Goal: Task Accomplishment & Management: Complete application form

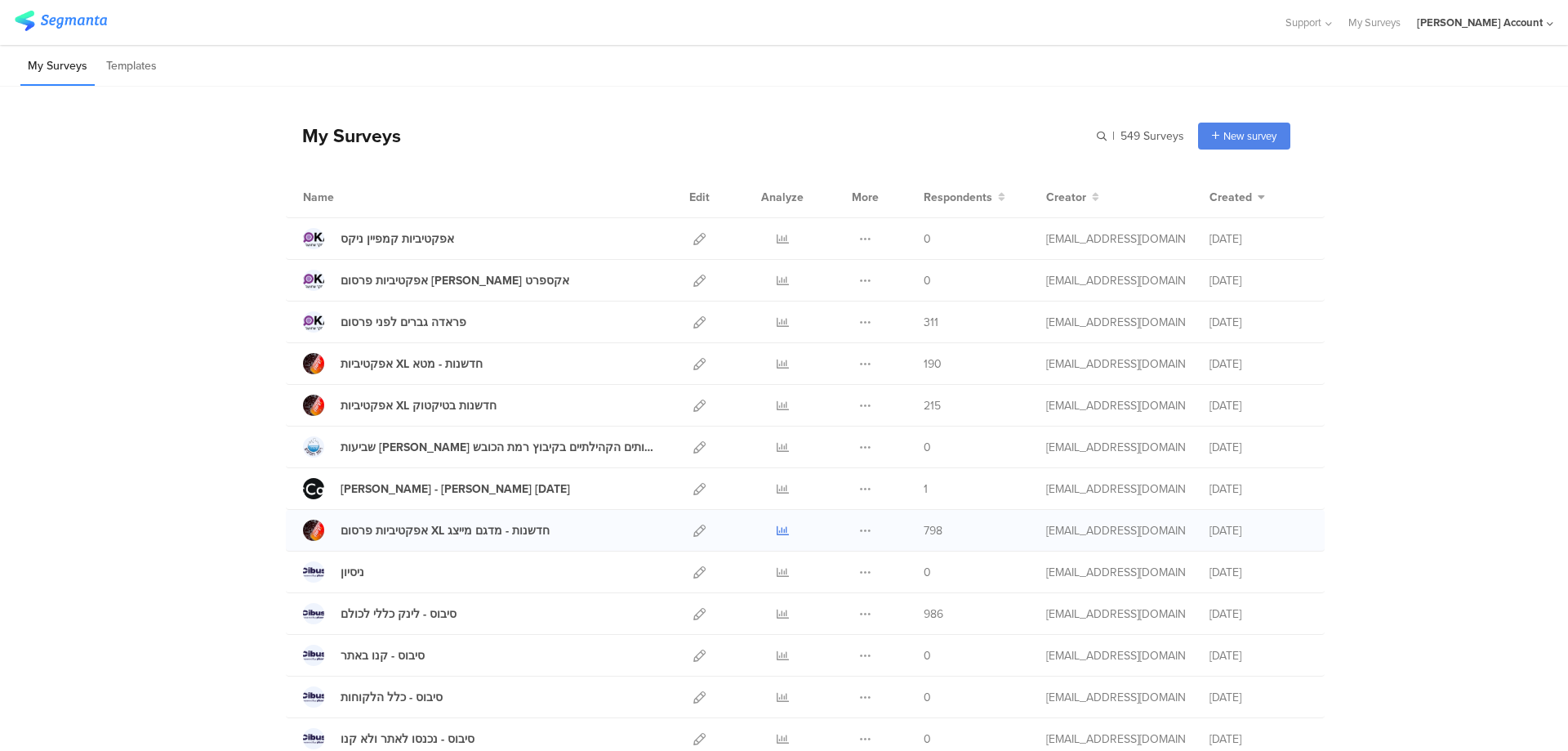
click at [777, 529] on icon at bounding box center [783, 530] width 12 height 12
click at [697, 237] on icon at bounding box center [699, 238] width 12 height 12
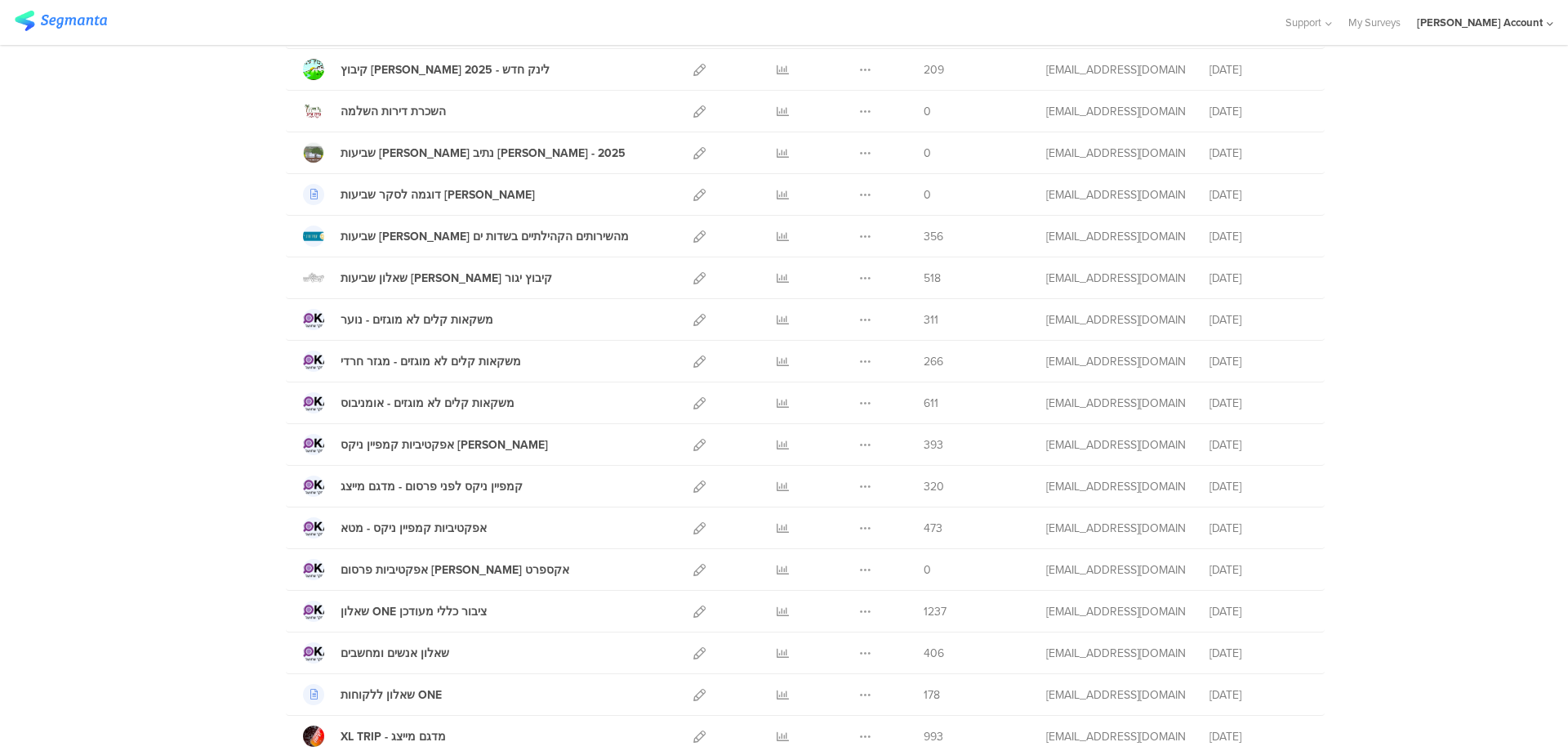
scroll to position [762, 0]
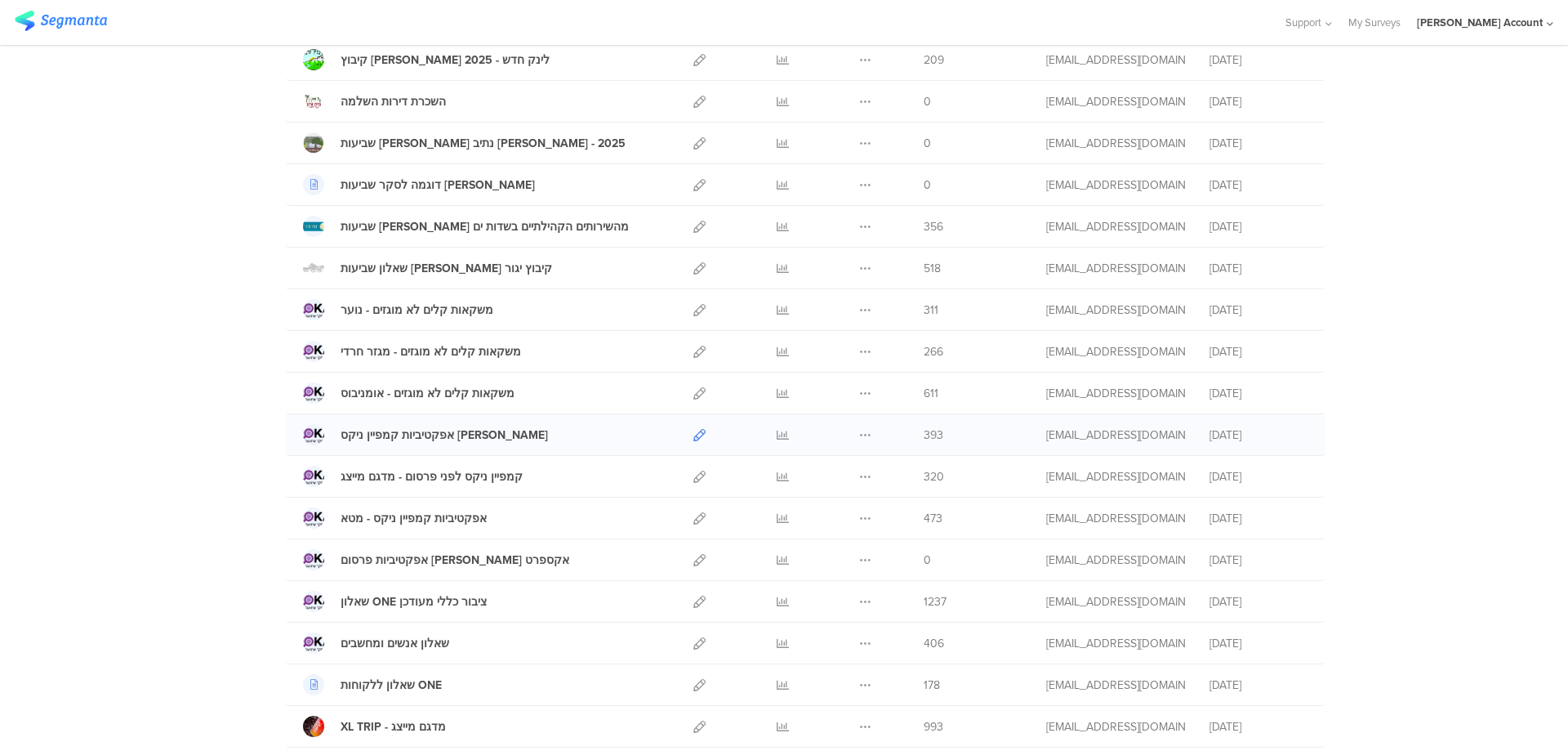
click at [697, 431] on icon at bounding box center [699, 435] width 12 height 12
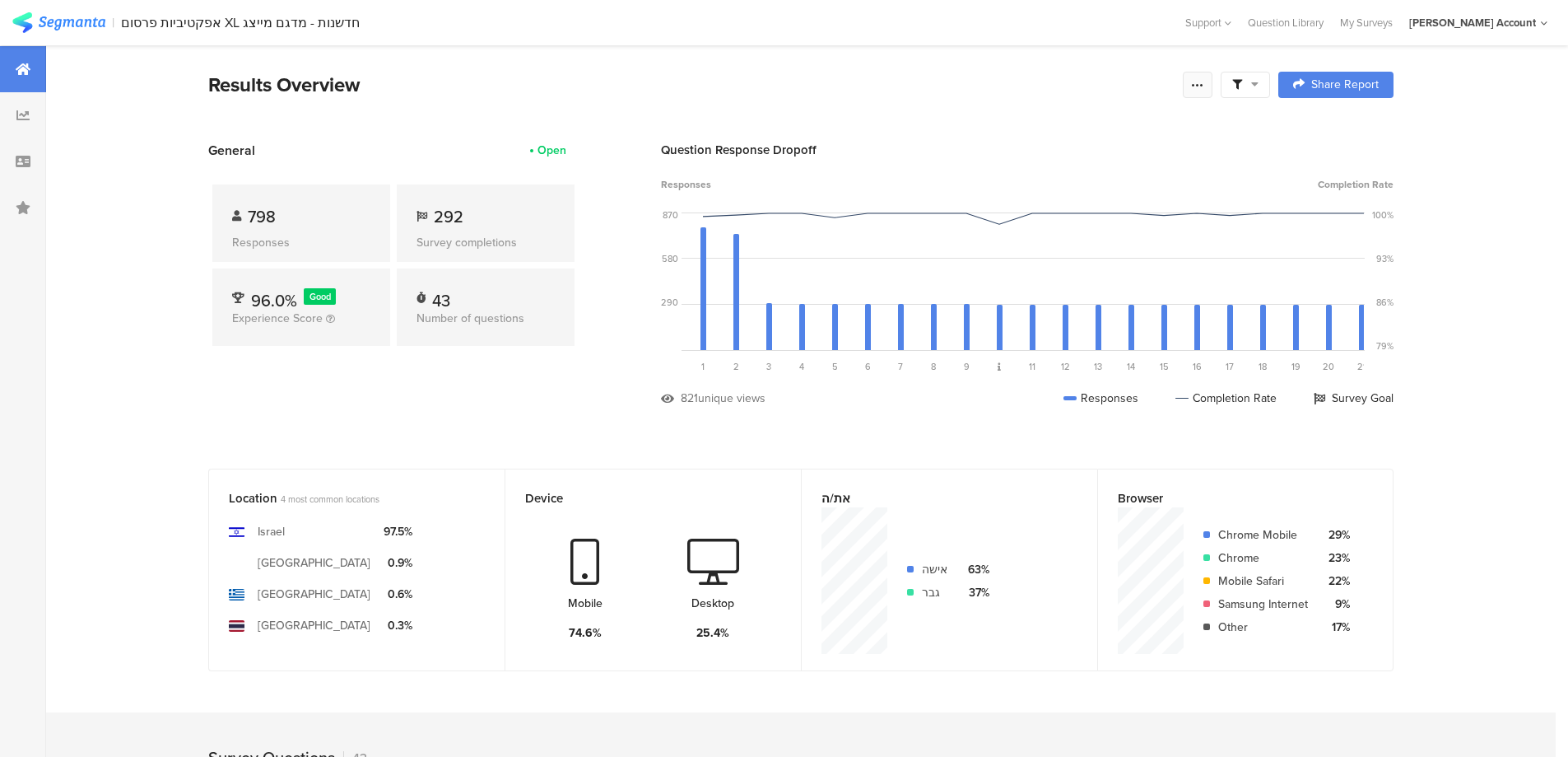
click at [1204, 82] on icon at bounding box center [1197, 84] width 13 height 13
click at [1073, 208] on link "Edit survey" at bounding box center [1086, 214] width 263 height 36
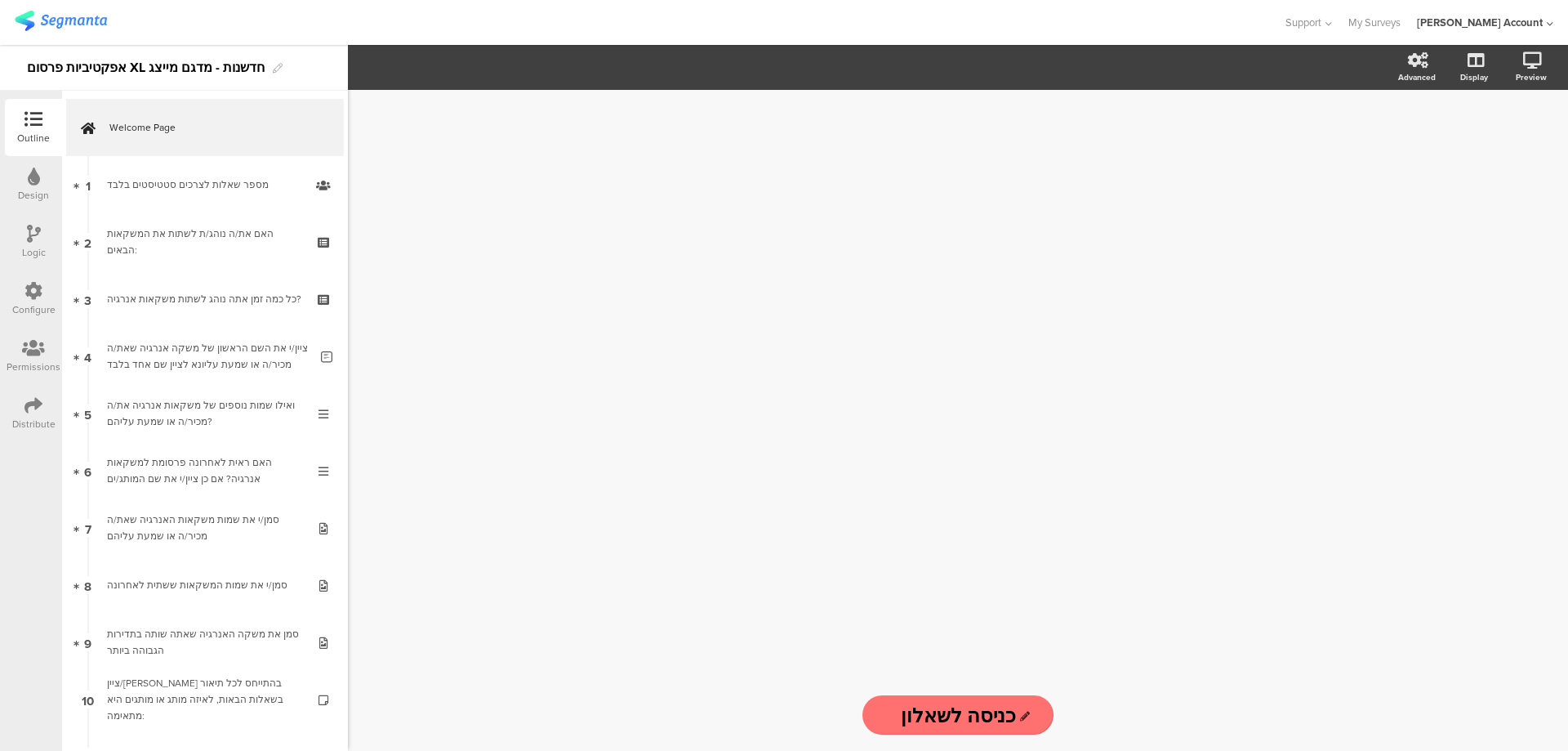
click at [28, 396] on icon at bounding box center [33, 404] width 18 height 18
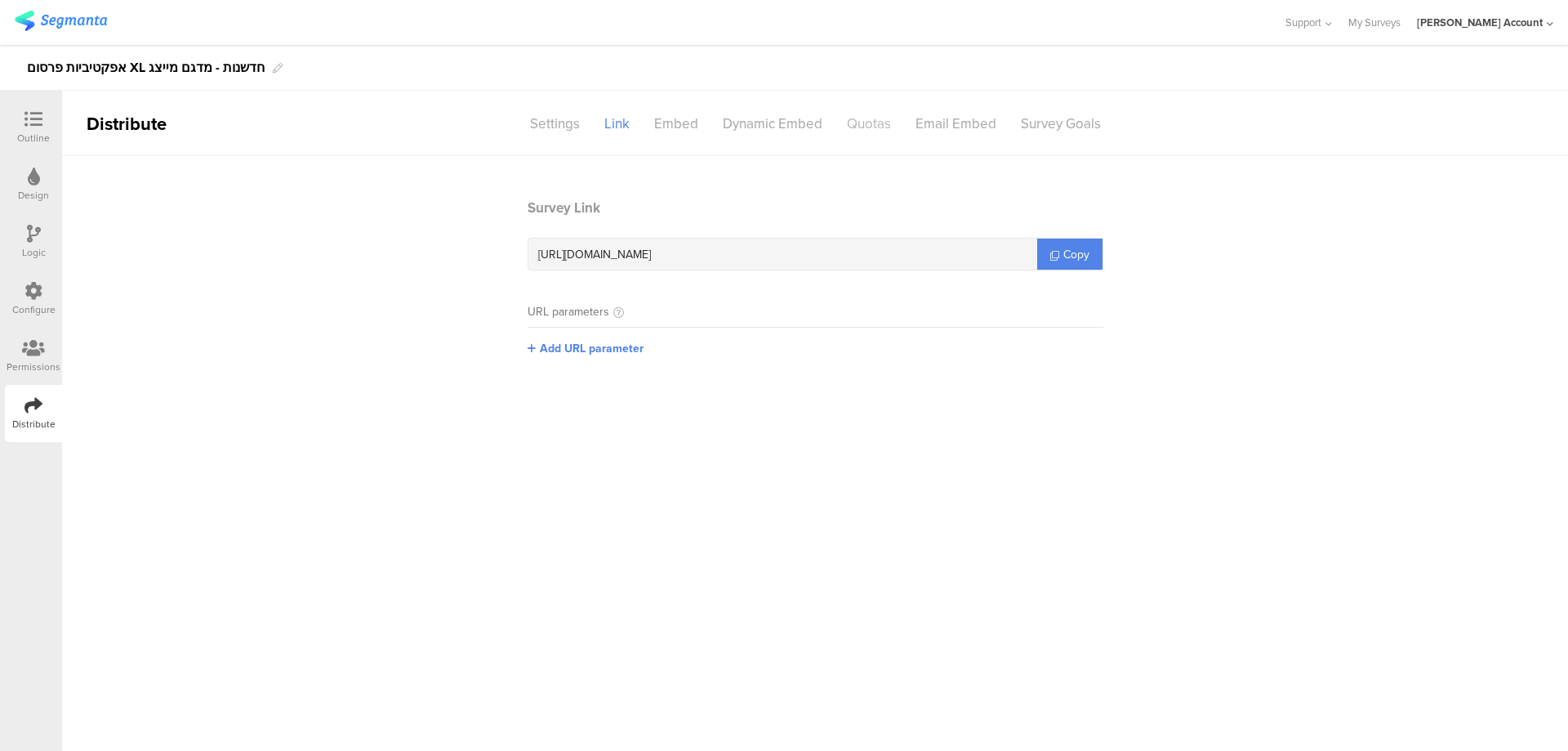
click at [873, 129] on div "Quotas" at bounding box center [869, 123] width 69 height 29
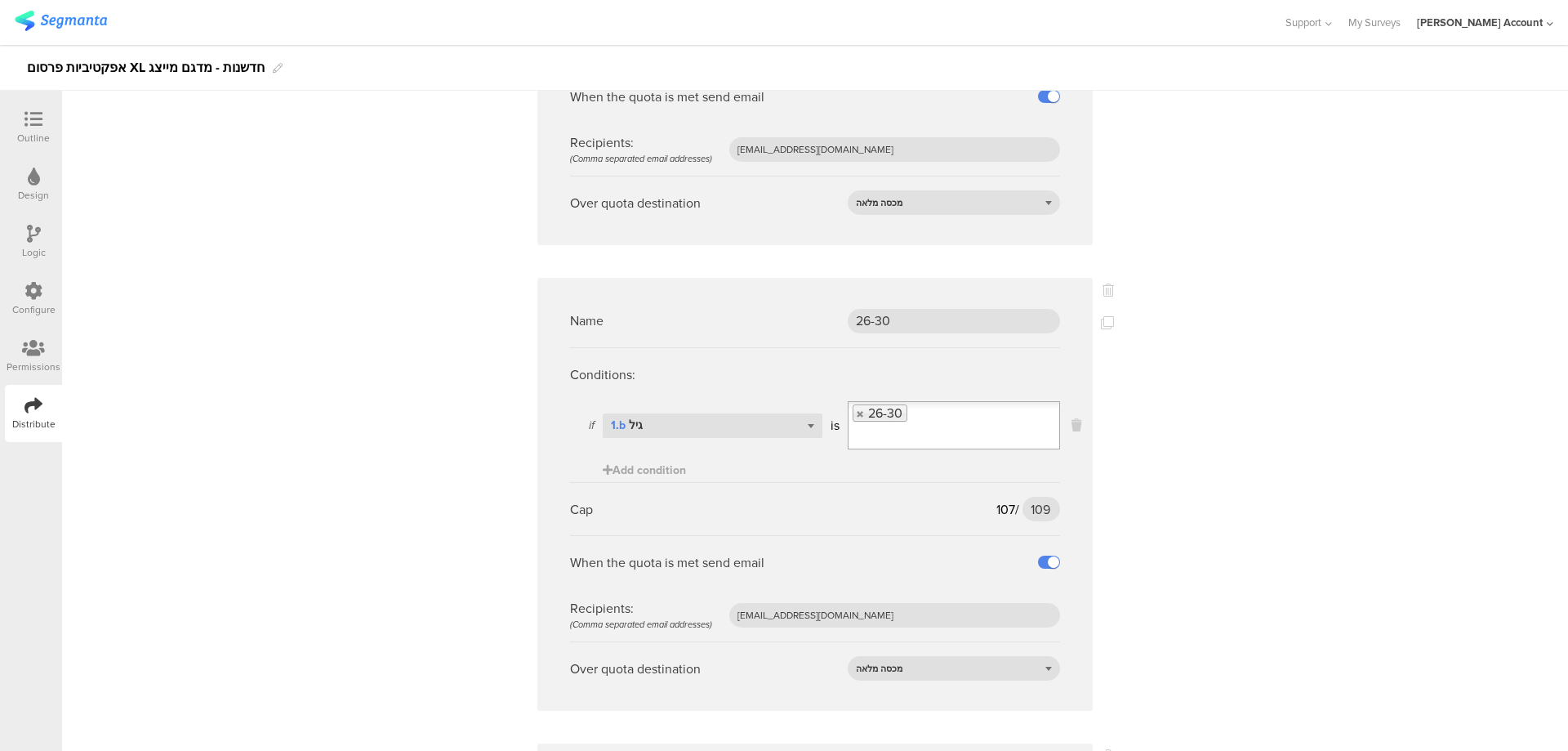
scroll to position [1742, 0]
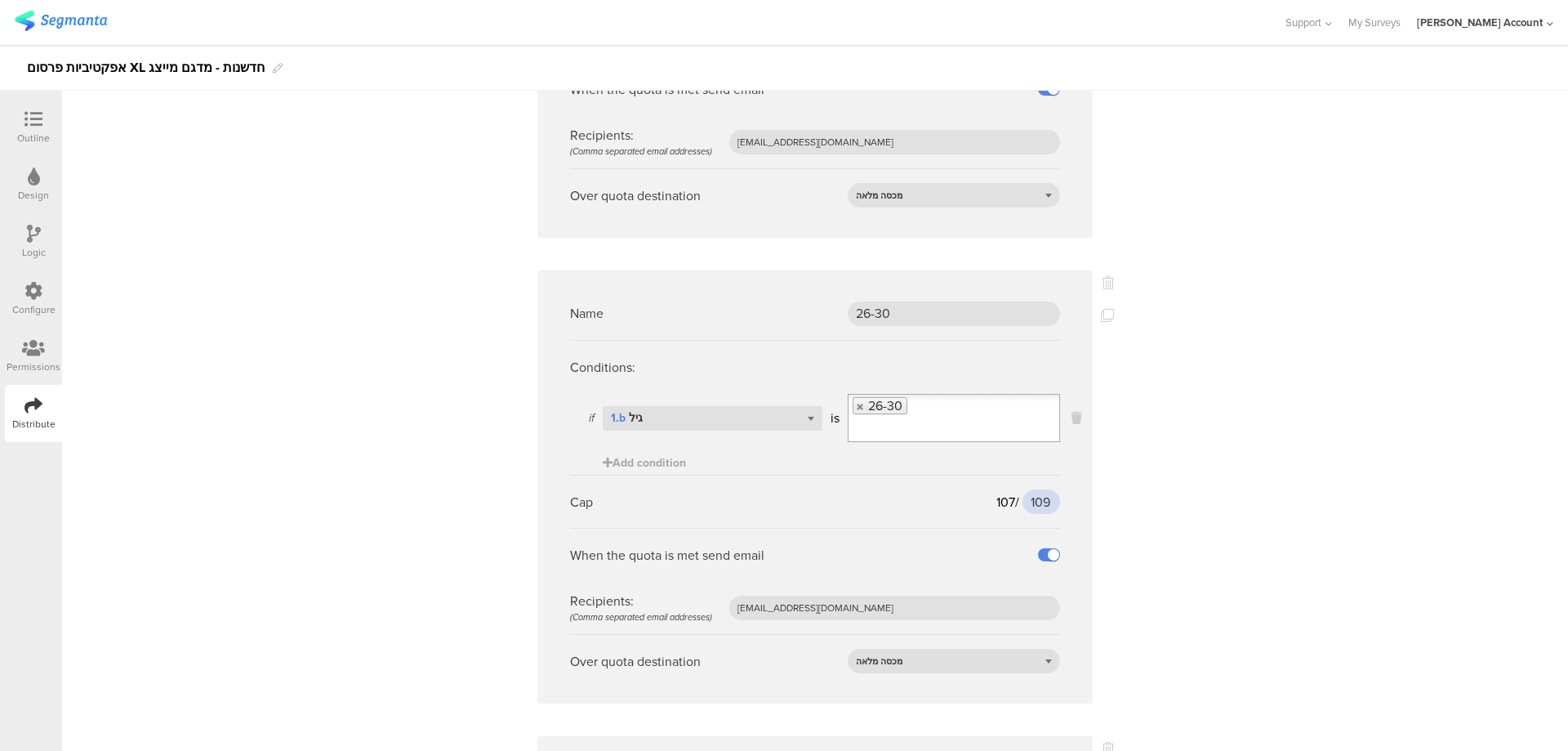
click at [1033, 490] on input "109" at bounding box center [1041, 502] width 37 height 25
type input "110"
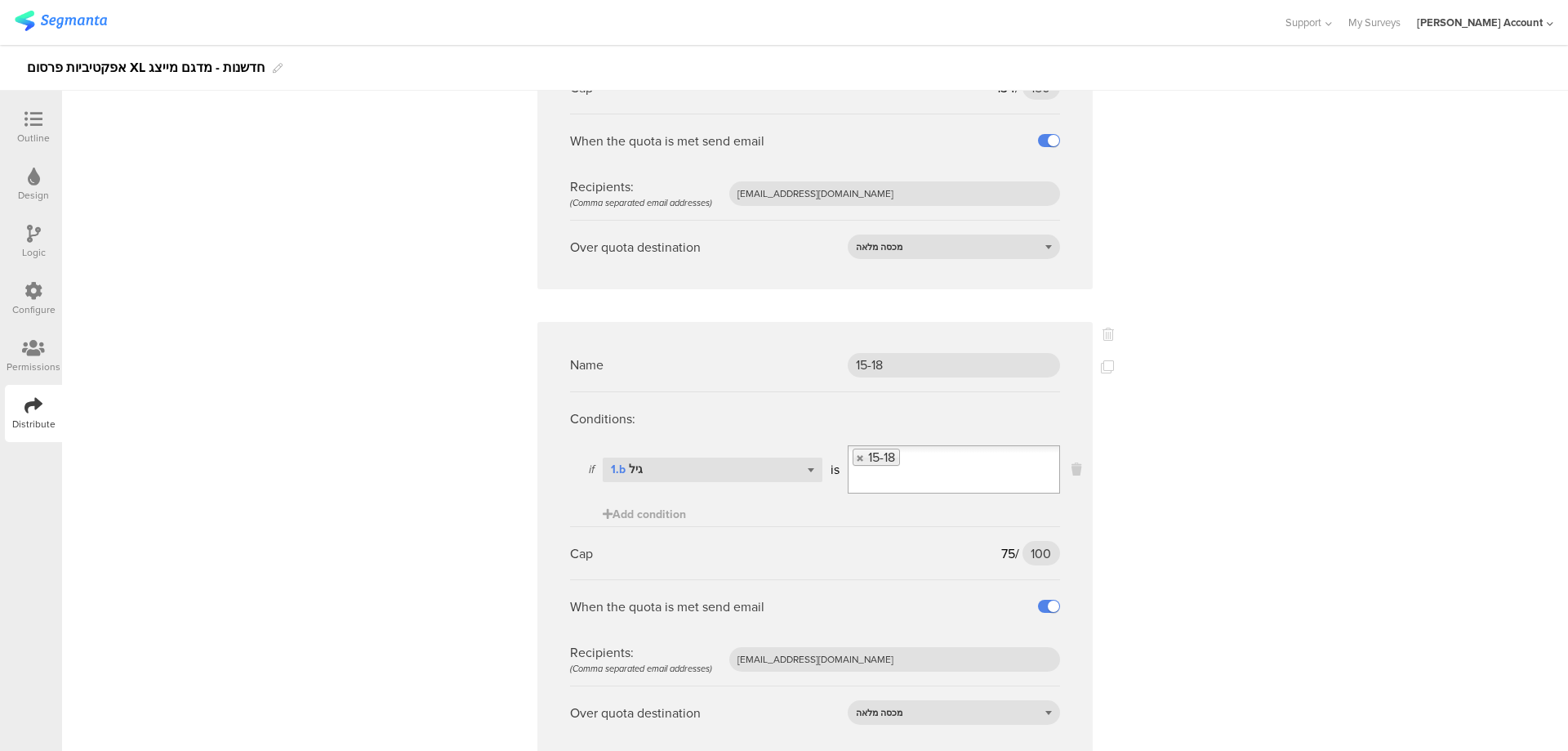
scroll to position [0, 0]
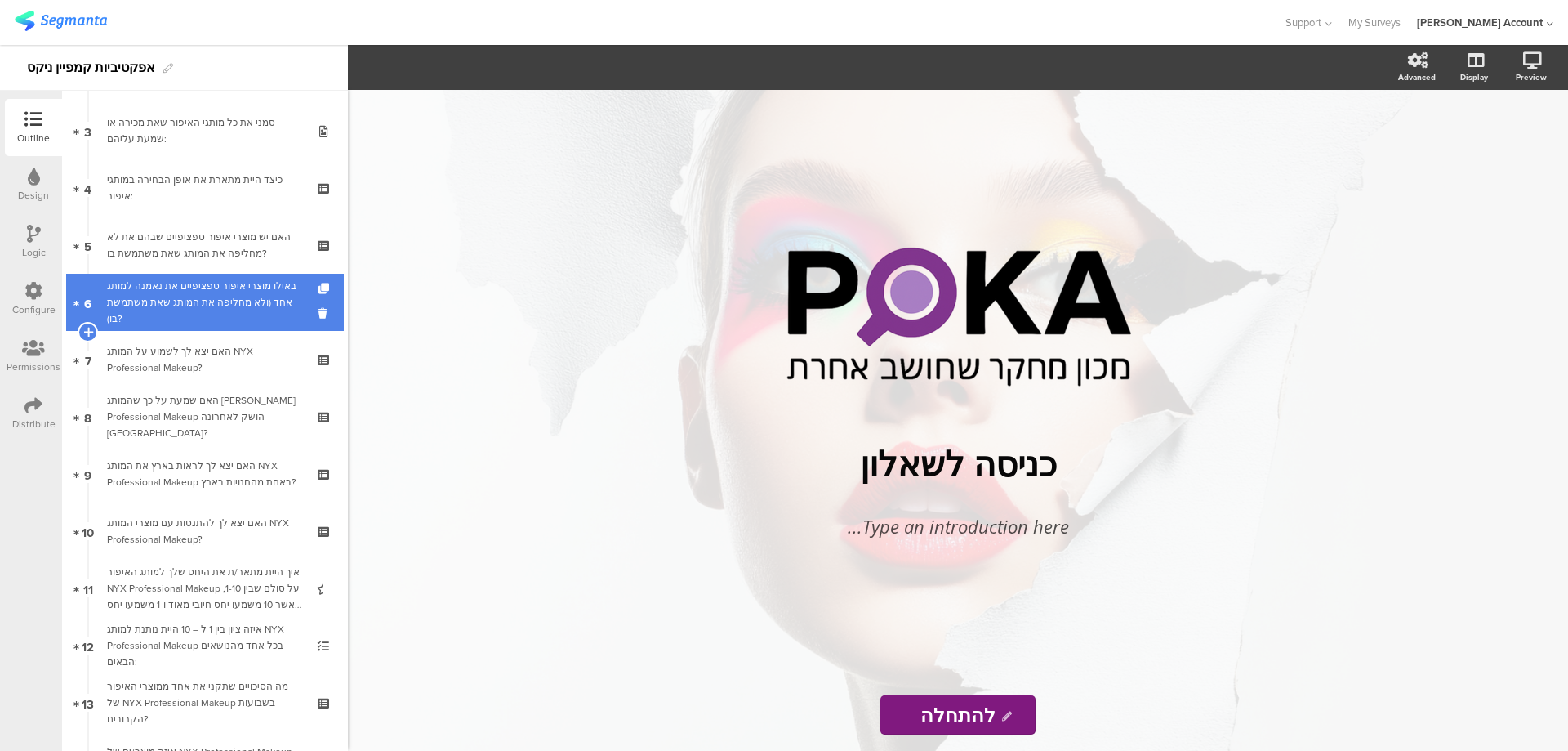
scroll to position [218, 0]
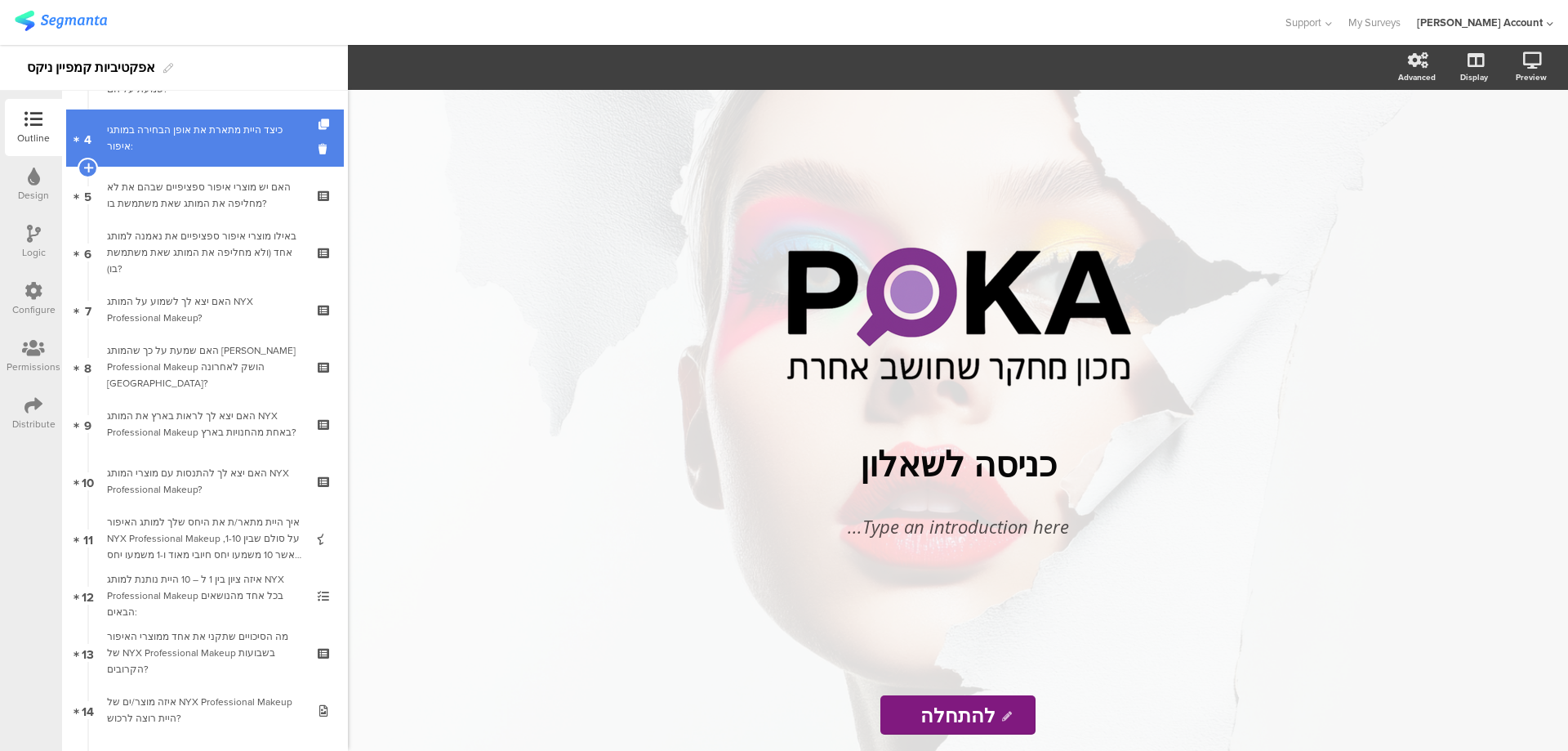
click at [244, 148] on div "כיצד היית מתארת את אופן הבחירה במותגי איפור:" at bounding box center [205, 138] width 195 height 33
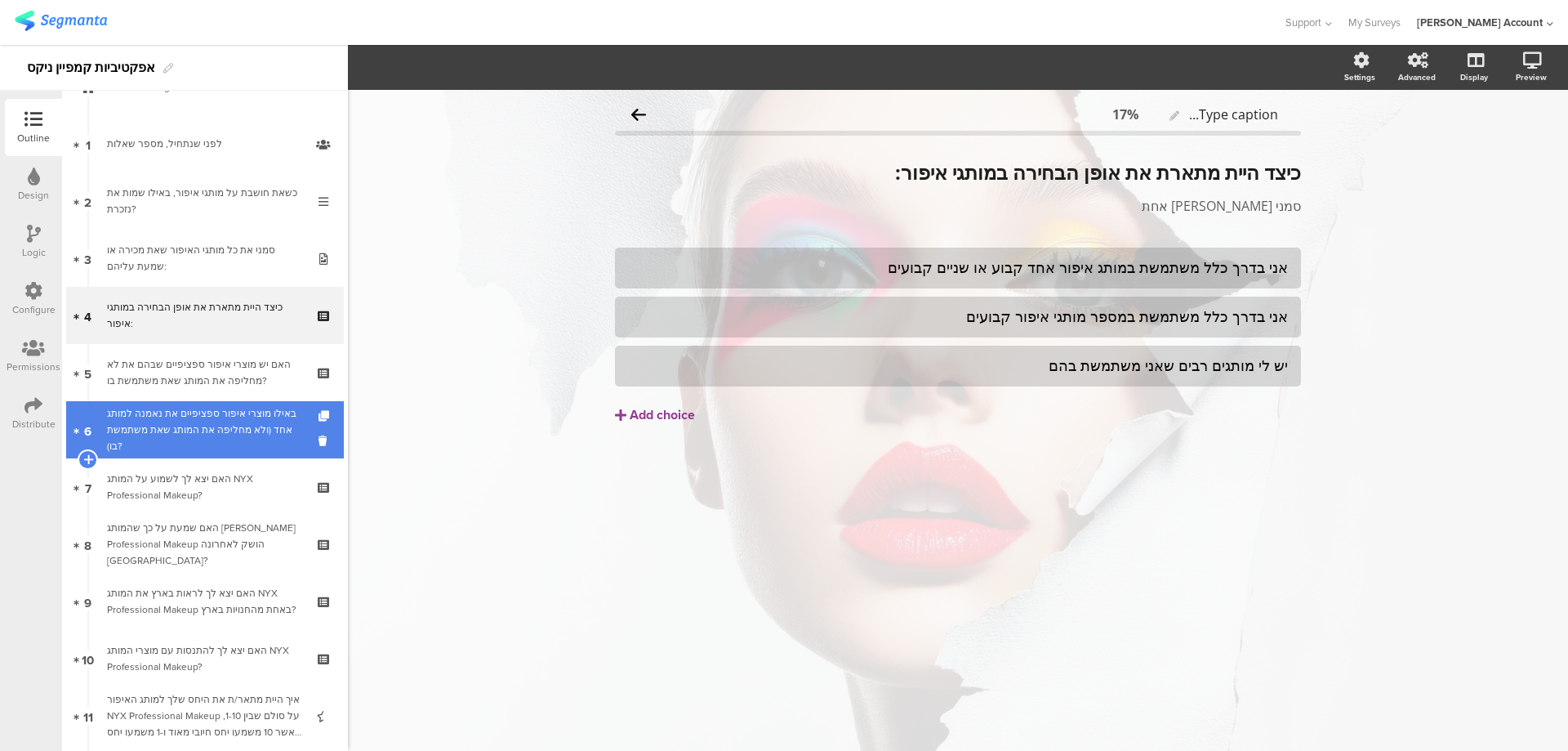
scroll to position [108, 0]
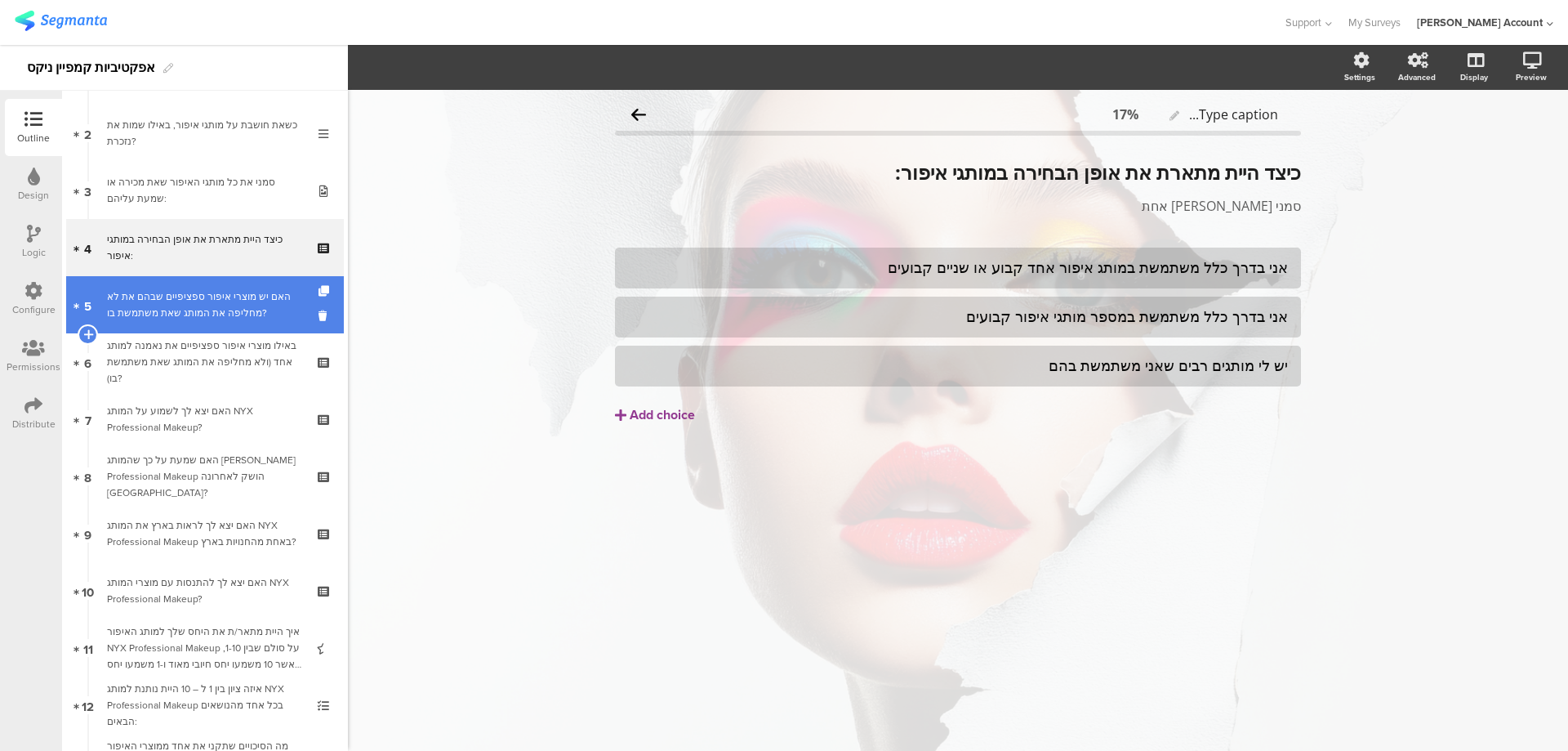
click at [256, 310] on div "האם יש מוצרי איפור ספציפיים שבהם את לא מחליפה את המותג שאת משתמשת בו?" at bounding box center [205, 304] width 195 height 33
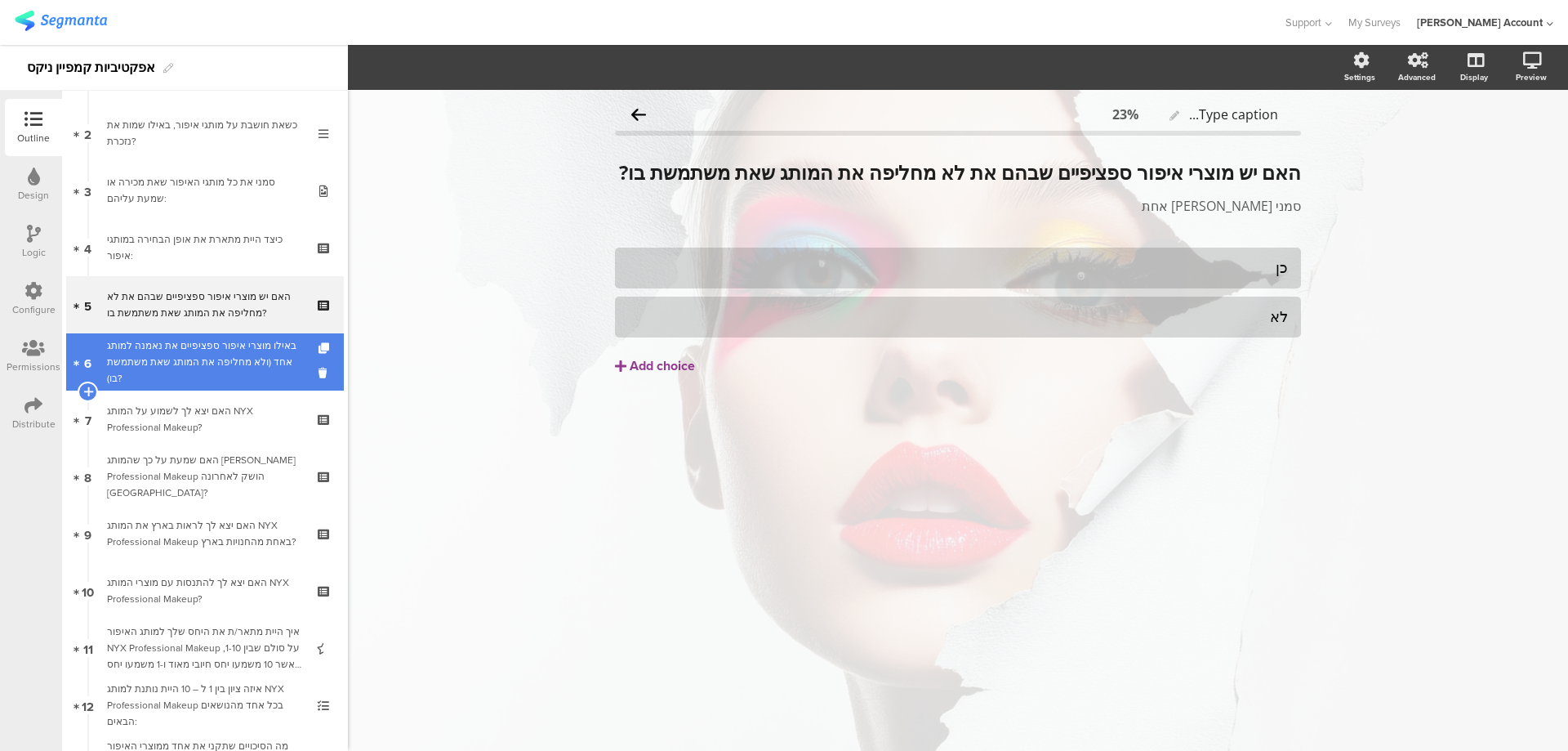
click at [269, 365] on div "באילו מוצרי איפור ספציפיים את נאמנה למותג אחד (ולא מחליפה את המותג שאת משתמשת ב…" at bounding box center [205, 362] width 195 height 49
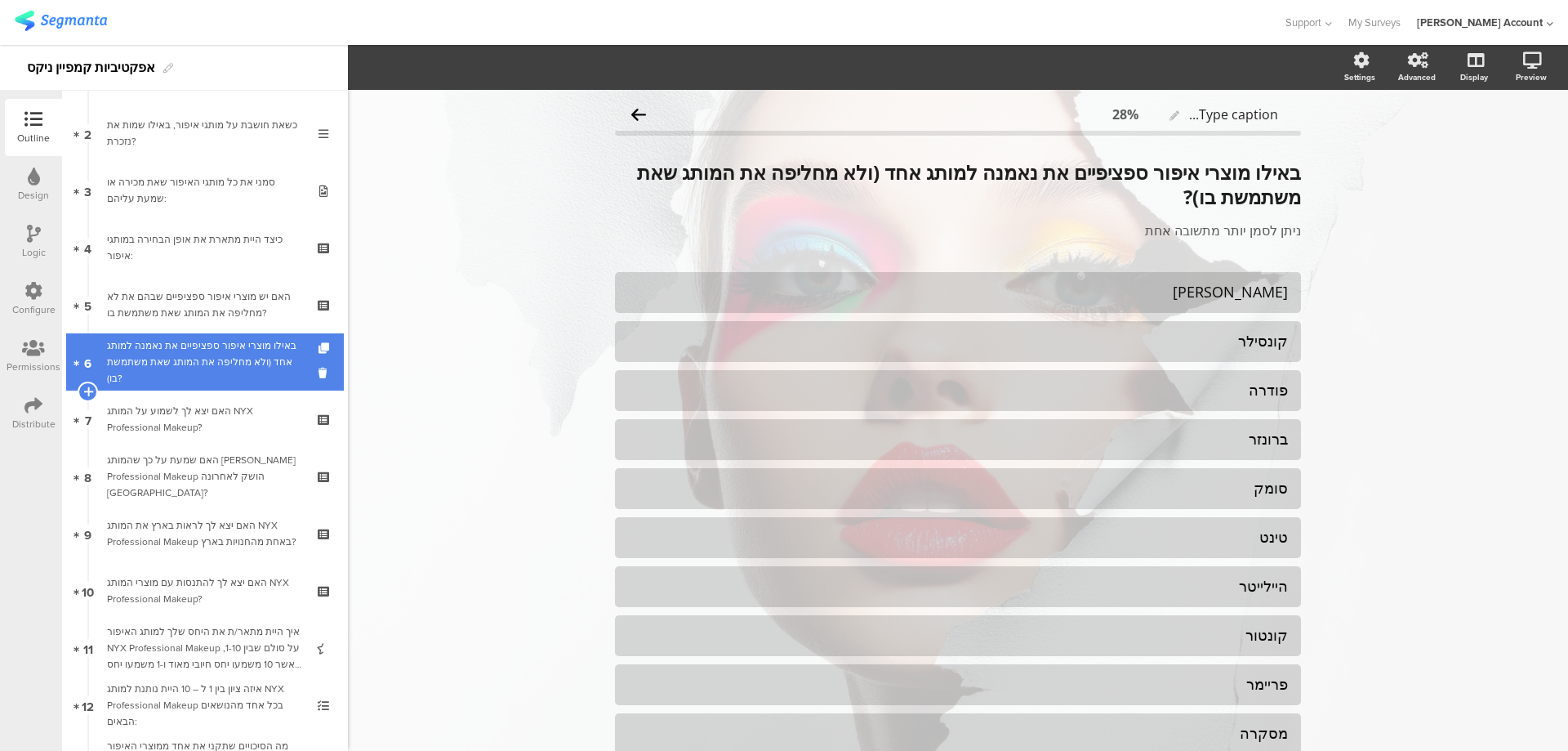
scroll to position [218, 0]
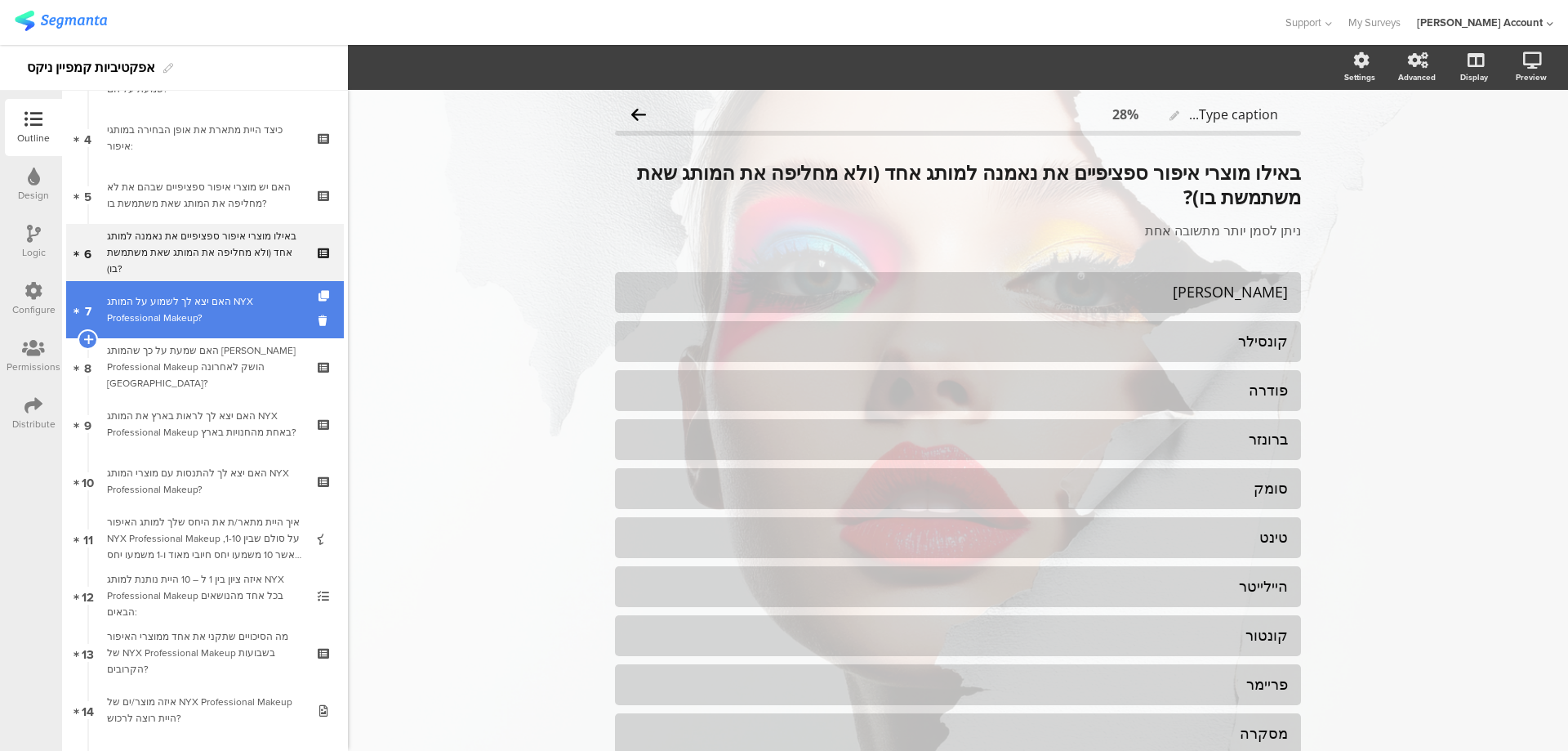
click at [270, 317] on div "האם יצא לך לשמוע על המותג NYX Professional Makeup?" at bounding box center [205, 310] width 195 height 33
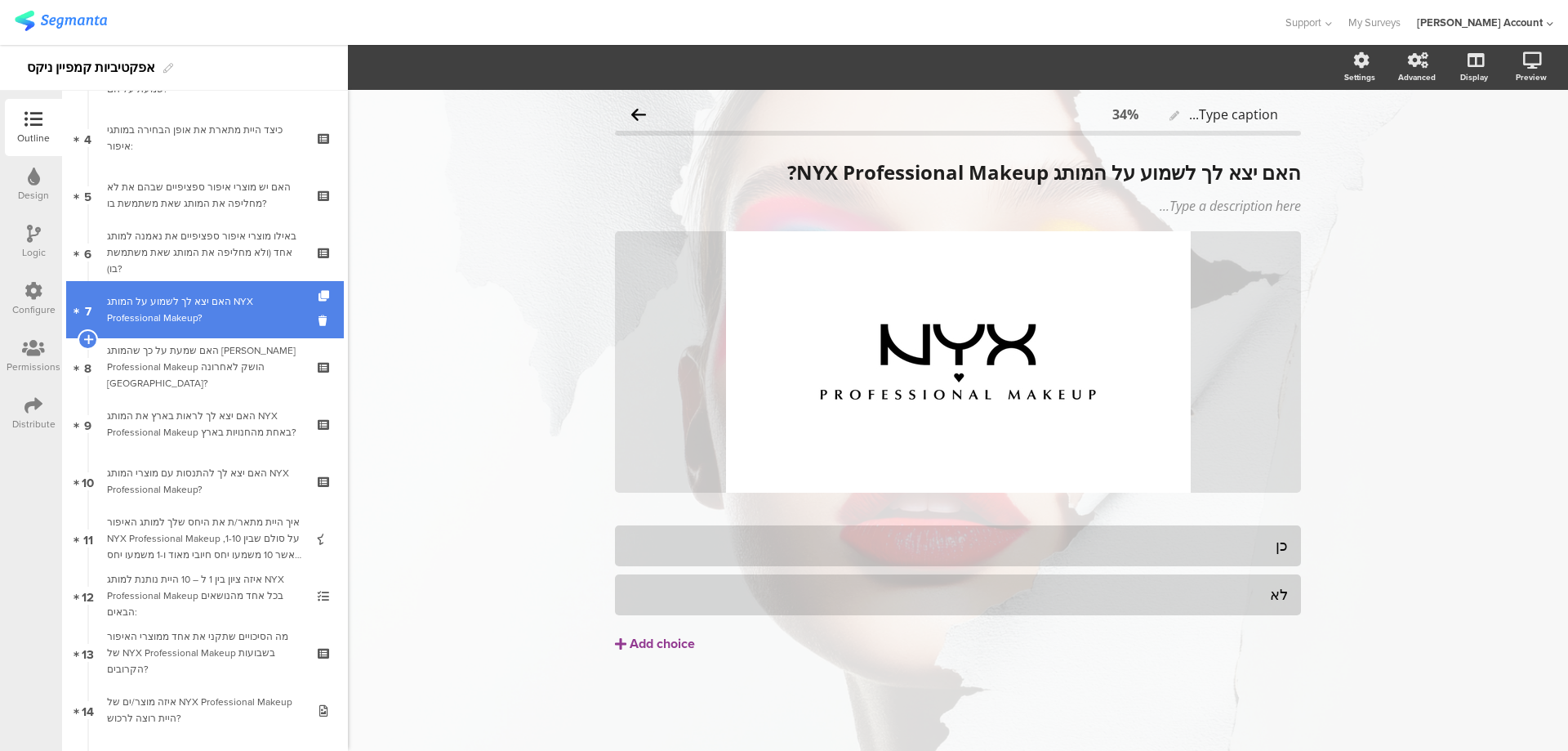
scroll to position [326, 0]
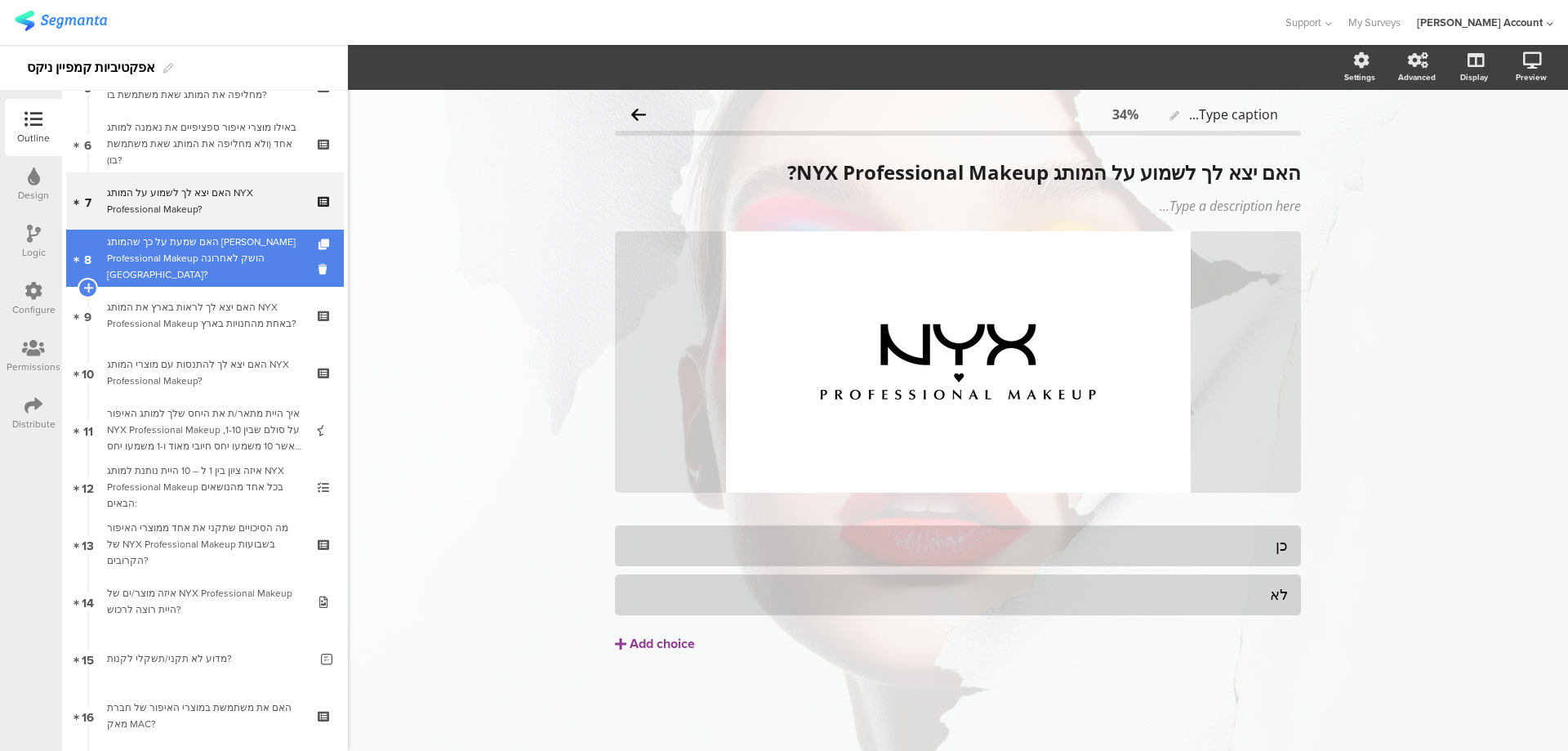
click at [269, 266] on div "האם שמעת על כך שהמותג [PERSON_NAME] Professional Makeup הושק לאחרונה [GEOGRAPHI…" at bounding box center [205, 258] width 195 height 49
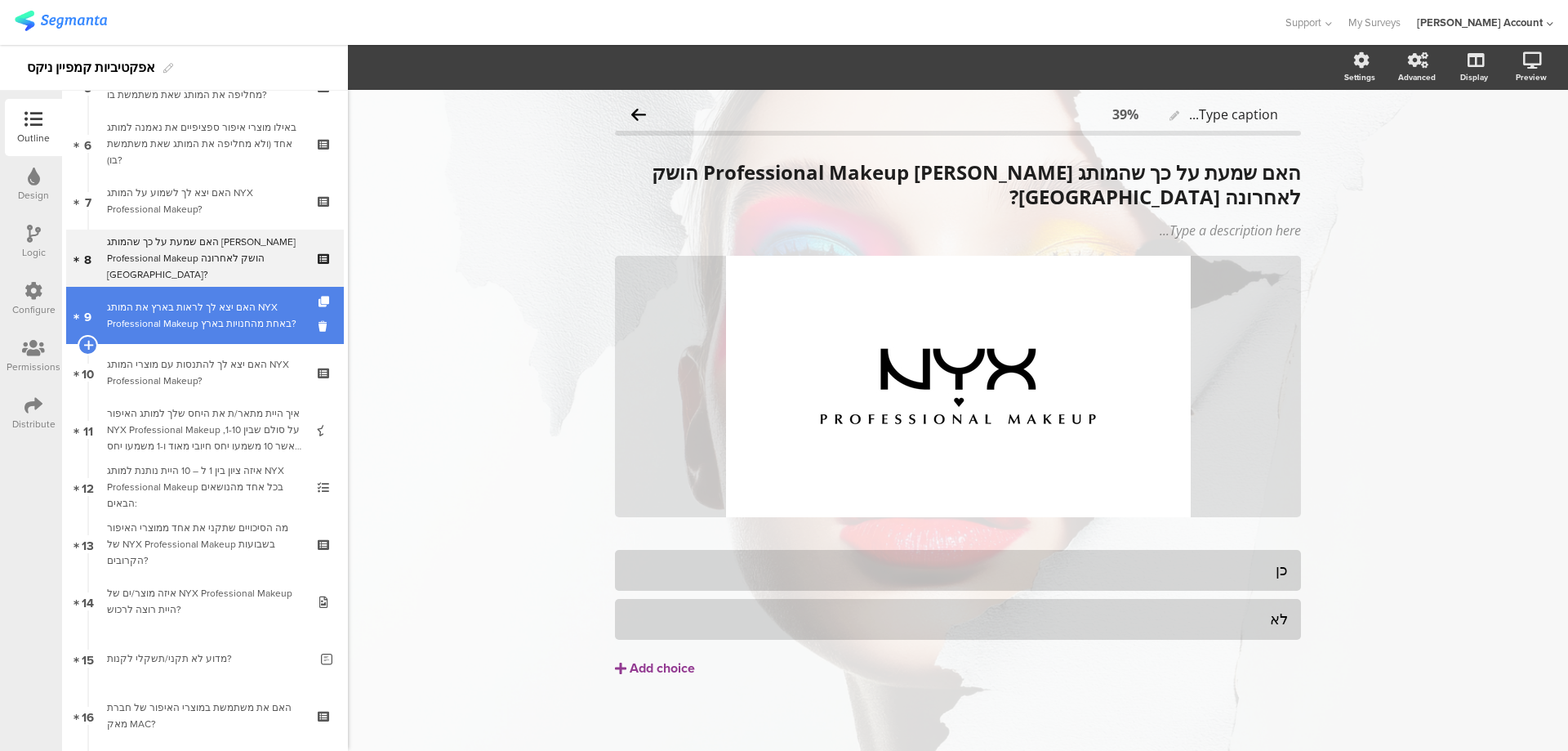
click at [268, 307] on div "האם יצא לך לראות בארץ את המותג NYX Professional Makeup באחת מהחנויות בארץ?" at bounding box center [205, 315] width 195 height 33
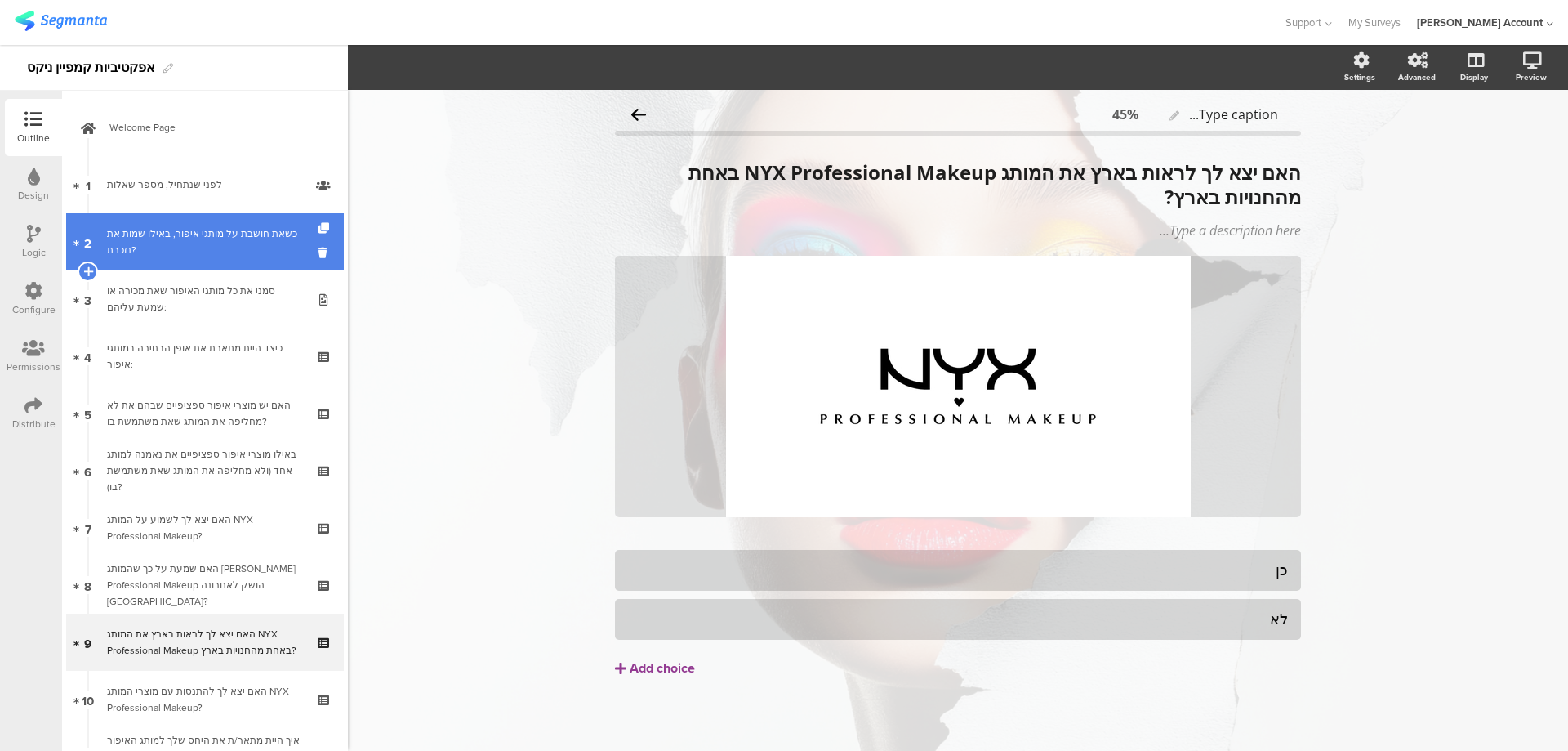
click at [234, 224] on link "2 כשאת חושבת על מותגי איפור, באילו שמות את נזכרת?" at bounding box center [205, 242] width 277 height 58
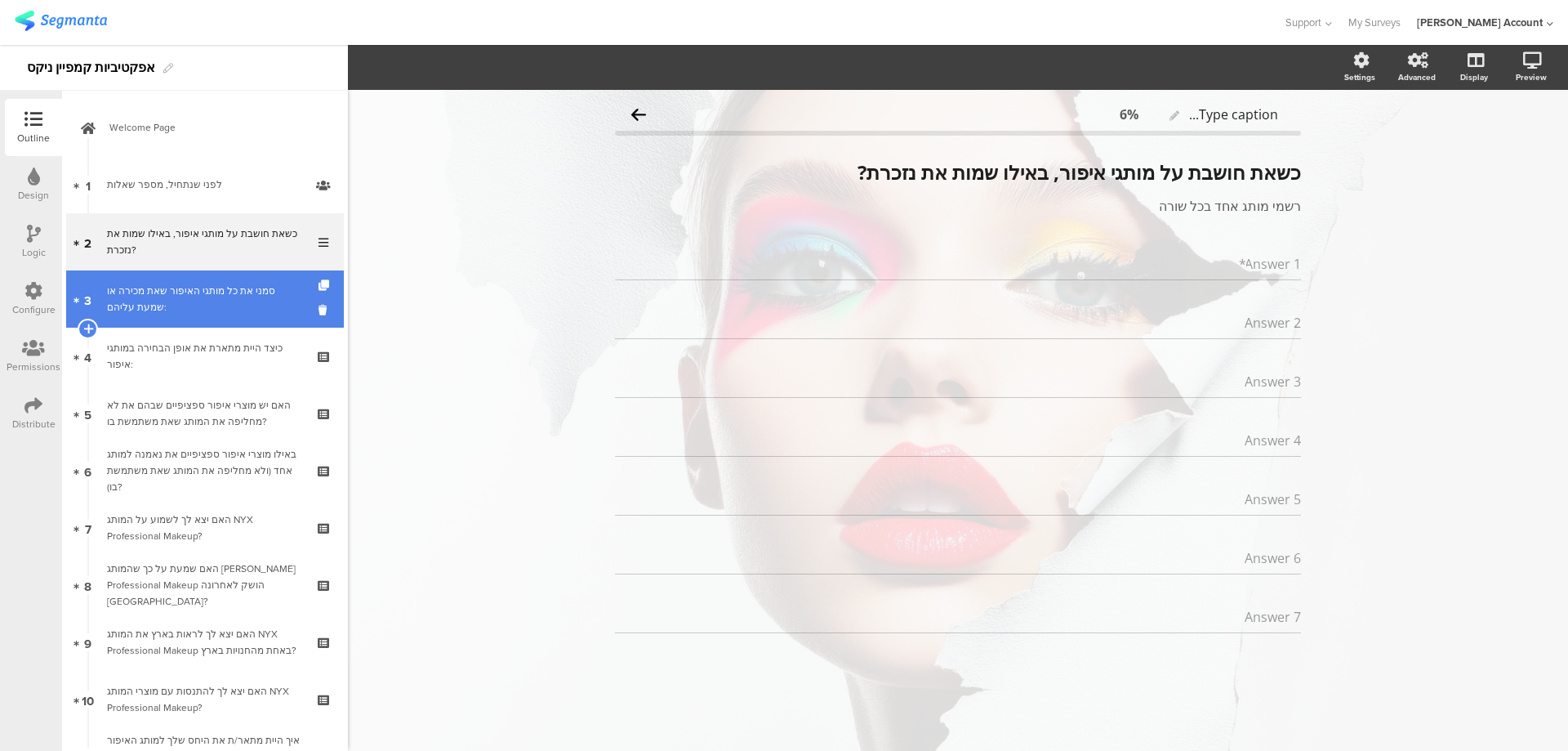
click at [249, 296] on div "סמני את כל מותגי האיפור שאת מכירה או שמעת עליהם:" at bounding box center [205, 299] width 195 height 33
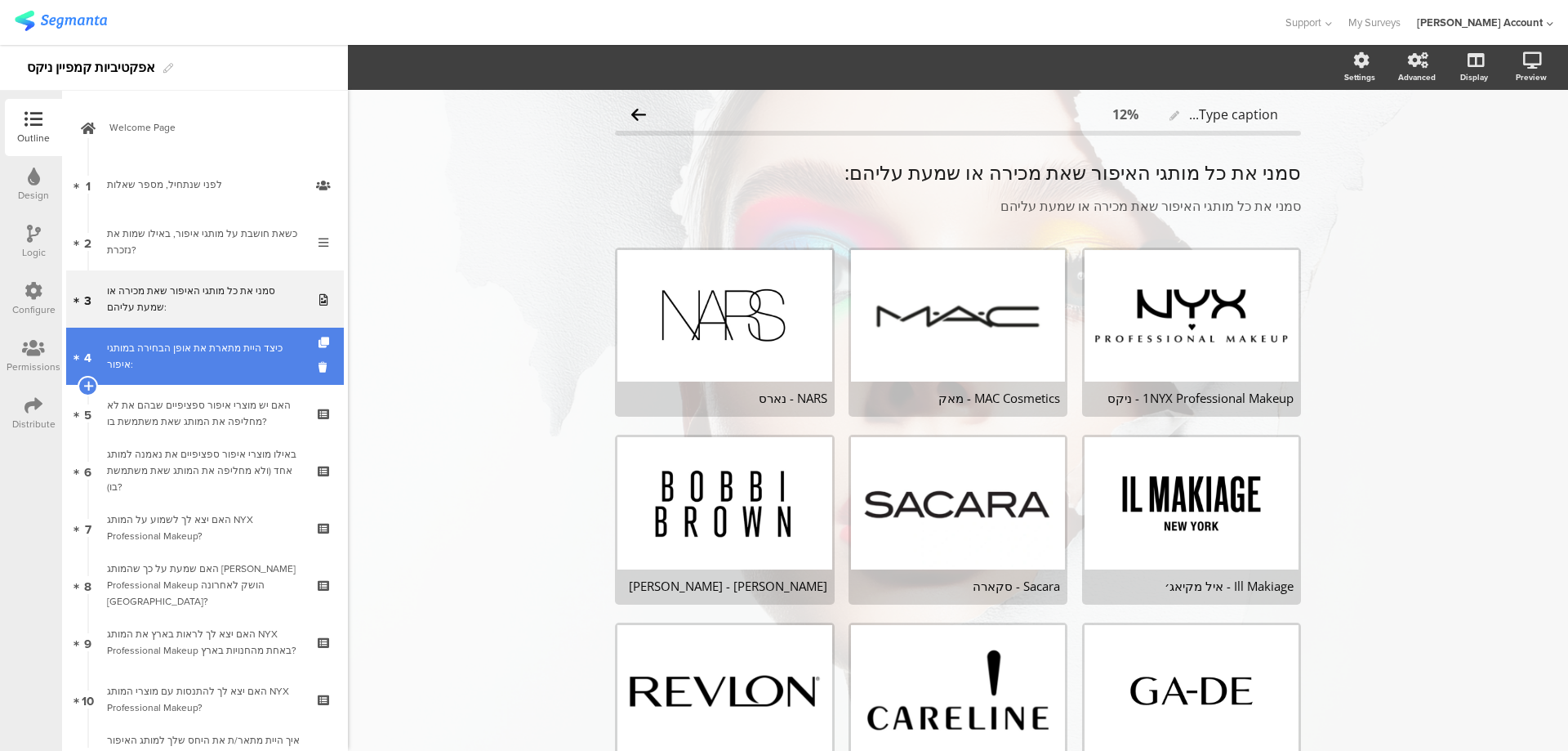
click at [247, 347] on div "כיצד היית מתארת את אופן הבחירה במותגי איפור:" at bounding box center [205, 356] width 195 height 33
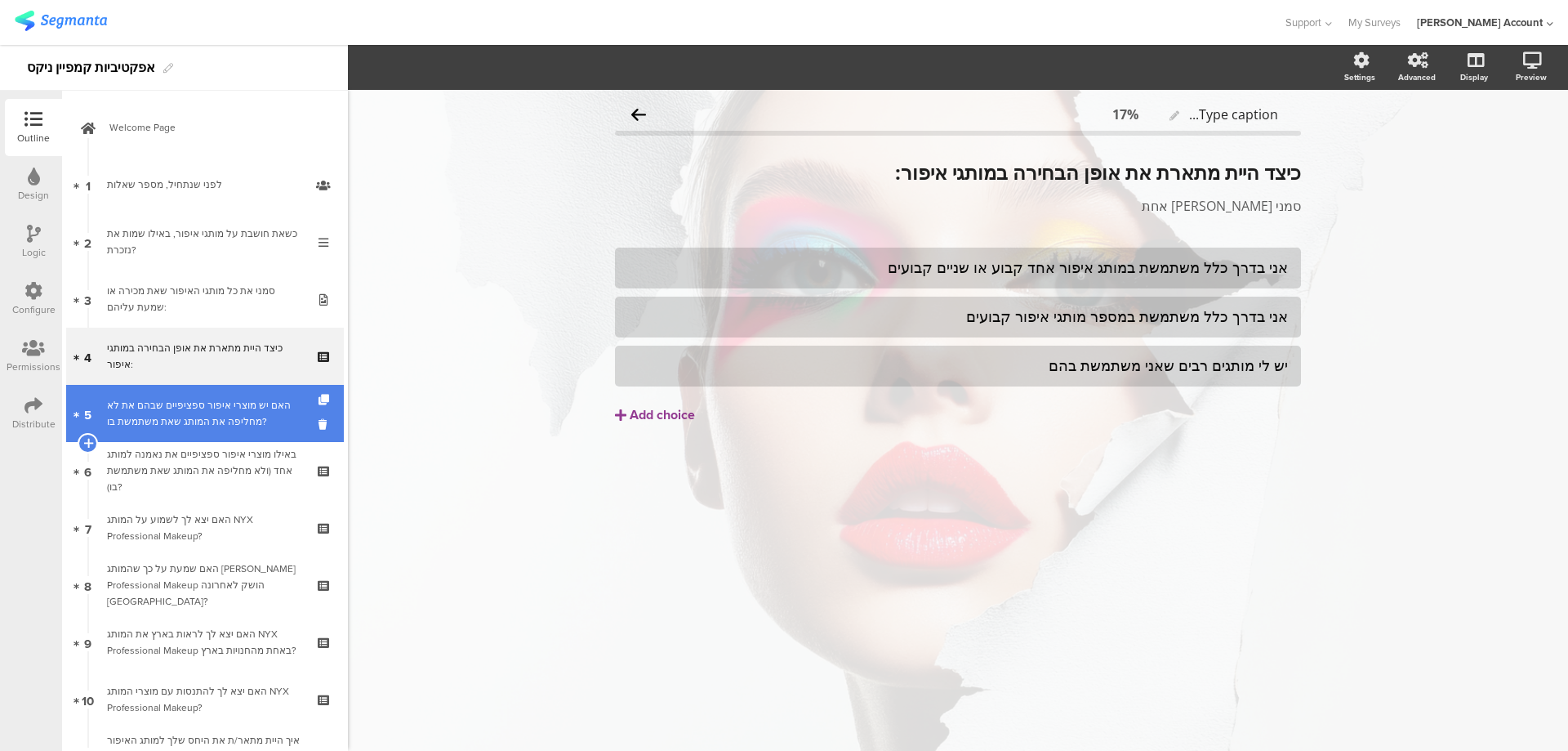
click at [241, 398] on div "האם יש מוצרי איפור ספציפיים שבהם את לא מחליפה את המותג שאת משתמשת בו?" at bounding box center [205, 413] width 195 height 33
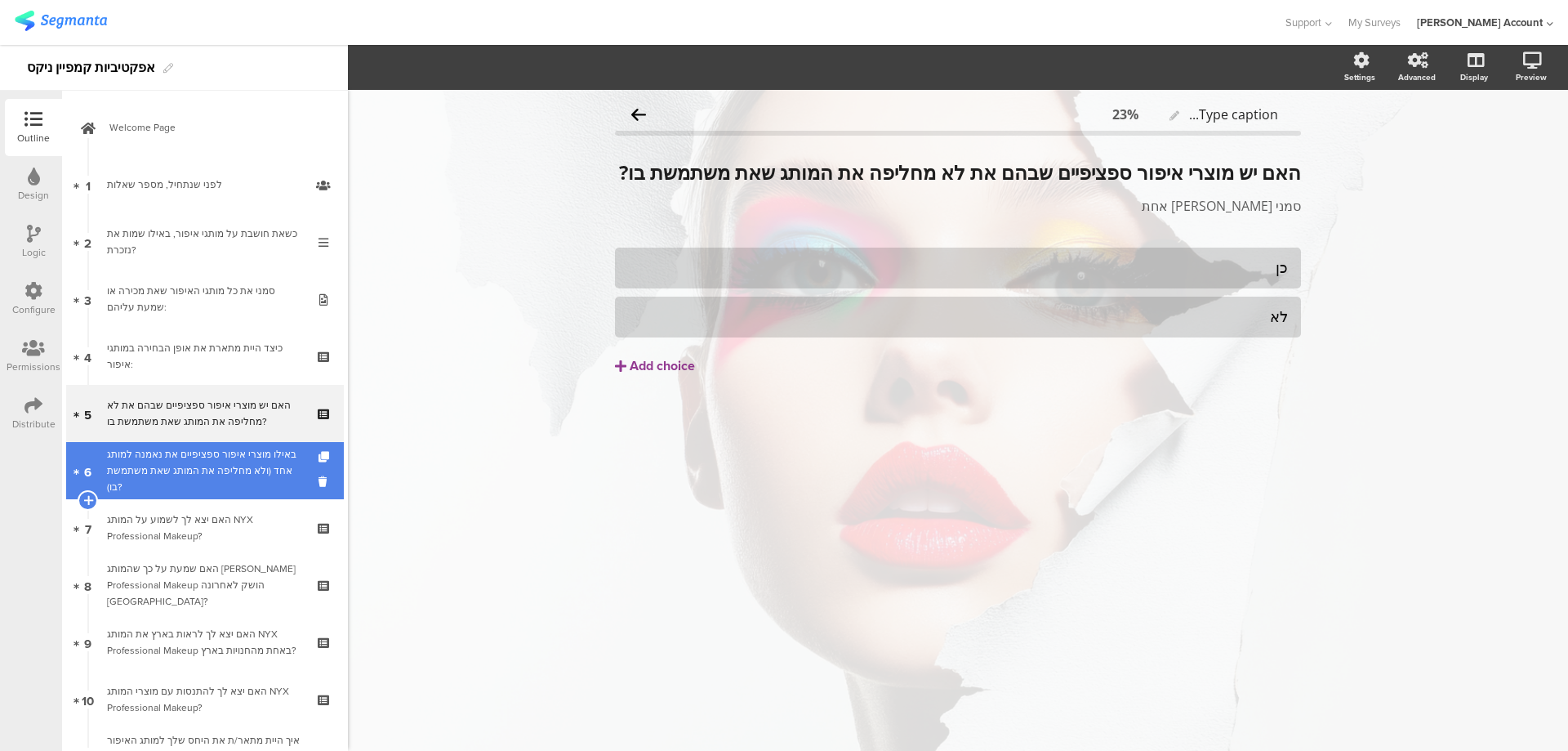
click at [290, 472] on link "6 באילו מוצרי איפור ספציפיים את נאמנה למותג אחד (ולא מחליפה את המותג שאת משתמשת…" at bounding box center [205, 471] width 277 height 58
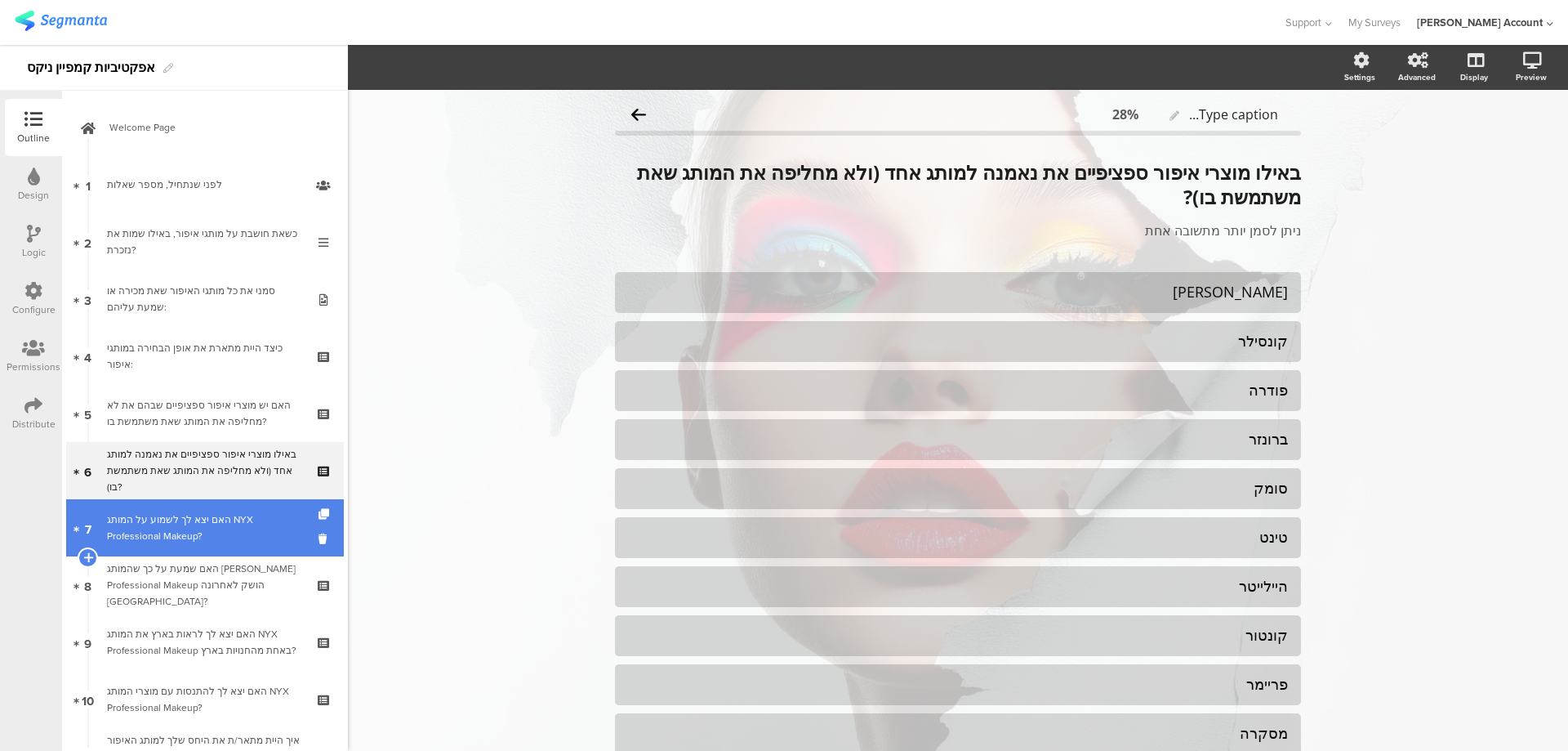
click at [278, 529] on div "האם יצא לך לשמוע על המותג NYX Professional Makeup?" at bounding box center [205, 528] width 195 height 33
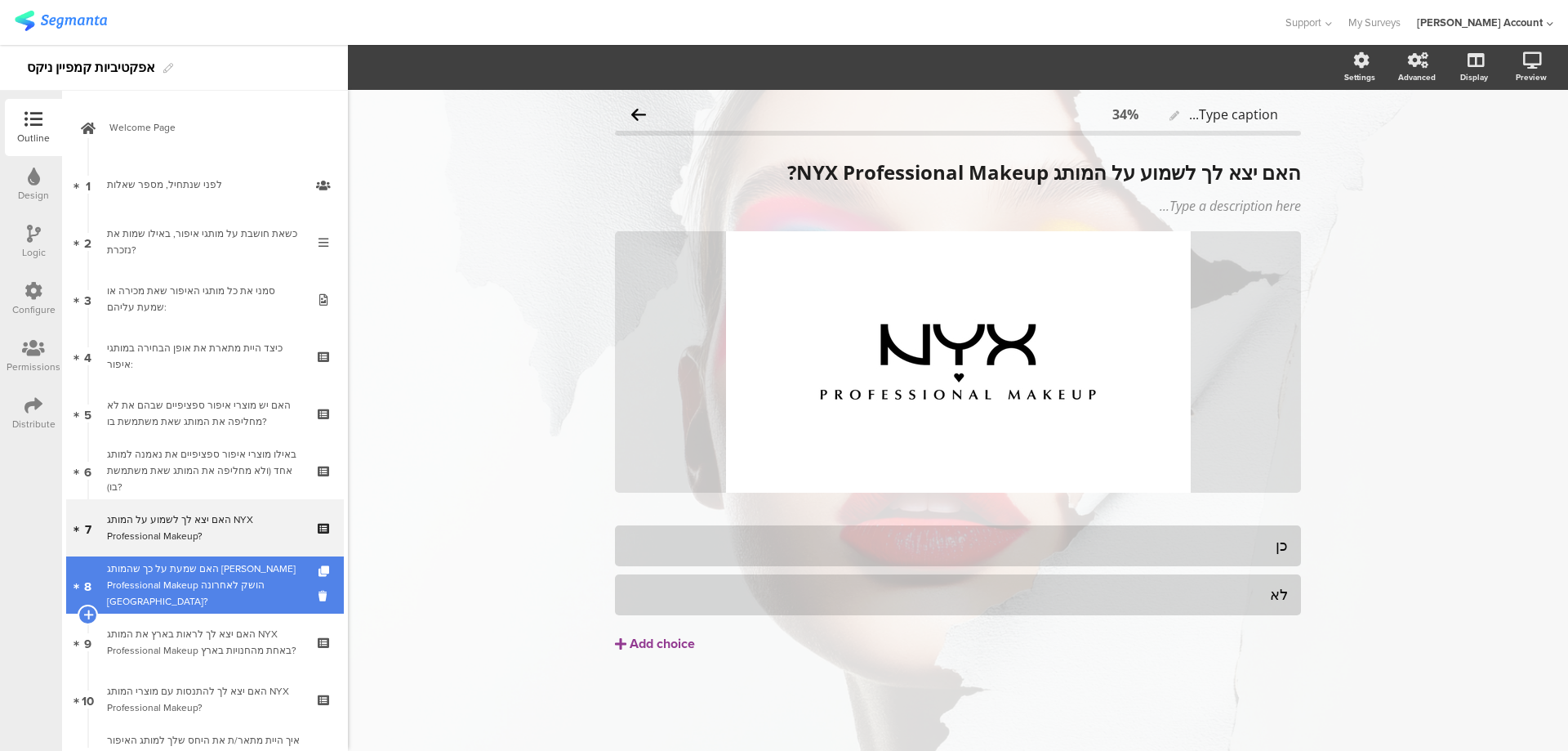
click at [158, 595] on div "האם שמעת על כך שהמותג [PERSON_NAME] Professional Makeup הושק לאחרונה [GEOGRAPHI…" at bounding box center [205, 585] width 195 height 49
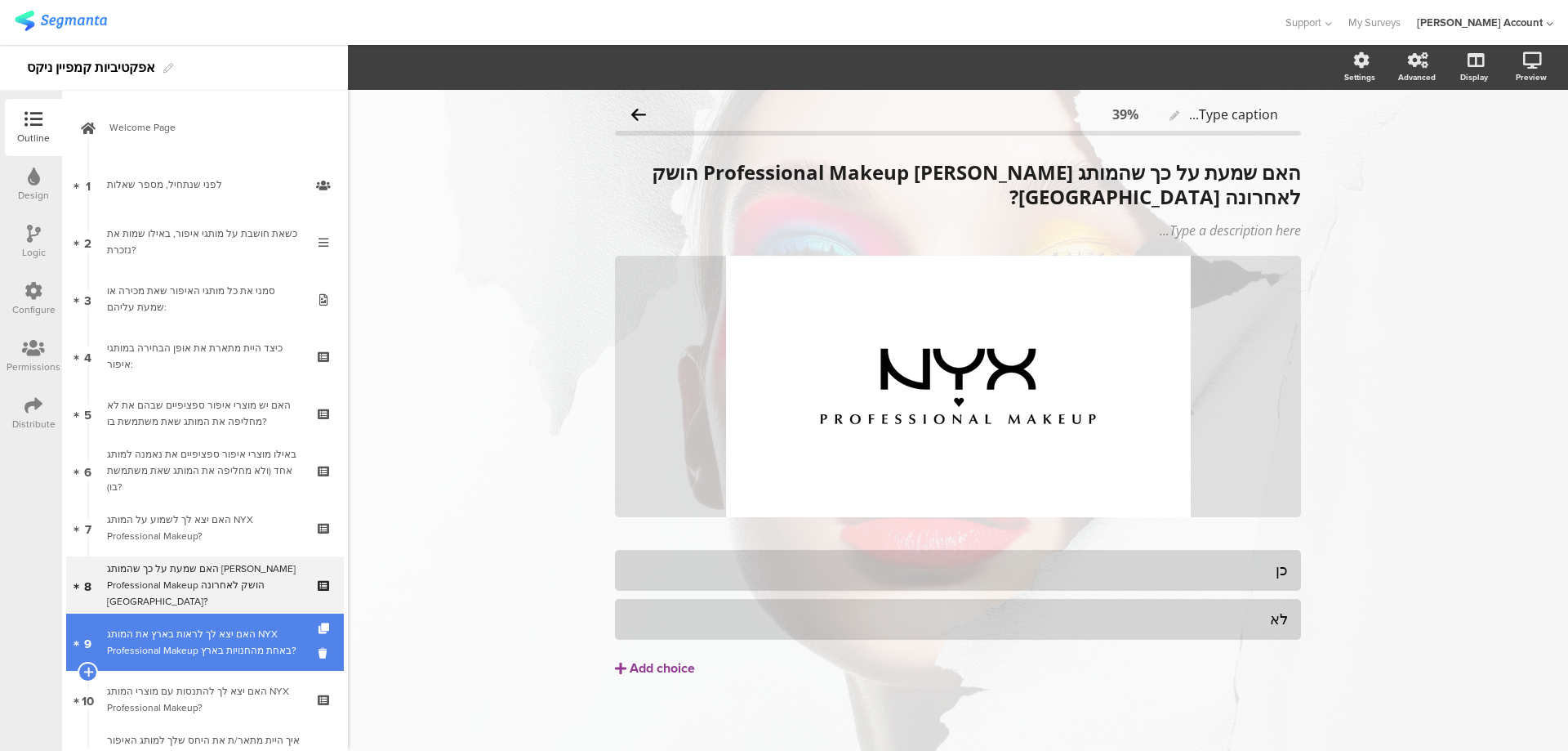
click at [227, 648] on div "האם יצא לך לראות בארץ את המותג NYX Professional Makeup באחת מהחנויות בארץ?" at bounding box center [205, 642] width 195 height 33
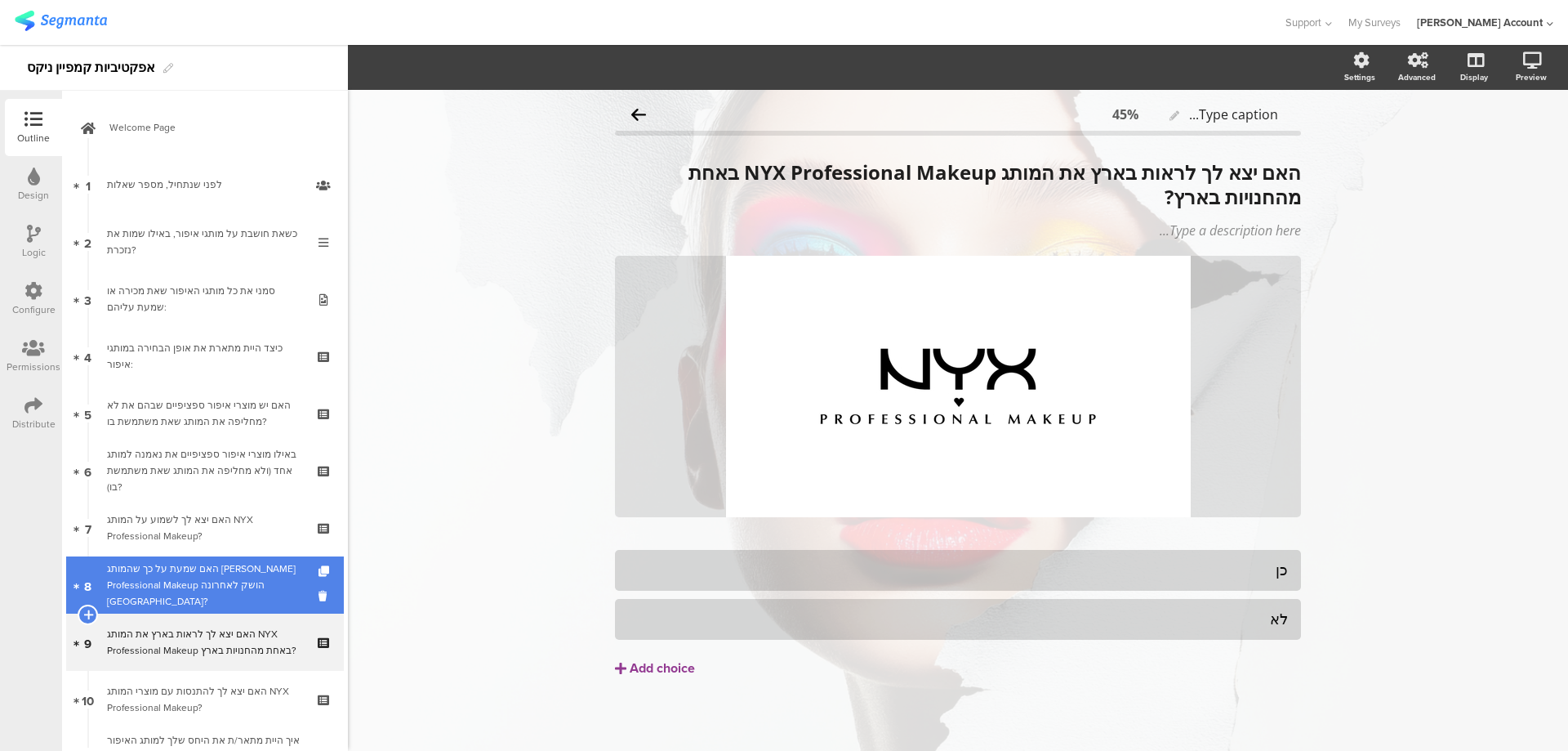
scroll to position [108, 0]
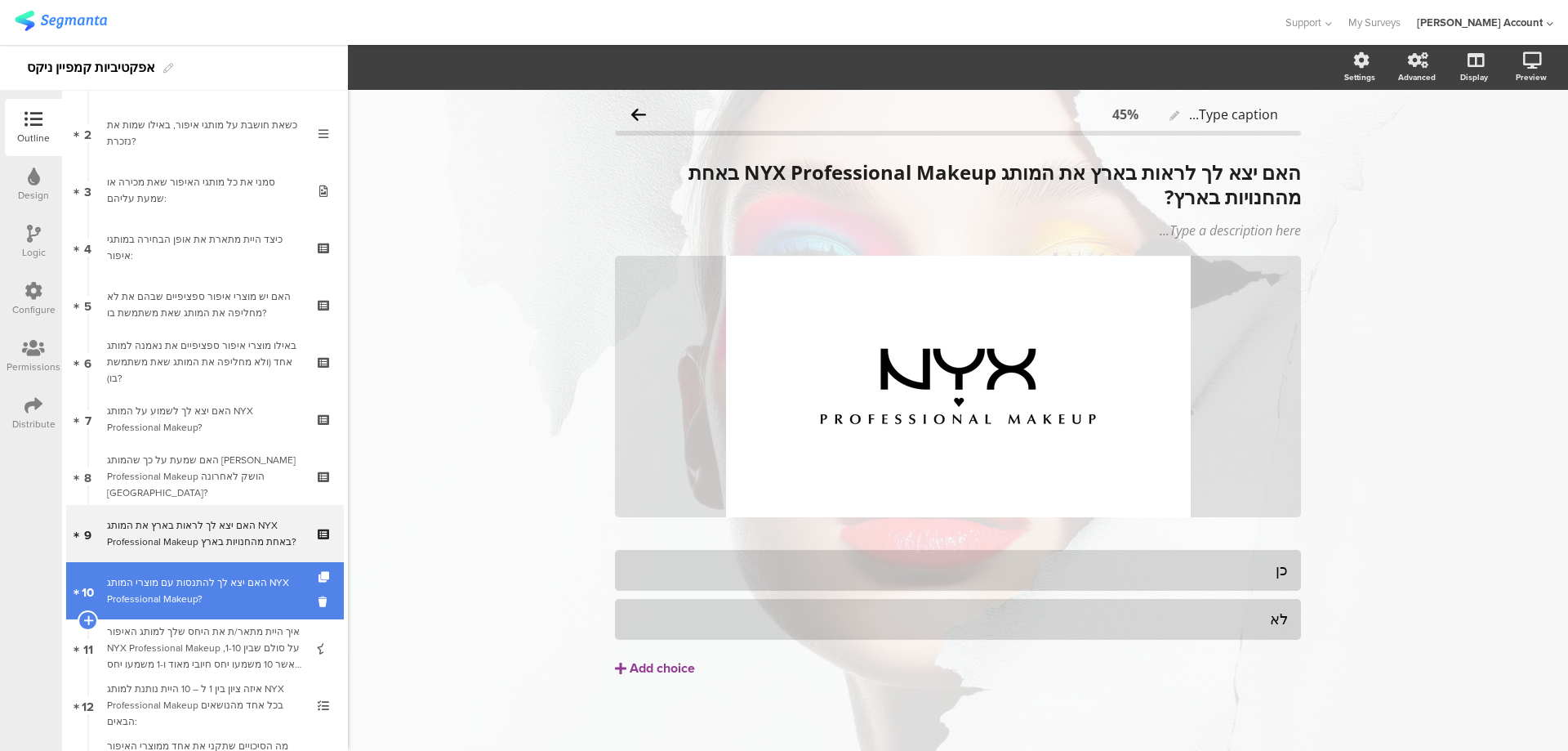
click at [254, 578] on div "האם יצא לך להתנסות עם מוצרי המותג NYX Professional Makeup?" at bounding box center [205, 590] width 195 height 33
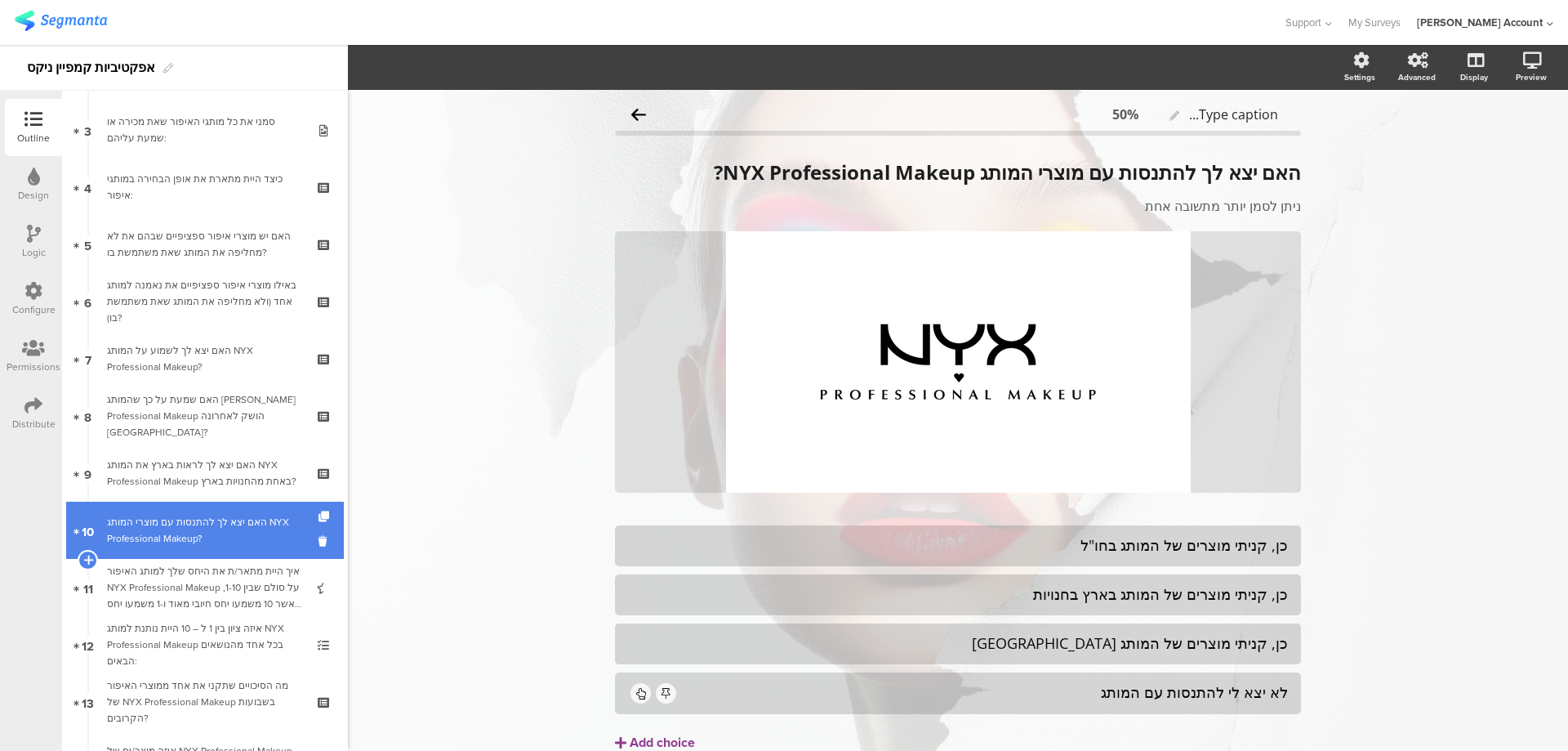
scroll to position [218, 0]
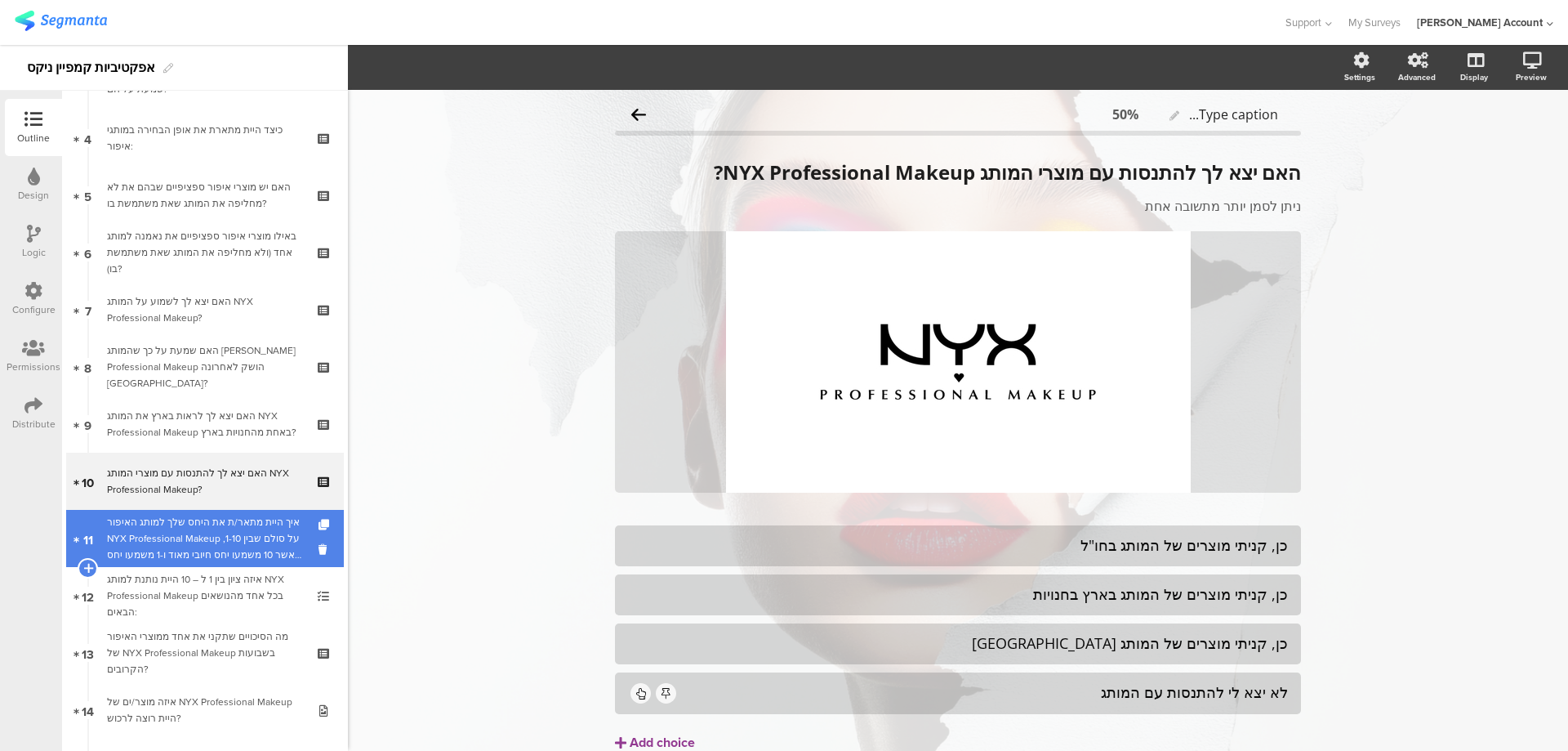
click at [260, 527] on div "איך היית מתאר/ת את היחס שלך למותג האיפור NYX Professional Makeup על סולם שבין 1…" at bounding box center [205, 539] width 195 height 49
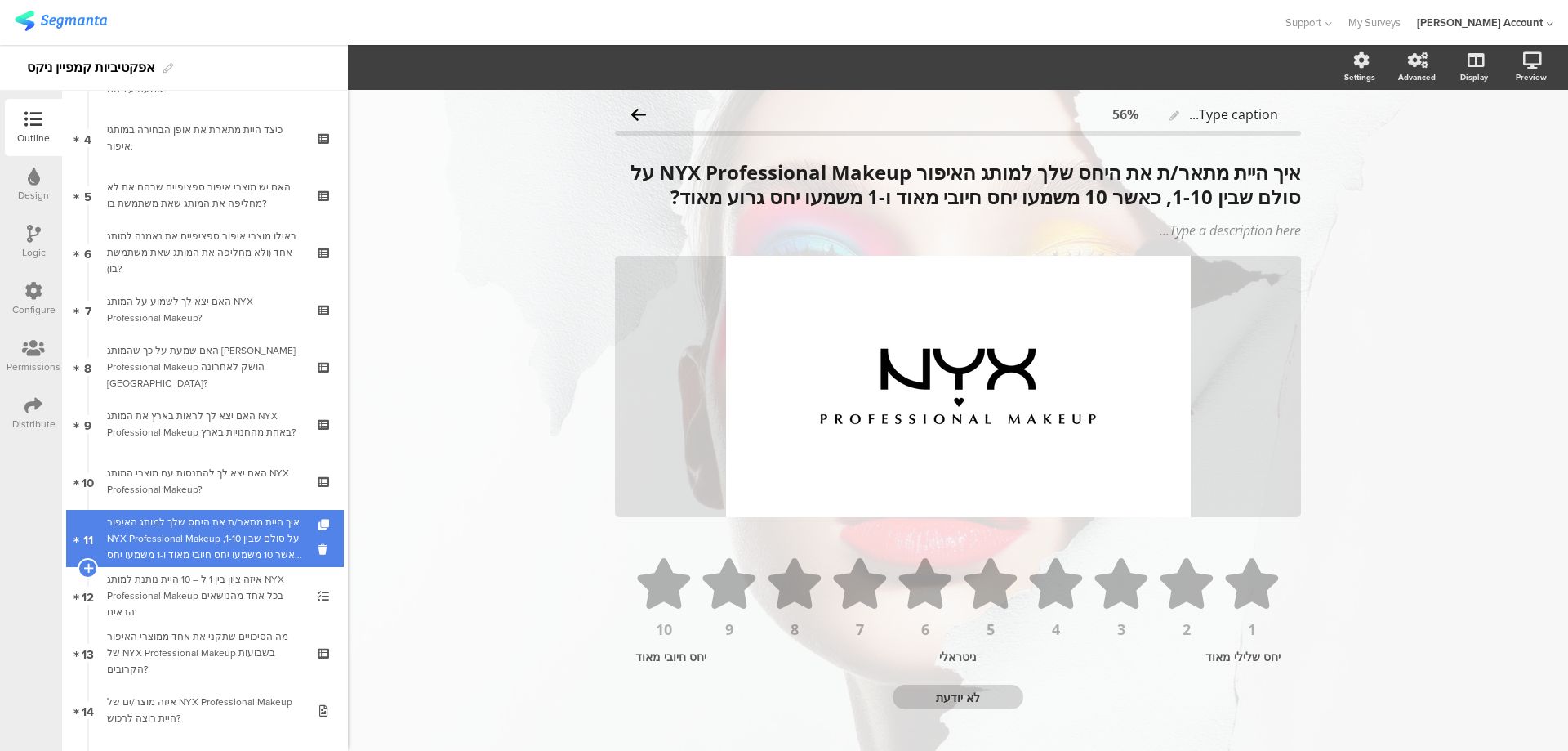
scroll to position [326, 0]
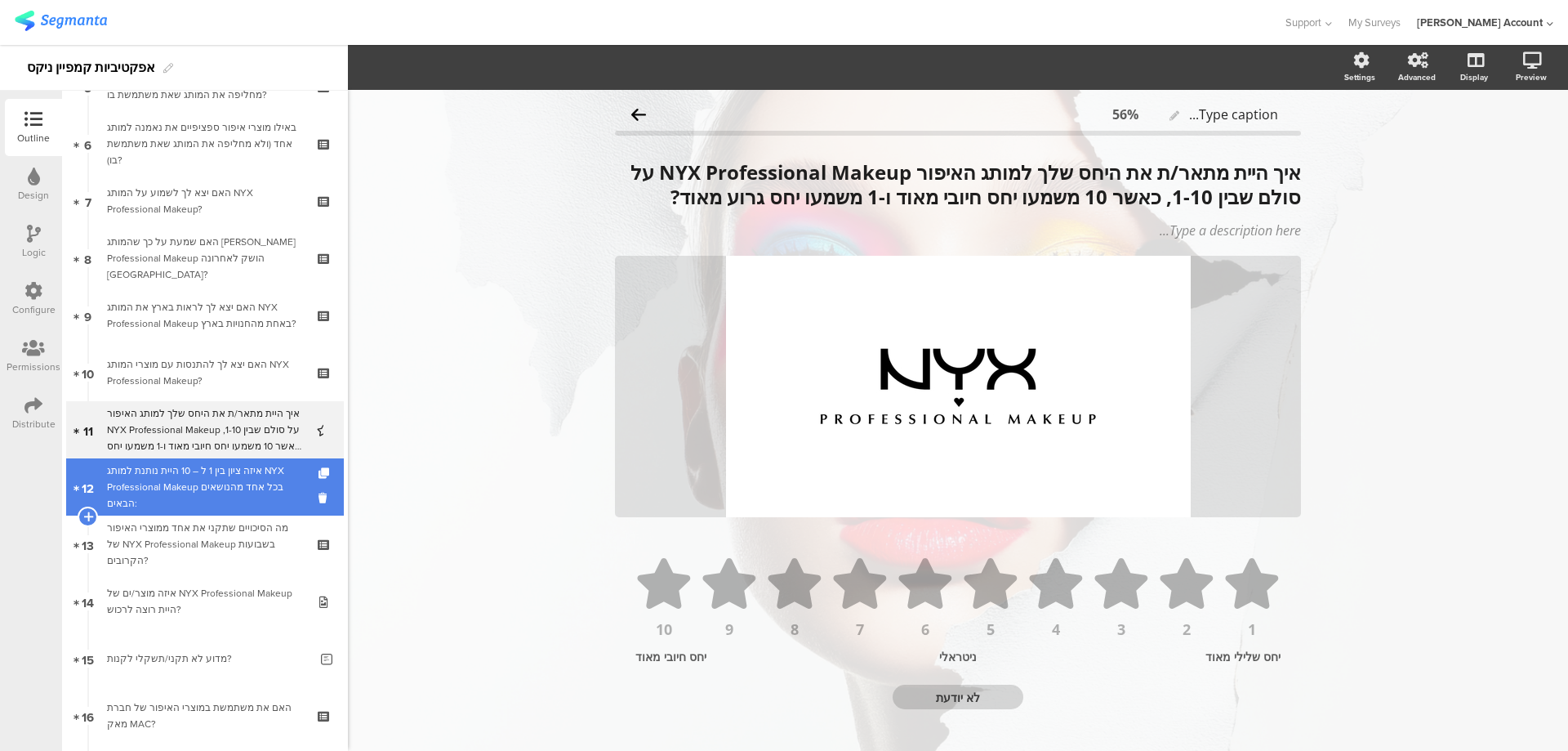
click at [274, 490] on div "איזה ציון בין 1 ל – 10 היית נותנת למותג NYX Professional Makeup בכל אחד מהנושאי…" at bounding box center [205, 487] width 195 height 49
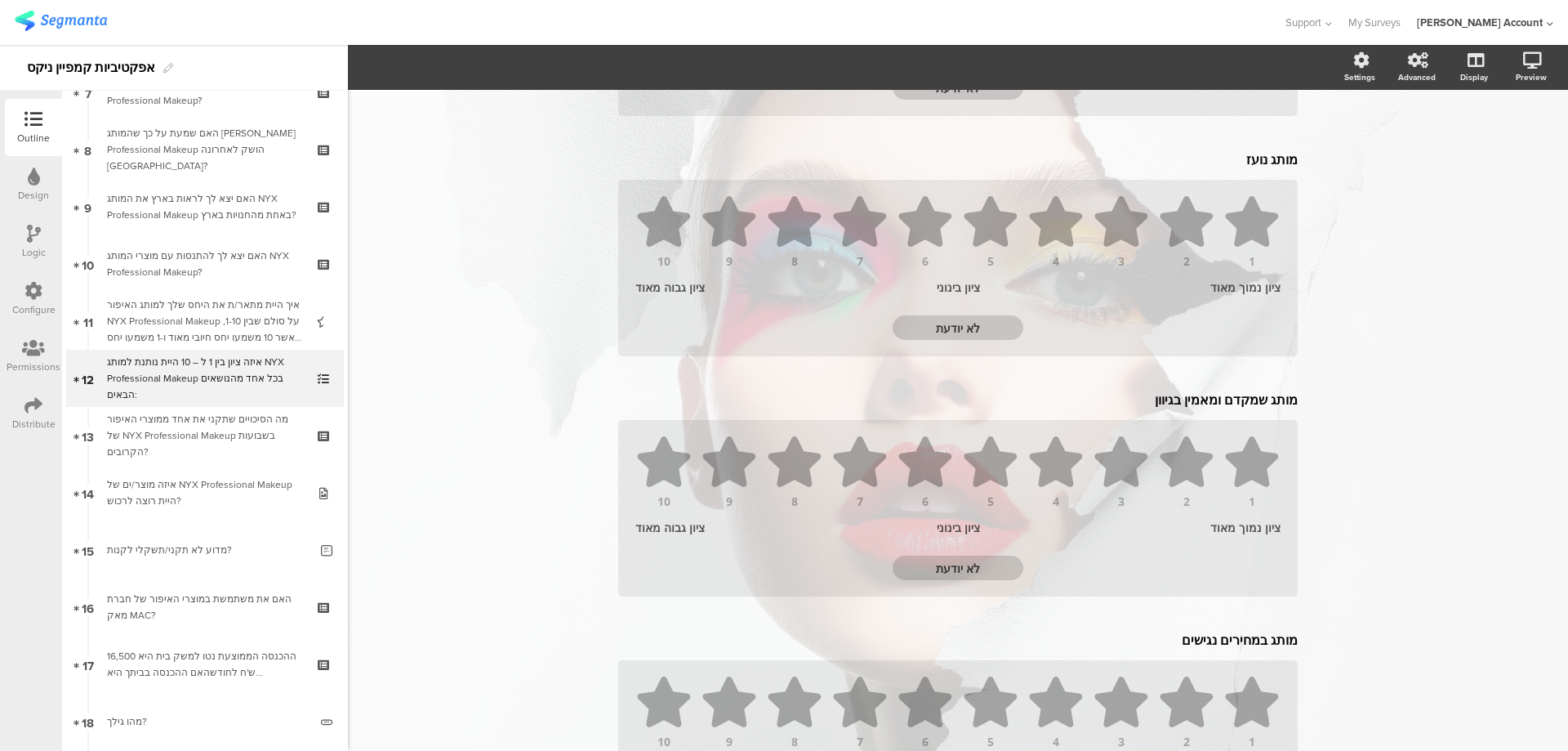
scroll to position [1286, 0]
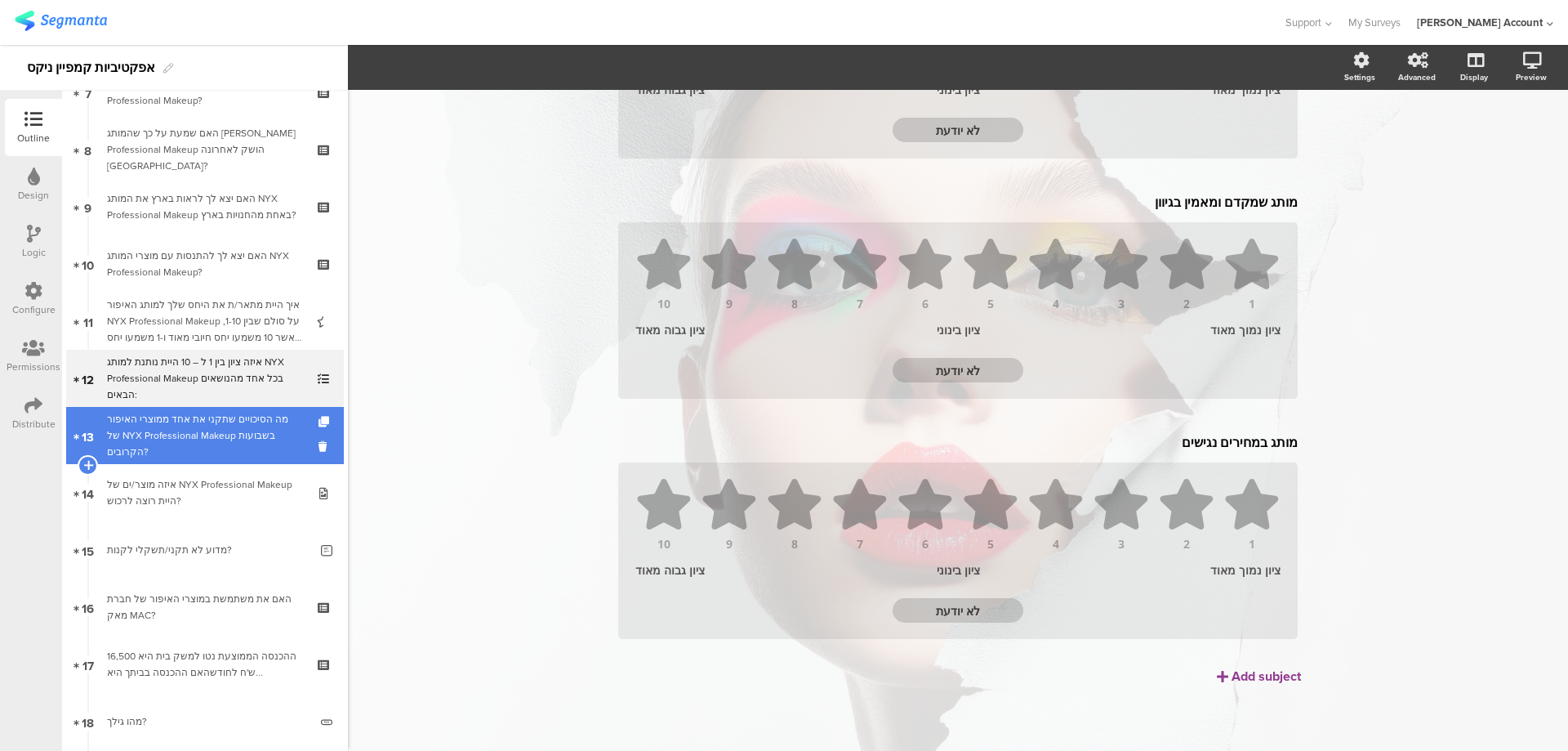
click at [255, 436] on div "מה הסיכויים שתקני את אחד ממוצרי האיפור של NYX Professional Makeup בשבועות הקרוב…" at bounding box center [205, 436] width 195 height 49
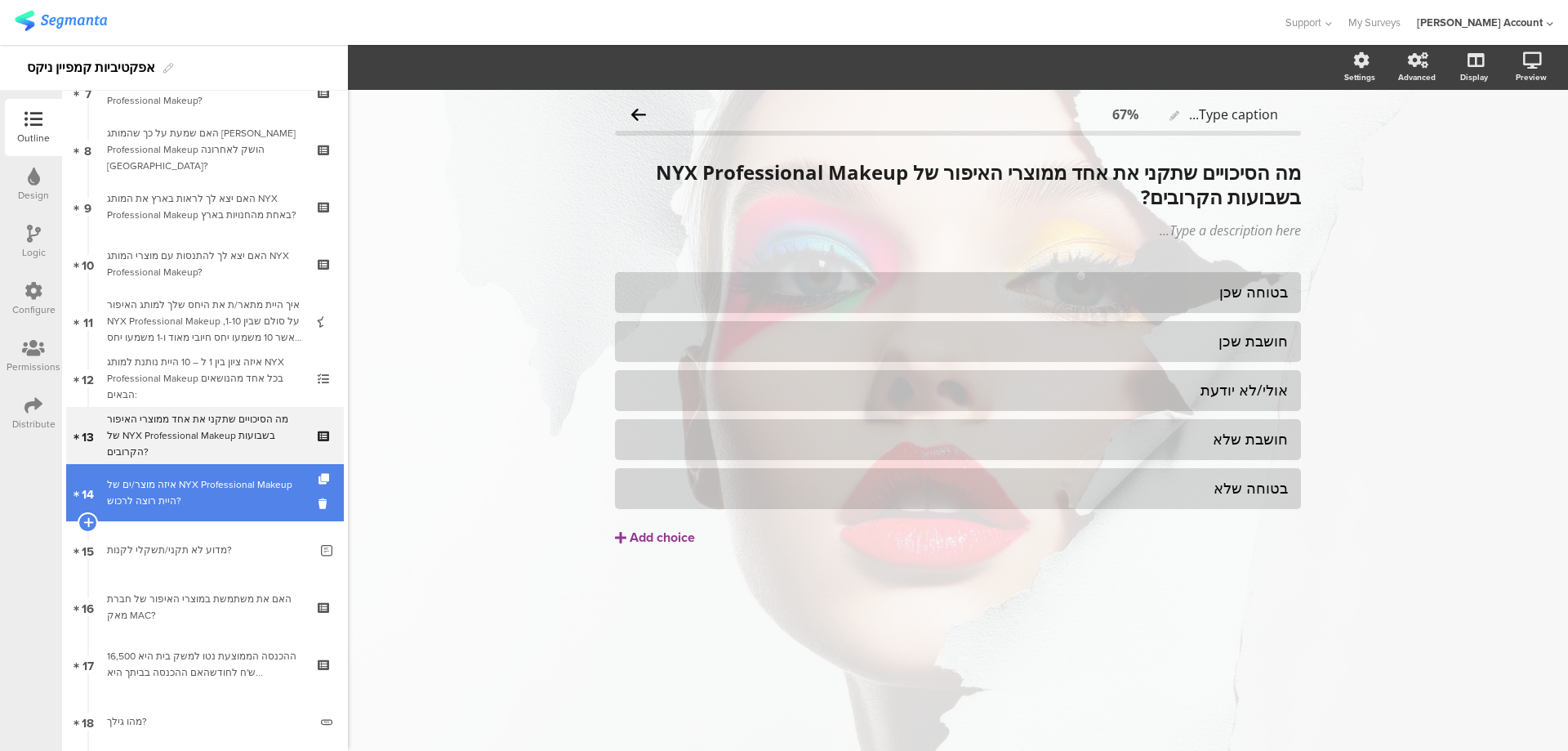
click at [232, 497] on div "איזה מוצר/ים של NYX Professional Makeup היית רוצה לרכוש?" at bounding box center [205, 492] width 195 height 33
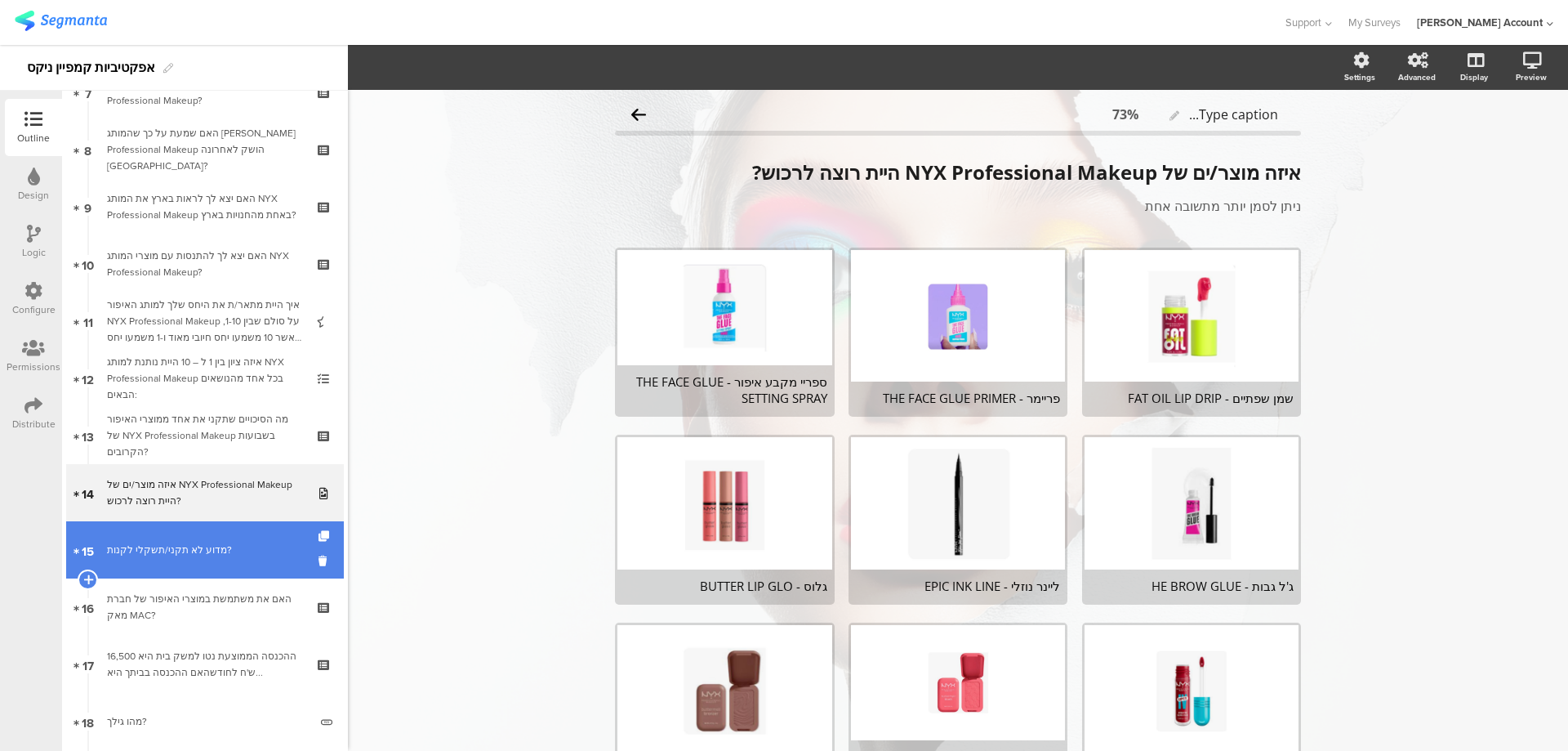
click at [226, 543] on div "מדוע לא תקני/תשקלי לקנות?" at bounding box center [208, 549] width 202 height 16
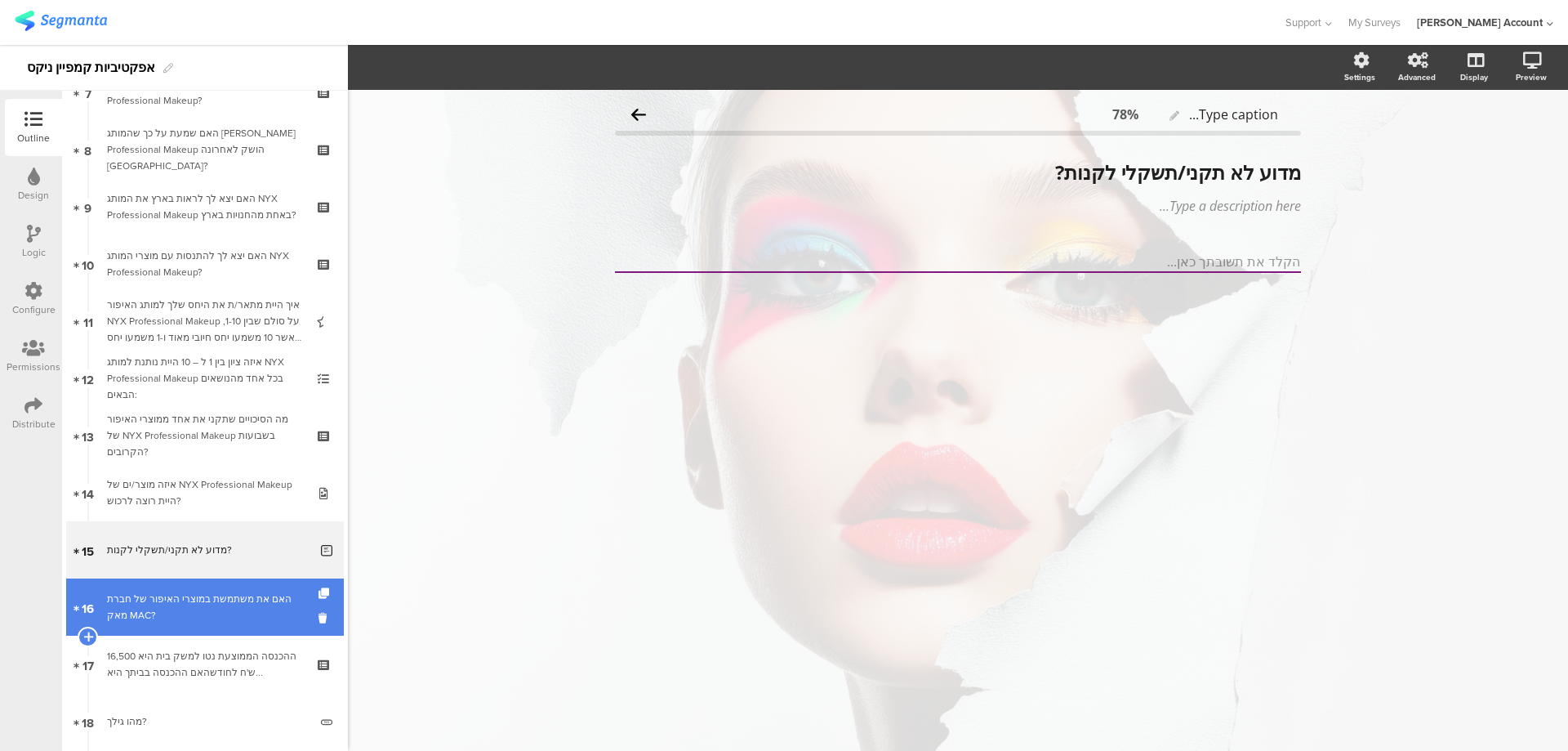
click at [234, 592] on div "האם את משתמשת במוצרי האיפור של חברת מאק MAC?" at bounding box center [205, 606] width 195 height 33
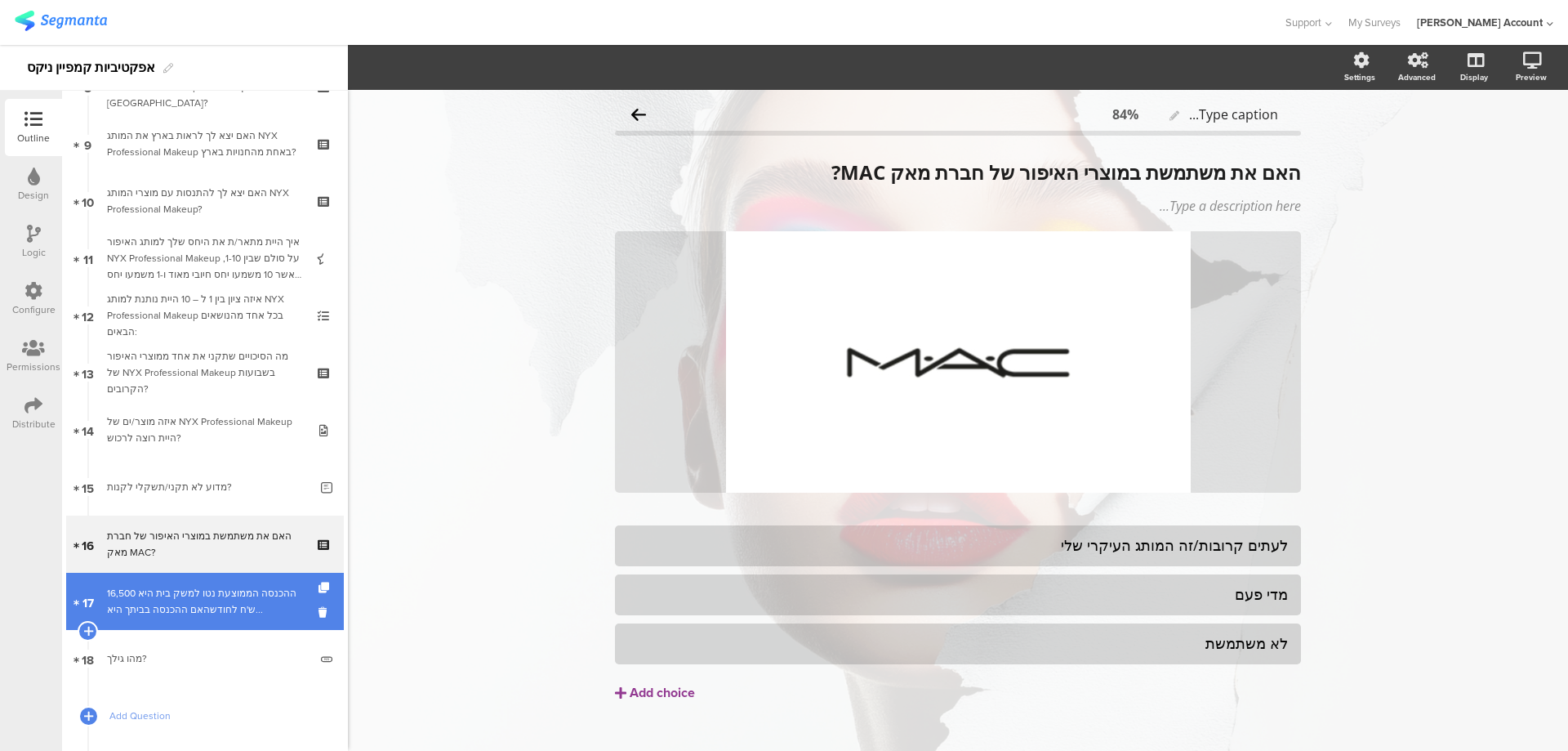
scroll to position [545, 0]
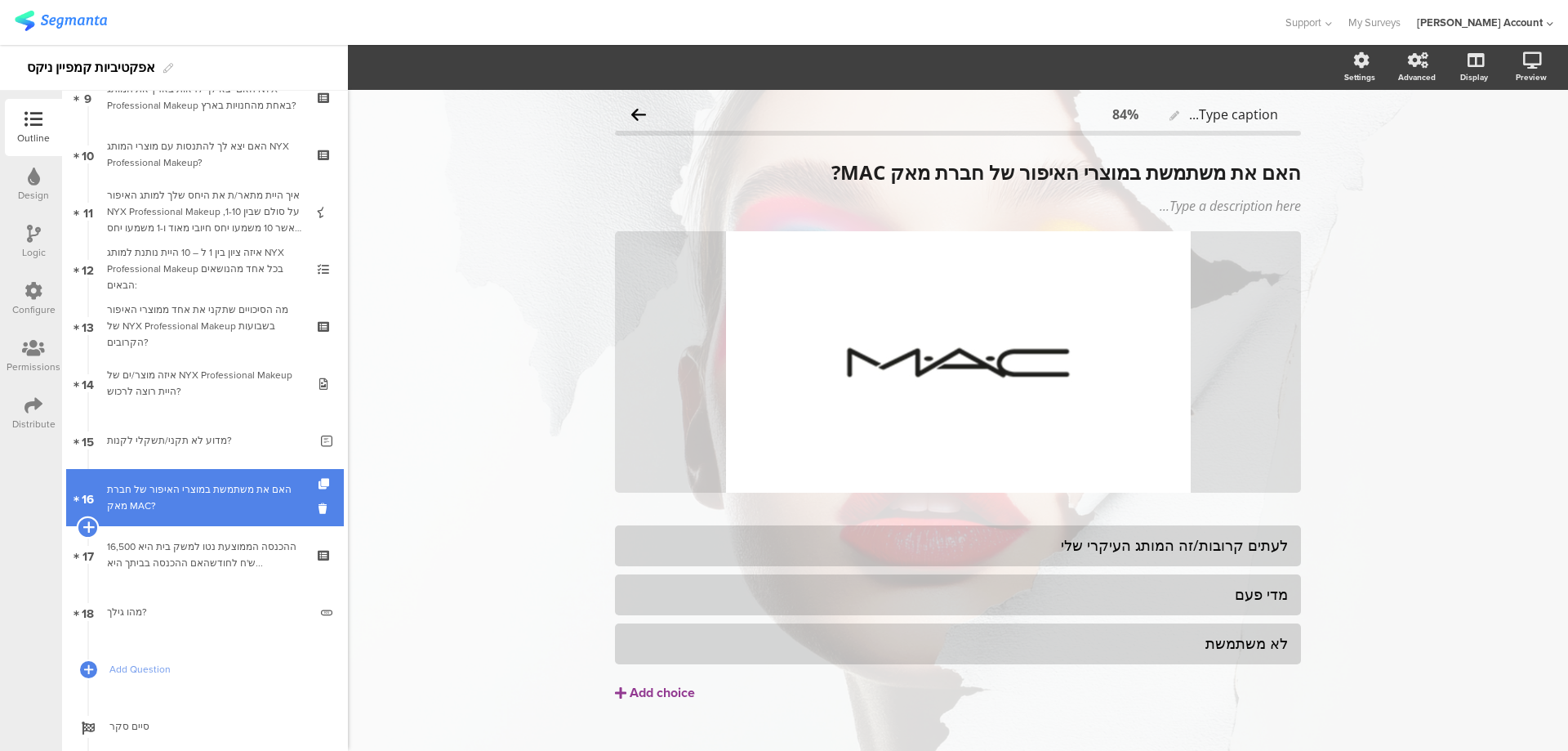
click at [90, 527] on icon at bounding box center [88, 526] width 11 height 14
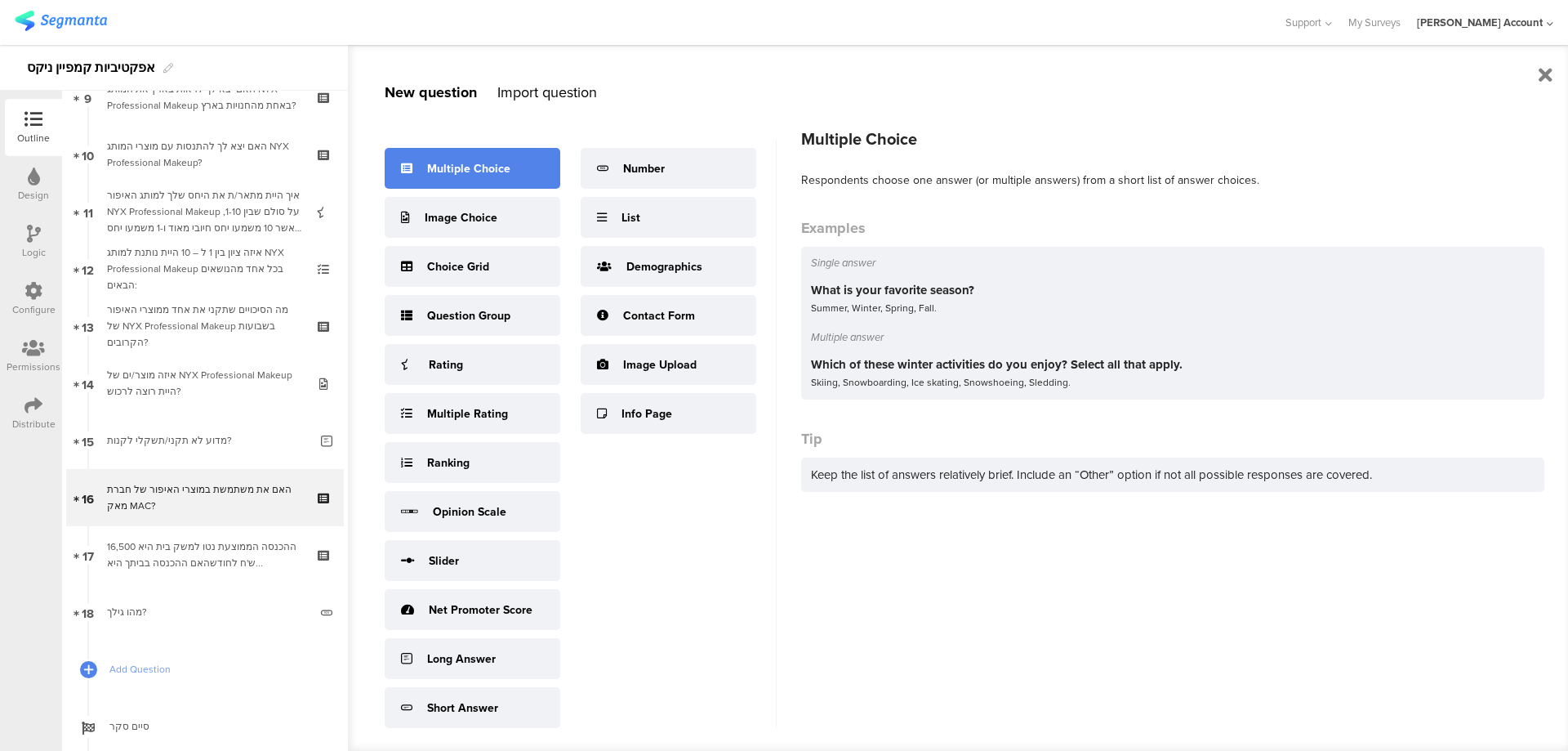
click at [535, 170] on div "Multiple Choice" at bounding box center [473, 168] width 176 height 41
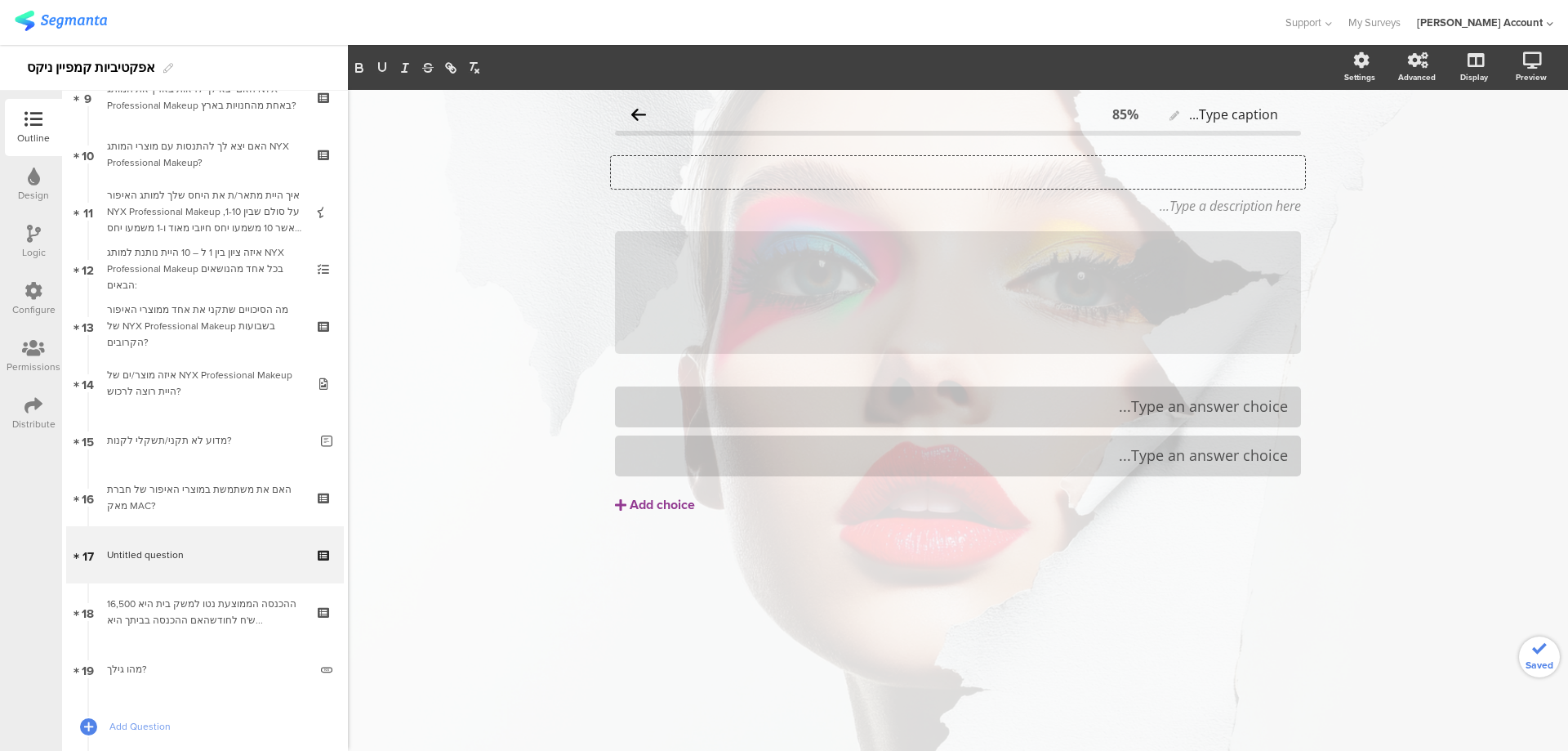
click at [1214, 173] on div "Type your question here..." at bounding box center [957, 172] width 694 height 33
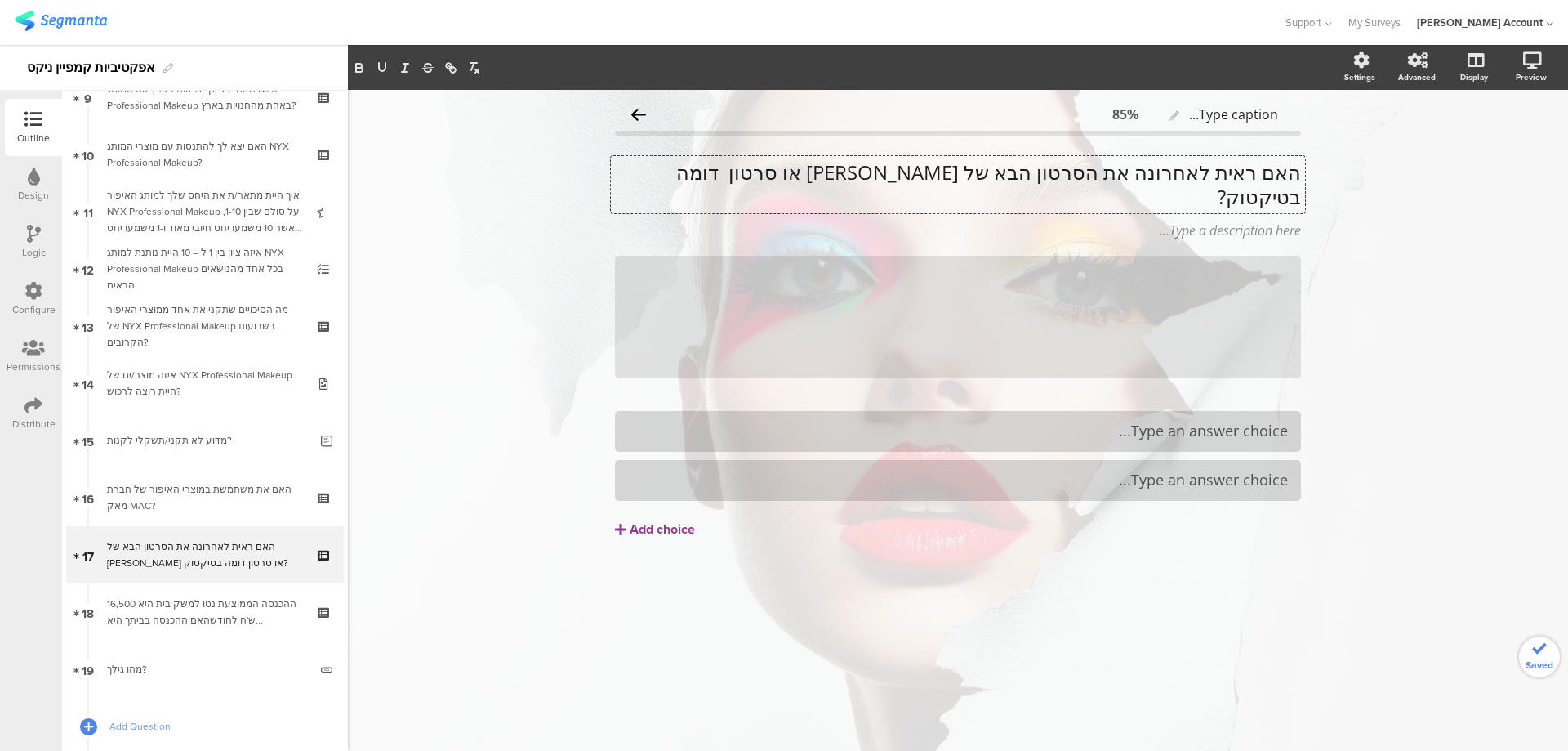
click at [957, 171] on p "האם ראית לאחרונה את הסרטון הבא של ניקס או סרטון דומה בטיקטוק?" at bounding box center [957, 184] width 686 height 49
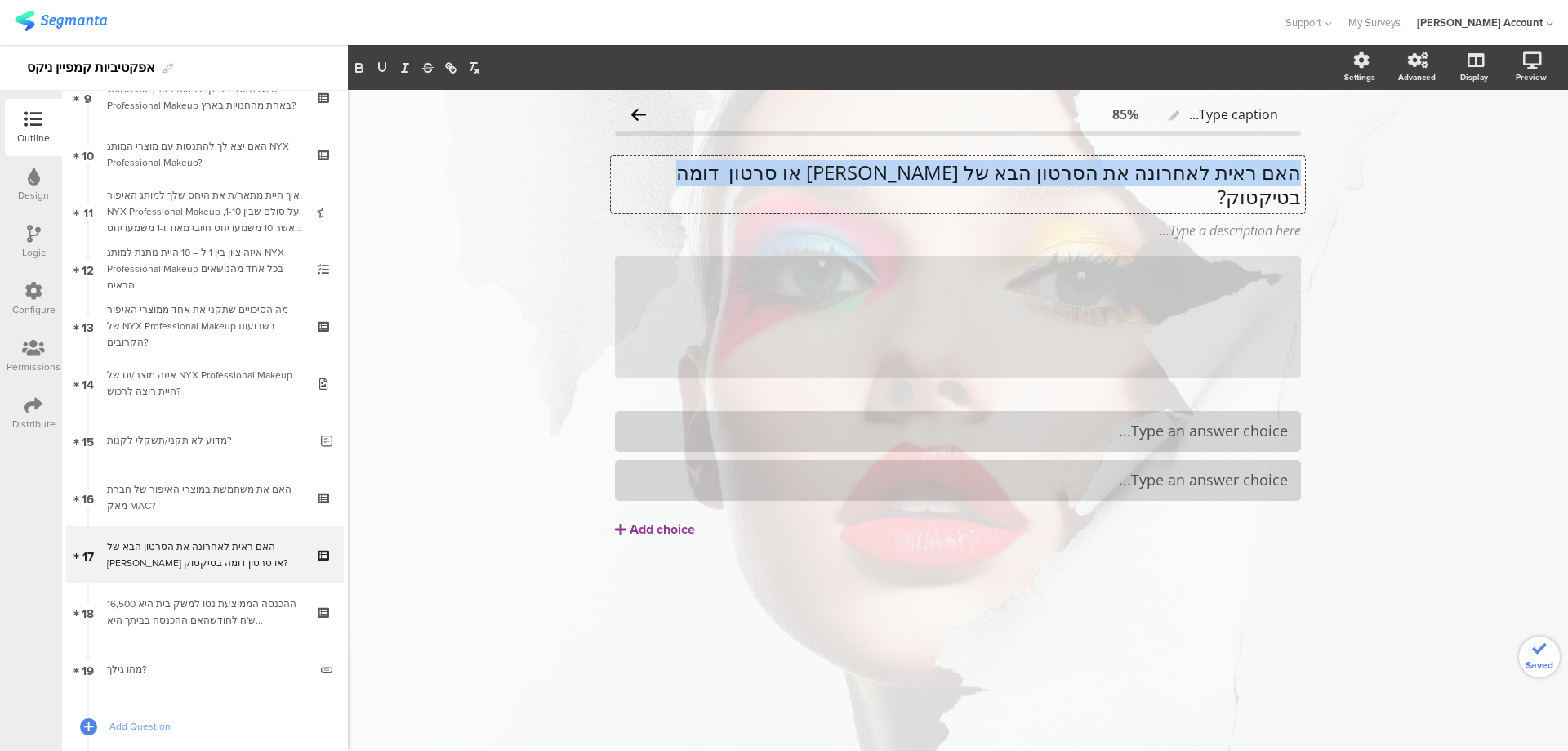
click at [957, 171] on p "האם ראית לאחרונה את הסרטון הבא של ניקס או סרטון דומה בטיקטוק?" at bounding box center [957, 184] width 686 height 49
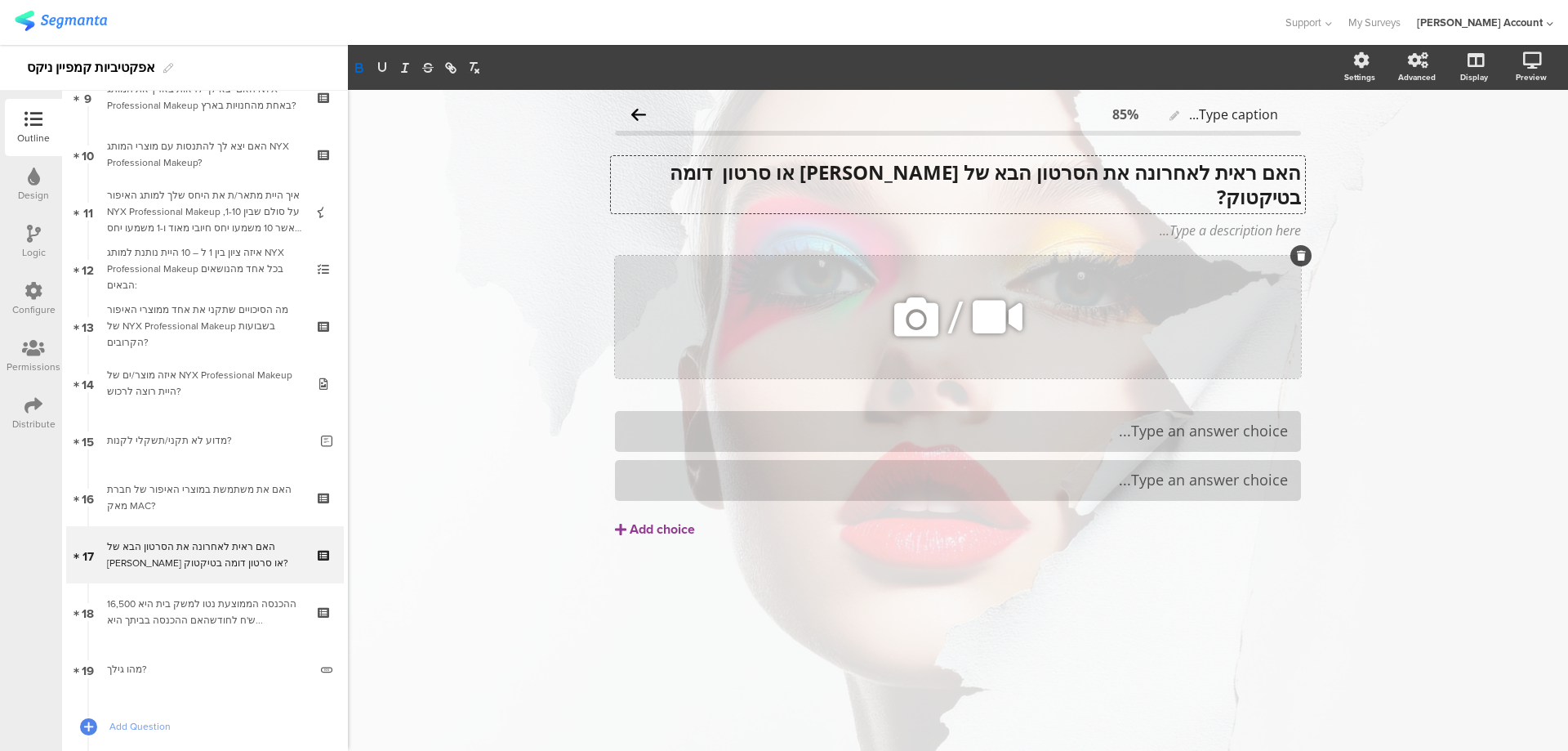
click at [1001, 298] on icon at bounding box center [998, 317] width 61 height 56
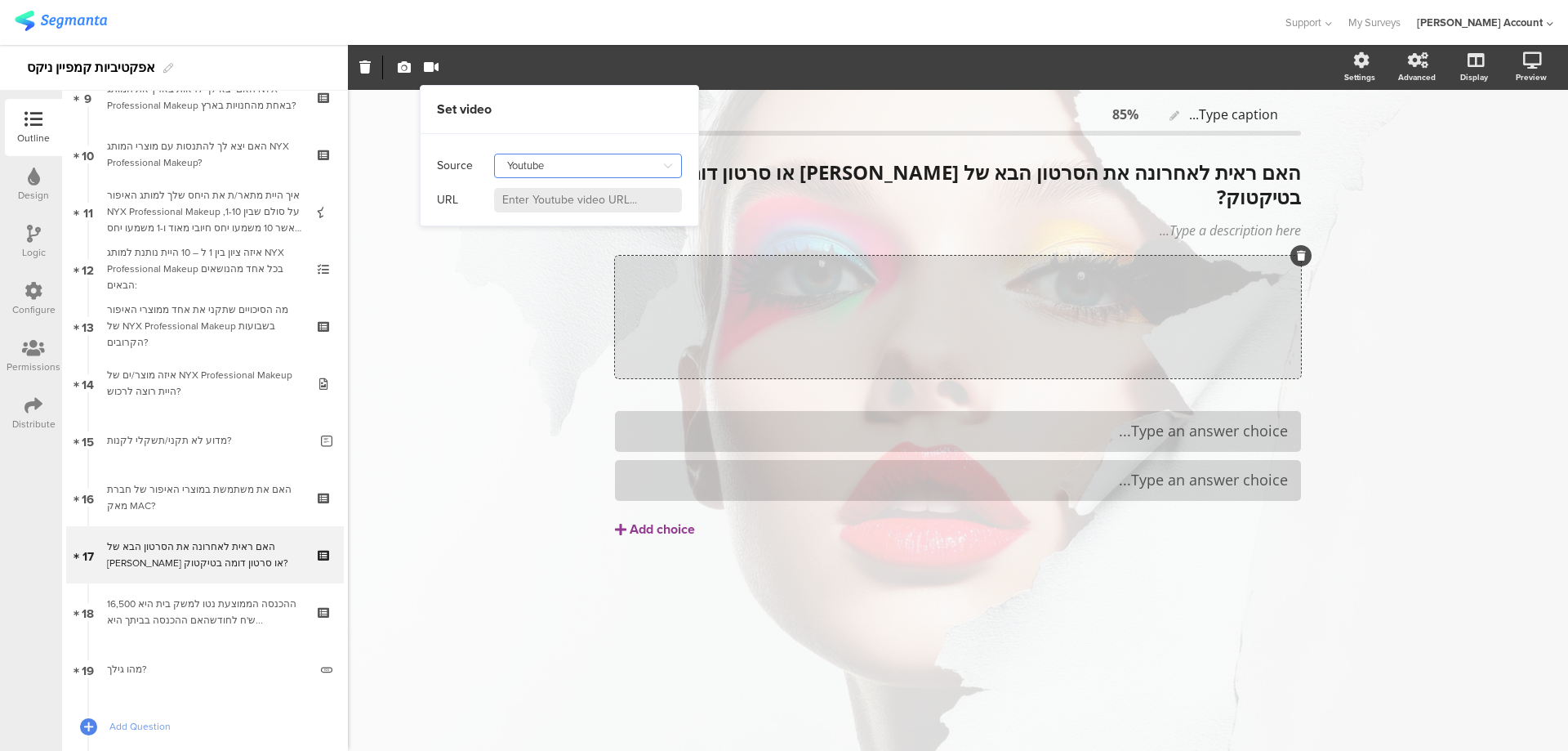
click at [606, 172] on input "Youtube" at bounding box center [588, 166] width 188 height 25
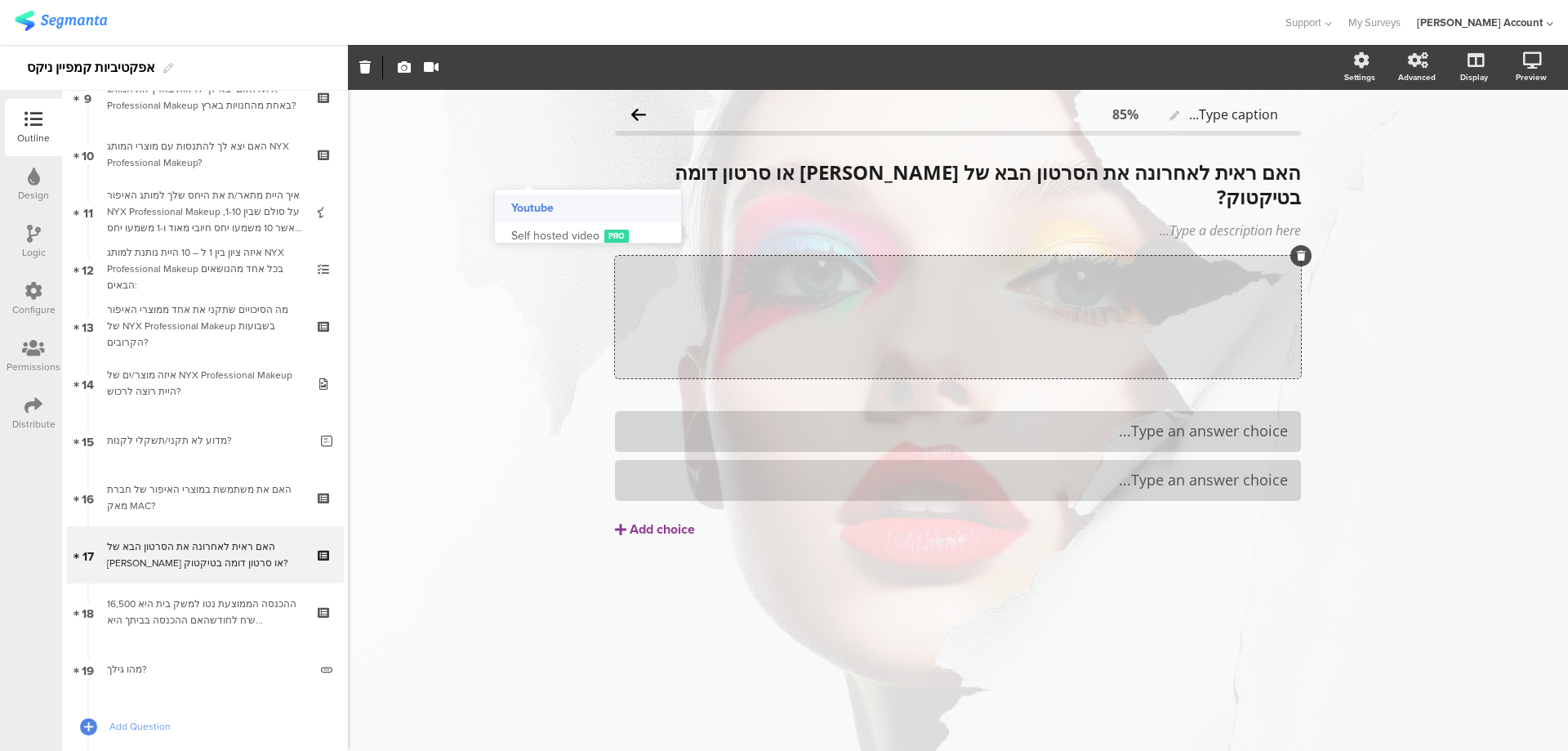
click at [817, 163] on div "האם ראית לאחרונה את הסרטון הבא של ניקס או סרטון דומה בטיקטוק? האם ראית לאחרונה …" at bounding box center [957, 184] width 694 height 58
click at [989, 292] on icon at bounding box center [998, 317] width 61 height 56
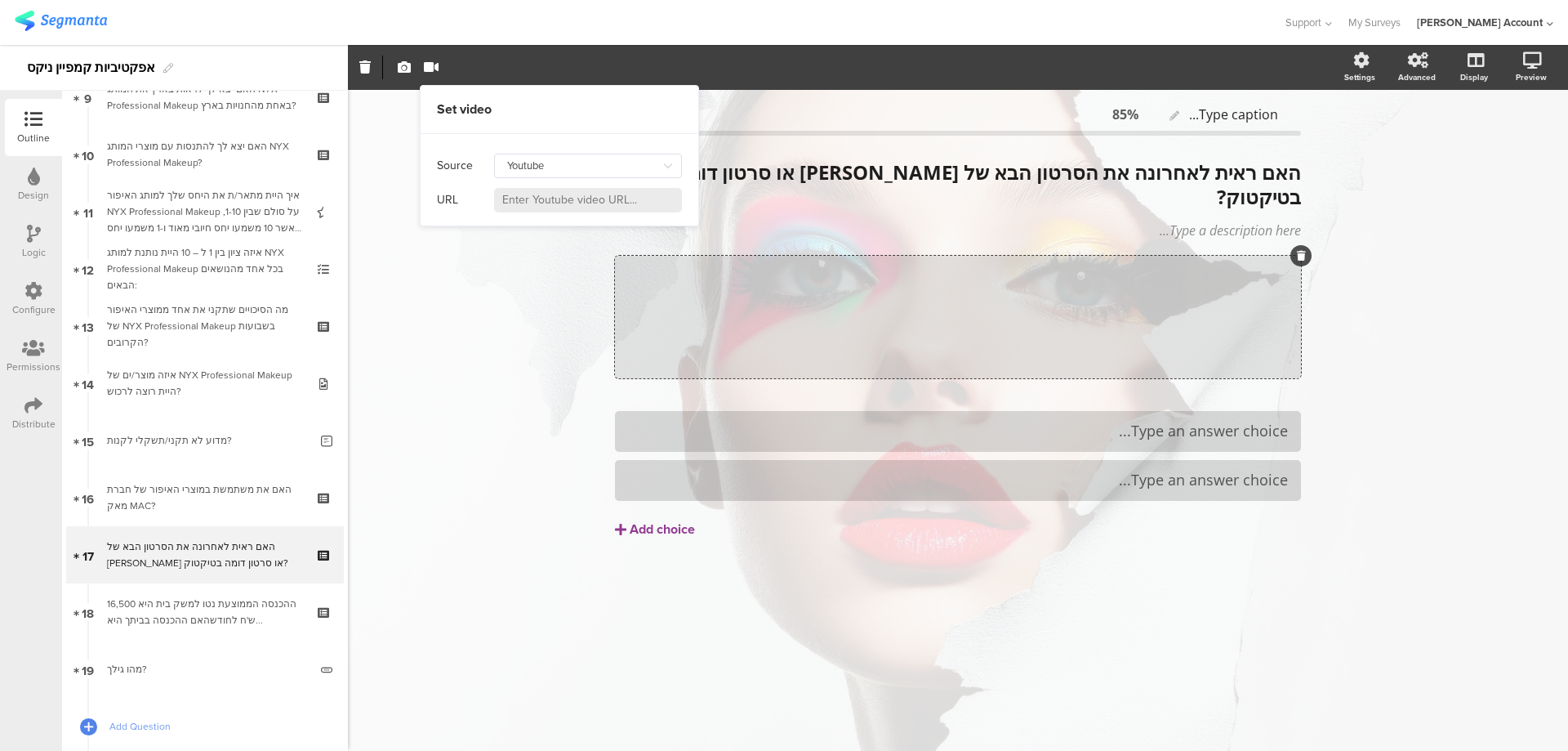
click at [607, 201] on input at bounding box center [588, 200] width 188 height 25
paste input "https://www.youtube.com/watch?v=N1odWSa1TAU"
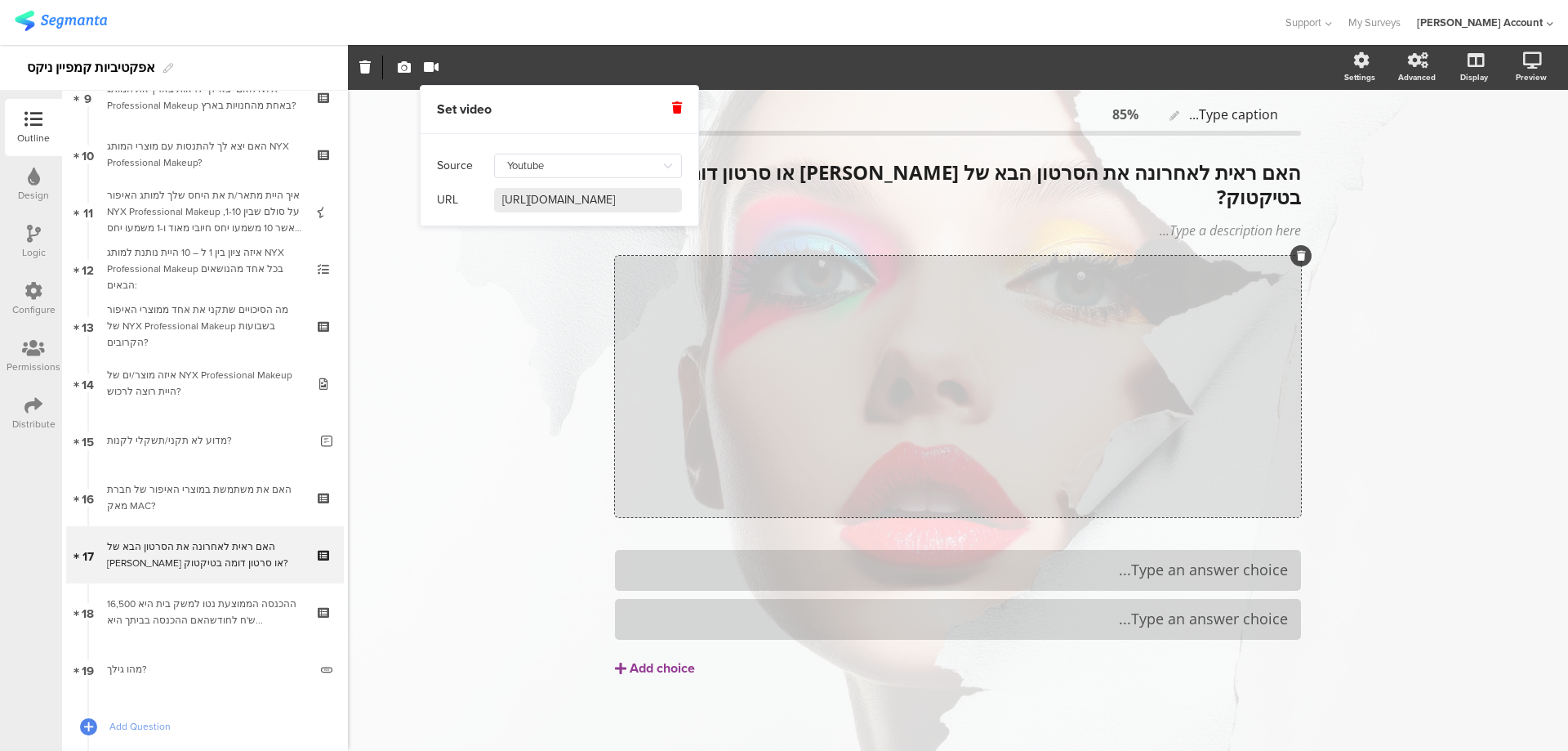
type input "https://www.youtube.com/watch?v=N1odWSa1TAU"
click at [1069, 561] on div "Type an answer choice..." at bounding box center [958, 570] width 660 height 19
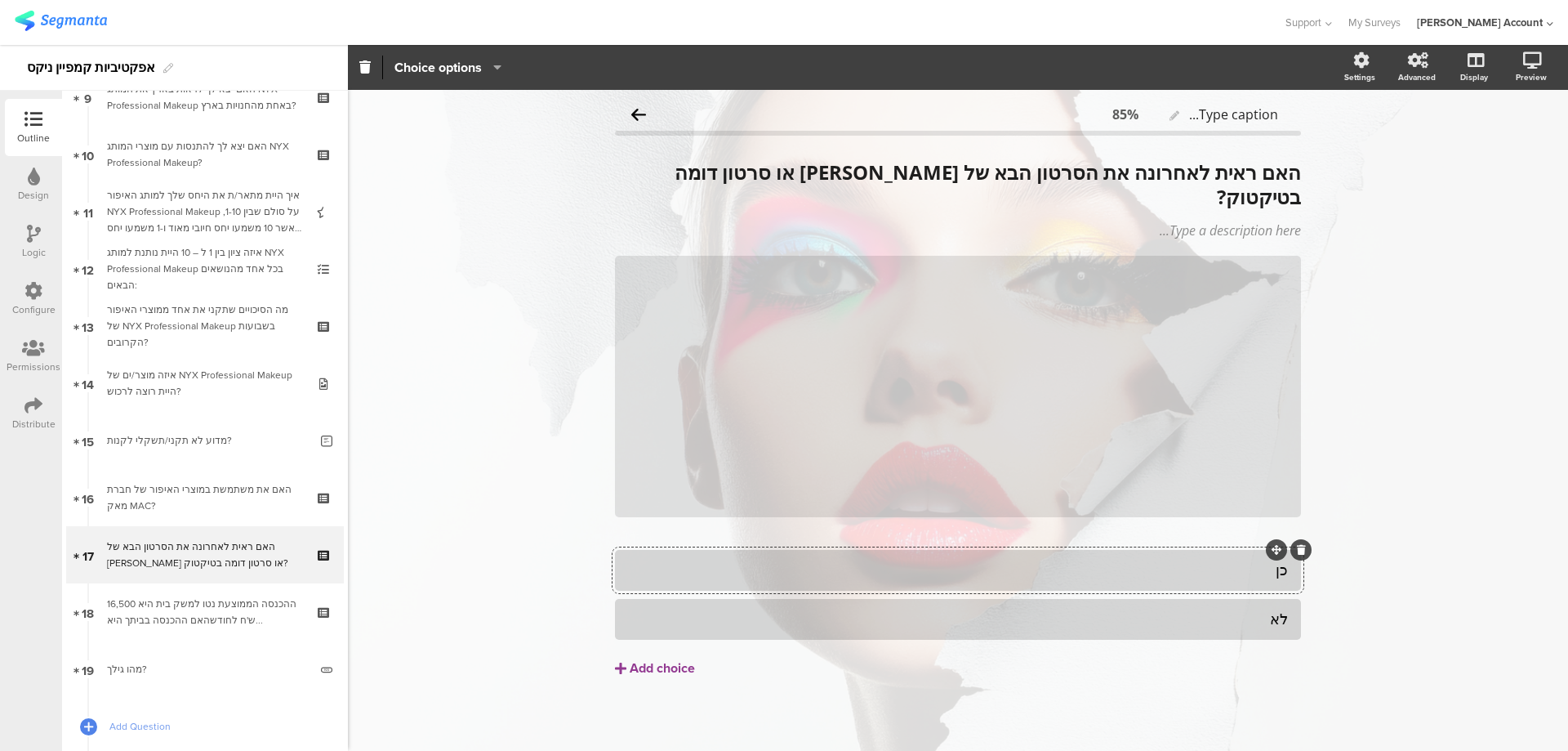
click at [1272, 561] on div "כן" at bounding box center [958, 570] width 660 height 19
click at [1258, 610] on div "לא" at bounding box center [958, 619] width 660 height 19
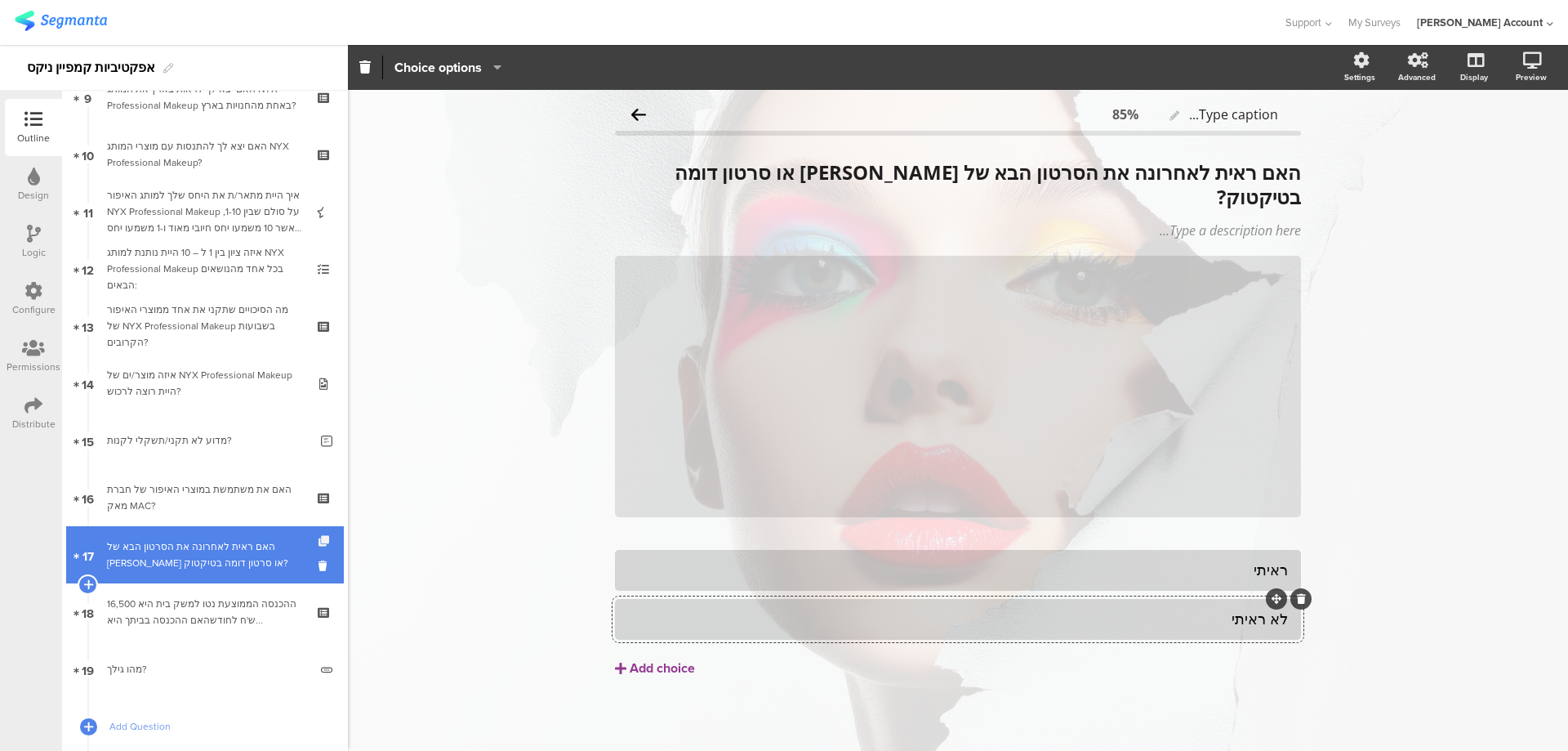
click at [319, 538] on icon at bounding box center [326, 541] width 14 height 11
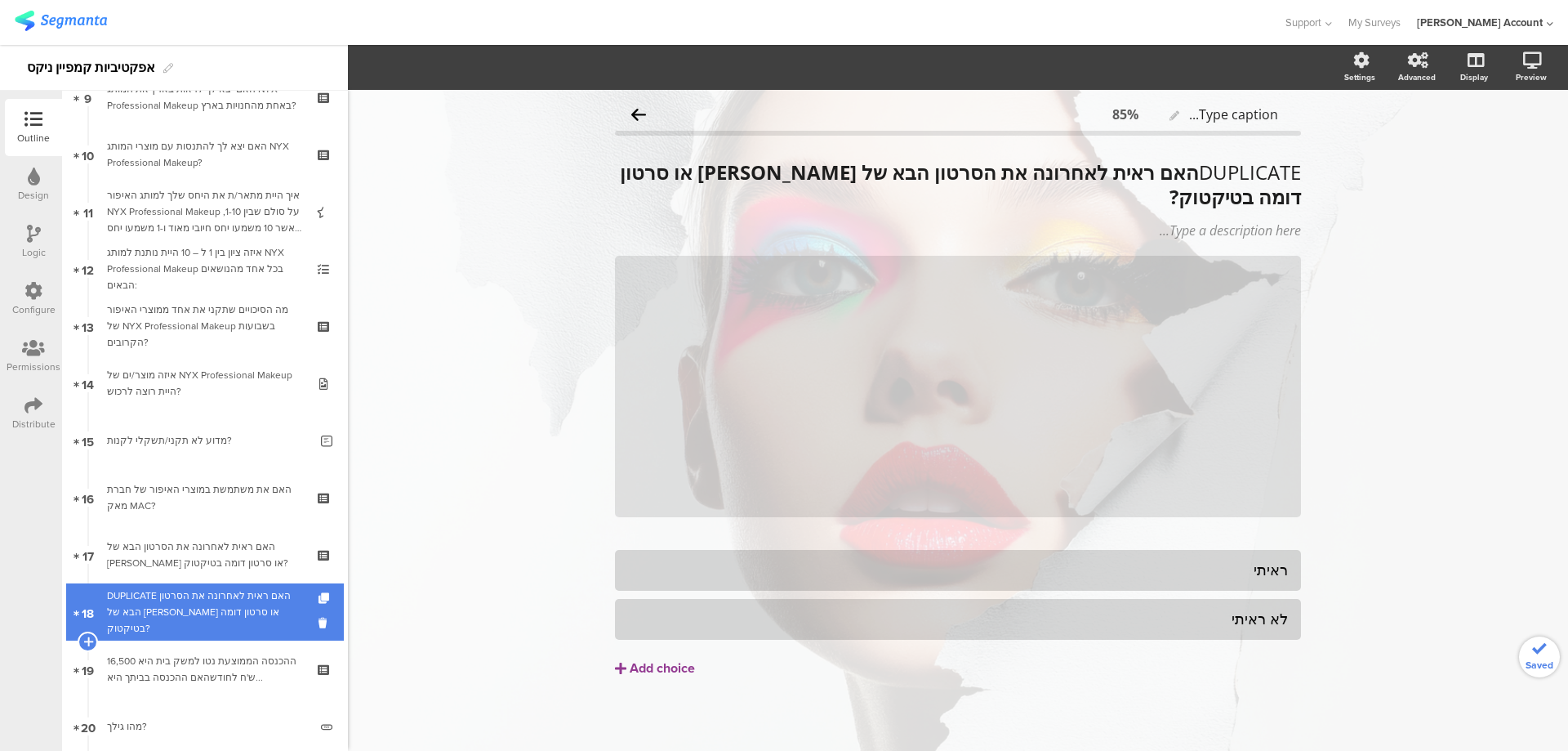
click at [238, 600] on div "DUPLICATE האם ראית לאחרונה את הסרטון הבא של ניקס או סרטון דומה בטיקטוק?" at bounding box center [205, 611] width 195 height 49
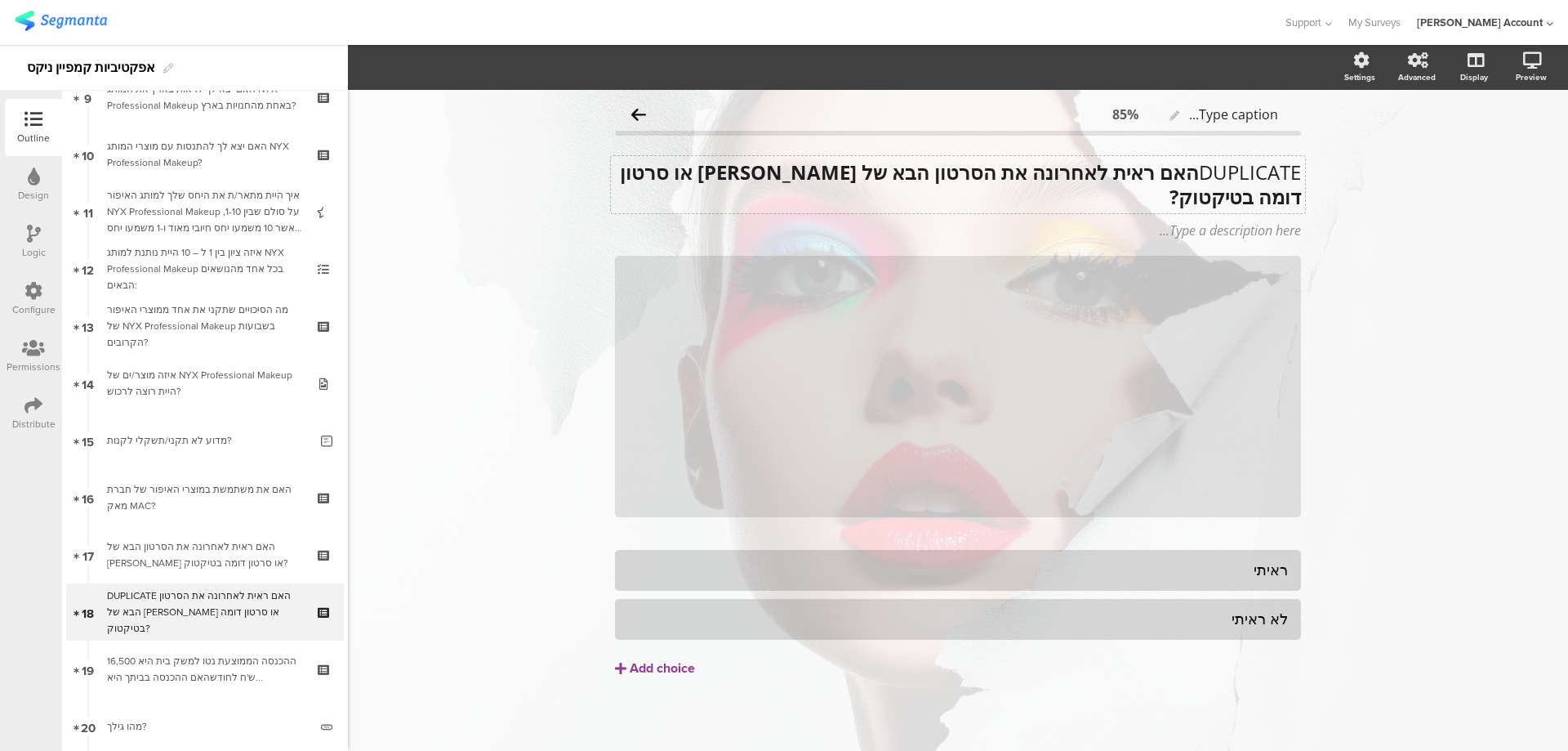
click at [1109, 179] on div "DUPLICATE האם ראית לאחרונה את הסרטון הבא של ניקס או סרטון דומה בטיקטוק? DUPLICA…" at bounding box center [957, 184] width 694 height 58
click at [1109, 179] on strong "האם ראית לאחרונה את הסרטון הבא של ניקס או סרטון דומה בטיקטוק?" at bounding box center [957, 184] width 686 height 52
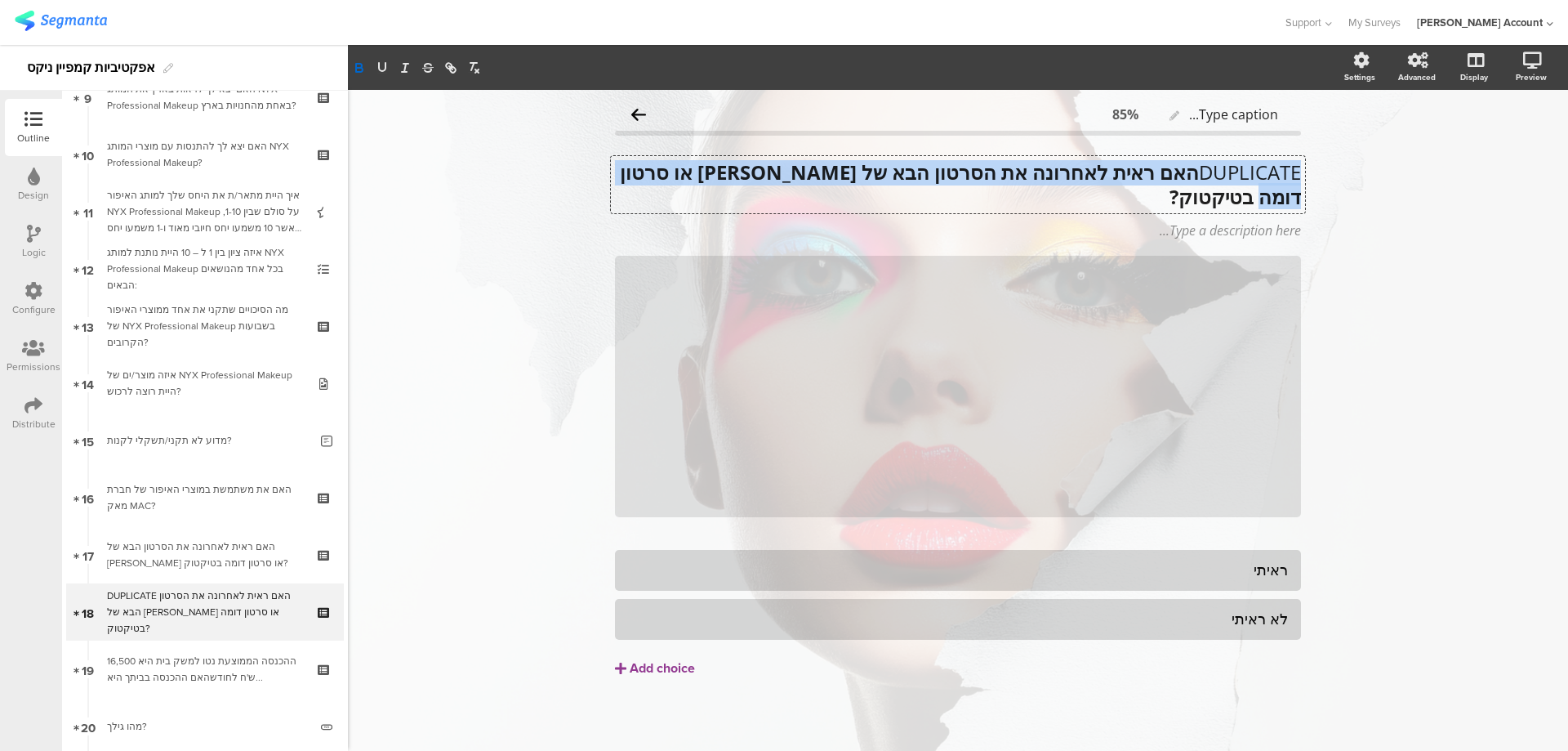
click at [1109, 179] on strong "האם ראית לאחרונה את הסרטון הבא של ניקס או סרטון דומה בטיקטוק?" at bounding box center [957, 184] width 686 height 52
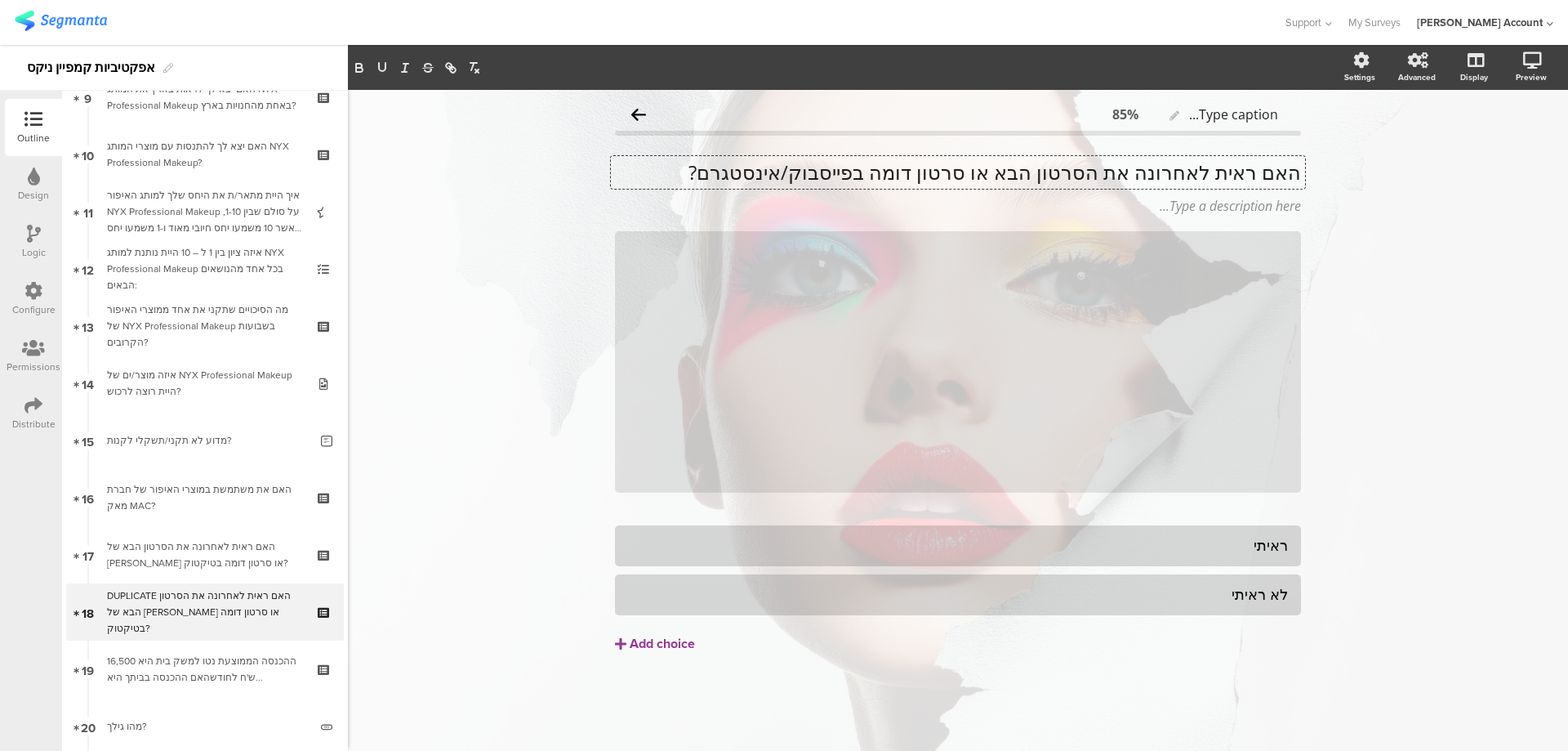
click at [1183, 173] on p "האם ראית לאחרונה את הסרטון הבא או סרטון דומה בפייסבוק/אינסטגרם?" at bounding box center [957, 172] width 686 height 25
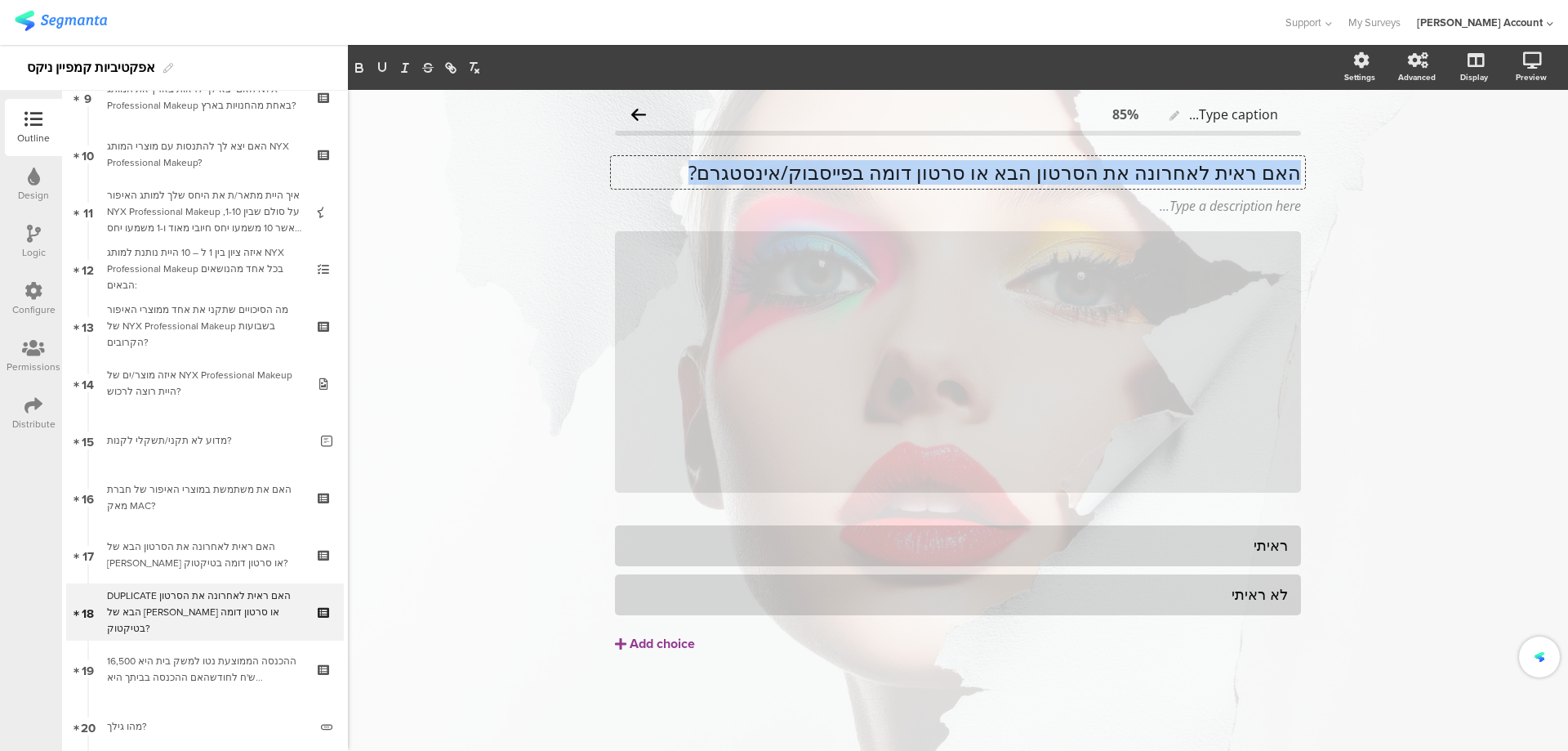
click at [1183, 173] on p "האם ראית לאחרונה את הסרטון הבא או סרטון דומה בפייסבוק/אינסטגרם?" at bounding box center [957, 172] width 686 height 25
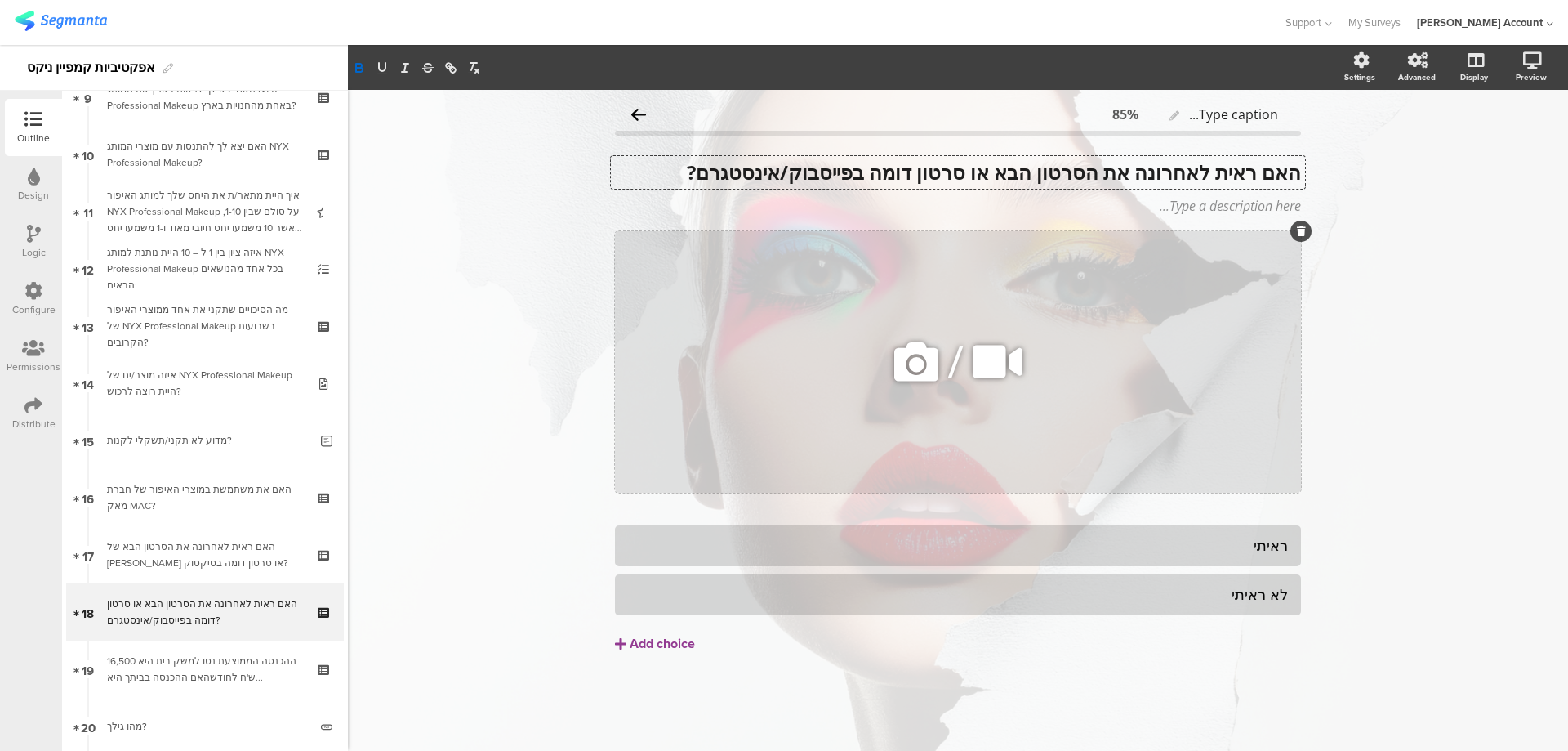
click at [990, 353] on icon at bounding box center [998, 362] width 61 height 56
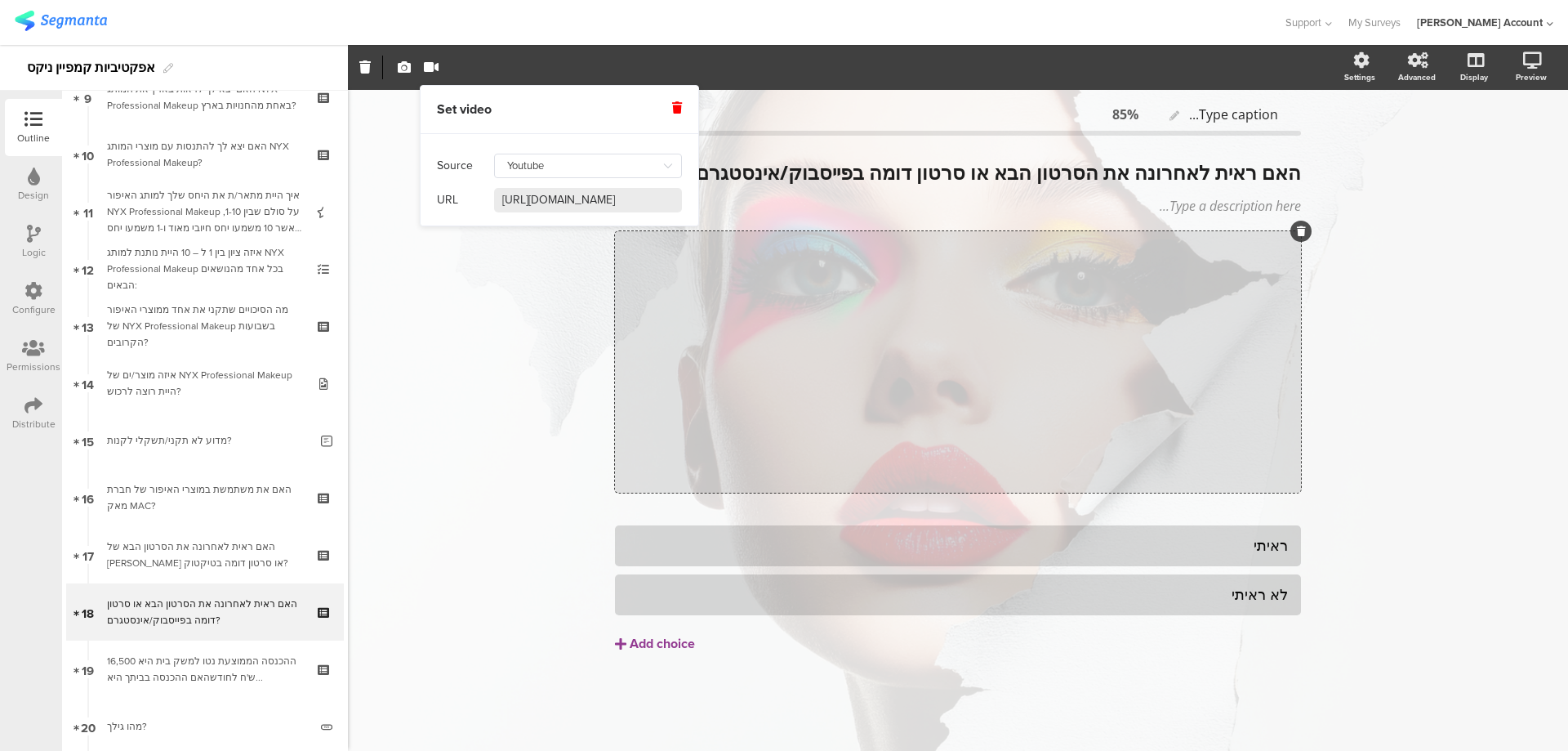
click at [611, 194] on input "https://www.youtube.com/watch?v=N1odWSa1TAU" at bounding box center [588, 200] width 188 height 25
paste input "Ymb9T1fdV58"
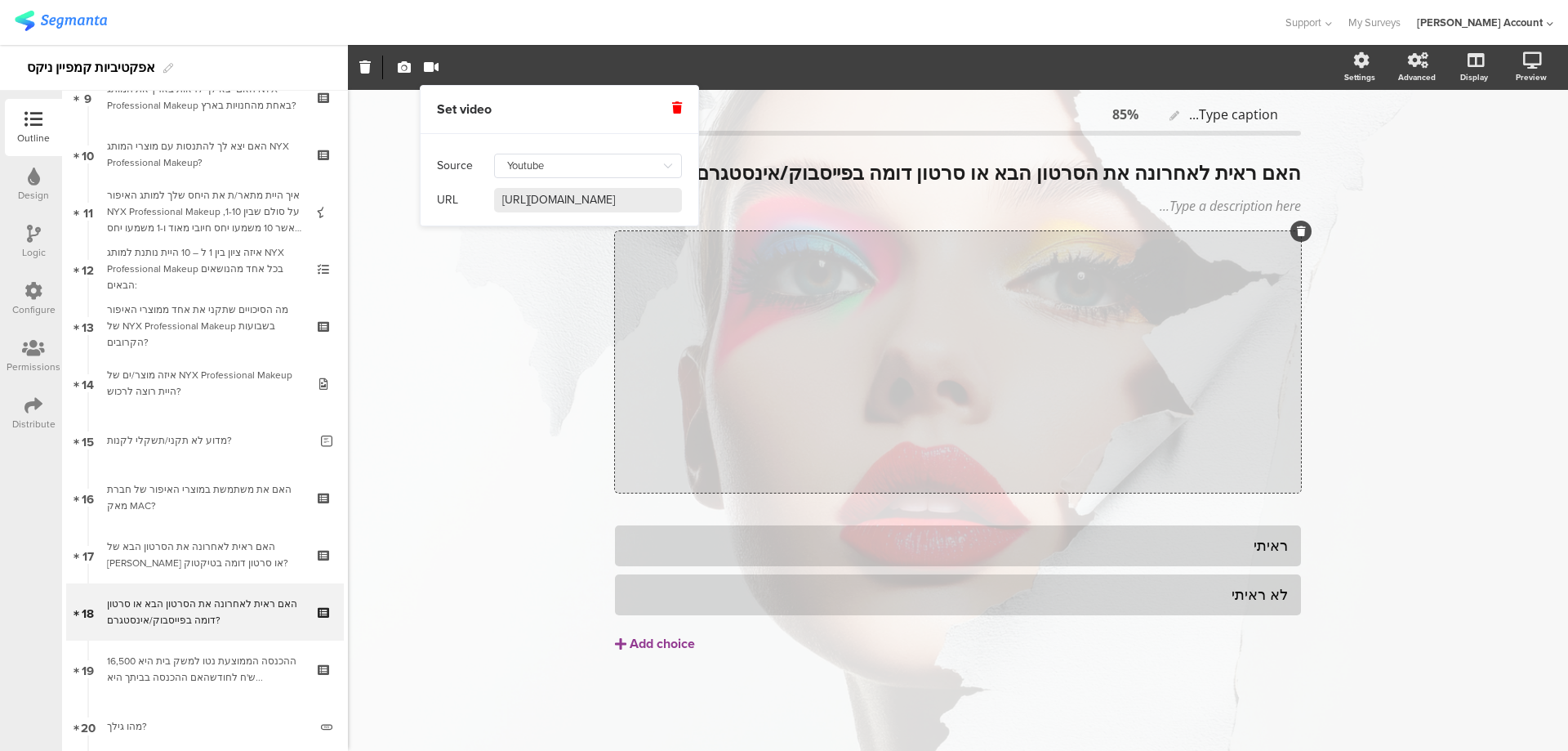
type input "https://www.youtube.com/watch?v=Ymb9T1fdV58"
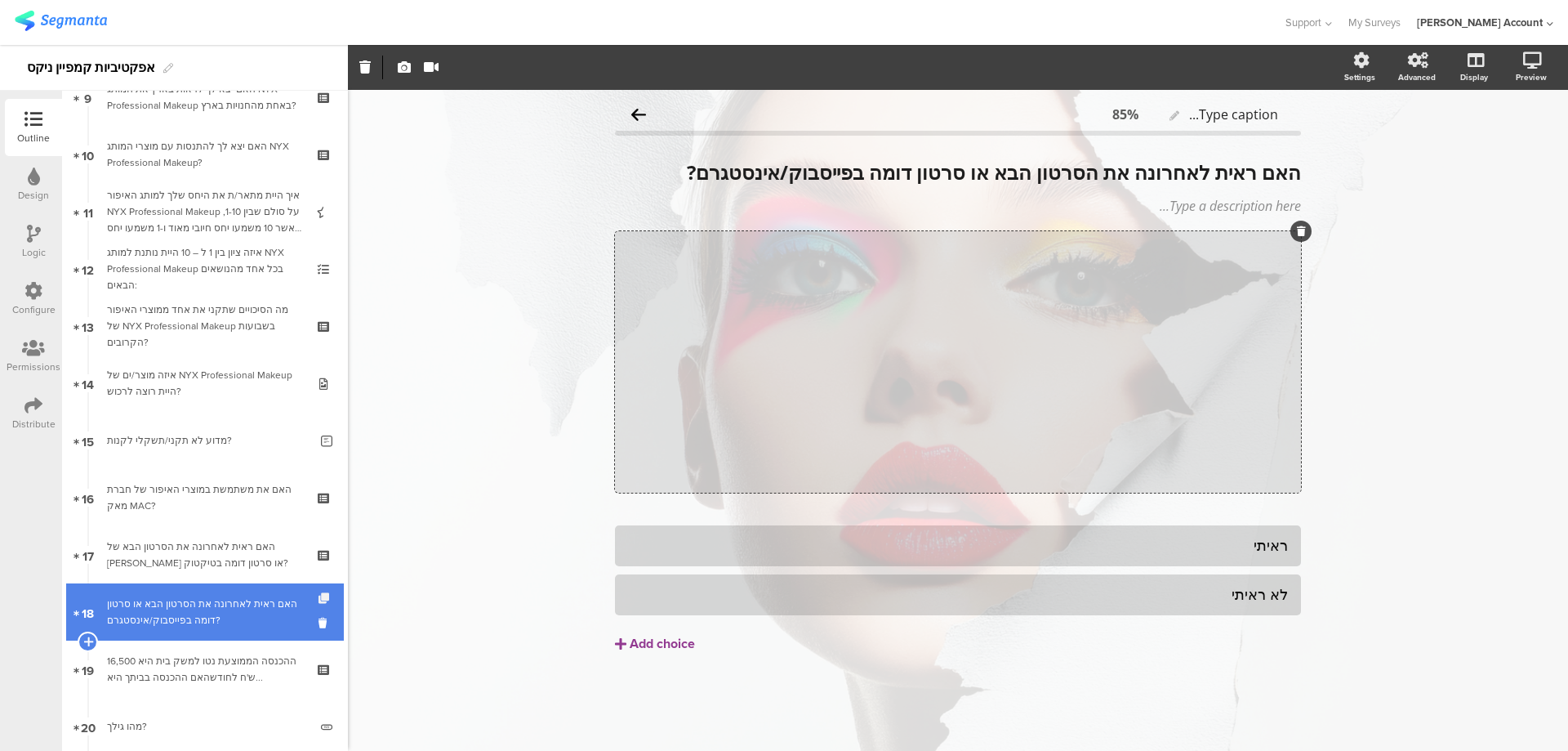
click at [319, 594] on icon at bounding box center [326, 598] width 14 height 11
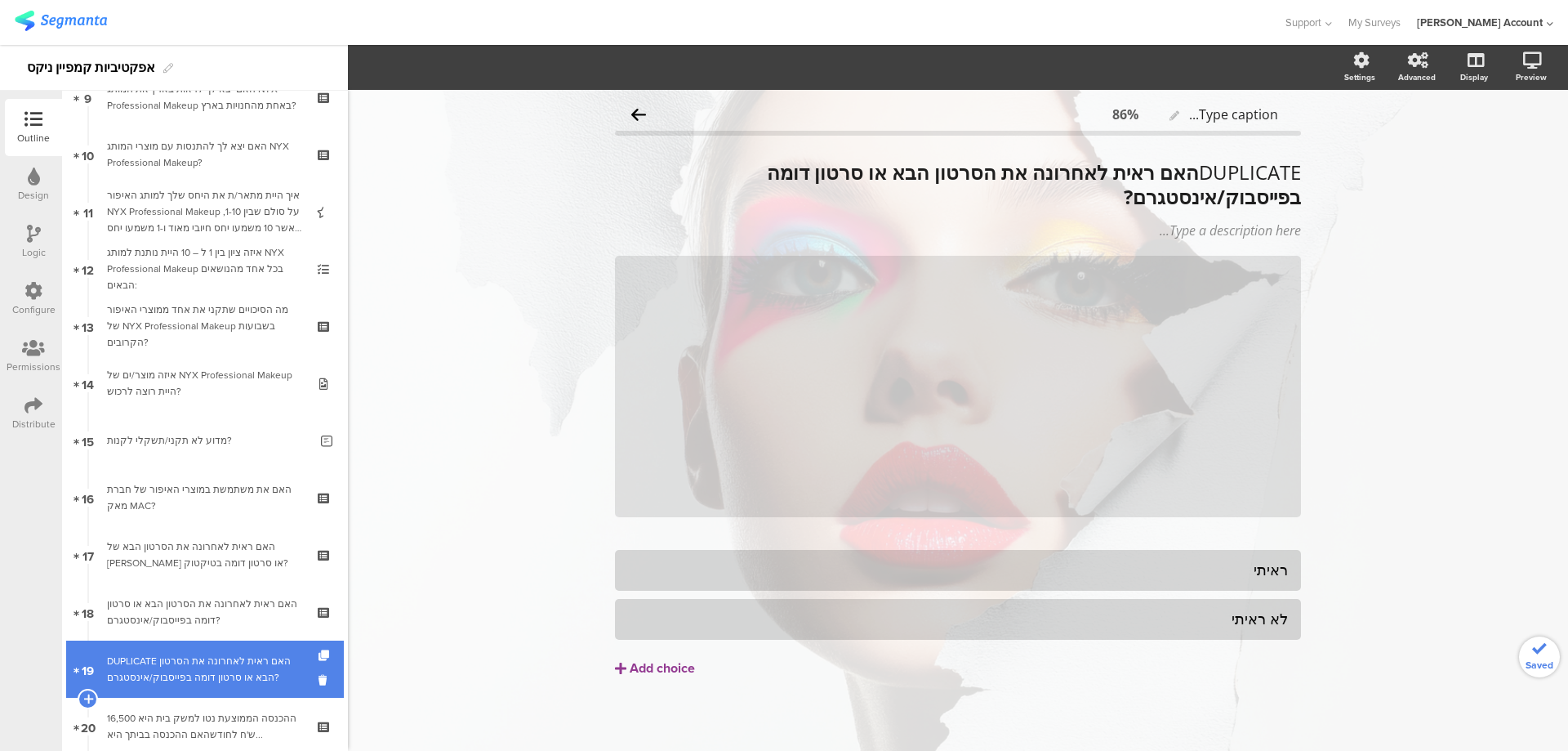
click at [251, 661] on div "DUPLICATE האם ראית לאחרונה את הסרטון הבא או סרטון דומה בפייסבוק/אינסטגרם?" at bounding box center [205, 669] width 195 height 33
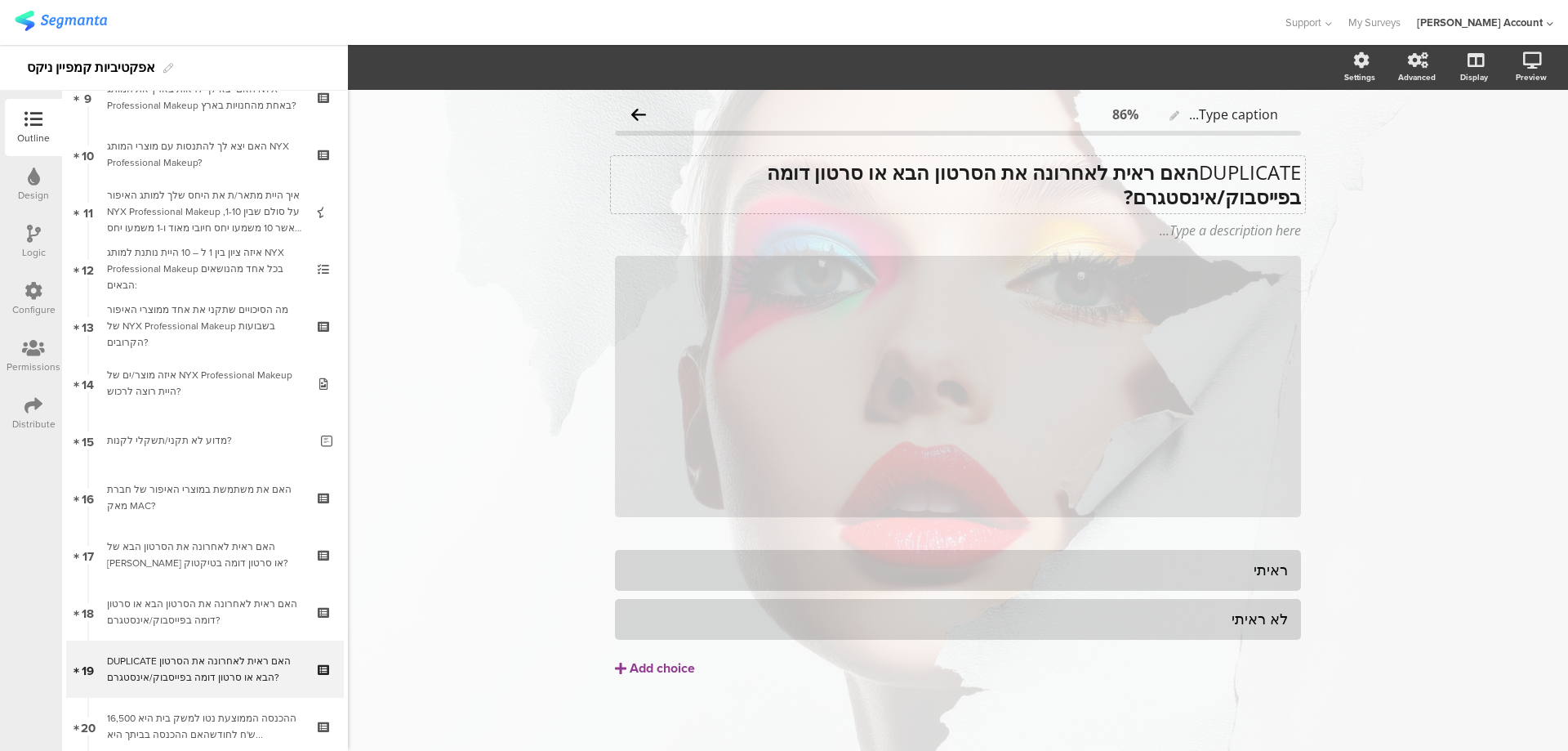
click at [1088, 200] on div "DUPLICATE האם ראית לאחרונה את הסרטון הבא או סרטון דומה בפייסבוק/אינסטגרם? DUPLI…" at bounding box center [957, 184] width 694 height 58
click at [1088, 198] on p "DUPLICATE האם ראית לאחרונה את הסרטון הבא או סרטון דומה בפייסבוק/אינסטגרם?" at bounding box center [957, 184] width 686 height 49
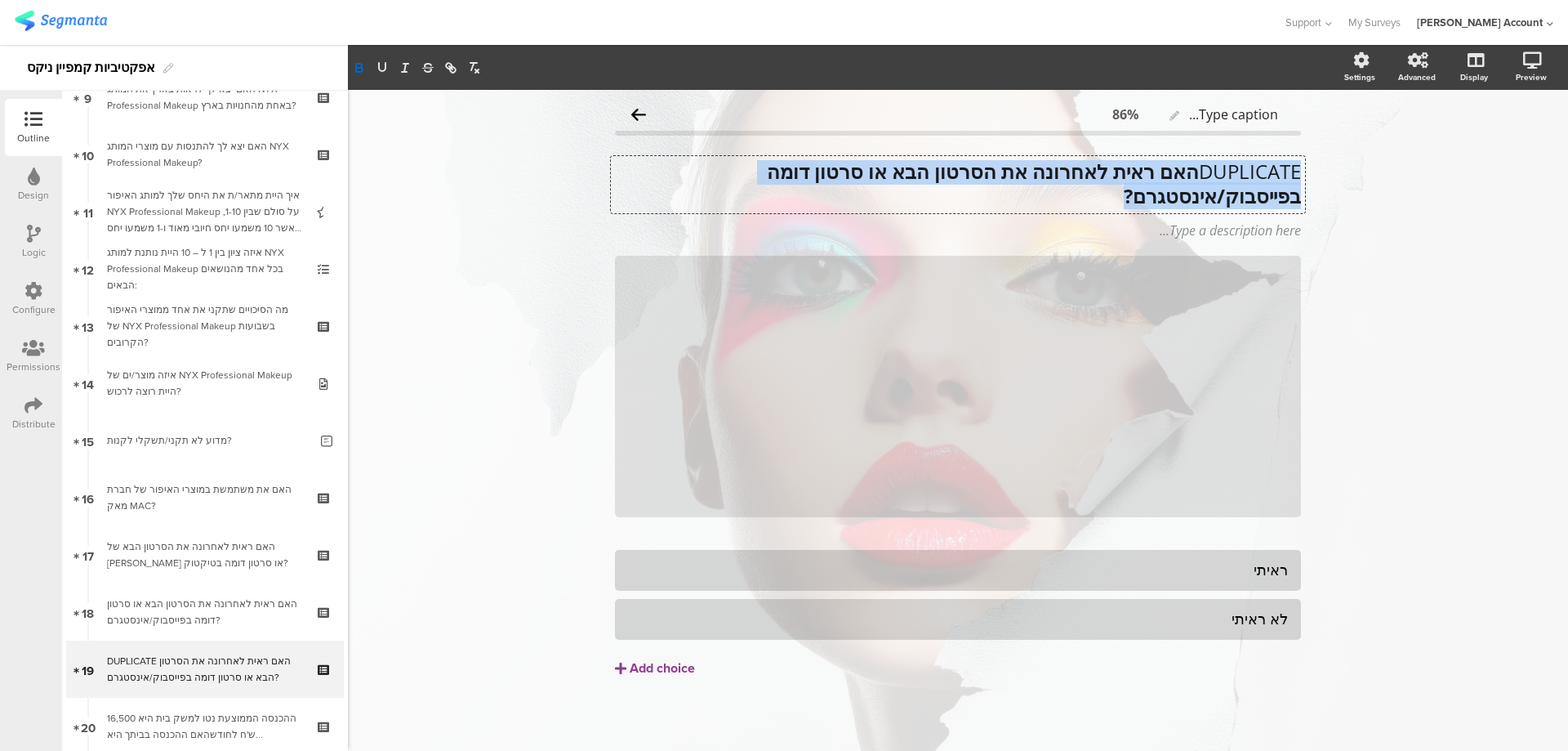
click at [1088, 198] on p "DUPLICATE האם ראית לאחרונה את הסרטון הבא או סרטון דומה בפייסבוק/אינסטגרם?" at bounding box center [957, 184] width 686 height 49
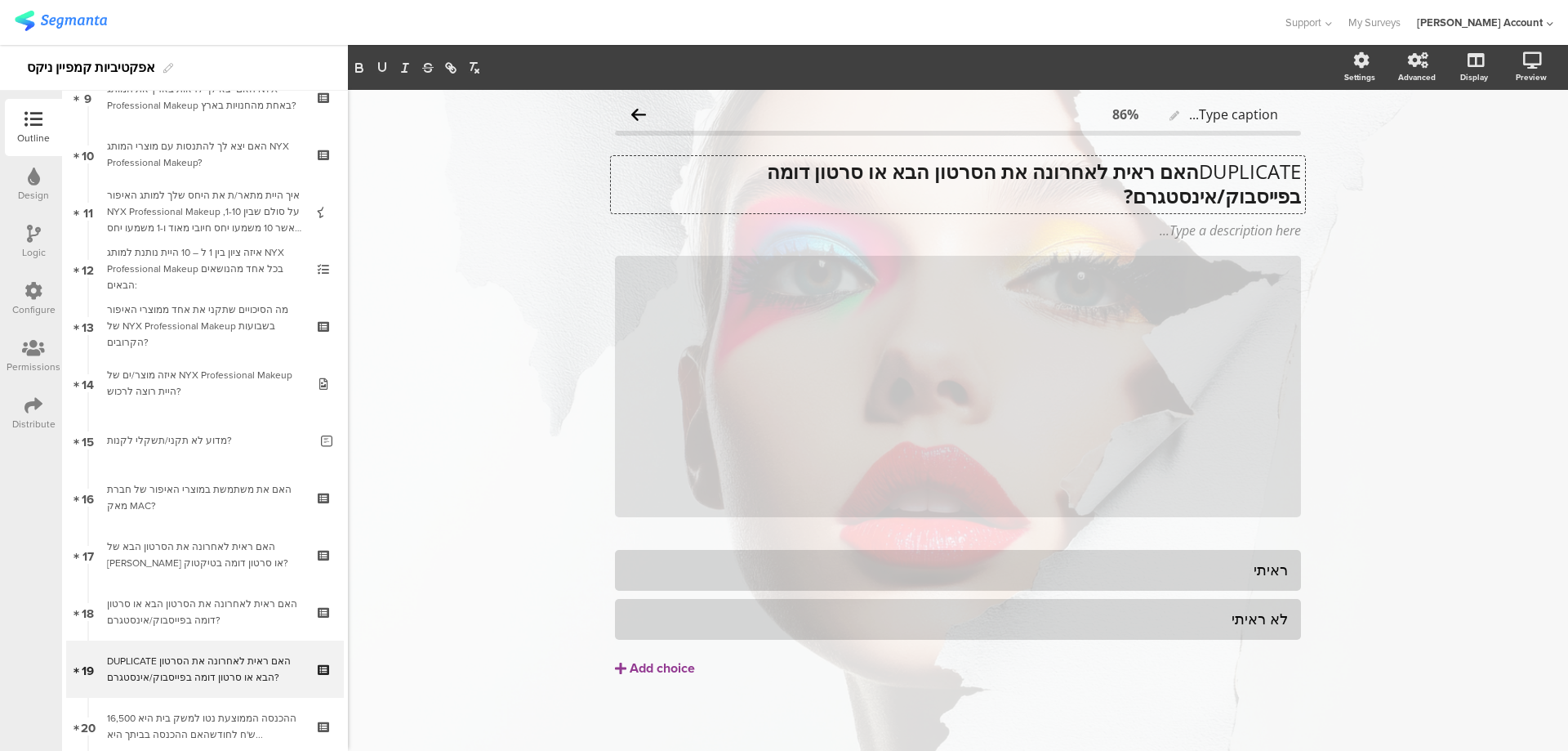
scroll to position [0, 0]
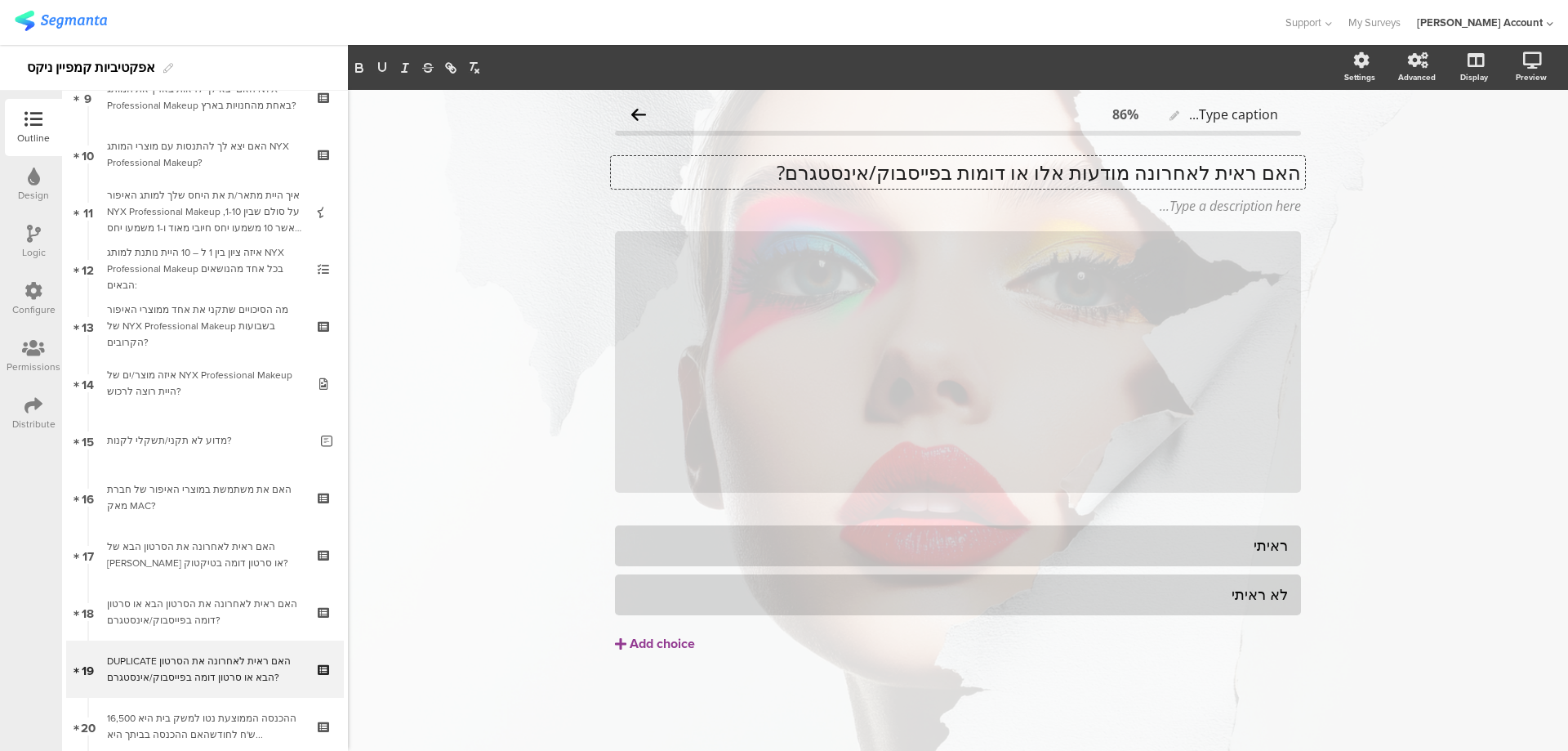
click at [1241, 168] on p "האם ראית לאחרונה מודעות אלו או דומות בפייסבוק/אינסטגרם?" at bounding box center [957, 172] width 686 height 25
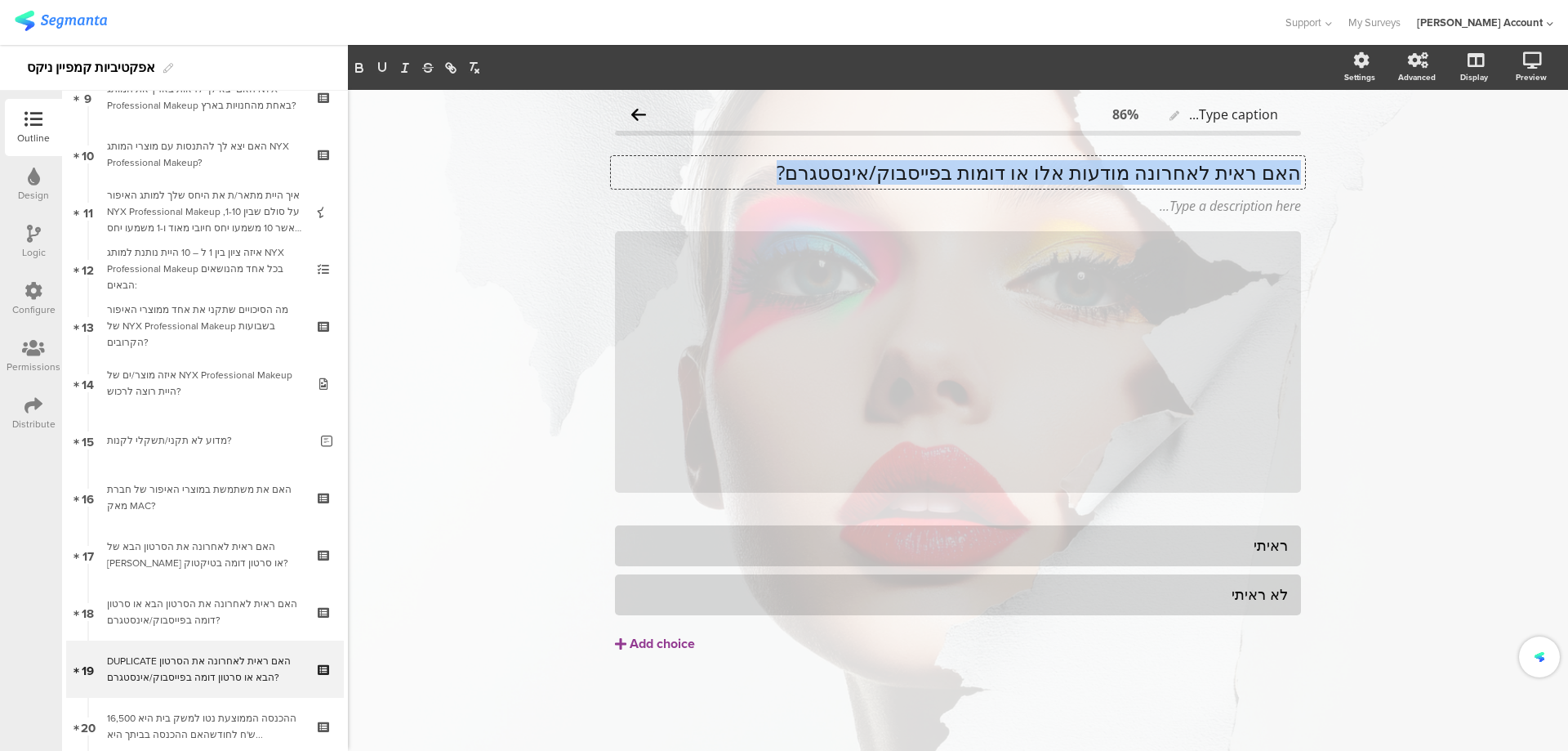
click at [1241, 168] on p "האם ראית לאחרונה מודעות אלו או דומות בפייסבוק/אינסטגרם?" at bounding box center [957, 172] width 686 height 25
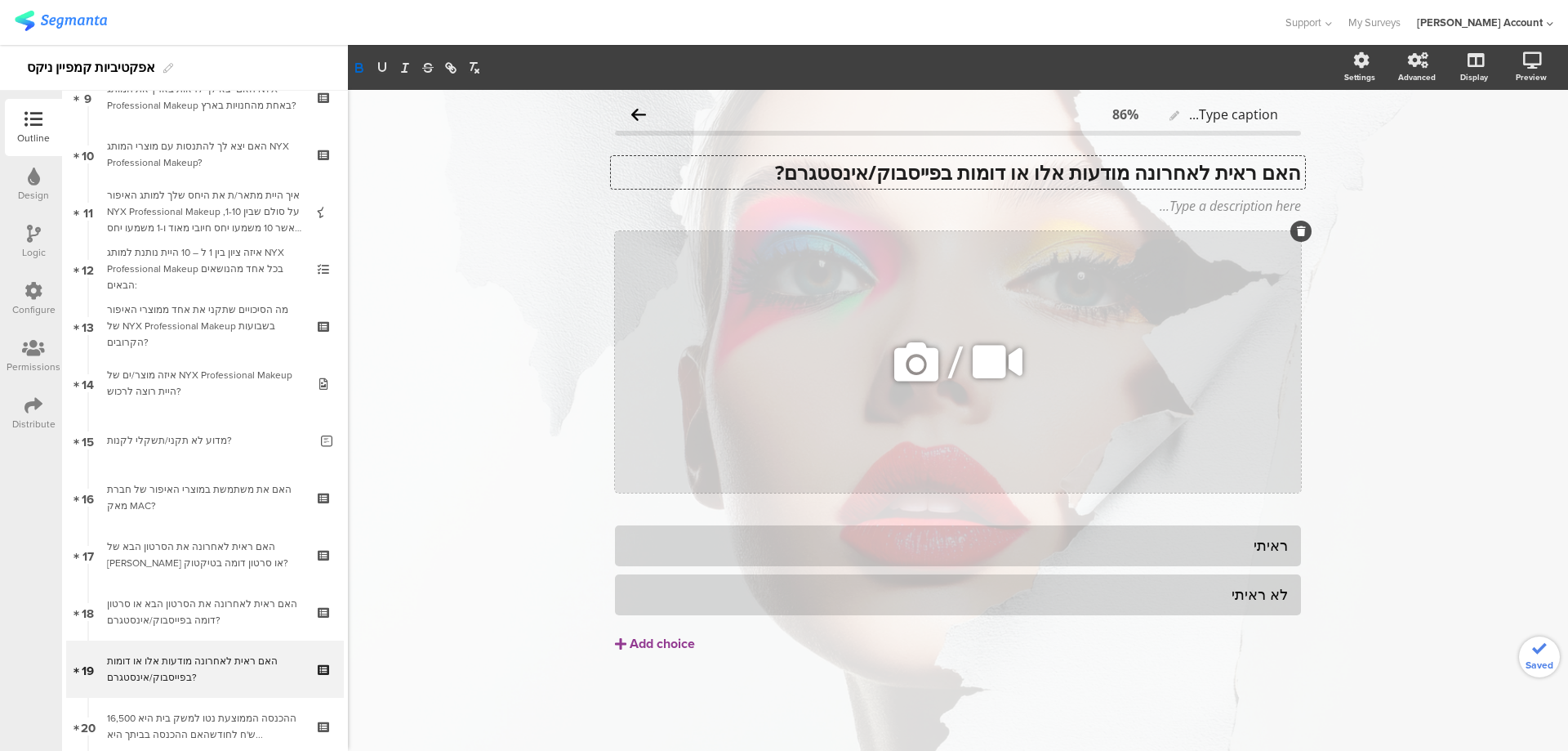
click at [904, 363] on icon at bounding box center [917, 362] width 56 height 56
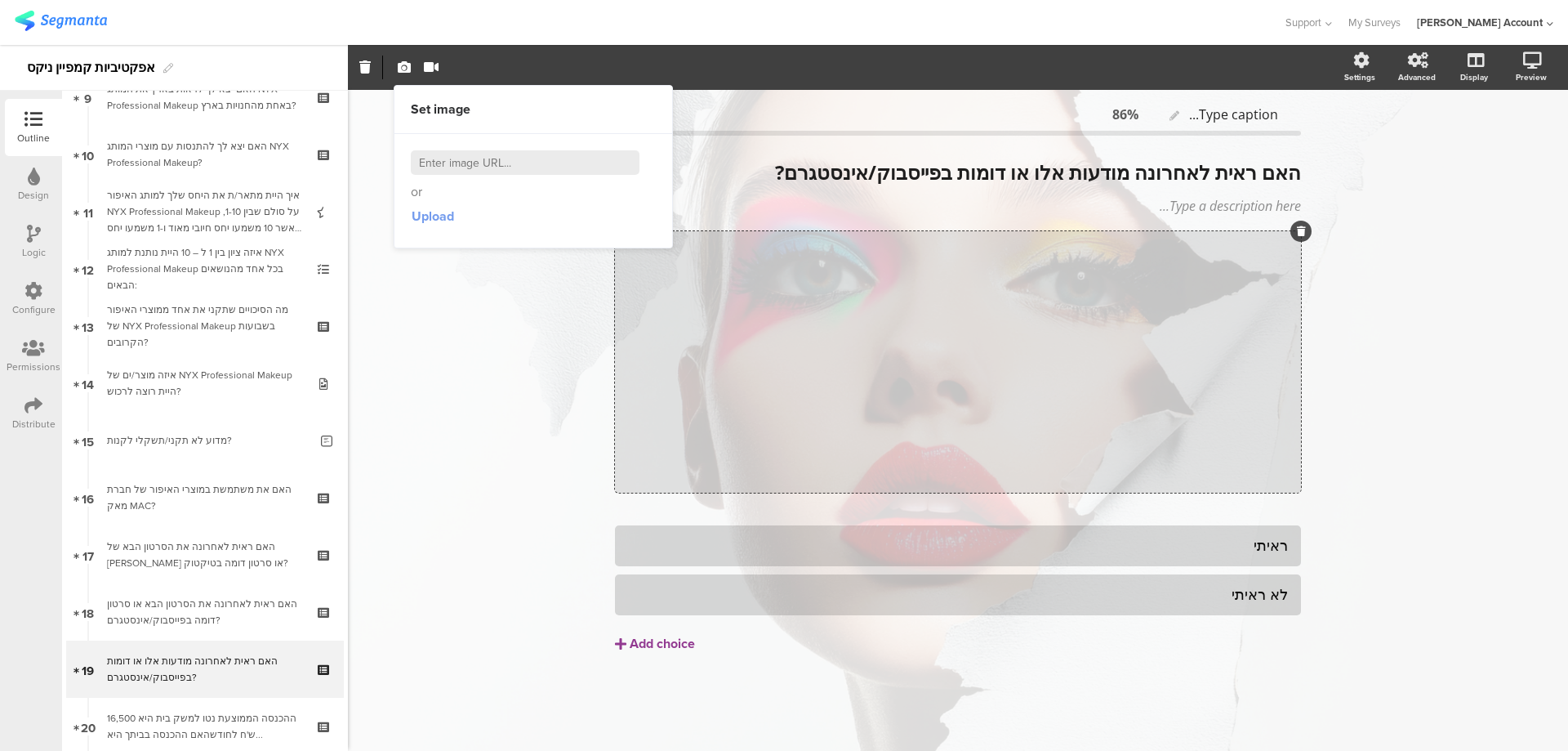
click at [436, 205] on button "Upload" at bounding box center [433, 217] width 44 height 30
click at [436, 219] on span "Upload" at bounding box center [433, 216] width 42 height 19
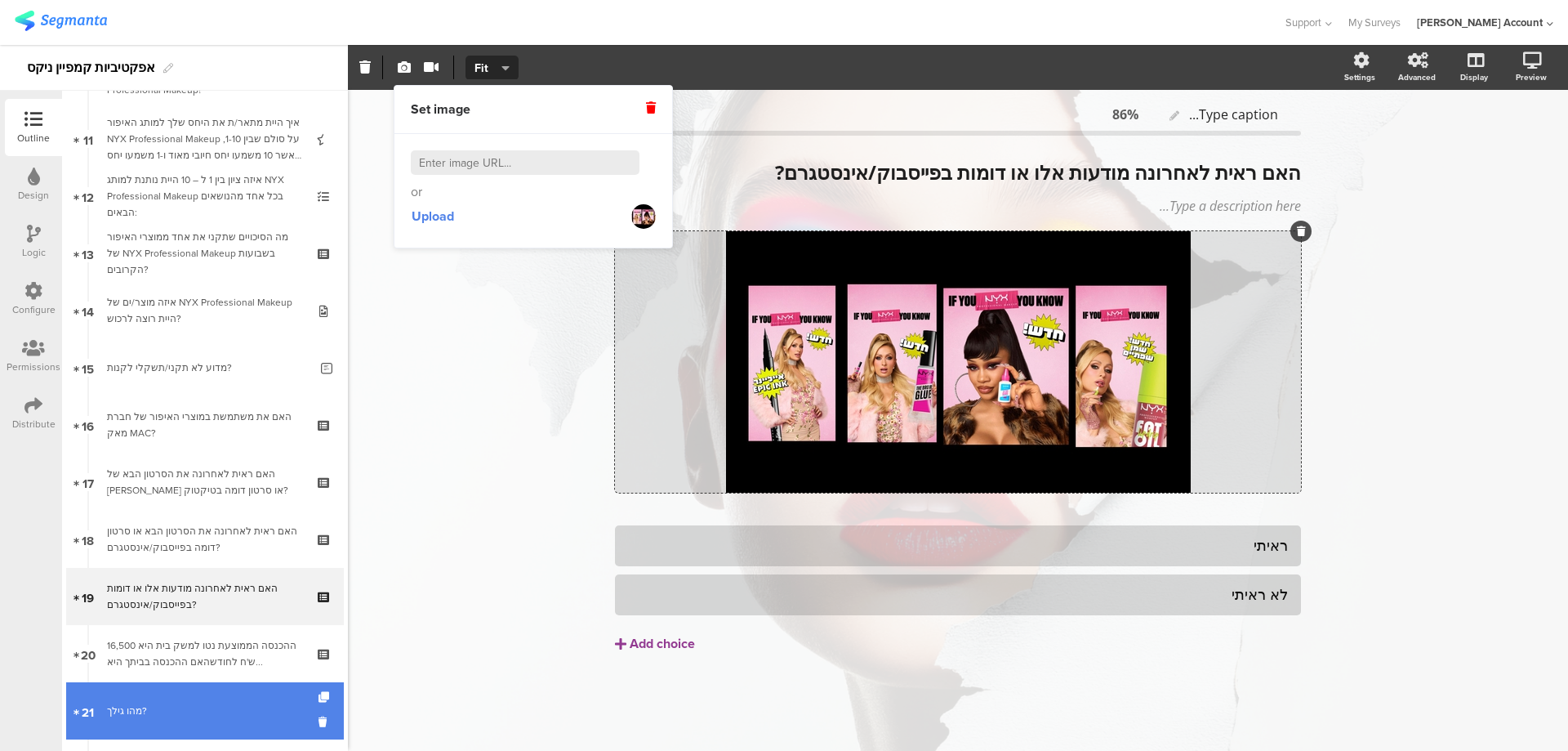
scroll to position [654, 0]
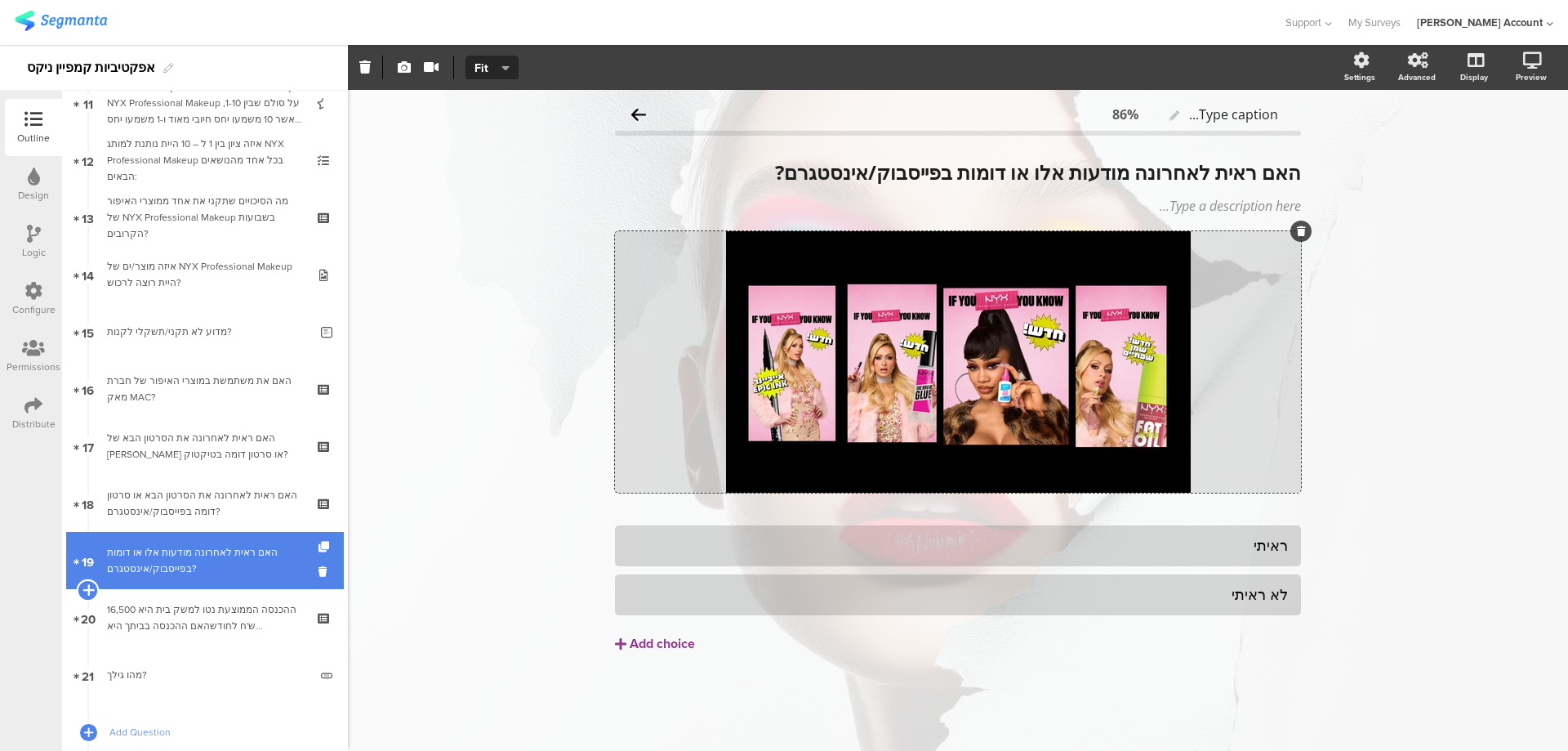
click at [85, 591] on icon at bounding box center [88, 589] width 11 height 14
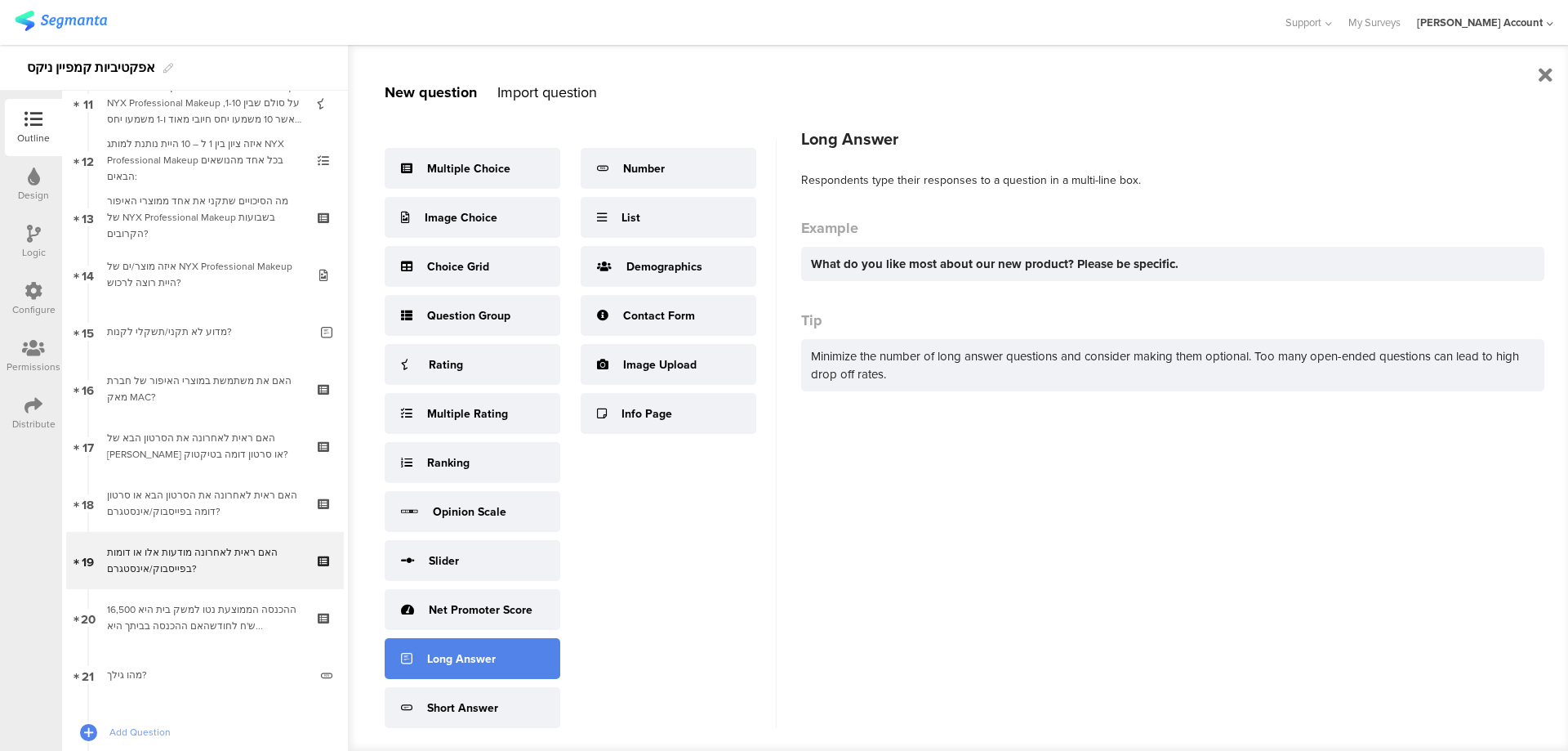
click at [506, 653] on div "Long Answer" at bounding box center [473, 658] width 176 height 41
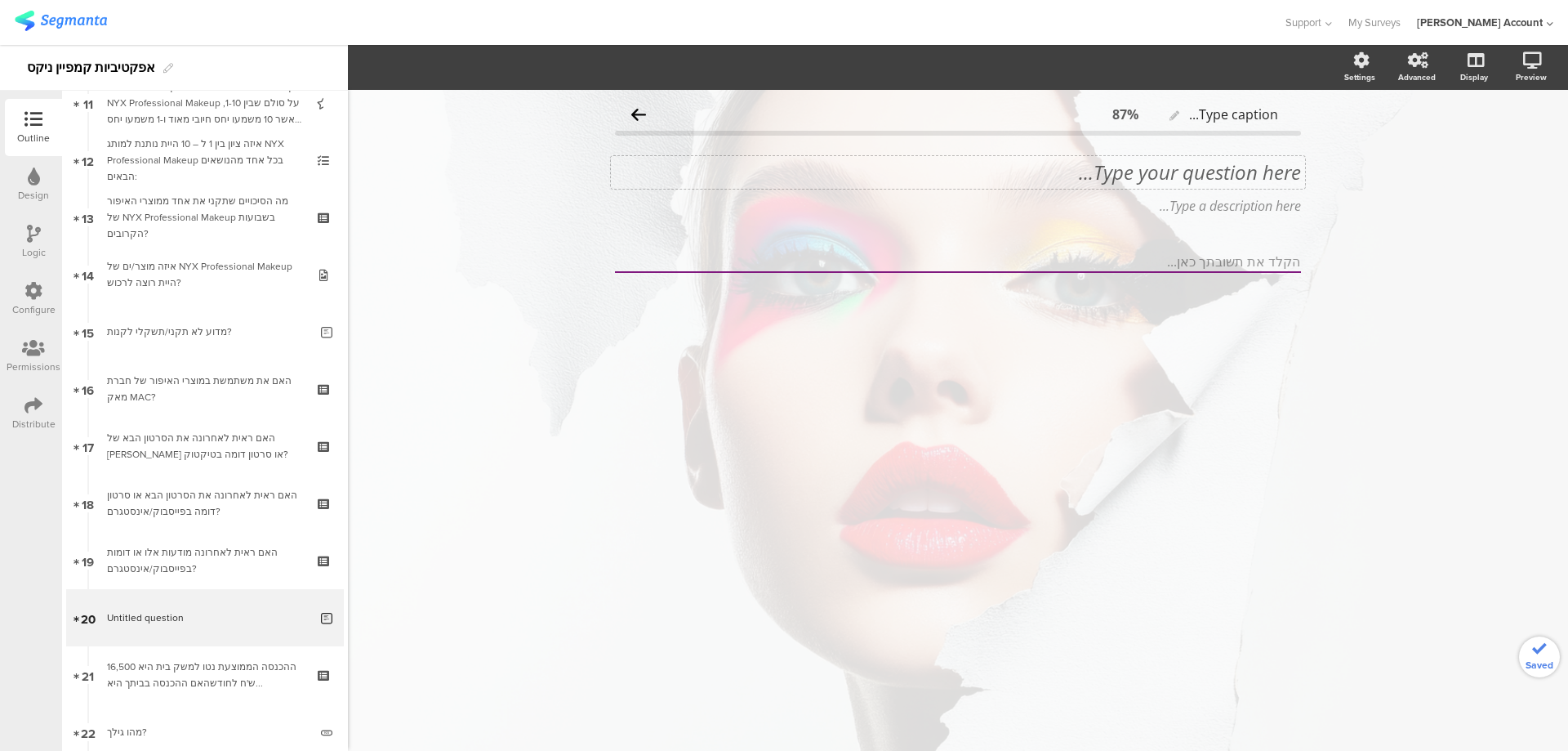
click at [1274, 174] on div "Type your question here..." at bounding box center [957, 172] width 694 height 33
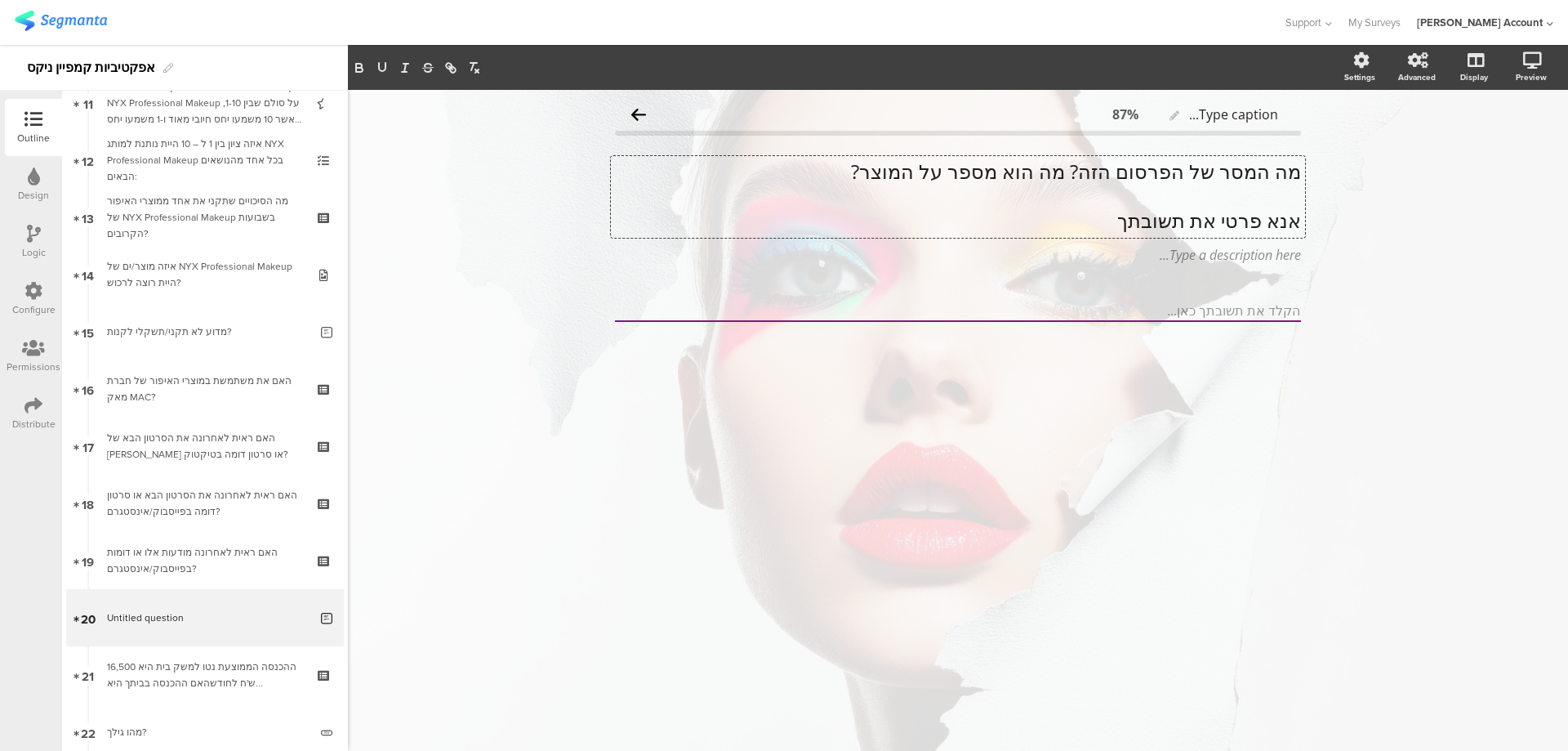
click at [1284, 191] on p at bounding box center [957, 195] width 686 height 25
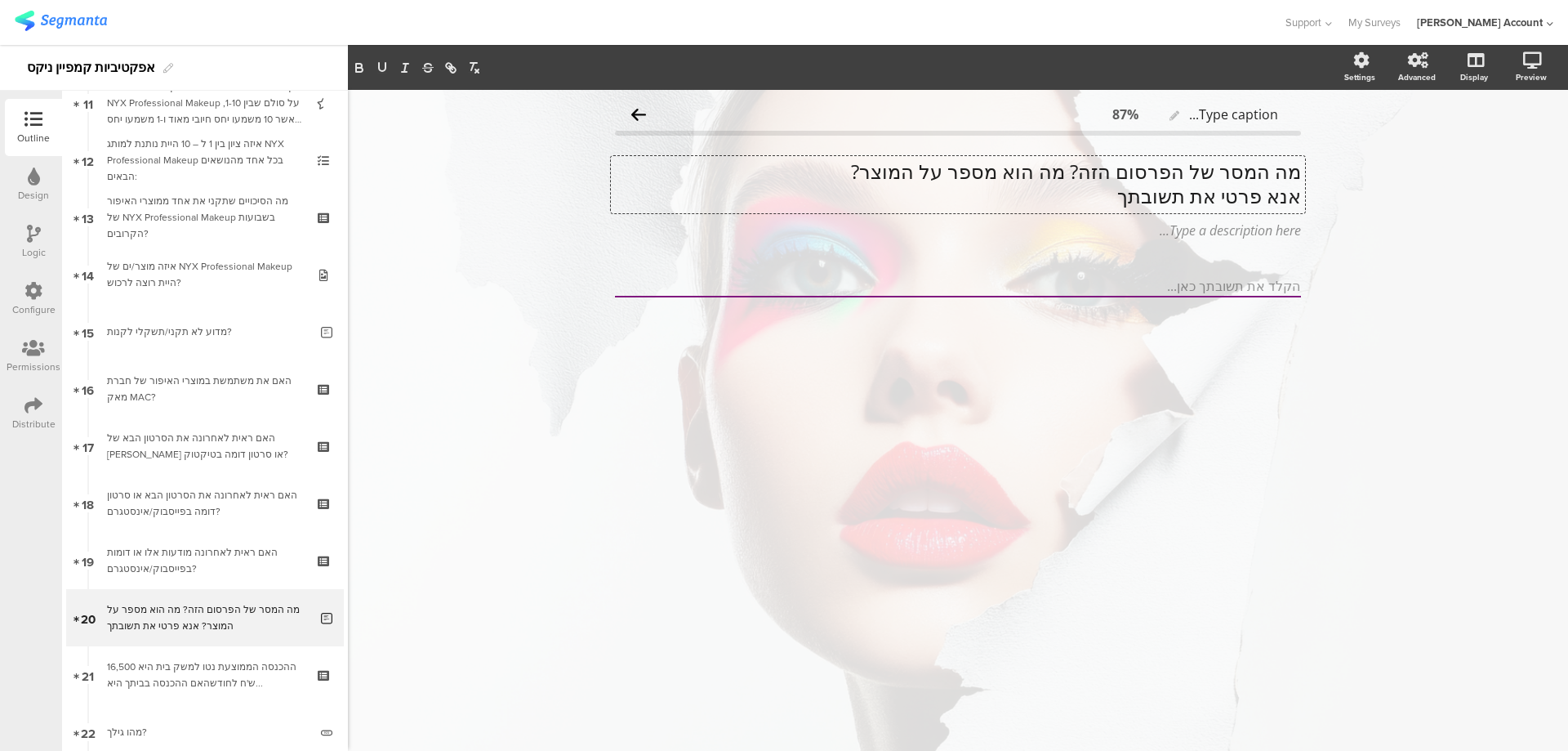
click at [1269, 164] on p "מה המסר של הפרסום הזה? מה הוא מספר על המוצר?" at bounding box center [957, 171] width 686 height 25
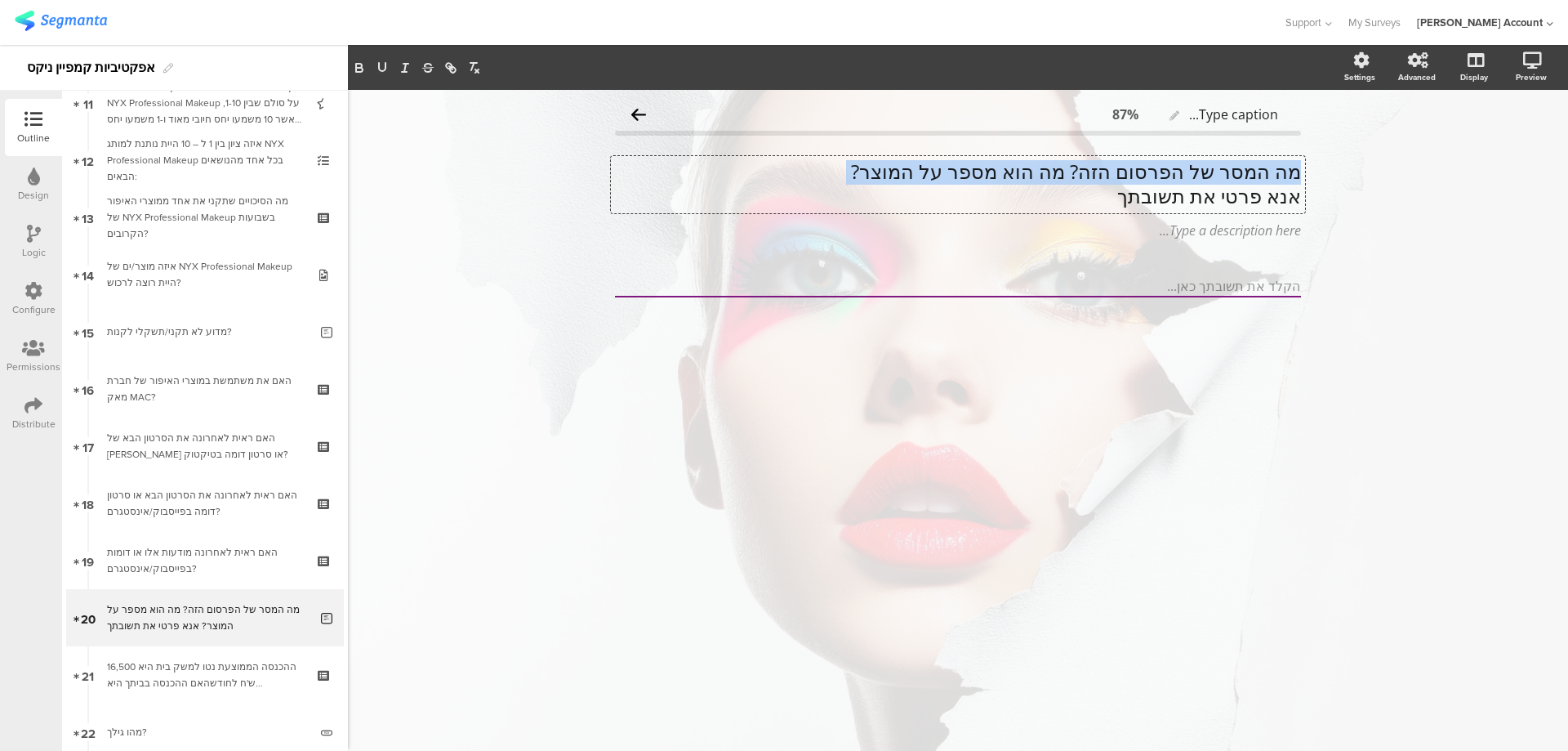
click at [1269, 164] on p "מה המסר של הפרסום הזה? מה הוא מספר על המוצר?" at bounding box center [957, 171] width 686 height 25
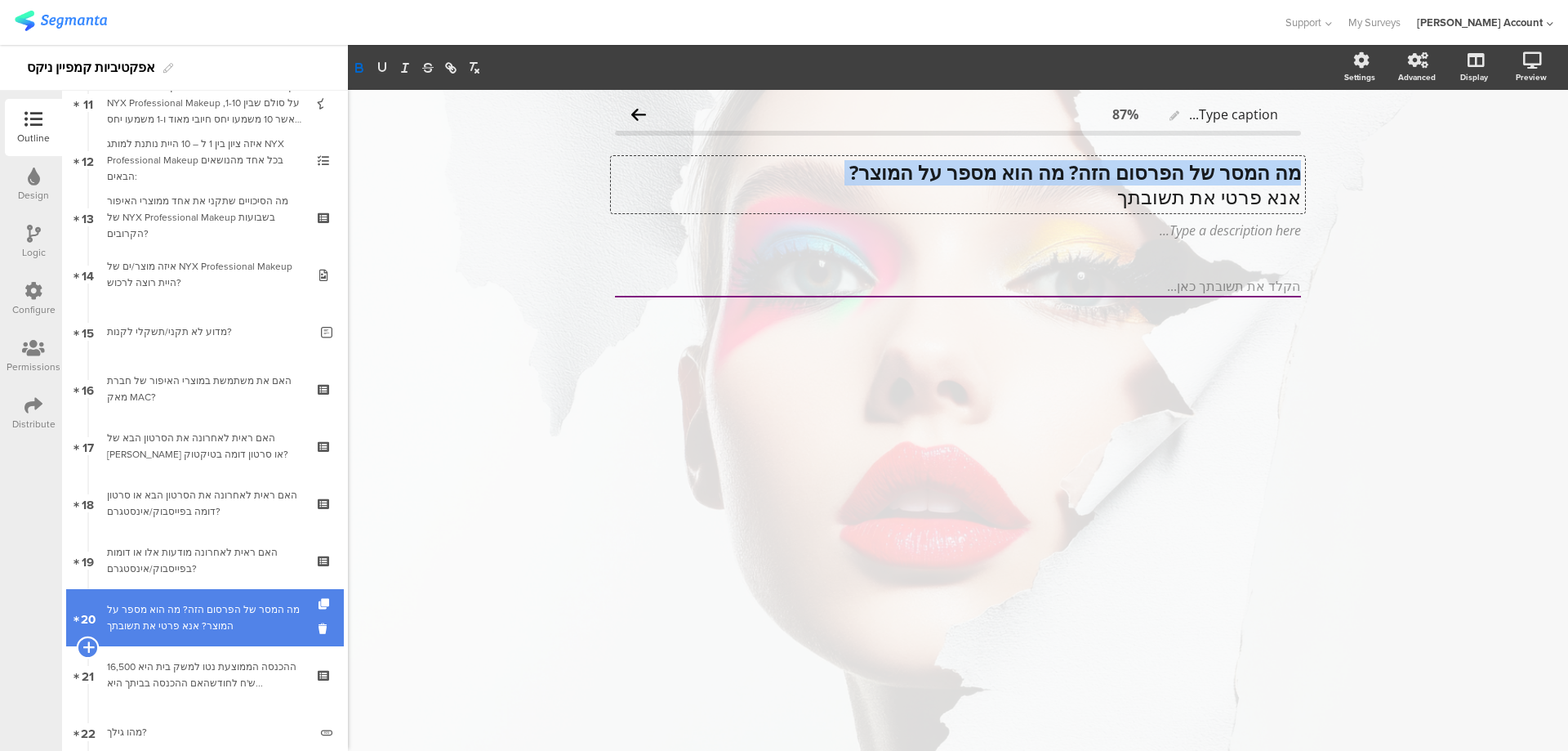
click at [85, 644] on icon at bounding box center [88, 646] width 11 height 14
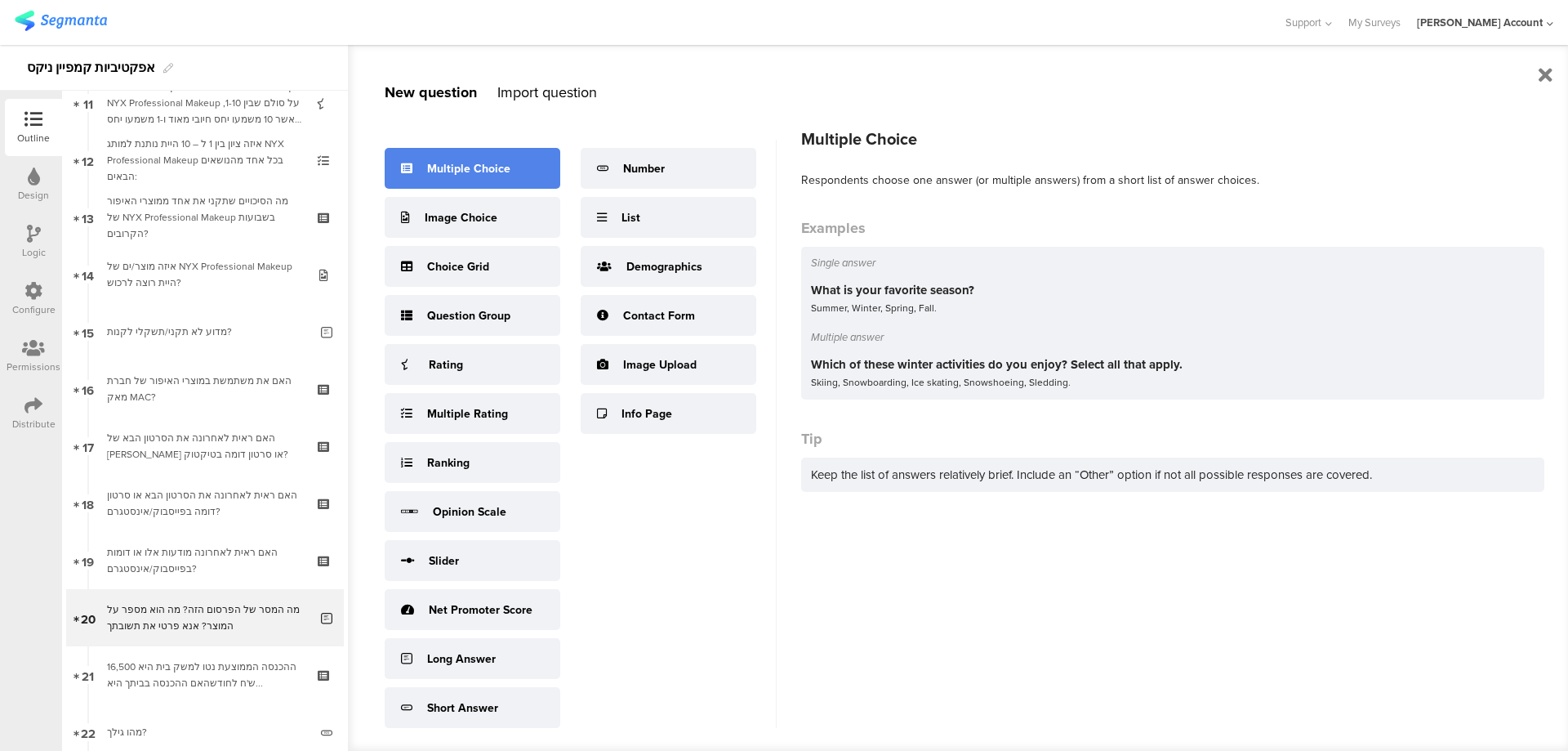
click at [485, 184] on div "Multiple Choice" at bounding box center [473, 168] width 176 height 41
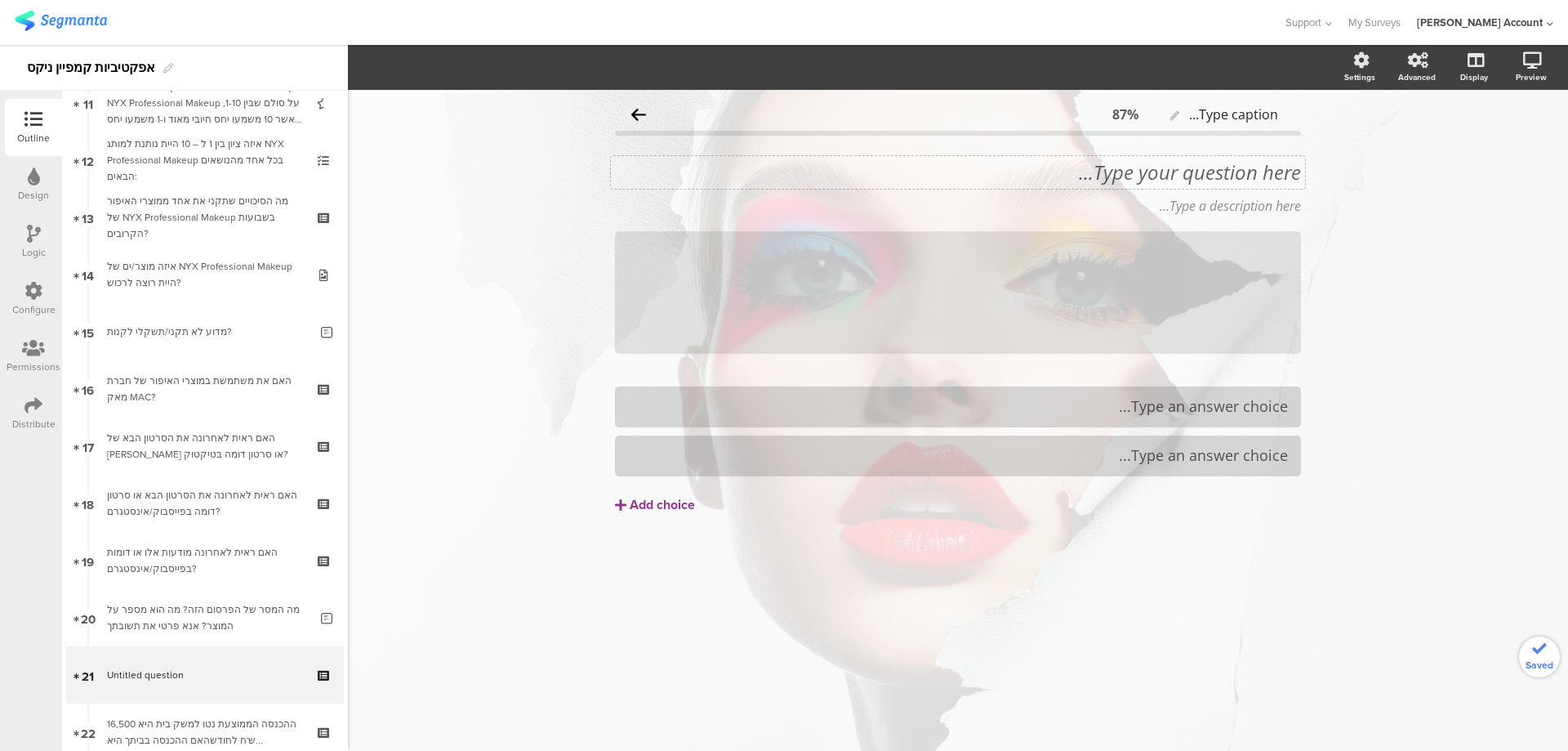
click at [1155, 173] on div "Type your question here..." at bounding box center [957, 172] width 686 height 25
click at [1231, 173] on p "אילו מבין המסרים הבאים הבנת מהפרסום:" at bounding box center [957, 172] width 686 height 25
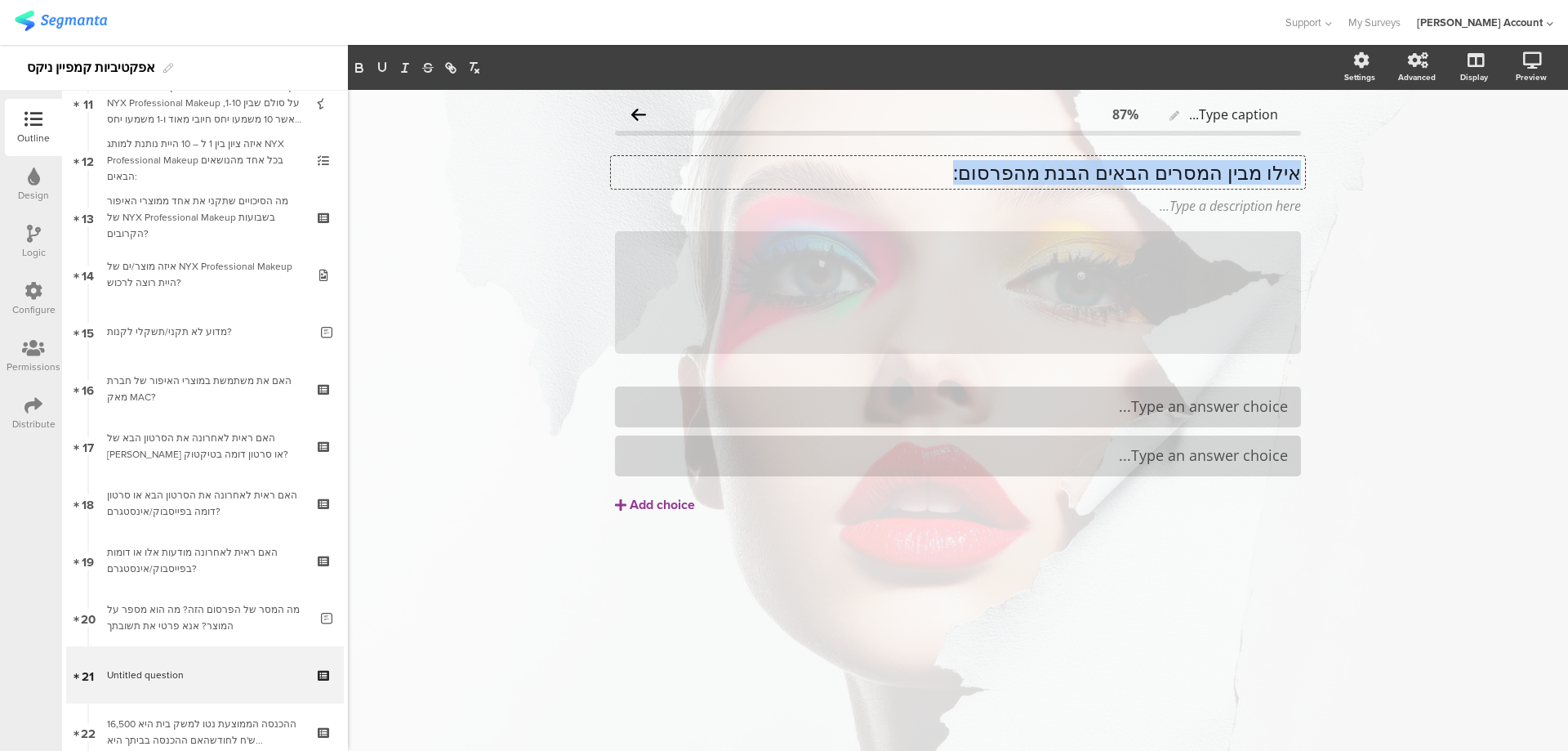
click at [1231, 173] on p "אילו מבין המסרים הבאים הבנת מהפרסום:" at bounding box center [957, 172] width 686 height 25
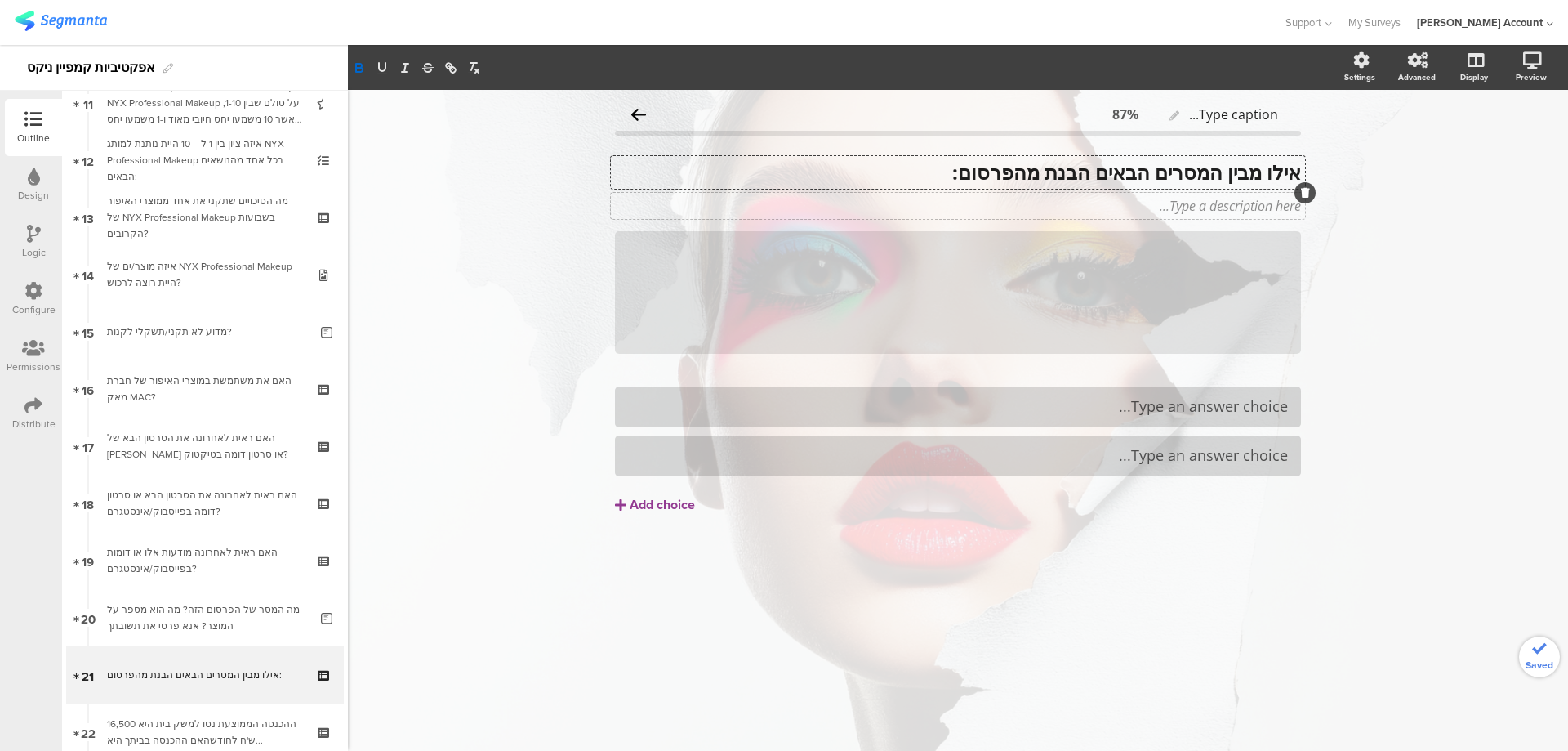
click at [1226, 210] on div "Type a description here..." at bounding box center [957, 206] width 694 height 26
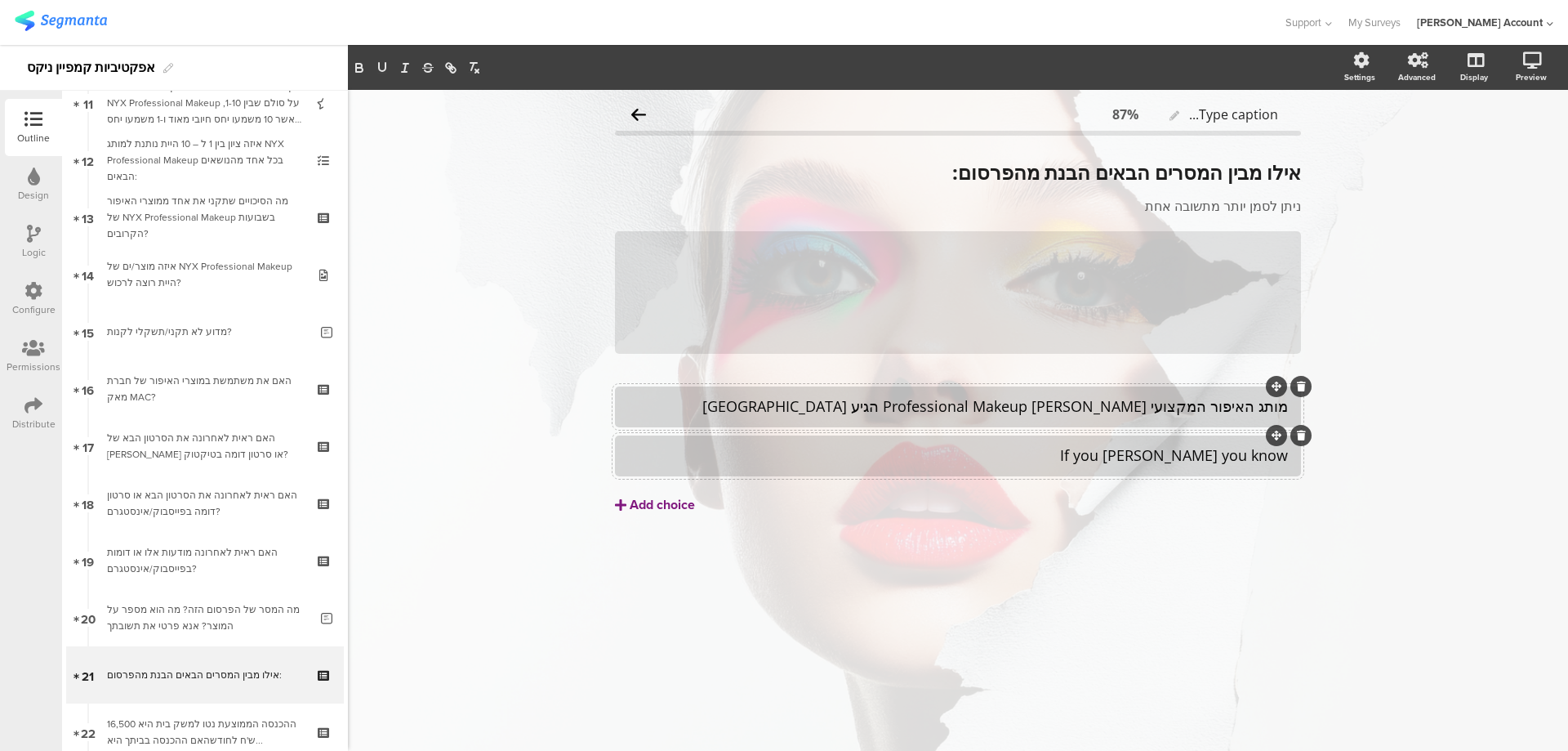
drag, startPoint x: 650, startPoint y: 490, endPoint x: 655, endPoint y: 498, distance: 9.4
click at [650, 491] on button "Add choice" at bounding box center [957, 505] width 686 height 41
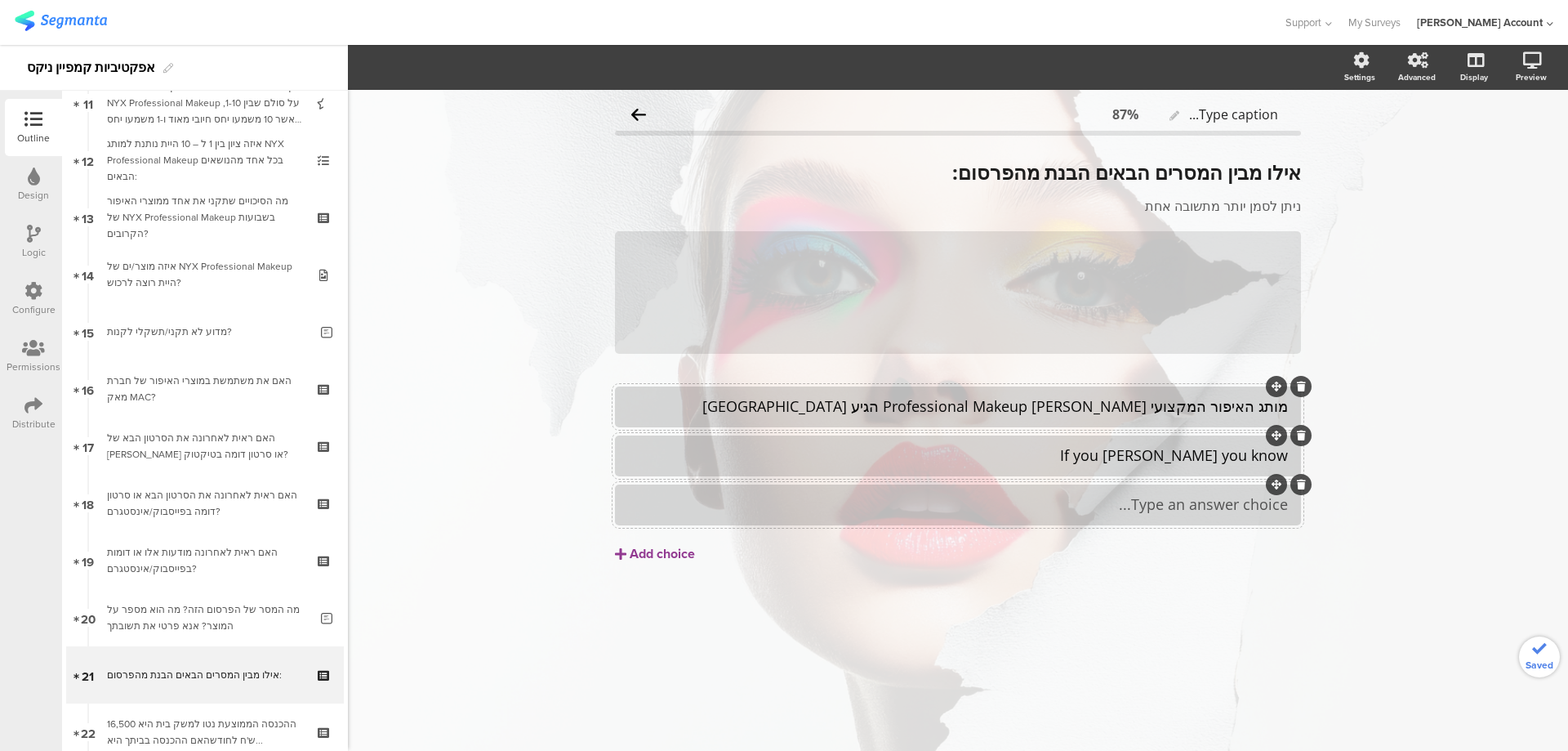
click at [1050, 511] on div "Type an answer choice..." at bounding box center [958, 504] width 660 height 19
click at [681, 540] on button "Add choice" at bounding box center [957, 554] width 686 height 41
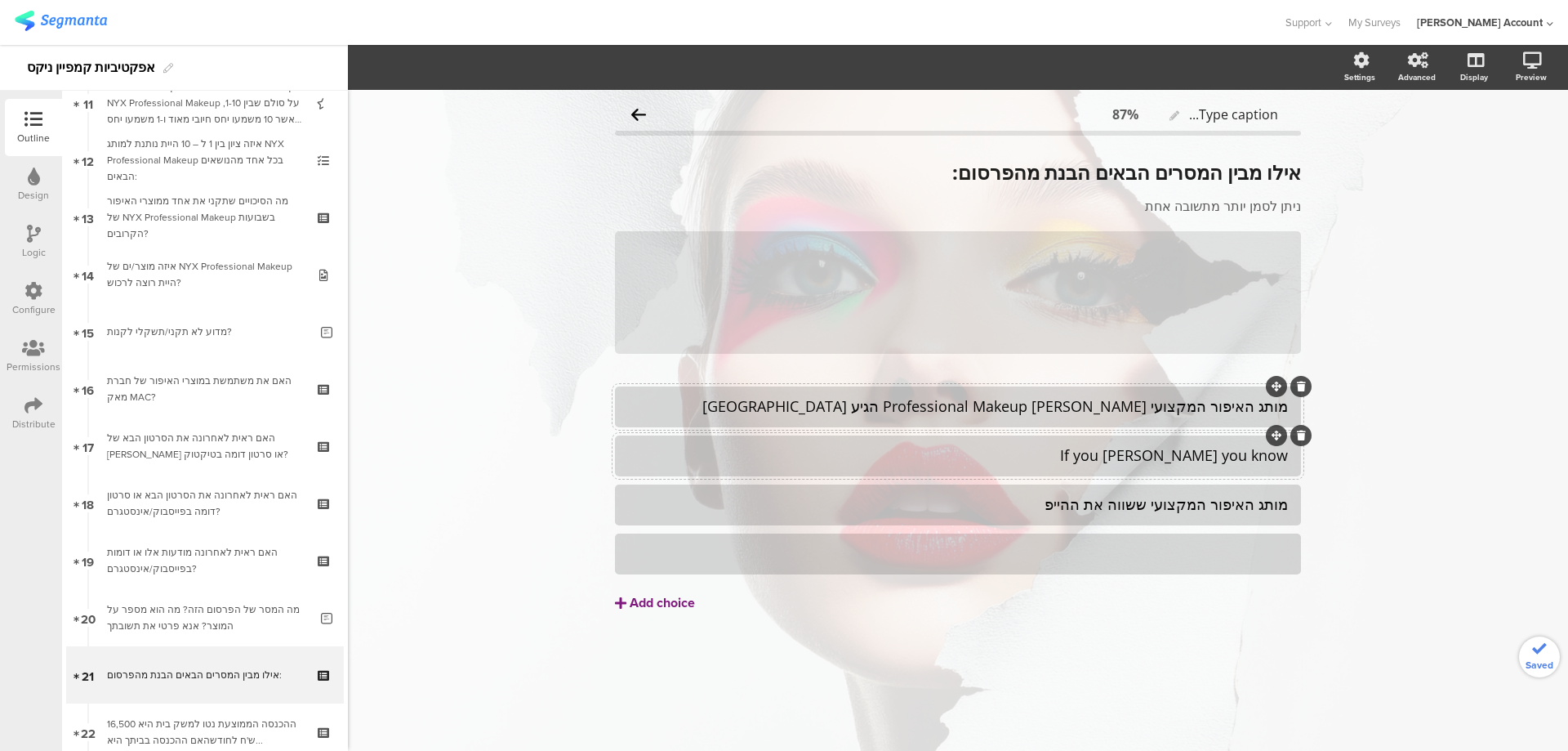
click at [689, 557] on div at bounding box center [958, 553] width 660 height 19
click at [654, 604] on div "Add choice" at bounding box center [662, 603] width 65 height 17
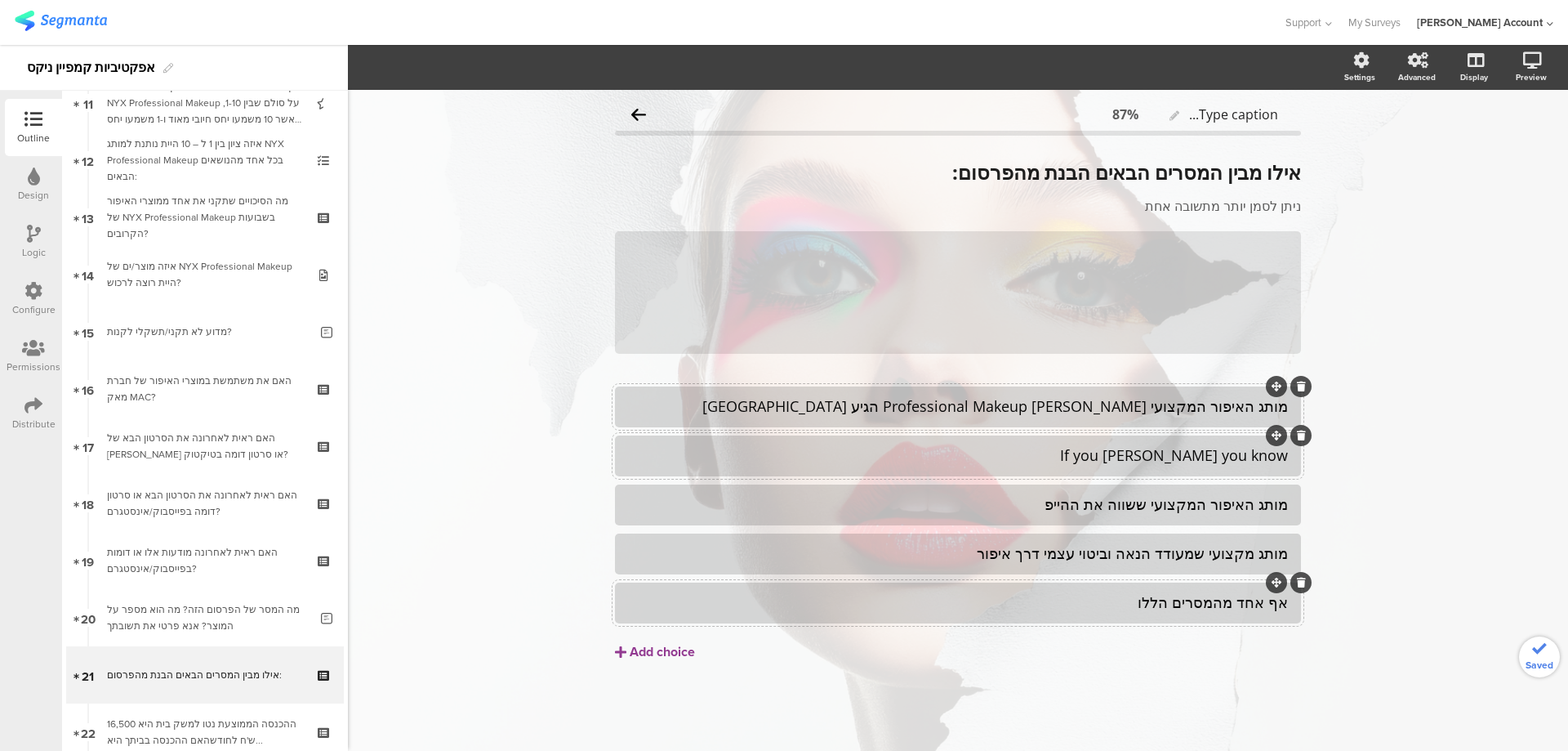
click at [1136, 608] on div "אף אחד מהמסרים הללו" at bounding box center [958, 602] width 660 height 19
click at [479, 70] on span "Choice options" at bounding box center [437, 68] width 87 height 19
click at [546, 112] on span at bounding box center [537, 110] width 25 height 13
click at [545, 145] on span at bounding box center [537, 142] width 25 height 13
click at [1156, 308] on div "/" at bounding box center [957, 292] width 686 height 123
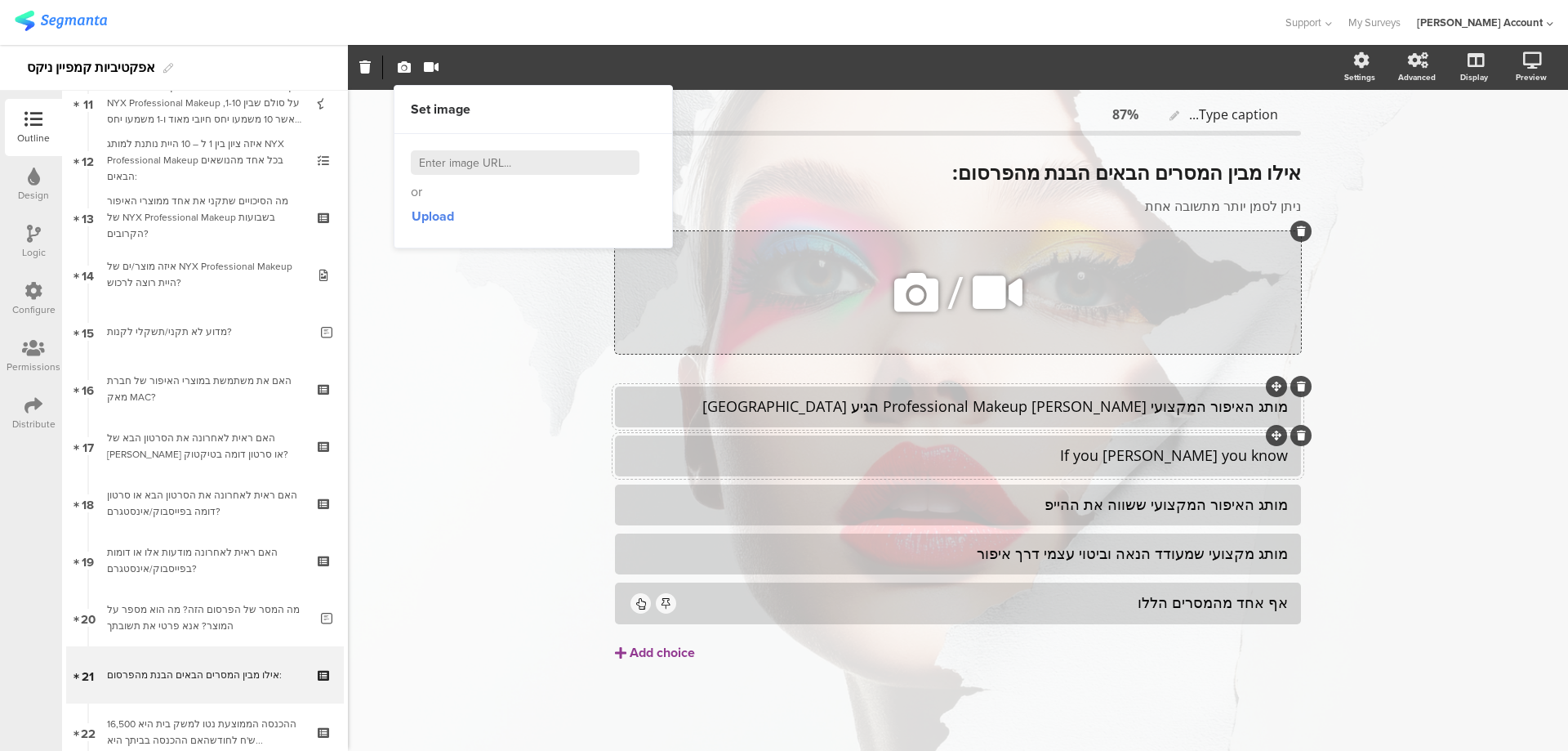
click at [1298, 227] on icon at bounding box center [1302, 232] width 9 height 10
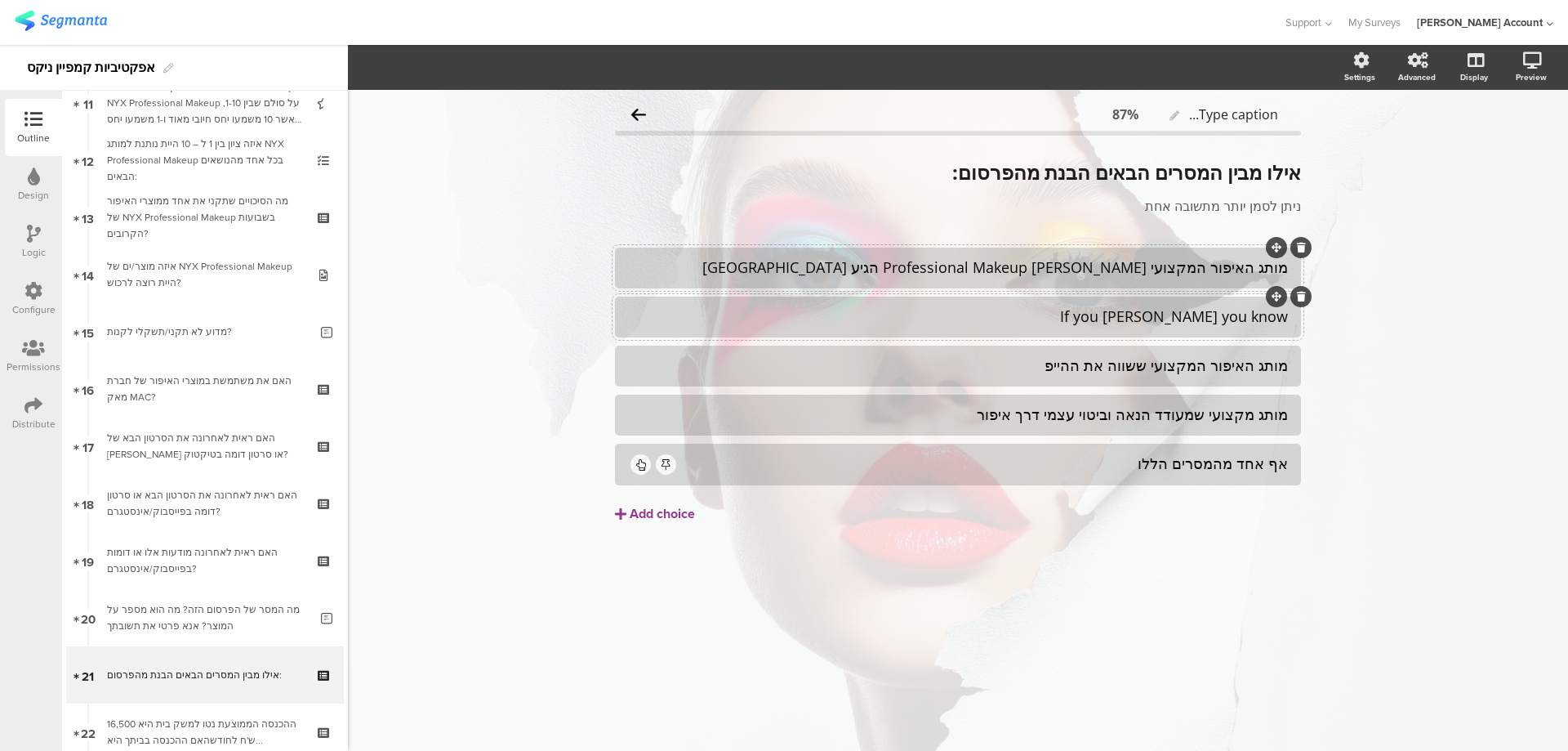
click at [1204, 264] on div "מותג האיפור המקצועי NYX Professional Makeup הגיע לישראל" at bounding box center [958, 267] width 660 height 19
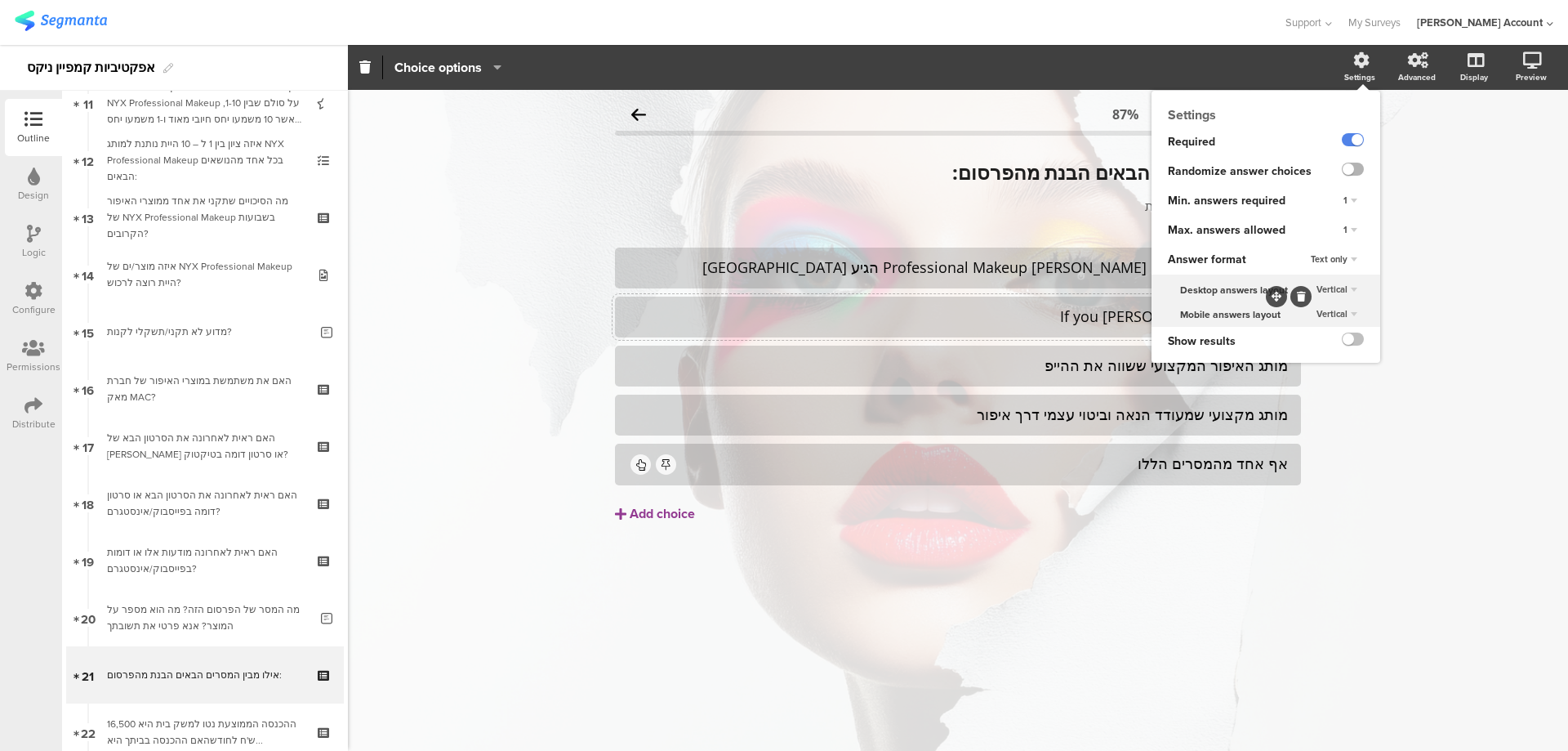
click at [1355, 166] on label at bounding box center [1353, 168] width 22 height 13
click at [0, 0] on input "checkbox" at bounding box center [0, 0] width 0 height 0
click at [1346, 227] on span "1" at bounding box center [1346, 229] width 4 height 13
click at [1322, 244] on span "Unlimited" at bounding box center [1303, 244] width 36 height 13
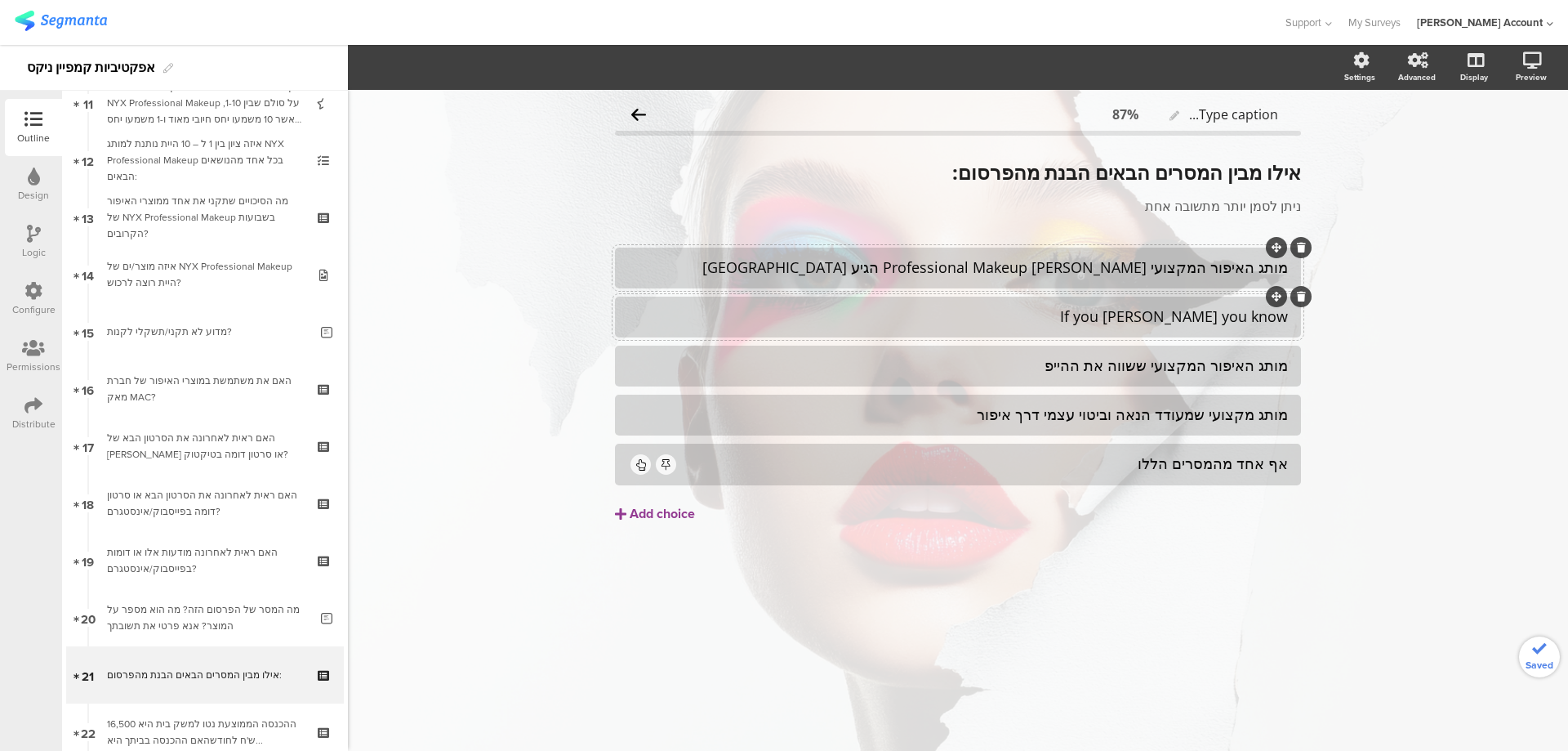
click at [1043, 266] on div "מותג האיפור המקצועי NYX Professional Makeup הגיע לישראל" at bounding box center [958, 267] width 660 height 19
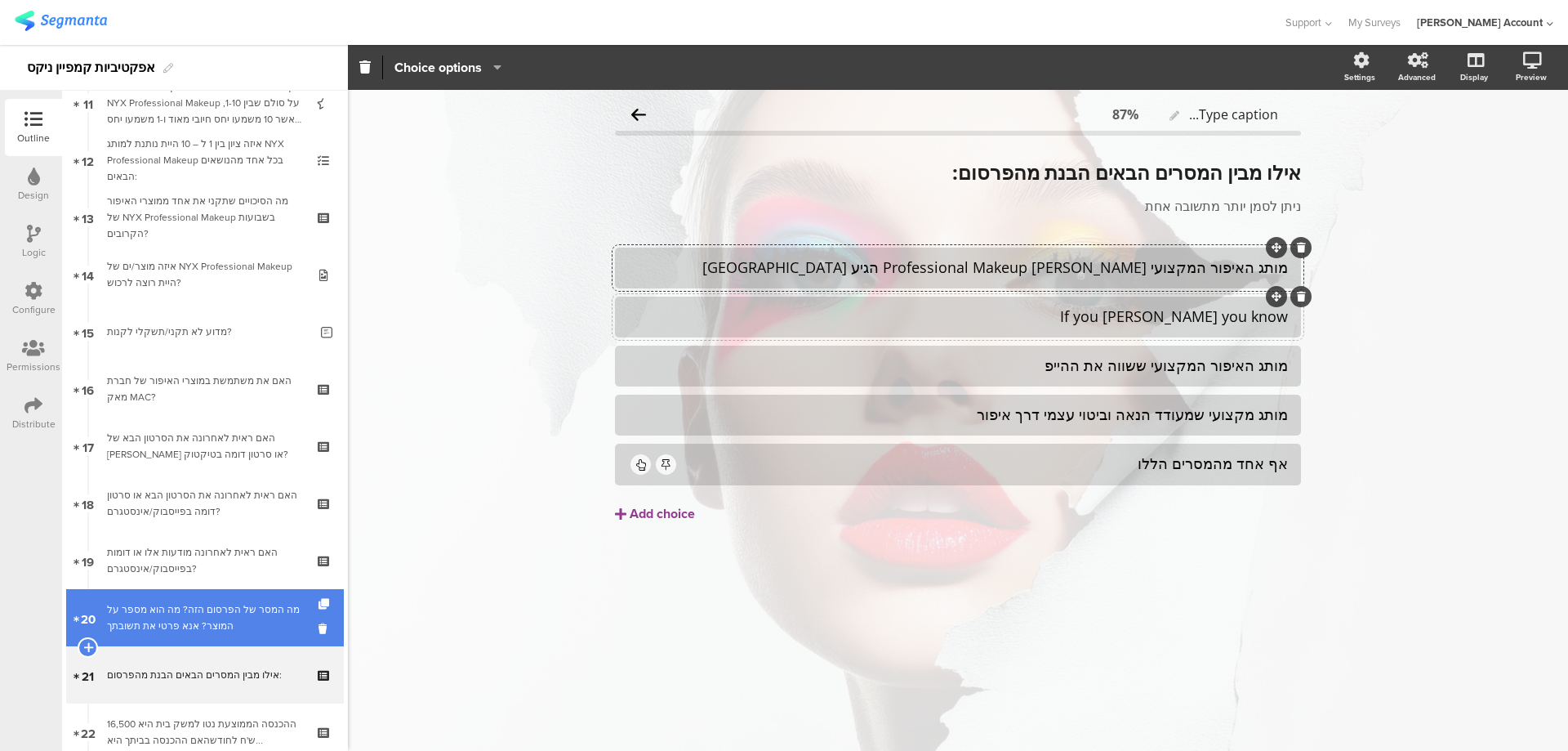
scroll to position [762, 0]
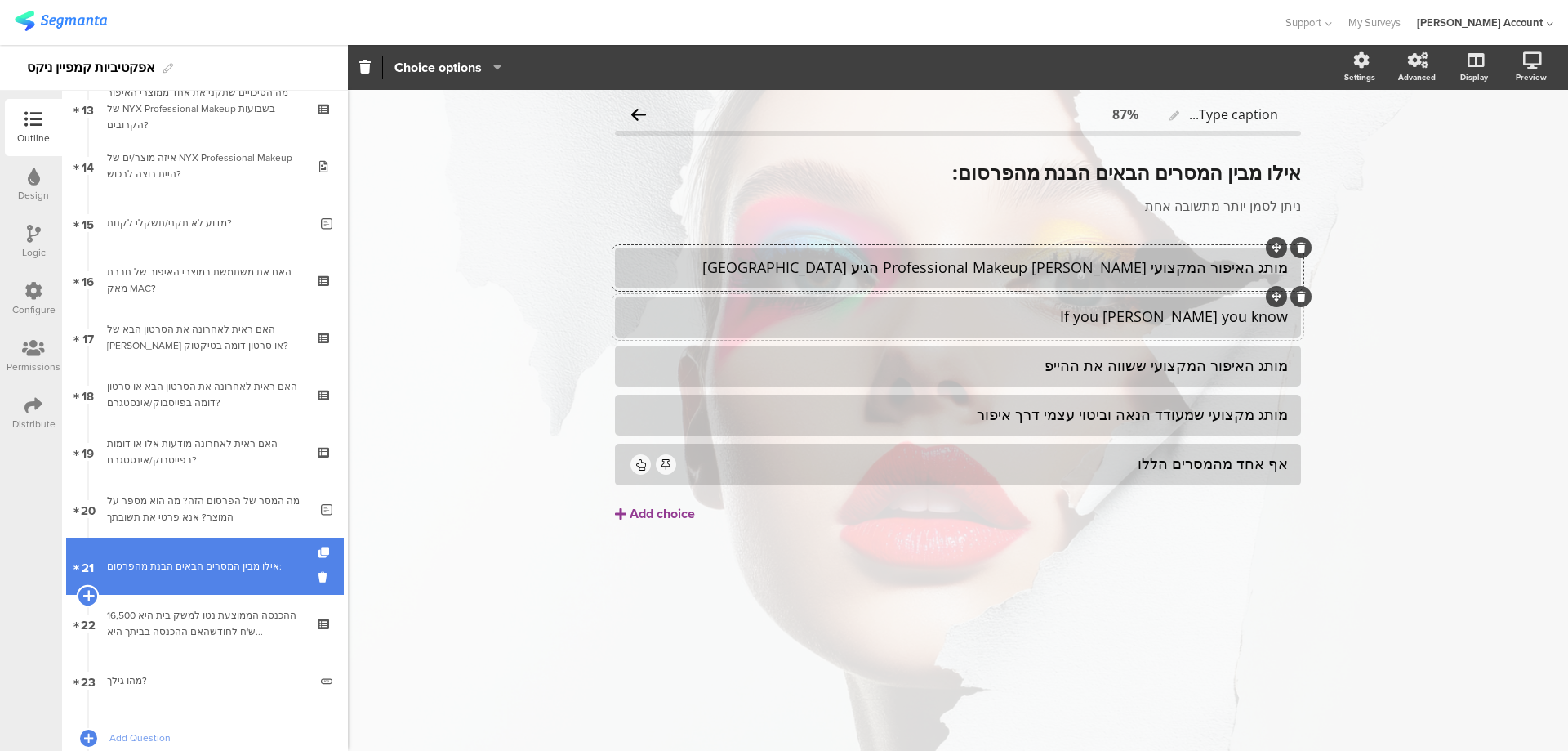
click at [84, 595] on icon at bounding box center [88, 595] width 11 height 14
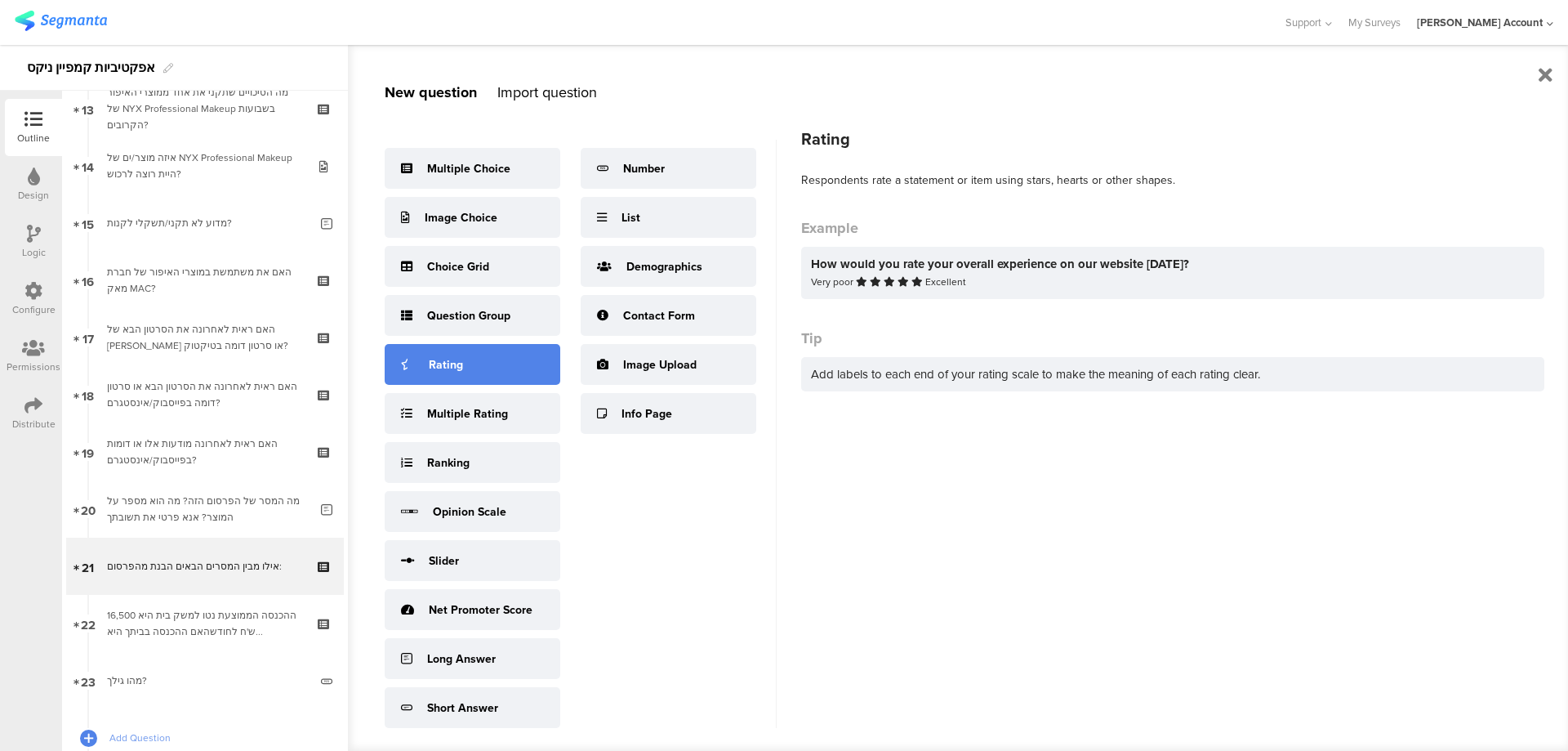
click at [489, 364] on div "Rating" at bounding box center [473, 365] width 176 height 41
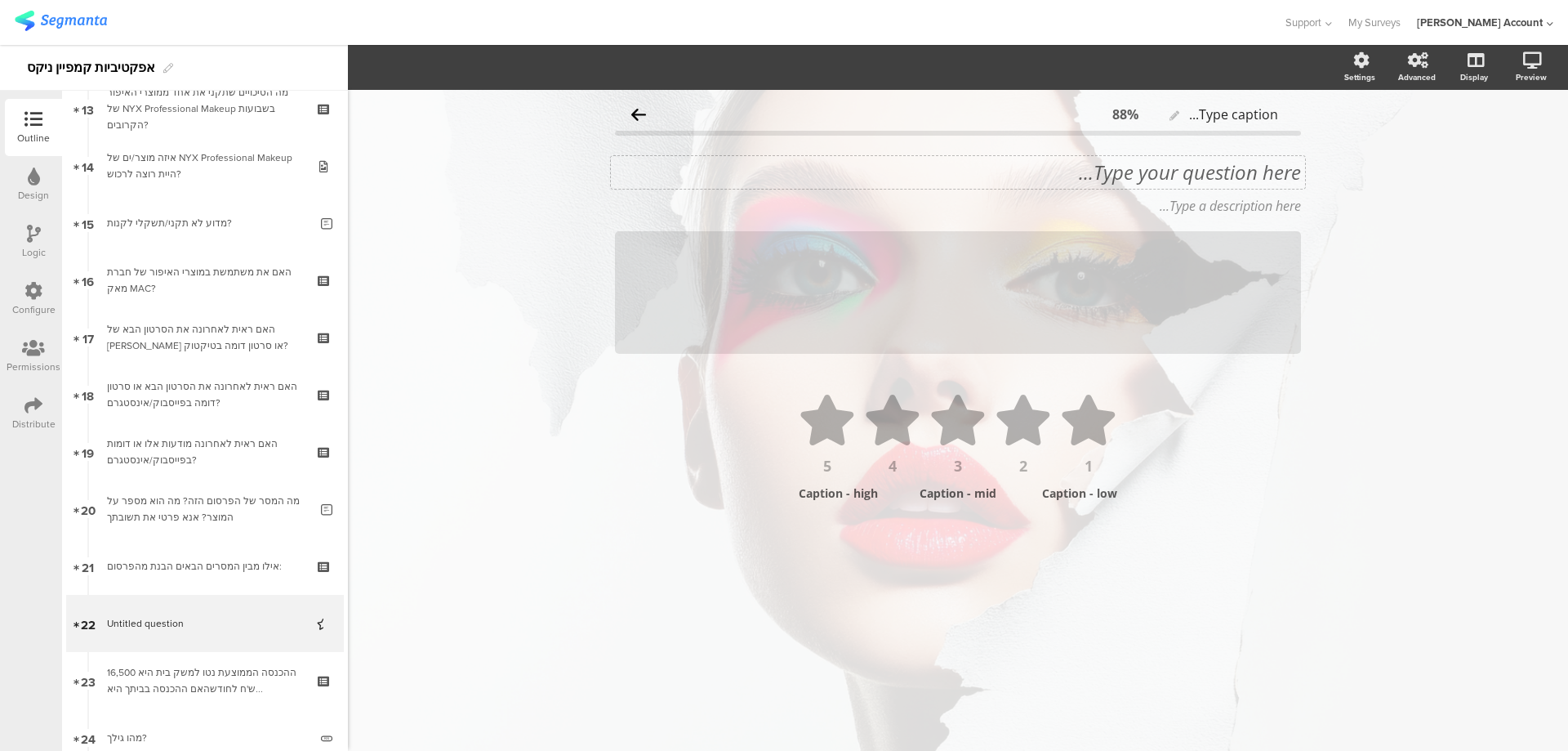
click at [1157, 177] on div "Type your question here..." at bounding box center [957, 172] width 694 height 33
click at [1211, 176] on p "באיזו מידה אהבת את הפרסום הזה?" at bounding box center [957, 172] width 686 height 25
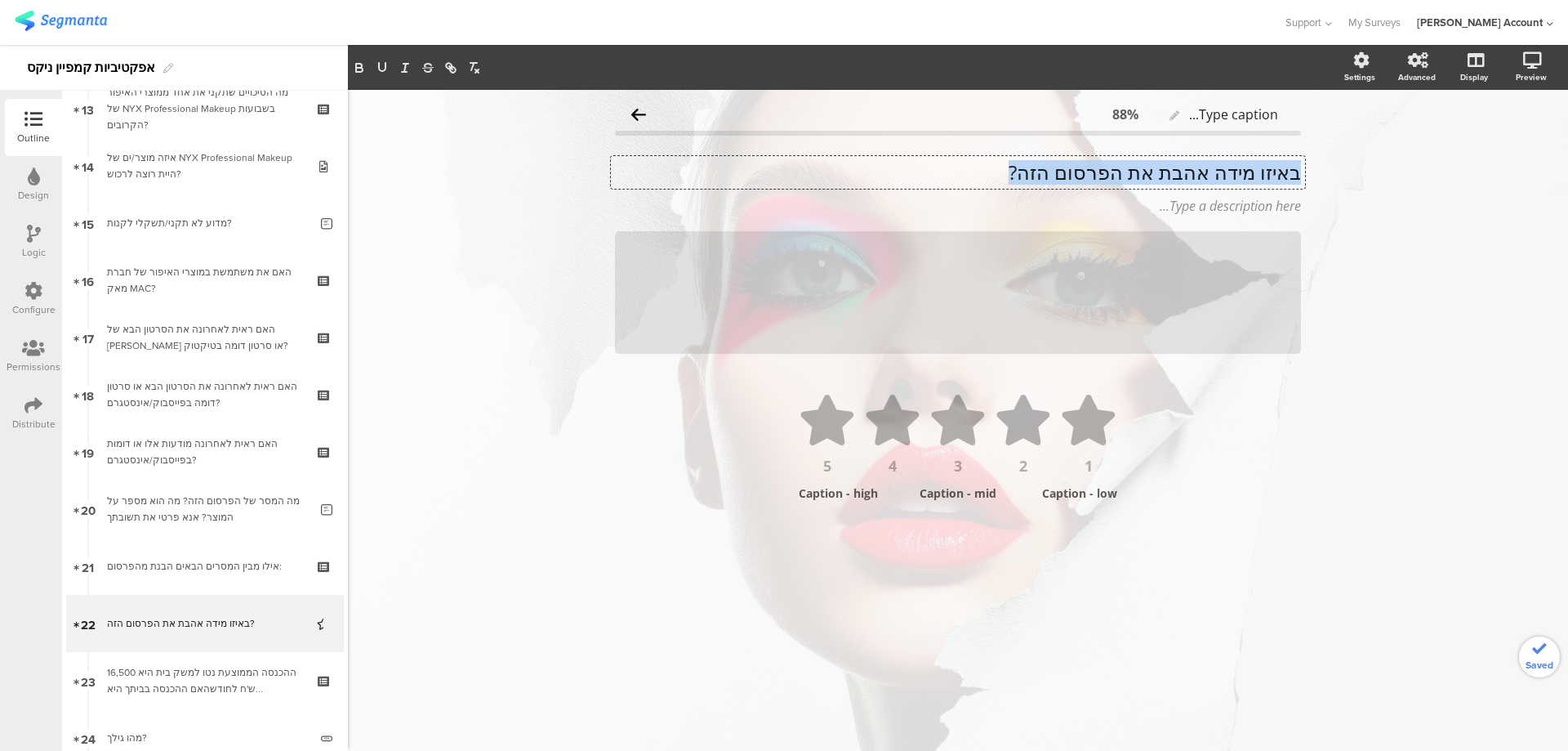
click at [1210, 176] on p "באיזו מידה אהבת את הפרסום הזה?" at bounding box center [957, 172] width 686 height 25
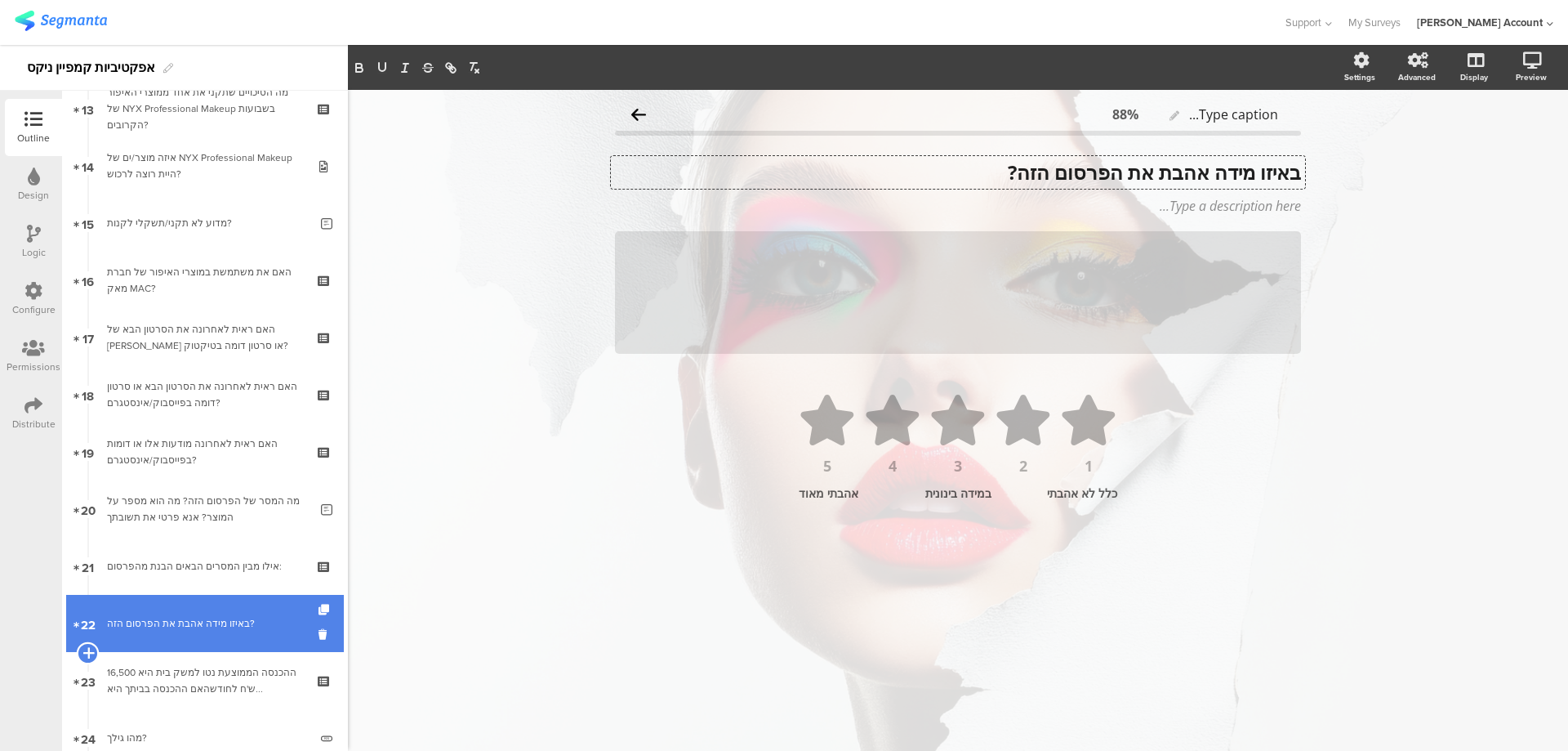
click at [85, 654] on icon at bounding box center [88, 652] width 11 height 14
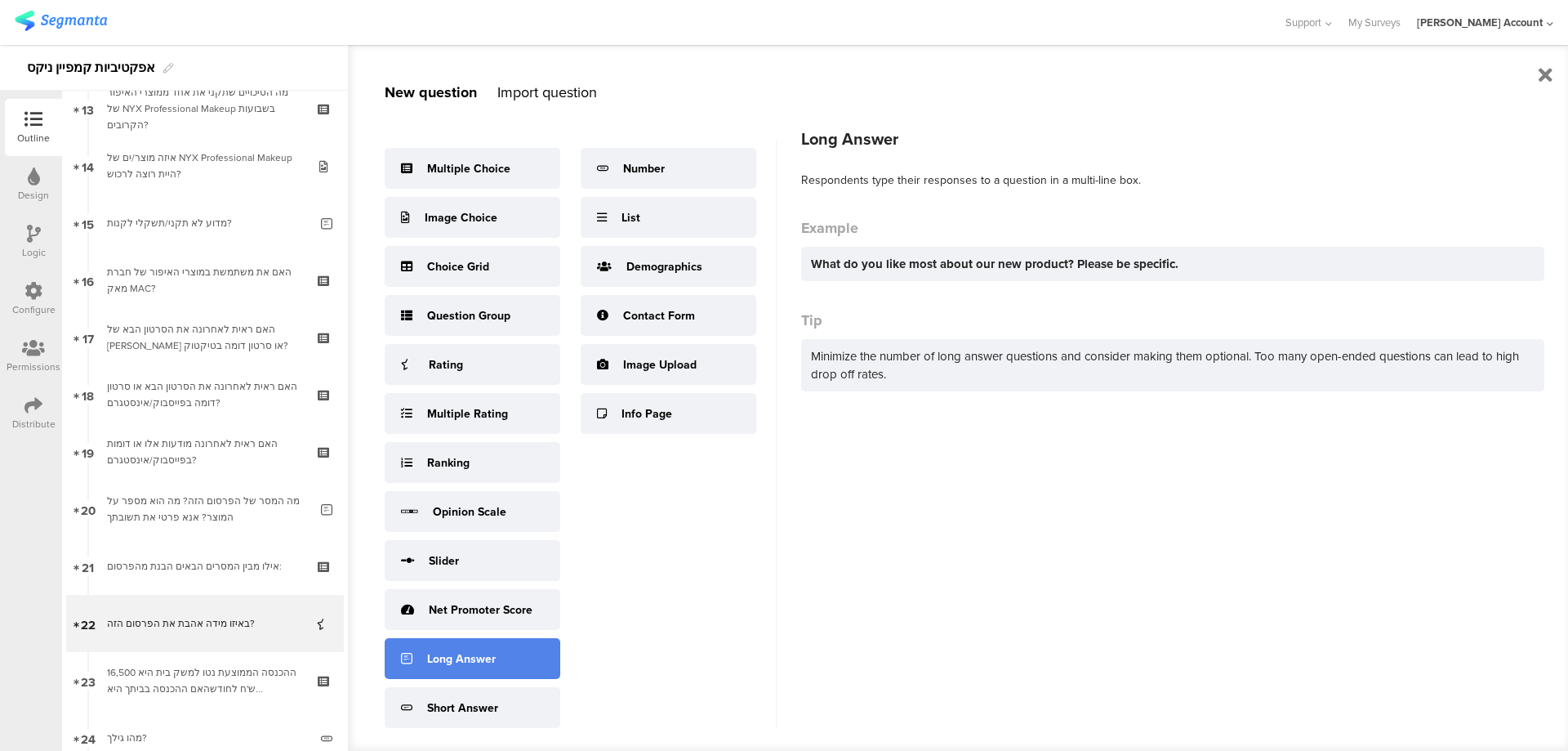
click at [509, 658] on div "Long Answer" at bounding box center [473, 658] width 176 height 41
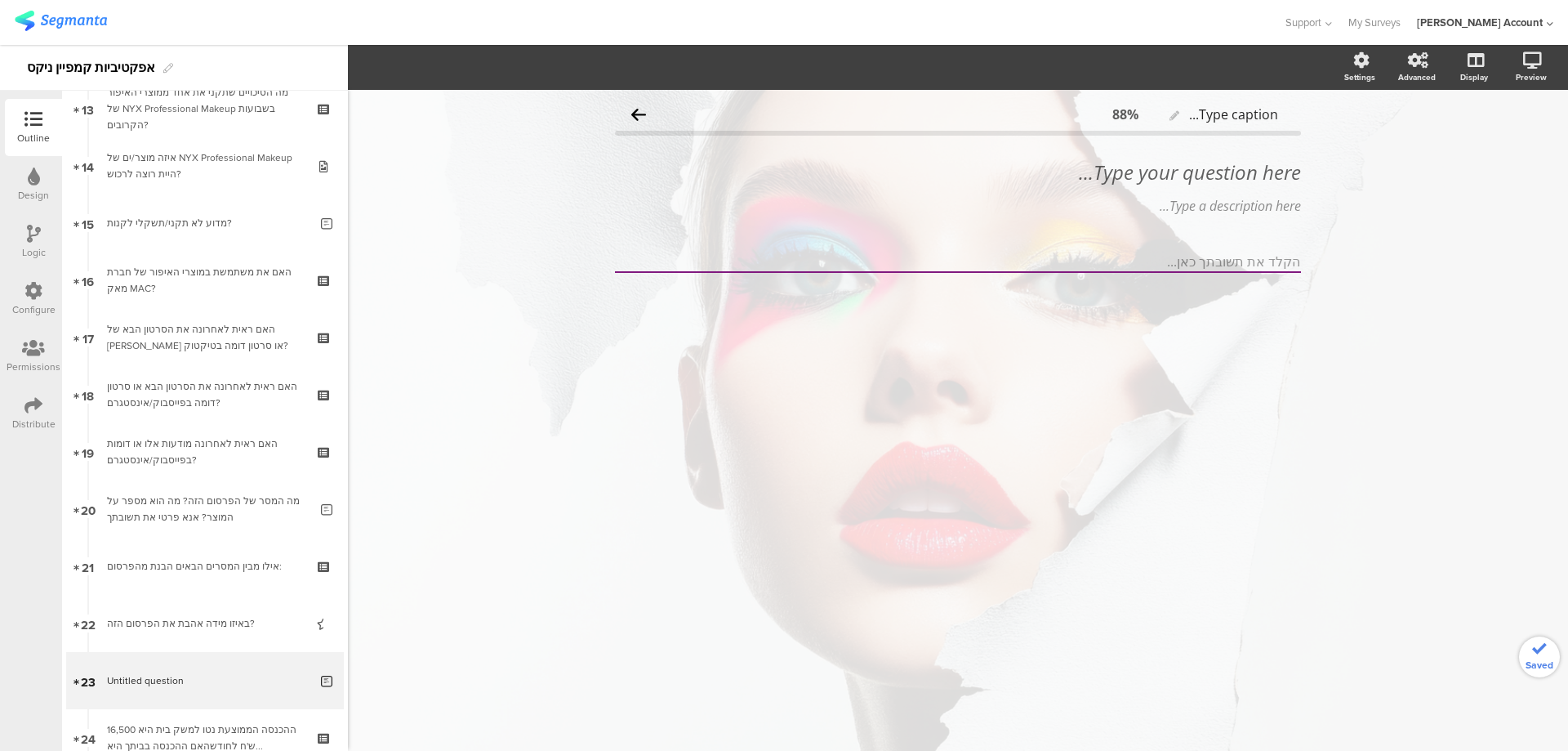
click at [1249, 179] on div "Type your question here..." at bounding box center [957, 172] width 694 height 33
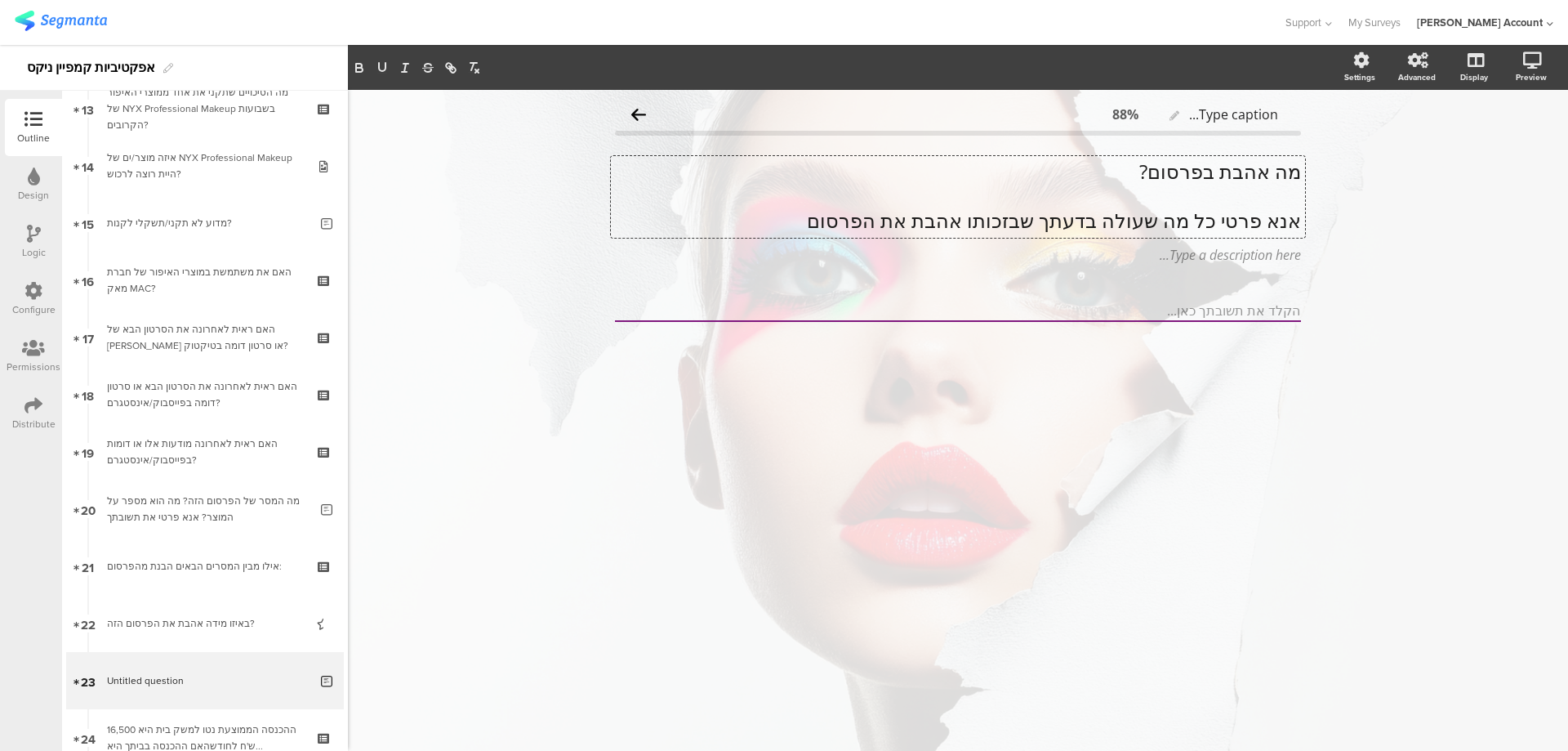
click at [1282, 206] on p at bounding box center [957, 195] width 686 height 25
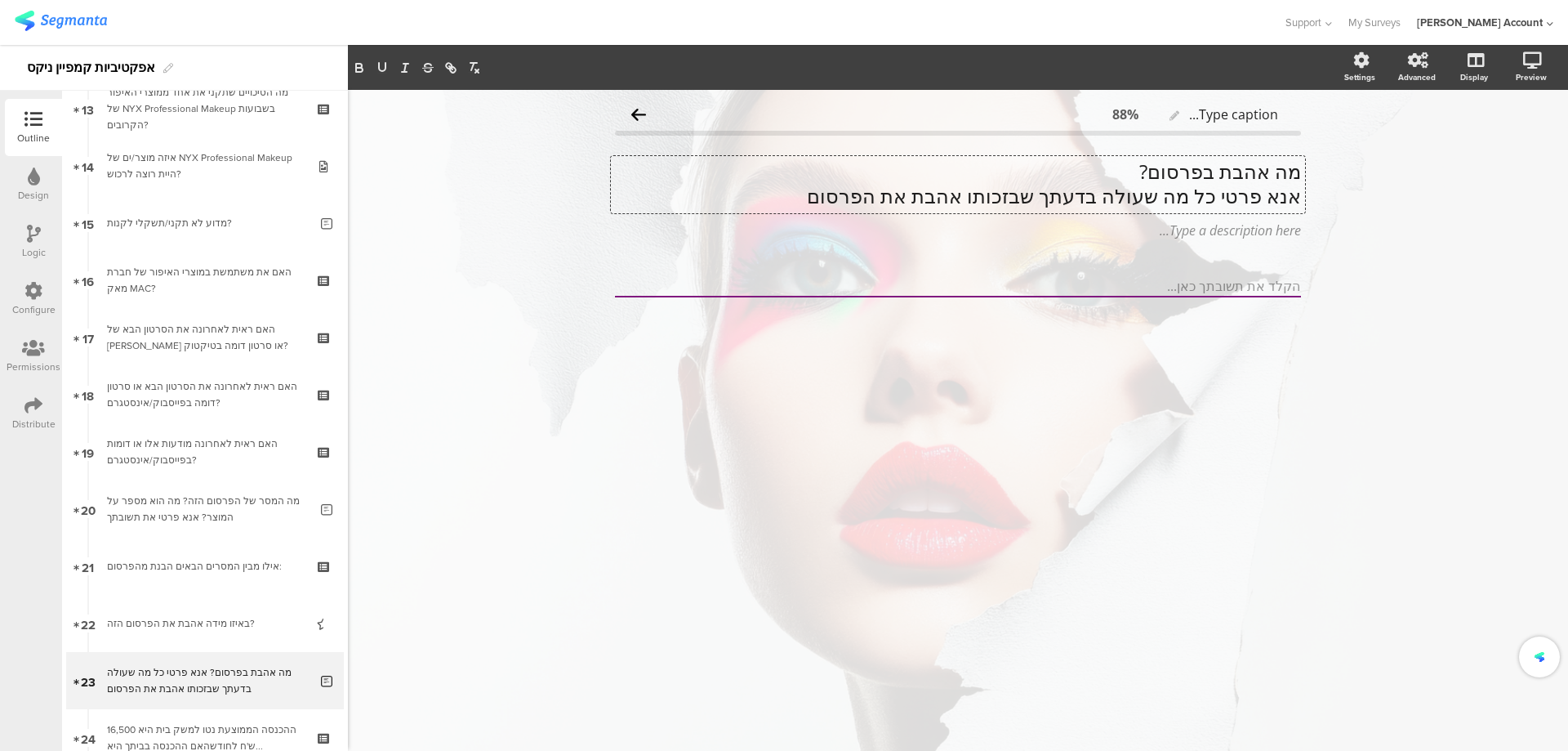
click at [1297, 169] on div "מה אהבת בפרסום? אנא פרטי כל מה שעולה בדעתך שבזכותו אהבת את הפרסום מה אהבת בפרסו…" at bounding box center [957, 184] width 694 height 58
click at [911, 200] on p "אנא פרטי כל מה שעולה בדעתך שבזכותו אהבת את הפרסום" at bounding box center [957, 195] width 686 height 25
click at [912, 199] on p "אנא פרטי כל מה שעולה בדעתך שבזכותו אהבת את הפרסום" at bounding box center [957, 195] width 686 height 25
click at [1170, 176] on p "מה אהבת בפרסום?" at bounding box center [957, 171] width 686 height 25
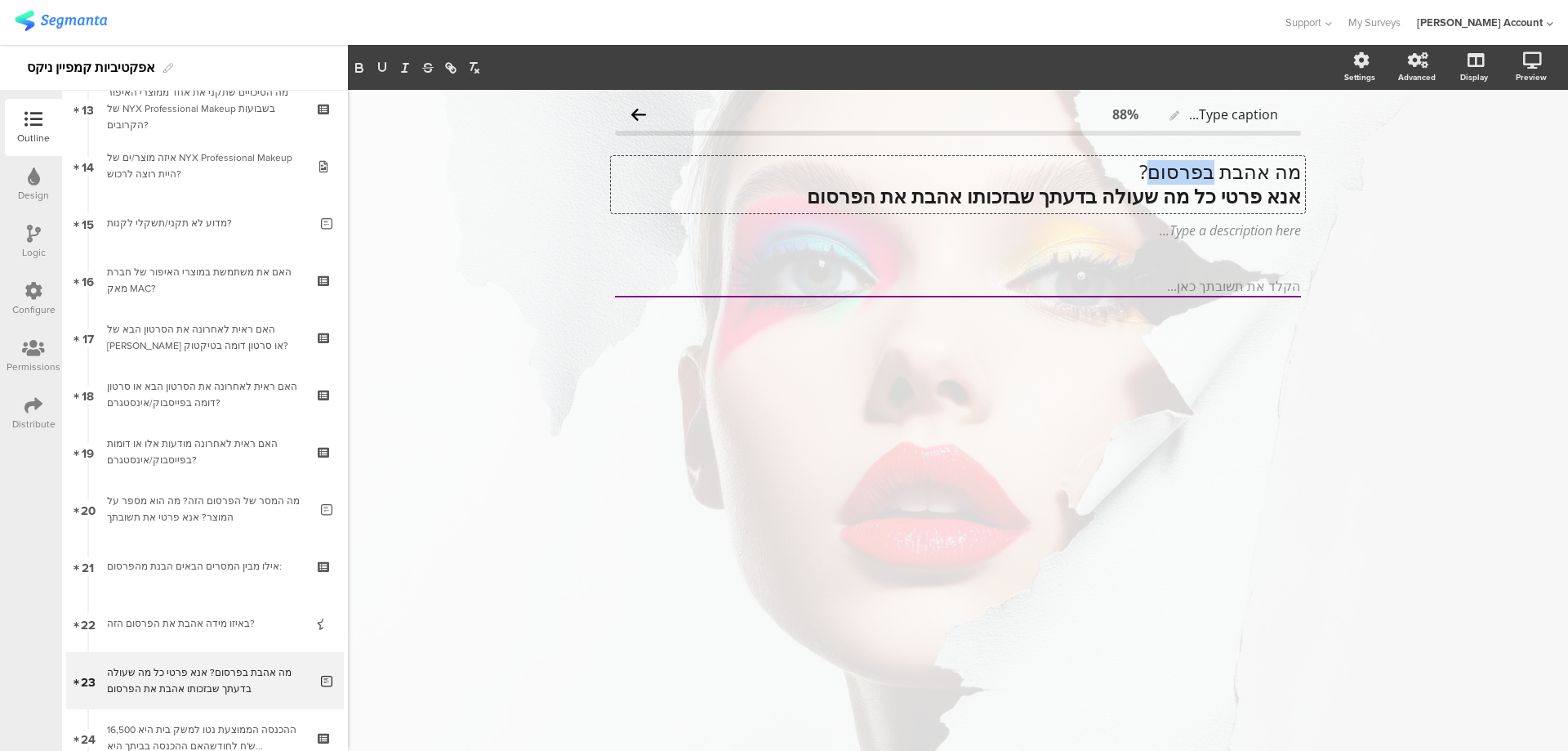
click at [1171, 176] on p "מה אהבת בפרסום?" at bounding box center [957, 171] width 686 height 25
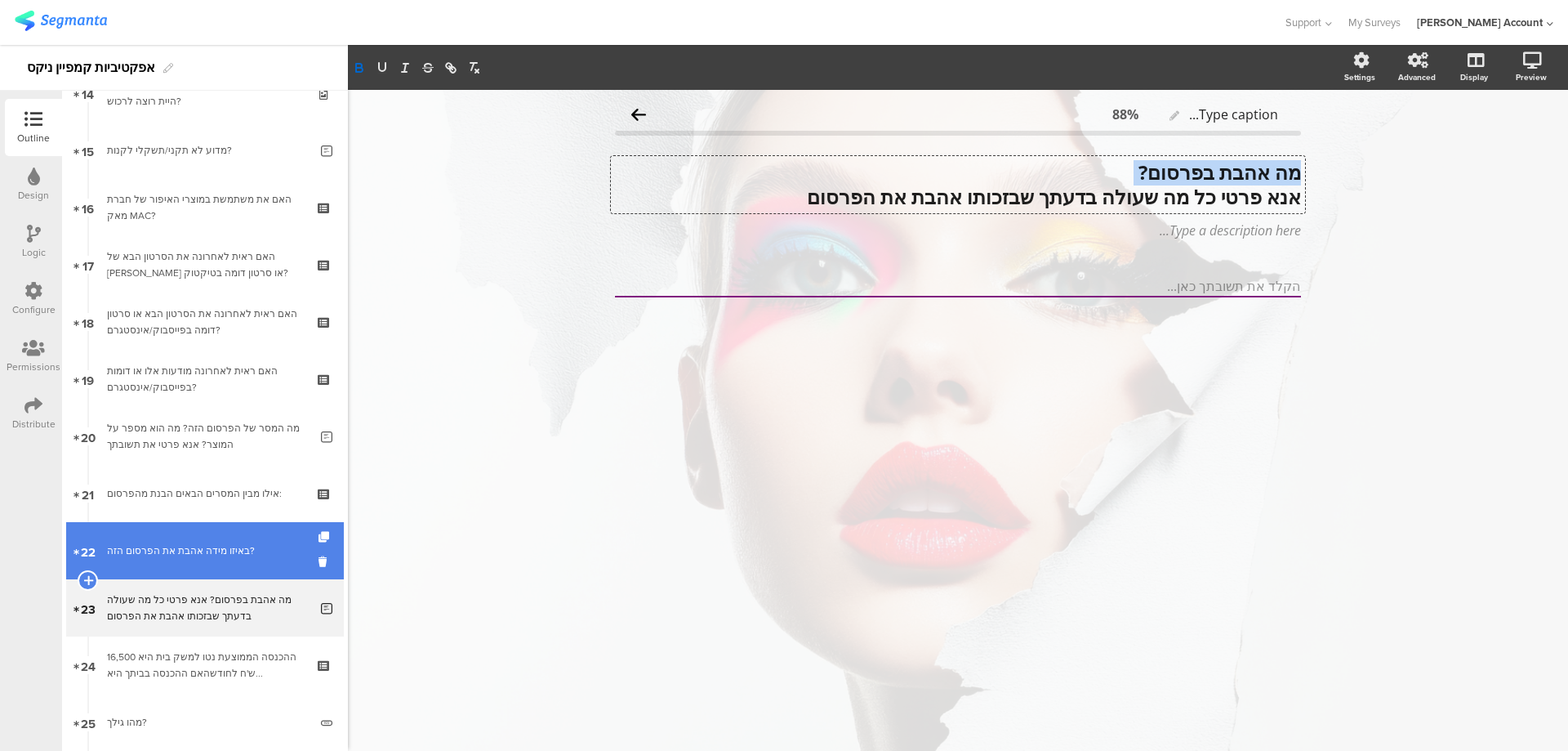
scroll to position [872, 0]
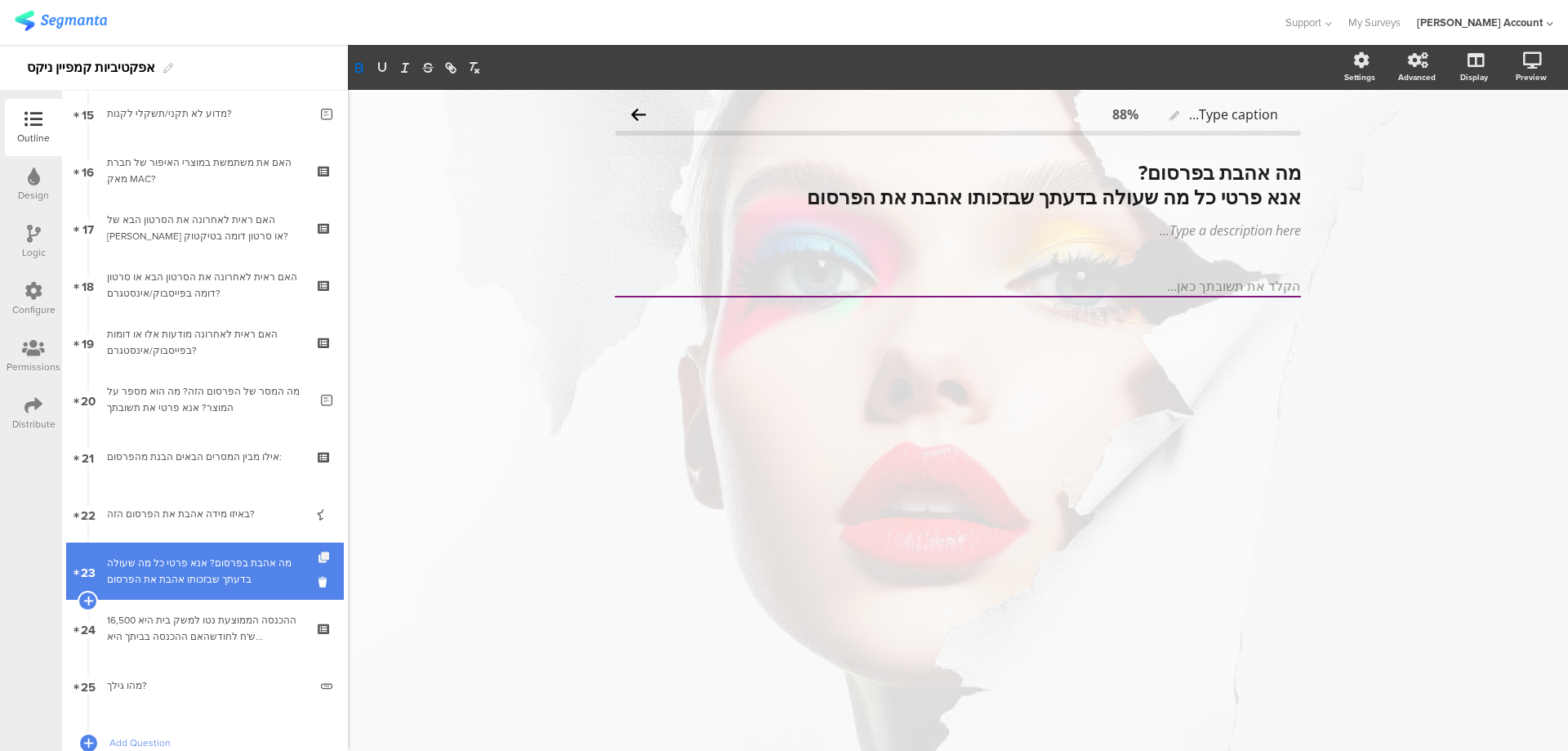
click at [319, 556] on icon at bounding box center [326, 557] width 14 height 11
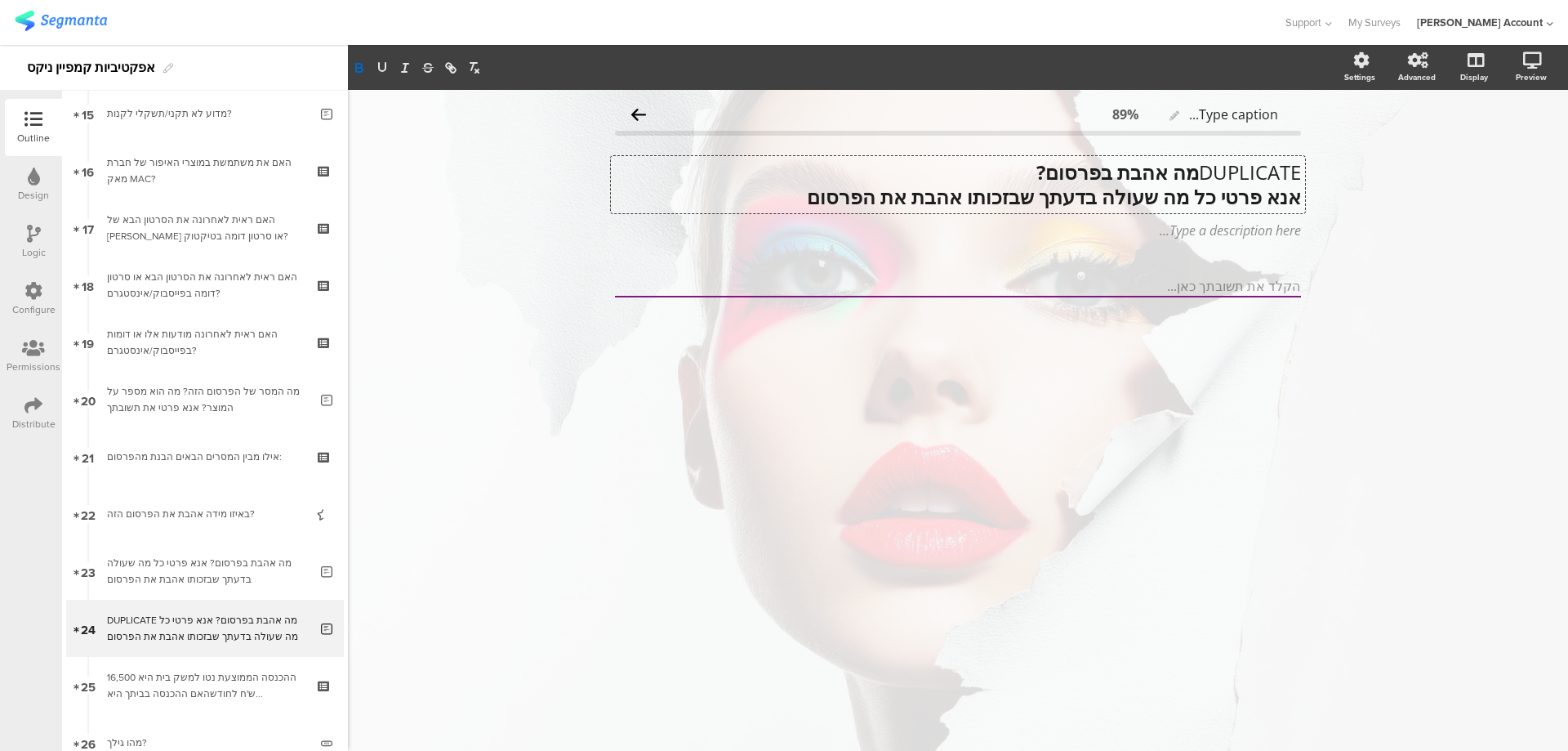
scroll to position [1, 0]
drag, startPoint x: 801, startPoint y: 201, endPoint x: 1280, endPoint y: 176, distance: 479.7
click at [1280, 176] on div "DUPLICATE מה אהבת בפרסום? אנא פרטי כל מה שעולה בדעתך שבזכותו אהבת את הפרסום DUP…" at bounding box center [957, 184] width 694 height 58
click at [1280, 176] on p "DUPLICATE מה אהבת בפרסום?" at bounding box center [957, 171] width 686 height 25
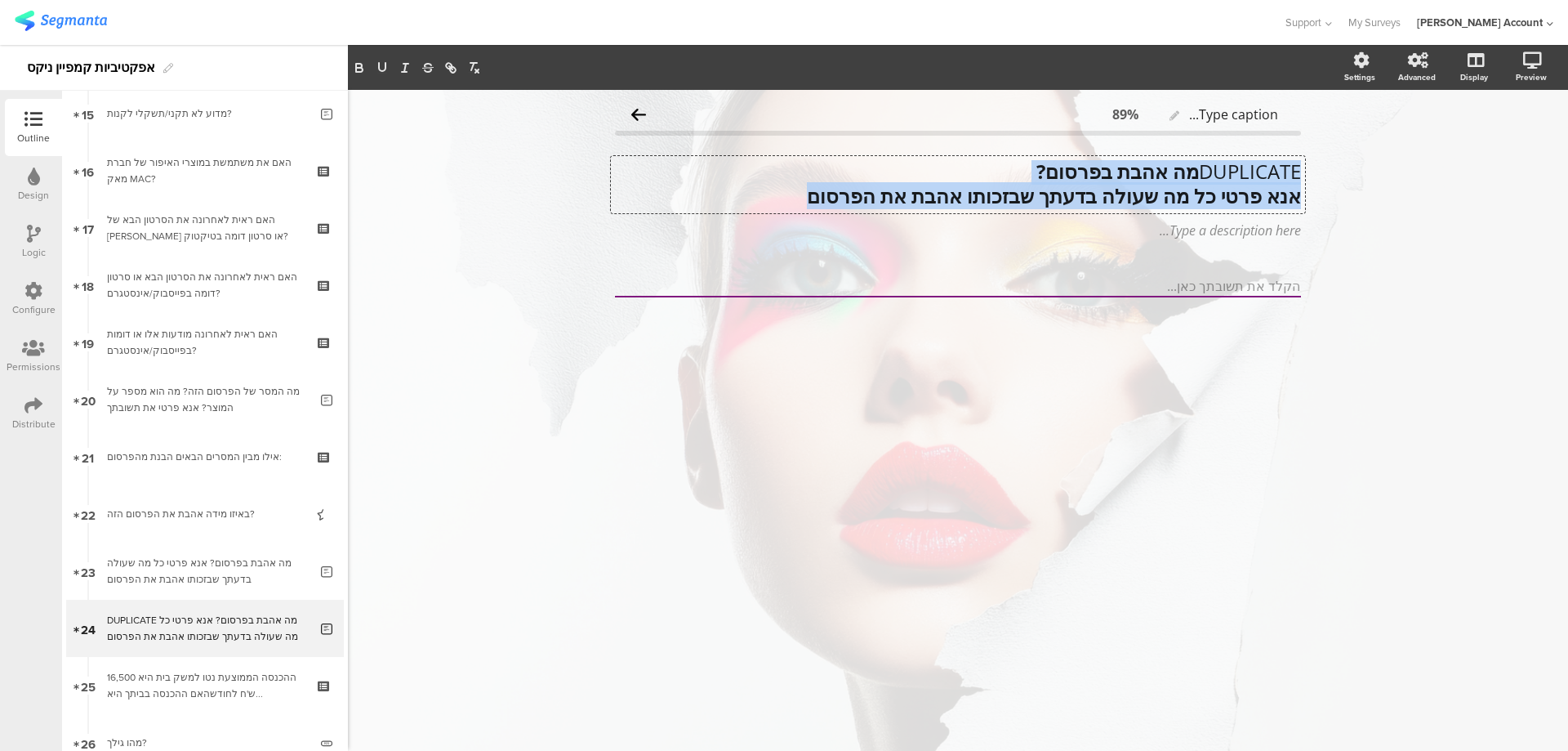
drag, startPoint x: 1299, startPoint y: 171, endPoint x: 660, endPoint y: 197, distance: 639.5
click at [660, 197] on div "DUPLICATE מה אהבת בפרסום? אנא פרטי כל מה שעולה בדעתך שבזכותו אהבת את הפרסום" at bounding box center [957, 184] width 686 height 49
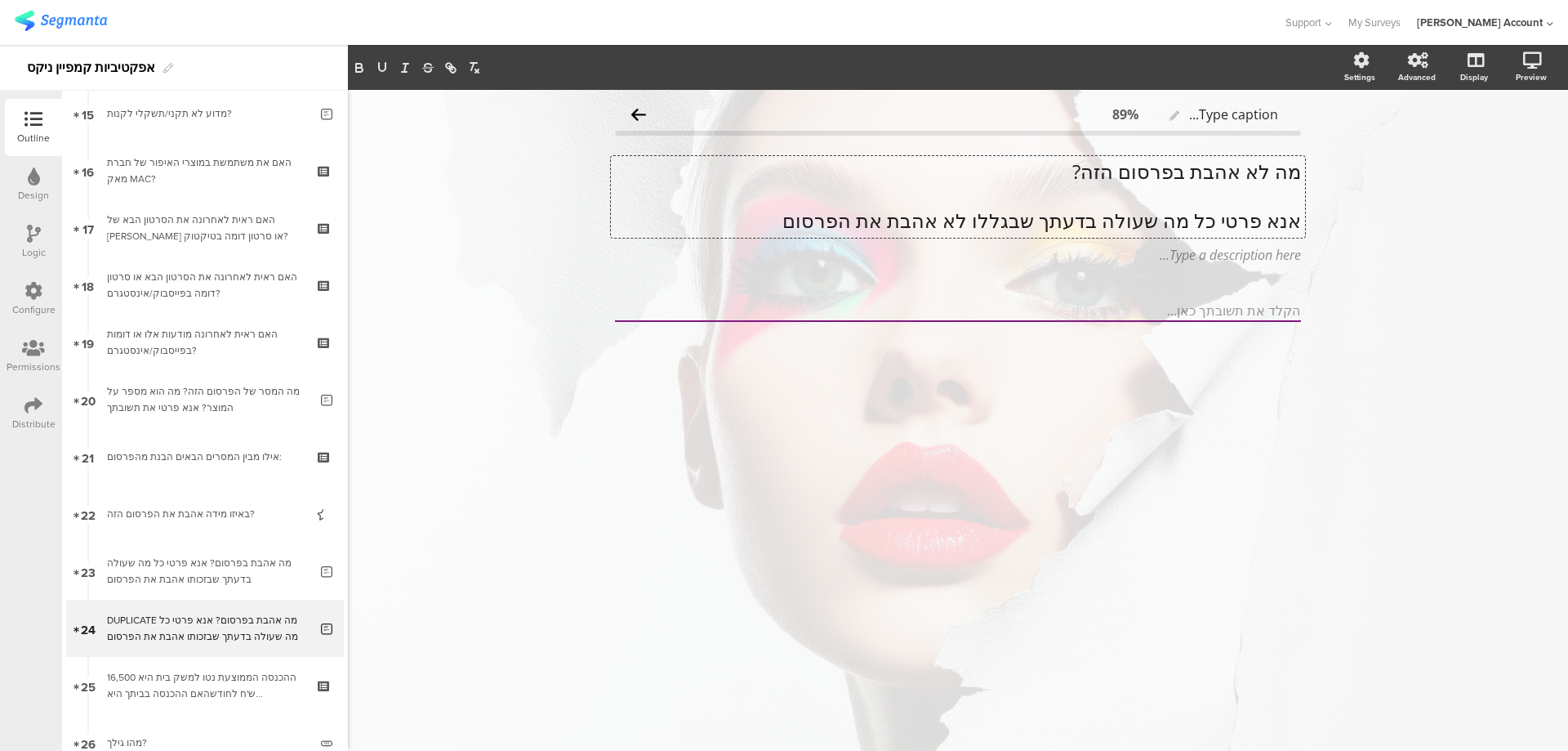
click at [1242, 190] on p at bounding box center [957, 195] width 686 height 25
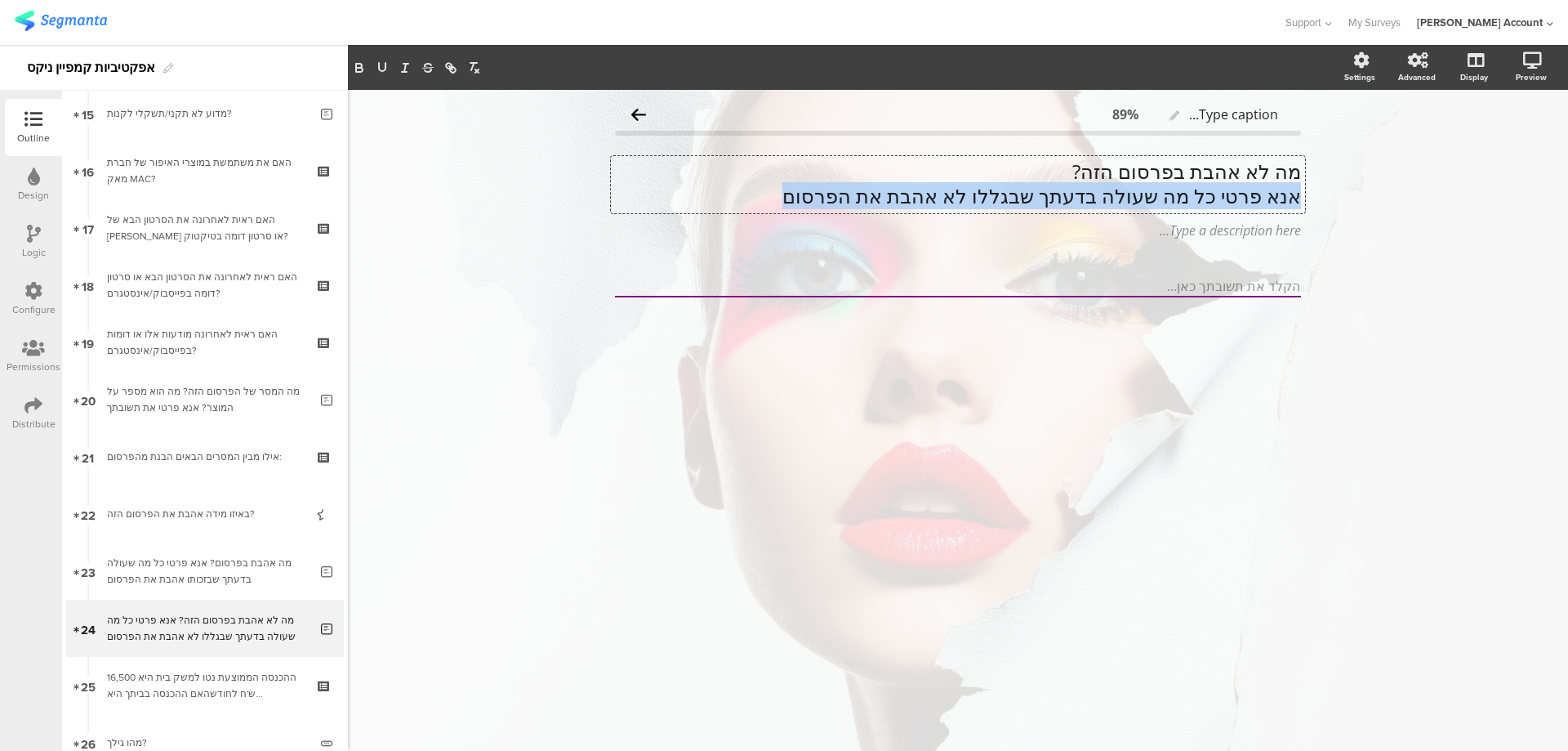
drag, startPoint x: 801, startPoint y: 192, endPoint x: 1322, endPoint y: 200, distance: 521.1
click at [1322, 200] on div "Type caption... 89% מה לא אהבת בפרסום הזה? אנא פרטי כל מה שעולה בדעתך שבגללו לא…" at bounding box center [957, 419] width 1220 height 661
click at [1283, 171] on p "מה לא אהבת בפרסום הזה?" at bounding box center [957, 171] width 686 height 25
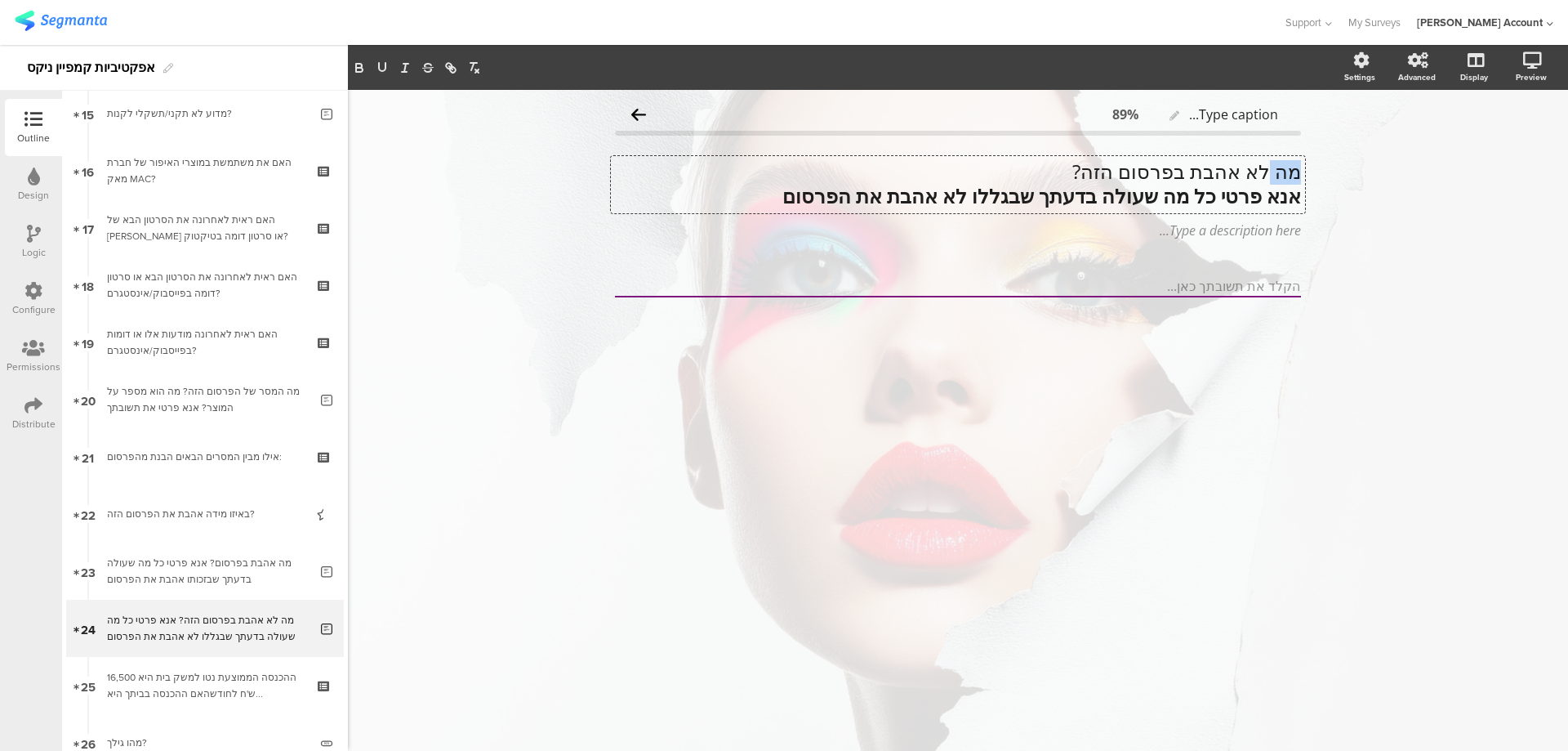
click at [1283, 171] on p "מה לא אהבת בפרסום הזה?" at bounding box center [957, 171] width 686 height 25
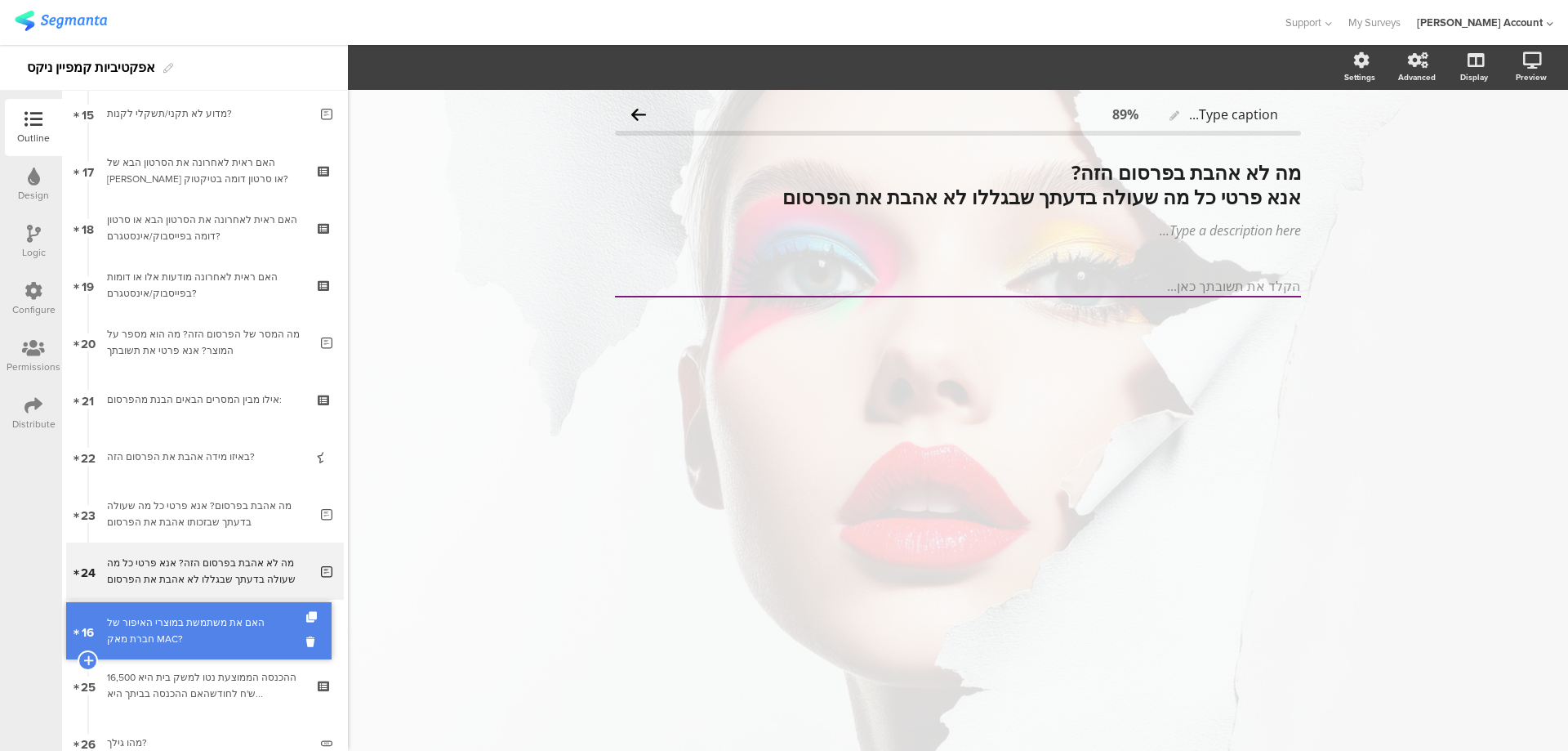
drag, startPoint x: 184, startPoint y: 161, endPoint x: 178, endPoint y: 621, distance: 460.0
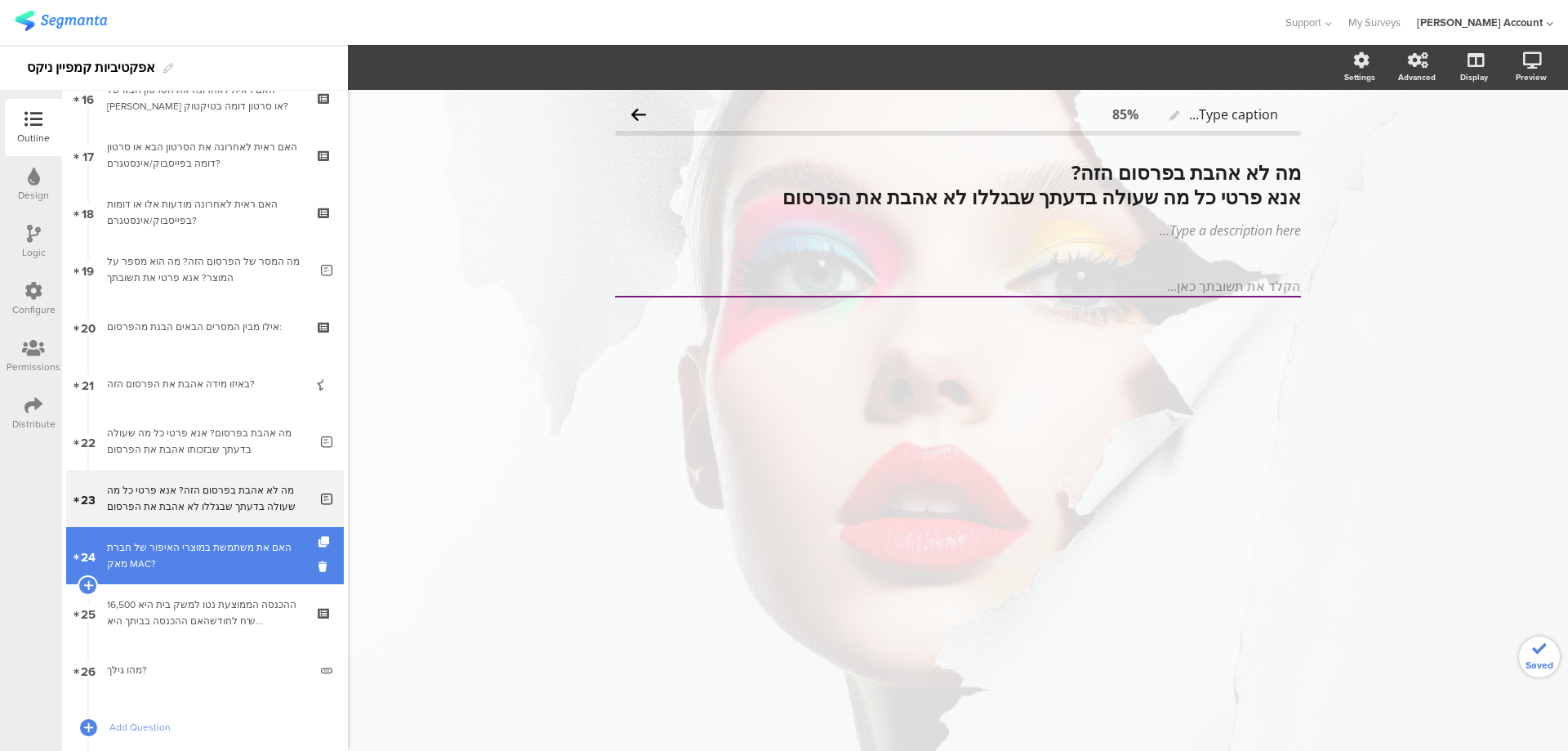
scroll to position [980, 0]
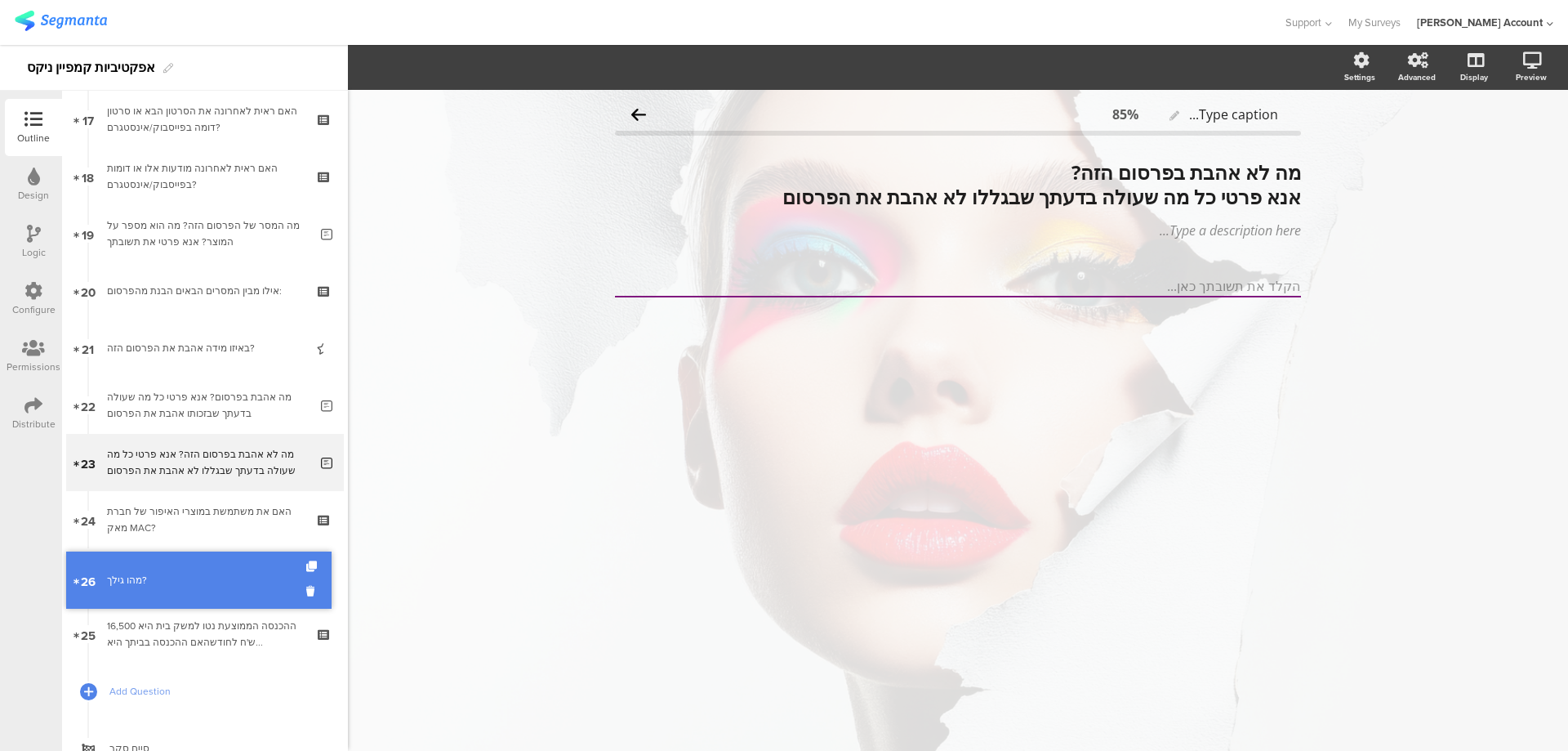
drag, startPoint x: 198, startPoint y: 618, endPoint x: 200, endPoint y: 573, distance: 45.0
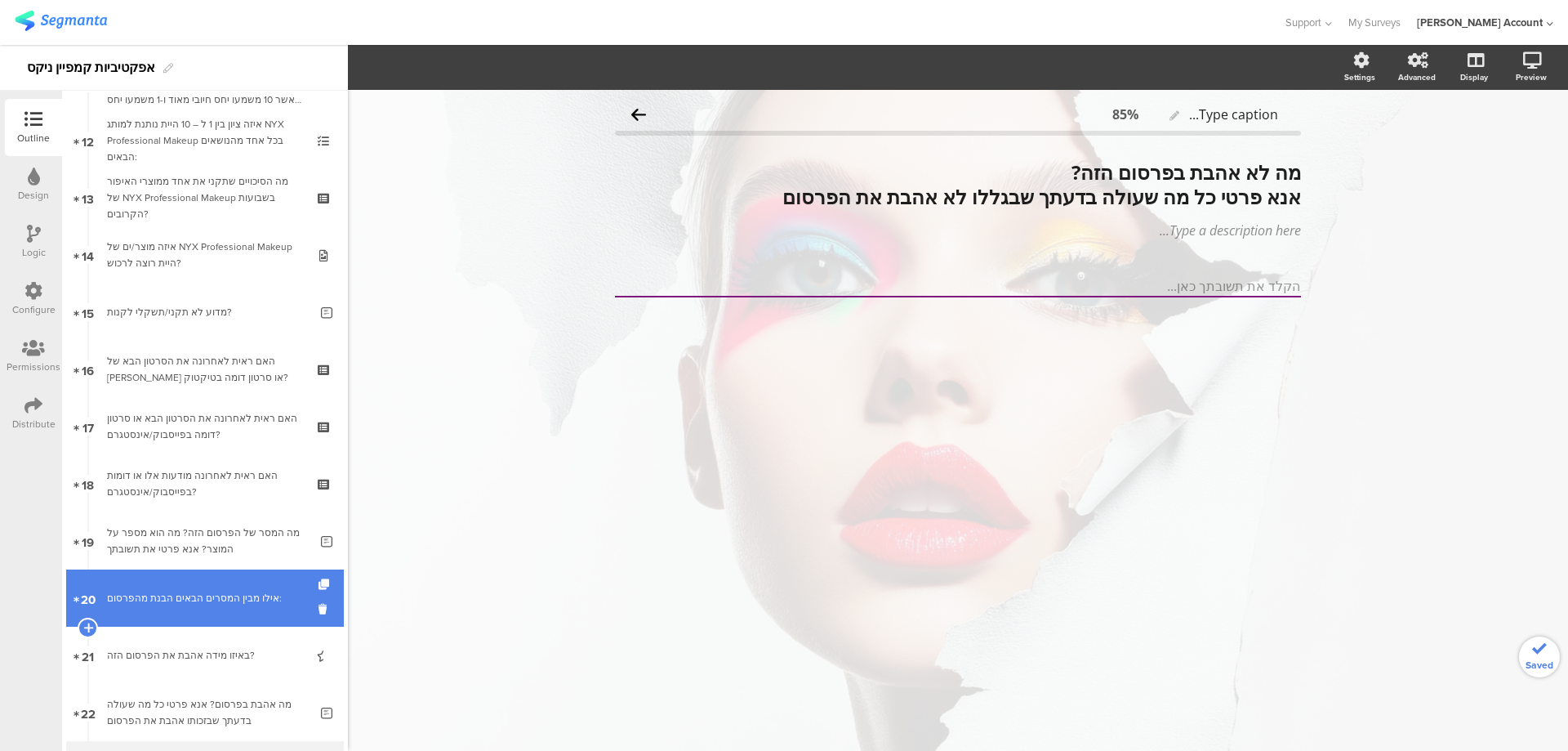
scroll to position [545, 0]
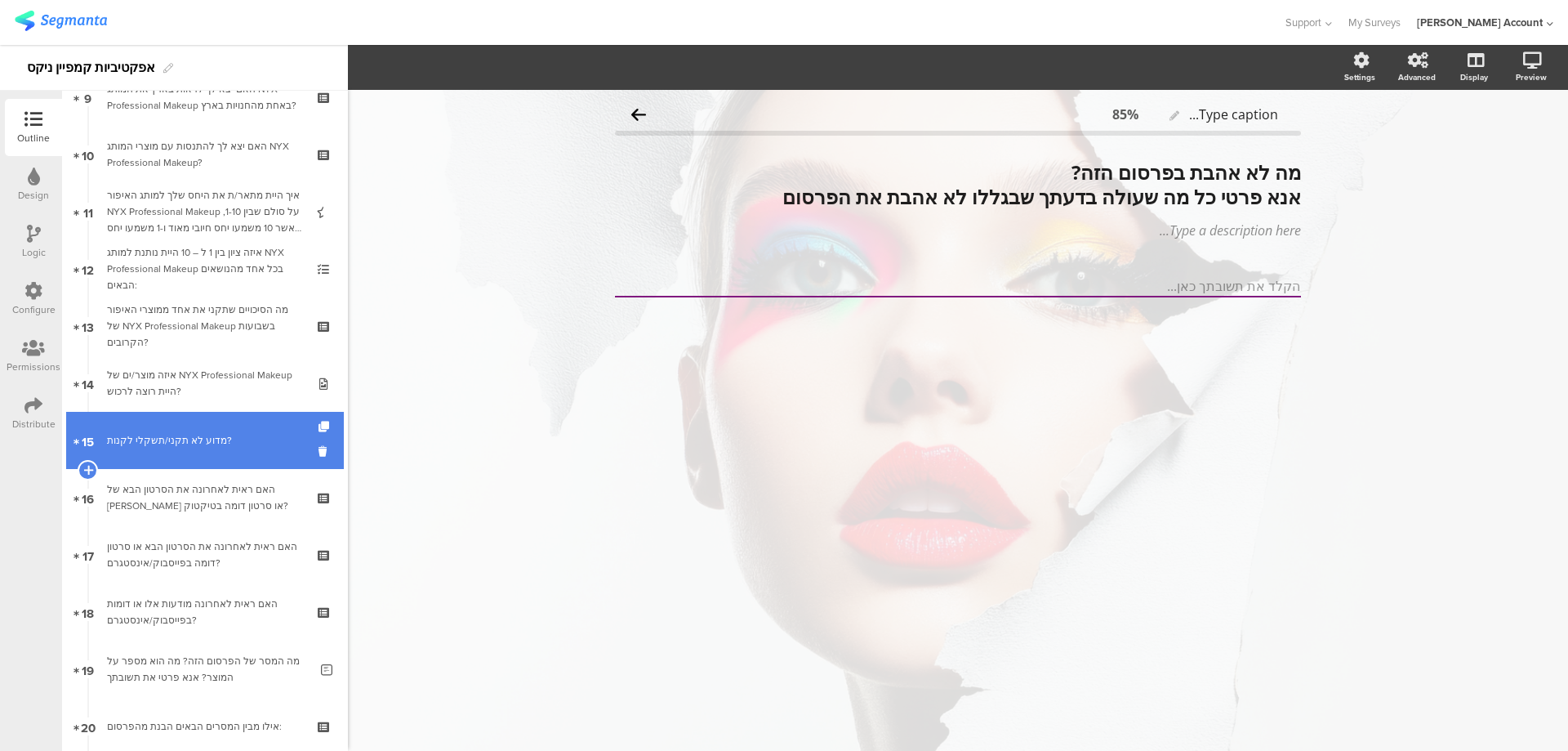
click at [223, 433] on div "מדוע לא תקני/תשקלי לקנות?" at bounding box center [208, 440] width 202 height 16
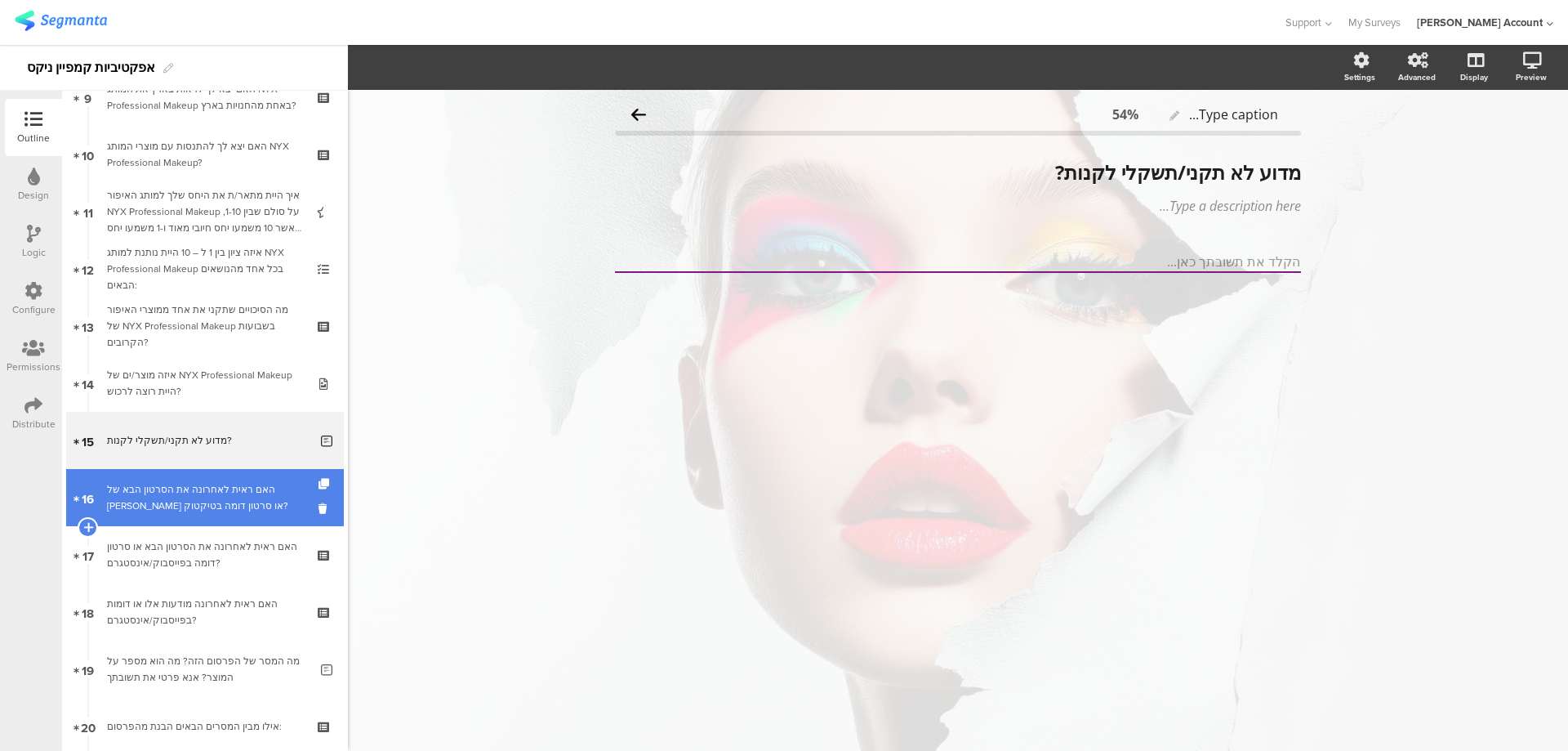
click at [238, 509] on div "האם ראית לאחרונה את הסרטון הבא של ניקס או סרטון דומה בטיקטוק?" at bounding box center [205, 497] width 195 height 33
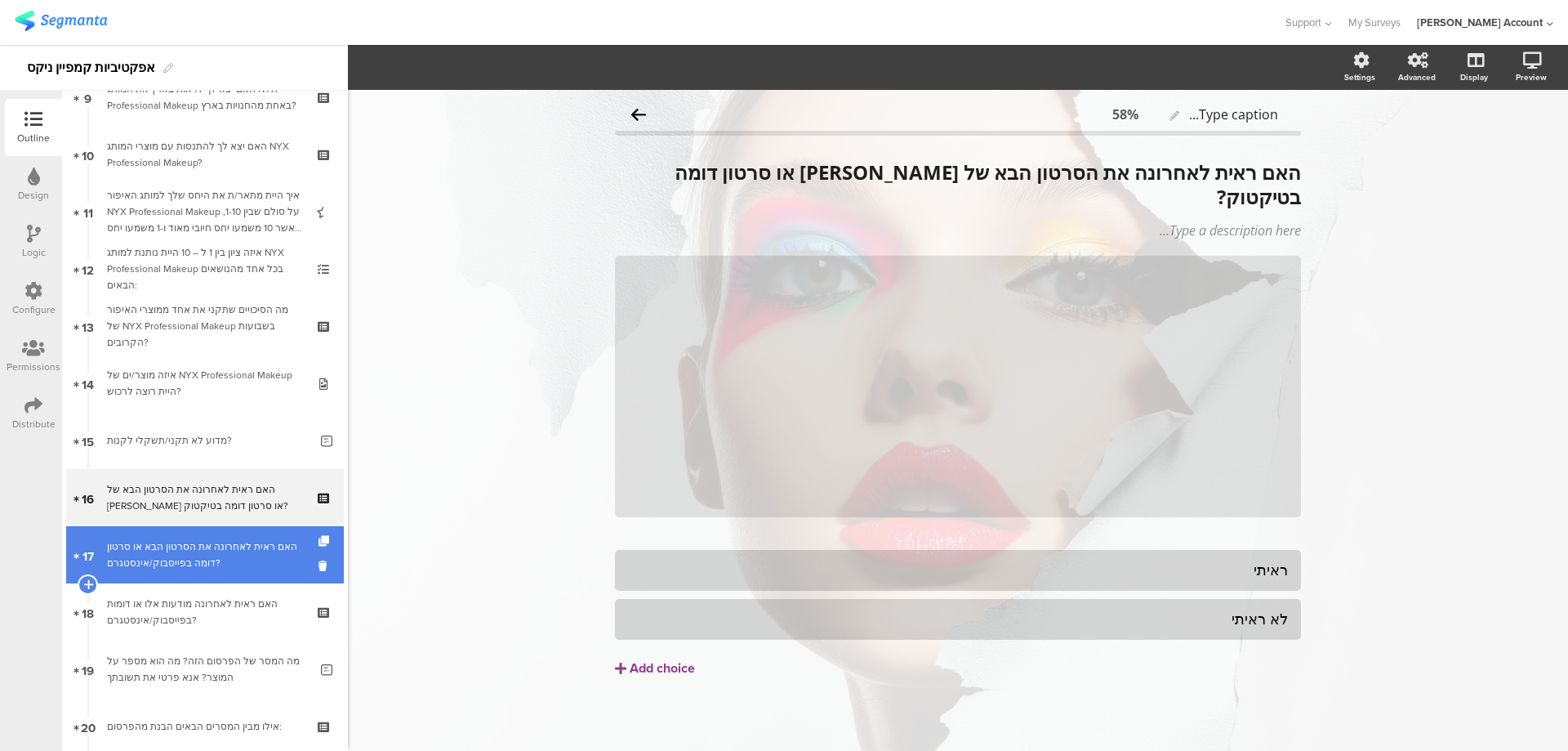
click at [251, 564] on div "האם ראית לאחרונה את הסרטון הבא או סרטון דומה בפייסבוק/אינסטגרם?" at bounding box center [205, 554] width 195 height 33
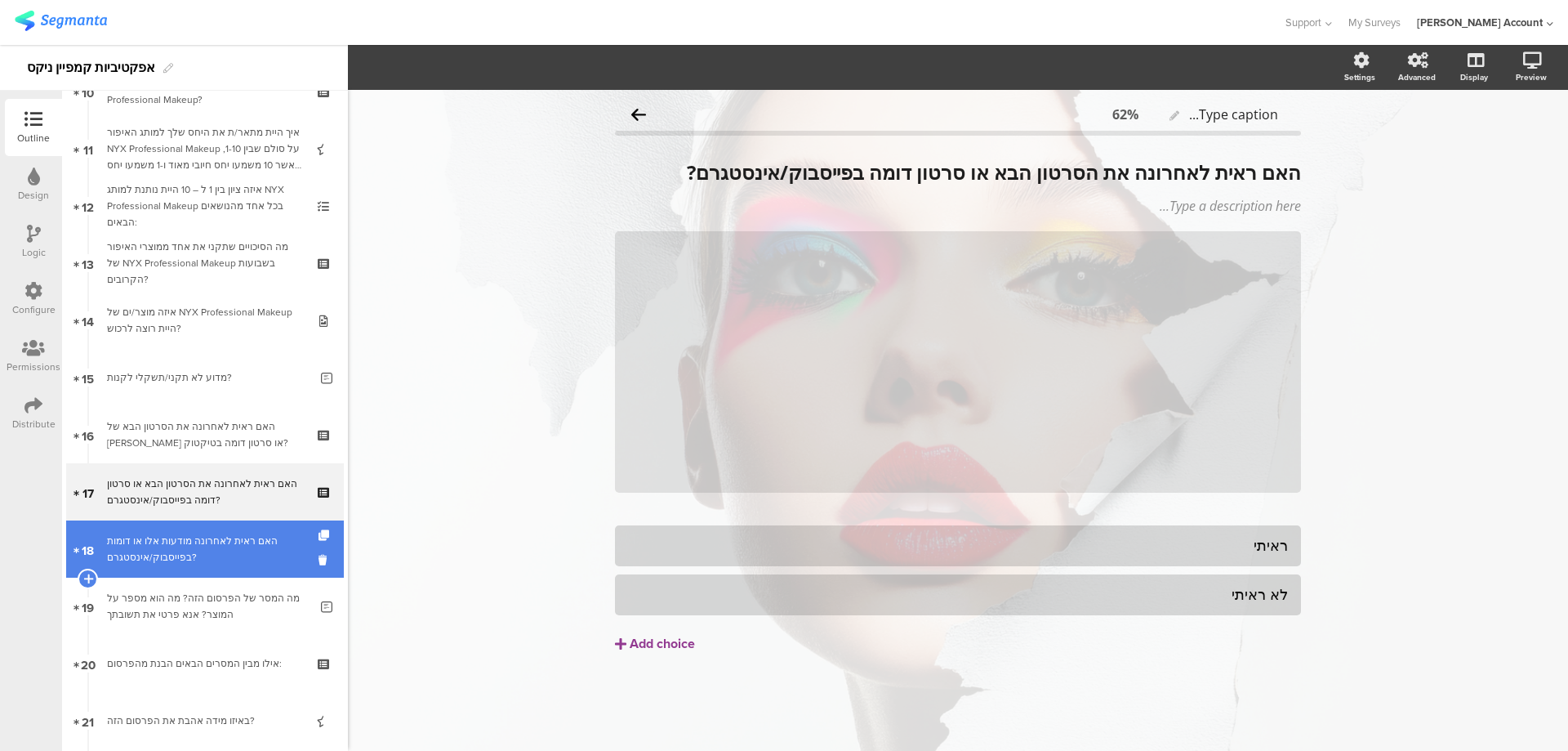
scroll to position [654, 0]
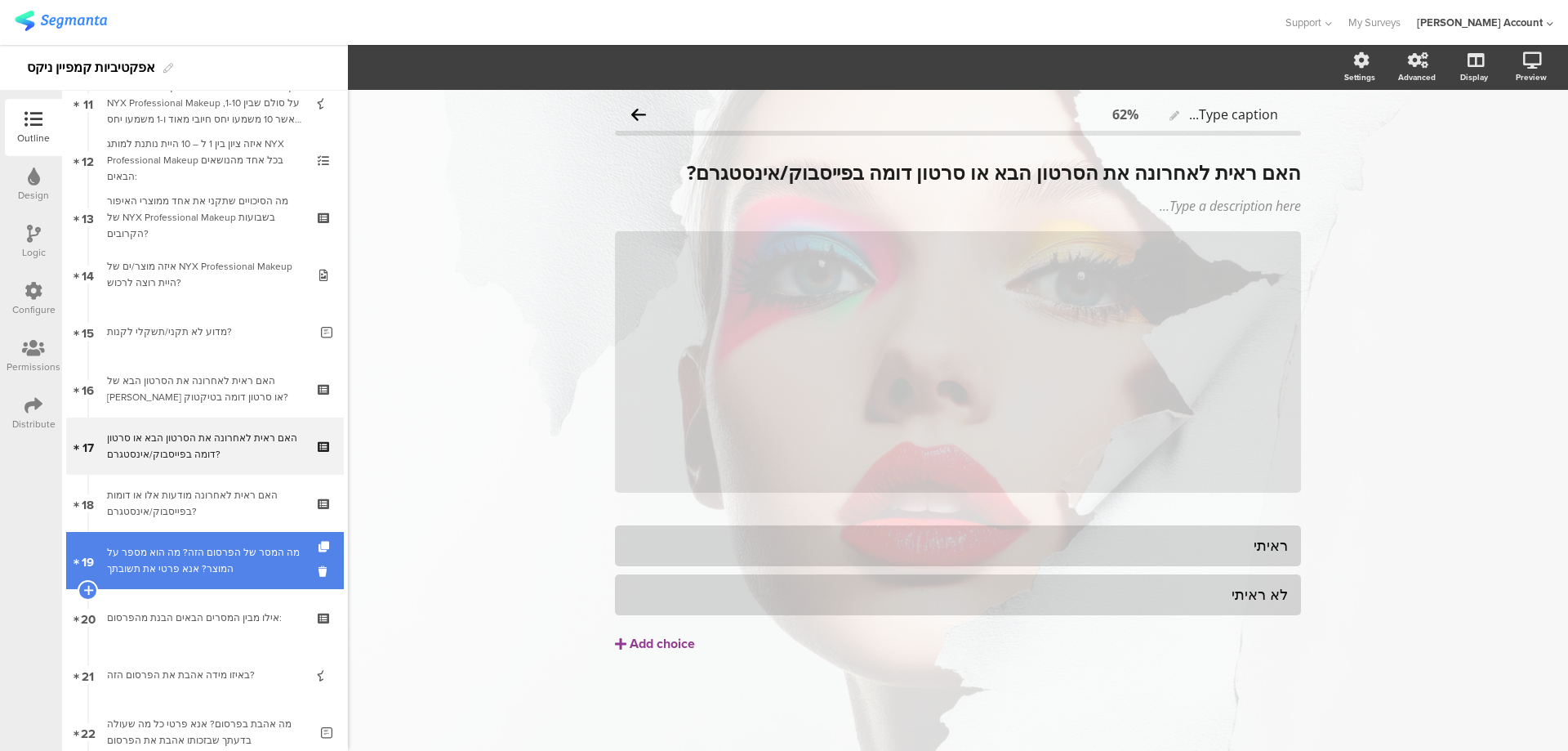
click at [265, 562] on div "מה המסר של הפרסום הזה? מה הוא מספר על המוצר? אנא פרטי את תשובתך" at bounding box center [208, 560] width 202 height 33
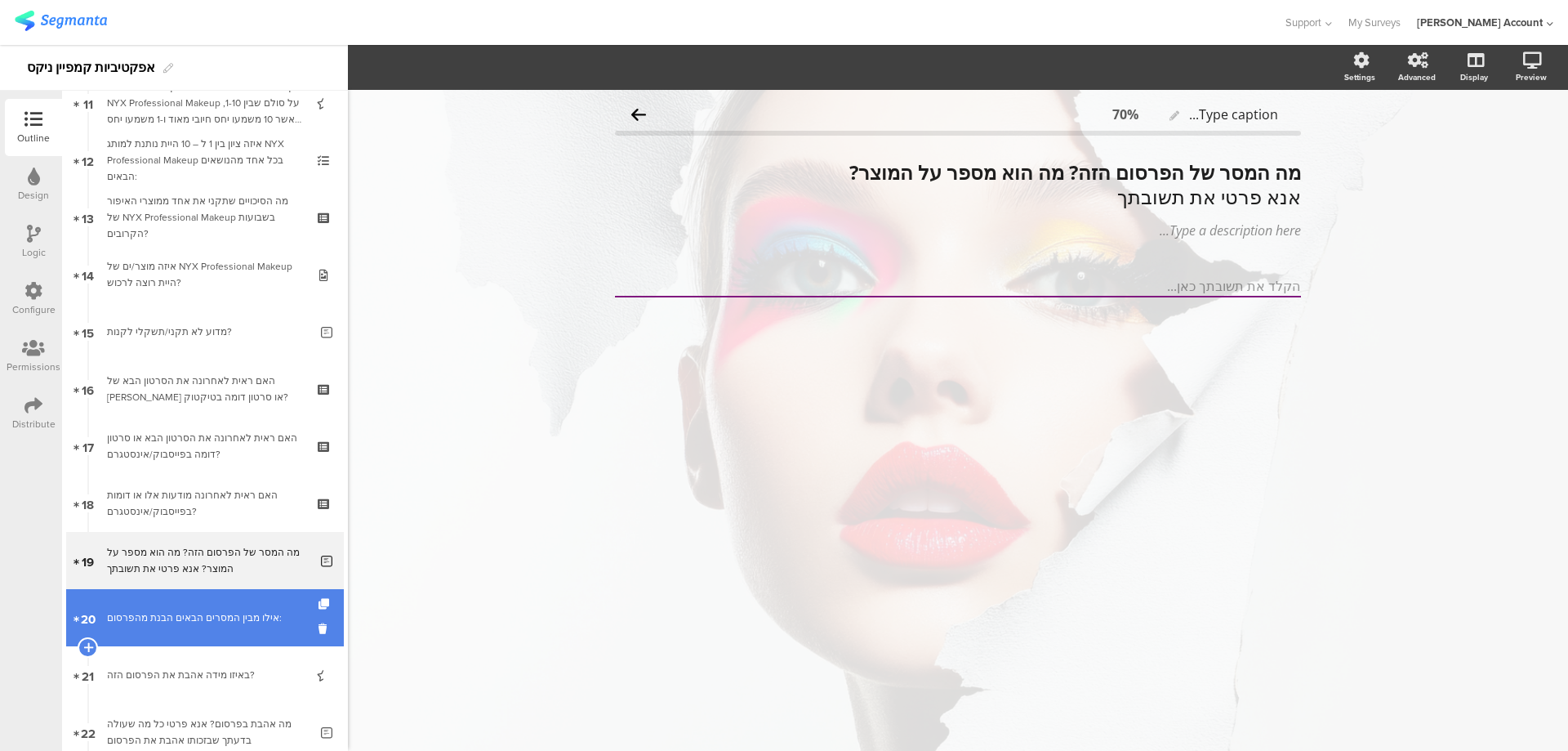
click at [263, 613] on div "אילו מבין המסרים הבאים הבנת מהפרסום:" at bounding box center [205, 617] width 195 height 16
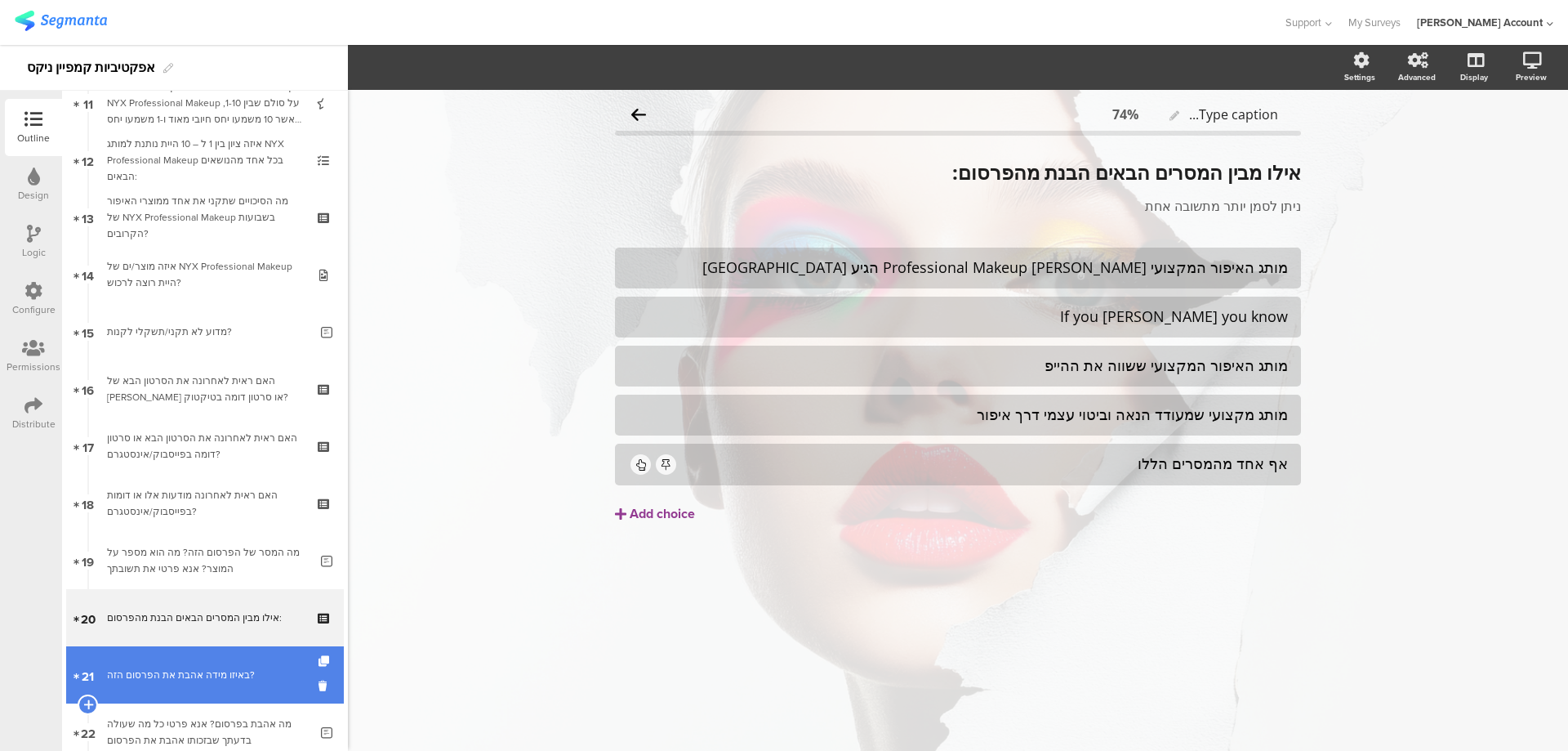
click at [220, 674] on div "באיזו מידה אהבת את הפרסום הזה?" at bounding box center [205, 674] width 195 height 16
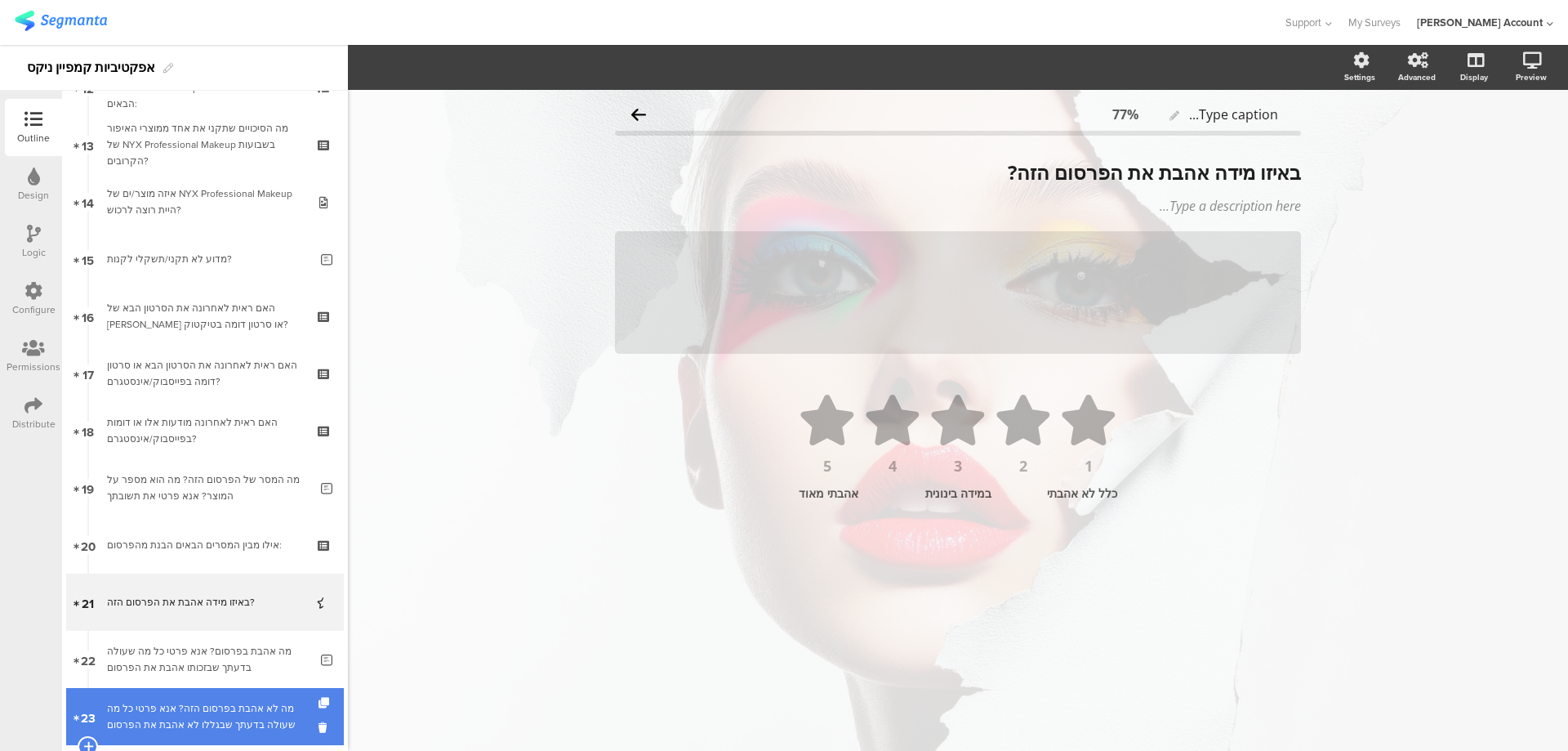
scroll to position [762, 0]
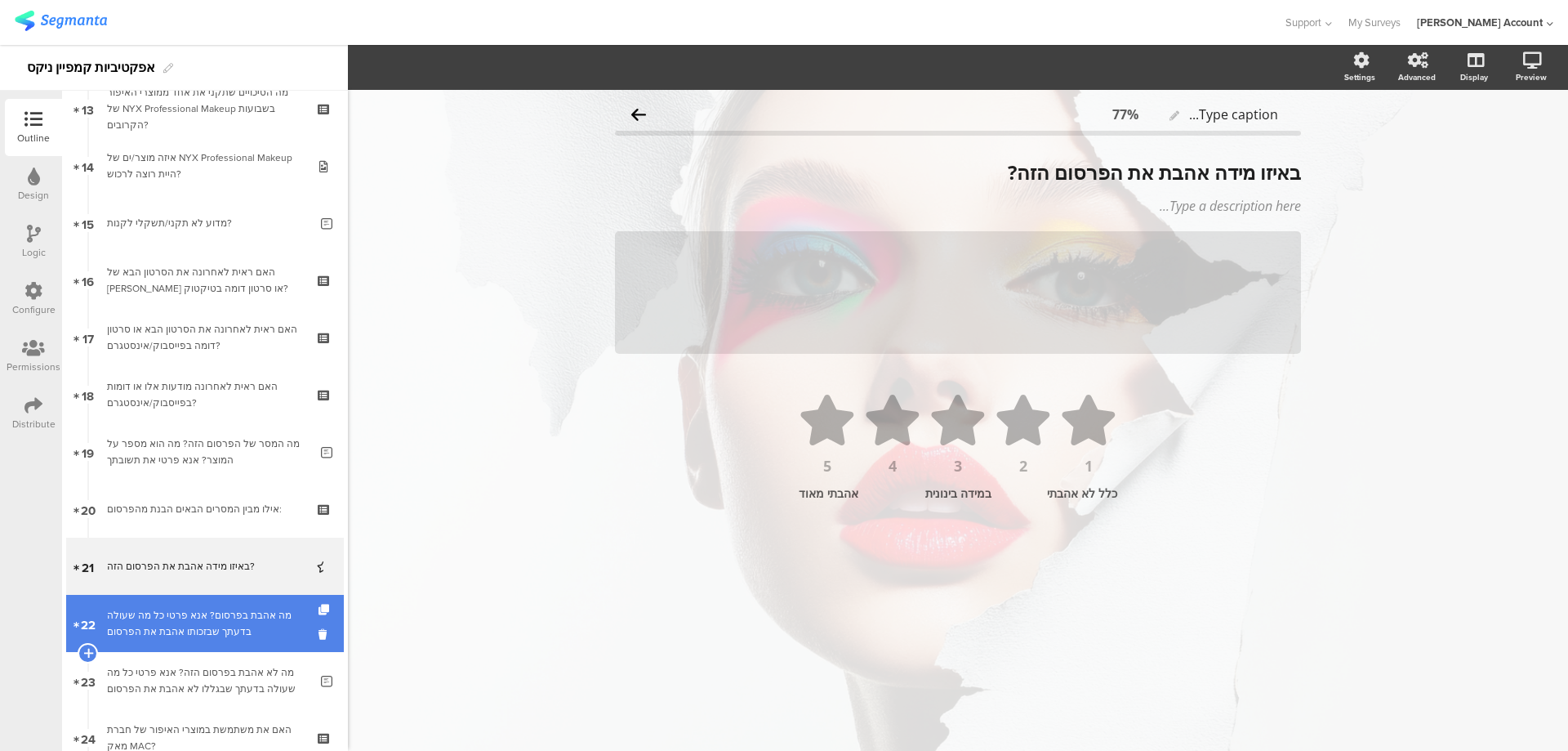
click at [225, 621] on div "מה אהבת בפרסום? אנא פרטי כל מה שעולה בדעתך שבזכותו אהבת את הפרסום" at bounding box center [208, 623] width 202 height 33
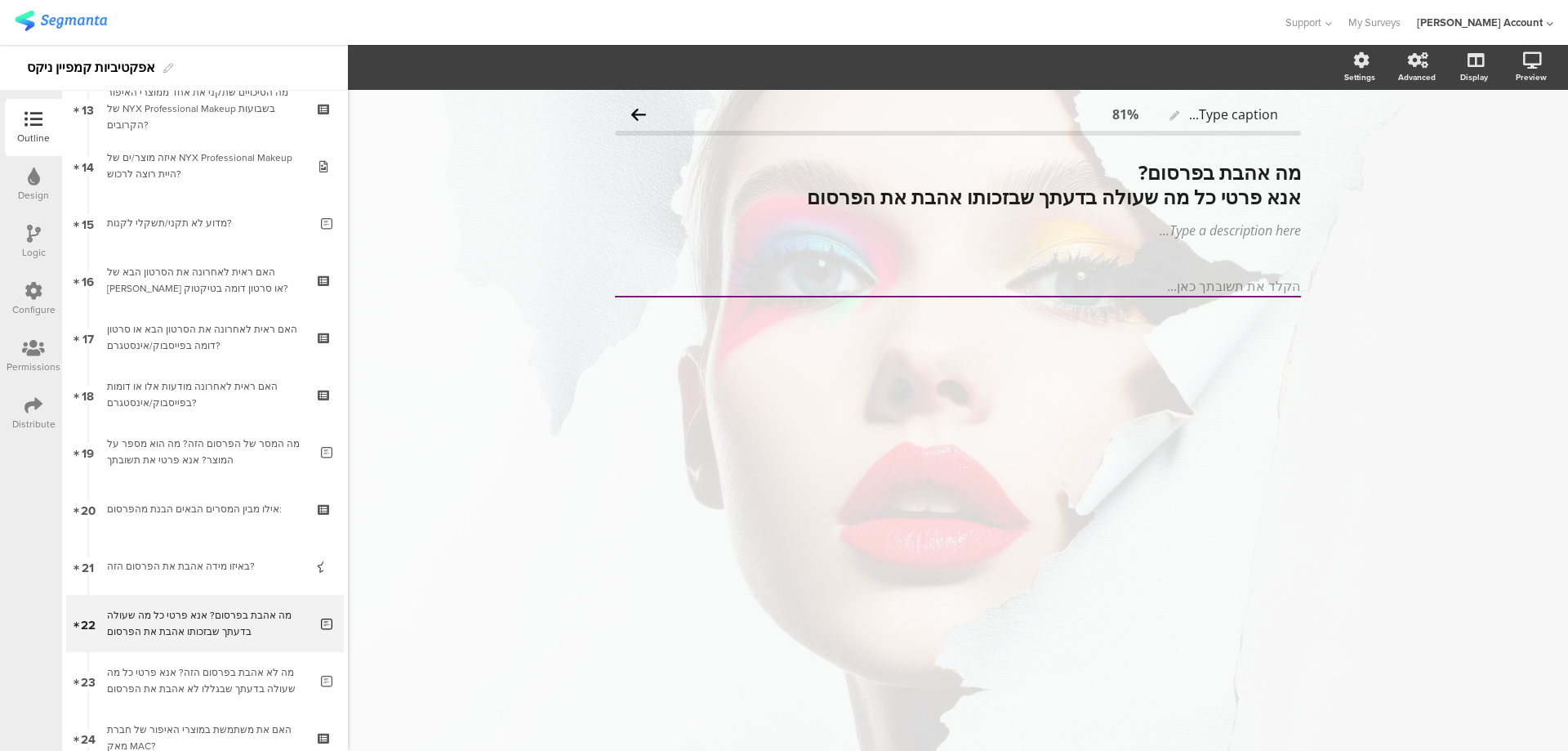
click at [28, 227] on icon at bounding box center [34, 233] width 14 height 18
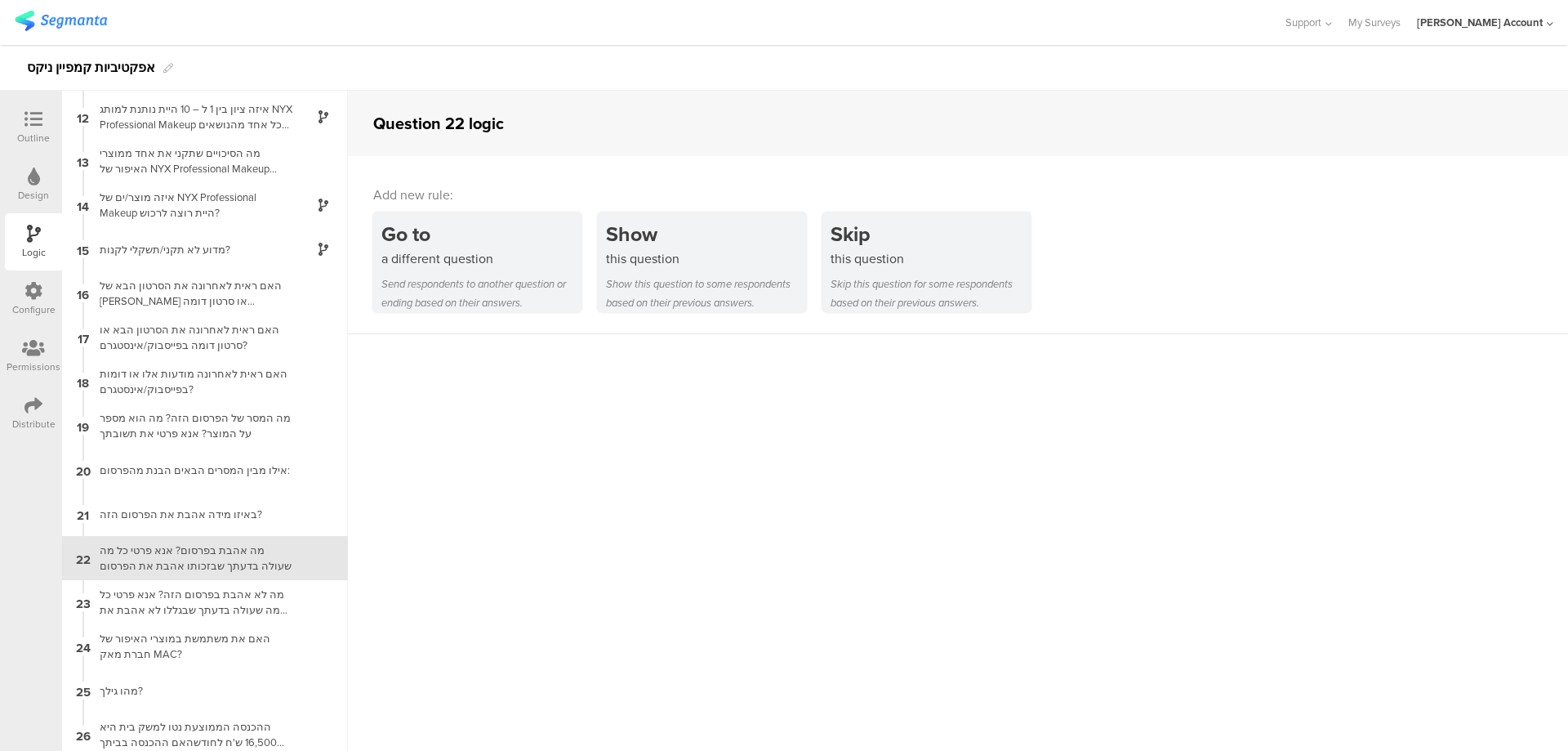
scroll to position [487, 0]
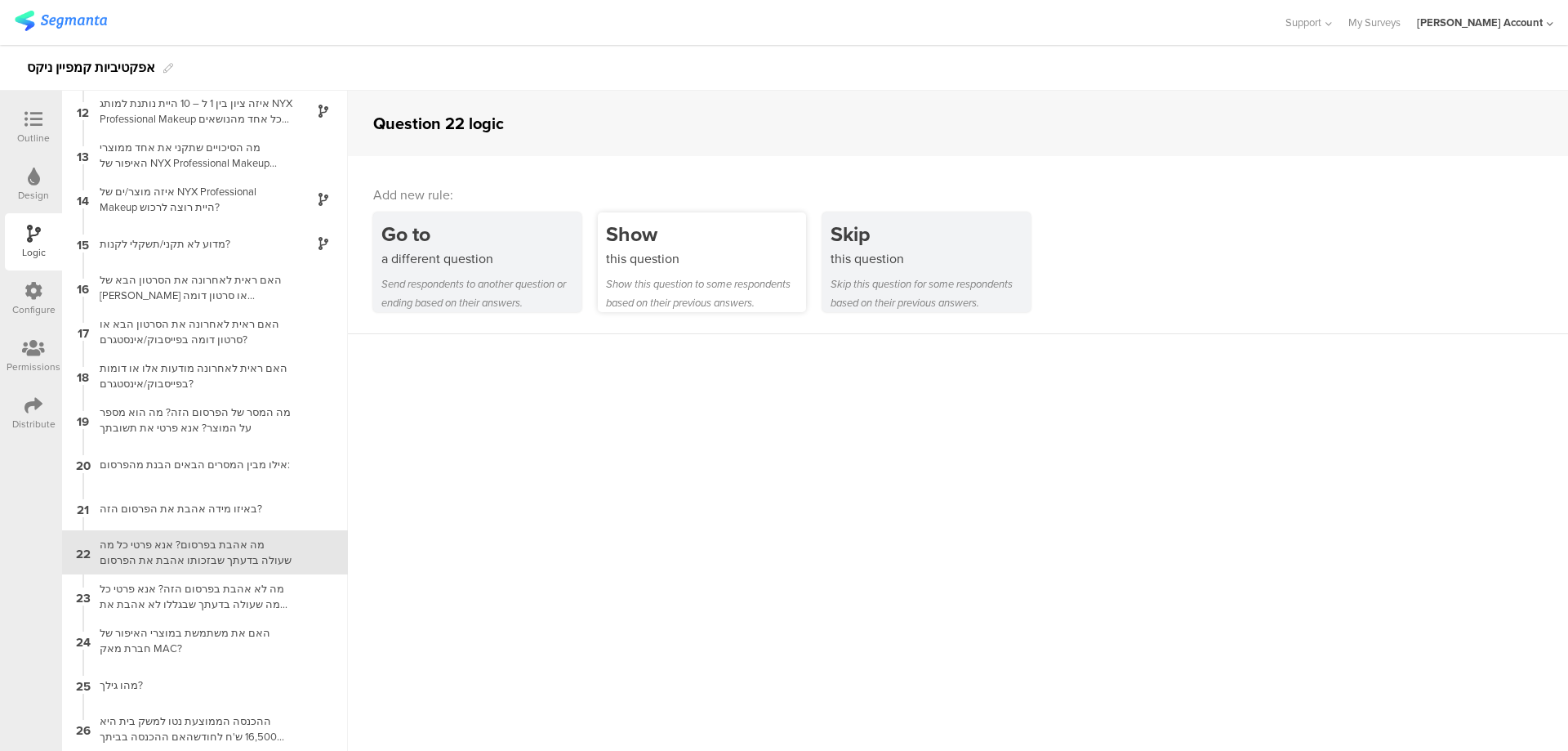
click at [725, 238] on div "Show" at bounding box center [706, 234] width 200 height 30
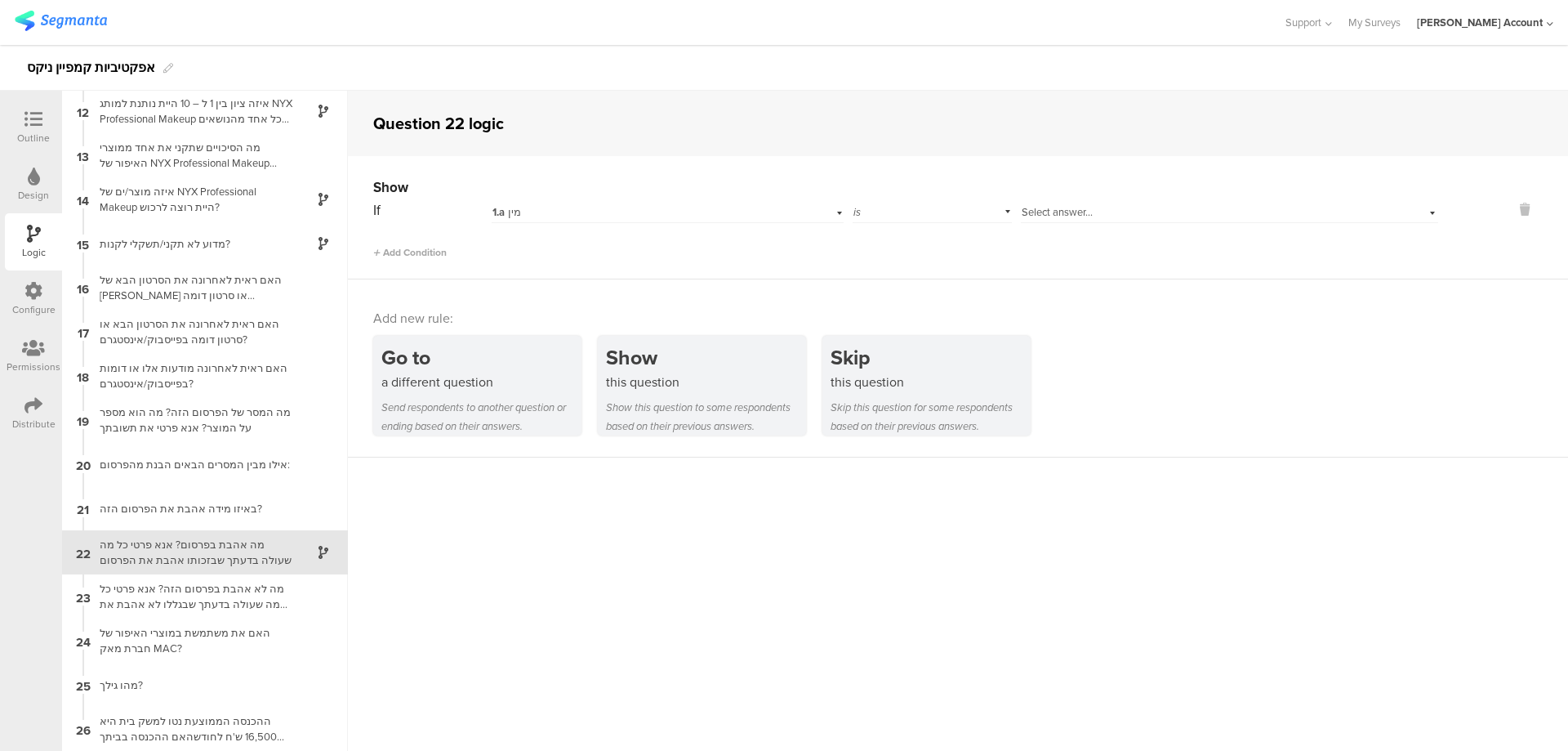
click at [643, 198] on div "1.a מין" at bounding box center [666, 211] width 351 height 25
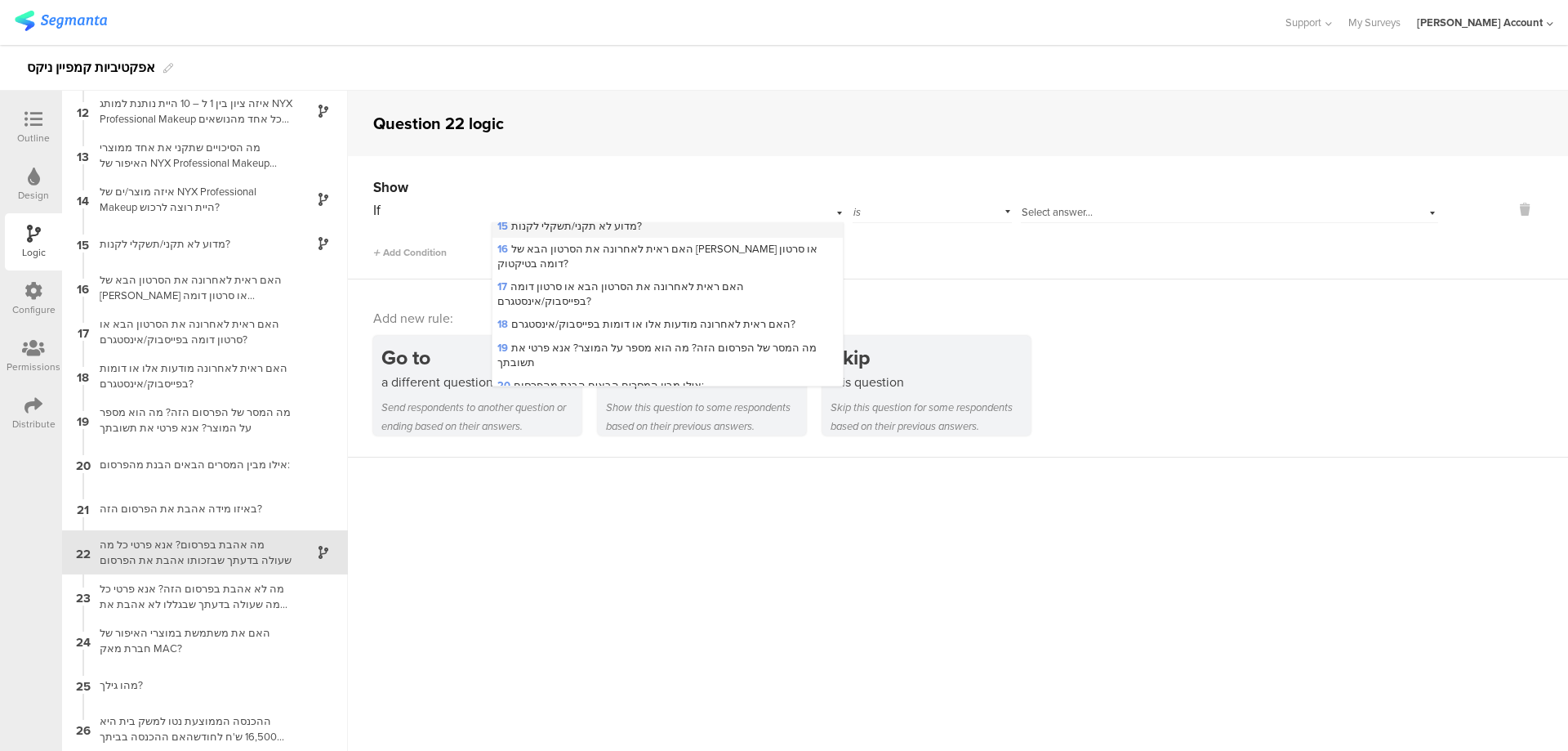
scroll to position [545, 0]
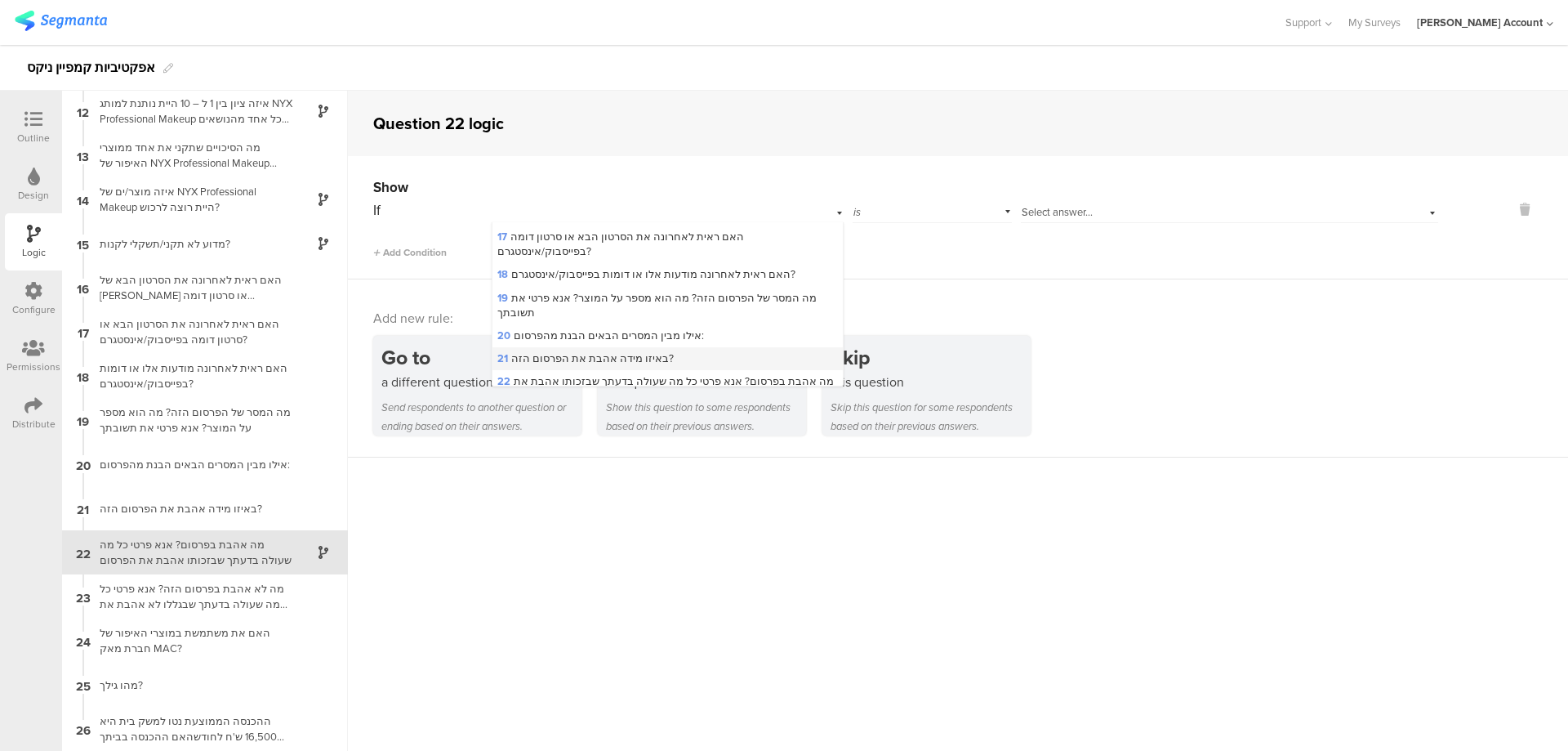
click at [633, 350] on span "21 באיזו מידה אהבת את הפרסום הזה?" at bounding box center [585, 358] width 177 height 15
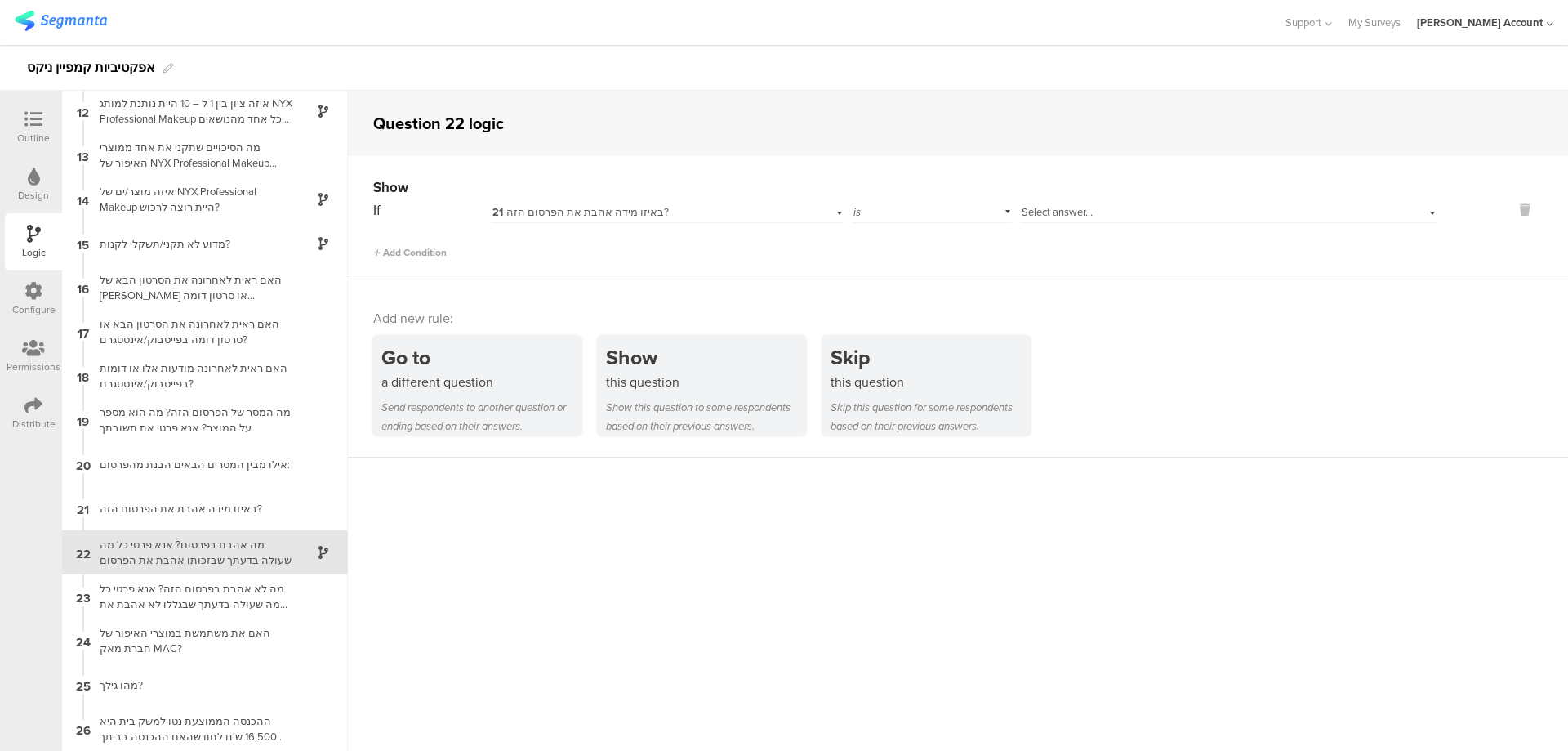
click at [1088, 203] on div "Select answer..." at bounding box center [1230, 211] width 418 height 25
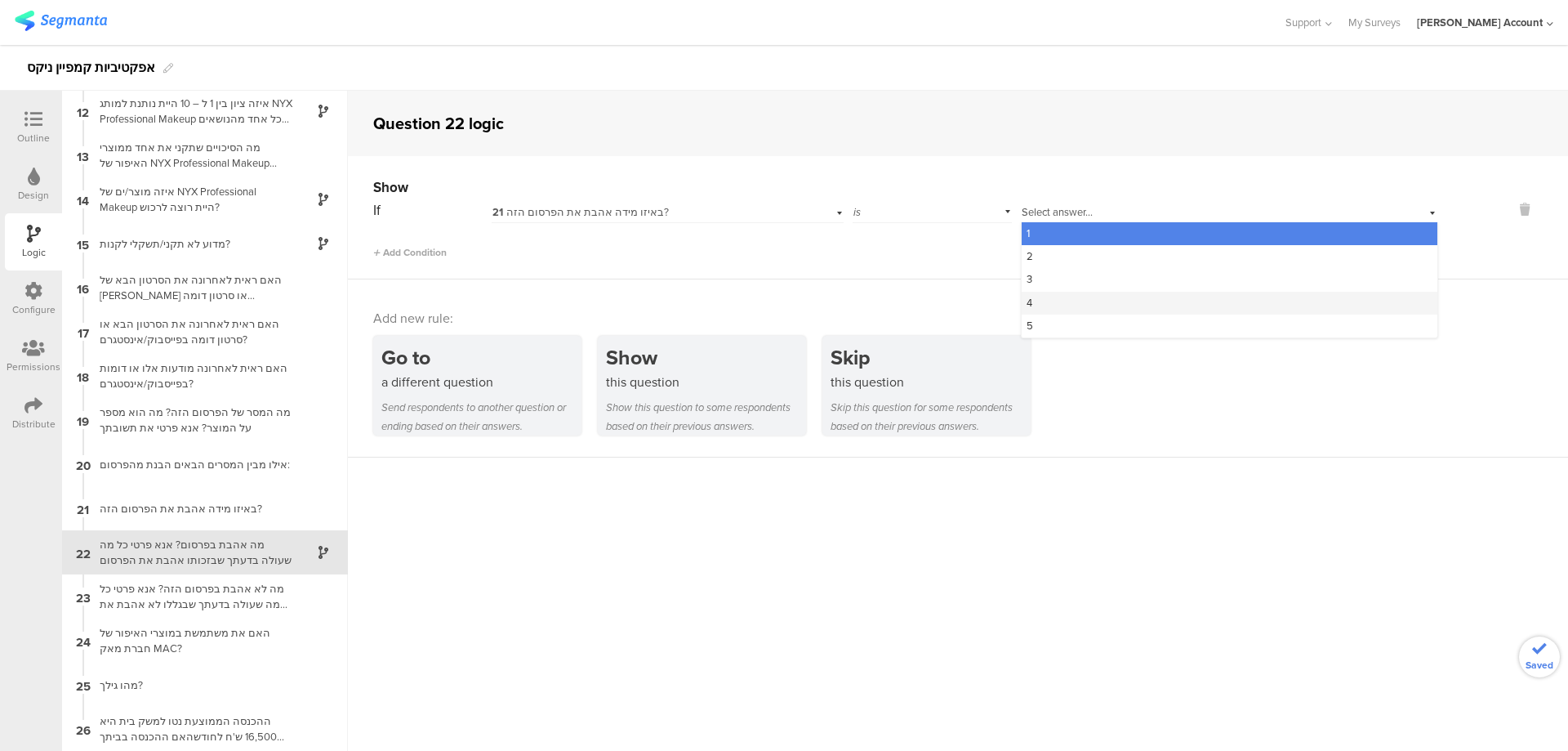
click at [1066, 305] on div "4" at bounding box center [1230, 303] width 416 height 23
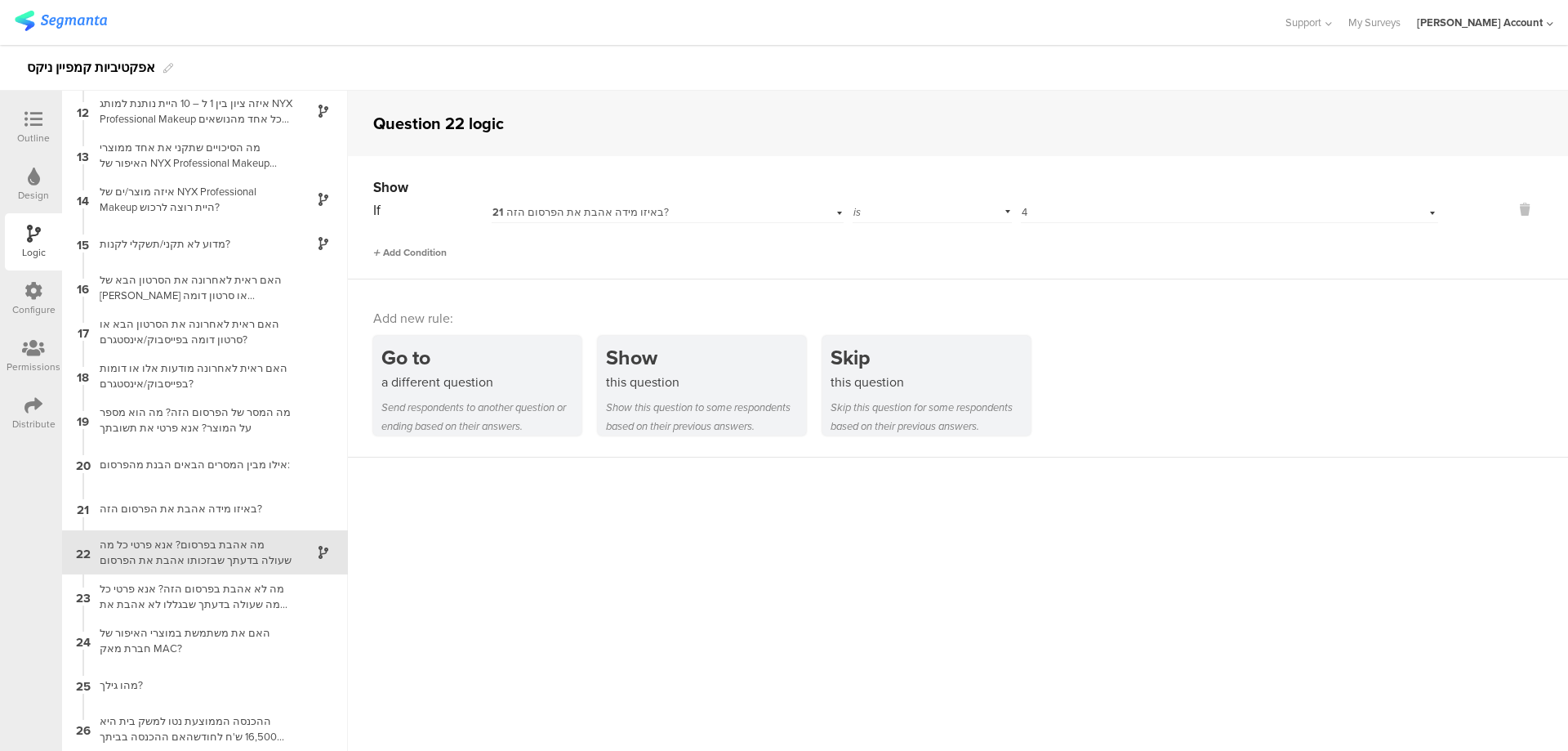
click at [447, 248] on span "Add Condition" at bounding box center [409, 252] width 74 height 14
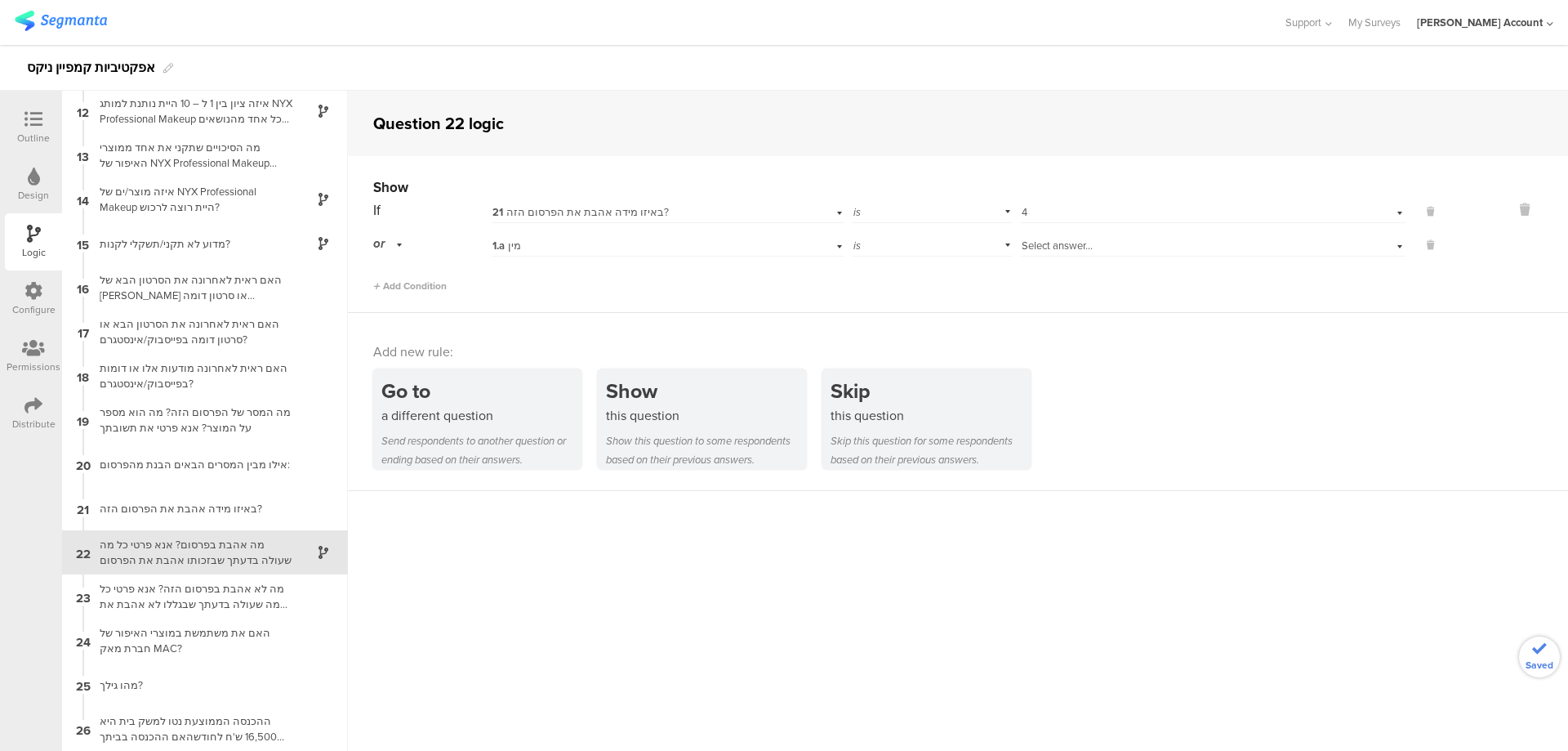
click at [545, 238] on div "1.a מין" at bounding box center [640, 245] width 297 height 14
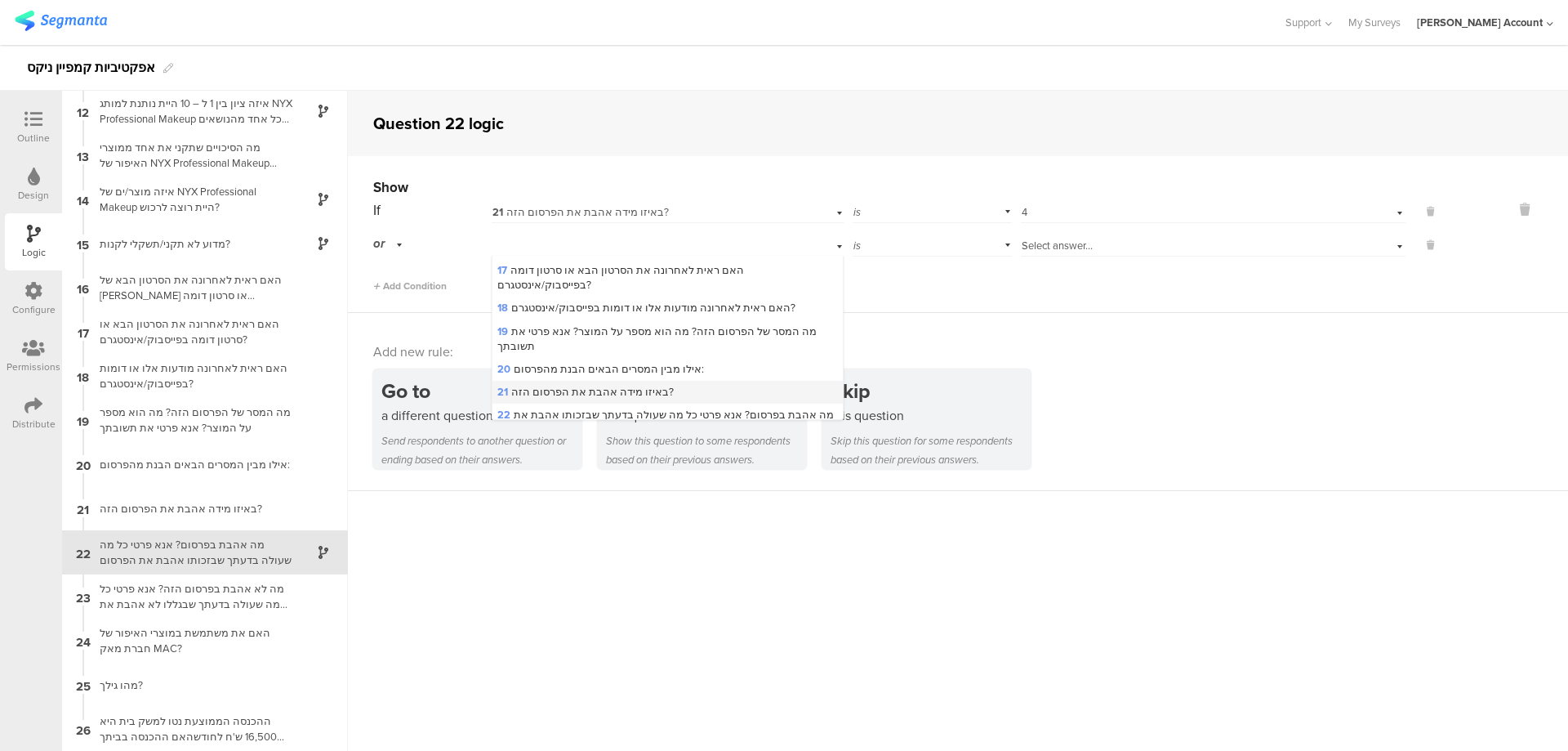
click at [606, 384] on span "21 באיזו מידה אהבת את הפרסום הזה?" at bounding box center [585, 392] width 177 height 15
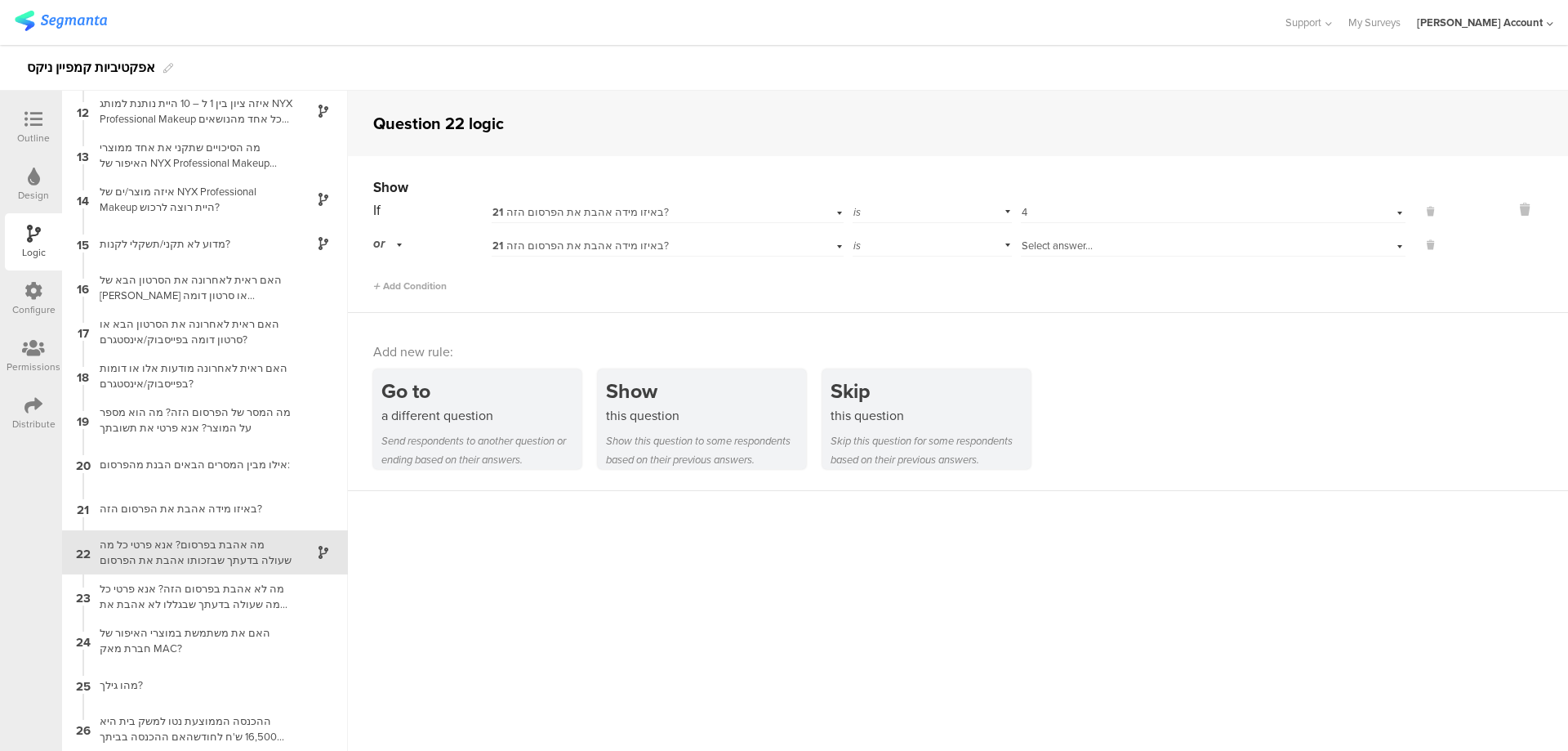
click at [1064, 241] on span "Select answer..." at bounding box center [1057, 245] width 71 height 15
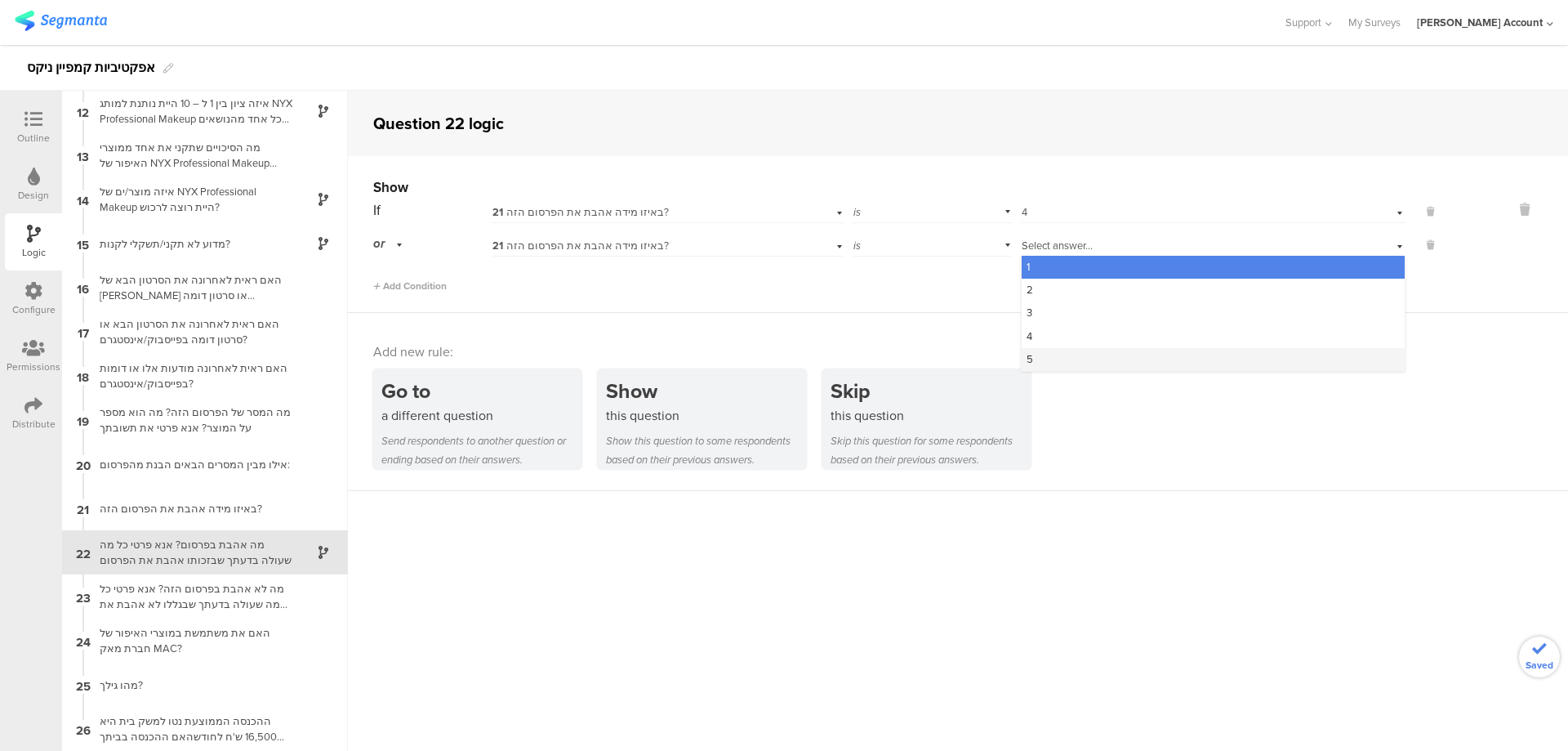
click at [1064, 354] on div "5" at bounding box center [1213, 359] width 383 height 23
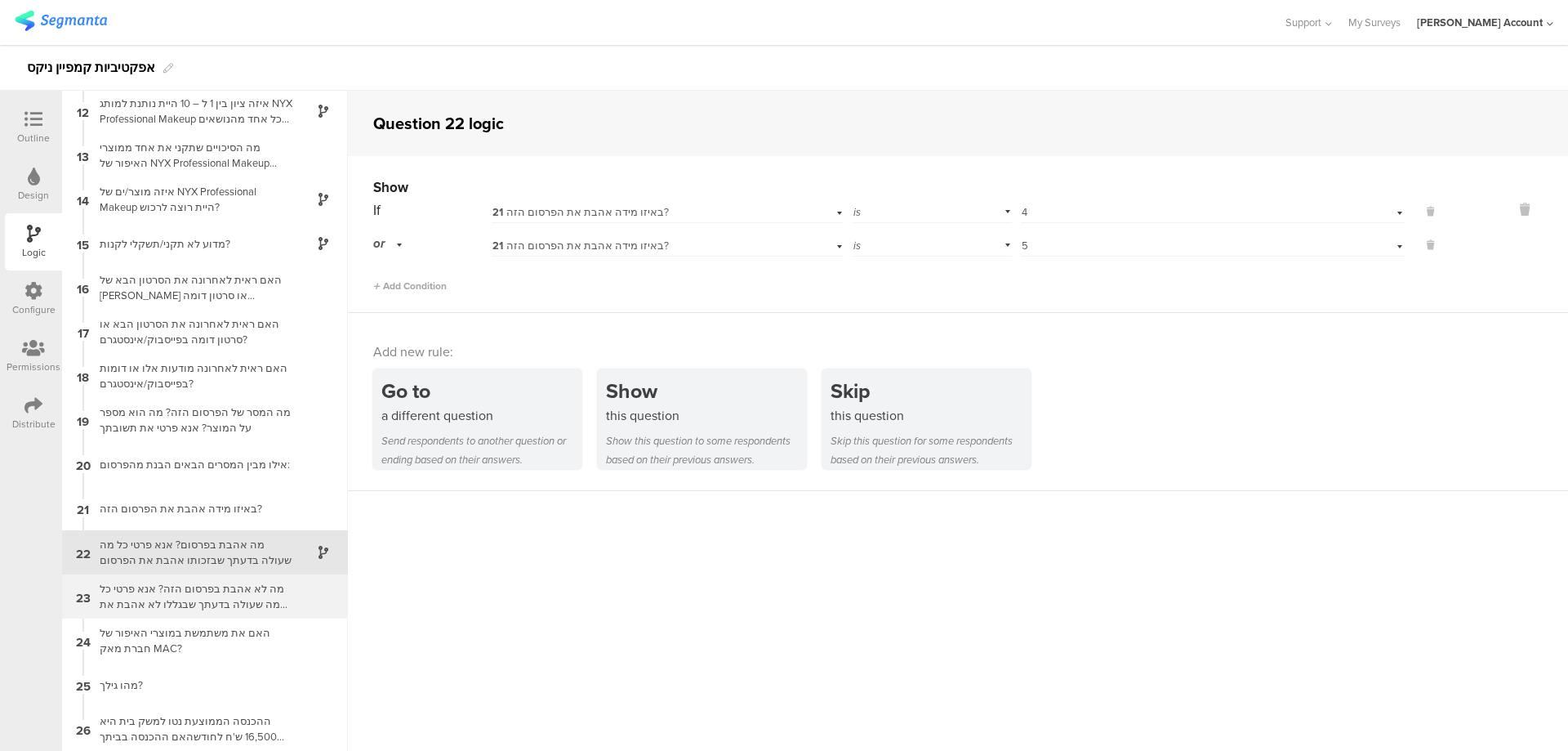
click at [259, 591] on div "מה לא אהבת בפרסום הזה? אנא פרטי כל מה שעולה בדעתך שבגללו לא אהבת את הפרסום" at bounding box center [191, 596] width 204 height 31
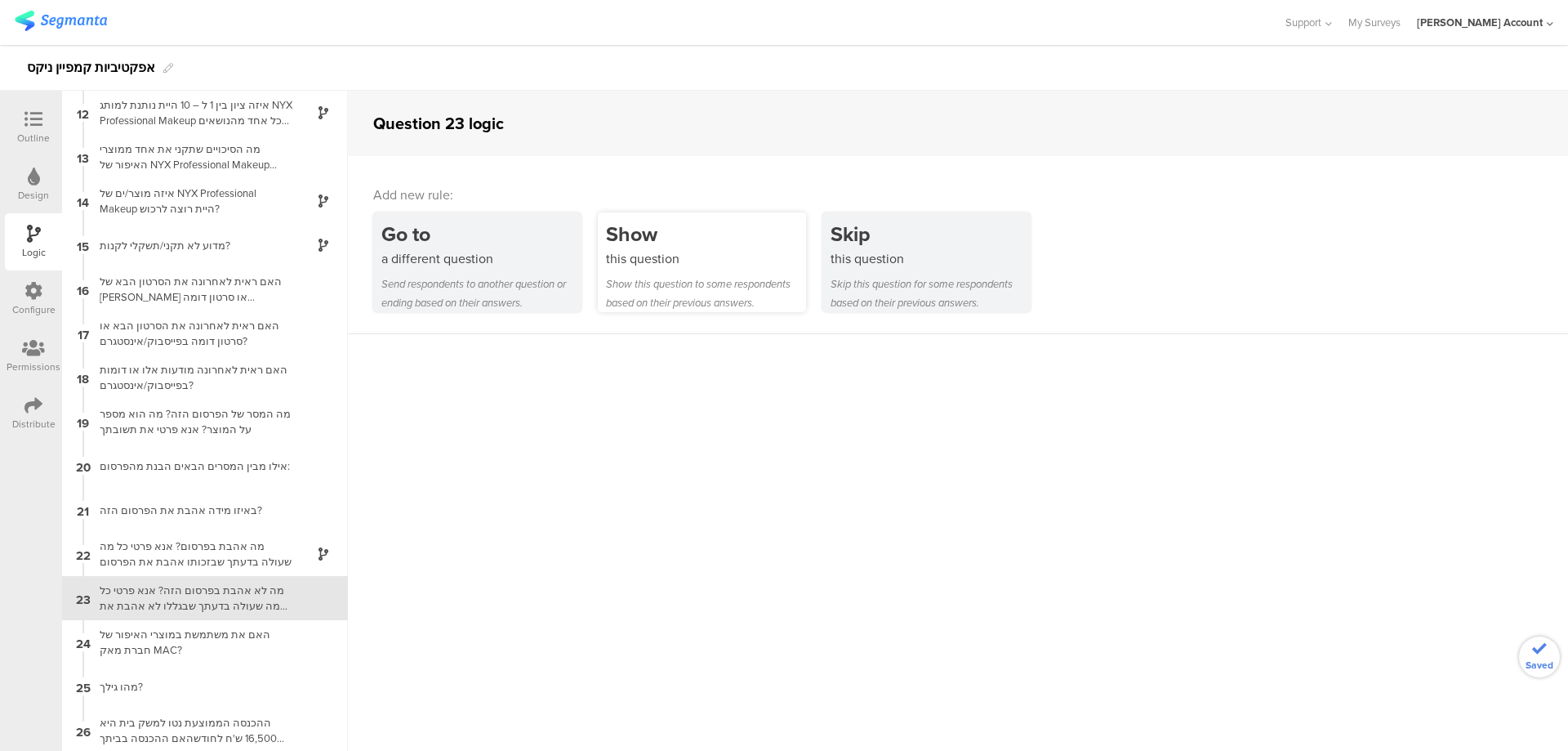
scroll to position [487, 0]
click at [667, 254] on div "this question" at bounding box center [706, 259] width 200 height 19
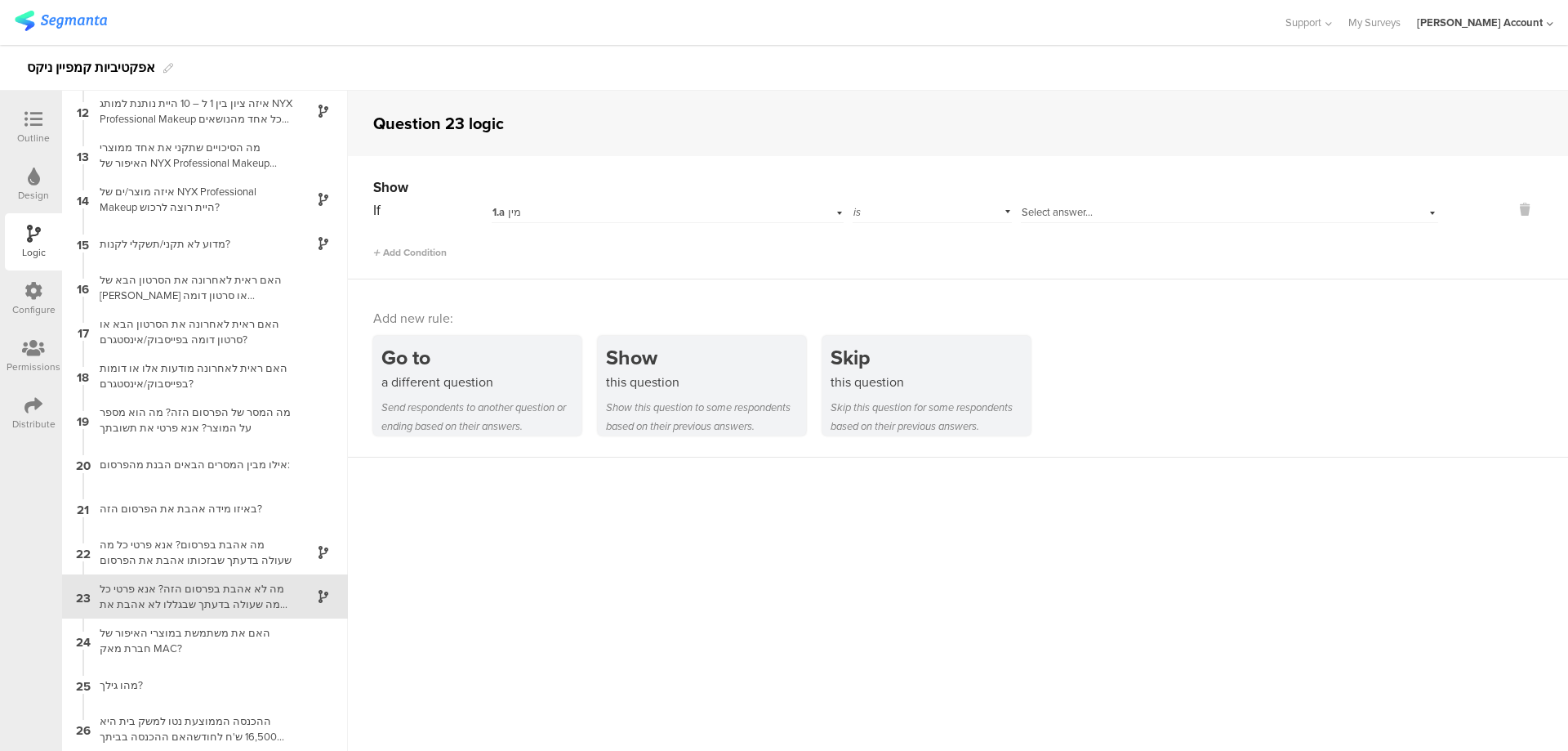
click at [601, 217] on div "1.a מין" at bounding box center [640, 211] width 297 height 14
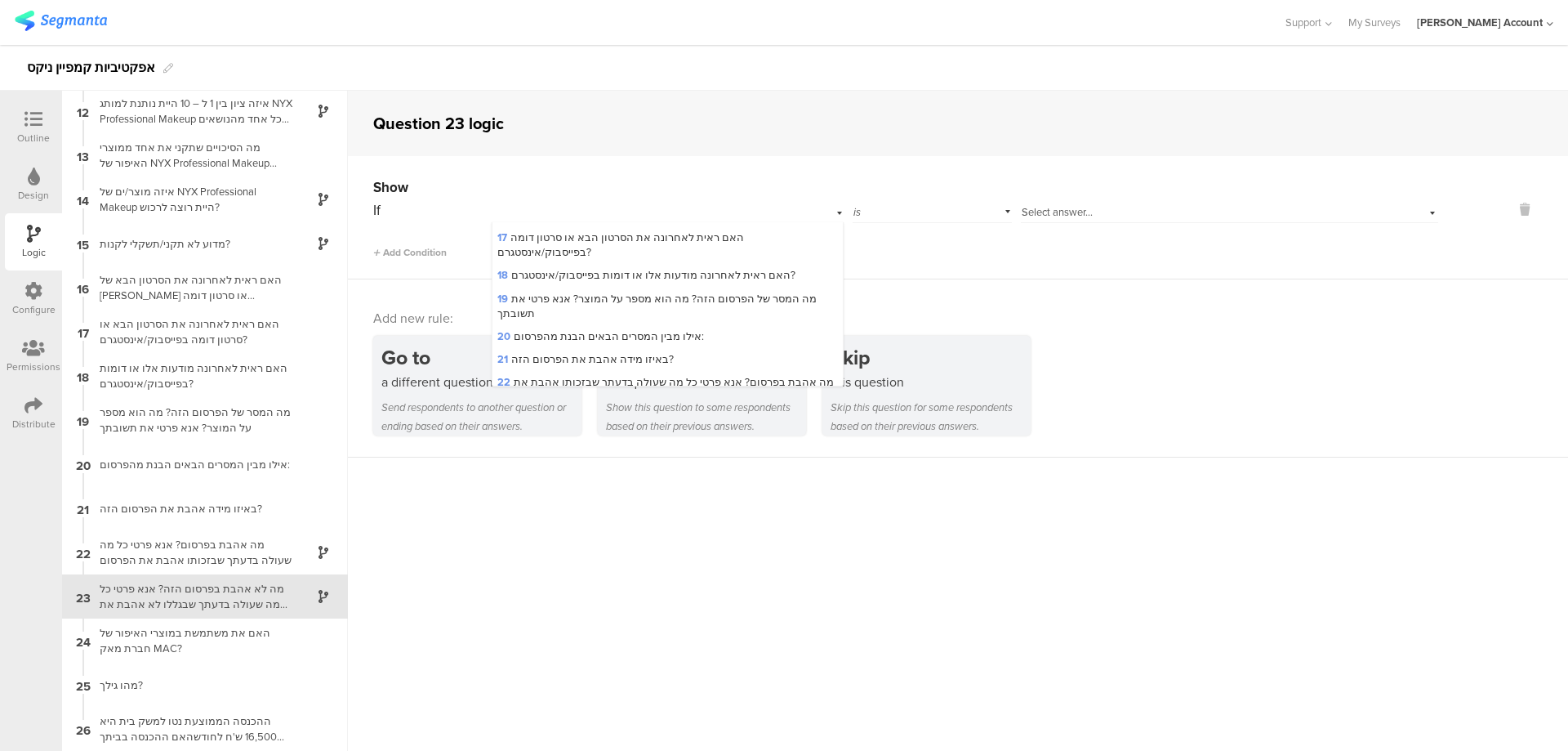
scroll to position [545, 0]
click at [608, 350] on span "21 באיזו מידה אהבת את הפרסום הזה?" at bounding box center [585, 358] width 177 height 15
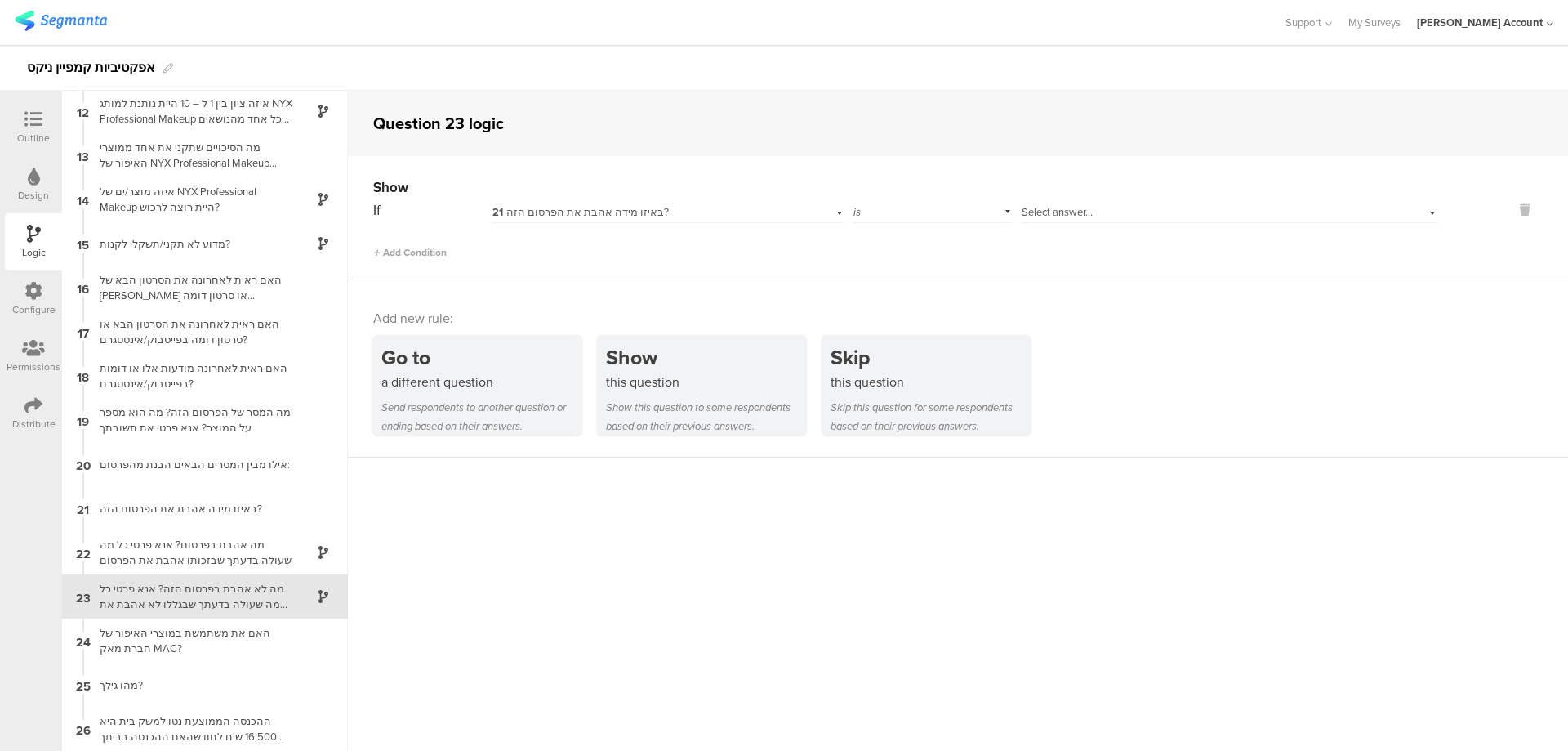
click at [890, 218] on div "is" at bounding box center [932, 211] width 160 height 25
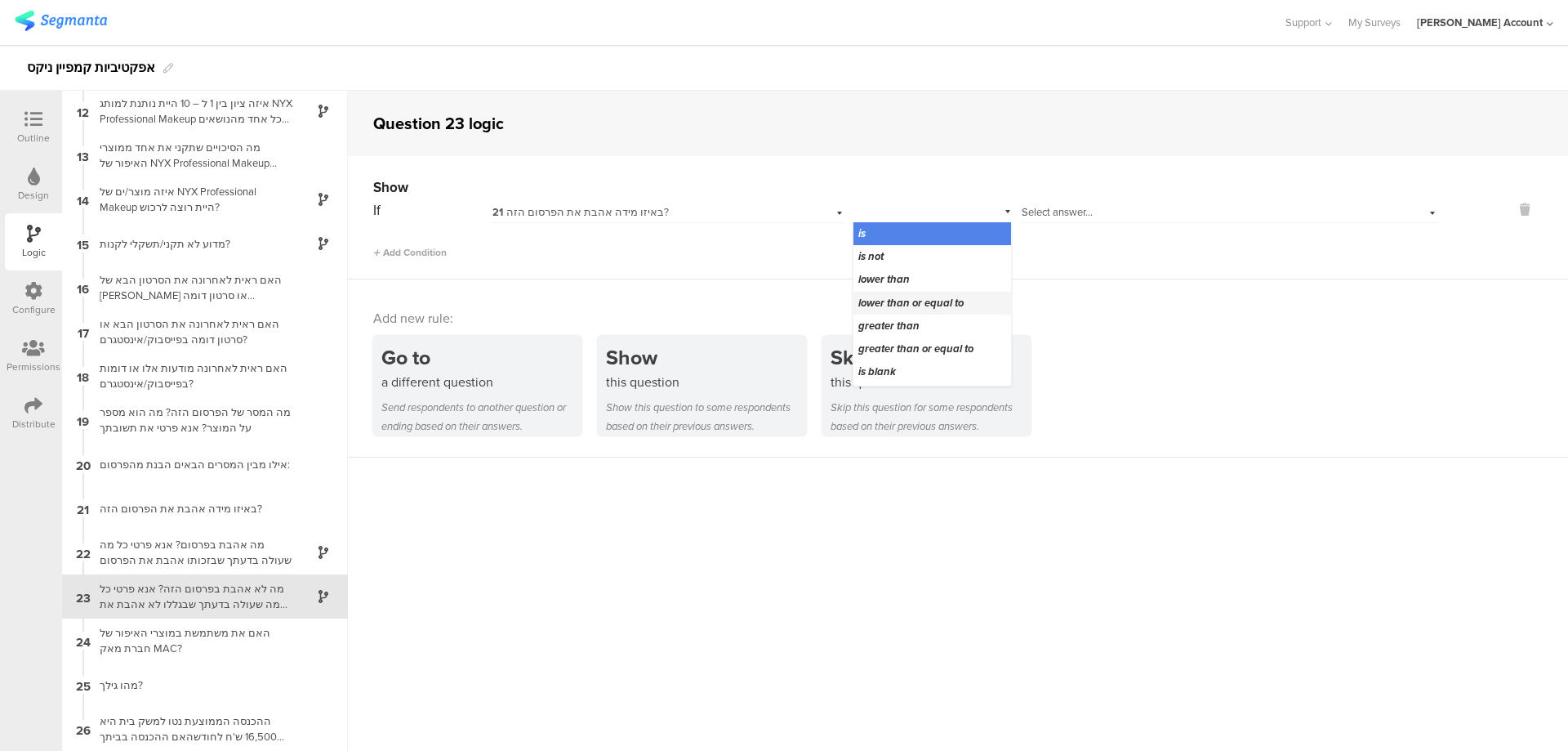
click at [936, 298] on span "lower than or equal to" at bounding box center [911, 303] width 106 height 15
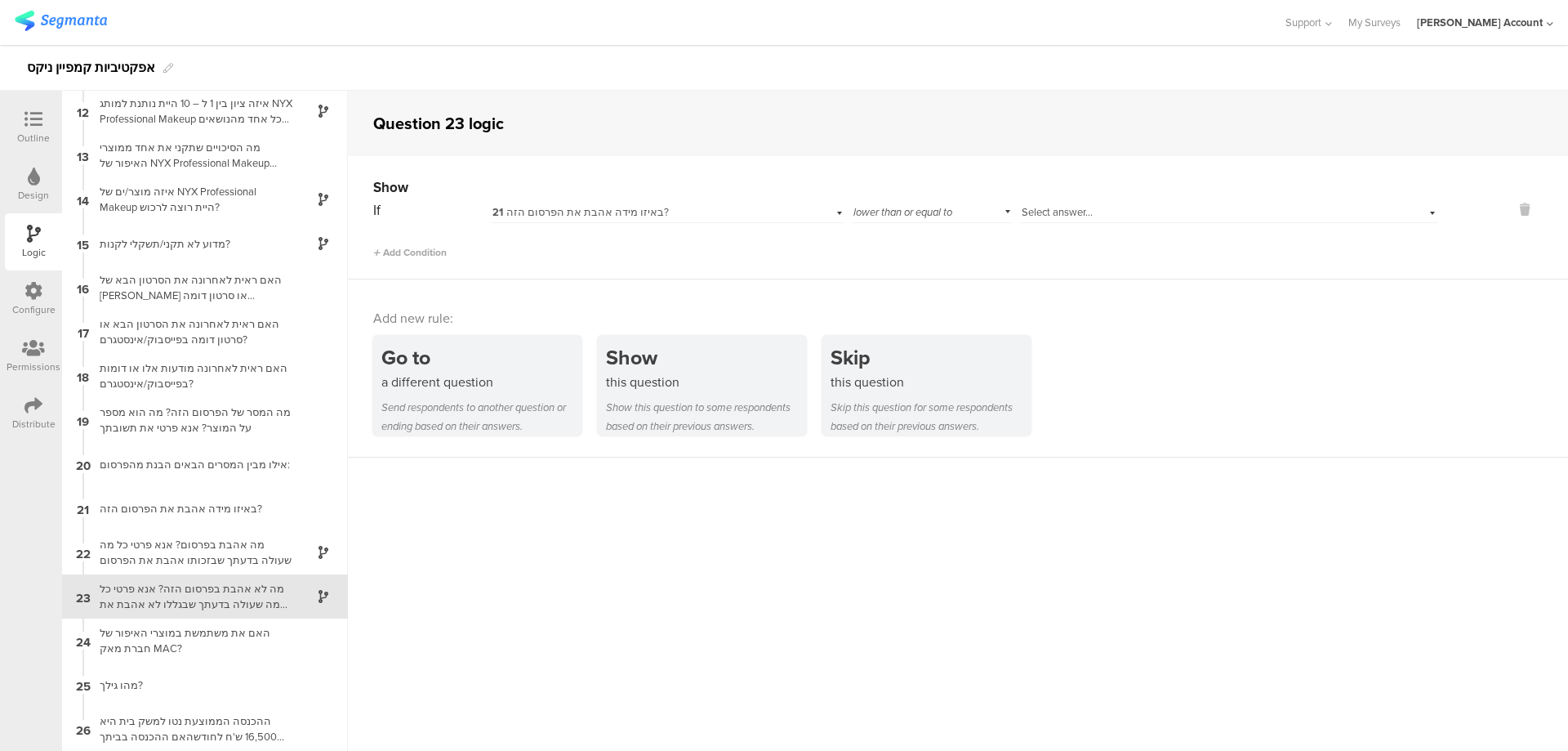
click at [1069, 209] on span "Select answer..." at bounding box center [1057, 211] width 71 height 15
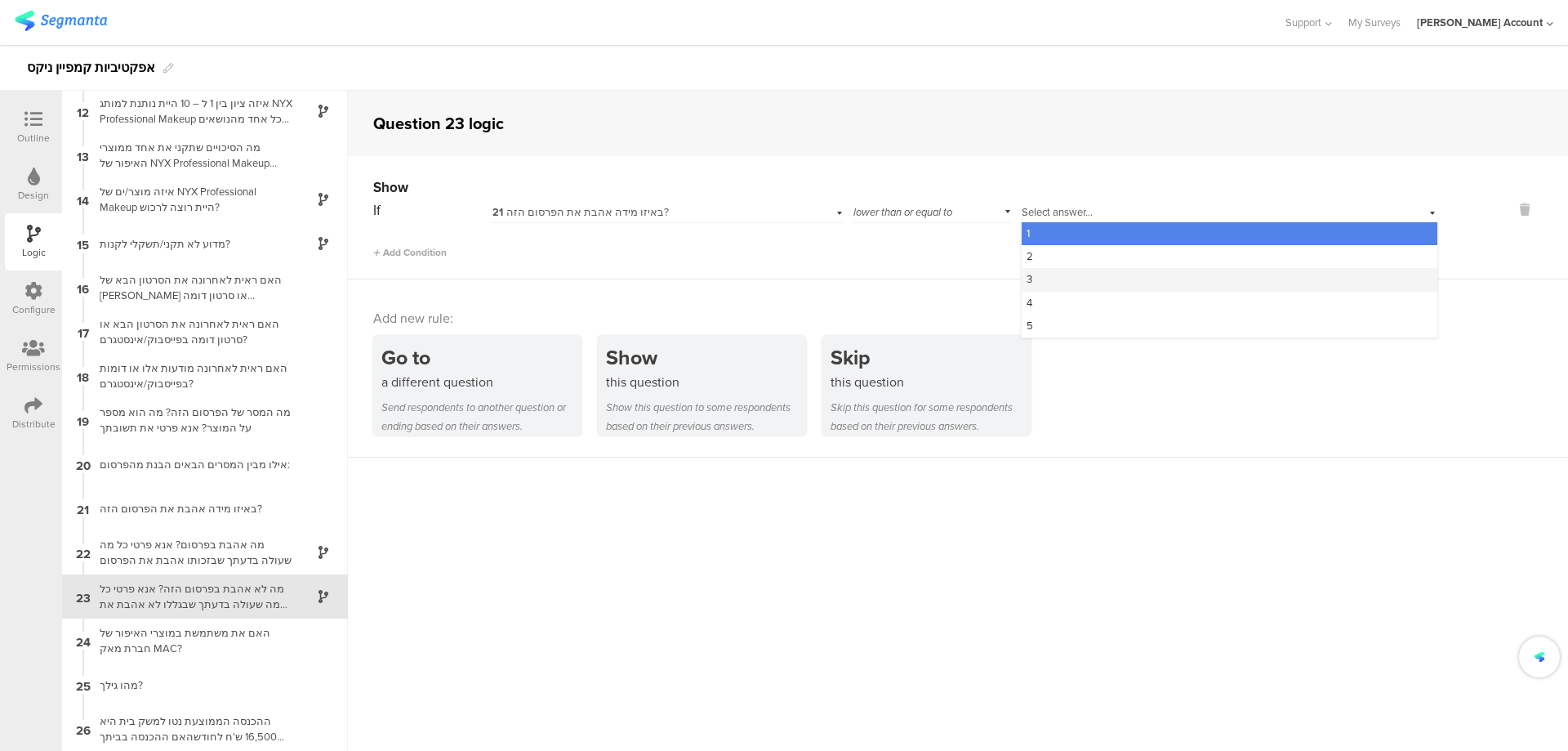
click at [1094, 277] on div "3" at bounding box center [1230, 279] width 416 height 23
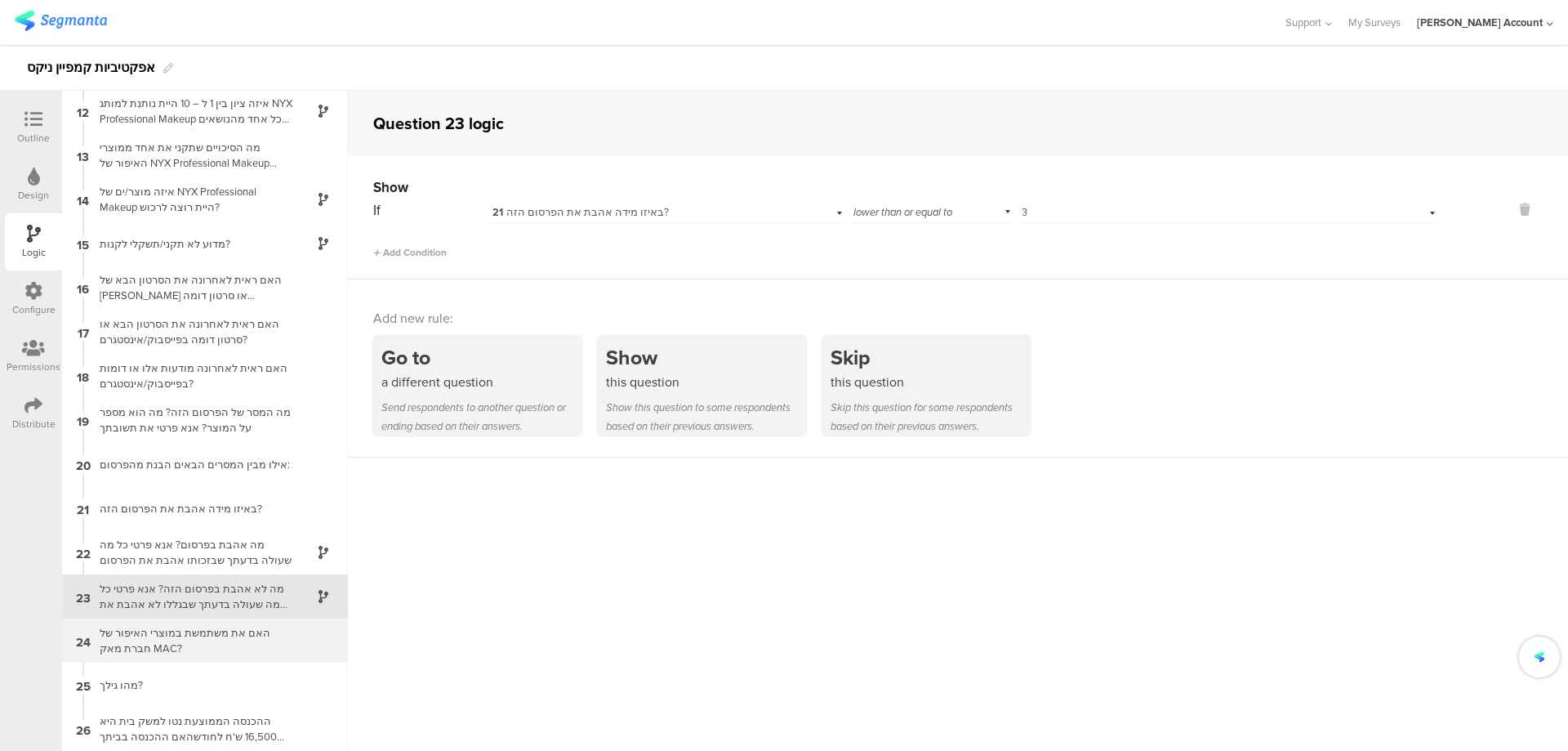
click at [253, 623] on div "24 האם את משתמשת במוצרי האיפור של חברת מאק MAC?" at bounding box center [205, 640] width 286 height 44
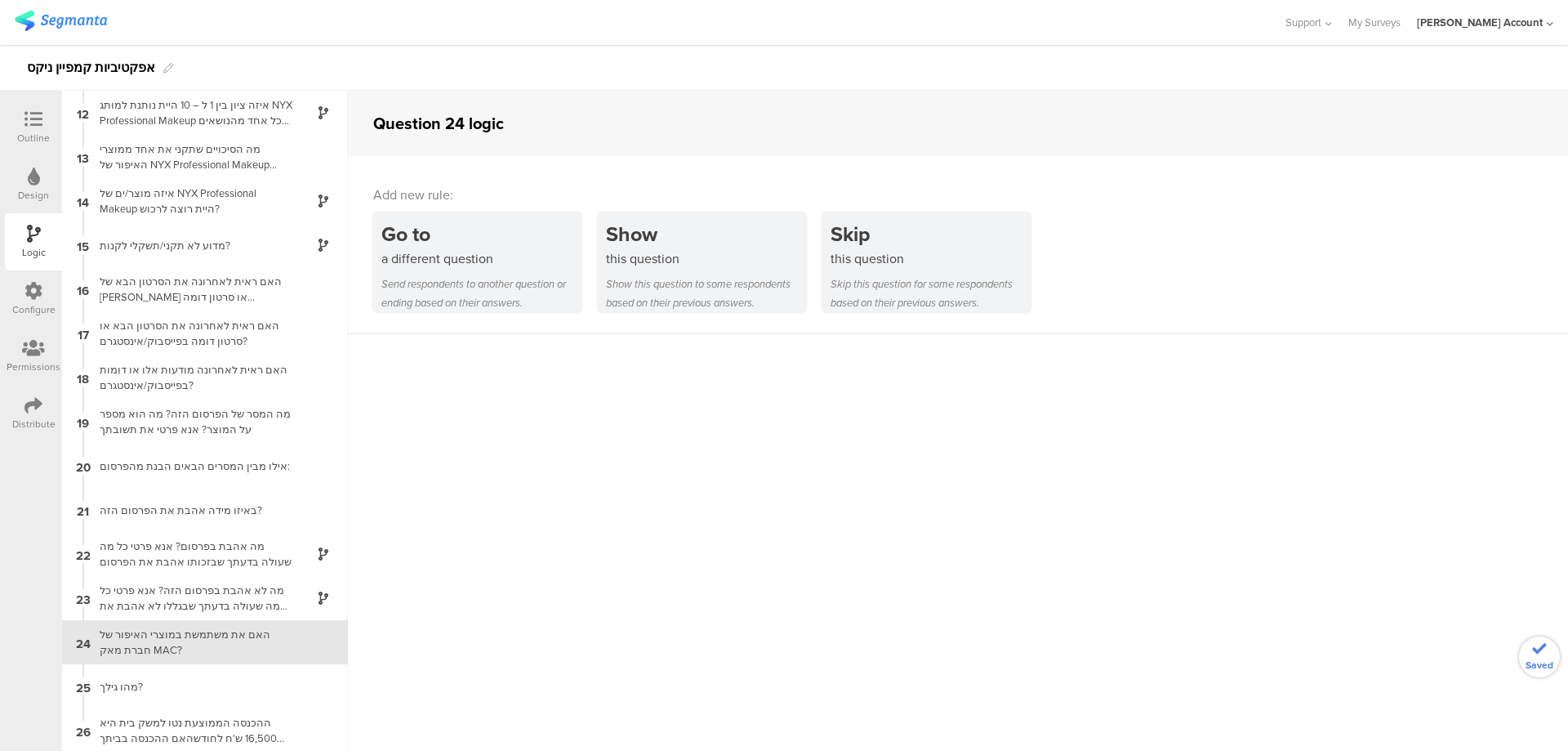
scroll to position [487, 0]
click at [21, 410] on div "Distribute" at bounding box center [34, 414] width 58 height 58
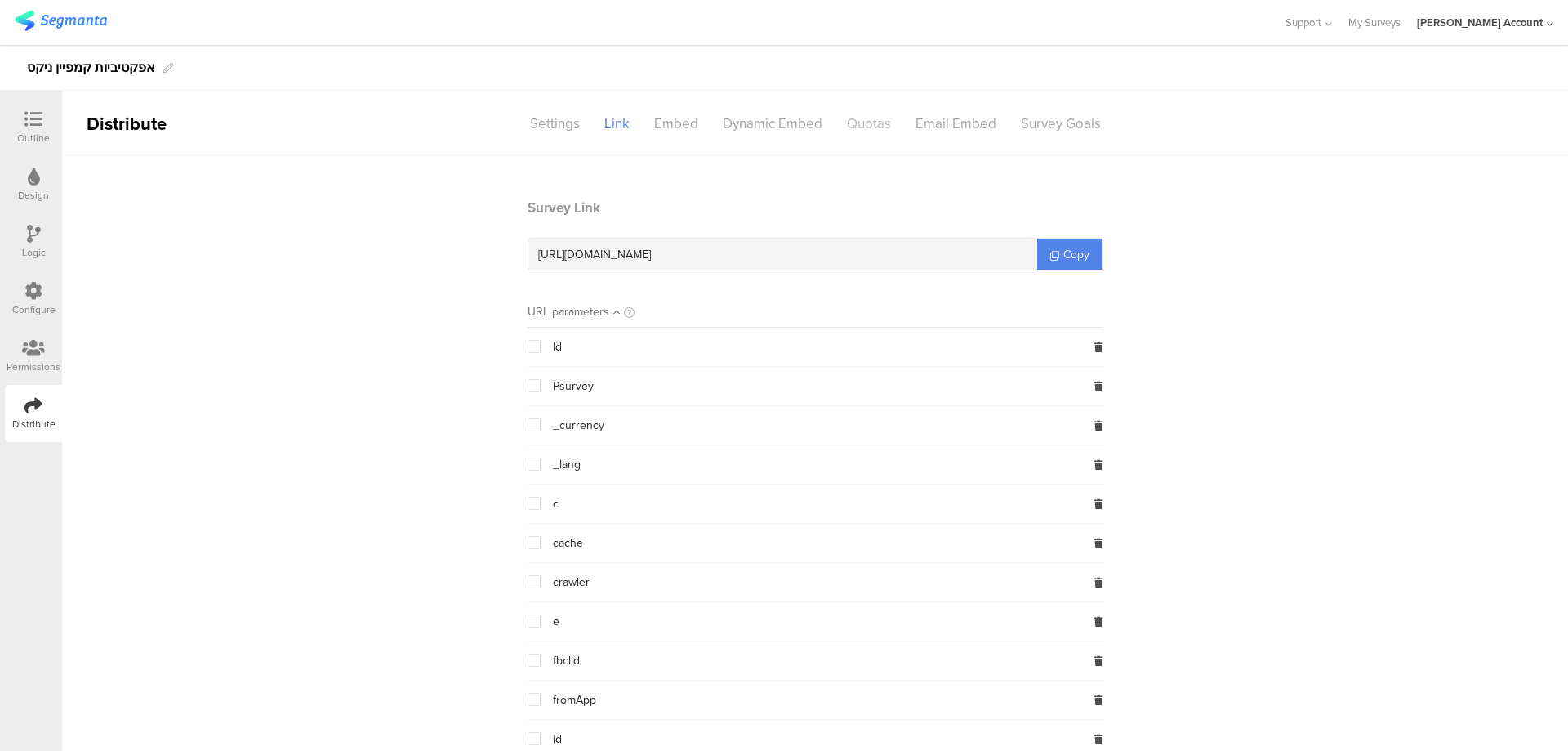
click at [847, 125] on div "Quotas" at bounding box center [869, 123] width 69 height 29
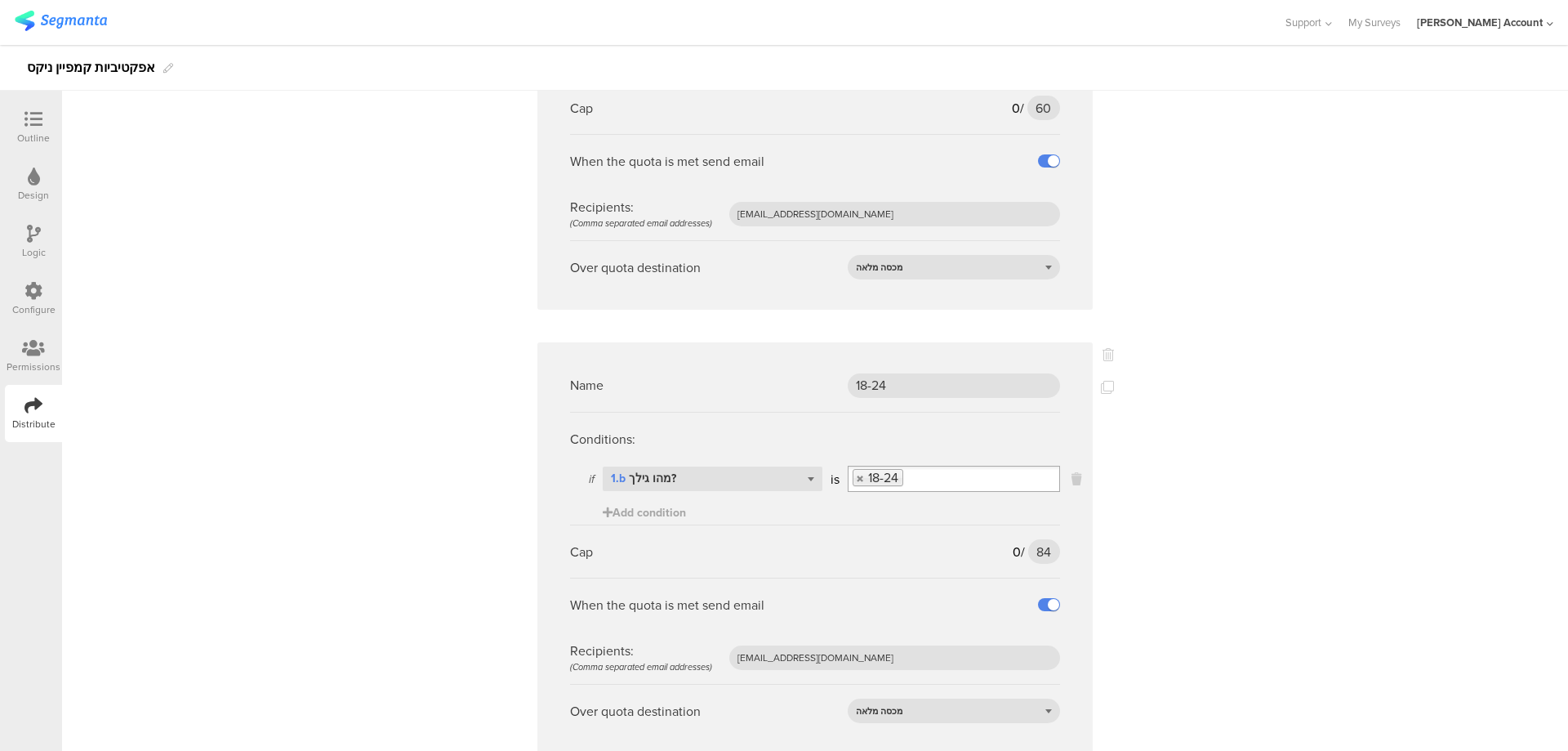
scroll to position [1634, 0]
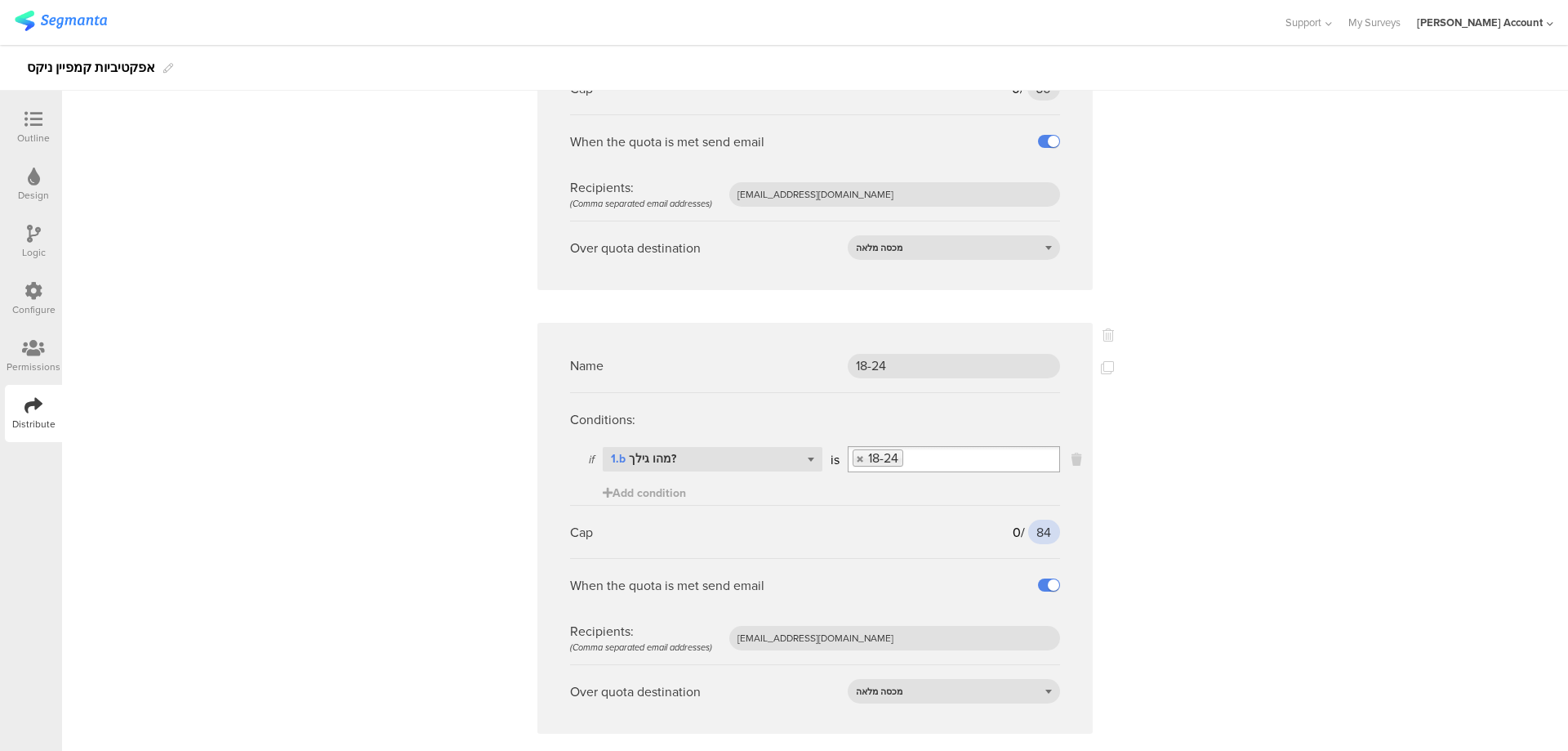
click at [1033, 530] on input "84" at bounding box center [1044, 531] width 32 height 25
click at [1033, 531] on input "84" at bounding box center [1044, 531] width 32 height 25
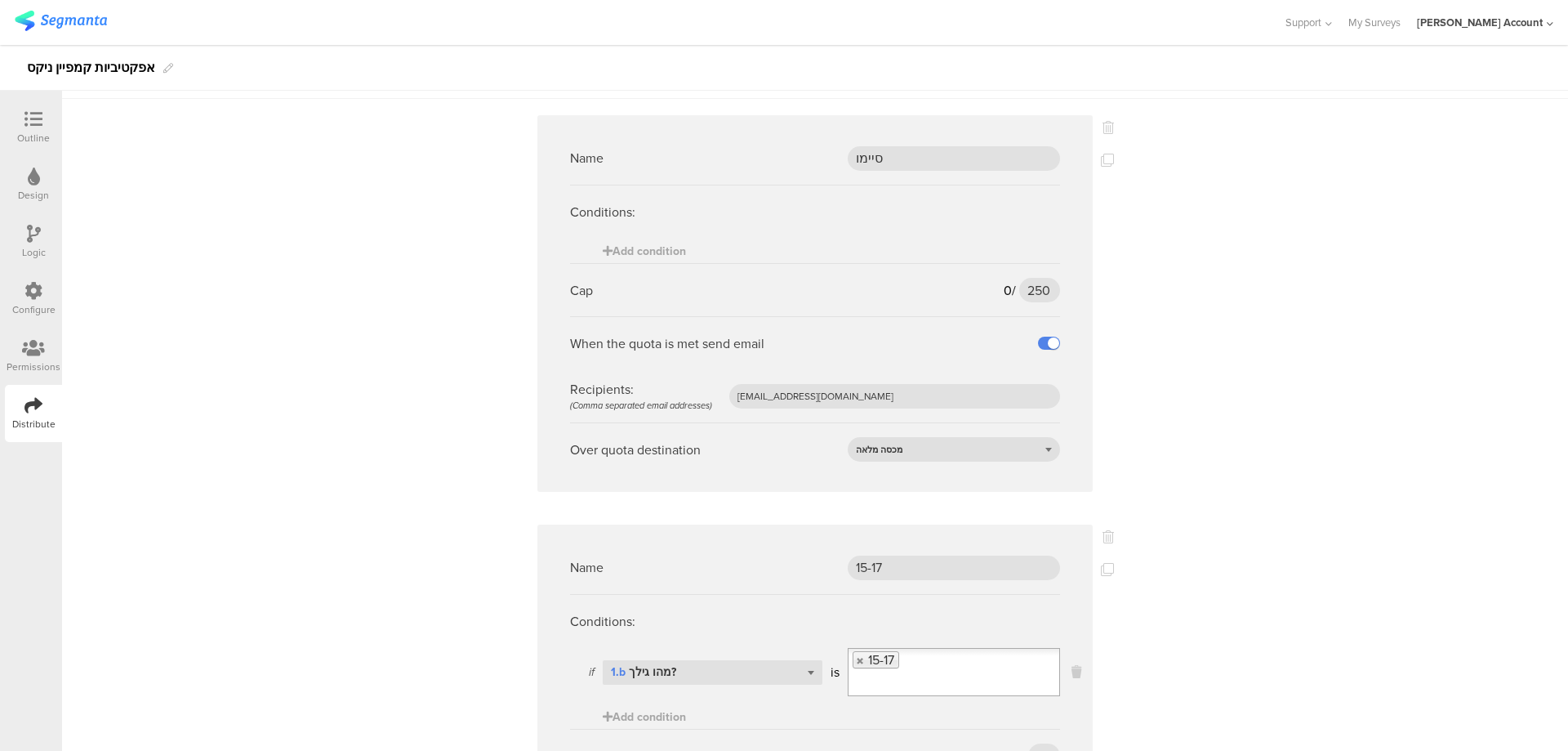
scroll to position [108, 0]
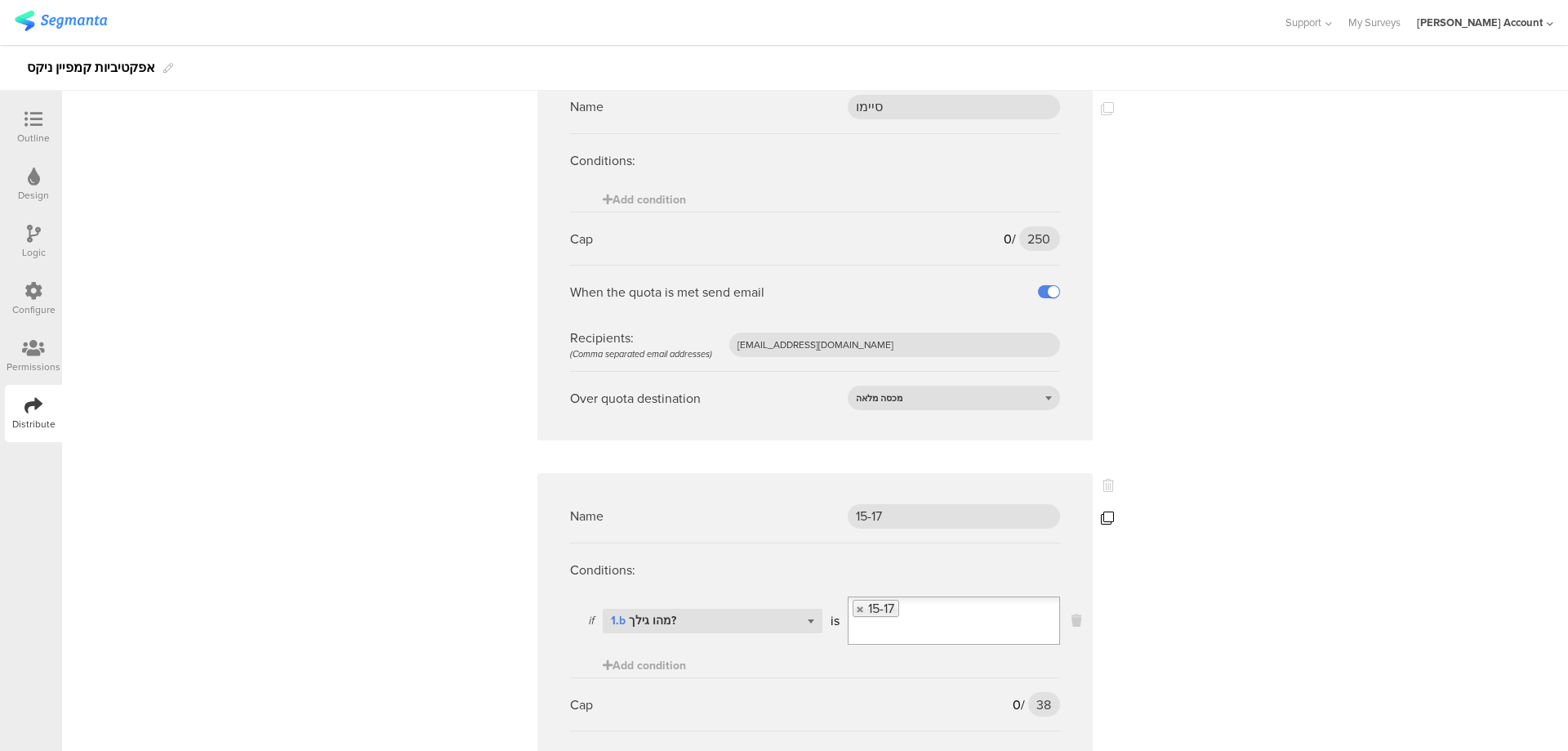
type input "82"
click at [1101, 521] on icon at bounding box center [1107, 518] width 13 height 13
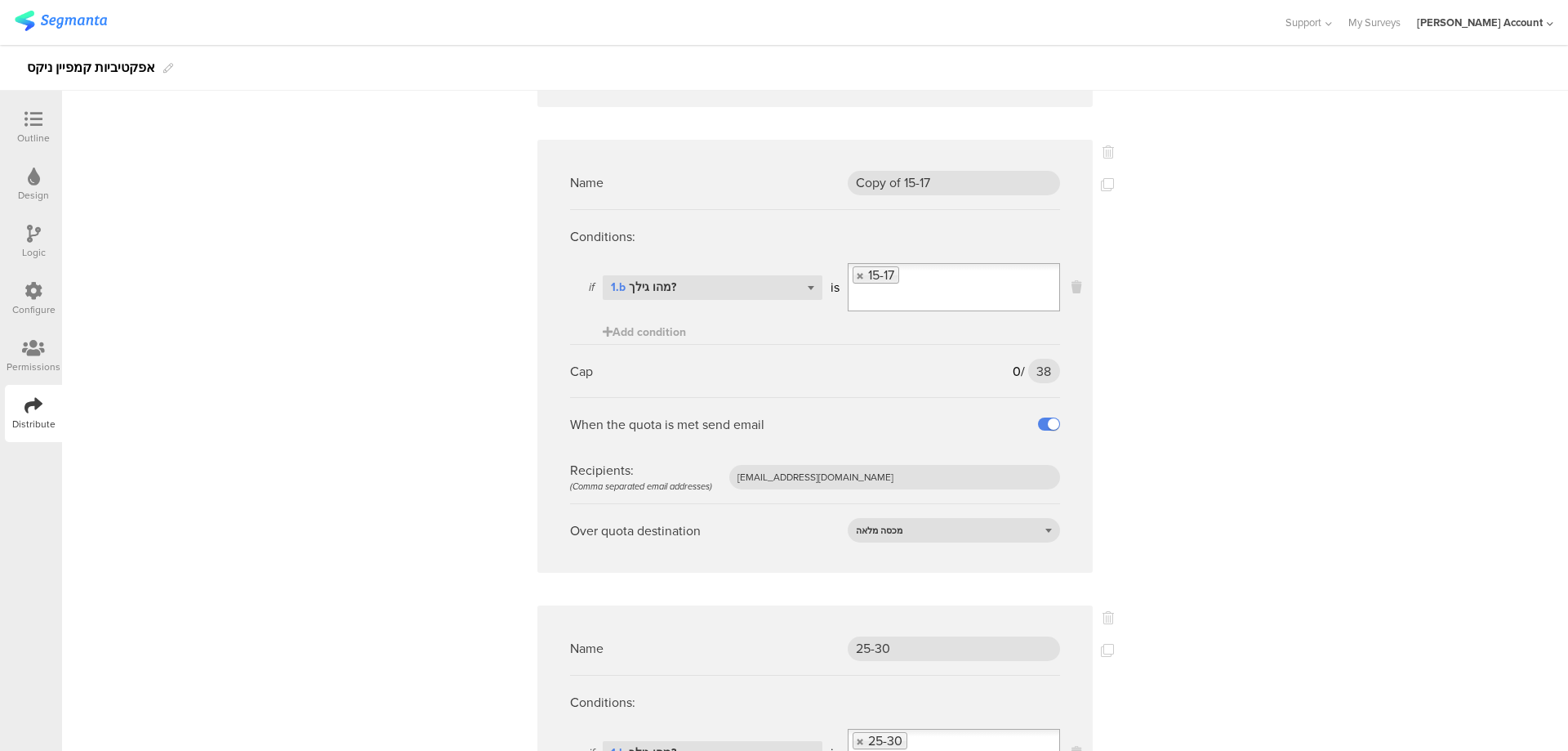
scroll to position [872, 0]
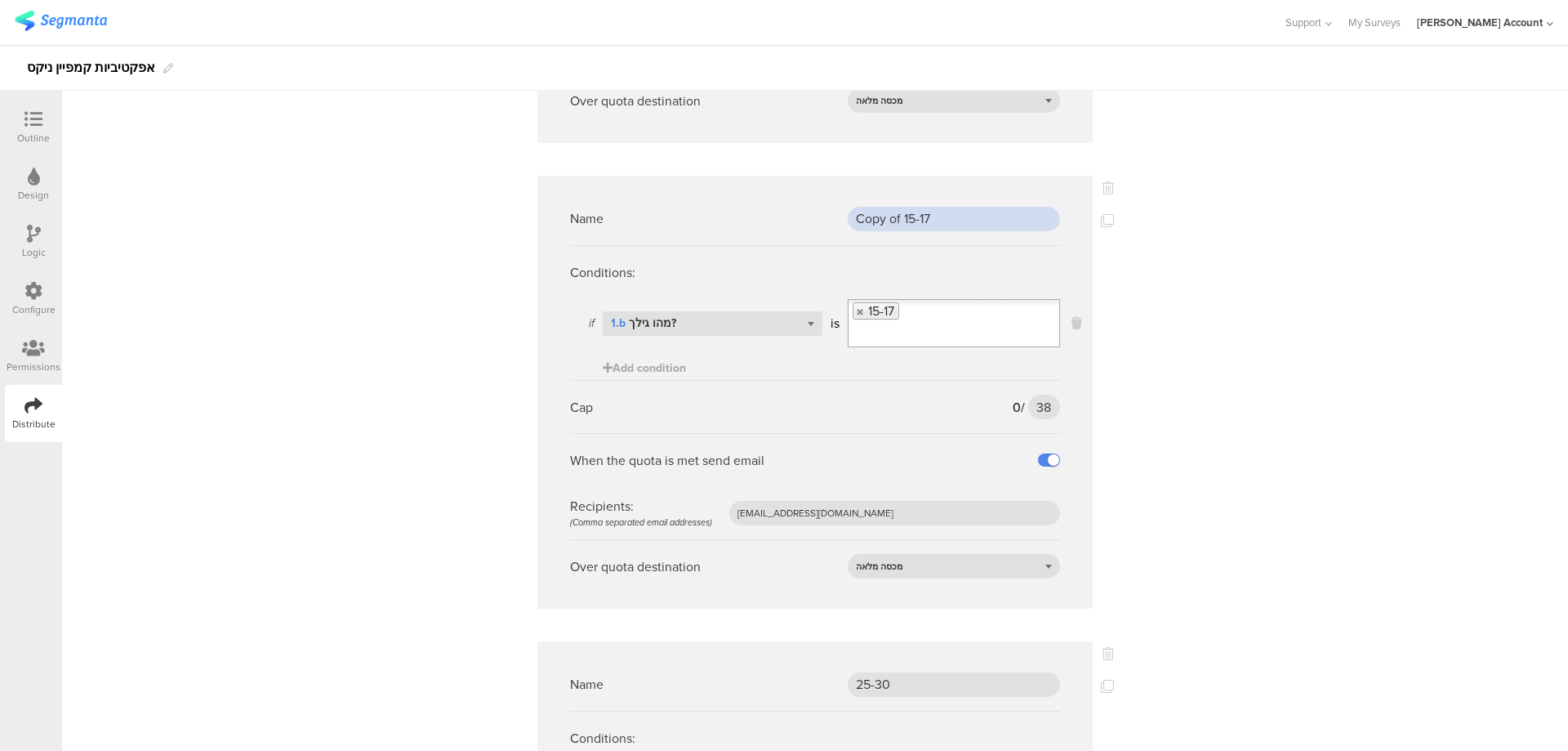
click at [944, 222] on input "Copy of 15-17" at bounding box center [954, 218] width 212 height 25
type input "02"
click at [757, 318] on div "Select question... 1.b מהו גילך?" at bounding box center [713, 323] width 220 height 25
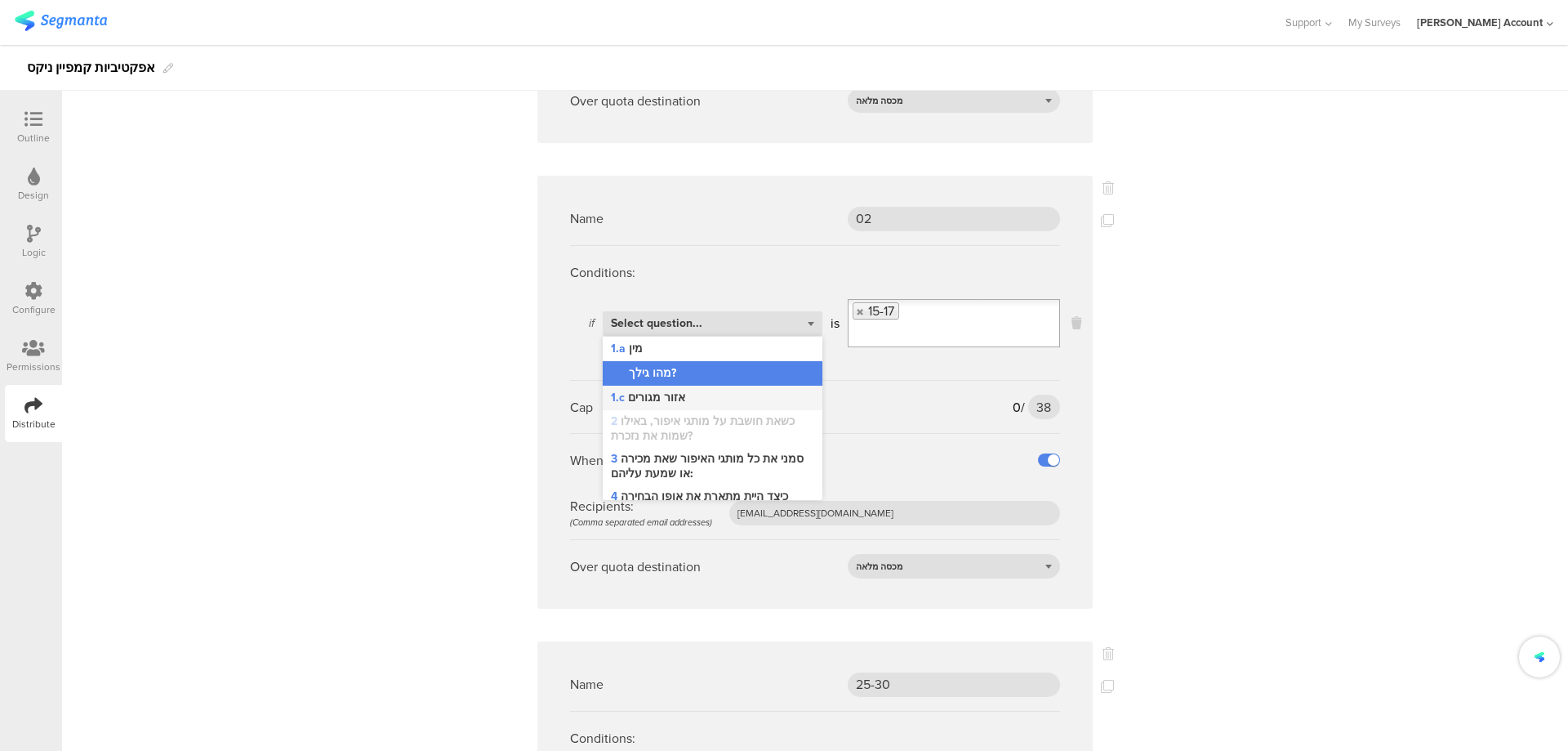
click at [736, 393] on div "1.c אזור מגורים" at bounding box center [713, 397] width 220 height 25
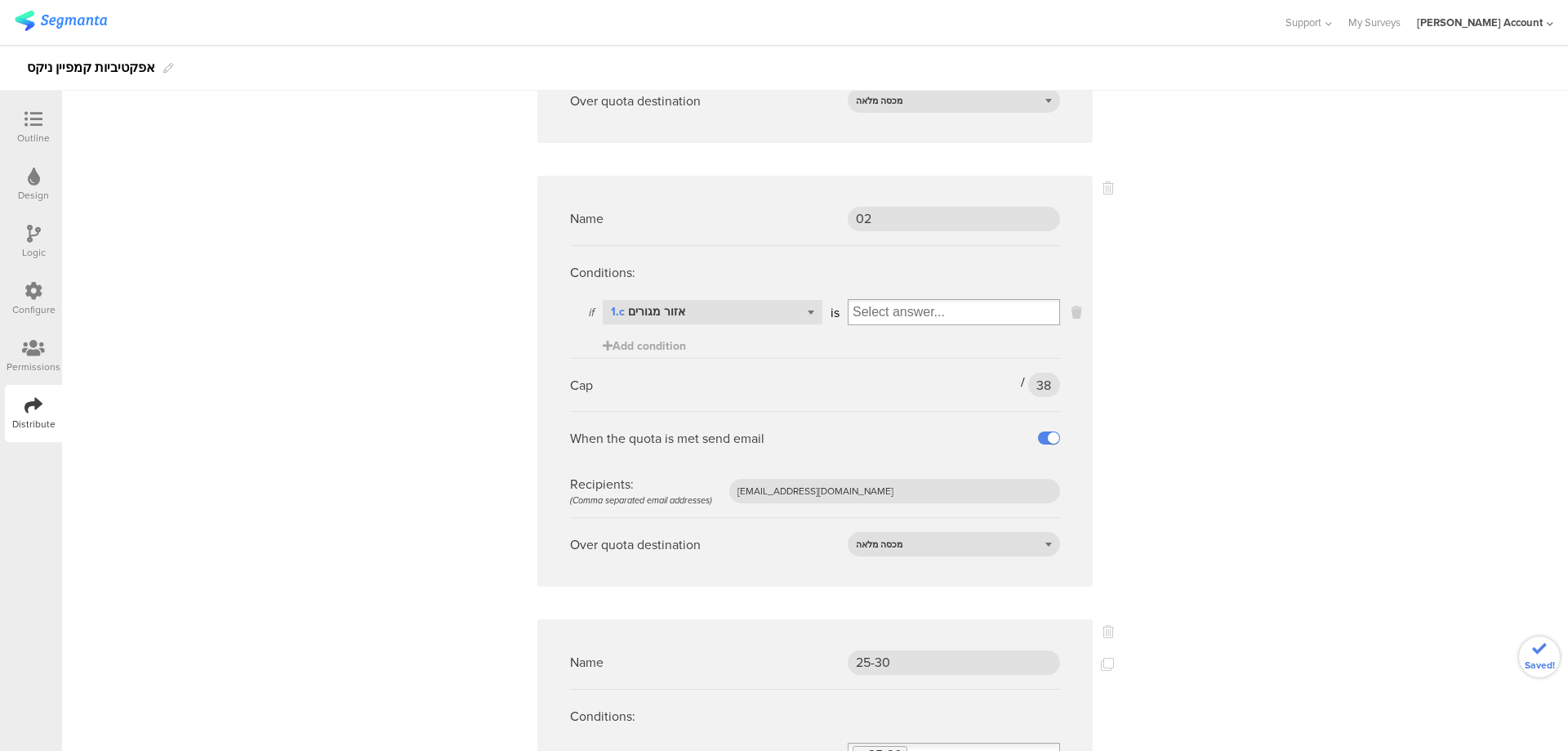
click at [894, 317] on input "Select box" at bounding box center [953, 311] width 211 height 23
click at [901, 337] on div "ירושלים והסביבה" at bounding box center [953, 339] width 204 height 25
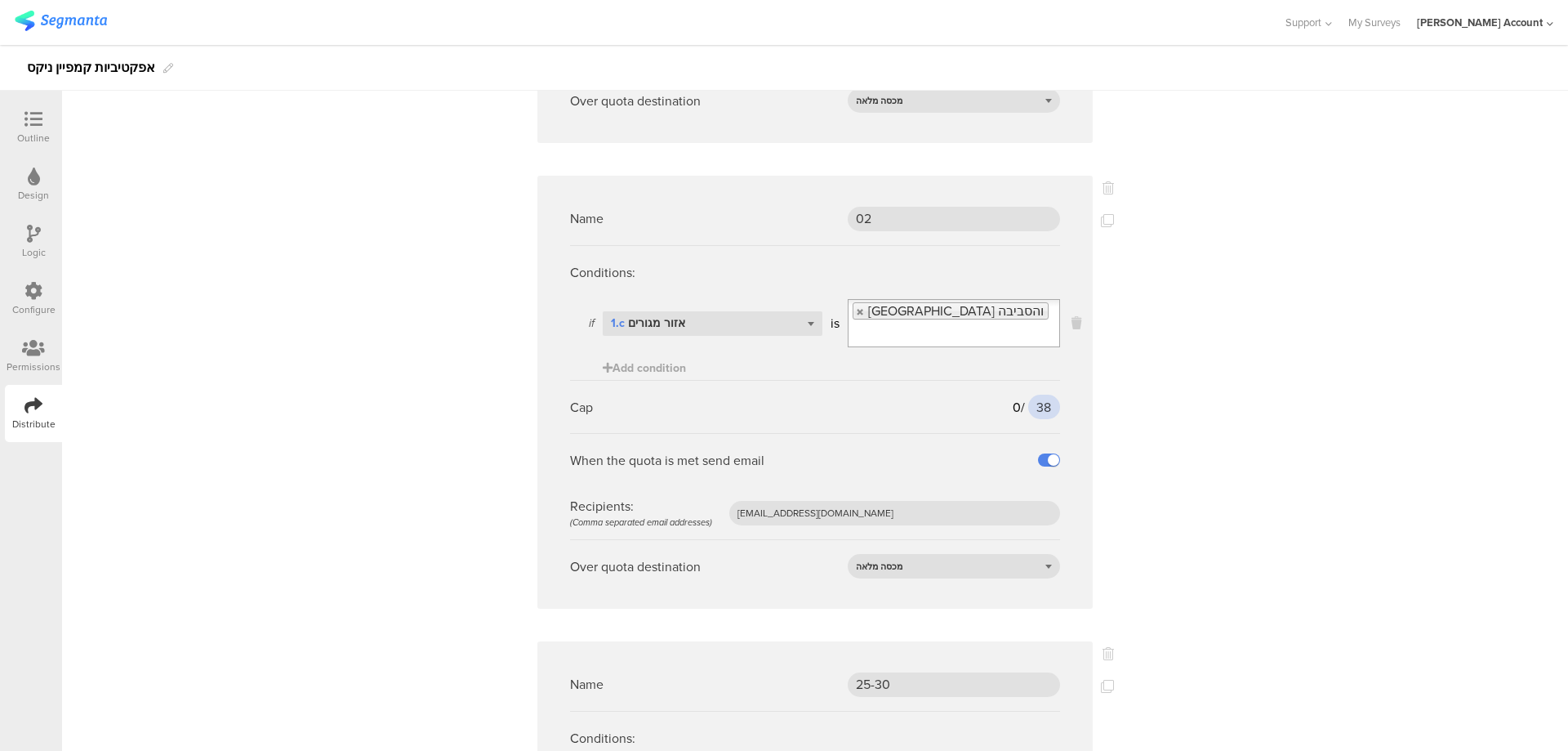
click at [1028, 394] on input "38" at bounding box center [1044, 406] width 32 height 25
type input "28"
click at [1101, 222] on icon at bounding box center [1107, 220] width 13 height 13
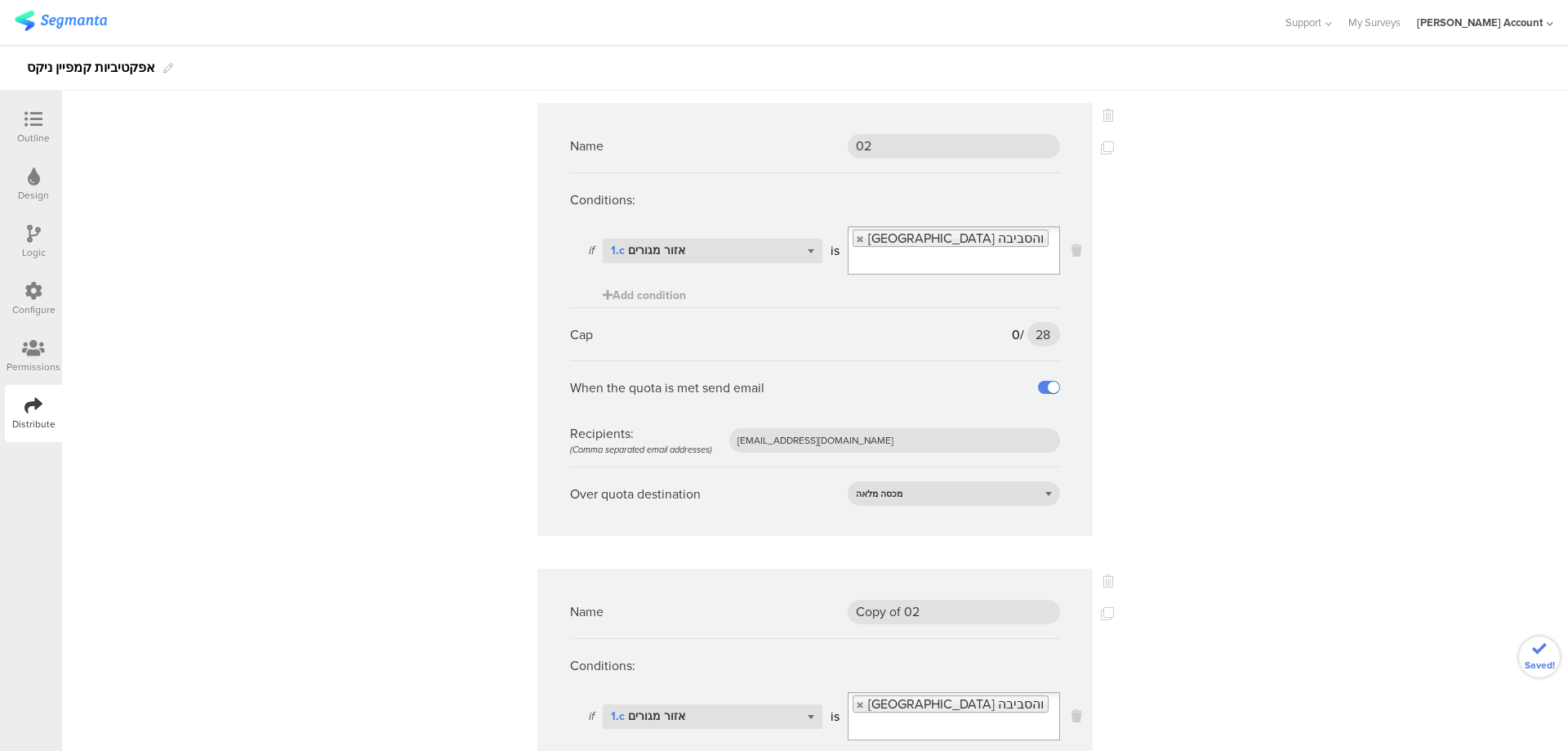
scroll to position [980, 0]
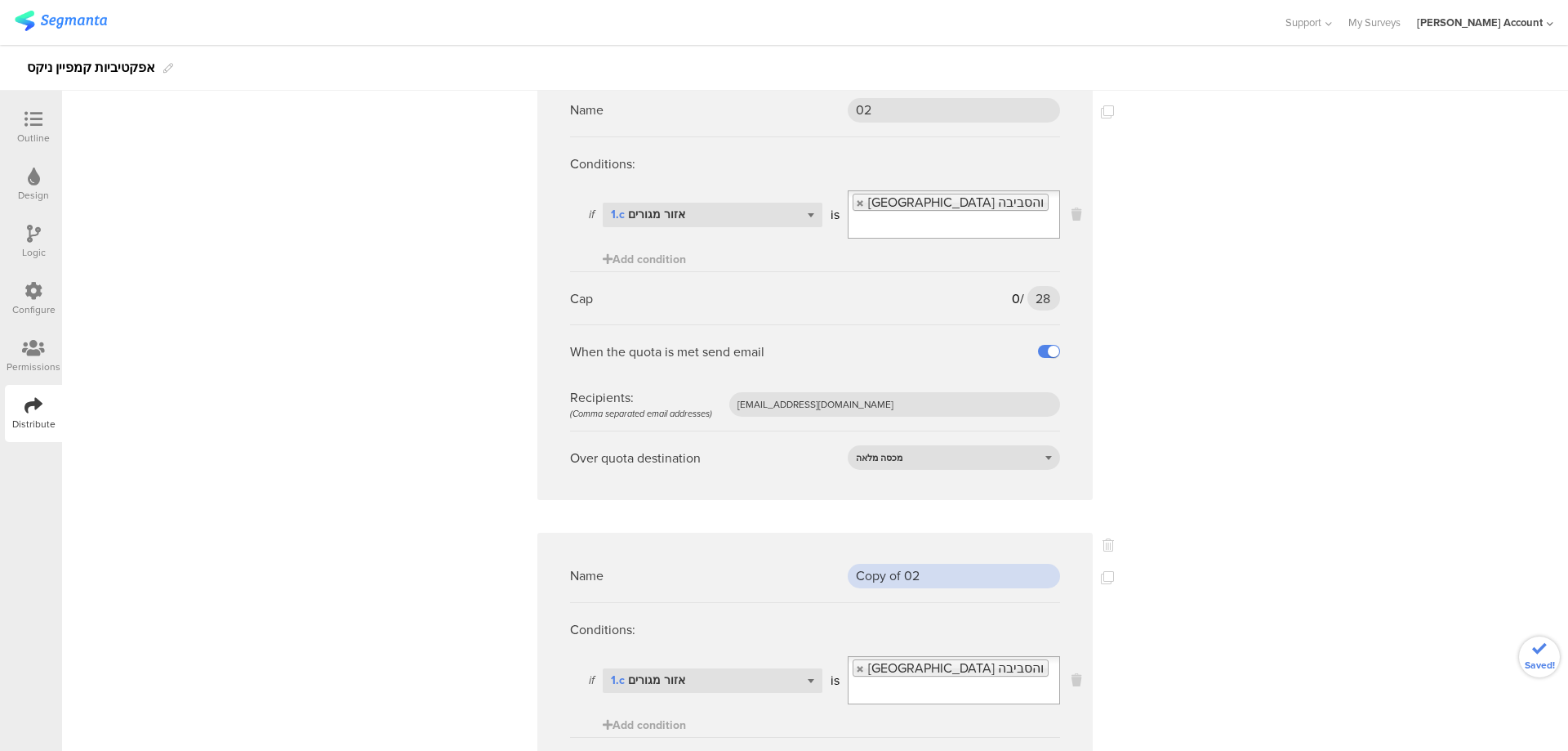
drag, startPoint x: 941, startPoint y: 545, endPoint x: 813, endPoint y: 547, distance: 128.0
click at [813, 549] on div "Name Copy of 02" at bounding box center [814, 575] width 490 height 53
type input "03"
click at [869, 658] on span "ירושלים והסביבה" at bounding box center [957, 667] width 176 height 19
click at [856, 663] on link at bounding box center [861, 668] width 10 height 11
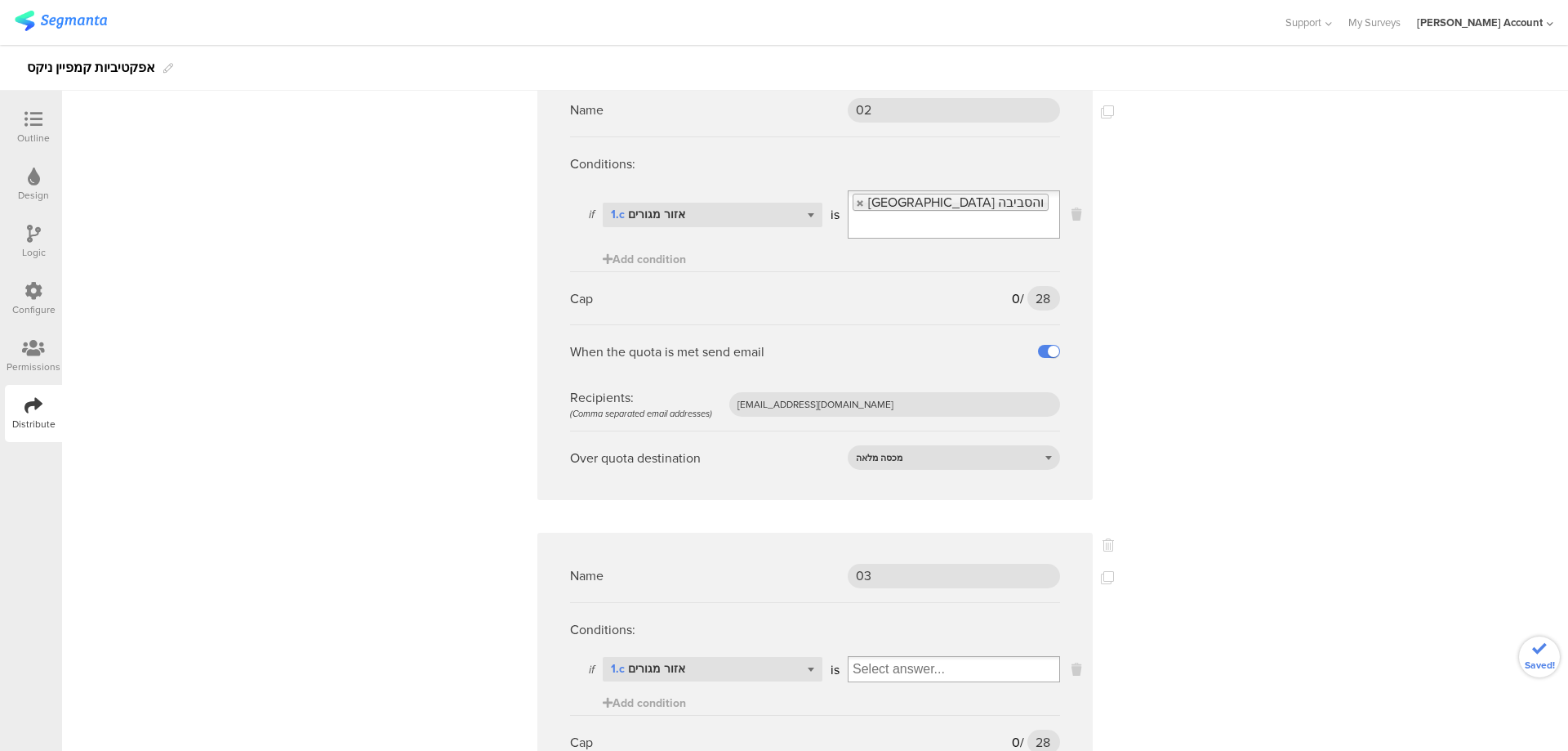
click at [874, 657] on input "Select box" at bounding box center [953, 668] width 211 height 23
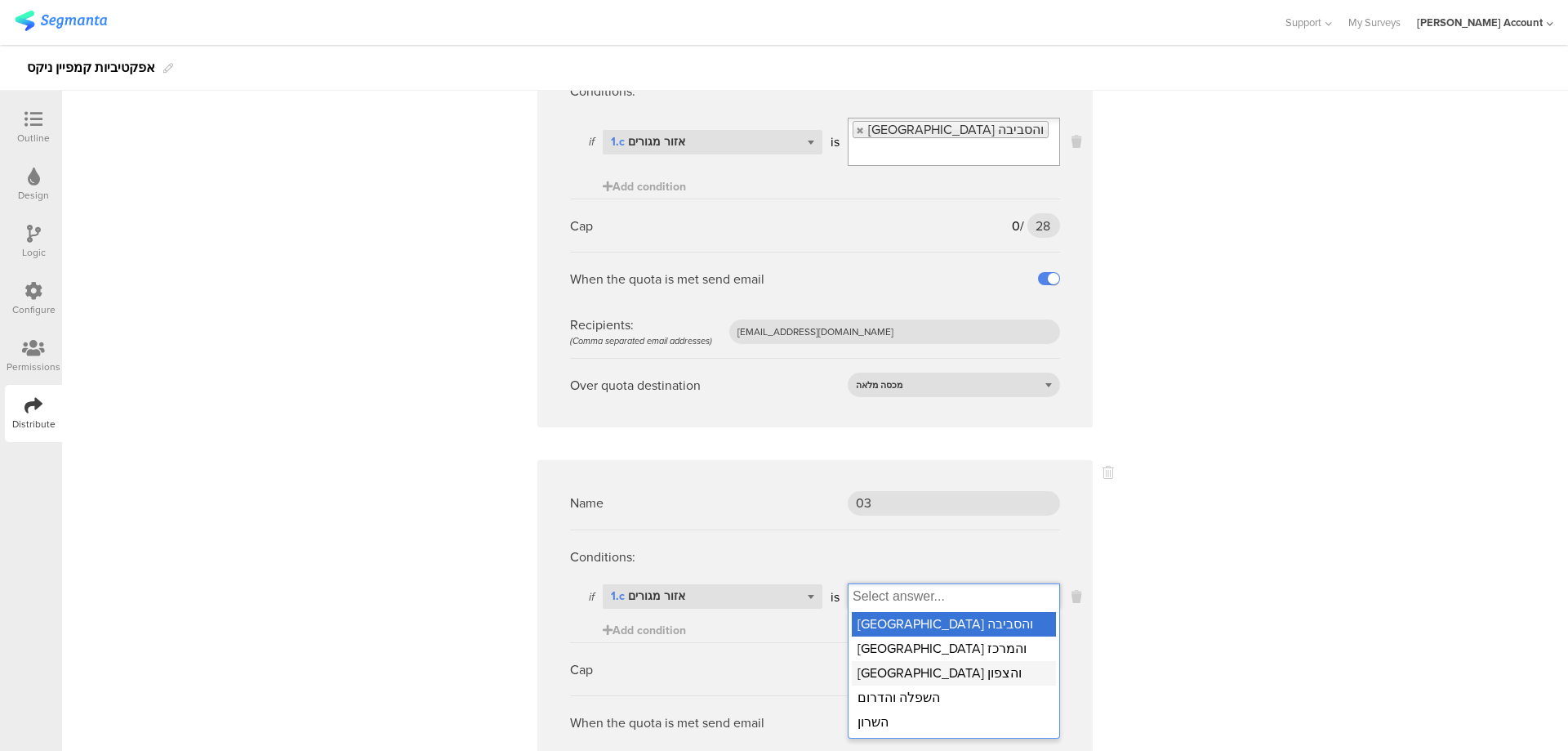
scroll to position [1088, 0]
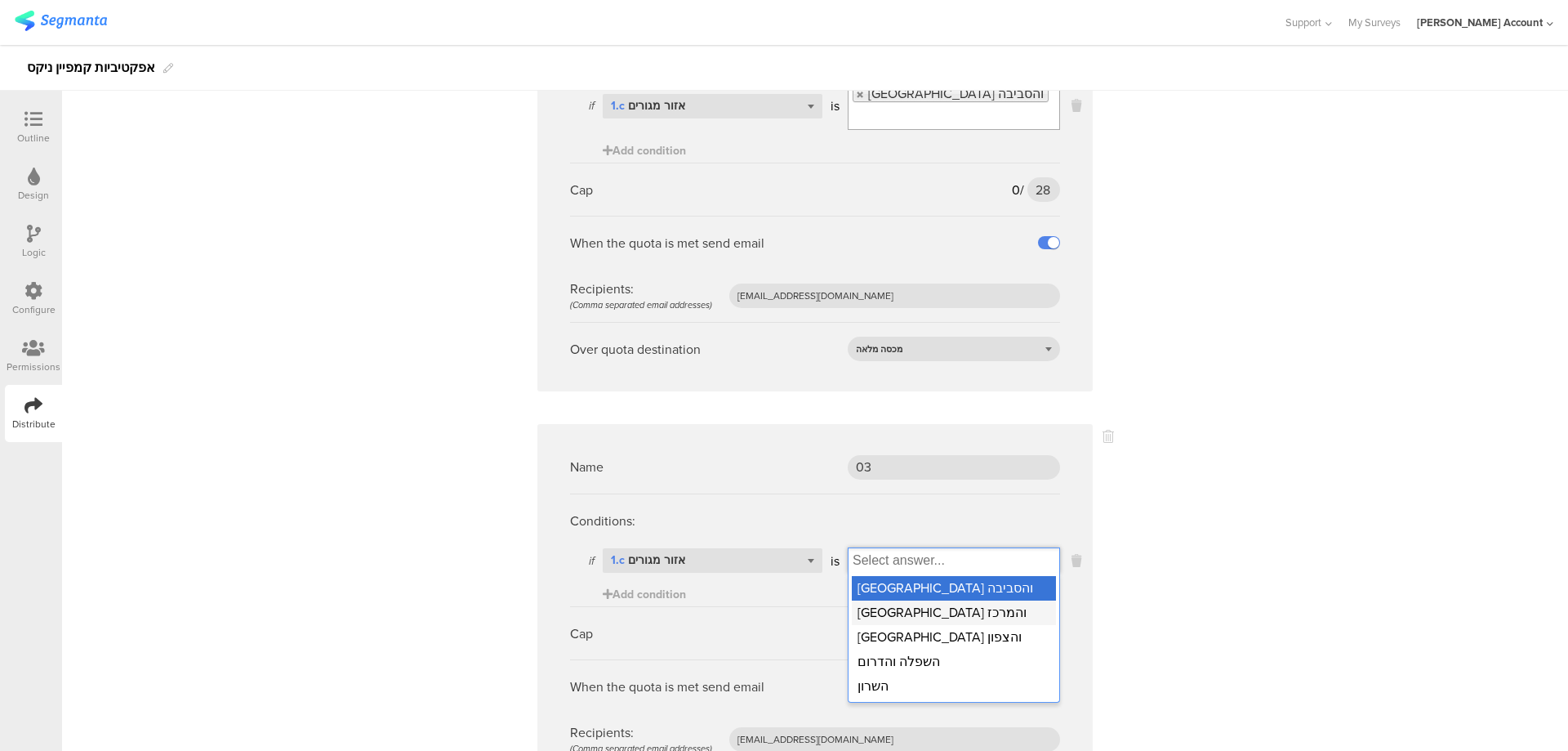
click at [920, 600] on div "תל אביב והמרכז" at bounding box center [953, 612] width 204 height 25
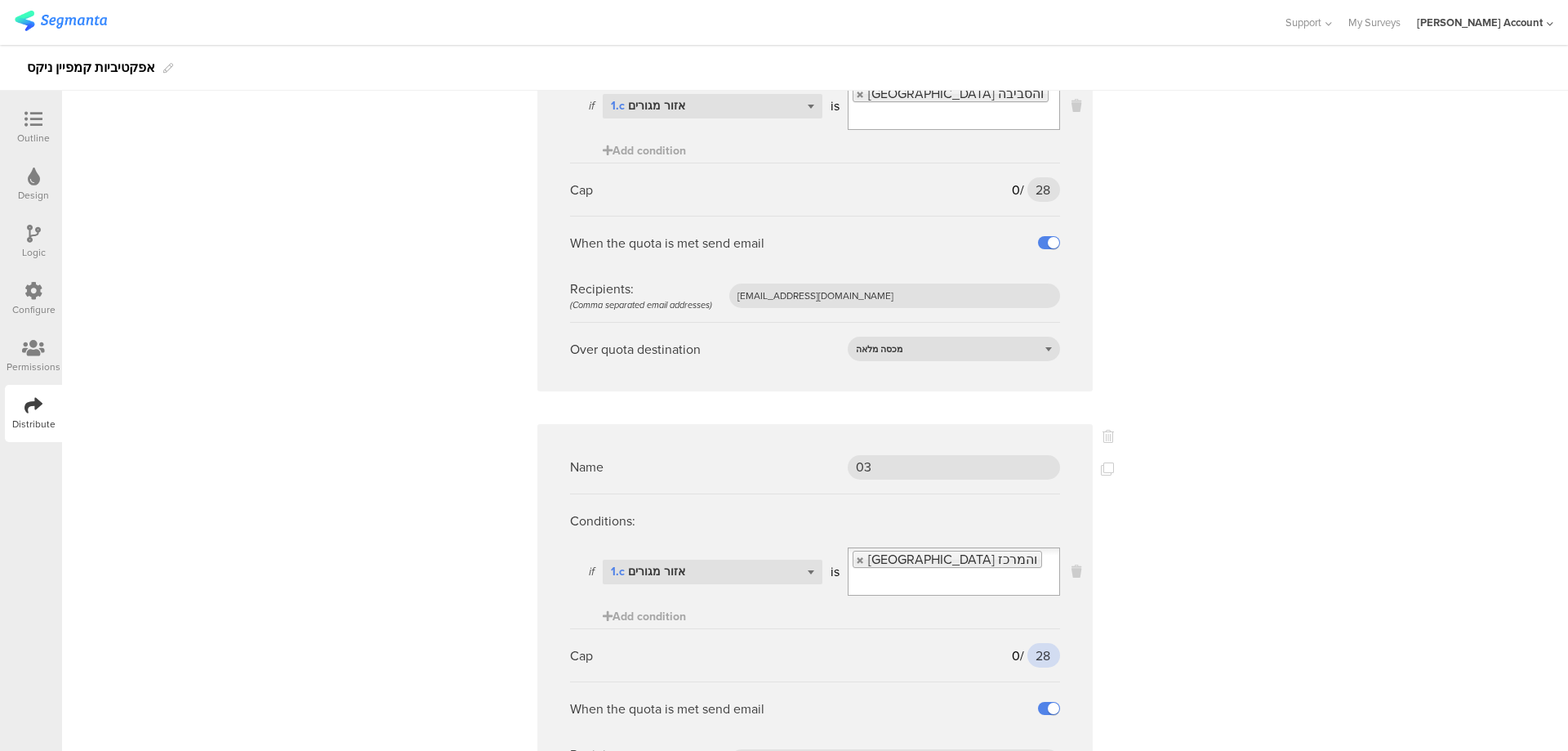
click at [1034, 643] on input "28" at bounding box center [1044, 655] width 33 height 25
click at [1035, 643] on input "28" at bounding box center [1044, 655] width 33 height 25
type input "79"
click at [1104, 463] on icon at bounding box center [1107, 469] width 13 height 13
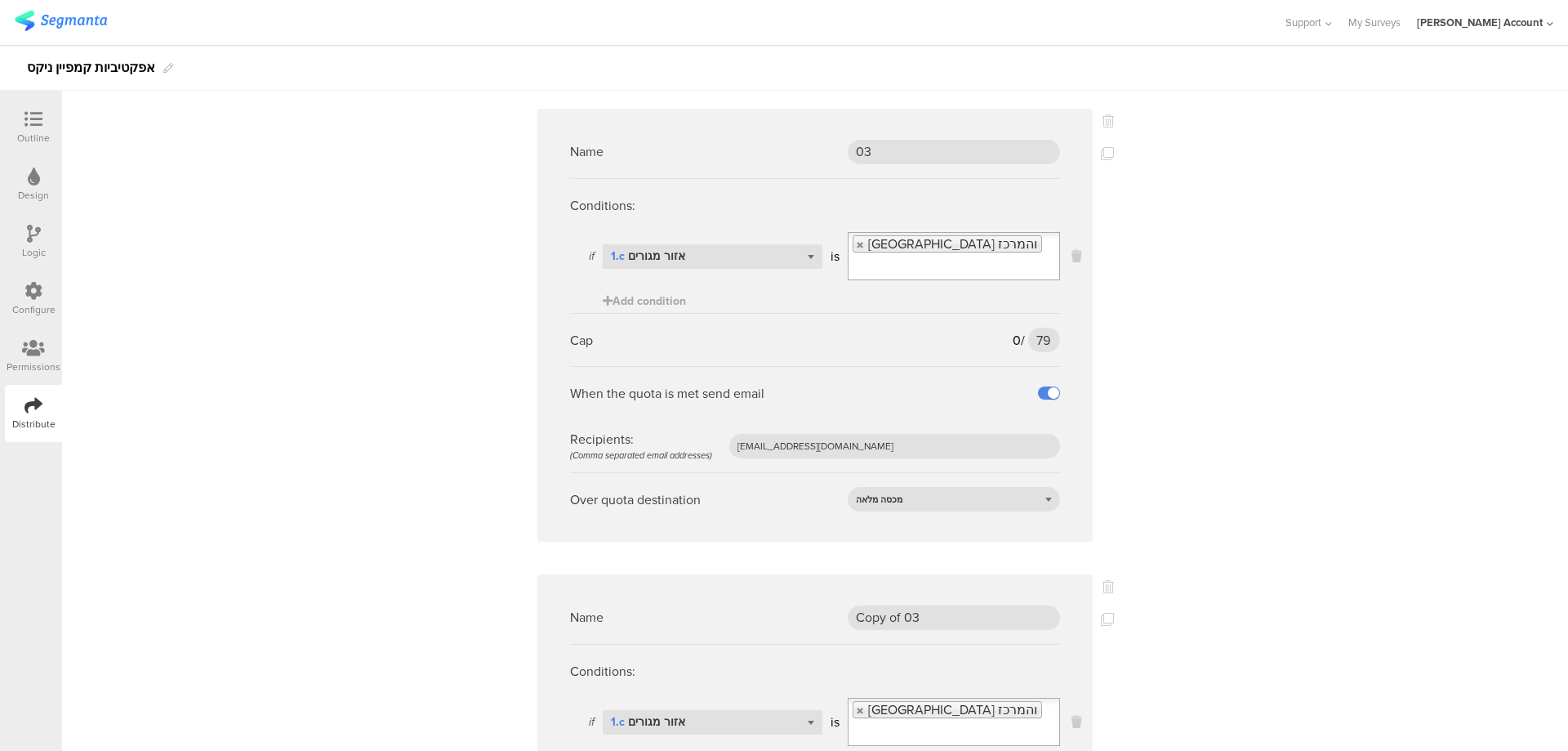
scroll to position [1416, 0]
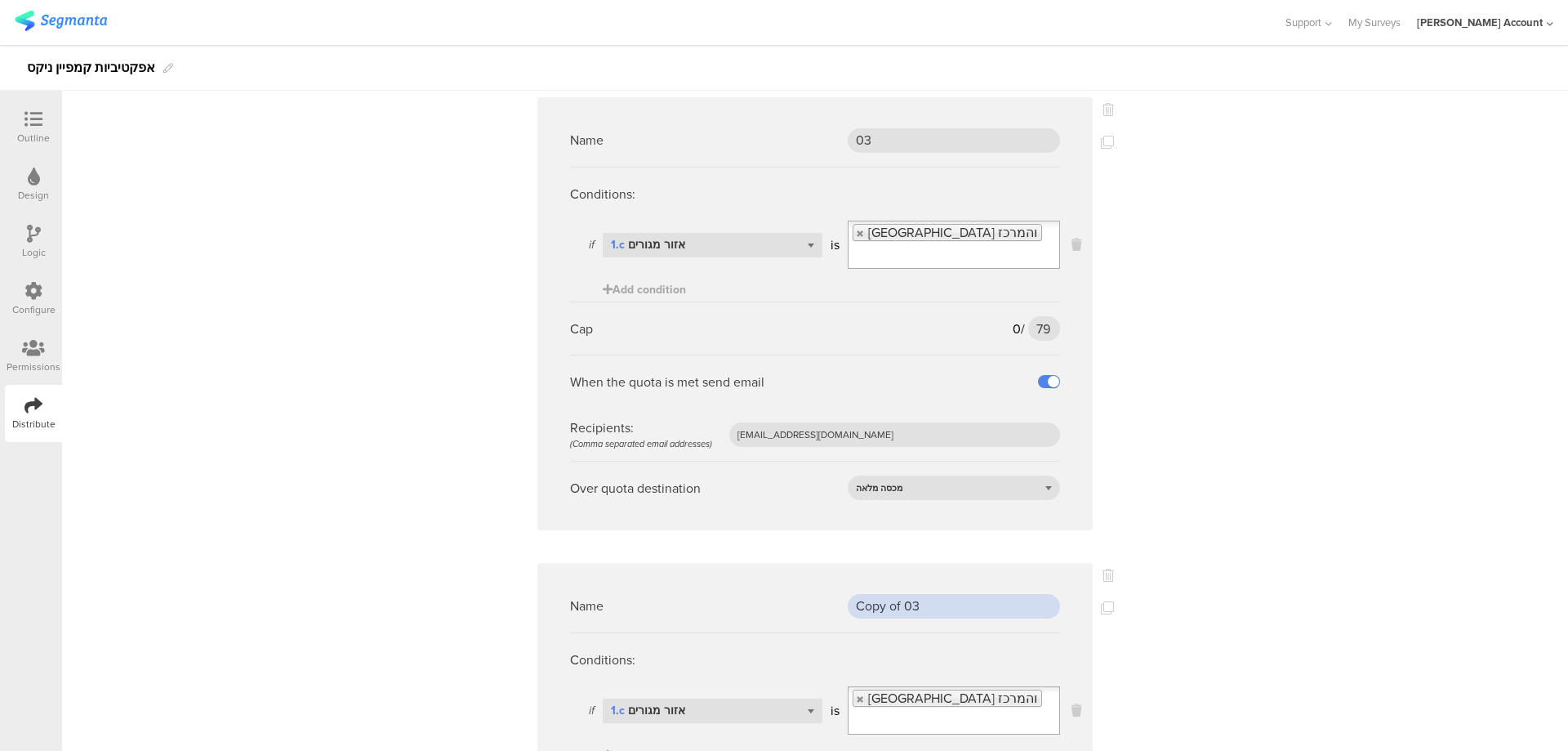
drag, startPoint x: 950, startPoint y: 584, endPoint x: 770, endPoint y: 591, distance: 180.1
click at [770, 591] on div "Name Copy of 03" at bounding box center [814, 606] width 490 height 53
type input "04"
click at [857, 693] on link at bounding box center [861, 699] width 10 height 11
click at [864, 688] on input "Select box" at bounding box center [953, 699] width 211 height 23
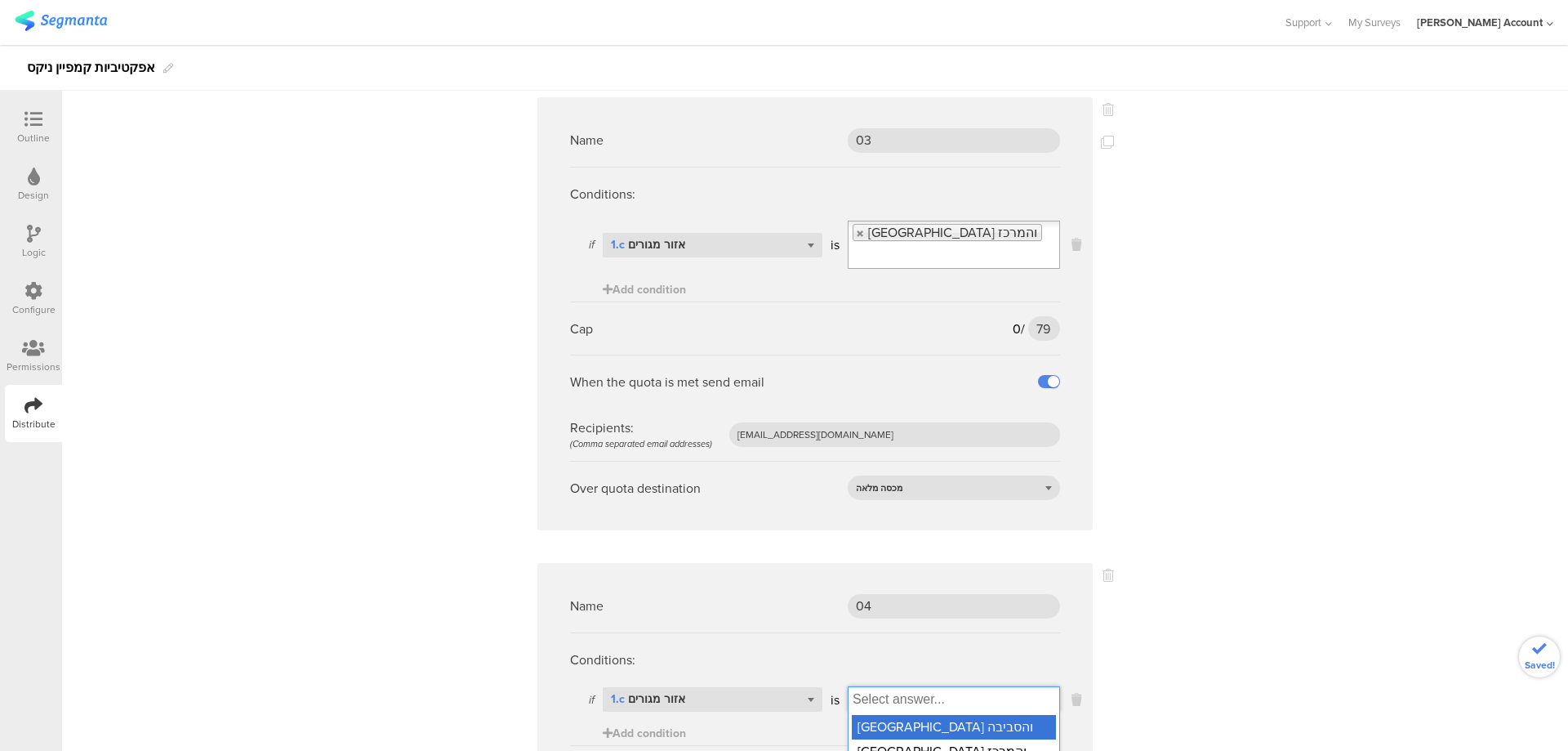
scroll to position [1634, 0]
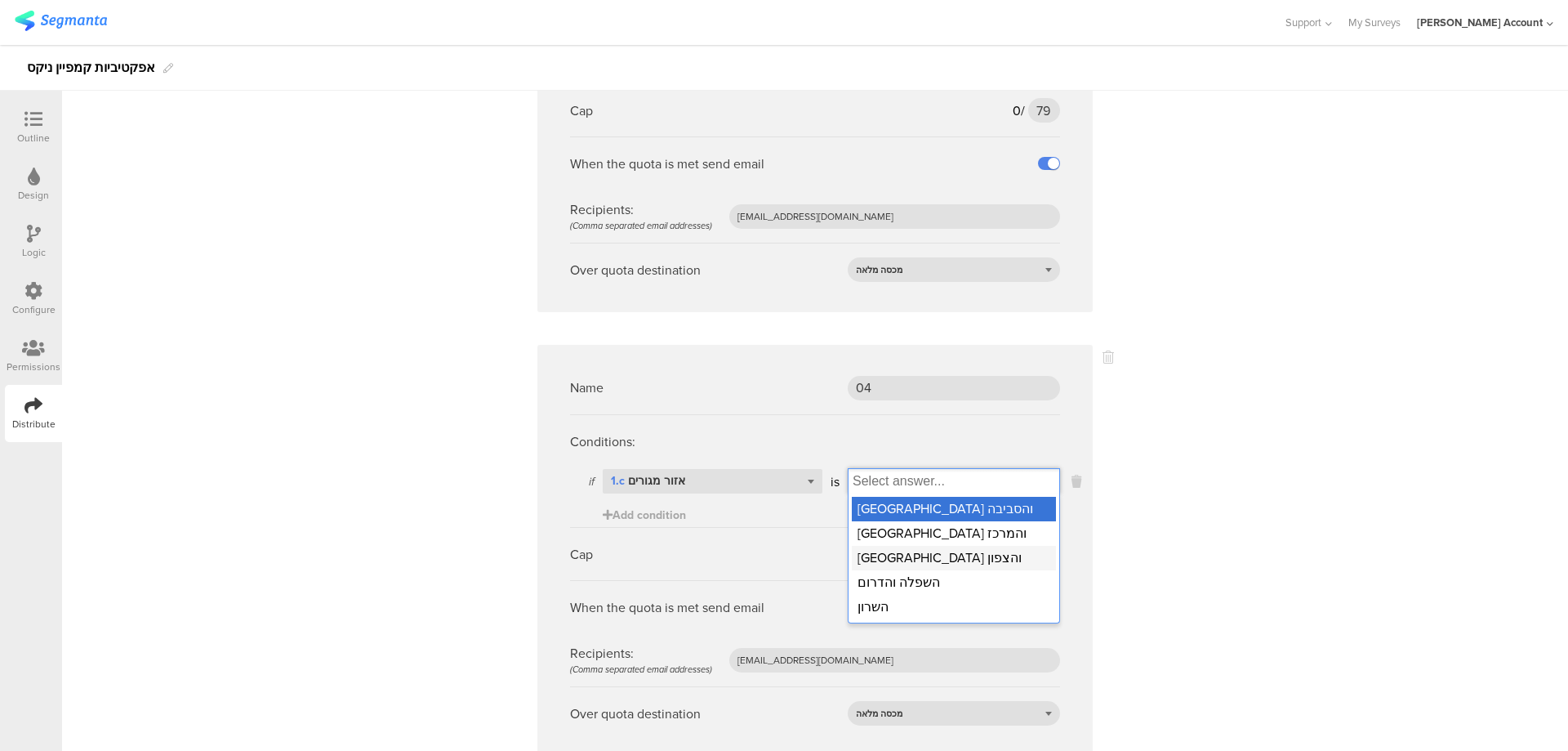
click at [904, 545] on div "חיפה והצפון" at bounding box center [953, 557] width 204 height 25
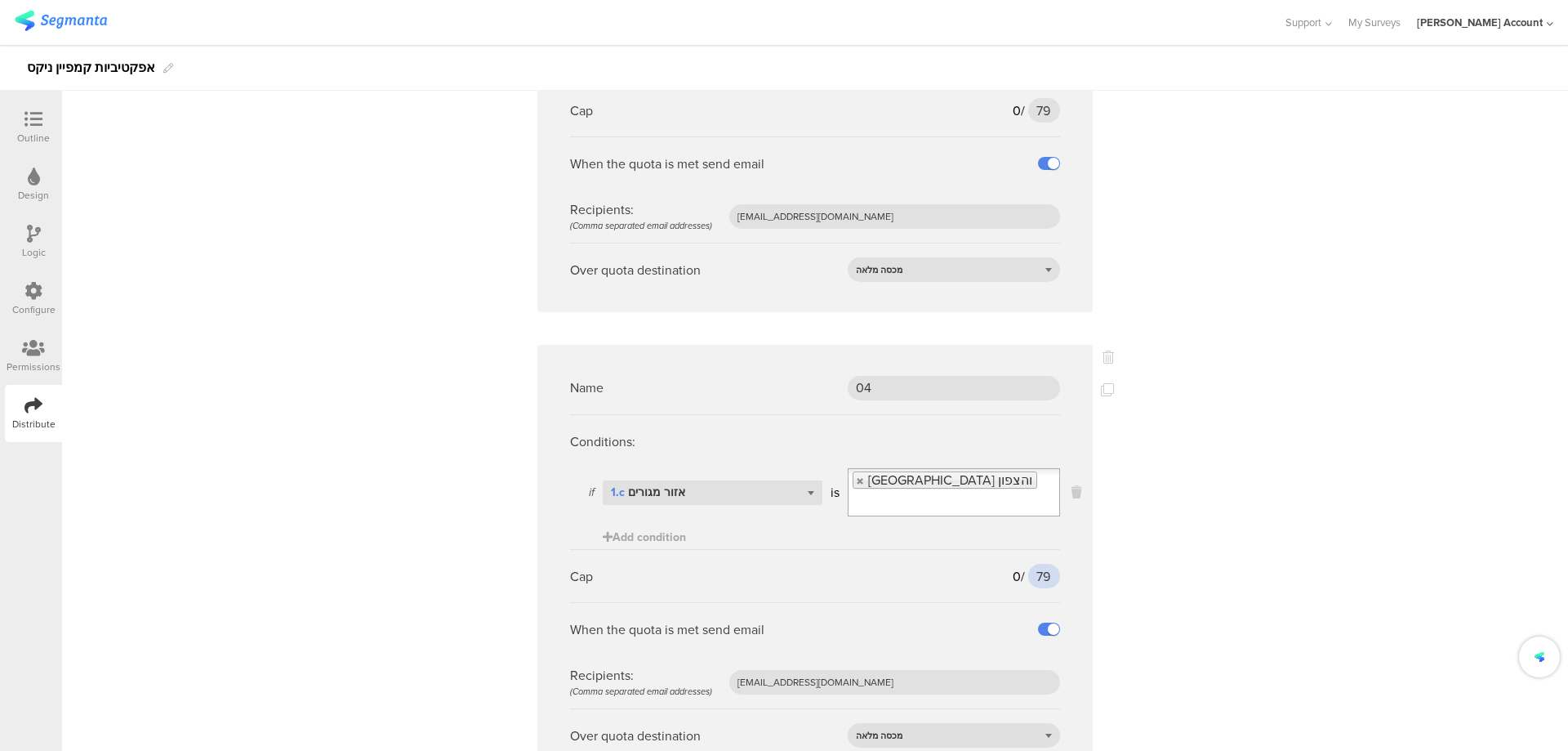
click at [1039, 563] on input "79" at bounding box center [1044, 575] width 32 height 25
type input "65"
click at [1101, 383] on icon at bounding box center [1107, 389] width 13 height 13
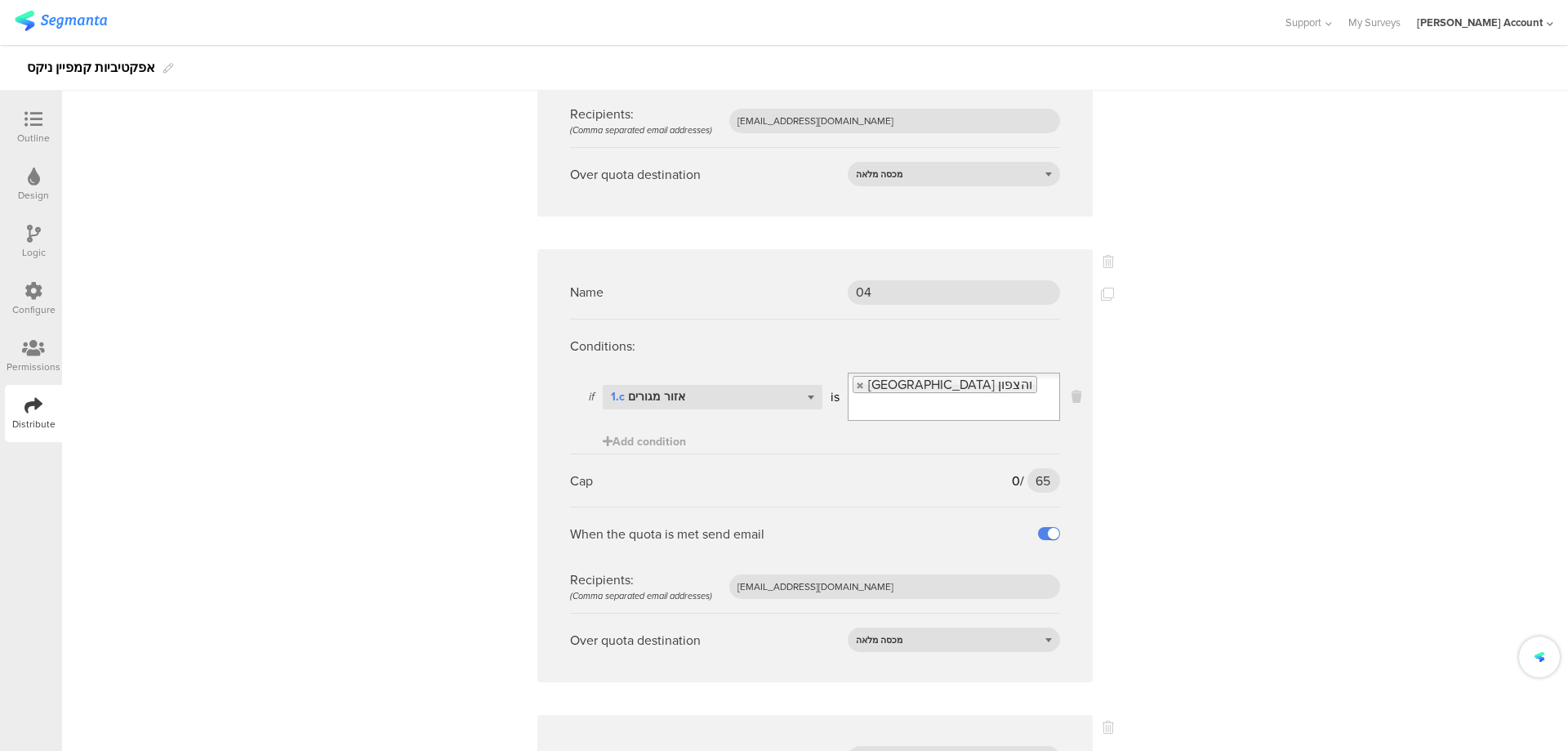
scroll to position [1852, 0]
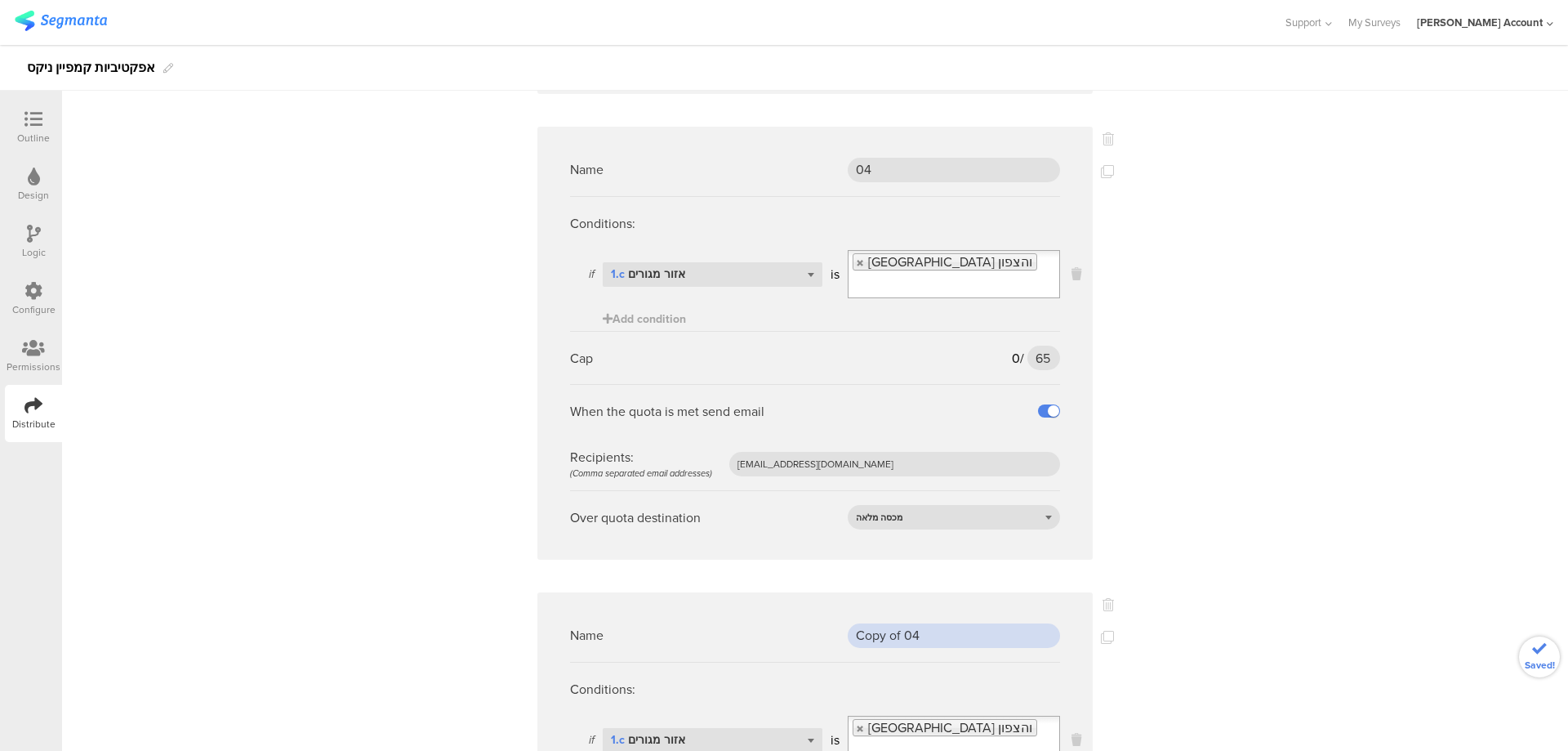
drag, startPoint x: 963, startPoint y: 580, endPoint x: 808, endPoint y: 585, distance: 155.1
click at [808, 609] on div "Name Copy of 04" at bounding box center [814, 635] width 490 height 53
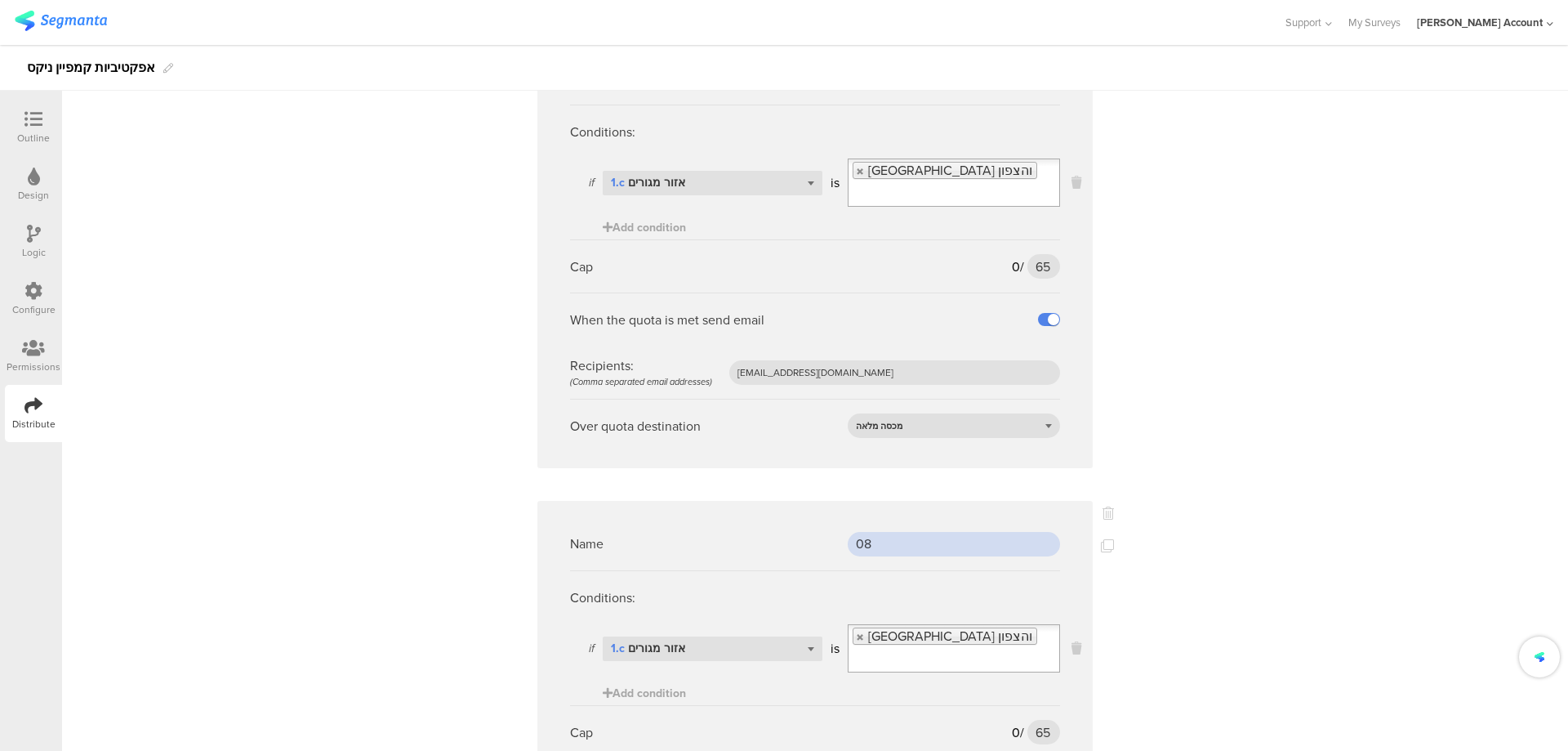
scroll to position [2069, 0]
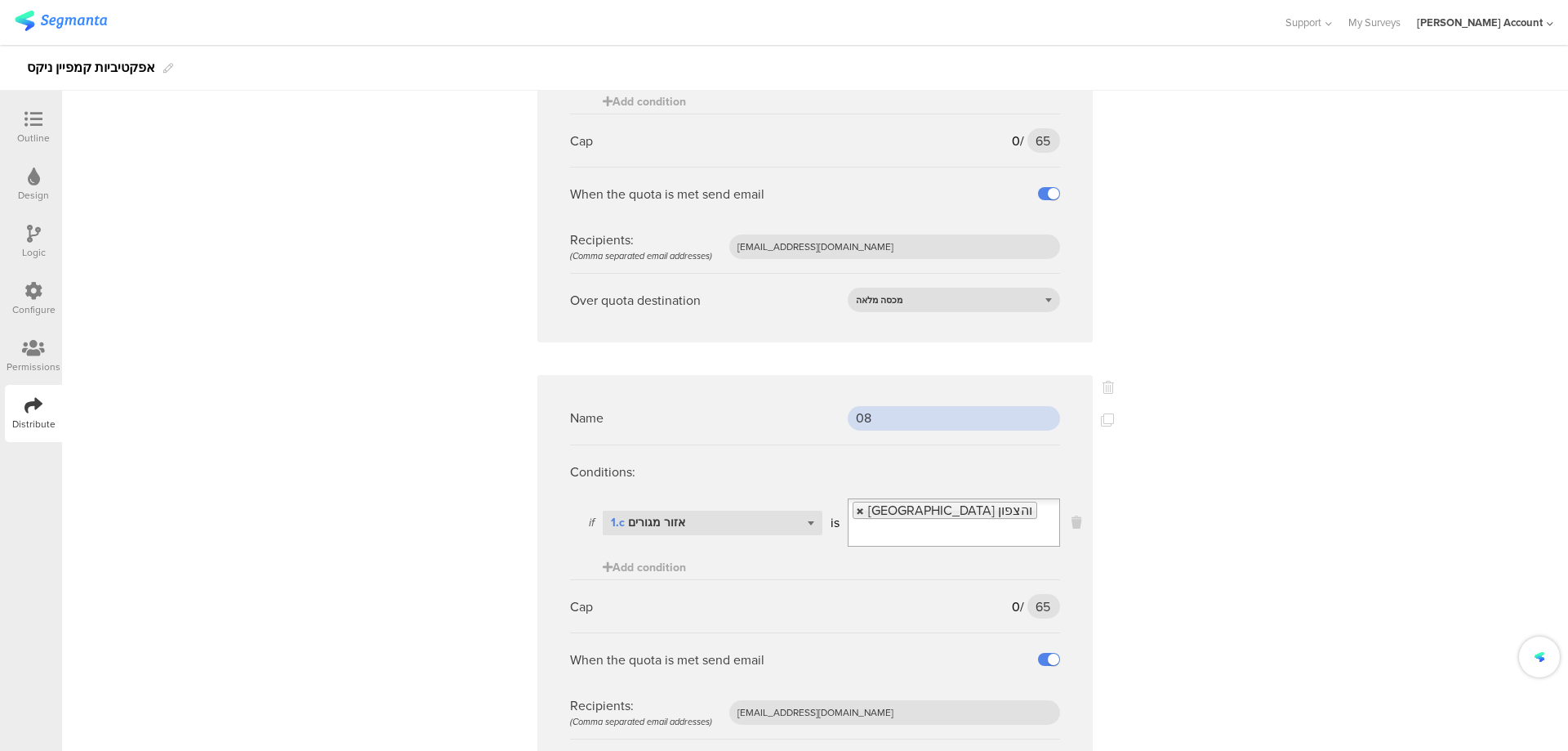
type input "08"
click at [856, 506] on link at bounding box center [861, 511] width 10 height 11
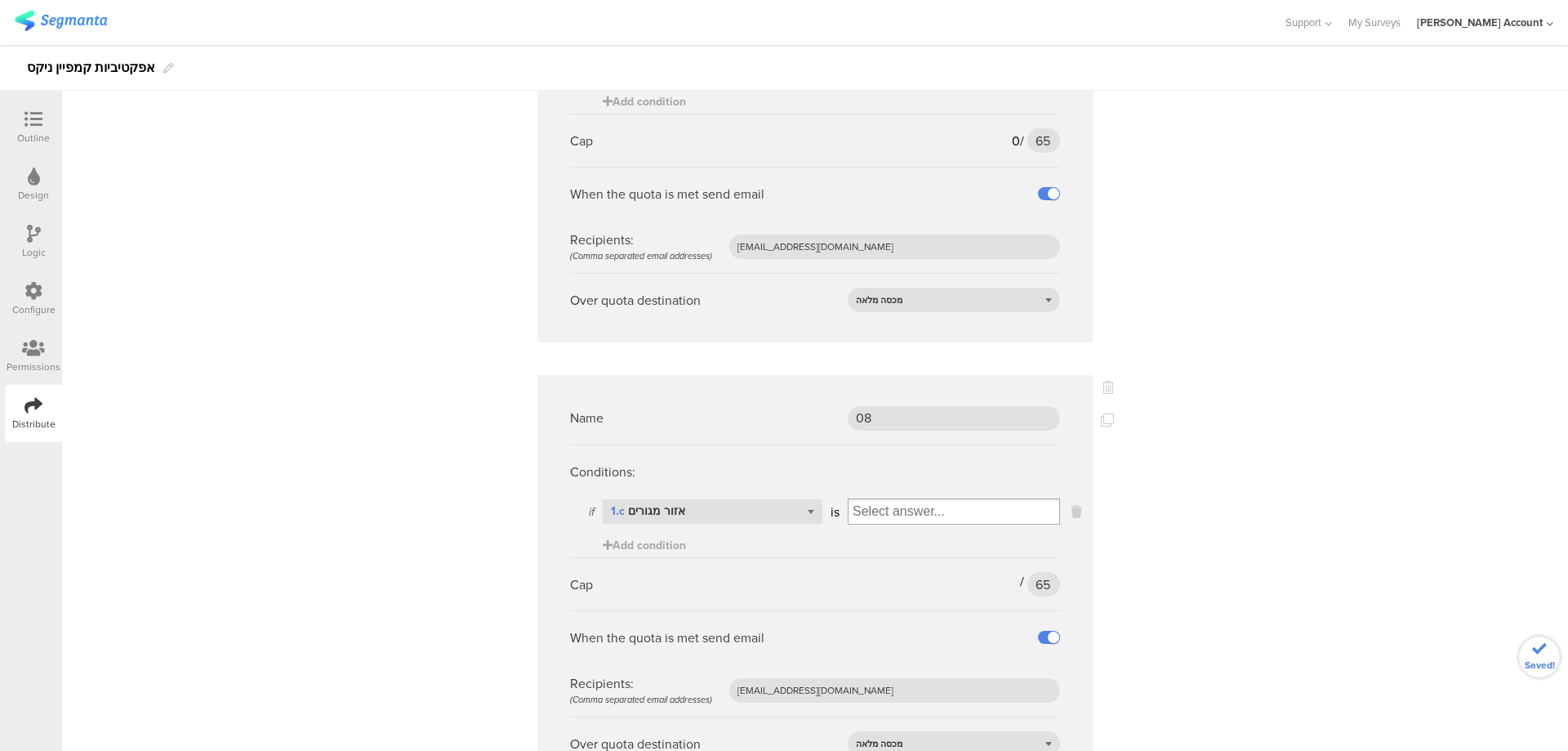
click at [869, 500] on input "Select box" at bounding box center [953, 511] width 211 height 23
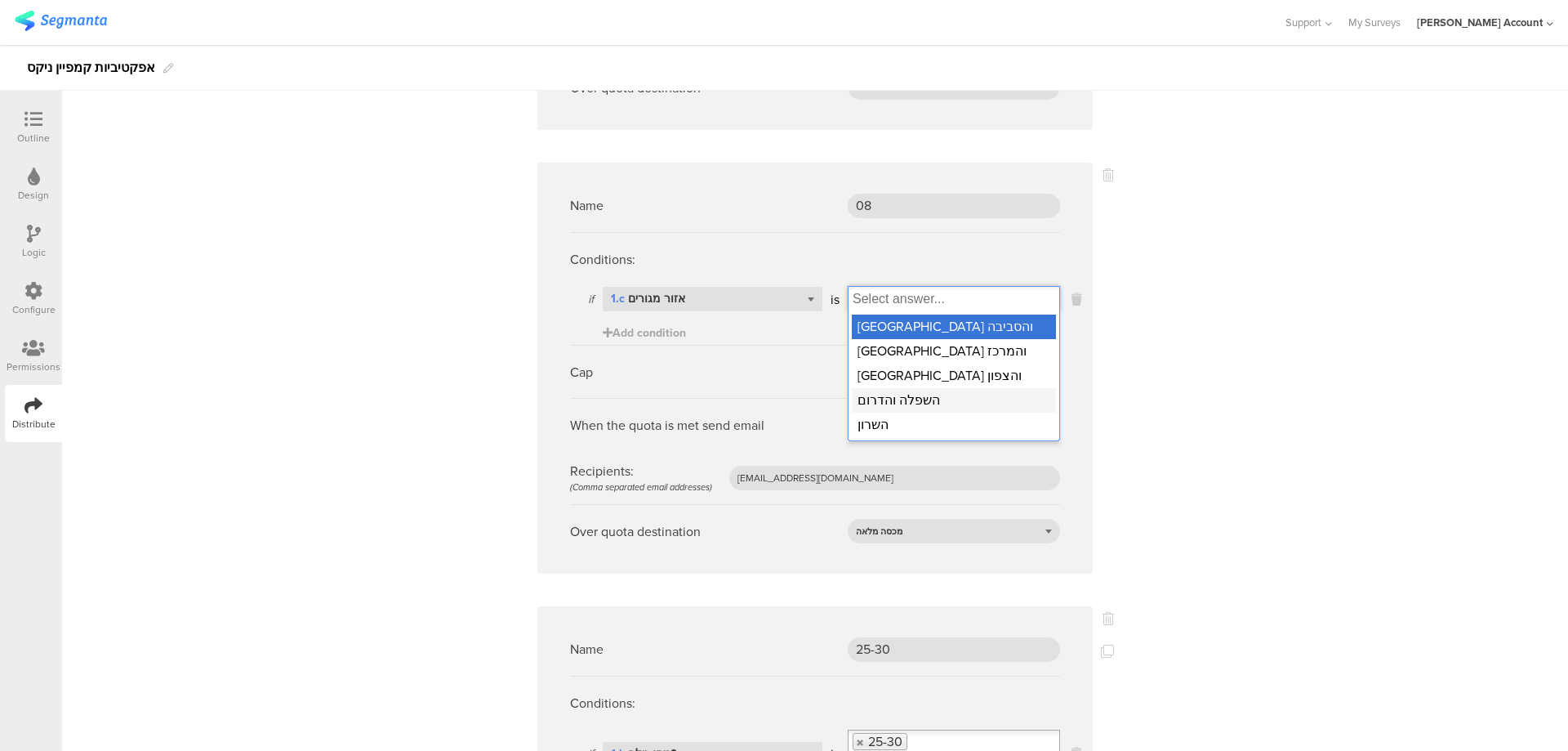
scroll to position [2287, 0]
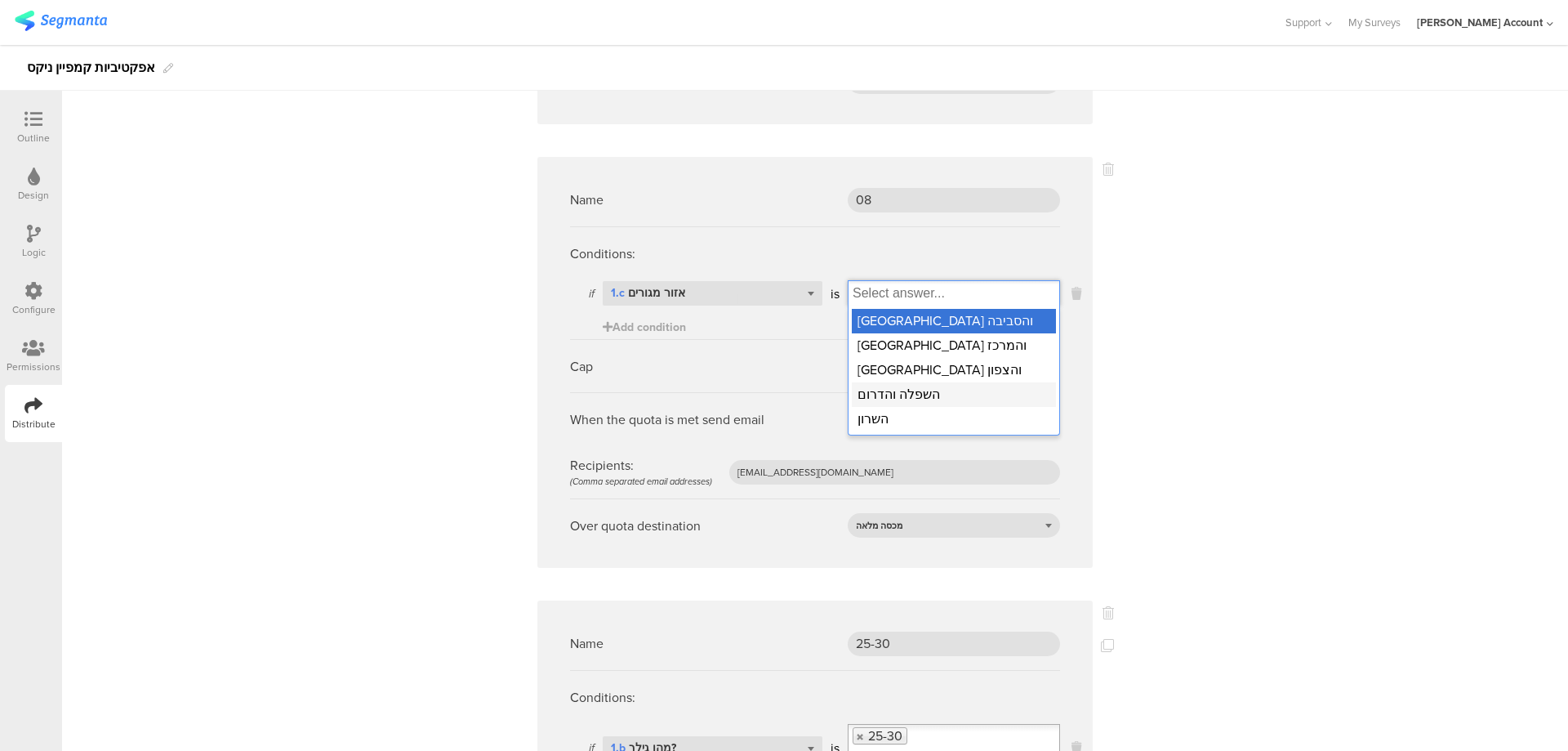
click at [934, 382] on div "השפלה והדרום" at bounding box center [953, 394] width 204 height 25
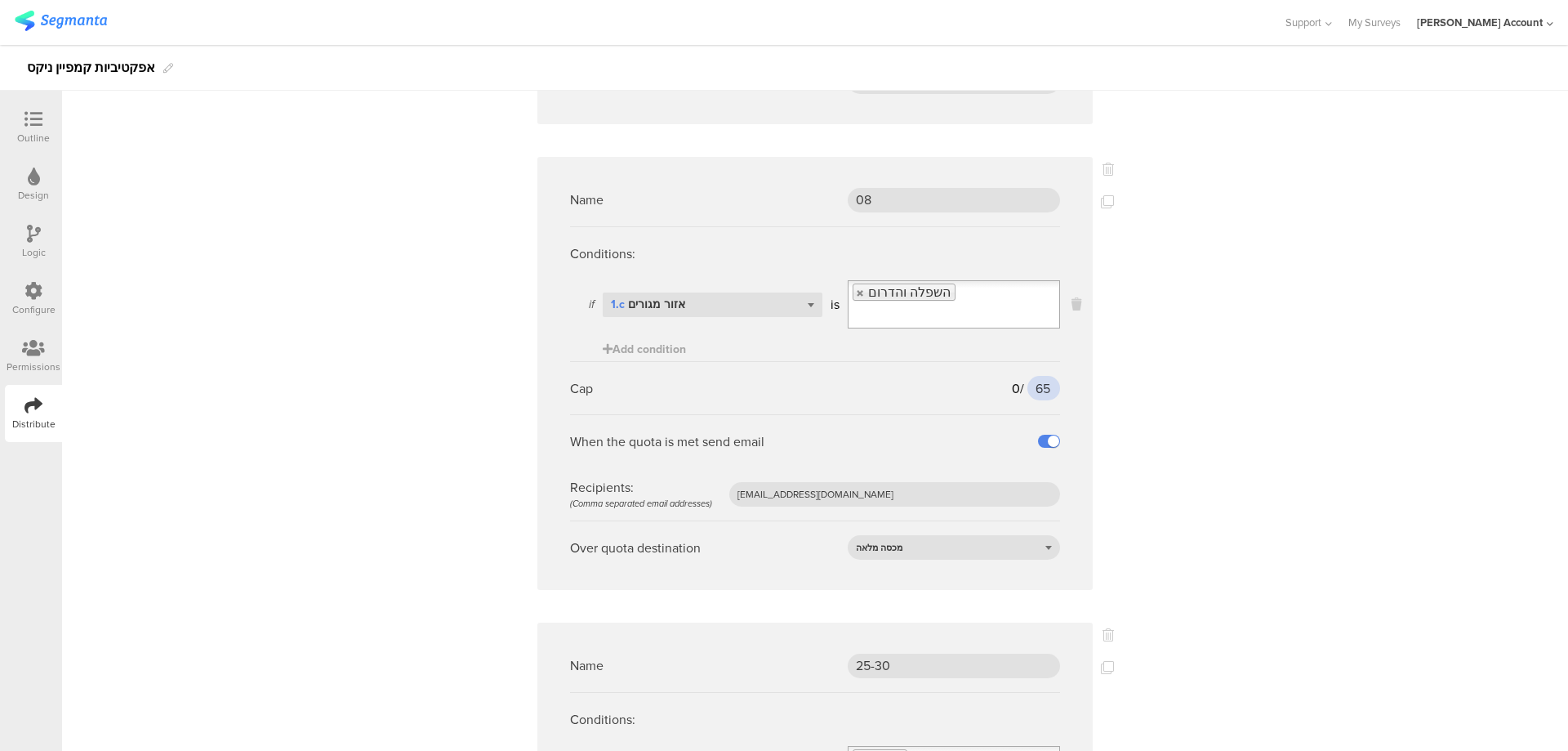
click at [1028, 376] on input "65" at bounding box center [1044, 387] width 33 height 25
type input "55"
click at [1104, 195] on icon at bounding box center [1107, 201] width 13 height 13
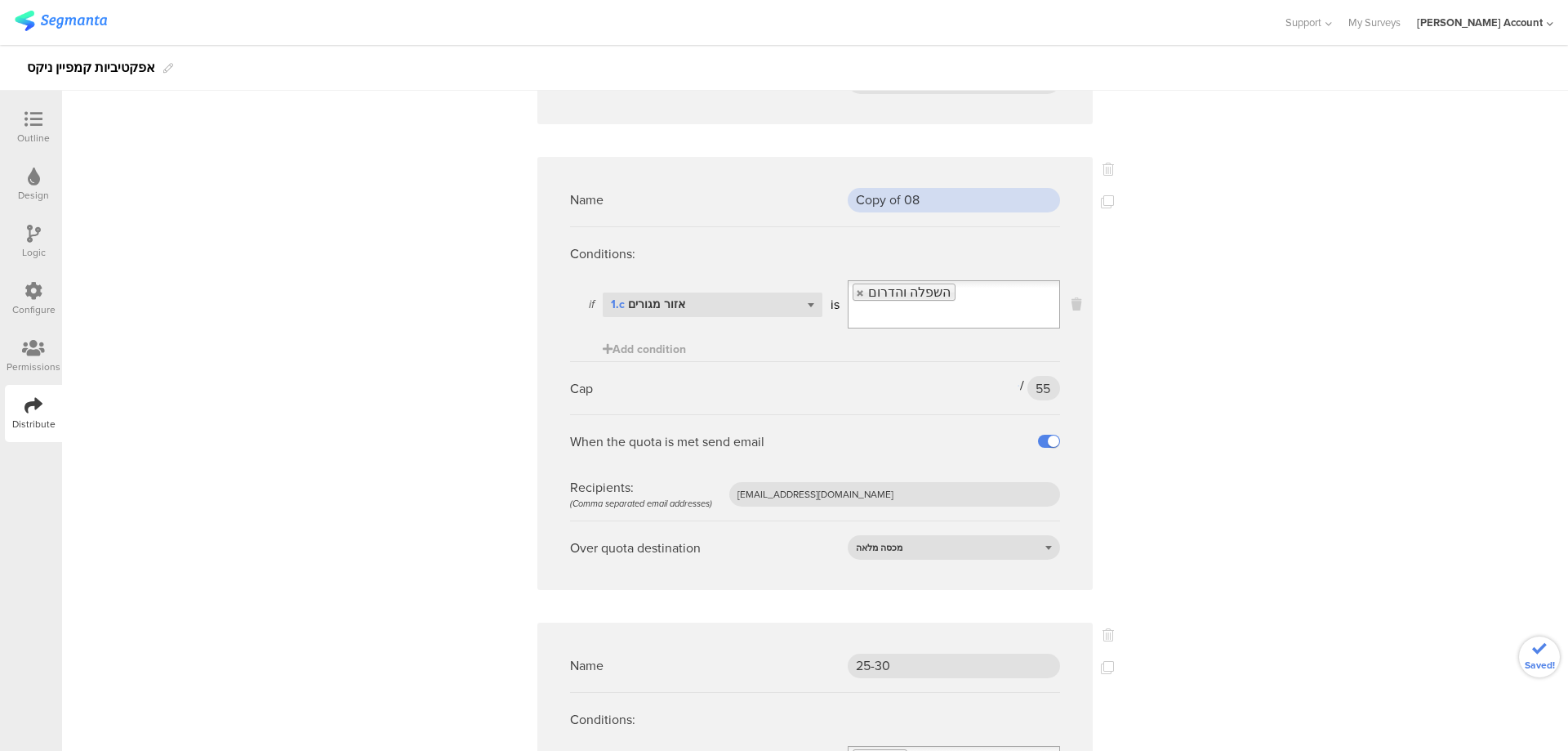
drag, startPoint x: 966, startPoint y: 165, endPoint x: 753, endPoint y: 165, distance: 213.0
click at [753, 173] on div "Name Copy of 08" at bounding box center [814, 200] width 490 height 53
type input "09"
click at [856, 288] on link at bounding box center [861, 293] width 10 height 11
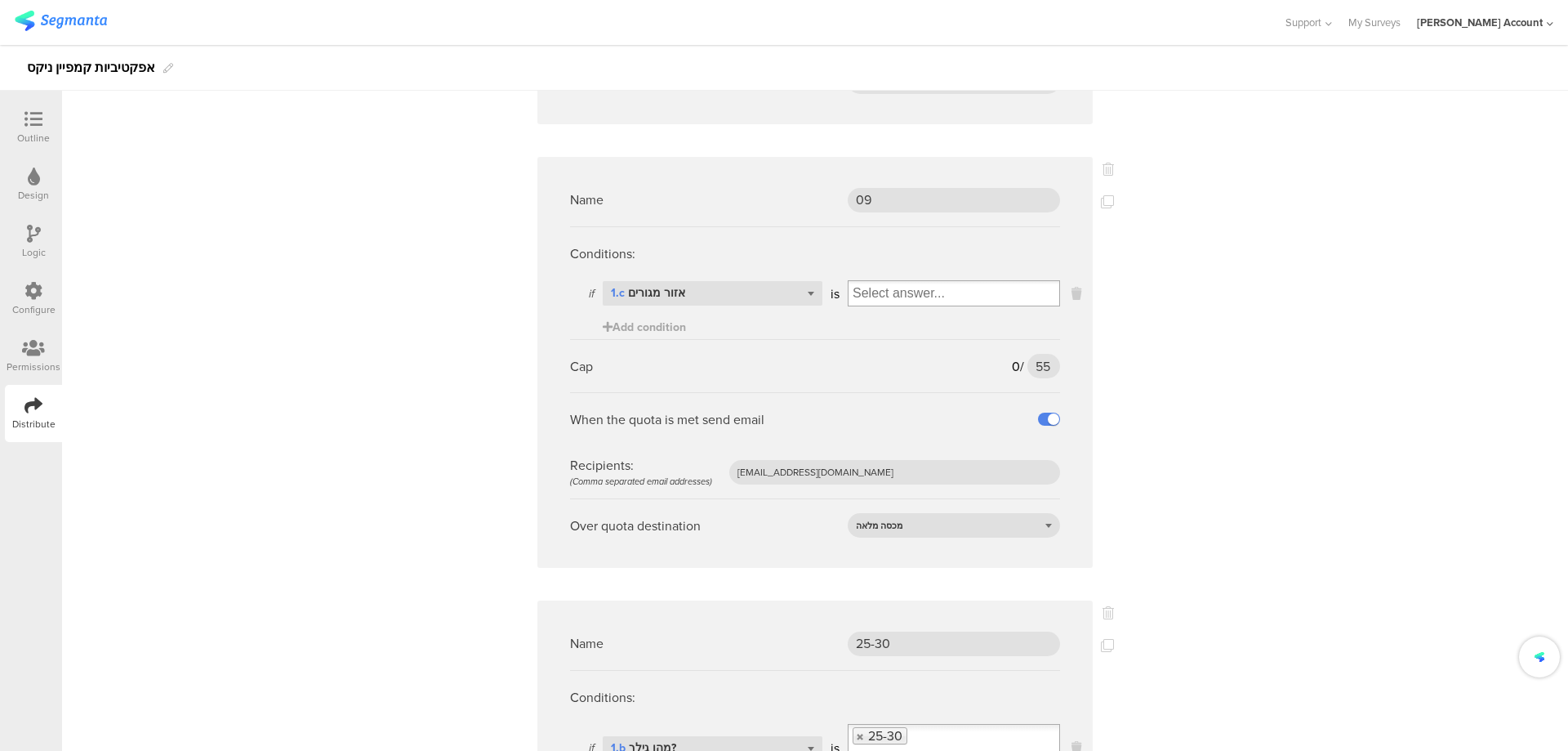
click at [860, 282] on input "Select box" at bounding box center [953, 293] width 211 height 23
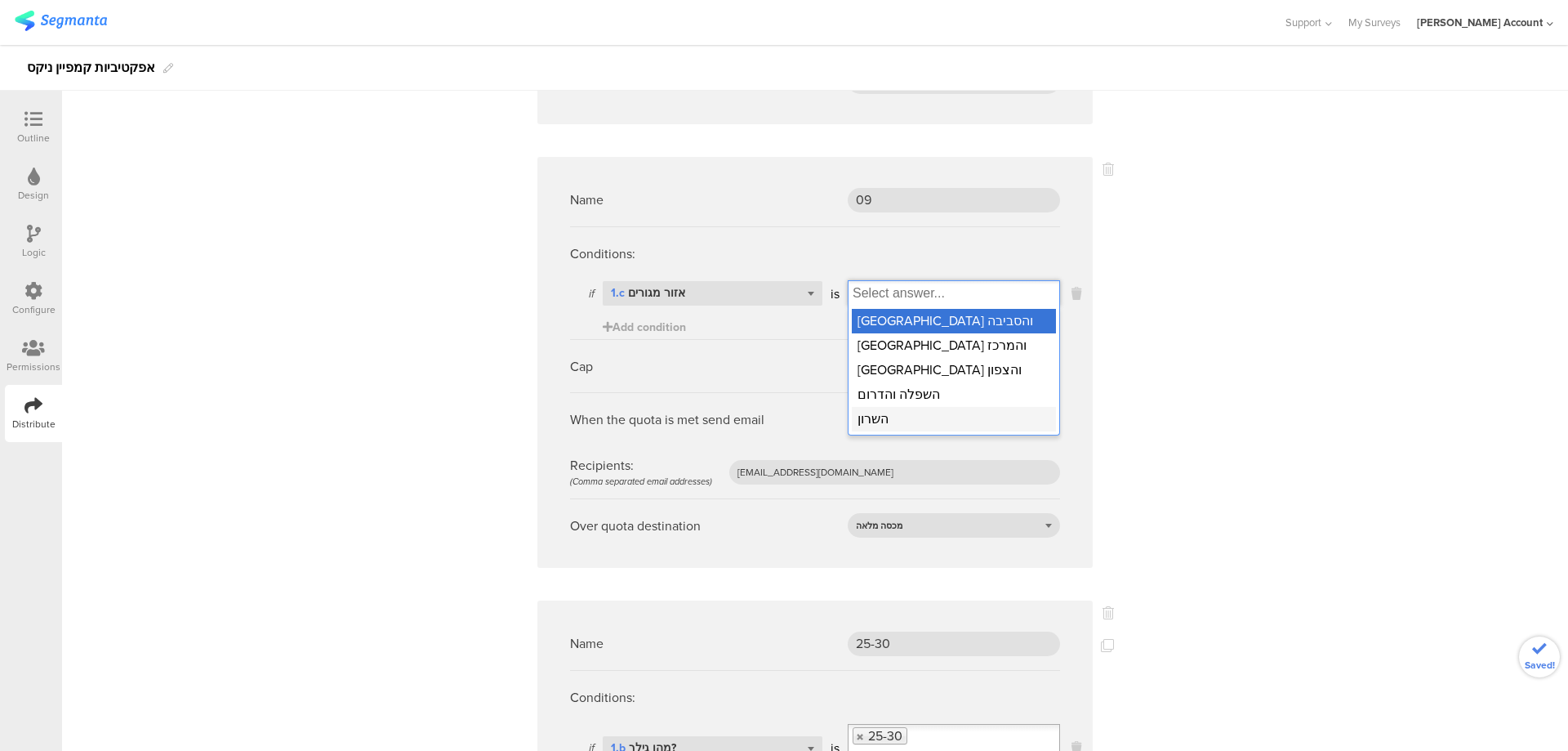
click at [915, 407] on div "השרון" at bounding box center [953, 419] width 204 height 25
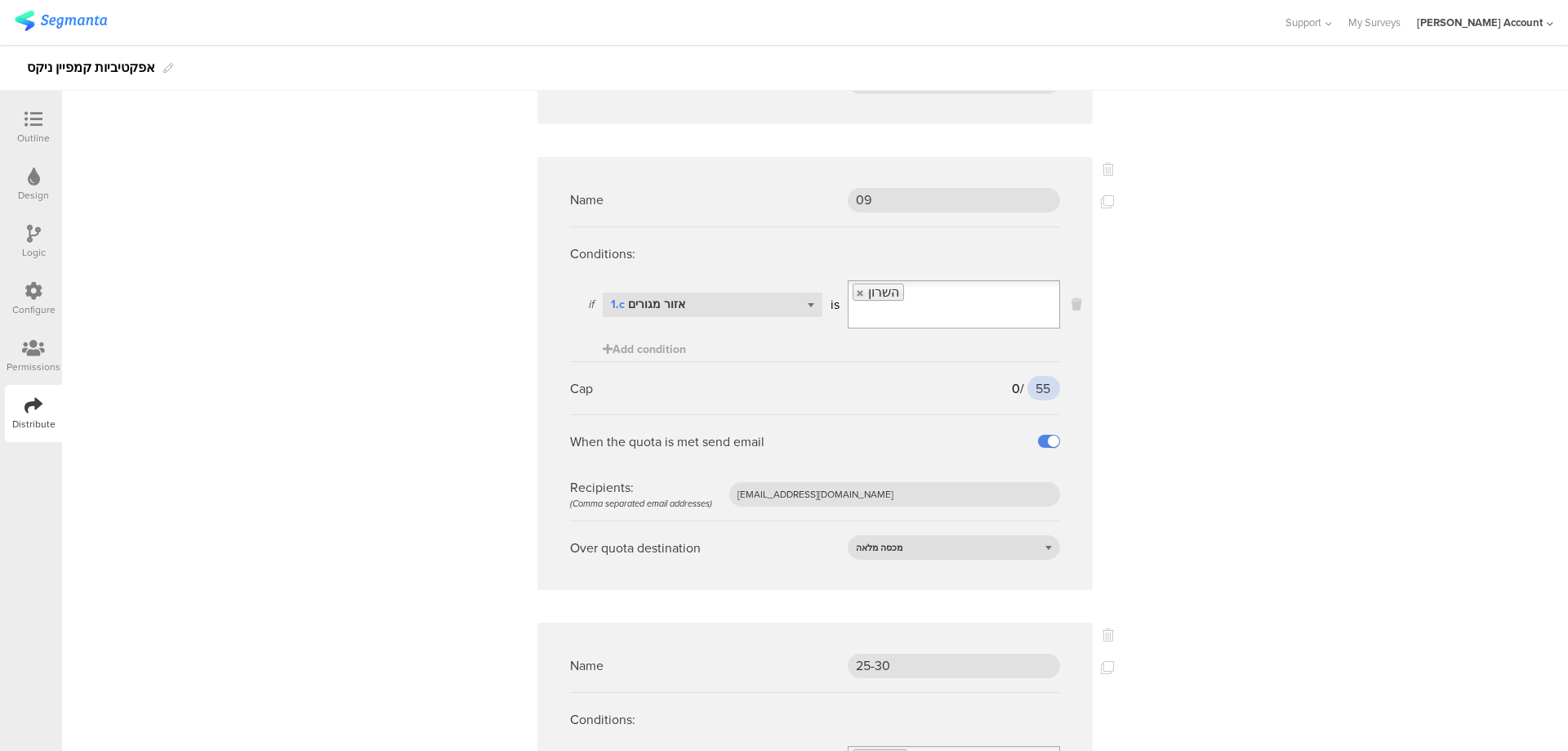
click at [1039, 376] on input "55" at bounding box center [1044, 387] width 33 height 25
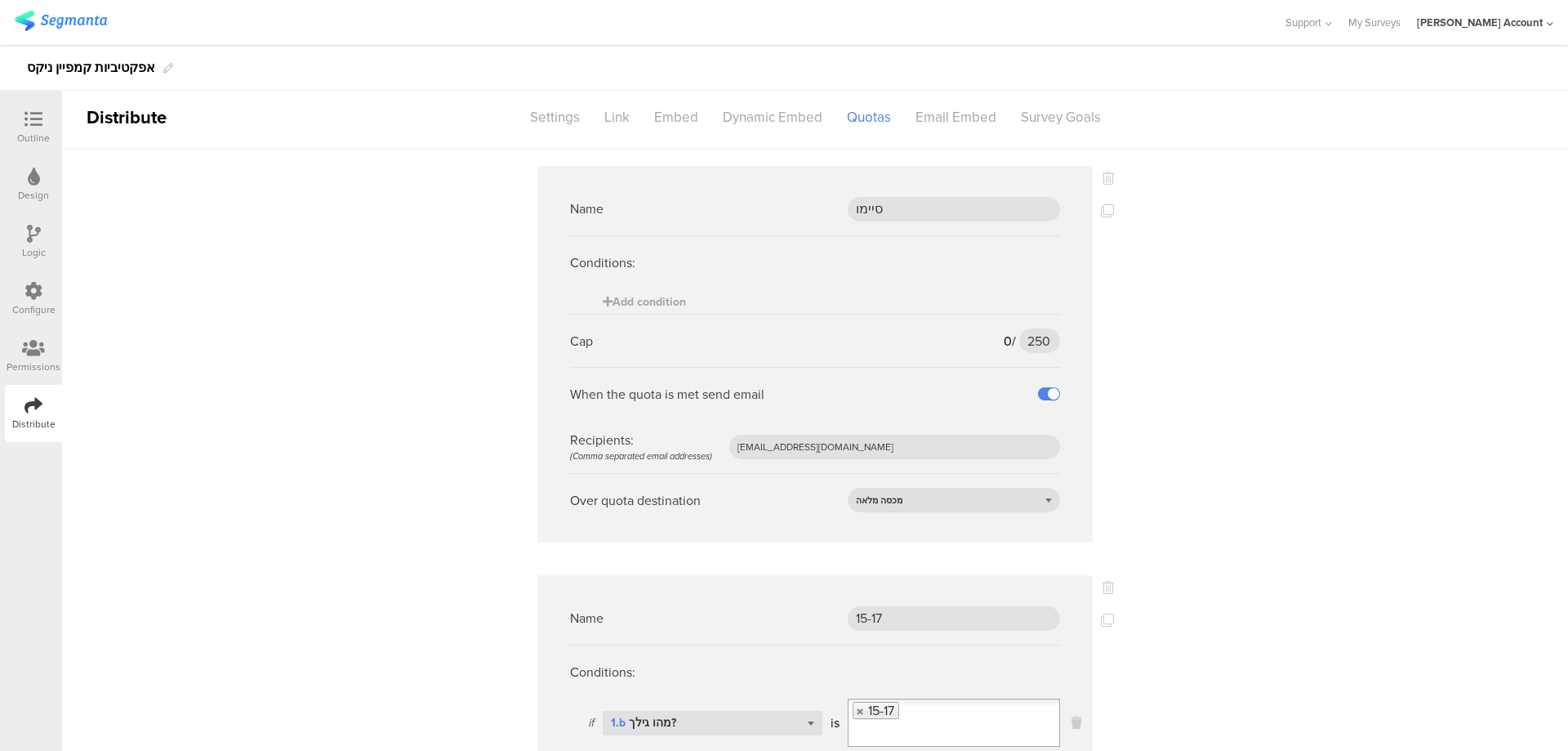
scroll to position [0, 0]
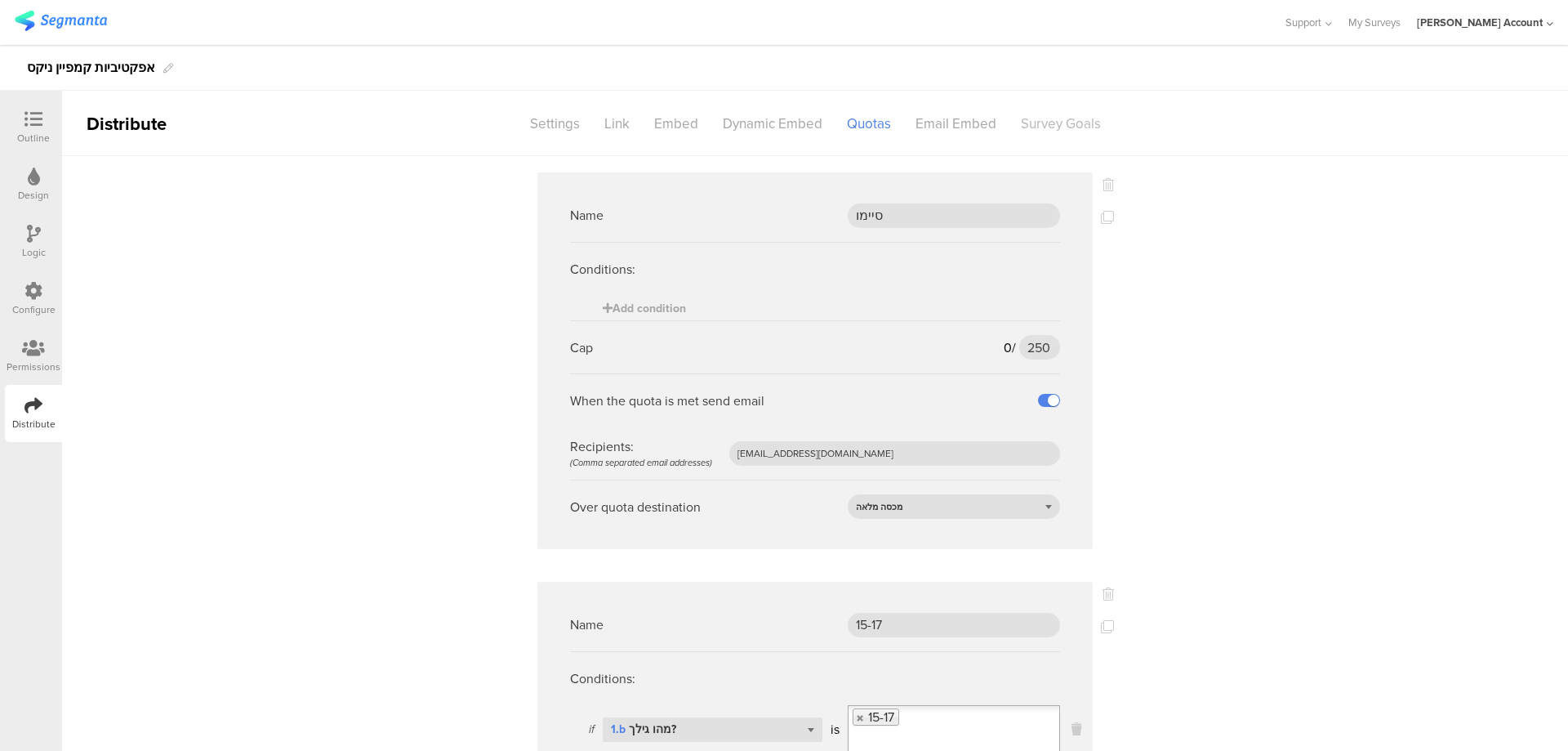
type input "23"
click at [1081, 119] on div "Survey Goals" at bounding box center [1061, 123] width 105 height 29
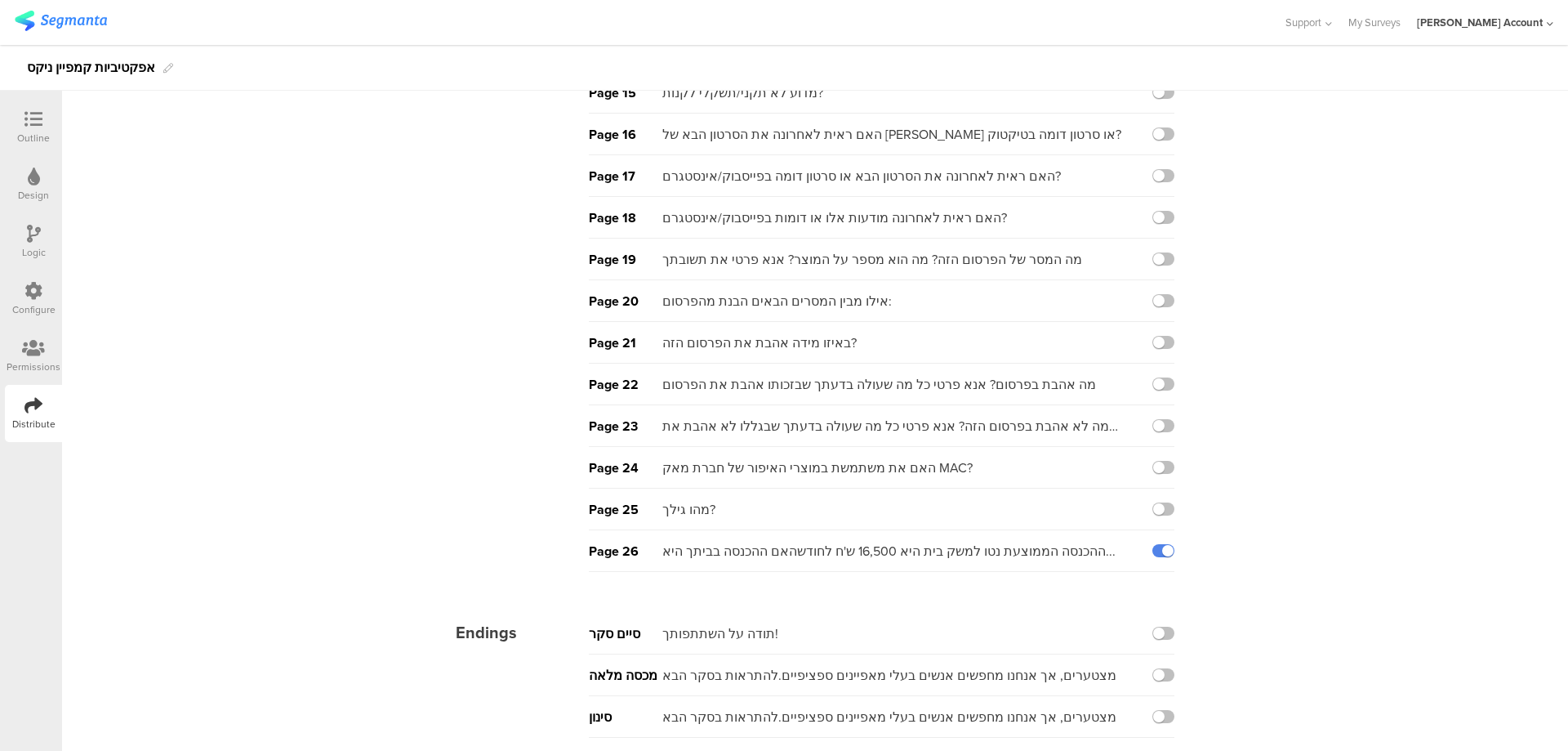
scroll to position [687, 0]
click at [30, 225] on icon at bounding box center [34, 233] width 14 height 18
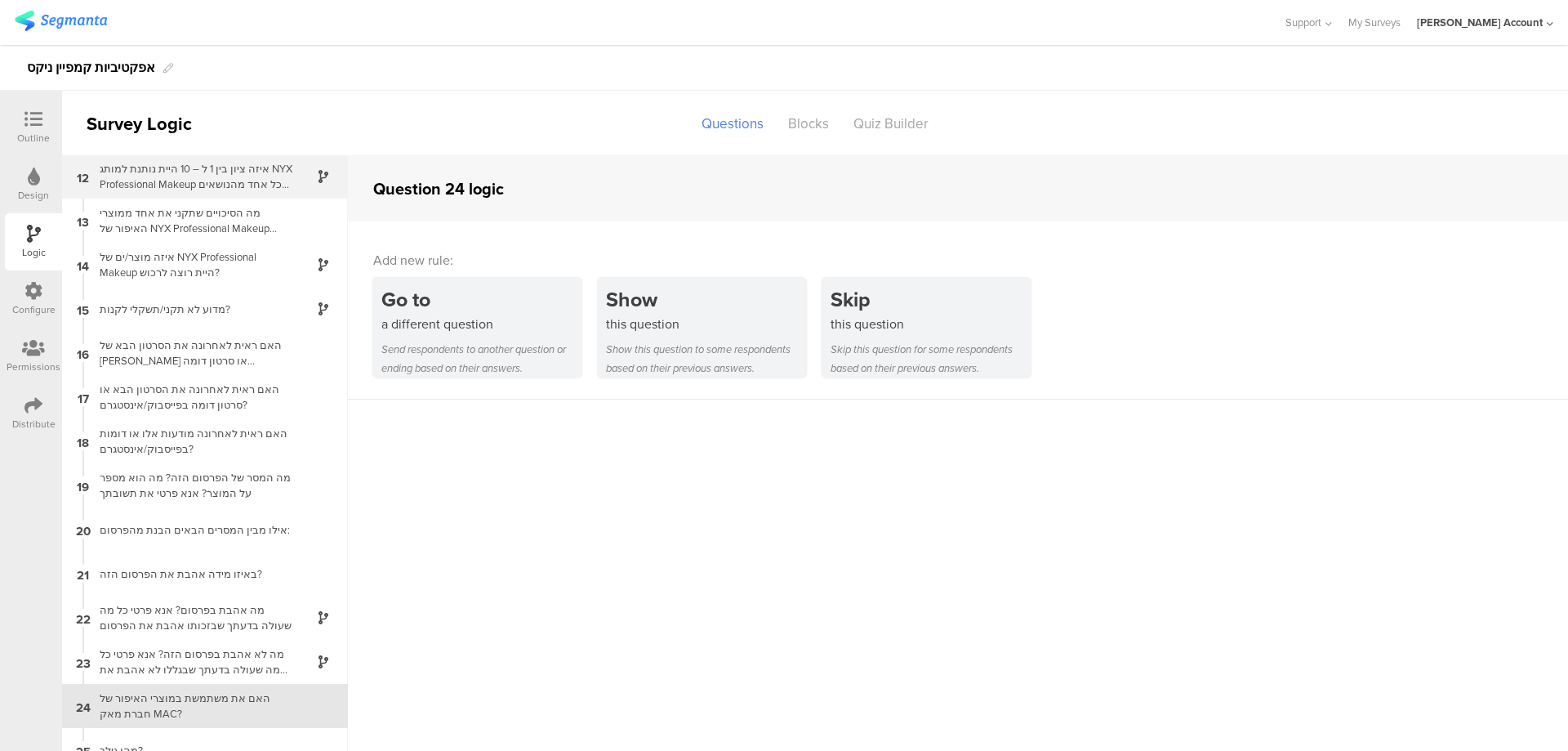
click at [294, 179] on div at bounding box center [314, 177] width 40 height 19
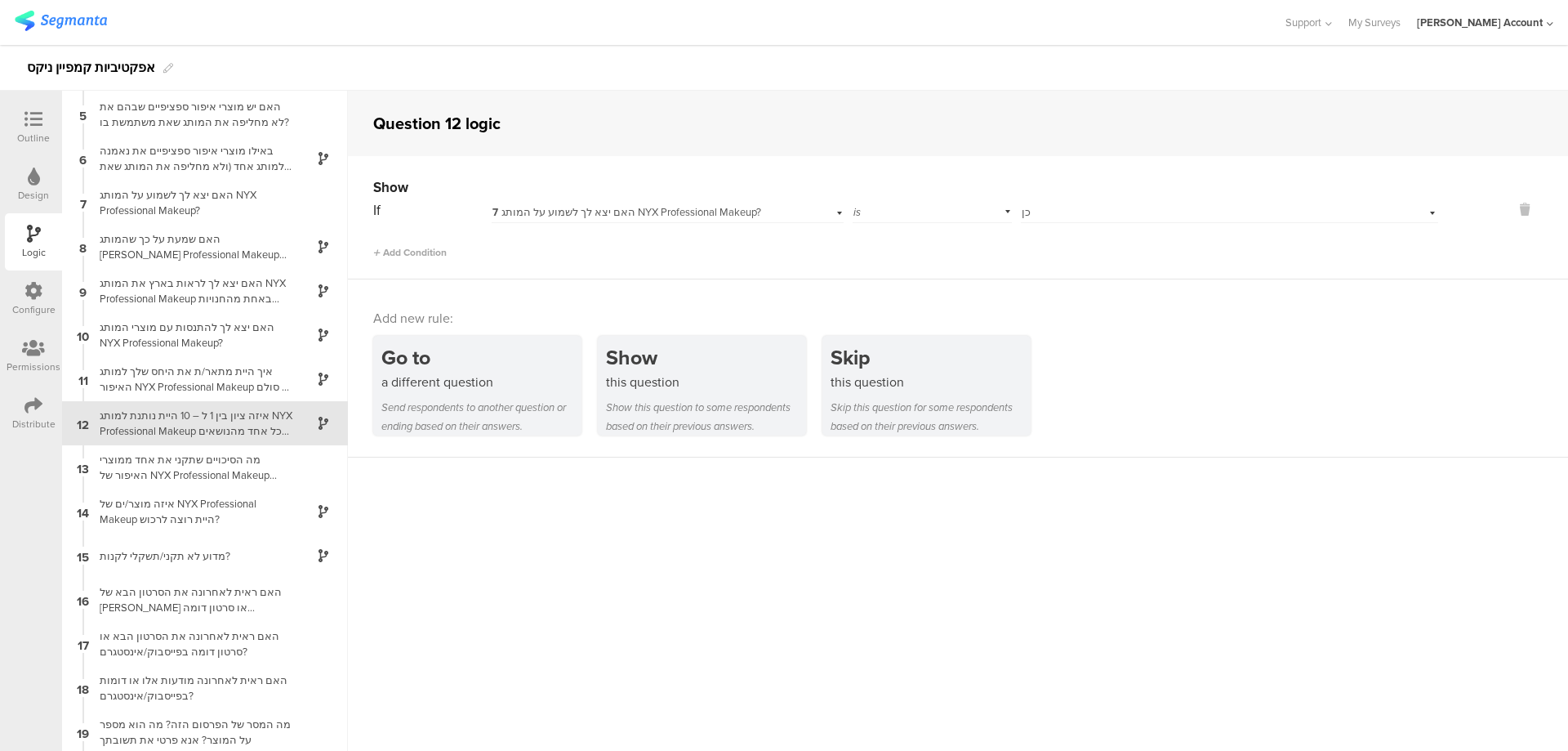
scroll to position [178, 0]
click at [29, 110] on icon at bounding box center [33, 118] width 18 height 18
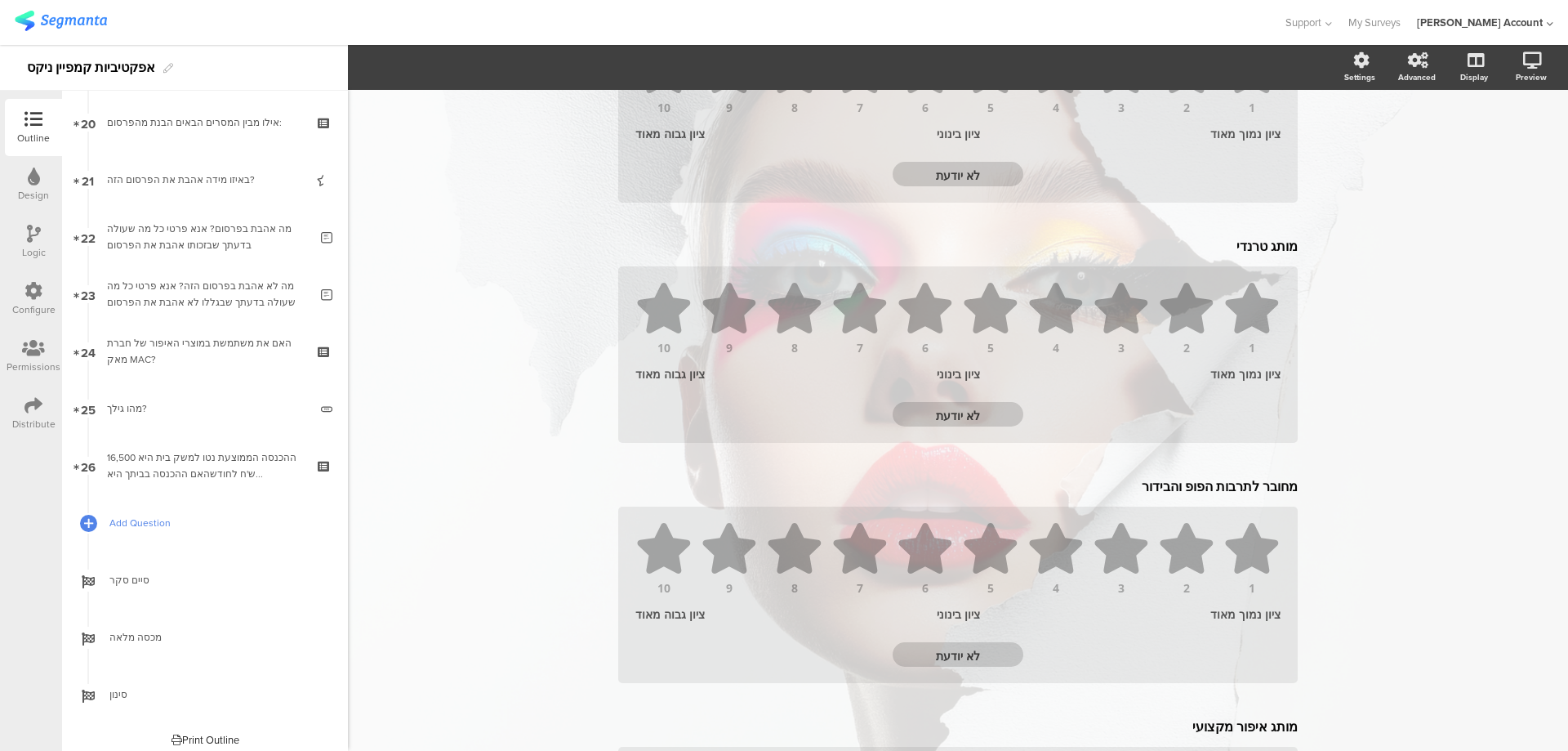
scroll to position [1158, 0]
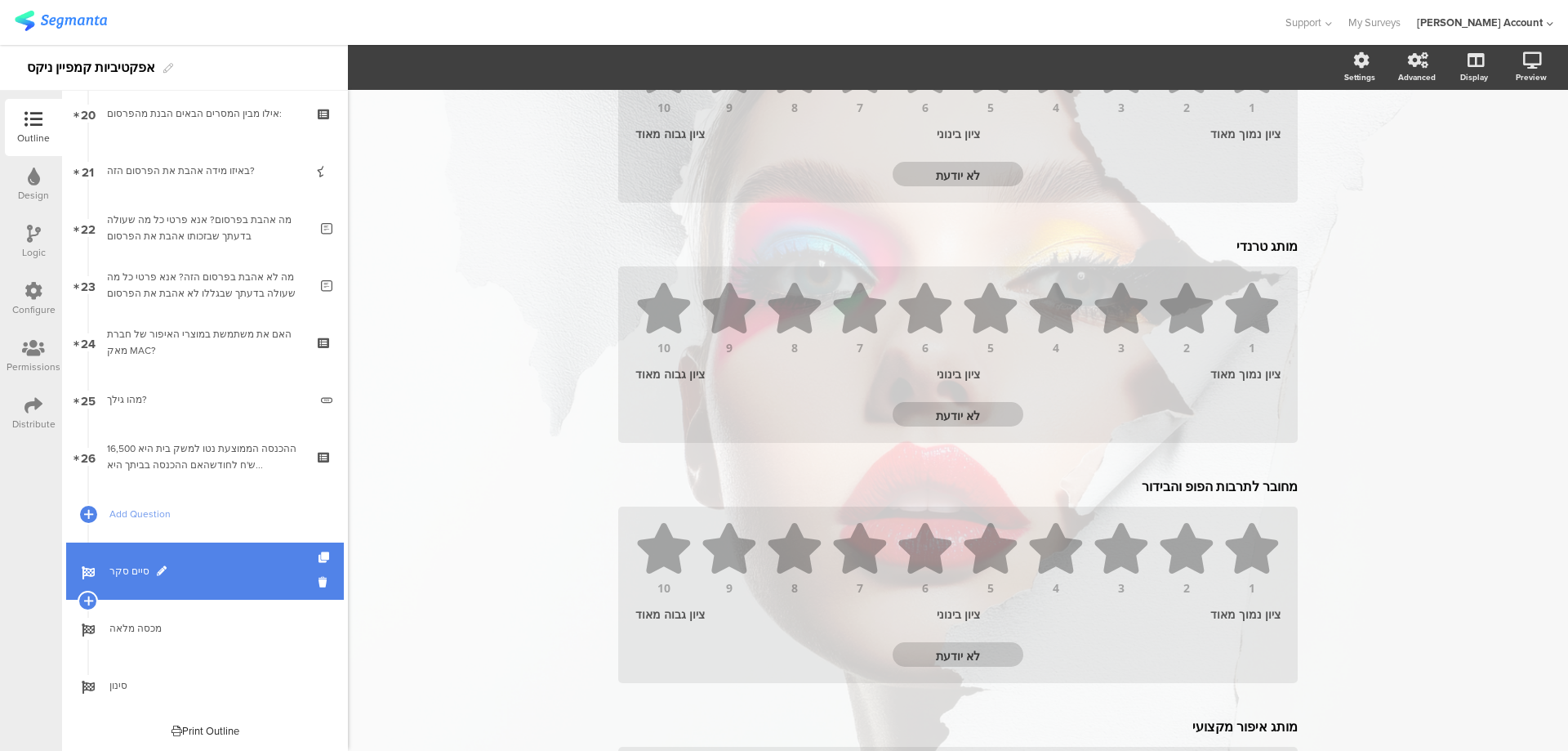
click at [153, 561] on link "סיים סקר" at bounding box center [205, 571] width 277 height 58
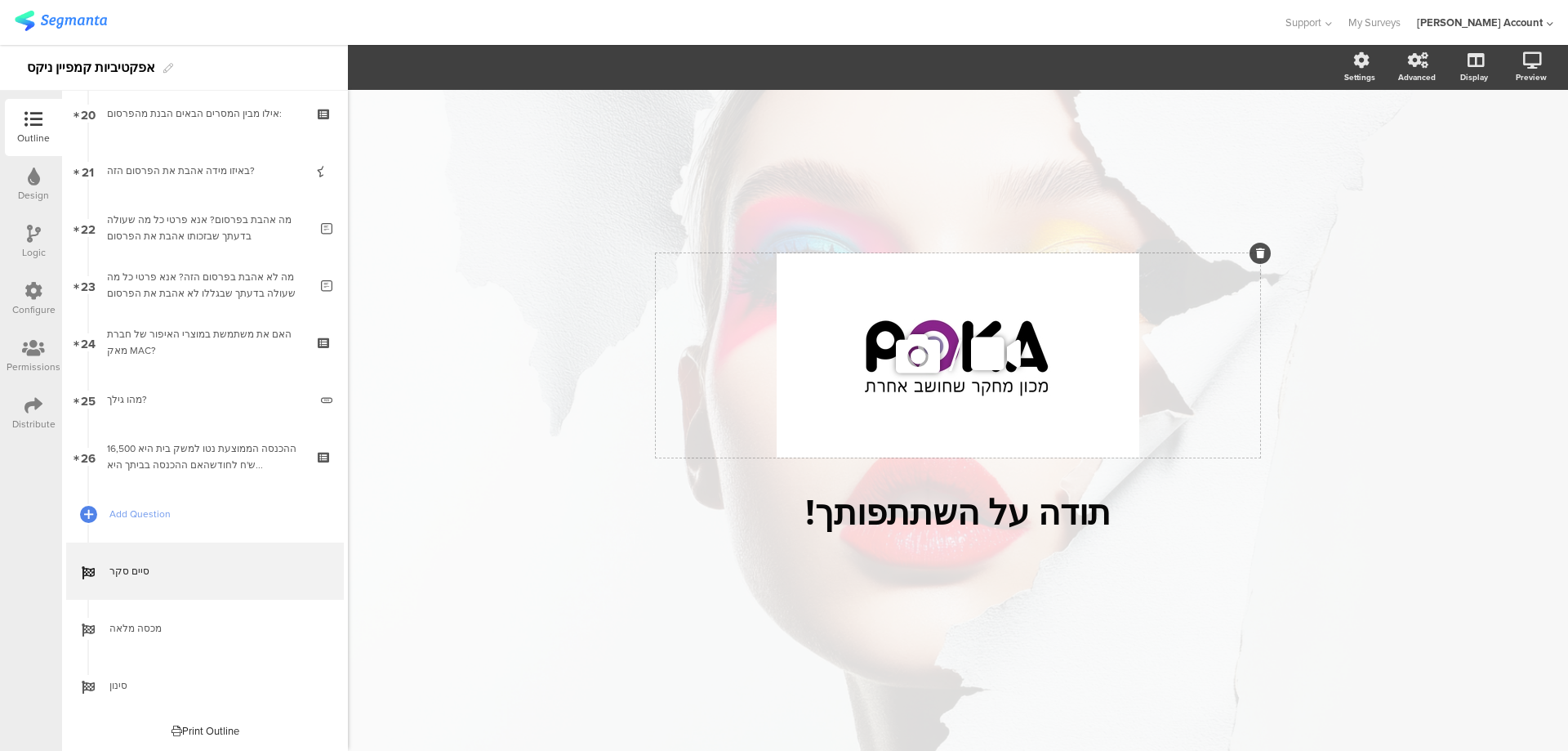
click at [1260, 255] on icon at bounding box center [1260, 254] width 9 height 10
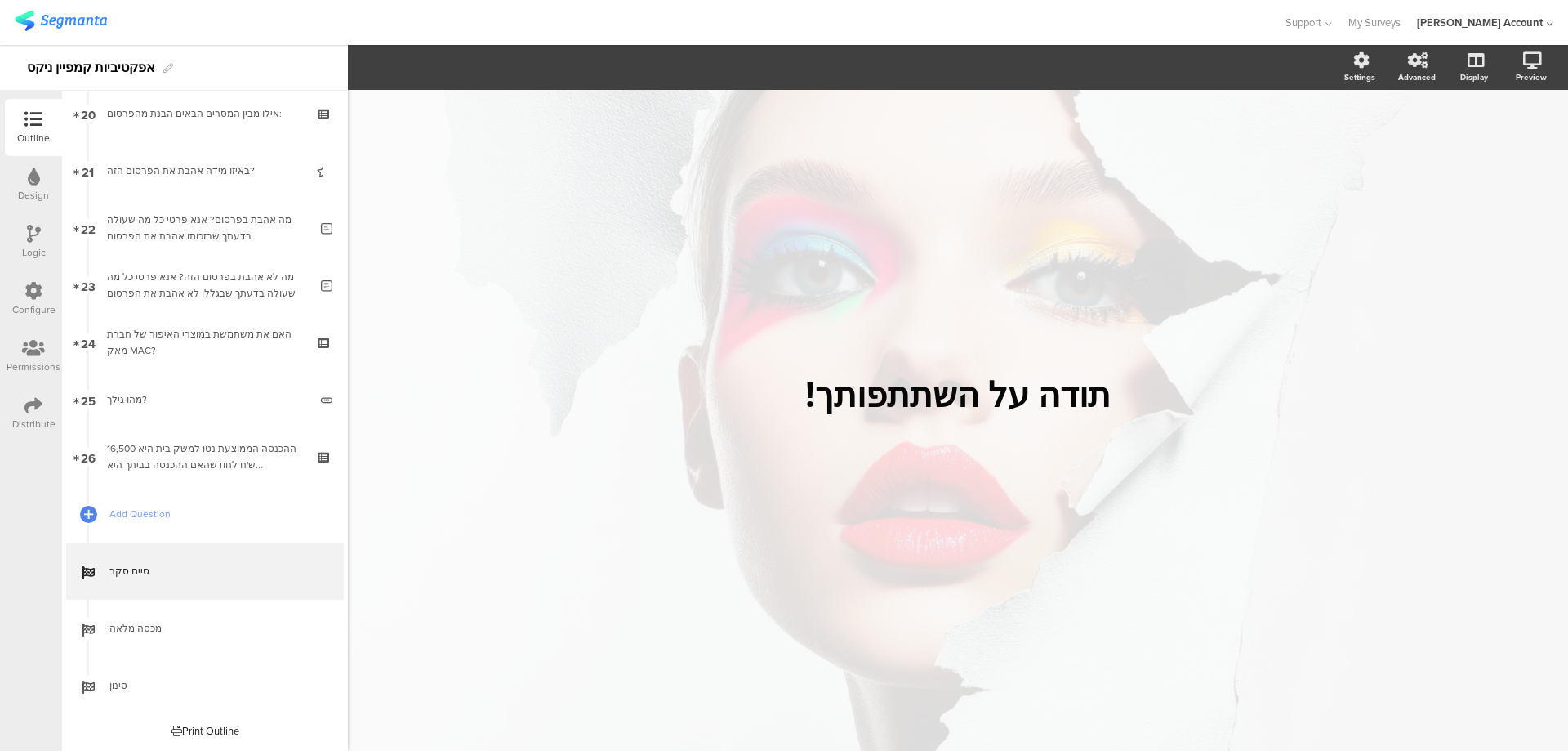
click at [29, 402] on icon at bounding box center [33, 404] width 18 height 18
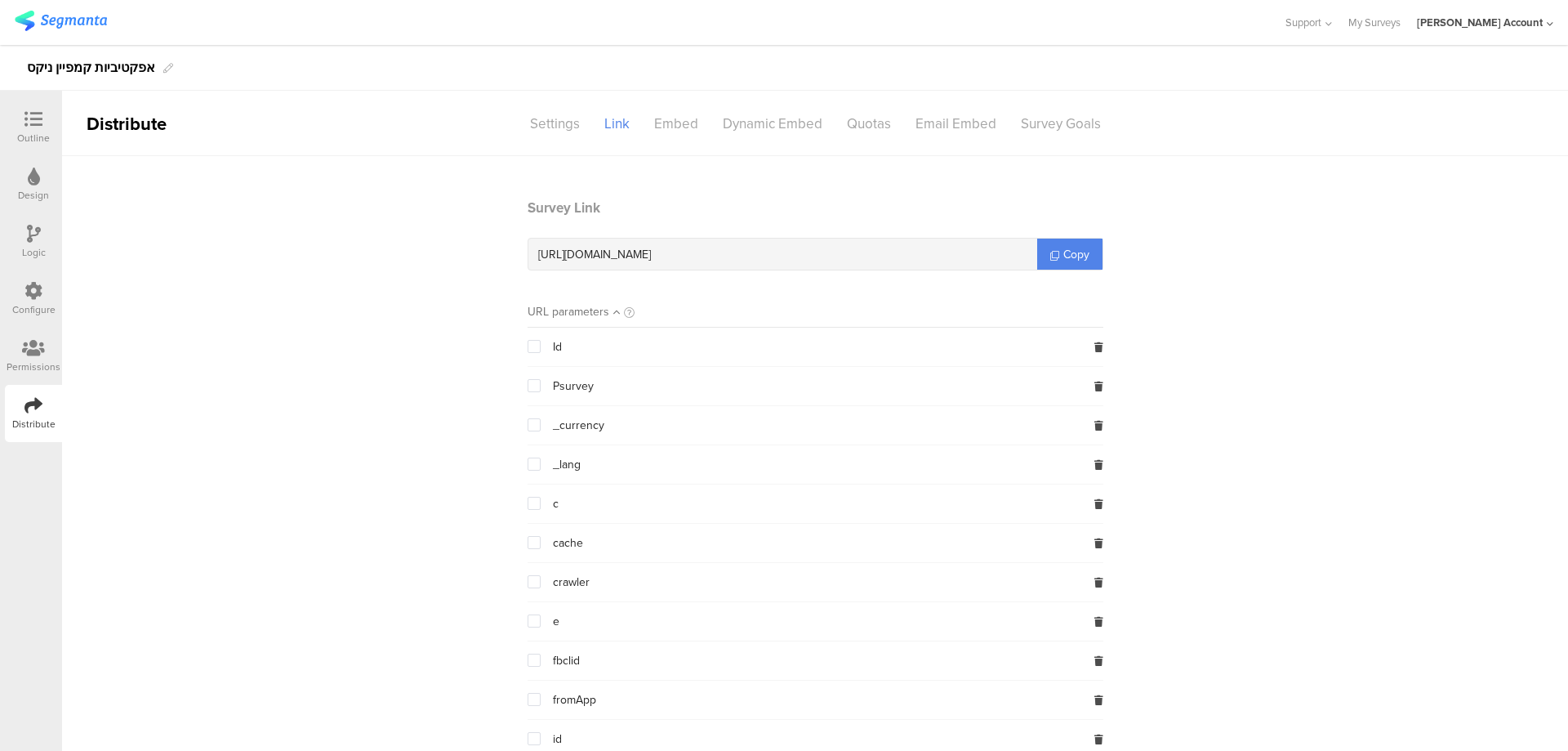
click at [651, 250] on span "https://surveys.segmanta.com/b3maf8" at bounding box center [594, 255] width 112 height 17
copy div "https://surveys.segmanta.com/b3maf8"
click at [34, 117] on icon at bounding box center [33, 118] width 18 height 18
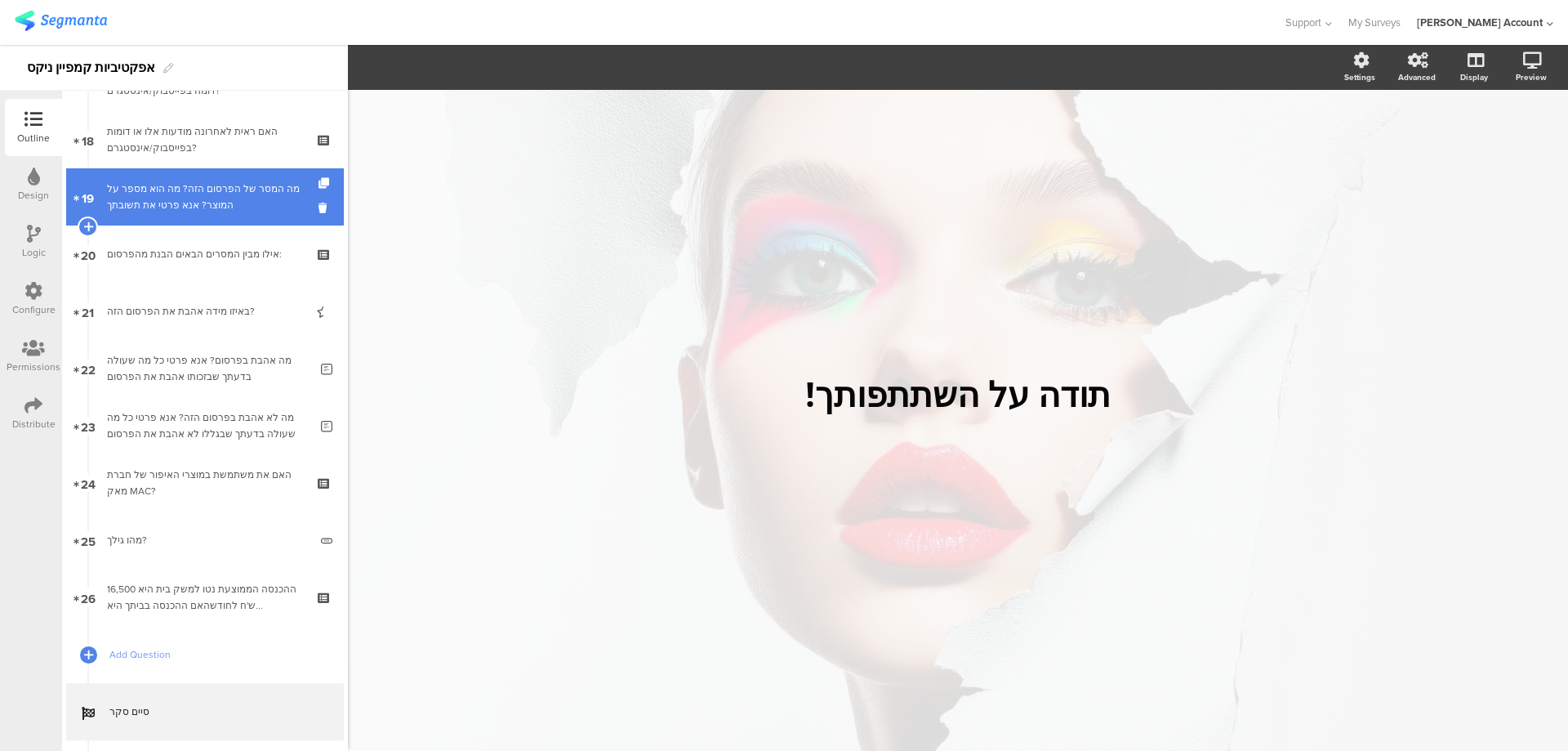
scroll to position [980, 0]
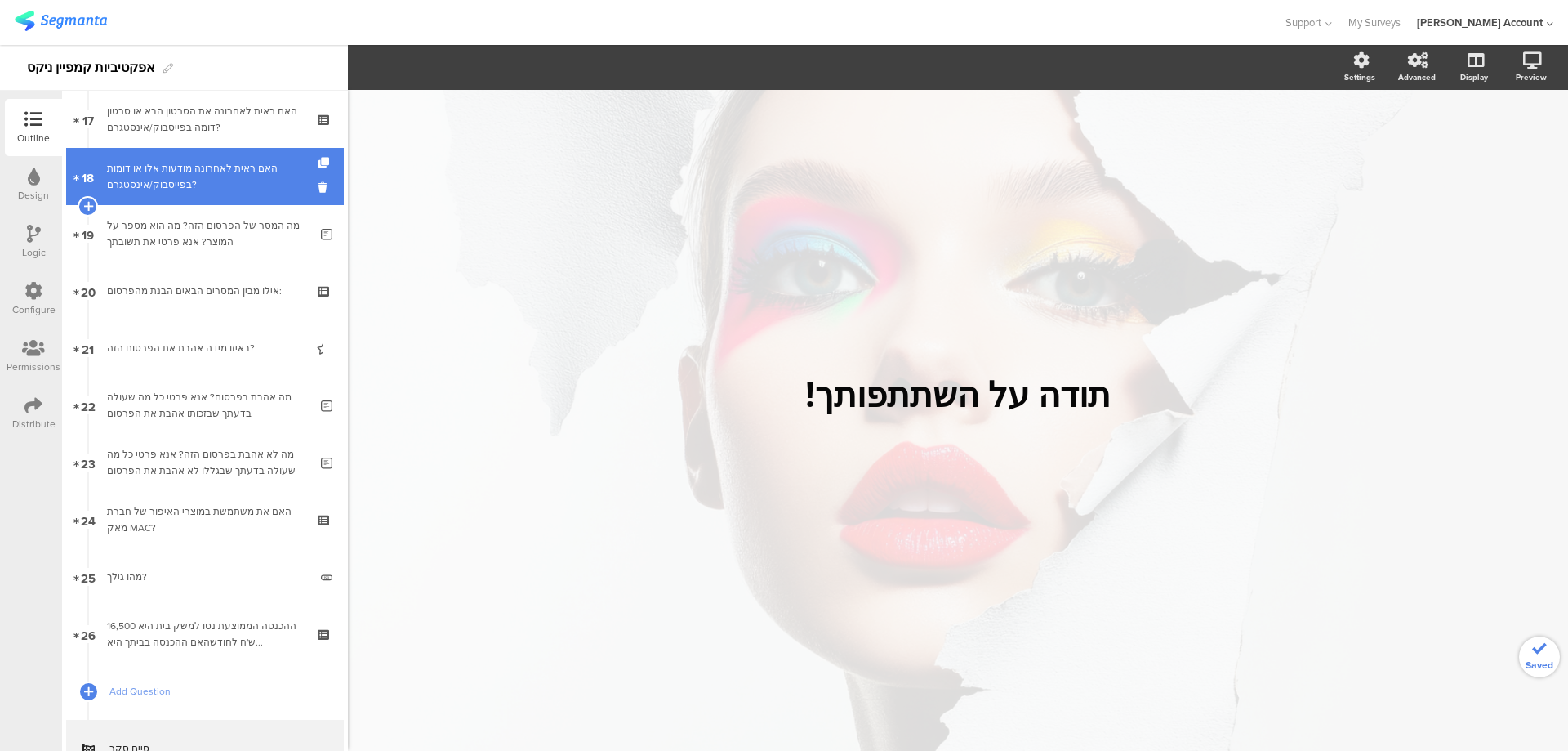
click at [246, 189] on div "האם ראית לאחרונה מודעות אלו או דומות בפייסבוק/אינסטגרם?" at bounding box center [205, 176] width 195 height 33
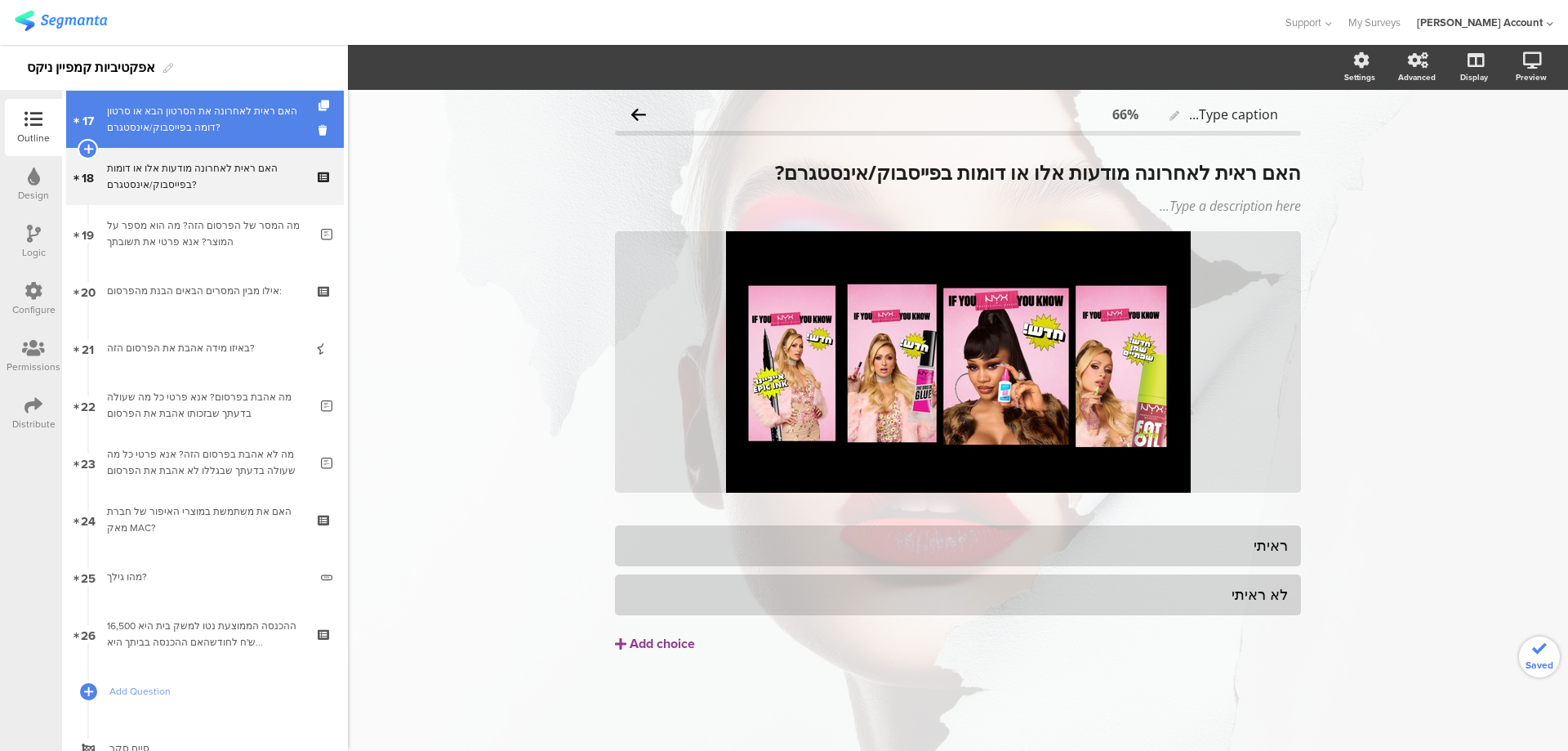
click at [267, 120] on div "האם ראית לאחרונה את הסרטון הבא או סרטון דומה בפייסבוק/אינסטגרם?" at bounding box center [205, 119] width 195 height 33
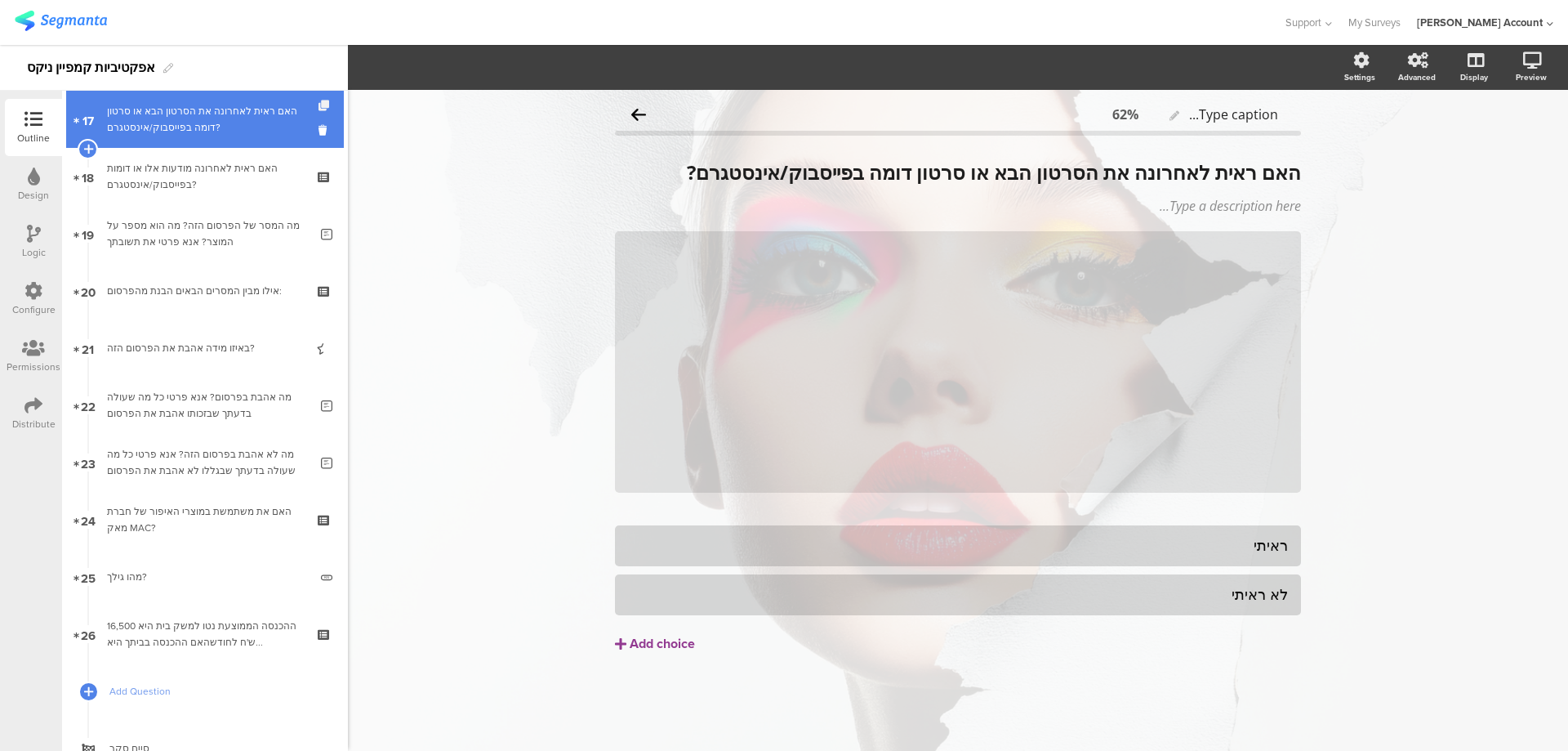
click at [319, 103] on icon at bounding box center [326, 106] width 14 height 11
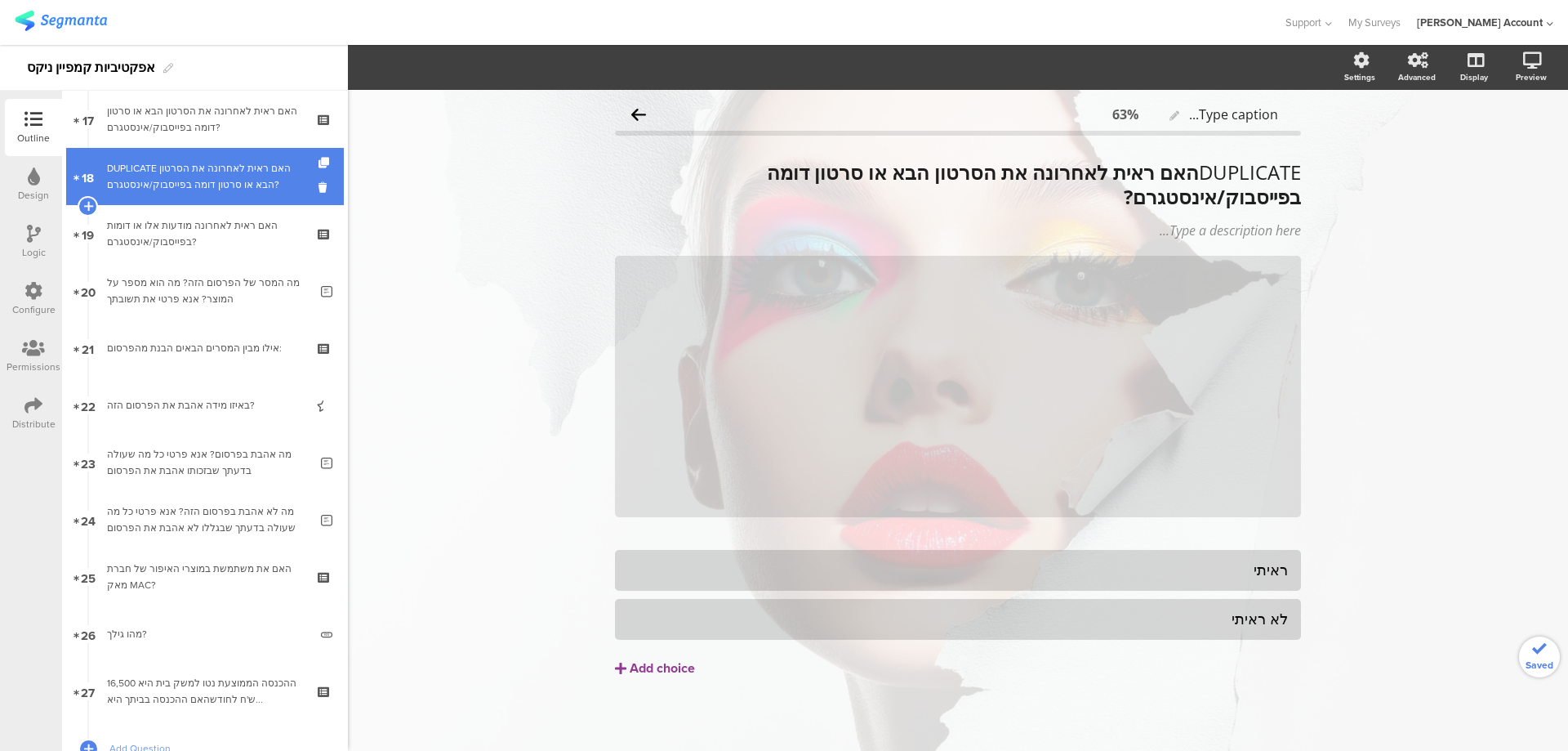
click at [269, 165] on div "DUPLICATE האם ראית לאחרונה את הסרטון הבא או סרטון דומה בפייסבוק/אינסטגרם?" at bounding box center [205, 176] width 195 height 33
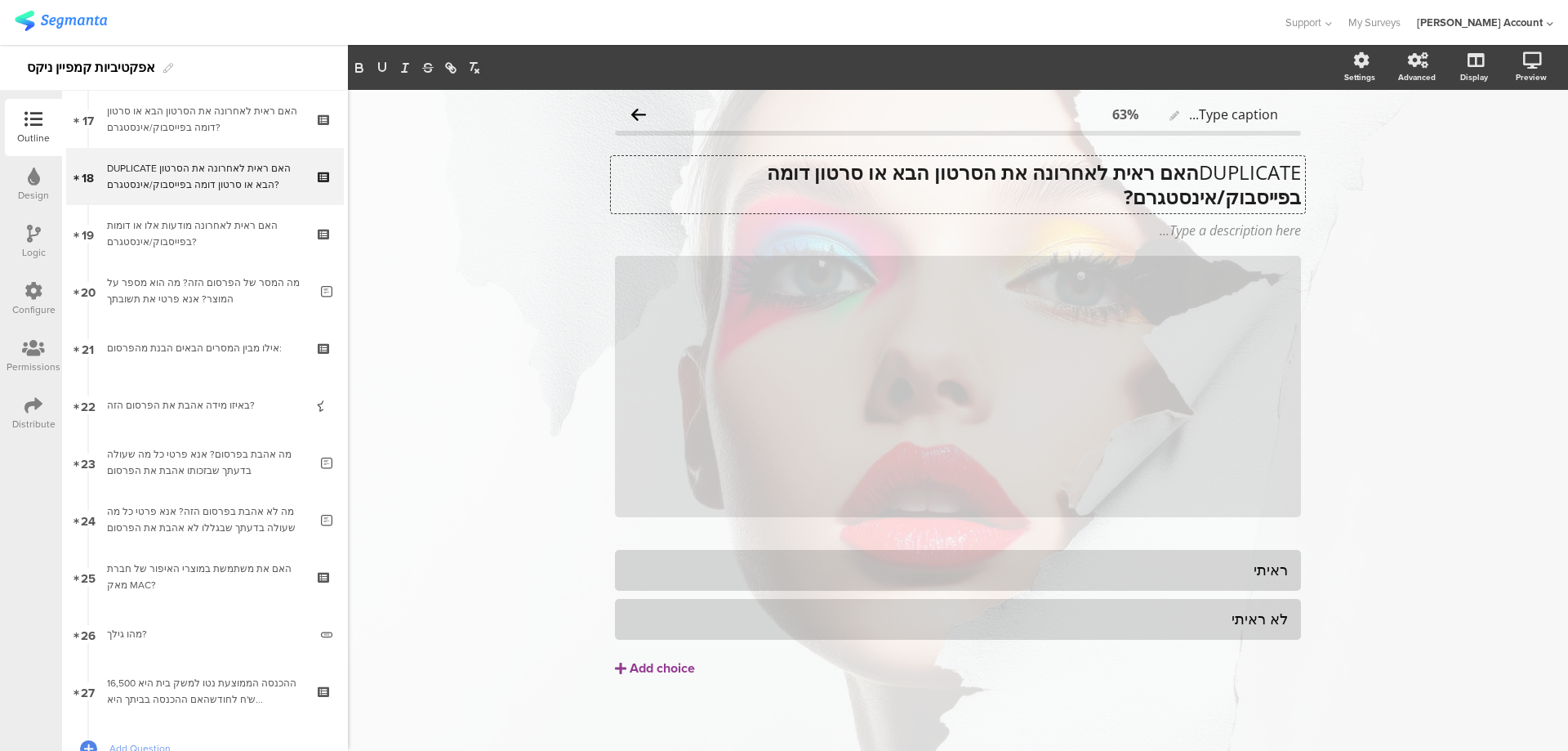
click at [1186, 173] on div "DUPLICATE האם ראית לאחרונה את הסרטון הבא או סרטון דומה בפייסבוק/אינסטגרם? DUPLI…" at bounding box center [957, 184] width 694 height 58
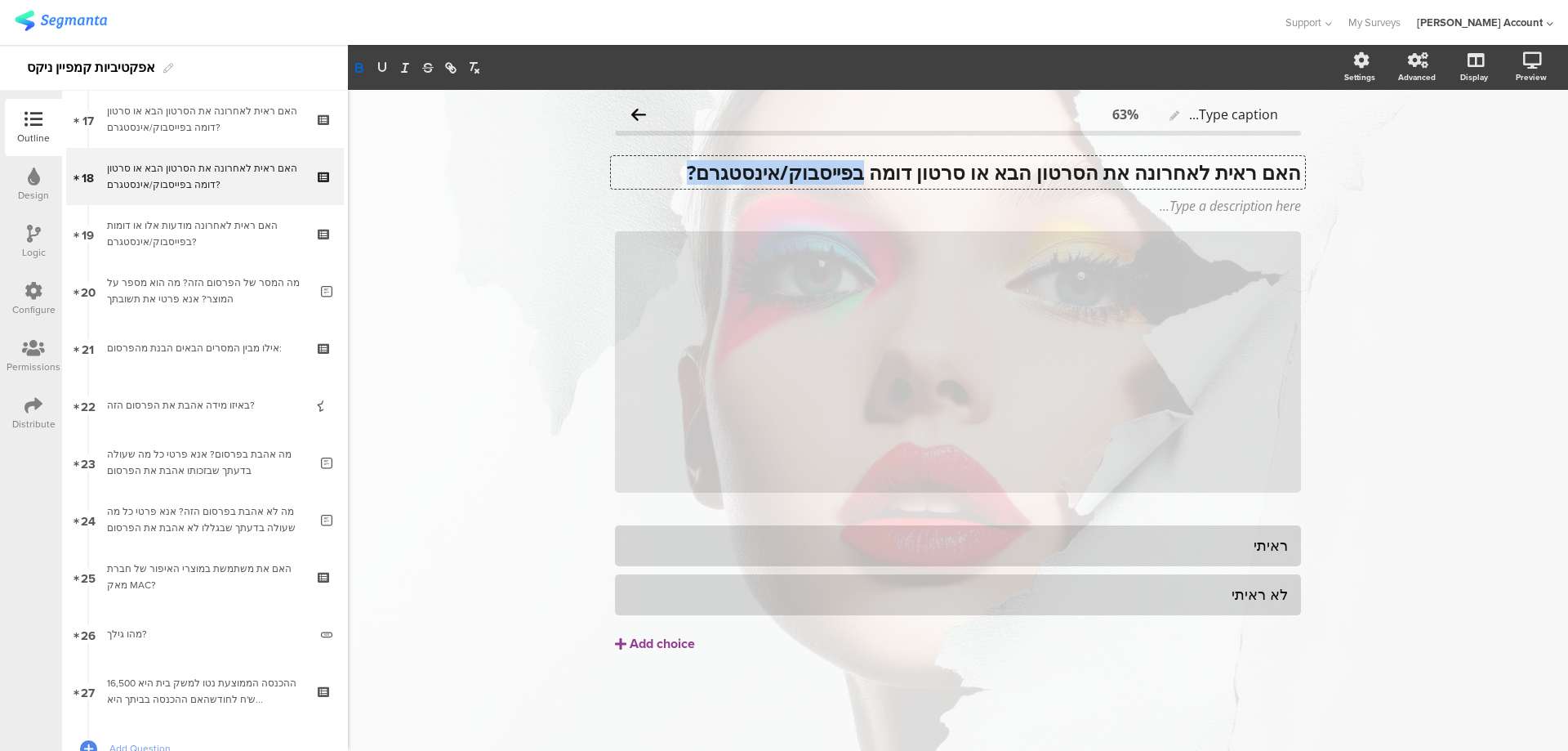
drag, startPoint x: 866, startPoint y: 170, endPoint x: 624, endPoint y: 167, distance: 242.0
click at [624, 167] on p "האם ראית לאחרונה את הסרטון הבא או סרטון דומה בפייסבוק/אינסטגרם?" at bounding box center [957, 172] width 686 height 25
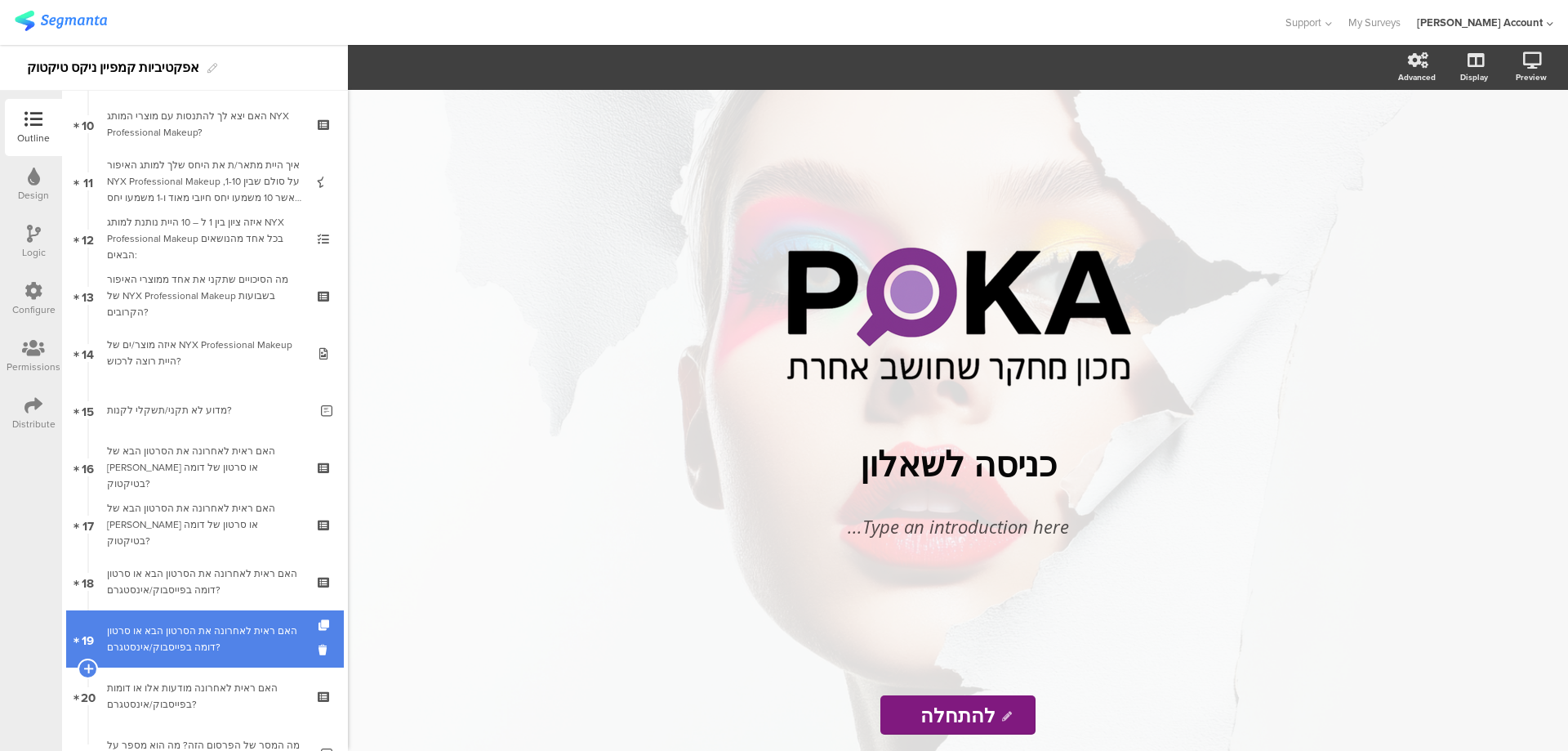
scroll to position [762, 0]
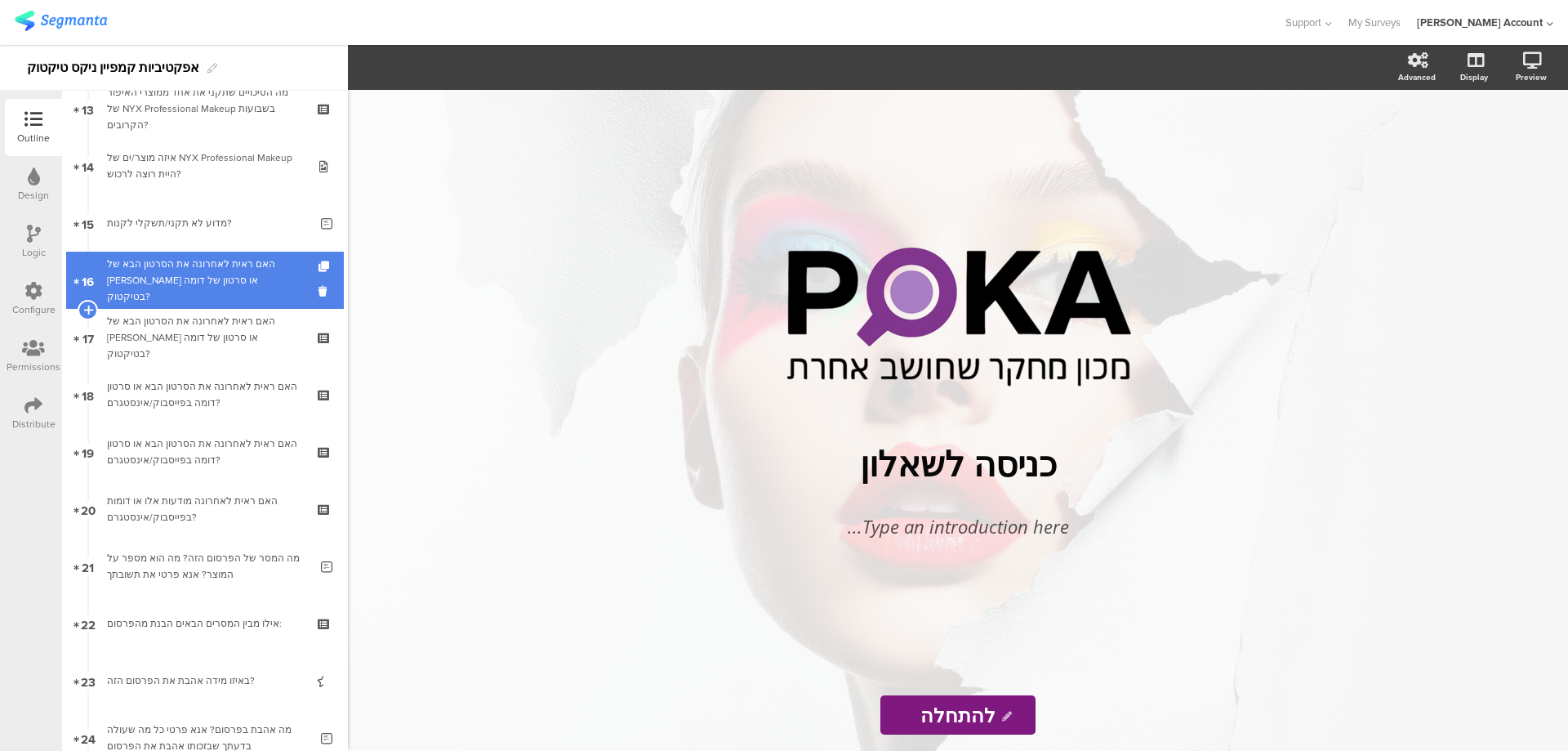
click at [274, 275] on div "האם ראית לאחרונה את הסרטון הבא של ניקס או סרטון של דומה בטיקטוק?" at bounding box center [205, 280] width 195 height 49
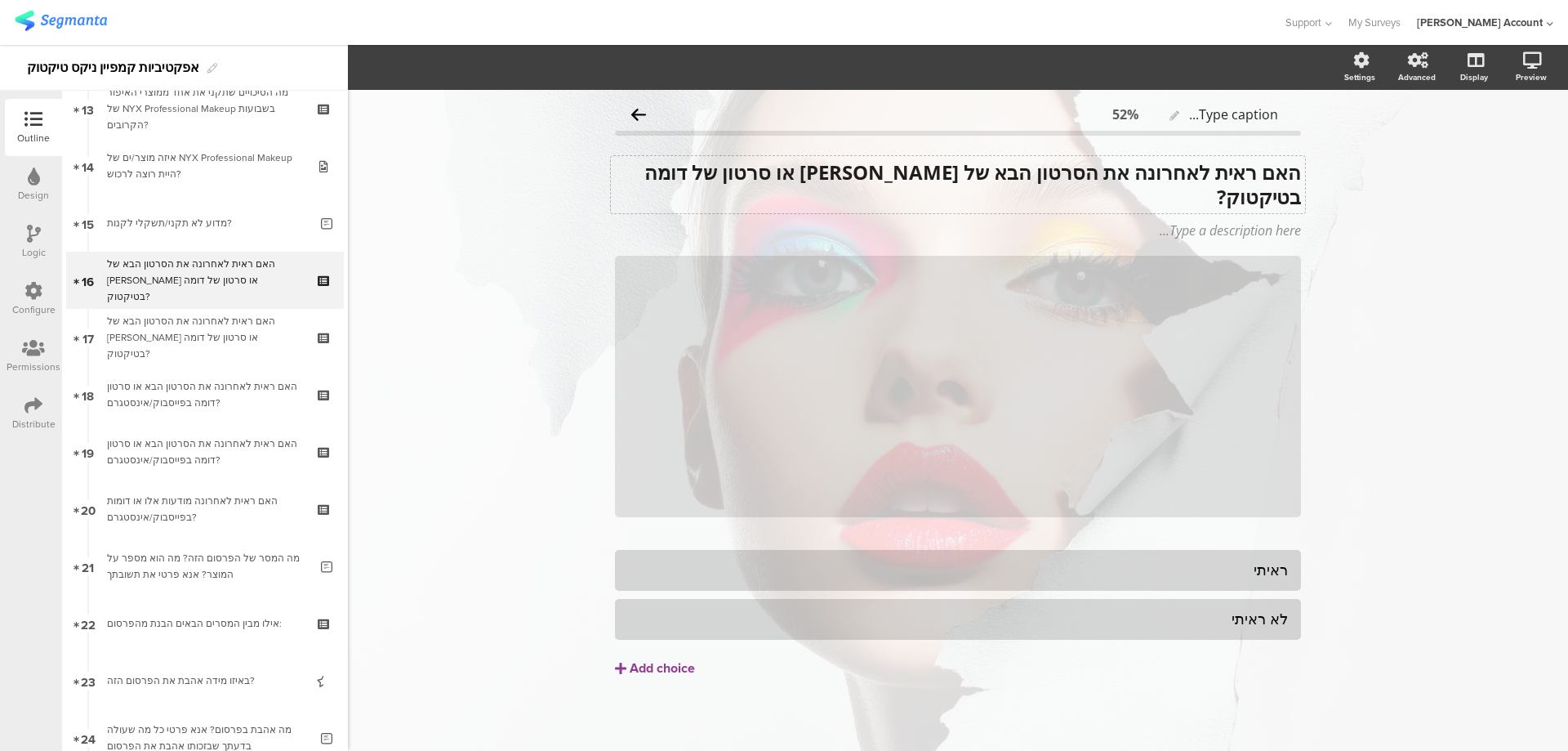
click at [1009, 178] on div "האם ראית לאחרונה את הסרטון הבא של ניקס או סרטון של דומה בטיקטוק? האם ראית לאחרו…" at bounding box center [957, 184] width 694 height 58
click at [1009, 178] on strong "האם ראית לאחרונה את הסרטון הבא של ניקס או סרטון של דומה בטיקטוק?" at bounding box center [970, 184] width 661 height 52
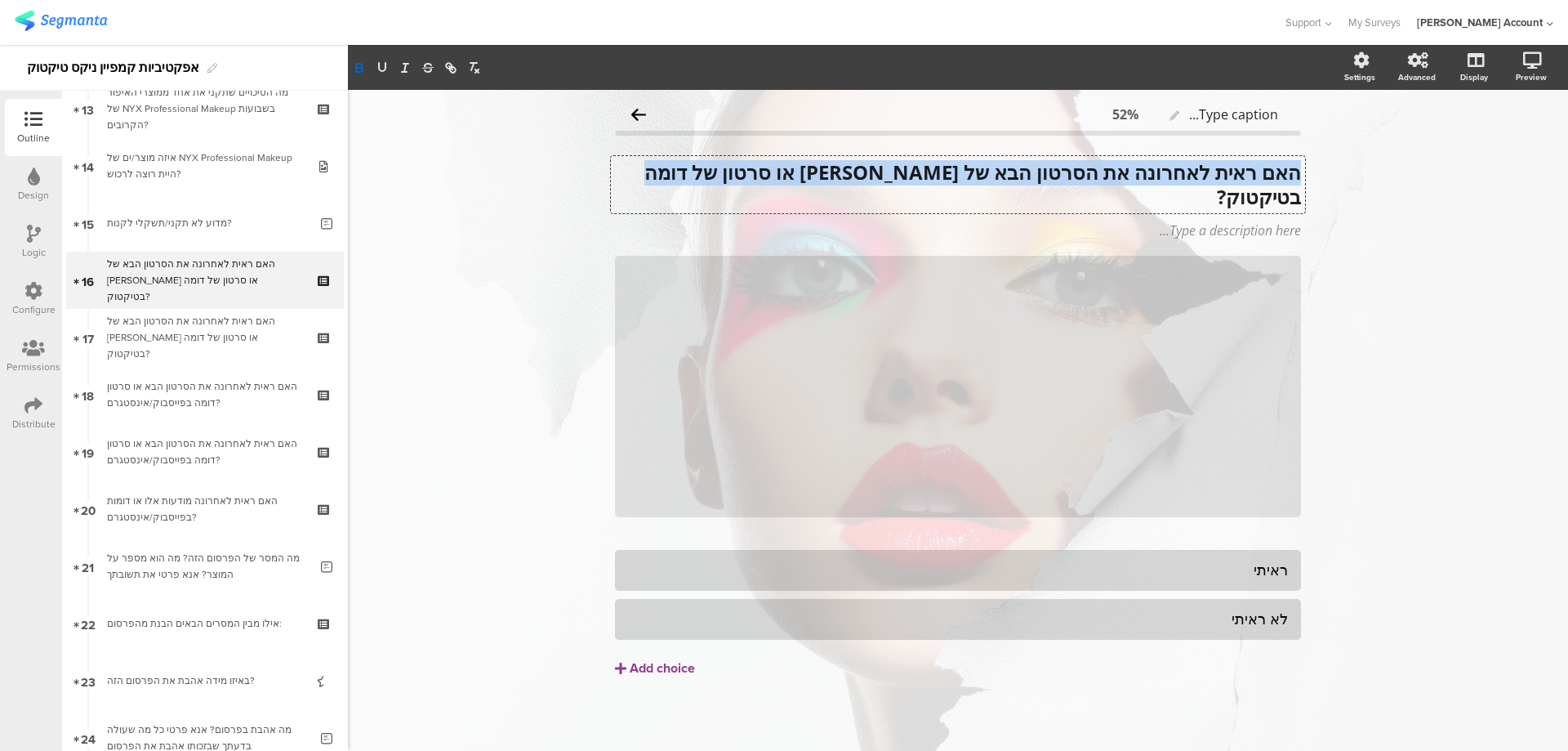
click at [1009, 178] on strong "האם ראית לאחרונה את הסרטון הבא של ניקס או סרטון של דומה בטיקטוק?" at bounding box center [970, 184] width 661 height 52
click at [809, 169] on strong "האם ראית לאחרונה את הסרטון הבא של ניקס או סרטון של דומה בטיקטוק?" at bounding box center [970, 184] width 661 height 52
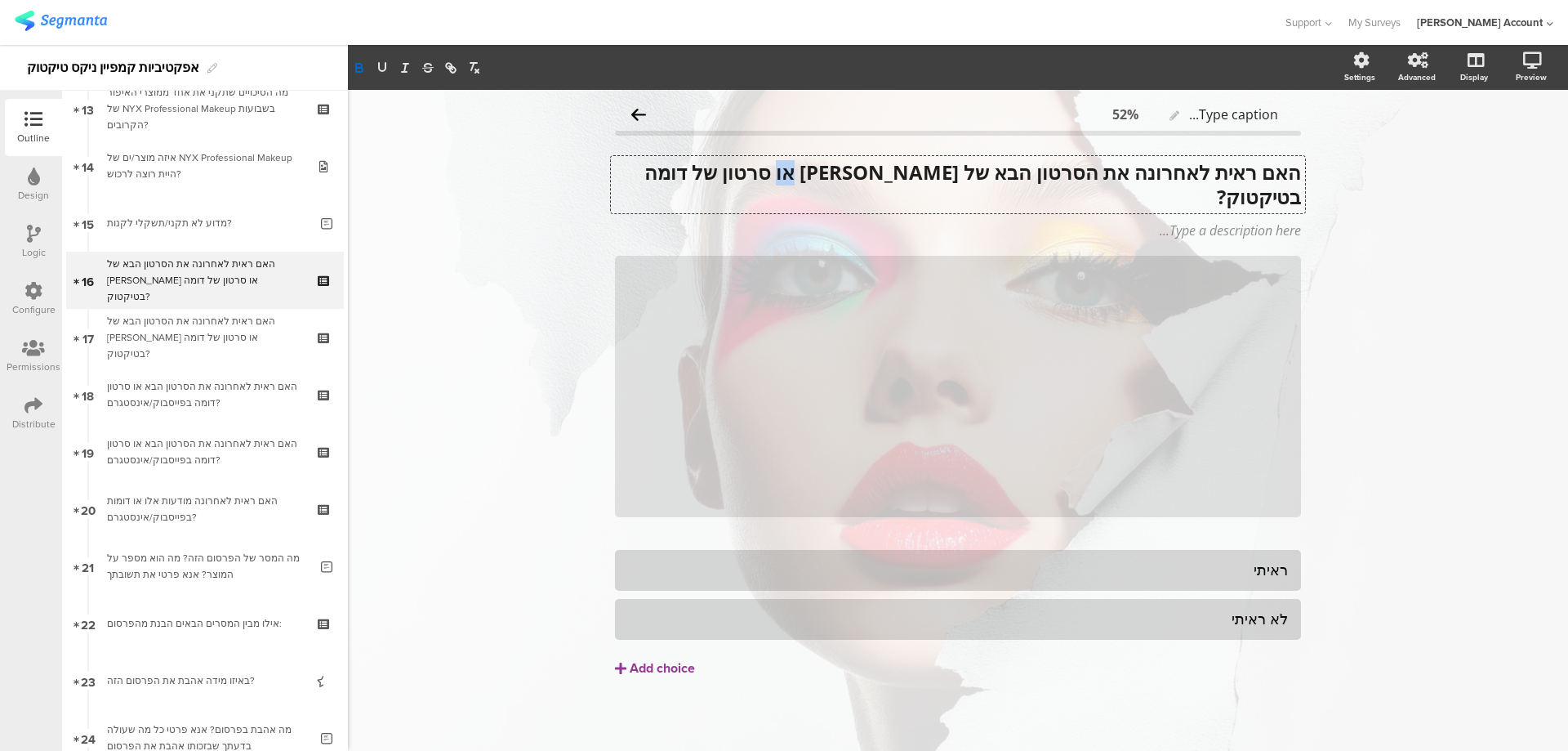
drag, startPoint x: 820, startPoint y: 169, endPoint x: 843, endPoint y: 173, distance: 23.3
click at [843, 173] on strong "האם ראית לאחרונה את הסרטון הבא של ניקס או סרטון של דומה בטיקטוק?" at bounding box center [970, 184] width 661 height 52
click at [1064, 182] on strong "האם ראית לאחרונה את הסרטון הבא של [PERSON_NAME] או סרטון דומה בטיקטוק?" at bounding box center [983, 184] width 636 height 52
click at [1064, 180] on strong "האם ראית לאחרונה את הסרטון הבא של [PERSON_NAME] או סרטון דומה בטיקטוק?" at bounding box center [983, 184] width 636 height 52
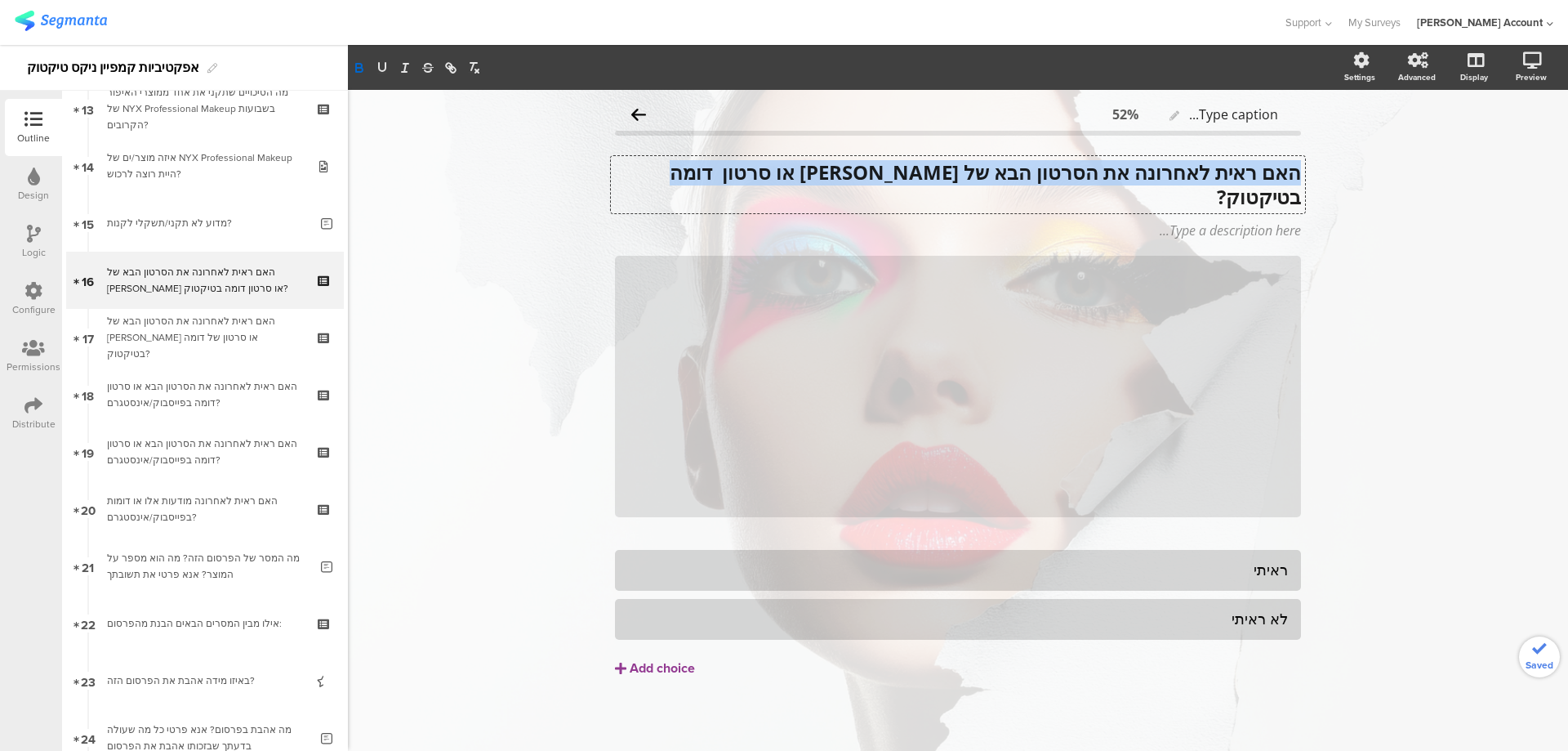
click at [1064, 180] on strong "האם ראית לאחרונה את הסרטון הבא של [PERSON_NAME] או סרטון דומה בטיקטוק?" at bounding box center [983, 184] width 636 height 52
copy strong "האם ראית לאחרונה את הסרטון הבא של [PERSON_NAME] או סרטון דומה בטיקטוק?"
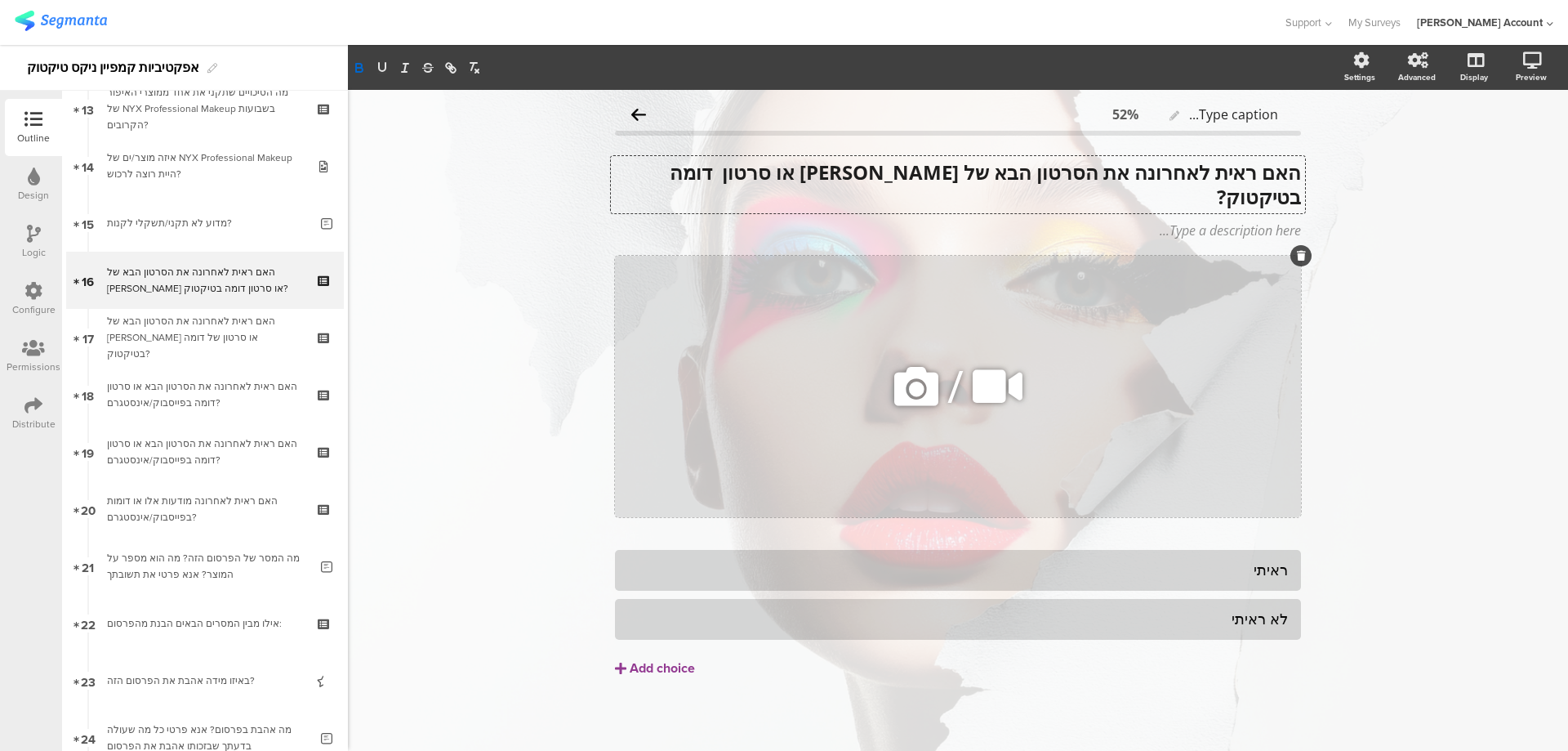
click at [1003, 360] on icon at bounding box center [998, 386] width 61 height 56
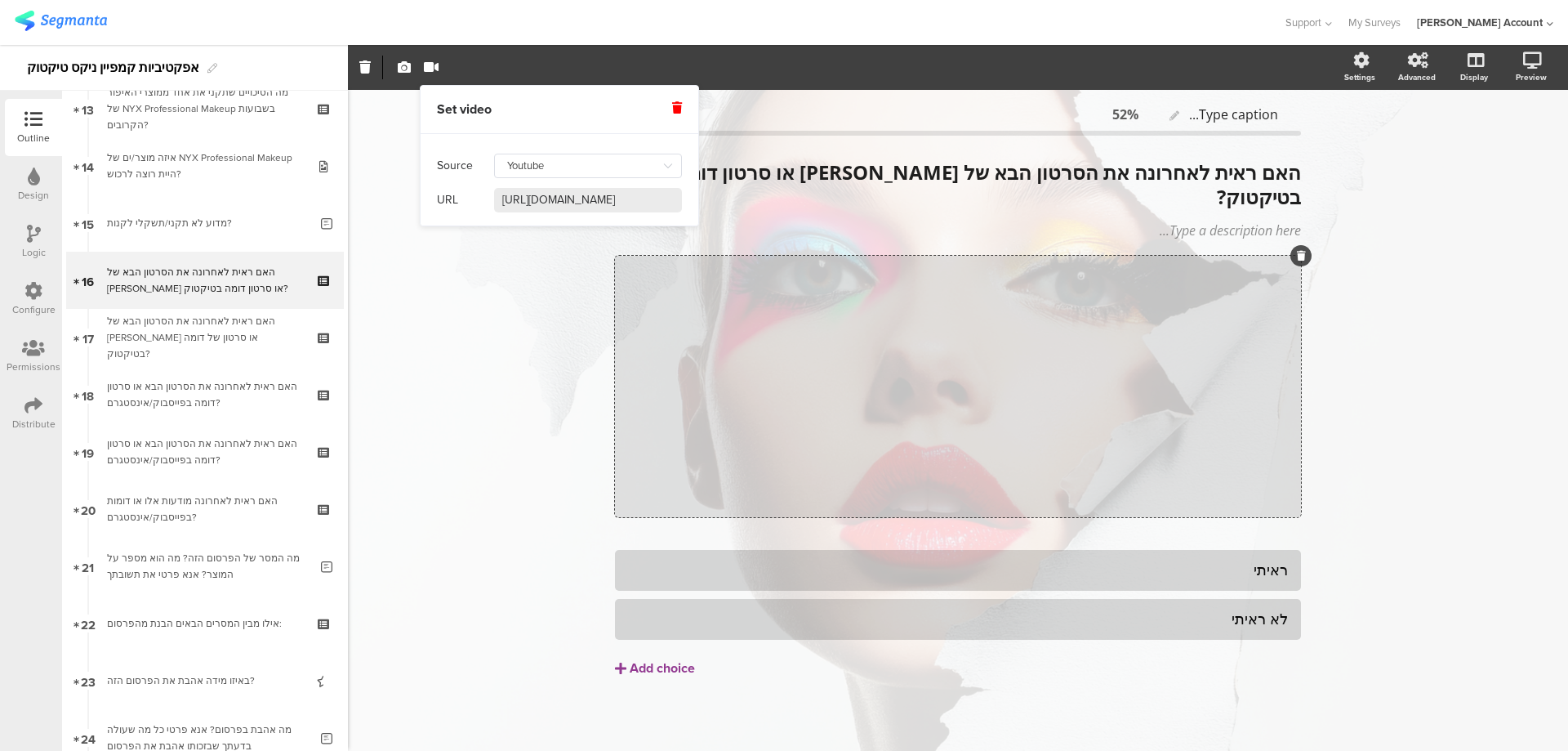
click at [619, 195] on input "https://www.youtube.com/watch?v=N1odWSa1TAU" at bounding box center [588, 200] width 188 height 25
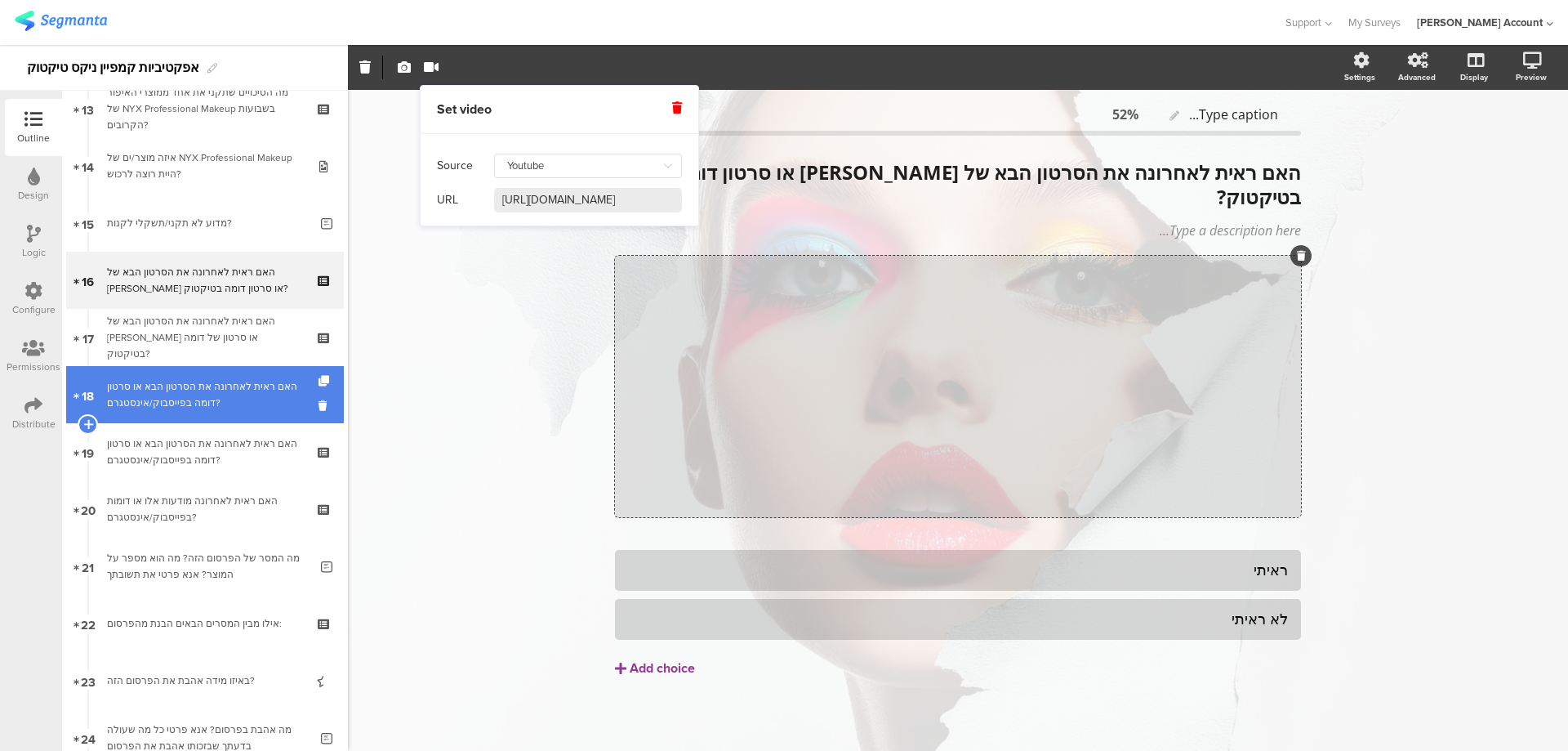
click at [233, 385] on div "האם ראית לאחרונה את הסרטון הבא או סרטון דומה בפייסבוק/אינסטגרם?" at bounding box center [205, 394] width 195 height 33
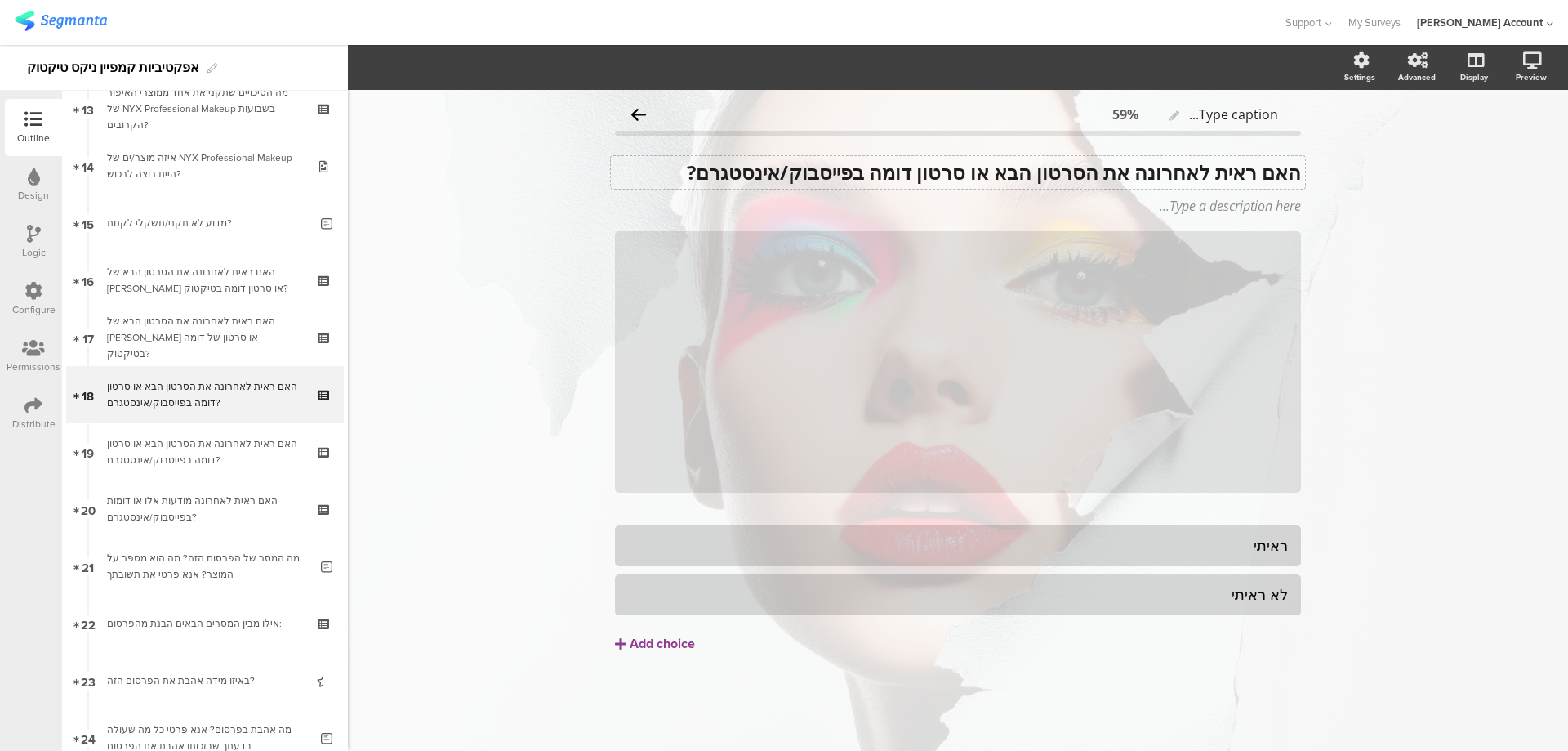
click at [1083, 168] on div "האם ראית לאחרונה את הסרטון הבא או סרטון דומה בפייסבוק/אינסטגרם? האם ראית לאחרונ…" at bounding box center [957, 172] width 694 height 33
click at [1083, 168] on strong "האם ראית לאחרונה את הסרטון הבא או סרטון דומה בפייסבוק/אינסטגרם?" at bounding box center [994, 172] width 614 height 27
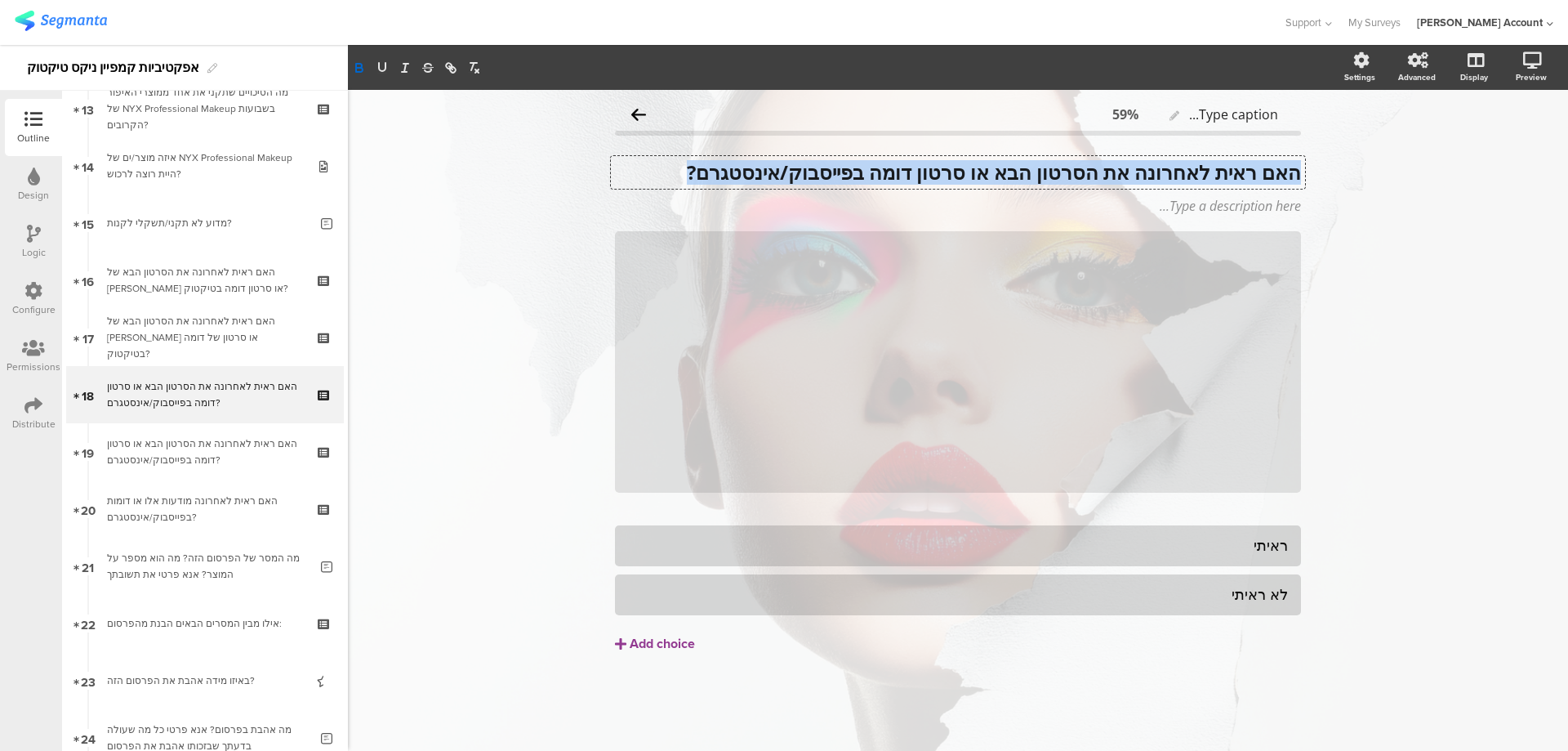
click at [1083, 168] on strong "האם ראית לאחרונה את הסרטון הבא או סרטון דומה בפייסבוק/אינסטגרם?" at bounding box center [994, 172] width 614 height 27
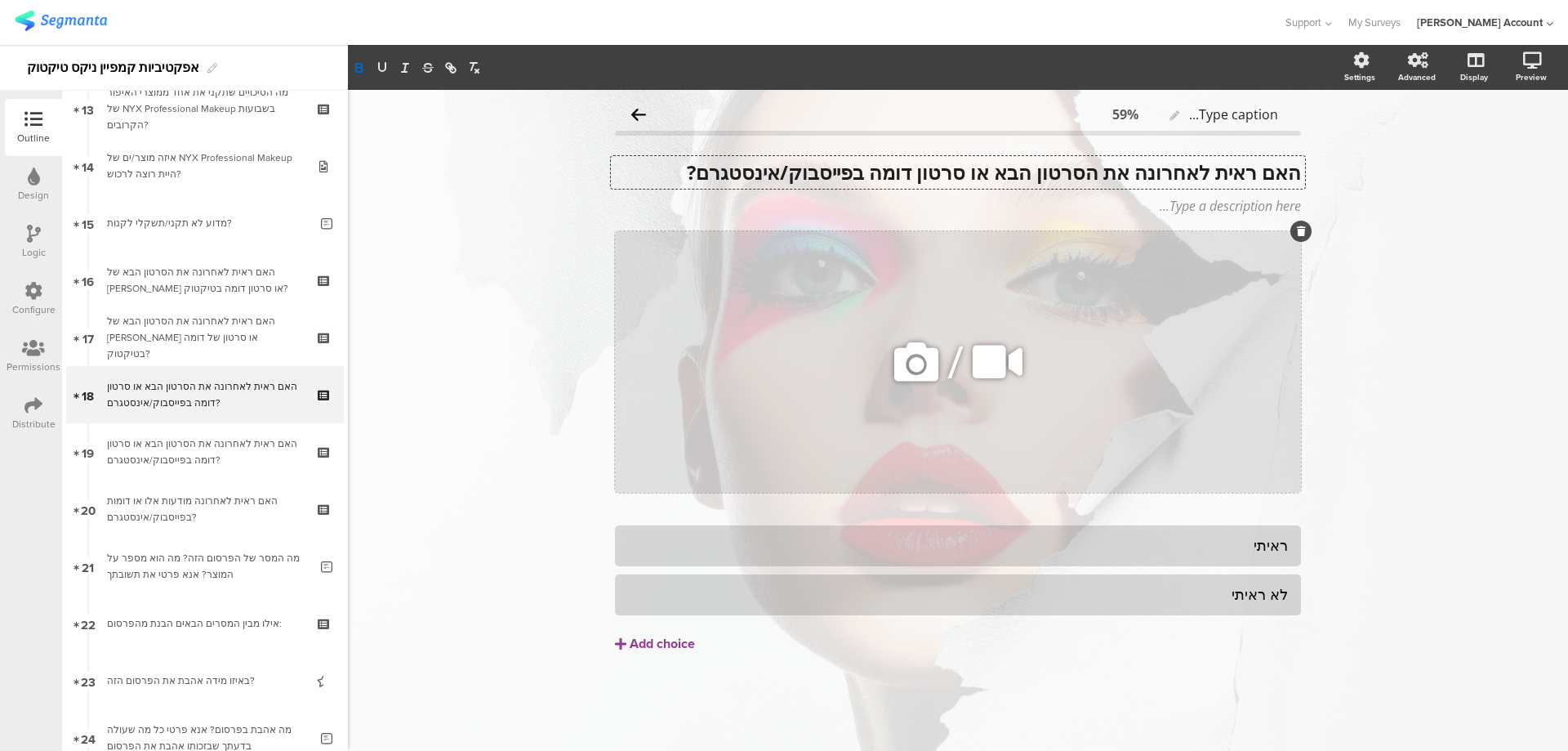
click at [995, 359] on icon at bounding box center [998, 362] width 61 height 56
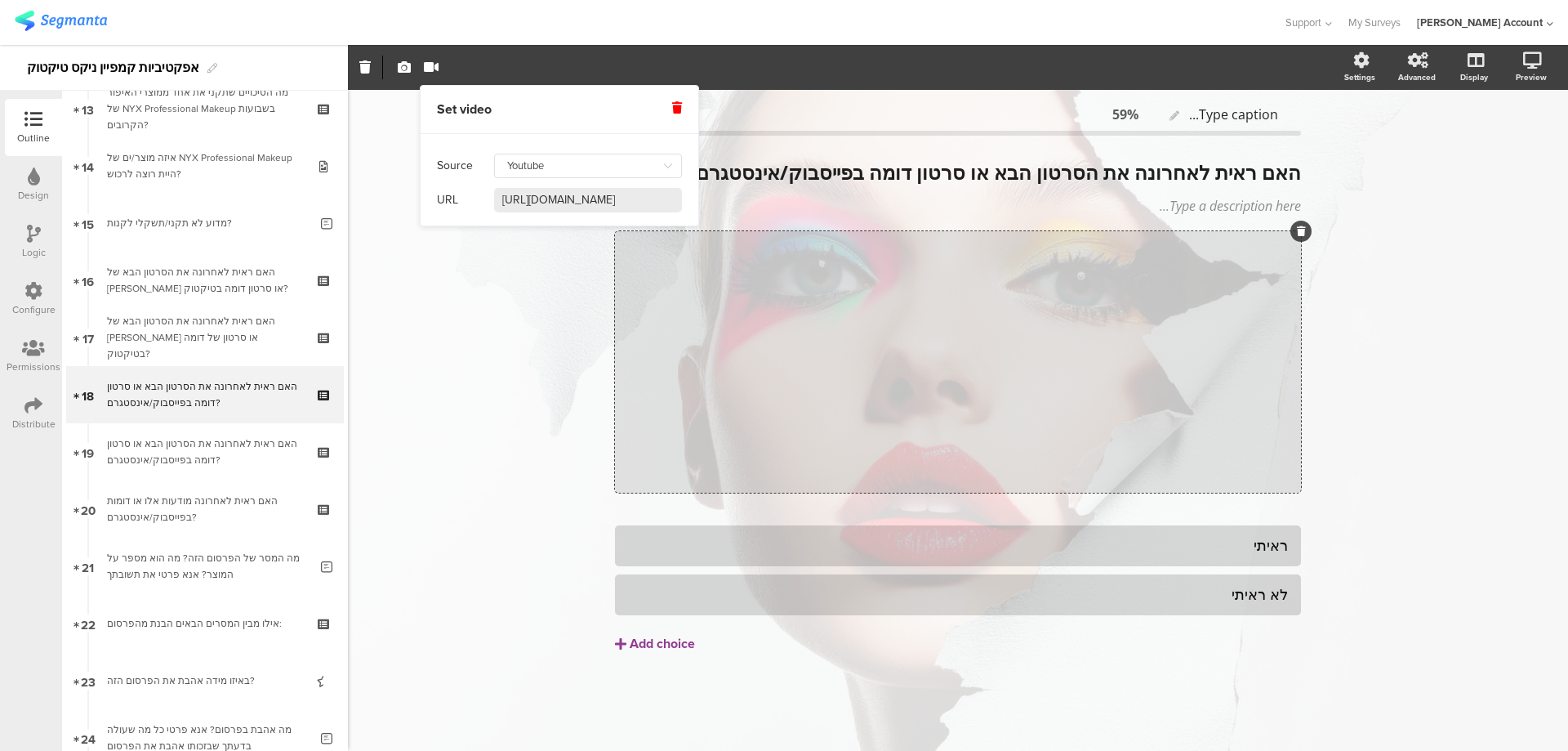
click at [634, 202] on input "https://www.youtube.com/watch?v=Ymb9T1fdV58" at bounding box center [588, 200] width 188 height 25
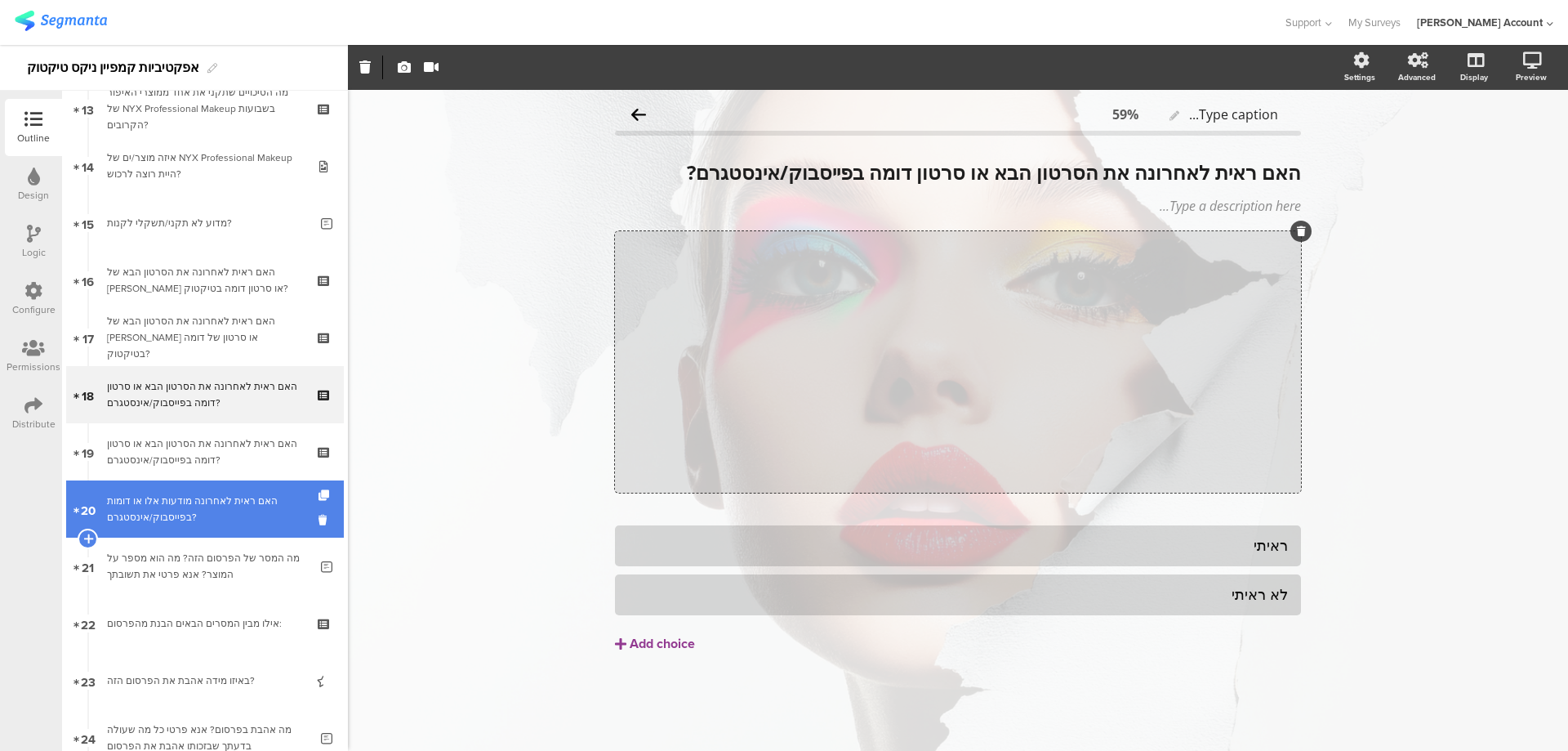
click at [278, 502] on div "האם ראית לאחרונה מודעות אלו או דומות בפייסבוק/אינסטגרם?" at bounding box center [205, 508] width 195 height 33
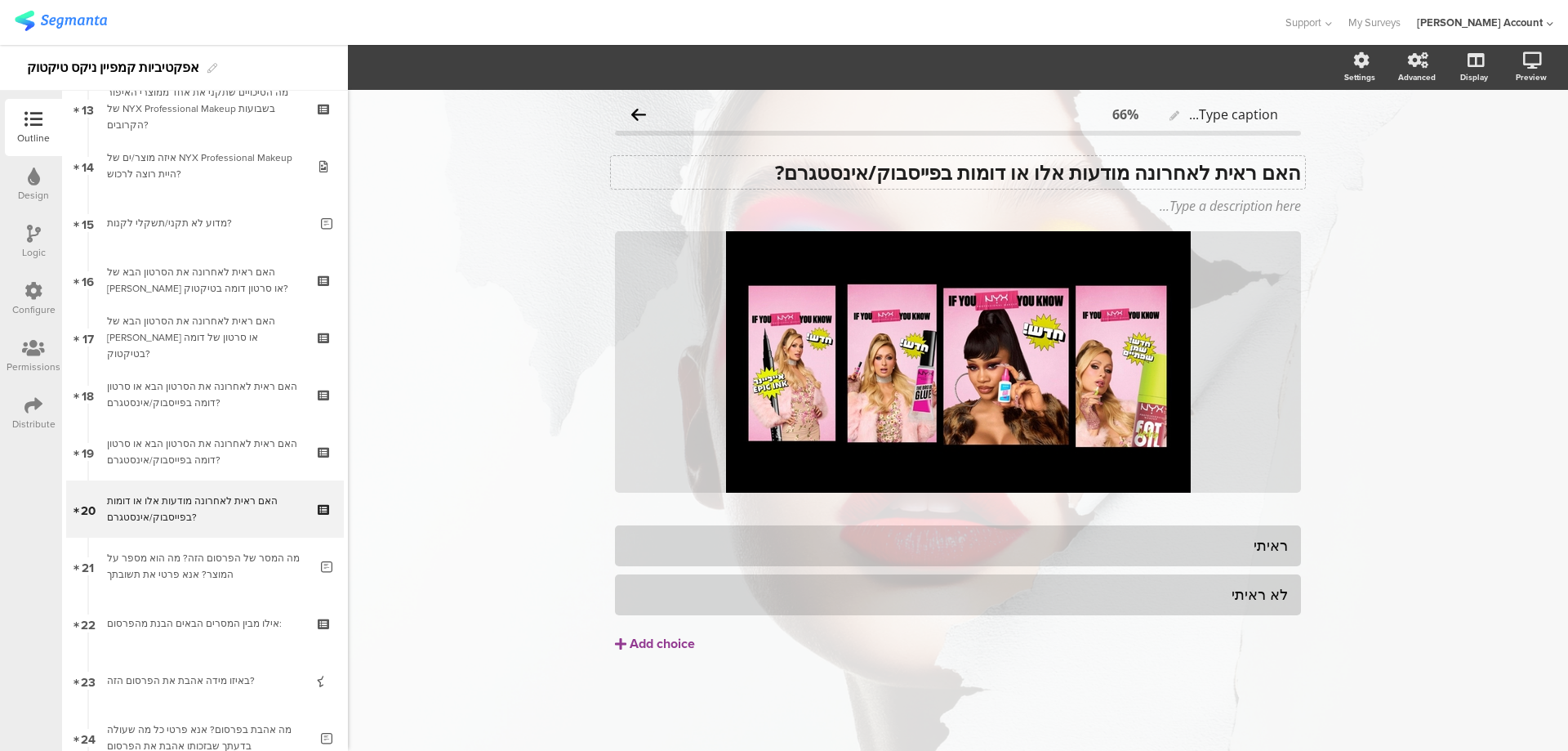
click at [1090, 176] on div "האם ראית לאחרונה מודעות אלו או דומות בפייסבוק/אינסטגרם? האם ראית לאחרונה מודעות…" at bounding box center [957, 172] width 694 height 33
click at [1090, 176] on strong "האם ראית לאחרונה מודעות אלו או דומות בפייסבוק/אינסטגרם?" at bounding box center [1039, 172] width 526 height 27
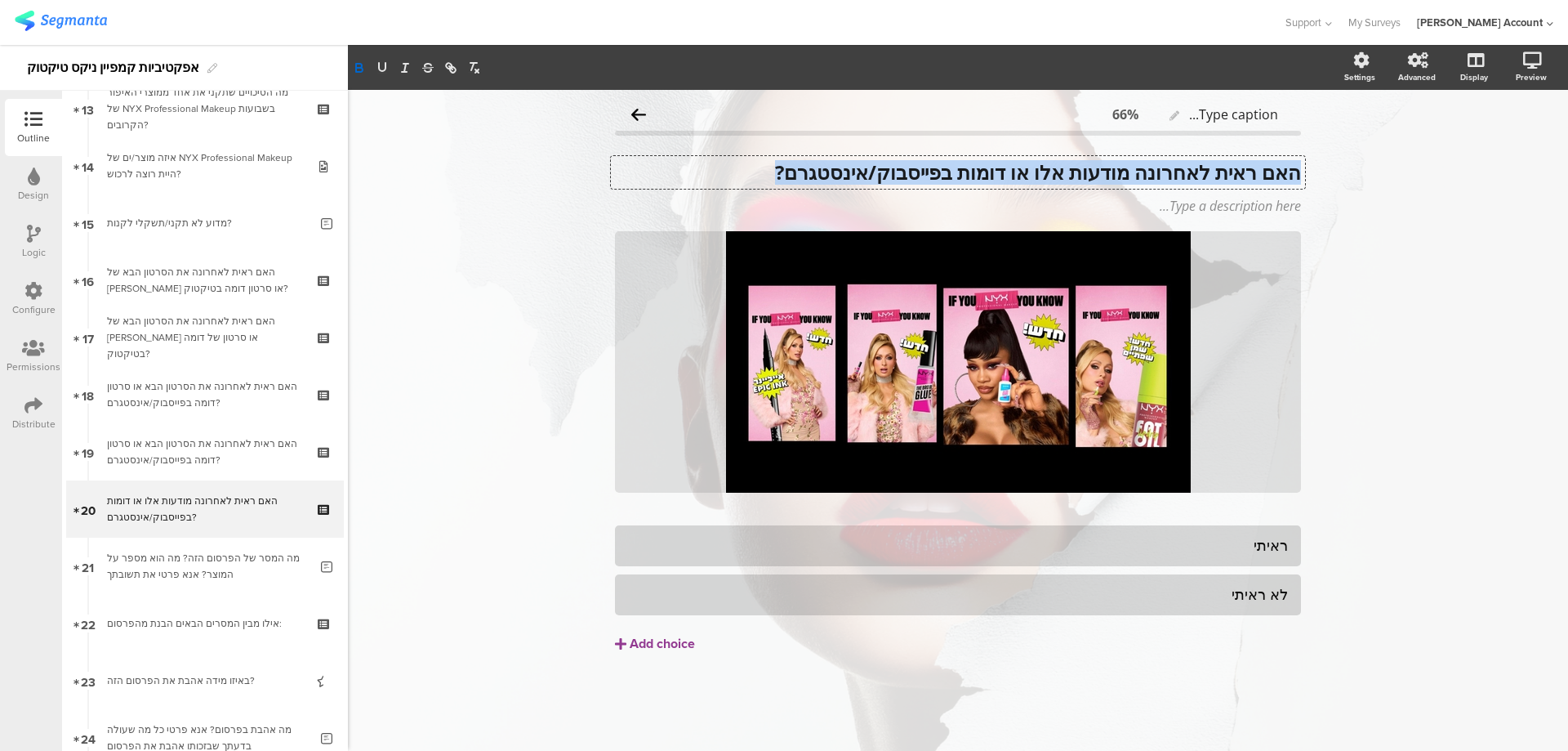
click at [1090, 176] on strong "האם ראית לאחרונה מודעות אלו או דומות בפייסבוק/אינסטגרם?" at bounding box center [1039, 172] width 526 height 27
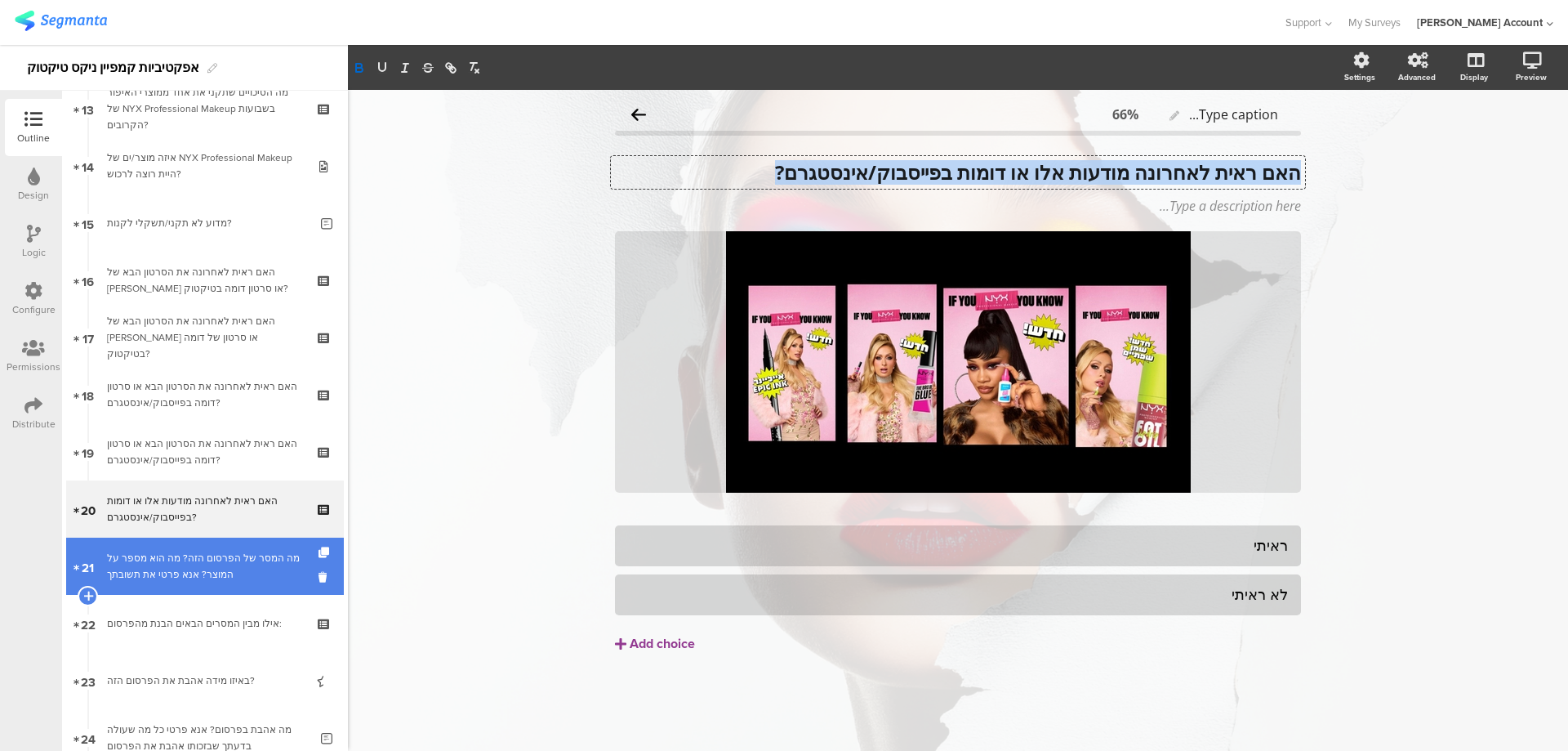
click at [219, 549] on link "21 מה המסר של הפרסום הזה? מה הוא מספר על המוצר? אנא פרטי את תשובתך" at bounding box center [205, 567] width 277 height 58
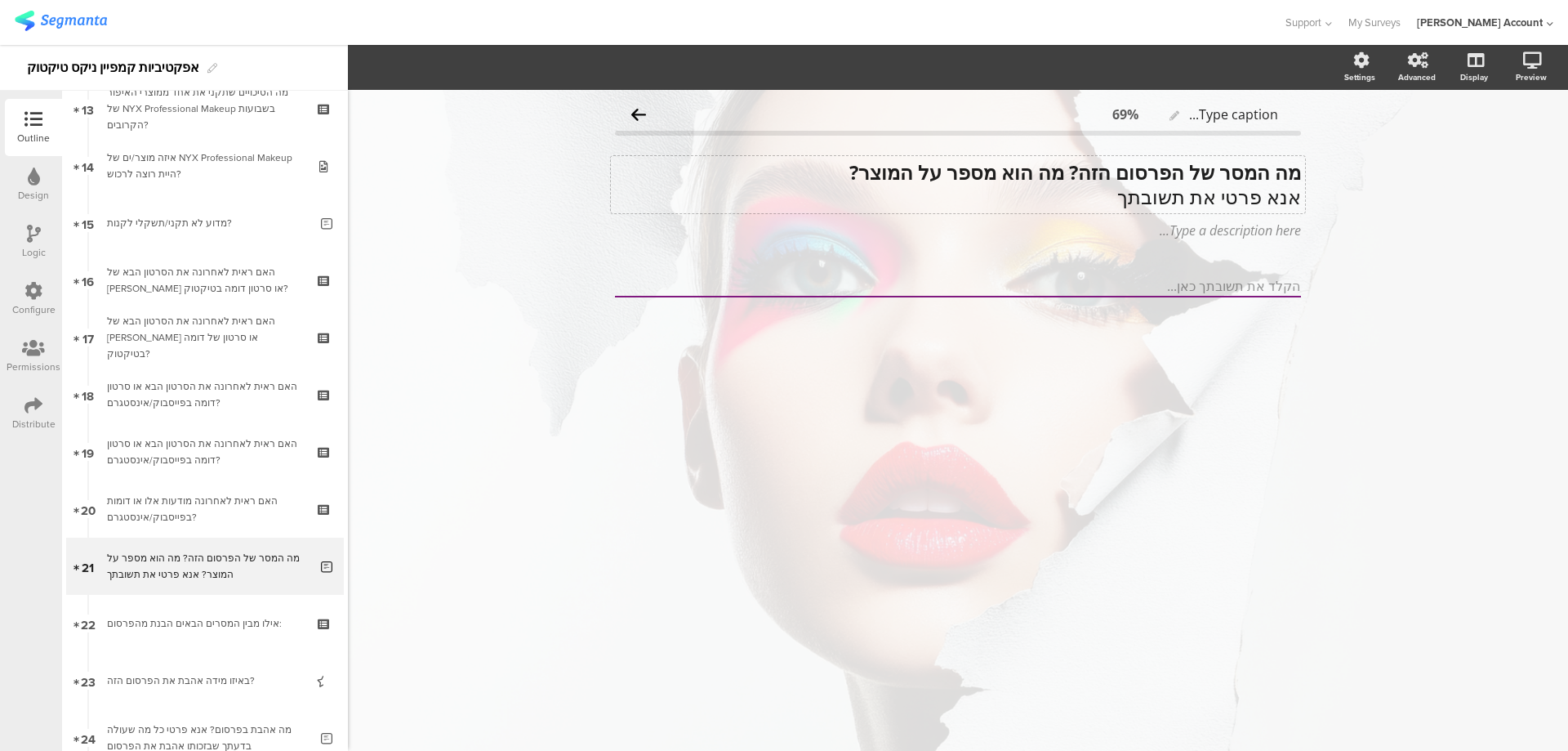
click at [1262, 172] on div "מה המסר של הפרסום הזה? מה הוא מספר על המוצר? אנא פרטי את תשובתך מה המסר של הפרס…" at bounding box center [957, 184] width 694 height 58
click at [1262, 172] on strong "מה המסר של הפרסום הזה? מה הוא מספר על המוצר?" at bounding box center [1075, 172] width 452 height 27
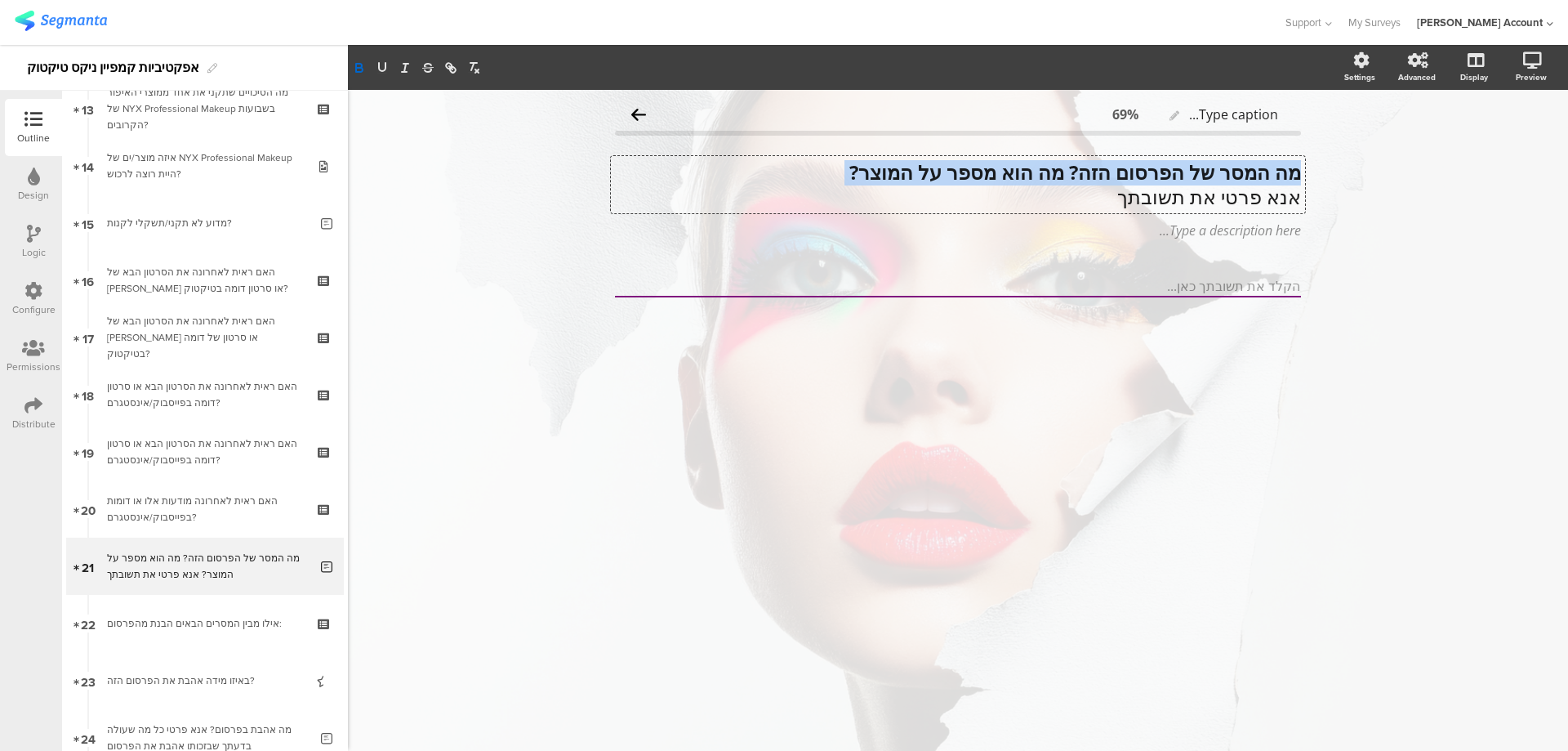
click at [1262, 172] on strong "מה המסר של הפרסום הזה? מה הוא מספר על המוצר?" at bounding box center [1075, 172] width 452 height 27
drag, startPoint x: 1125, startPoint y: 203, endPoint x: 1311, endPoint y: 171, distance: 188.7
click at [1311, 171] on div "Type caption... 69% מה המסר של הפרסום הזה? מה הוא מספר על המוצר? אנא פרטי את תש…" at bounding box center [958, 226] width 719 height 273
copy div "מה המסר של הפרסום הזה? מה הוא מספר על המוצר? אנא פרטי את תשובתך"
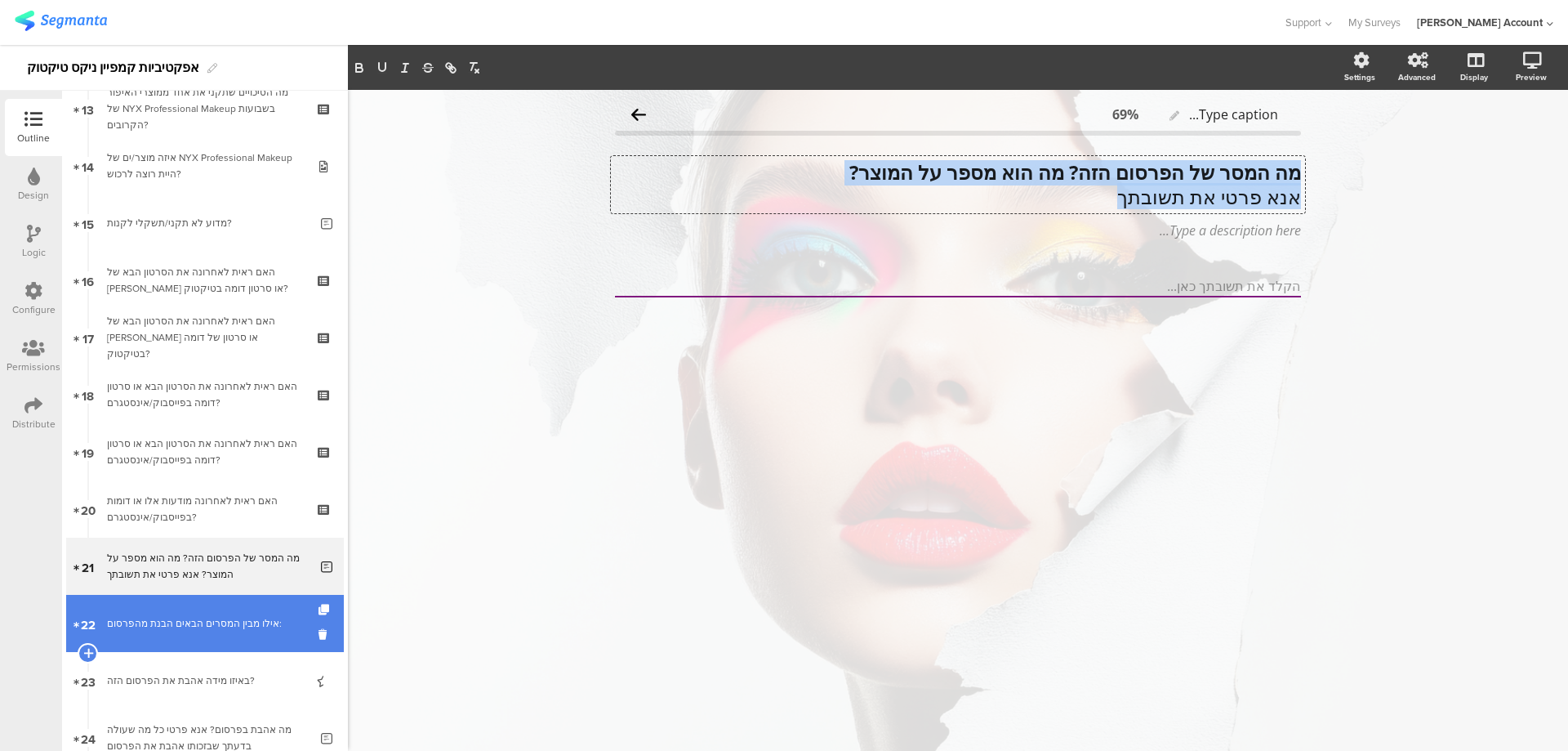
click at [264, 619] on div "אילו מבין המסרים הבאים הבנת מהפרסום:" at bounding box center [205, 622] width 195 height 16
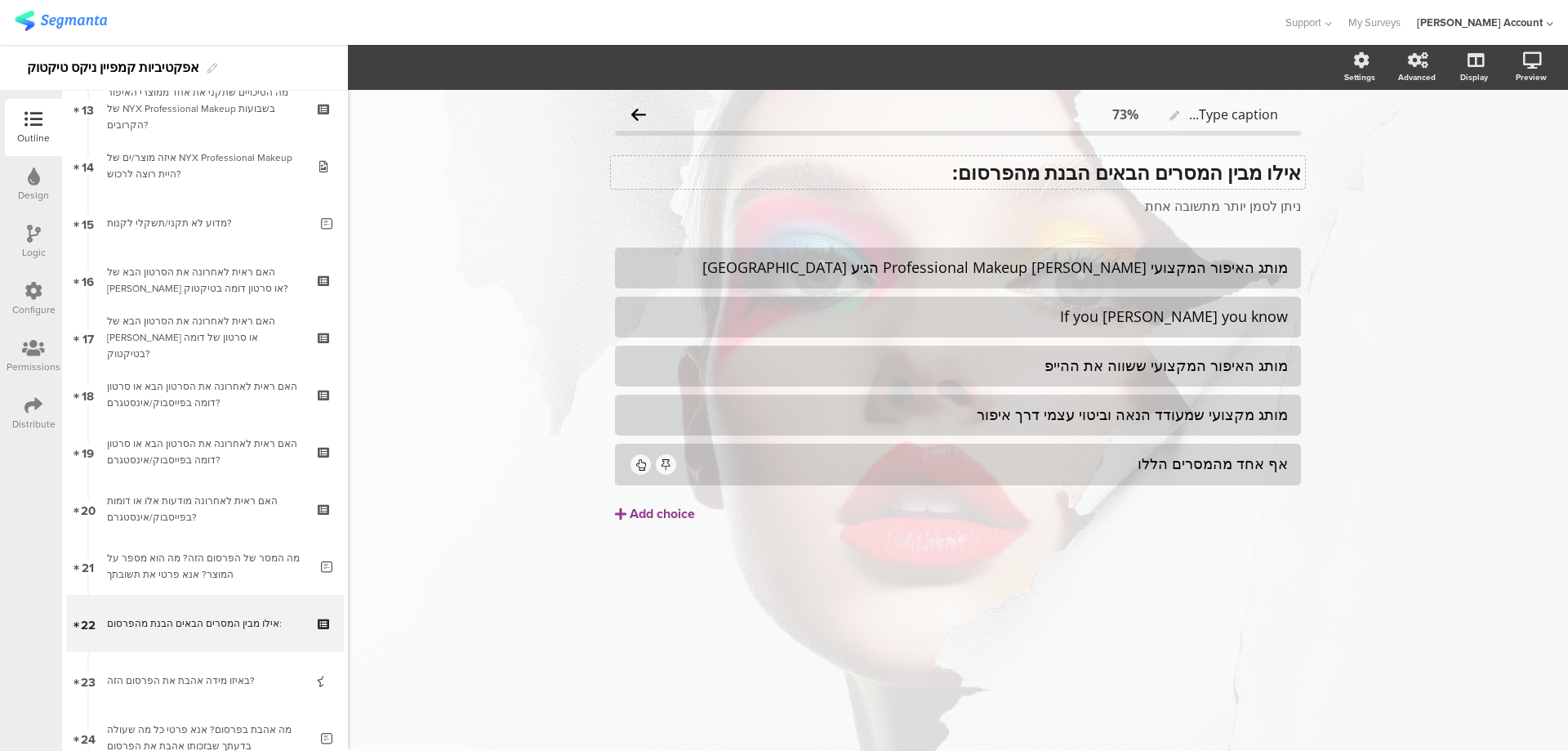
click at [1186, 174] on div "אילו מבין המסרים הבאים הבנת מהפרסום: אילו מבין המסרים הבאים הבנת מהפרסום:" at bounding box center [957, 172] width 694 height 33
click at [1186, 174] on strong "אילו מבין המסרים הבאים הבנת מהפרסום:" at bounding box center [1127, 172] width 348 height 27
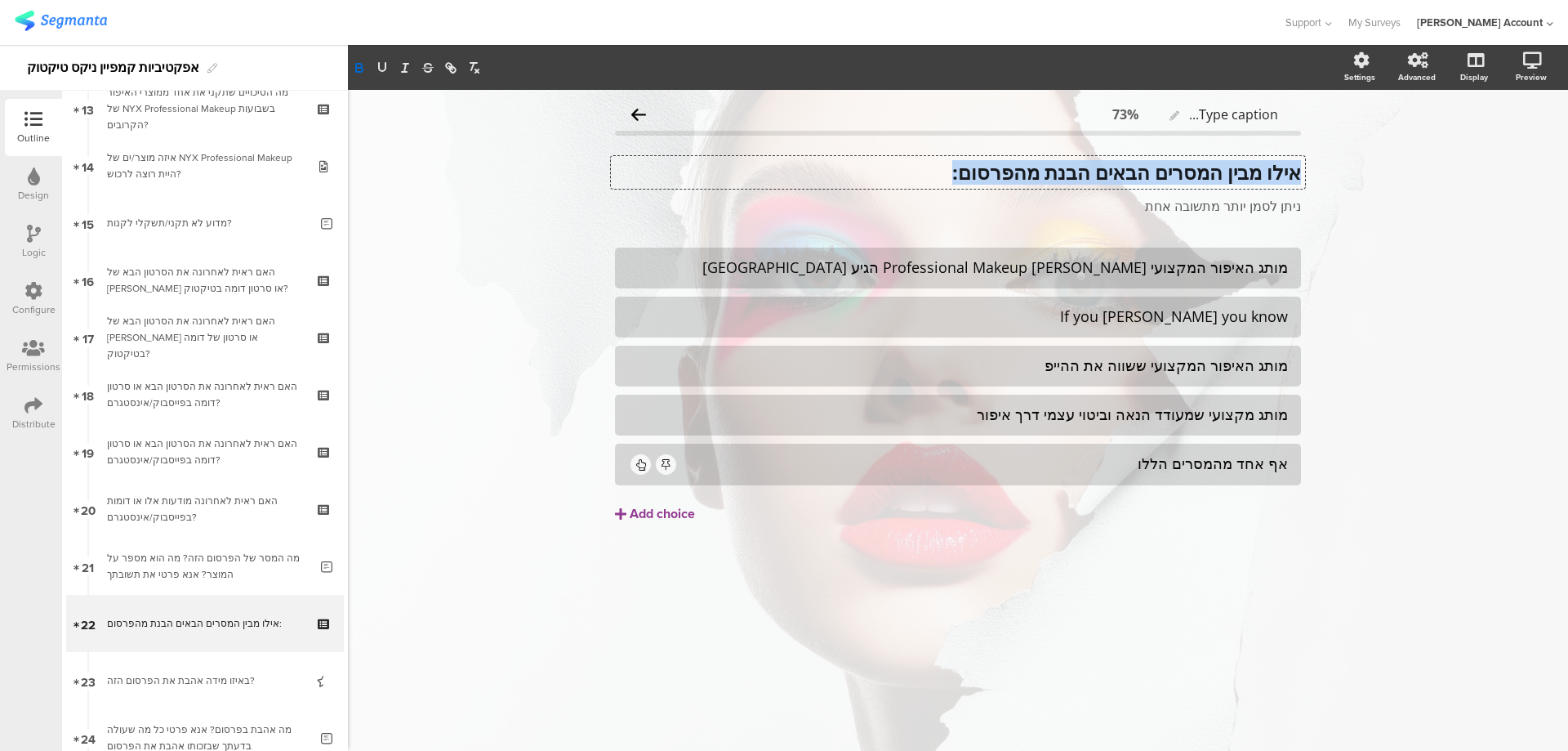
click at [1186, 174] on strong "אילו מבין המסרים הבאים הבנת מהפרסום:" at bounding box center [1127, 172] width 348 height 27
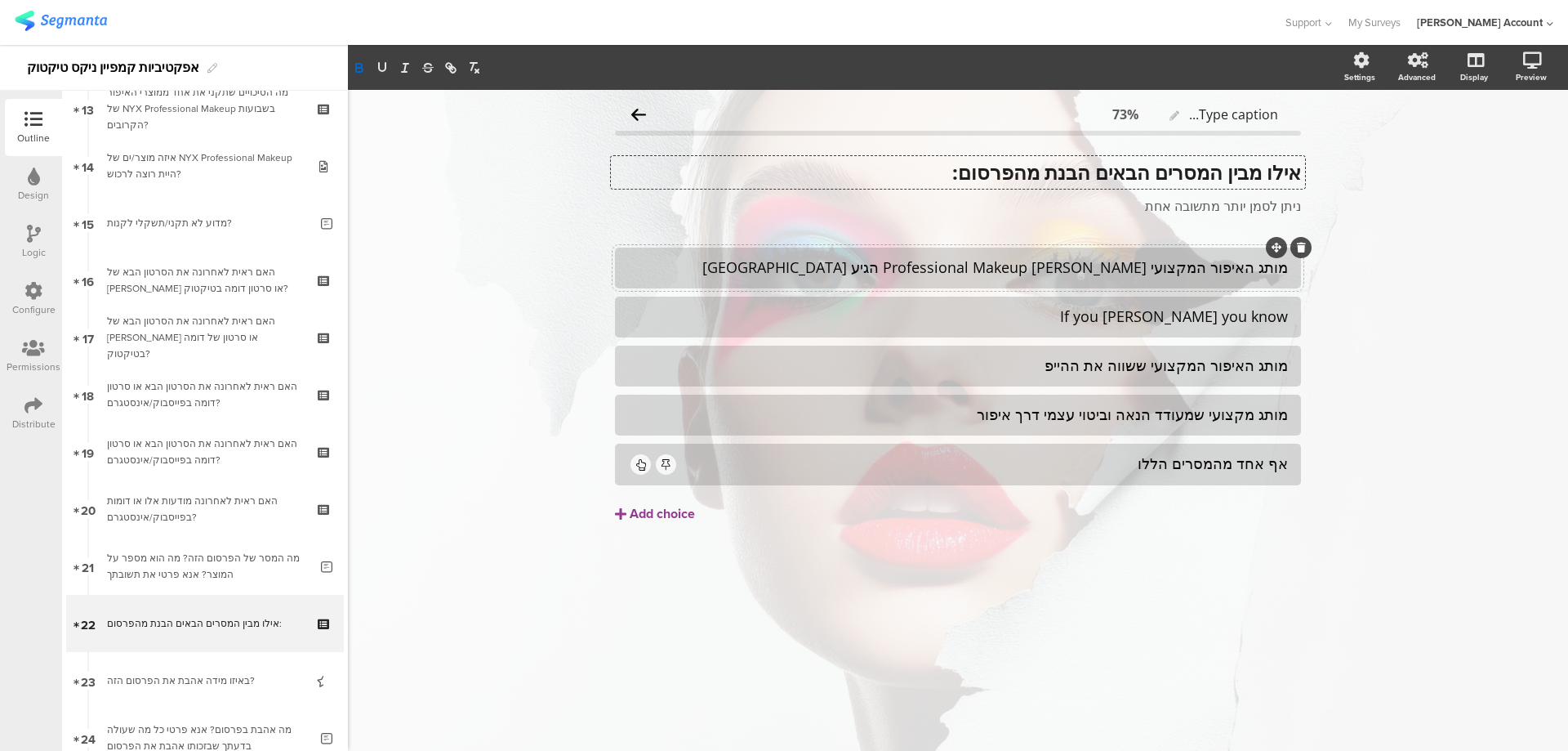
click at [1157, 269] on div "מותג האיפור המקצועי NYX Professional Makeup הגיע לישראל" at bounding box center [958, 267] width 660 height 19
copy div "מותג האיפור המקצועי NYX Professional Makeup הגיע לישראל"
click at [1198, 316] on div "If you NYX you know" at bounding box center [958, 316] width 660 height 19
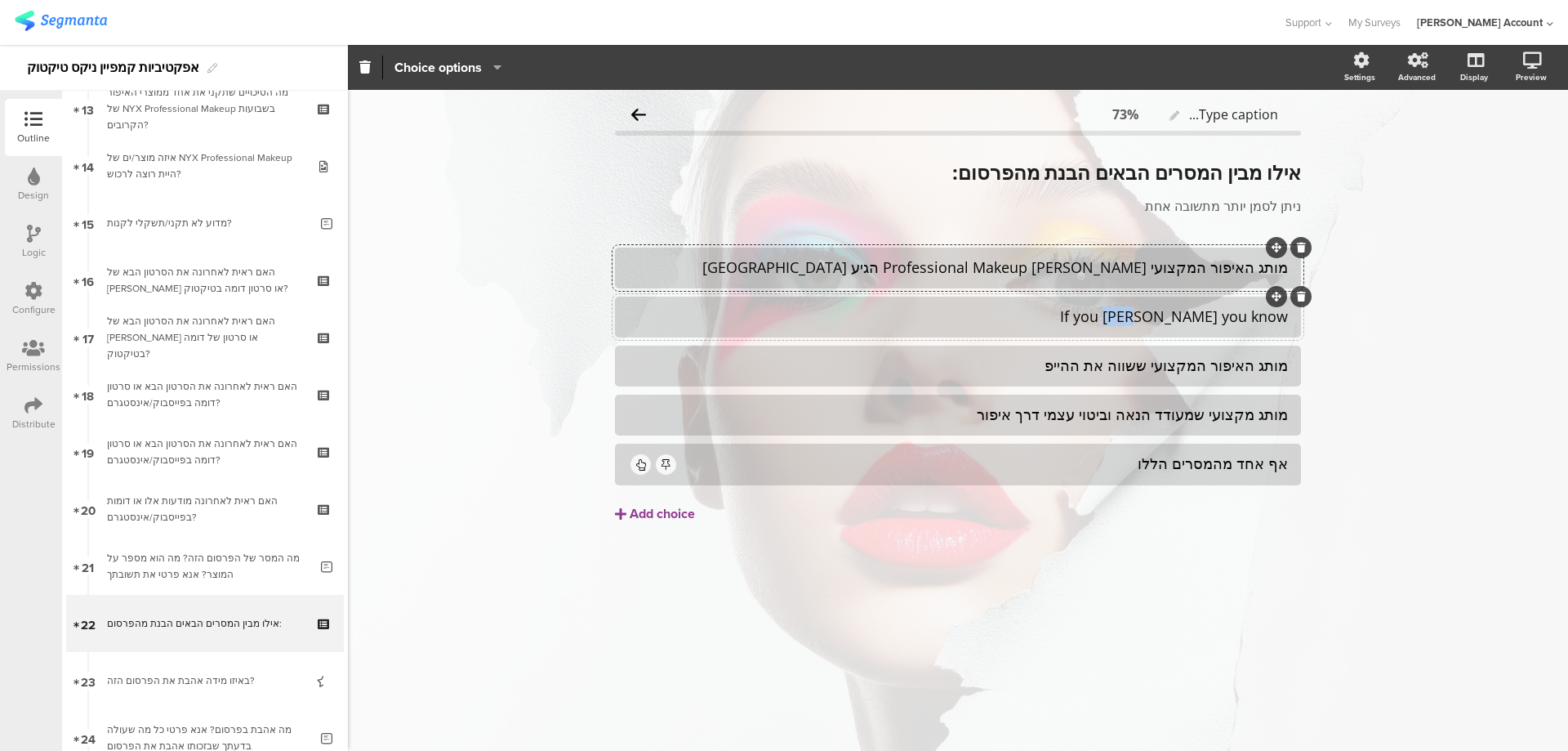
click at [1198, 315] on div "If you NYX you know" at bounding box center [958, 316] width 660 height 19
copy div "If you NYX you know"
click at [1196, 359] on div "מותג האיפור המקצועי ששווה את ההייפ" at bounding box center [958, 365] width 660 height 19
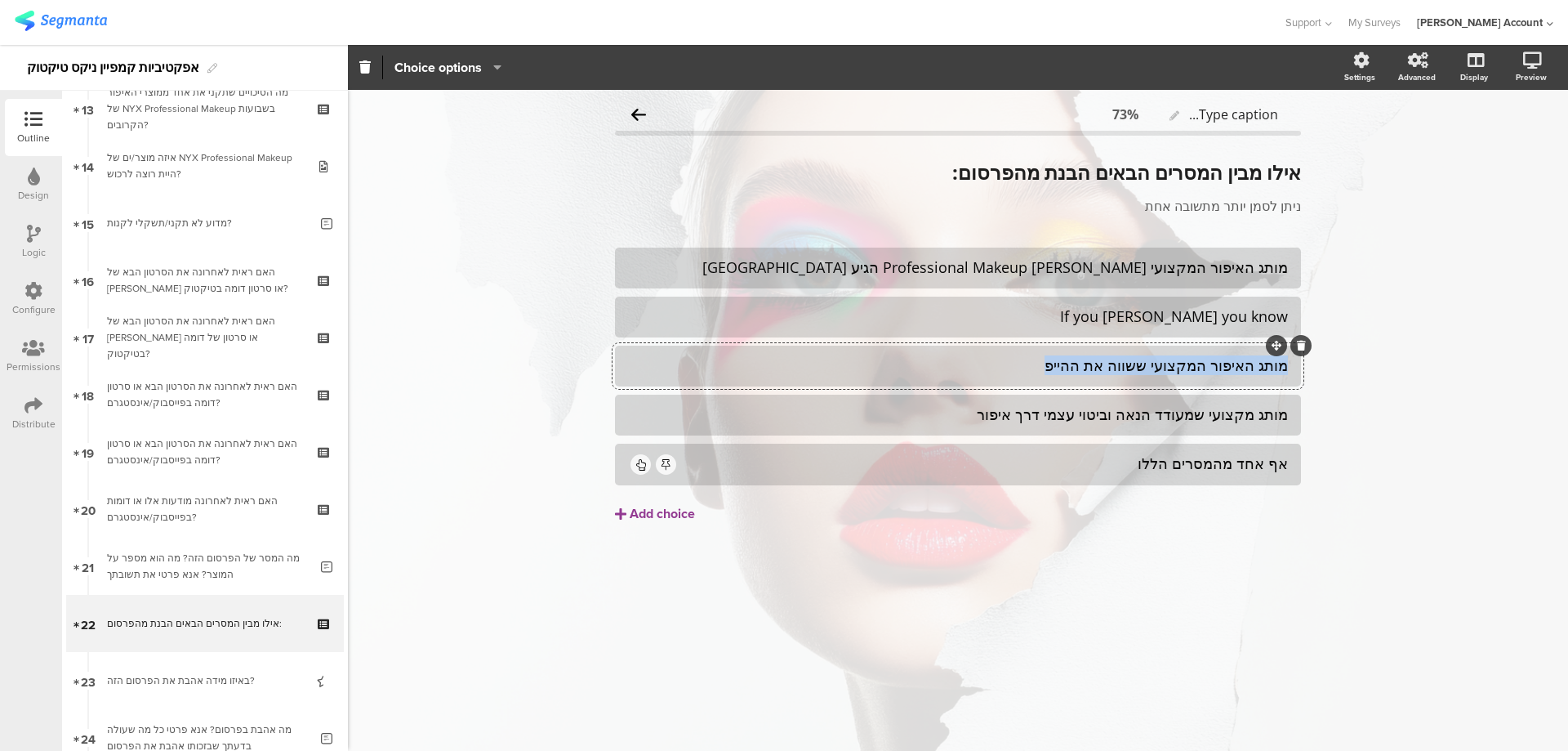
click at [1196, 359] on div "מותג האיפור המקצועי ששווה את ההייפ" at bounding box center [958, 365] width 660 height 19
copy div "מותג האיפור המקצועי ששווה את ההייפ"
click at [1144, 409] on div "מותג מקצועי שמעודד הנאה וביטוי עצמי דרך איפור" at bounding box center [958, 414] width 660 height 19
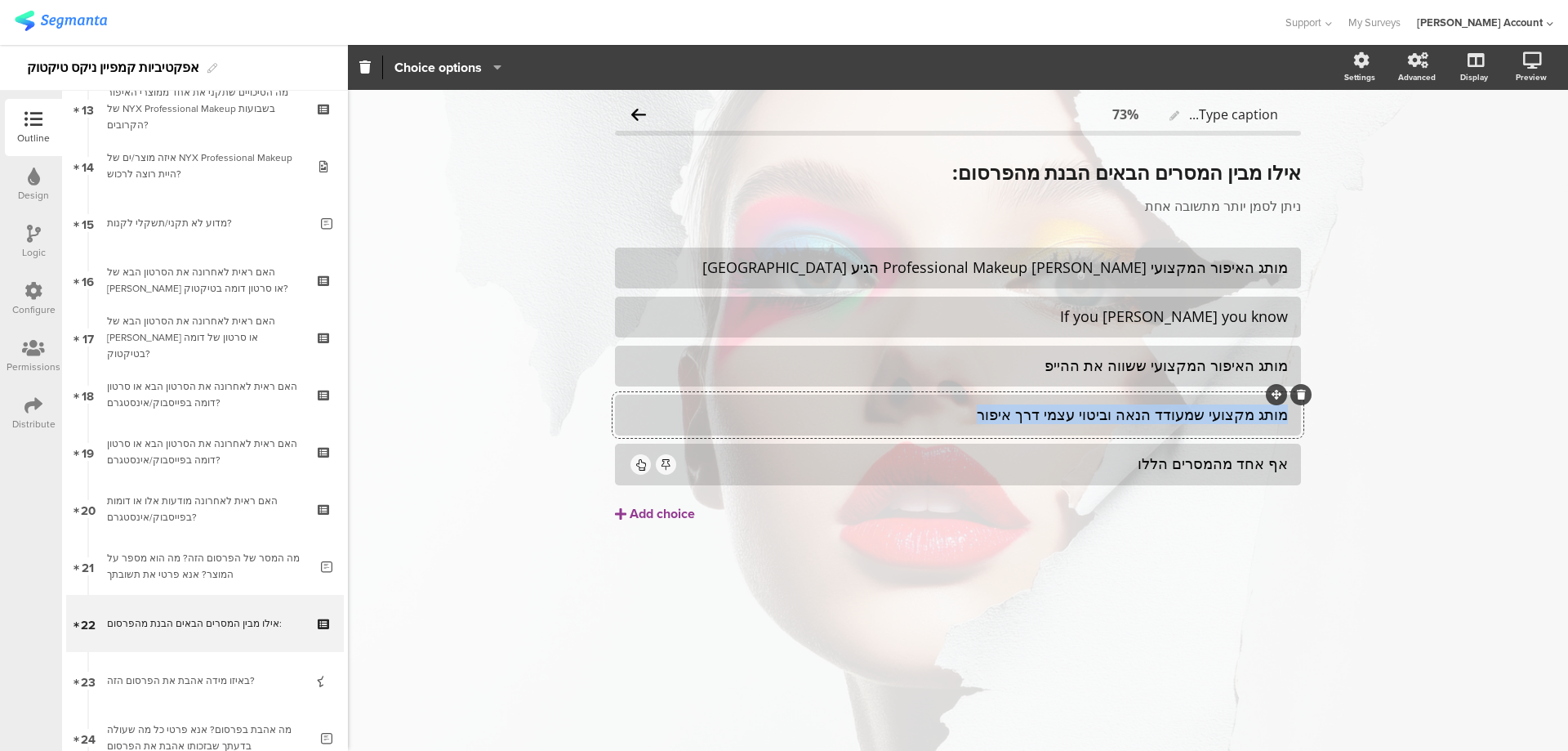
click at [1144, 409] on div "מותג מקצועי שמעודד הנאה וביטוי עצמי דרך איפור" at bounding box center [958, 414] width 660 height 19
copy div "מותג מקצועי שמעודד הנאה וביטוי עצמי דרך איפור"
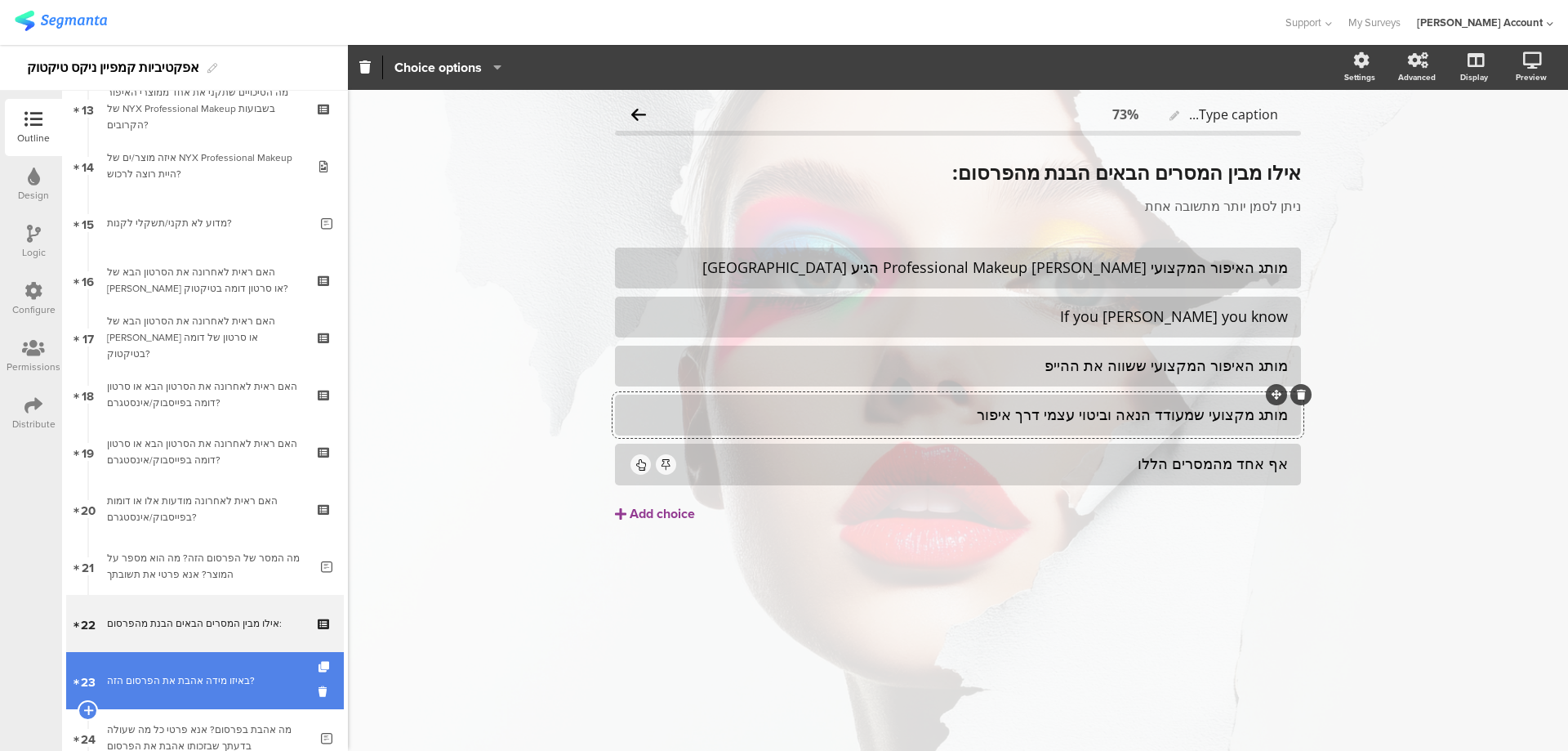
click at [187, 677] on div "באיזו מידה אהבת את הפרסום הזה?" at bounding box center [205, 680] width 195 height 16
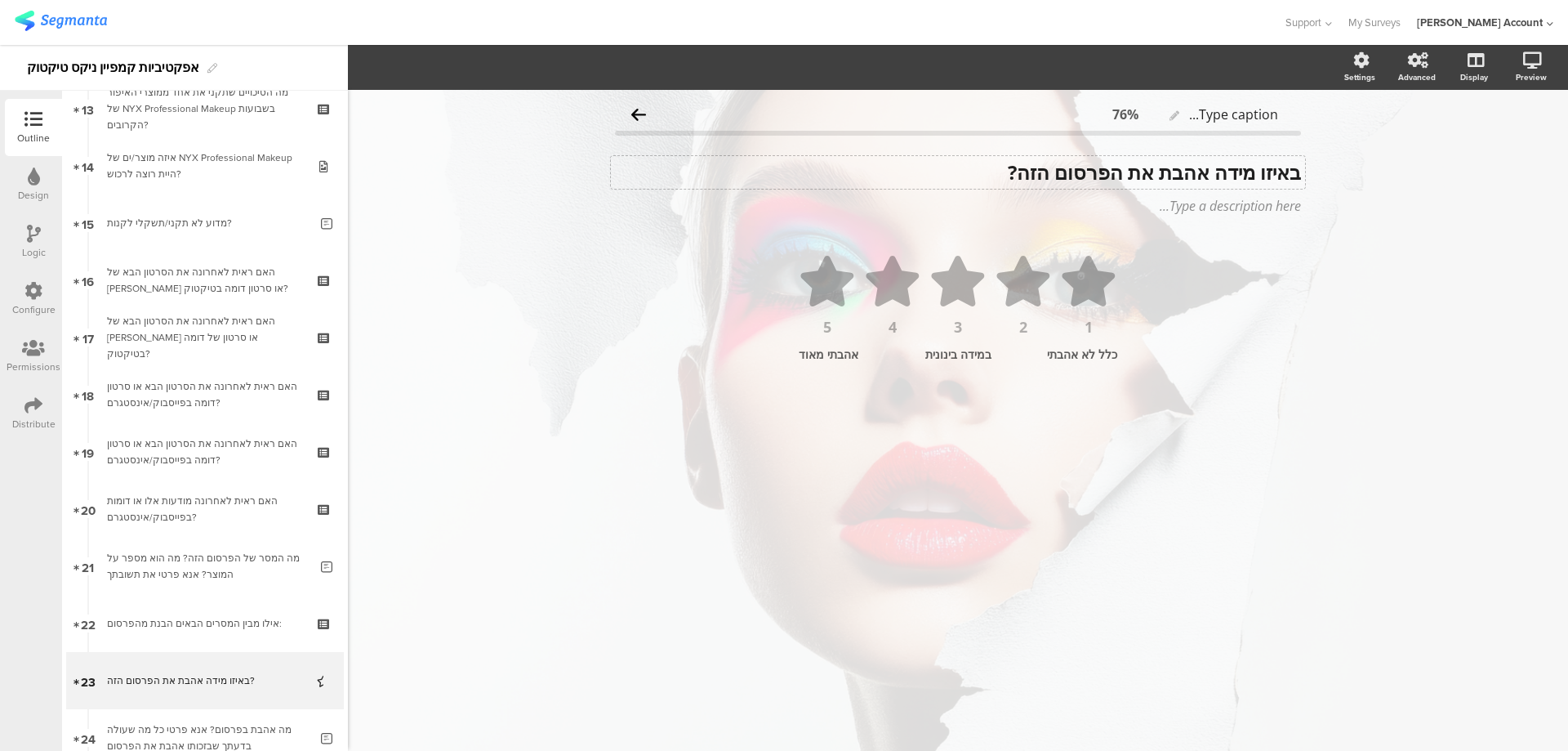
click at [1143, 177] on div "באיזו מידה אהבת את הפרסום הזה? באיזו מידה אהבת את הפרסום הזה?" at bounding box center [957, 172] width 694 height 33
click at [1143, 177] on strong "באיזו מידה אהבת את הפרסום הזה?" at bounding box center [1154, 172] width 293 height 27
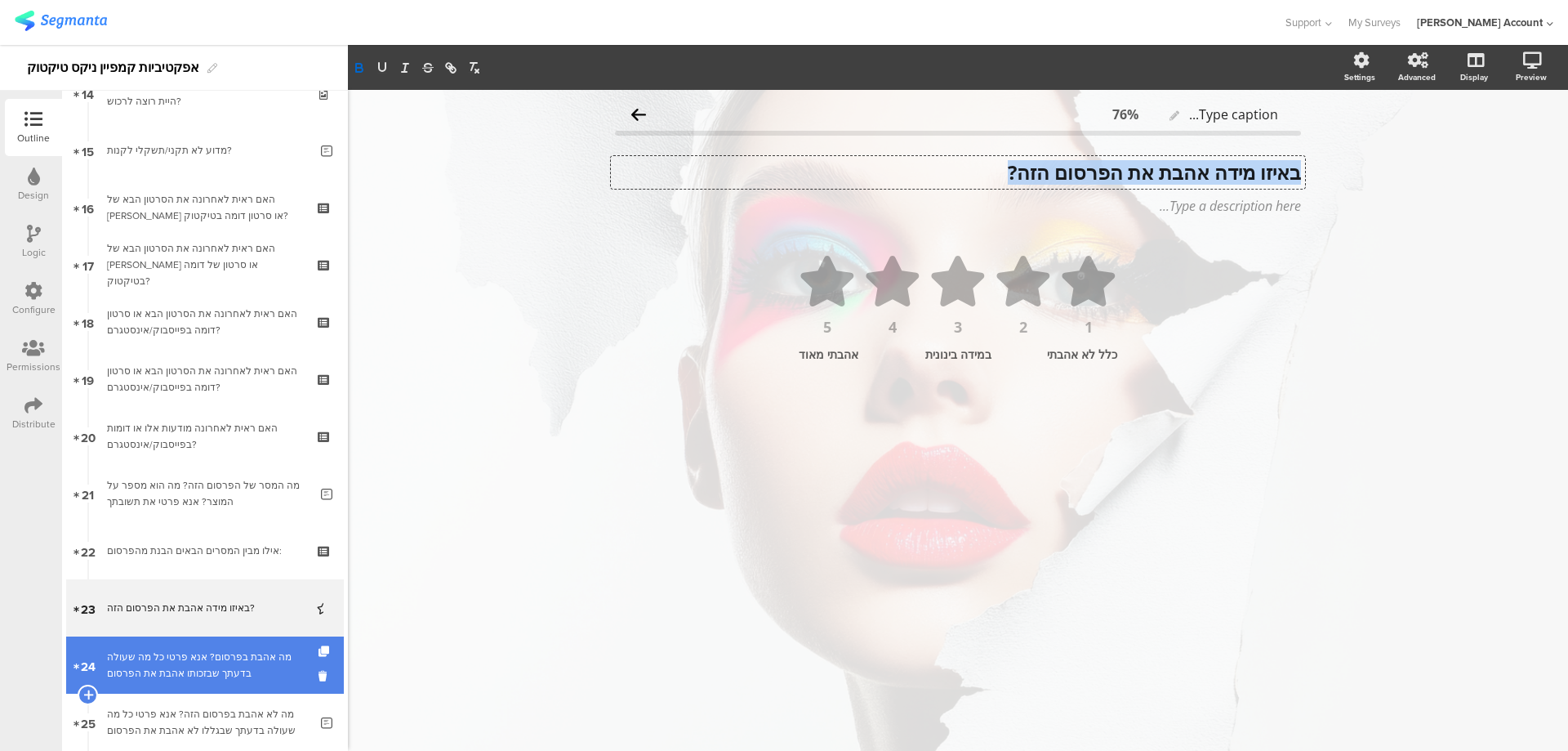
scroll to position [872, 0]
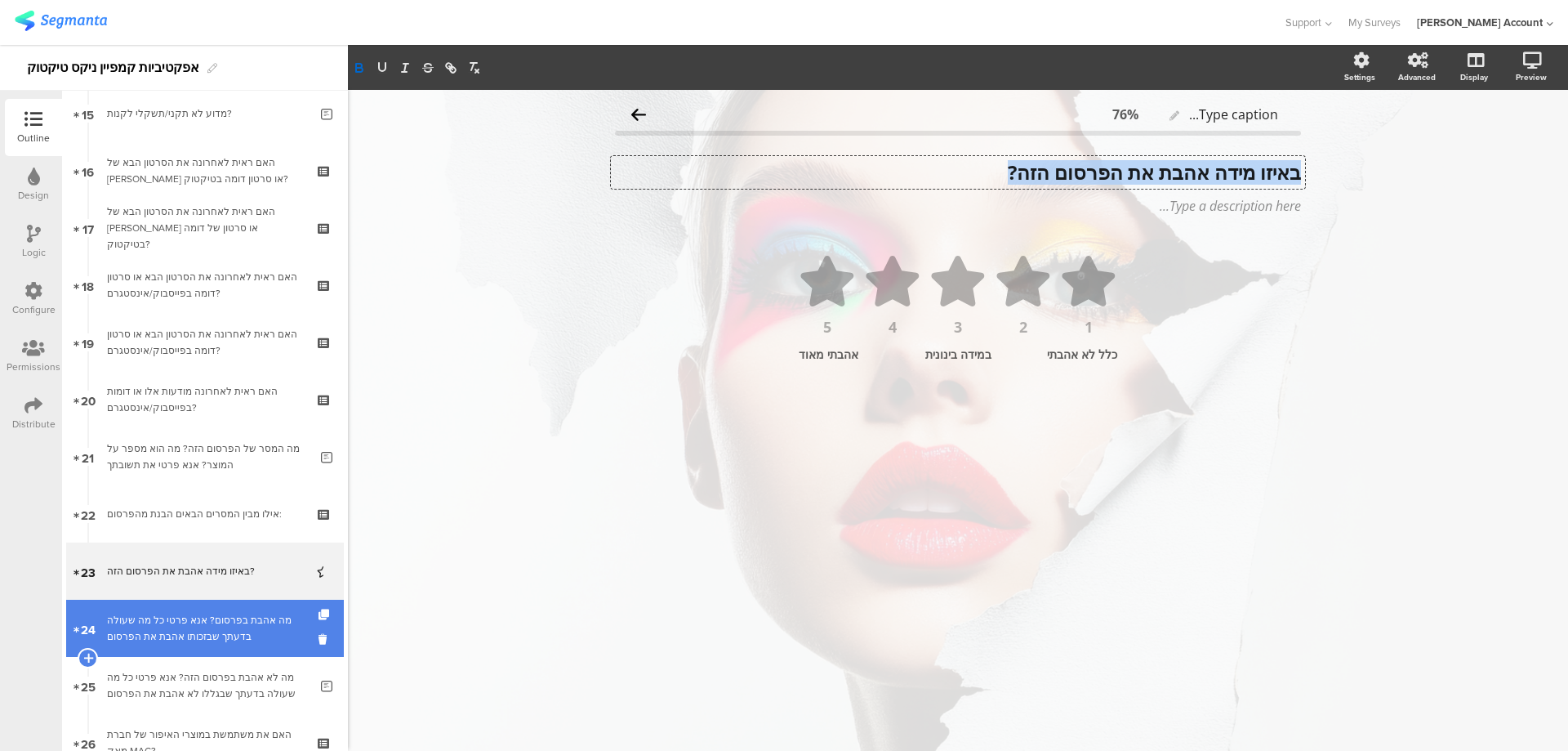
click at [264, 614] on div "מה אהבת בפרסום? אנא פרטי כל מה שעולה בדעתך שבזכותו אהבת את הפרסום" at bounding box center [208, 628] width 202 height 33
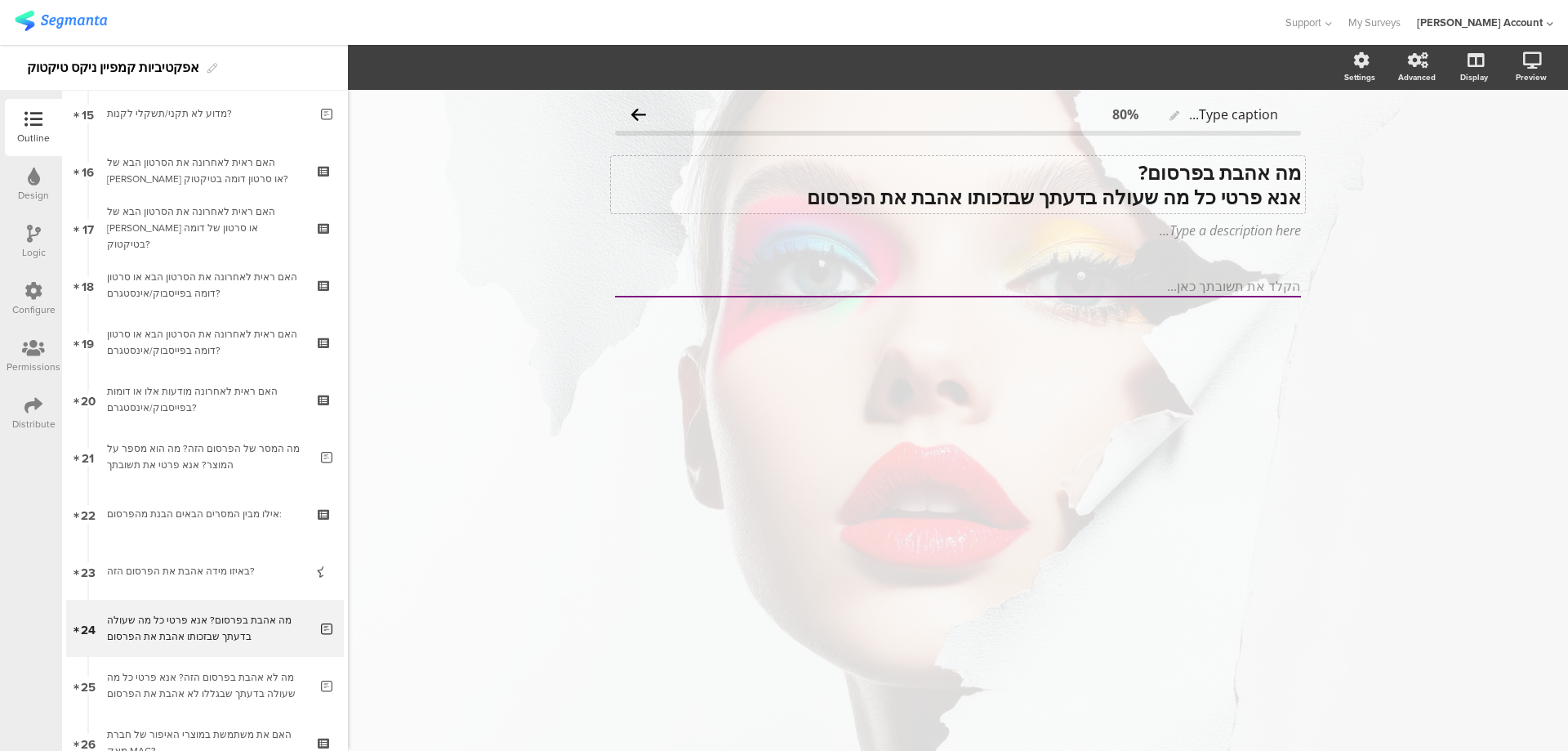
click at [1160, 195] on div "מה אהבת בפרסום? אנא פרטי כל מה שעולה בדעתך שבזכותו אהבת את הפרסום מה אהבת בפרסו…" at bounding box center [957, 184] width 694 height 58
click at [1160, 195] on strong "אנא פרטי כל מה שעולה בדעתך שבזכותו אהבת את הפרסום" at bounding box center [1054, 196] width 494 height 27
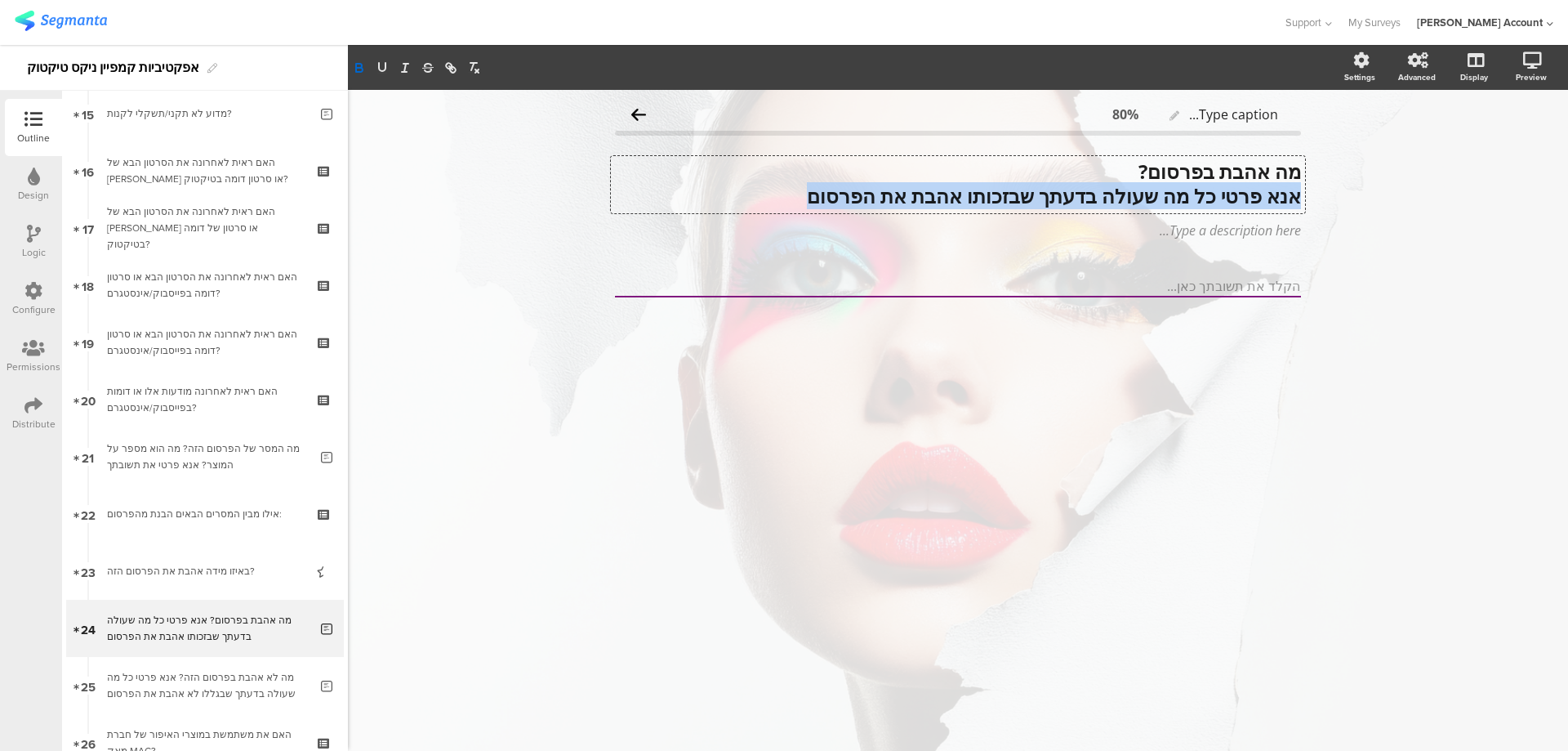
click at [1160, 195] on strong "אנא פרטי כל מה שעולה בדעתך שבזכותו אהבת את הפרסום" at bounding box center [1054, 195] width 494 height 27
click at [1253, 169] on strong "מה אהבת בפרסום?" at bounding box center [1220, 171] width 162 height 27
drag, startPoint x: 1296, startPoint y: 172, endPoint x: 781, endPoint y: 198, distance: 515.7
click at [781, 198] on div "מה אהבת בפרסום? אנא פרטי כל מה שעולה בדעתך שבזכותו אהבת את הפרסום" at bounding box center [957, 184] width 686 height 49
copy div "מה אהבת בפרסום? אנא פרטי כל מה שעולה בדעתך שבזכותו אהבת את הפרסום"
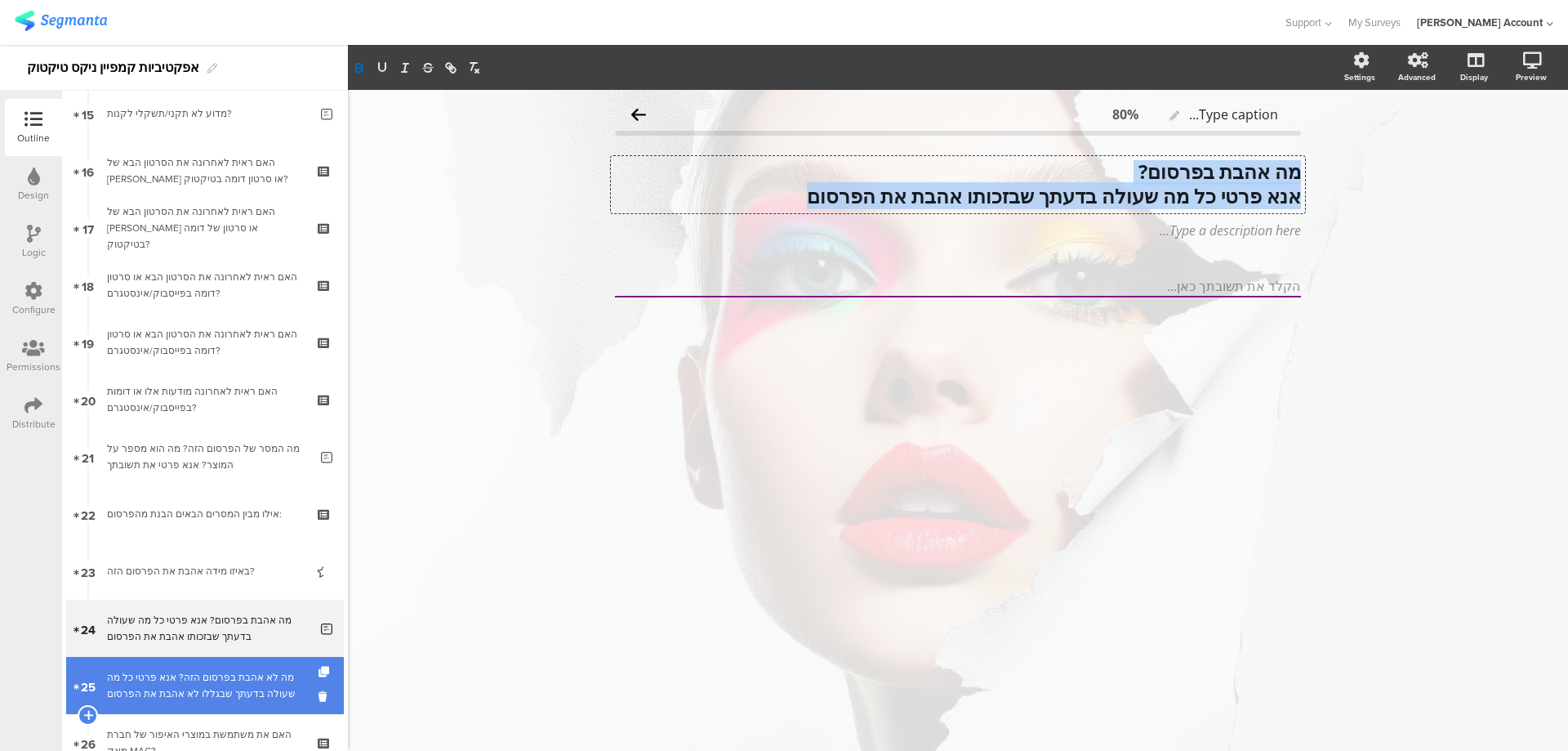
click at [255, 670] on div "מה לא אהבת בפרסום הזה? אנא פרטי כל מה שעולה בדעתך שבגללו לא אהבת את הפרסום" at bounding box center [208, 685] width 202 height 33
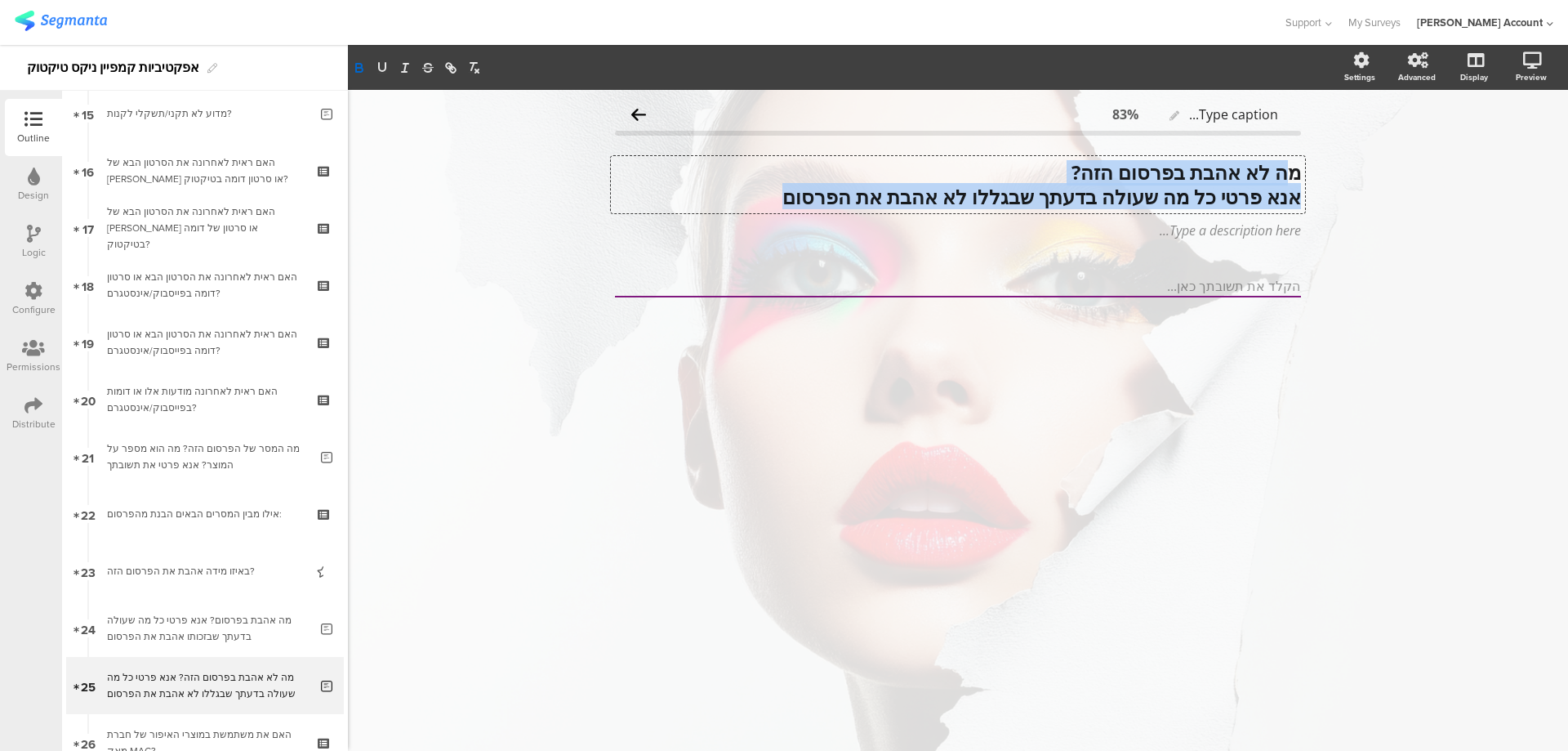
drag, startPoint x: 1294, startPoint y: 173, endPoint x: 681, endPoint y: 194, distance: 613.4
click at [681, 194] on div "מה לא אהבת בפרסום הזה? אנא פרטי כל מה שעולה בדעתך שבגללו לא אהבת את הפרסום מה ל…" at bounding box center [957, 184] width 694 height 58
click at [776, 196] on p "אנא פרטי כל מה שעולה בדעתך שבגללו לא אהבת את הפרסום" at bounding box center [957, 196] width 686 height 25
drag, startPoint x: 779, startPoint y: 198, endPoint x: 1310, endPoint y: 166, distance: 532.0
click at [1310, 166] on div "Type caption... 83% מה לא אהבת בפרסום הזה? אנא פרטי כל מה שעולה בדעתך שבגללו לא…" at bounding box center [958, 226] width 719 height 273
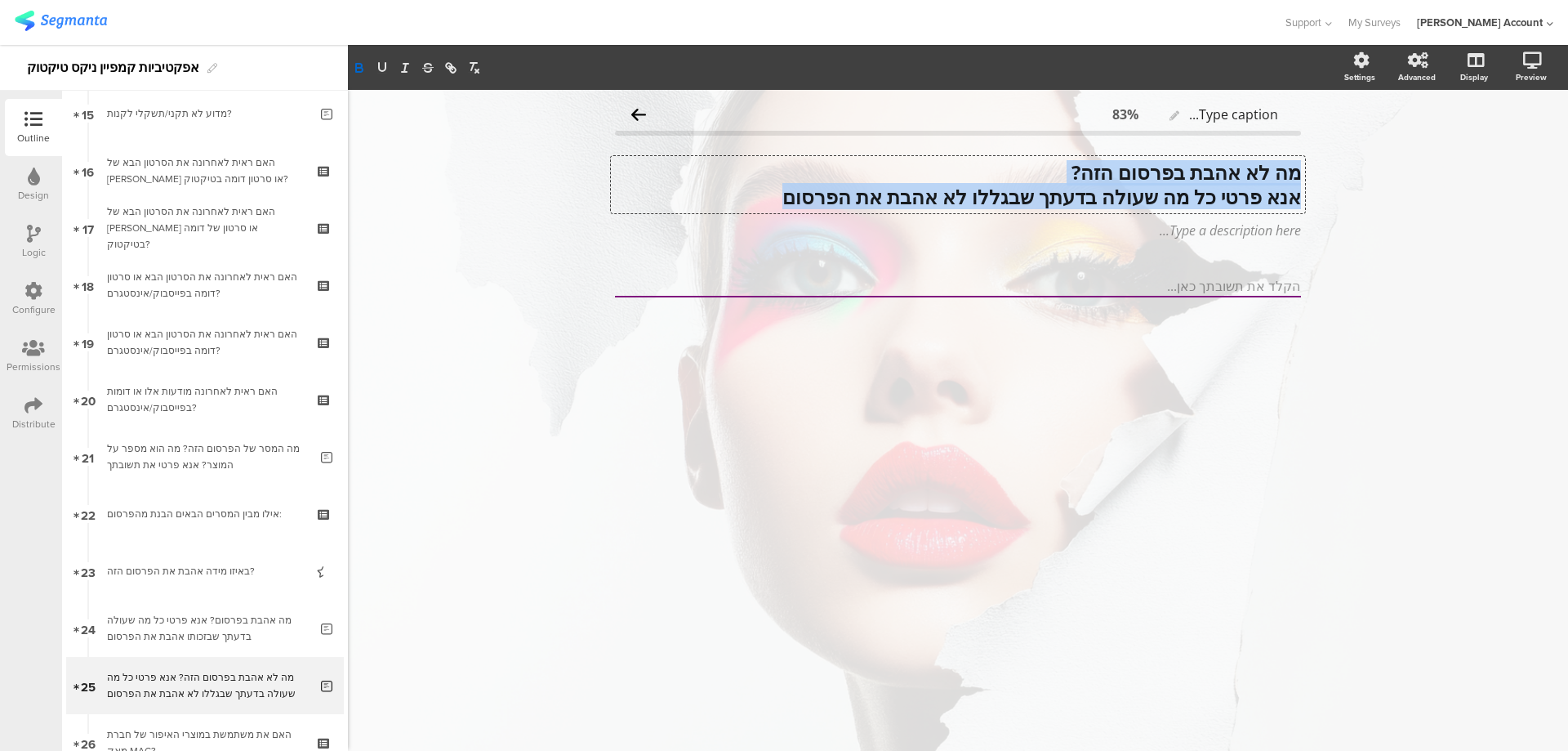
copy div "מה לא אהבת בפרסום הזה? אנא פרטי כל מה שעולה בדעתך שבגללו לא אהבת את הפרסום"
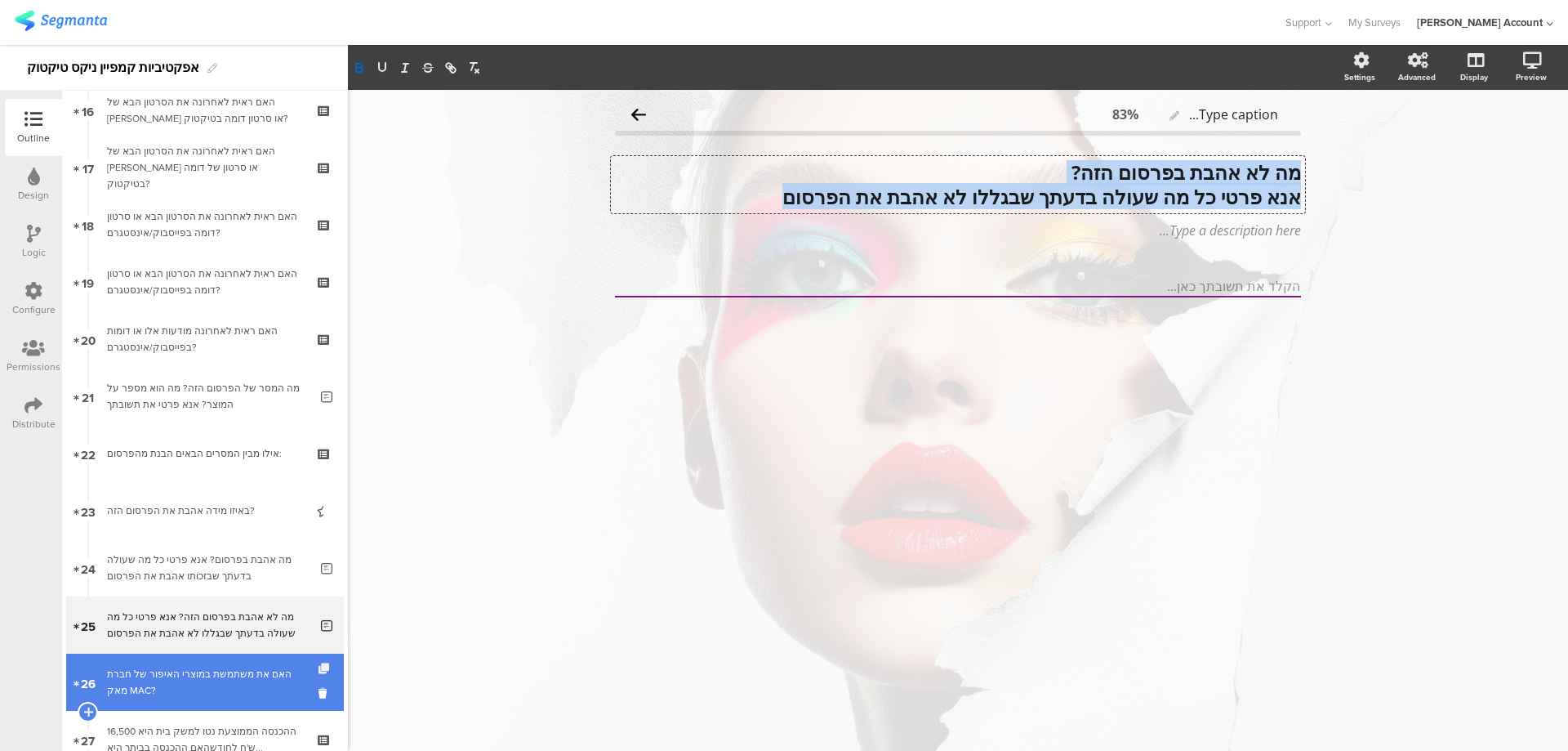
scroll to position [980, 0]
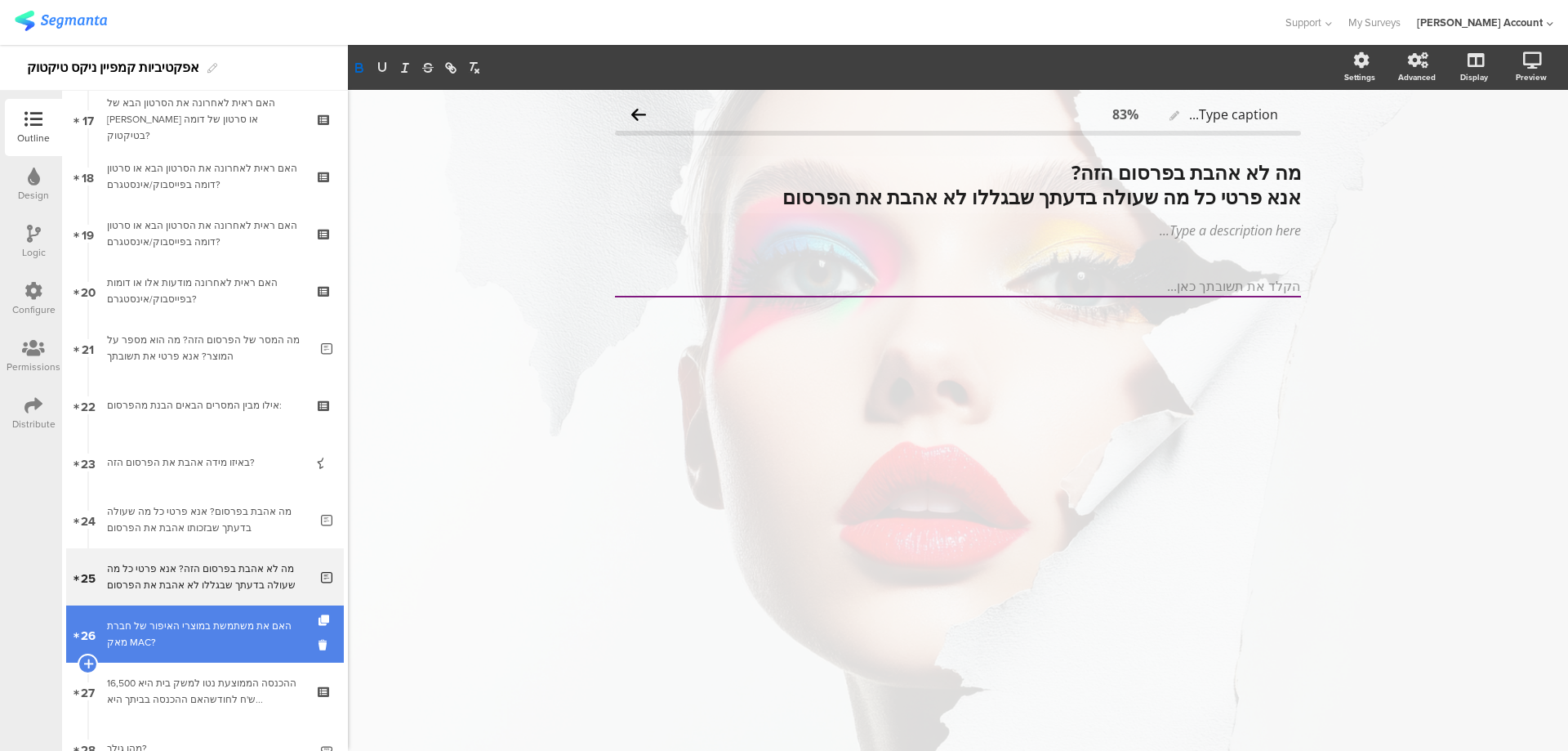
click at [271, 622] on div "האם את משתמשת במוצרי האיפור של חברת מאק MAC?" at bounding box center [205, 633] width 195 height 33
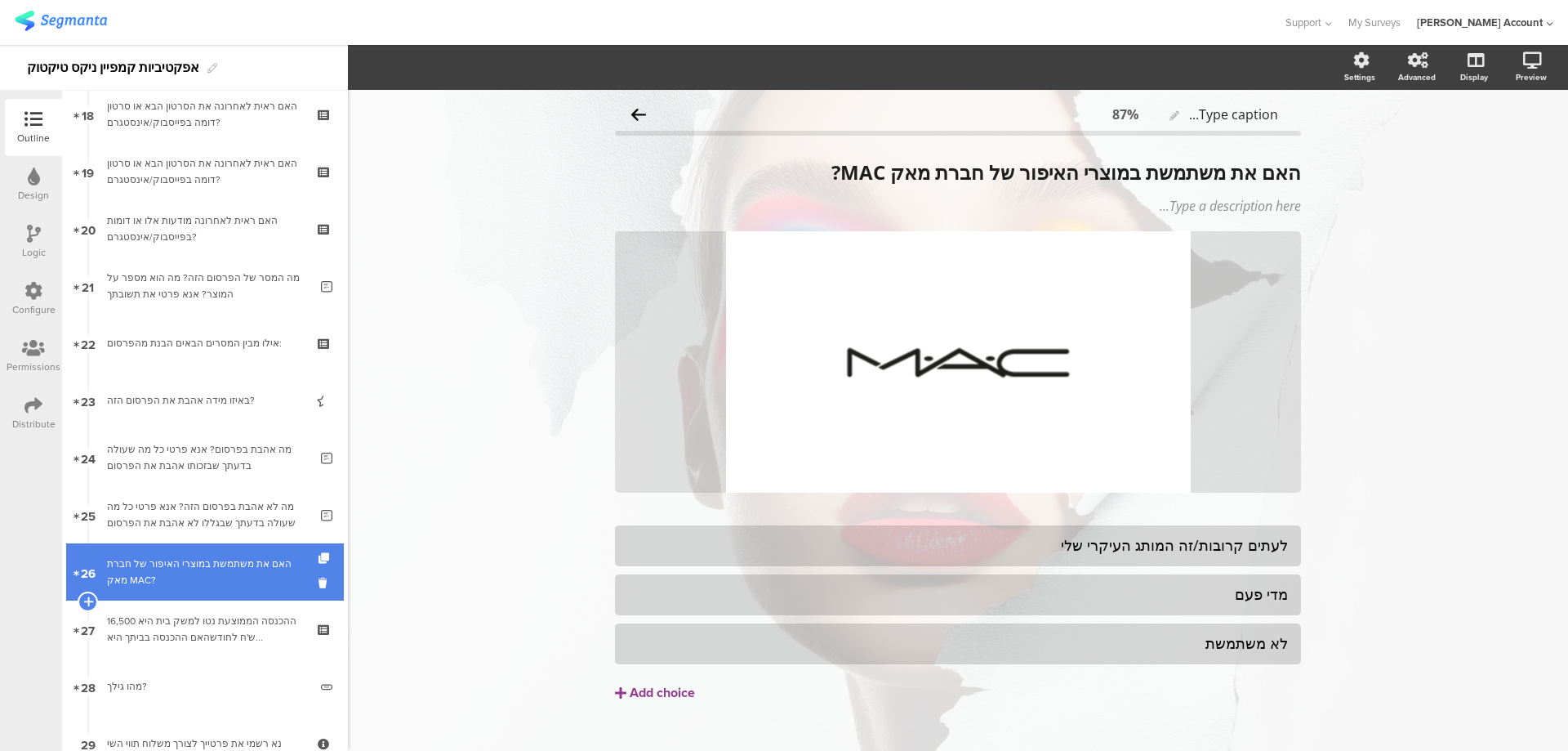
scroll to position [1088, 0]
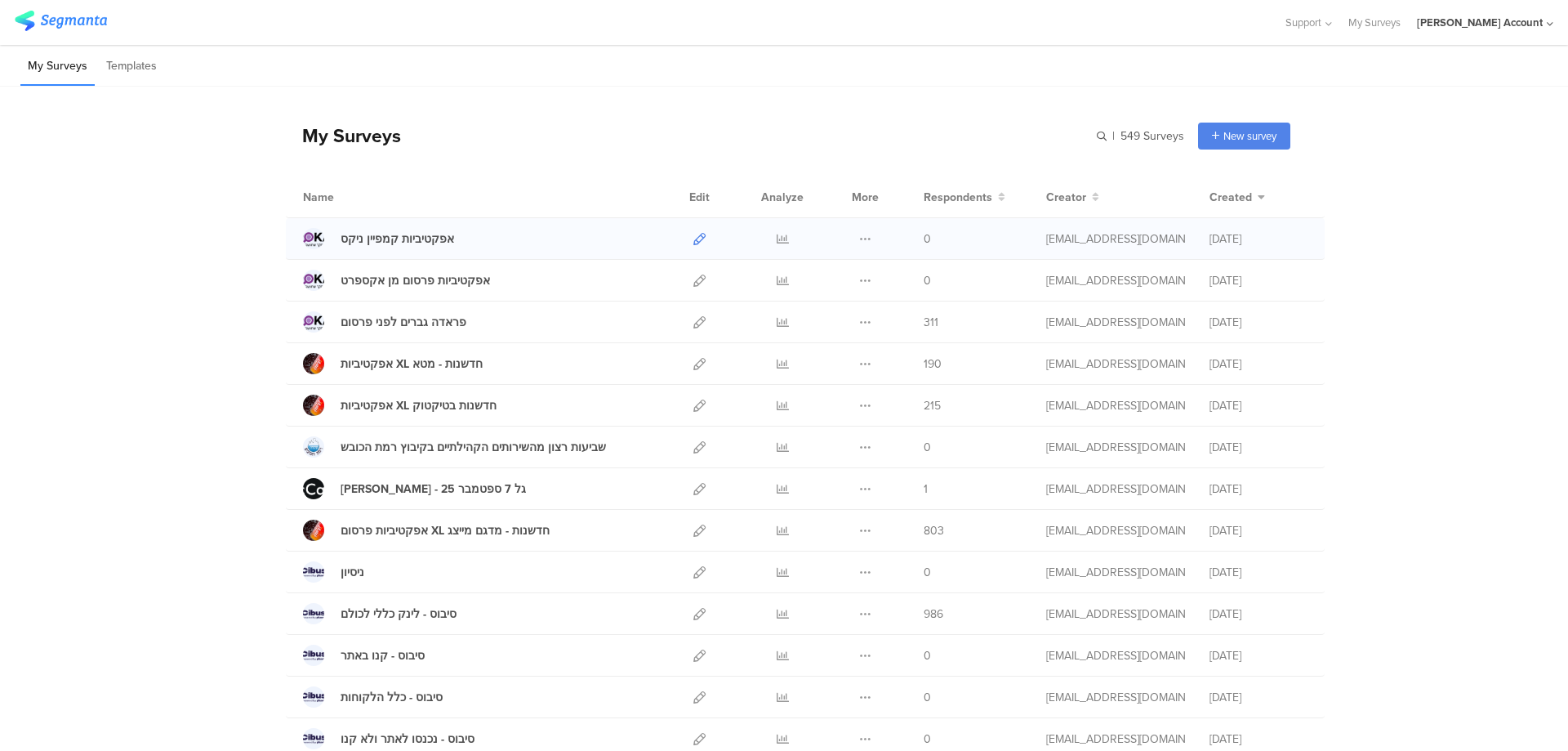
click at [694, 238] on icon at bounding box center [699, 238] width 12 height 12
click at [777, 529] on icon at bounding box center [783, 530] width 12 height 12
click at [694, 243] on icon at bounding box center [699, 238] width 12 height 12
click at [694, 234] on icon at bounding box center [699, 238] width 12 height 12
click at [777, 235] on icon at bounding box center [783, 238] width 12 height 12
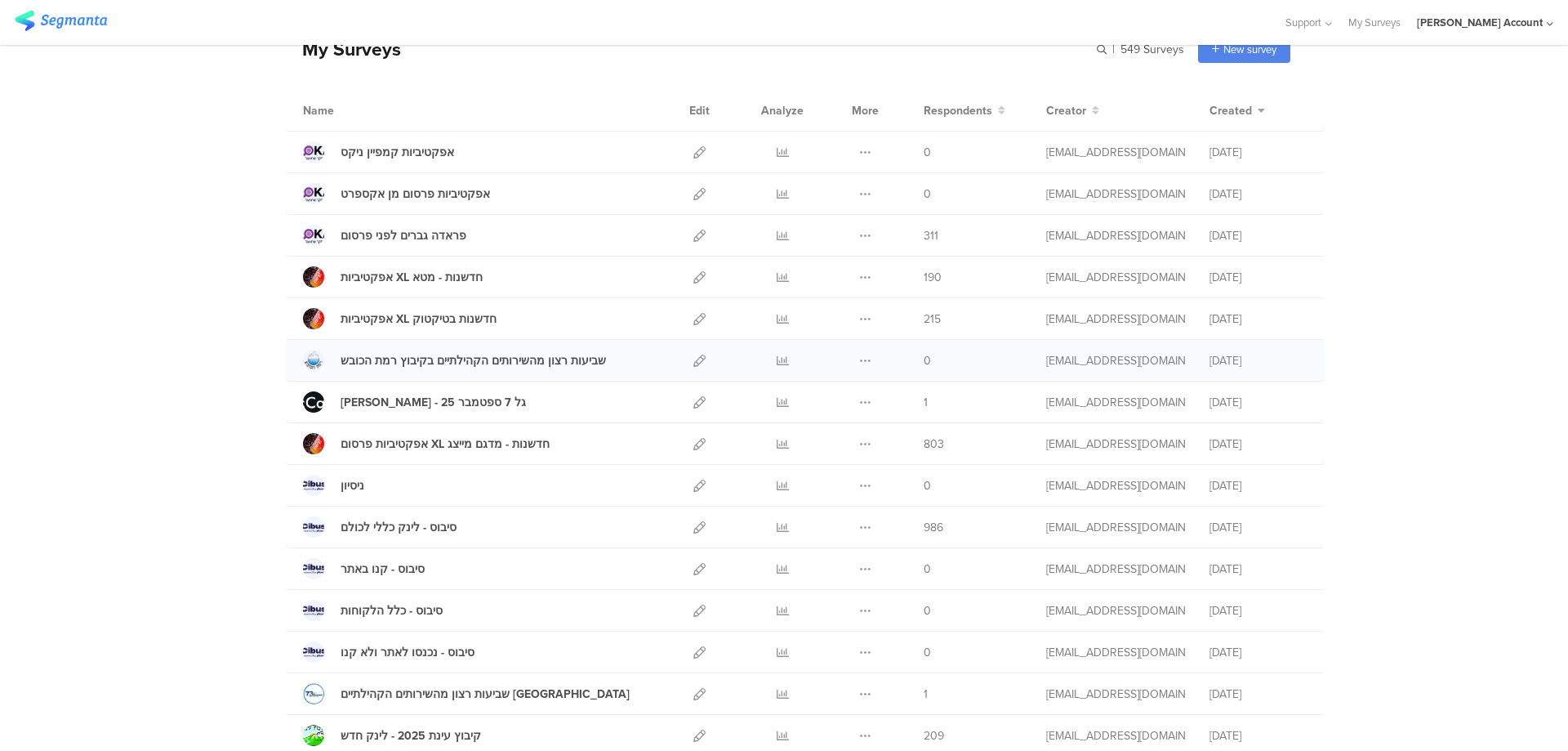
scroll to position [218, 0]
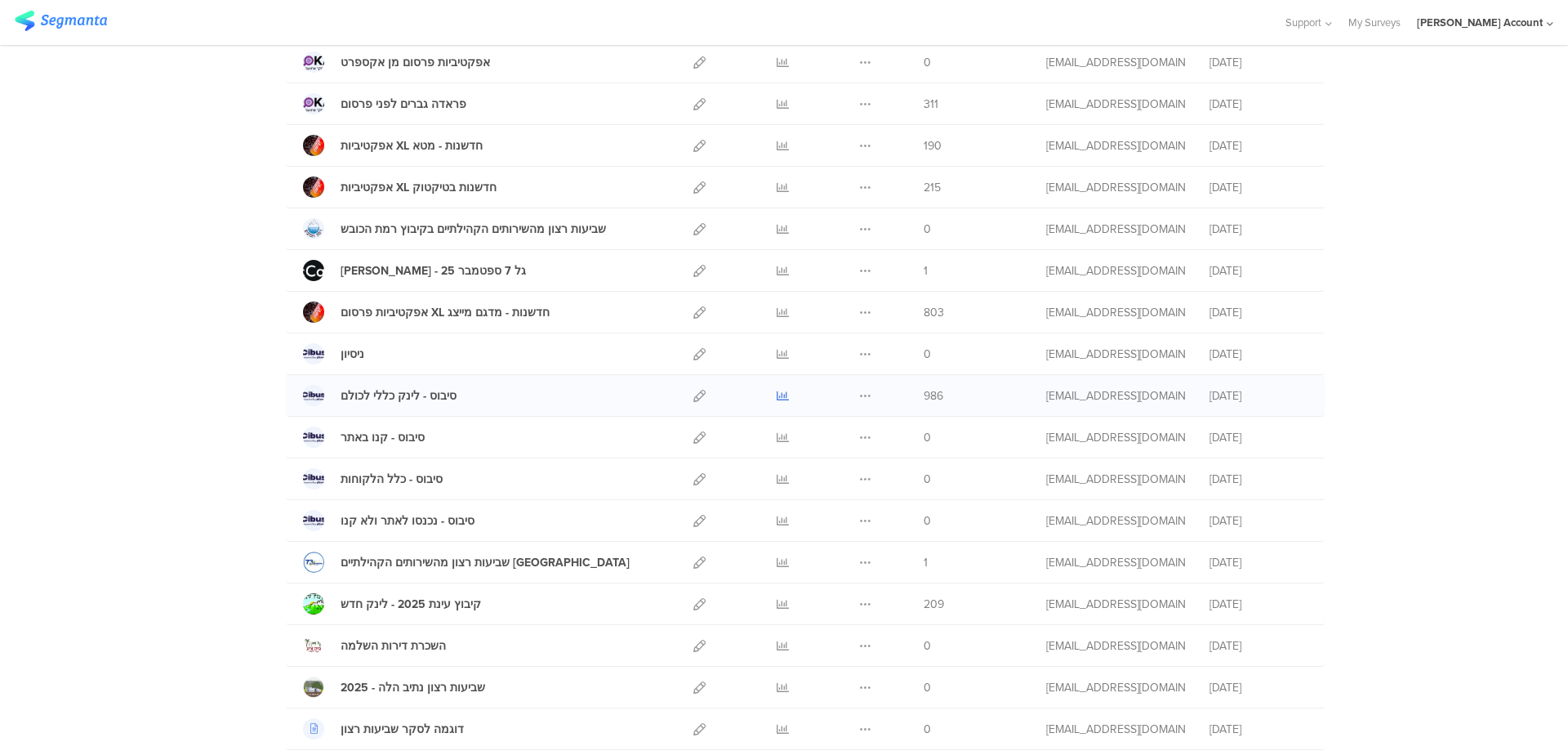
click at [777, 393] on icon at bounding box center [783, 396] width 12 height 12
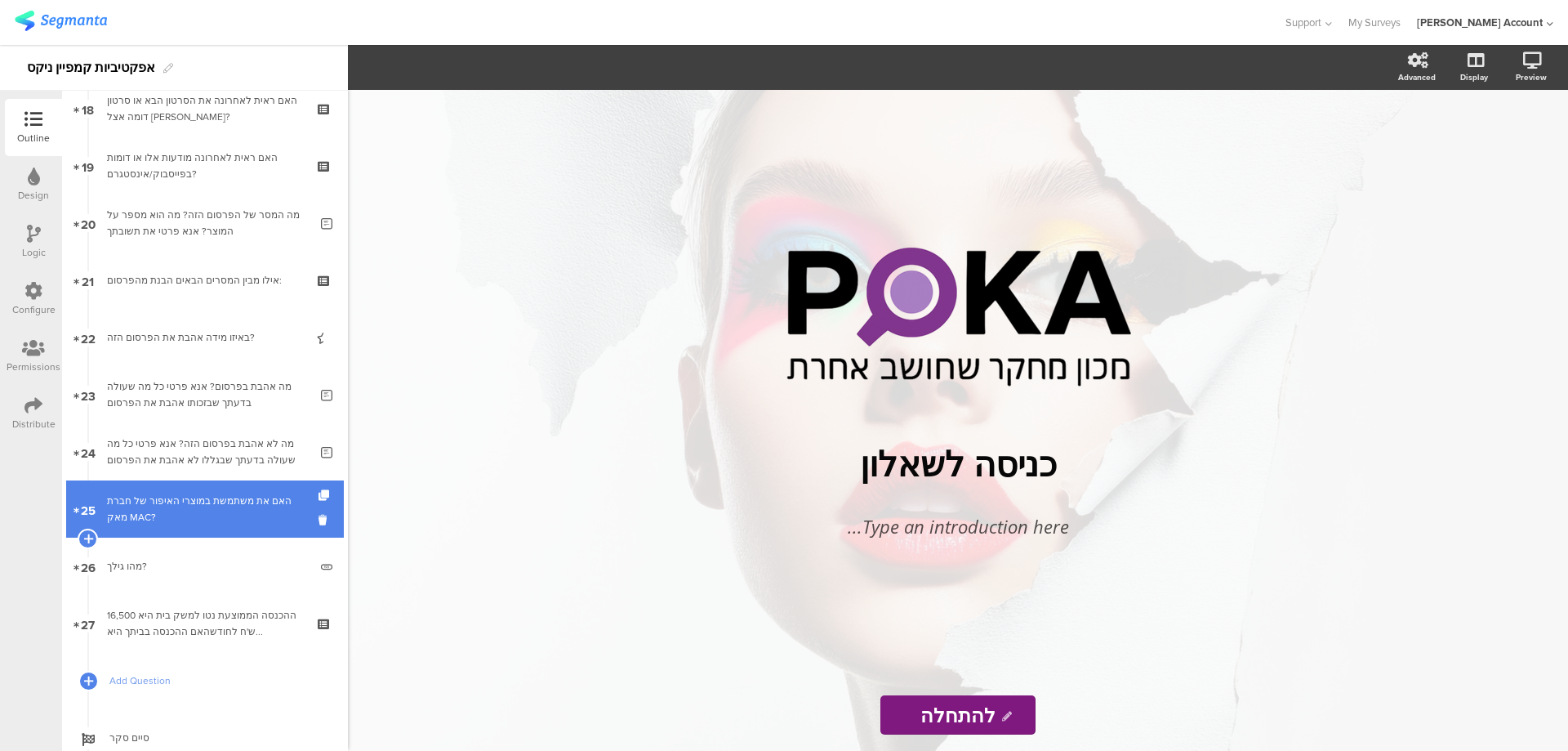
scroll to position [996, 0]
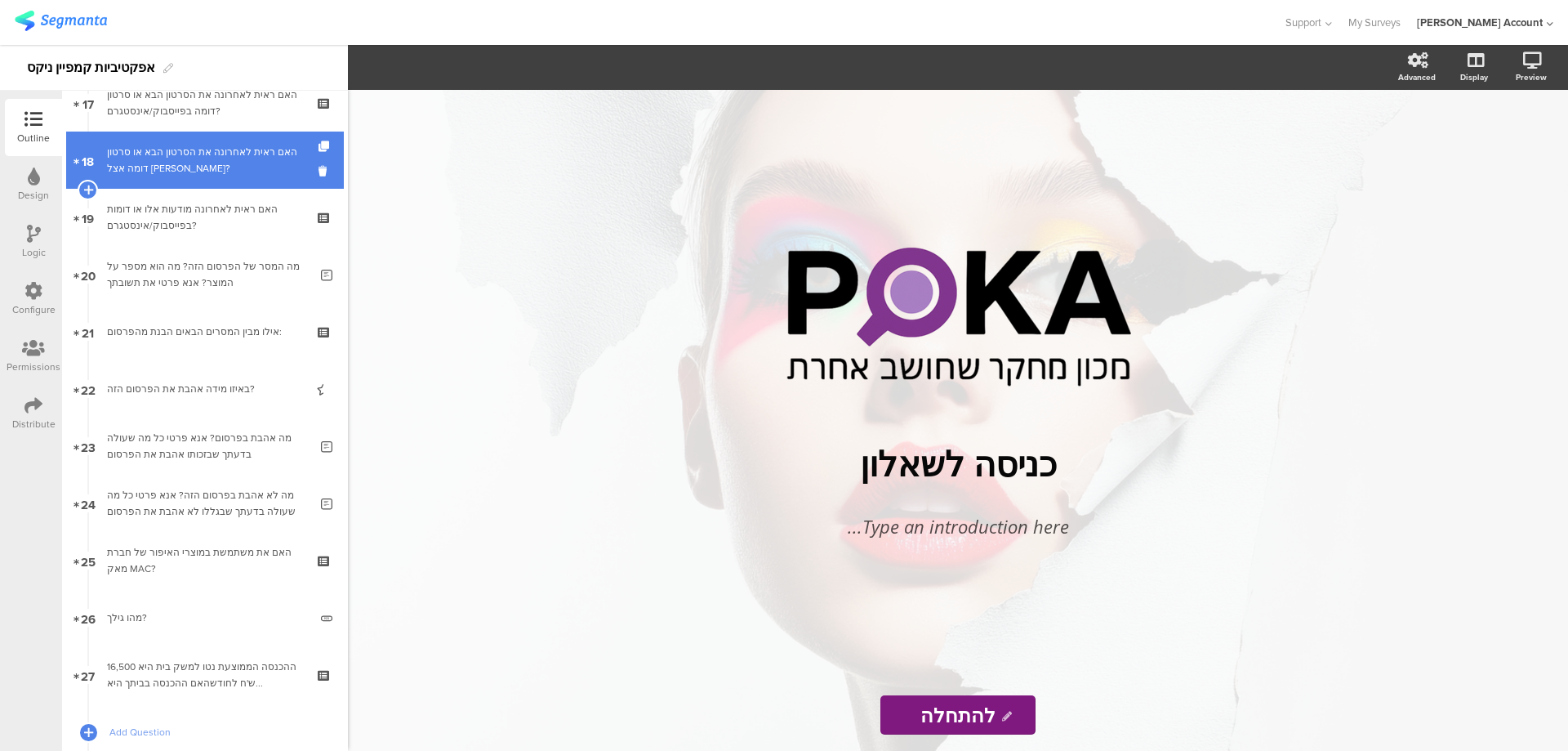
click at [235, 167] on div "האם ראית לאחרונה את הסרטון הבא או סרטון דומה אצל [PERSON_NAME]?" at bounding box center [205, 160] width 195 height 33
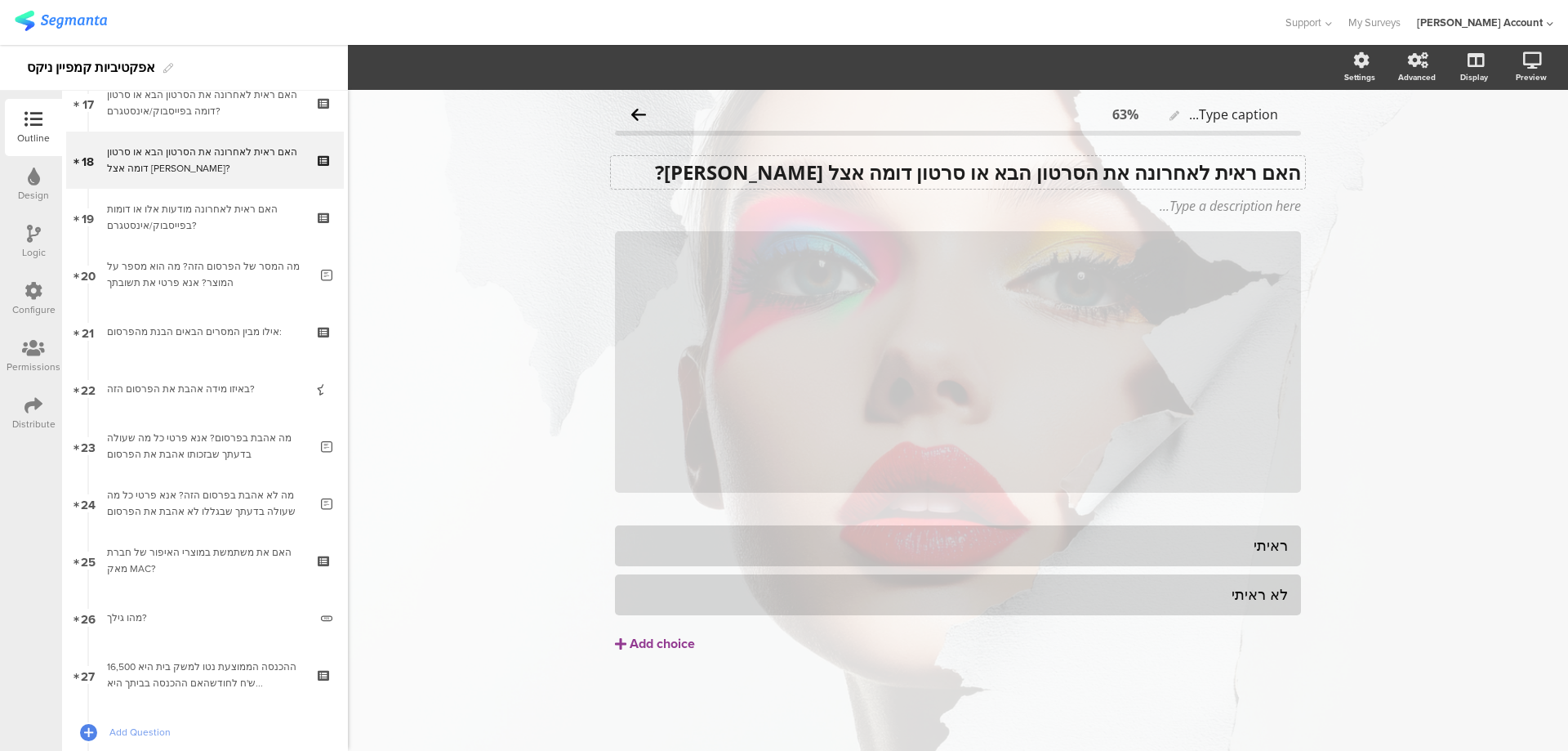
click at [870, 176] on div "האם ראית לאחרונה את הסרטון הבא או סרטון דומה אצל [PERSON_NAME]? האם ראית לאחרונ…" at bounding box center [957, 172] width 694 height 33
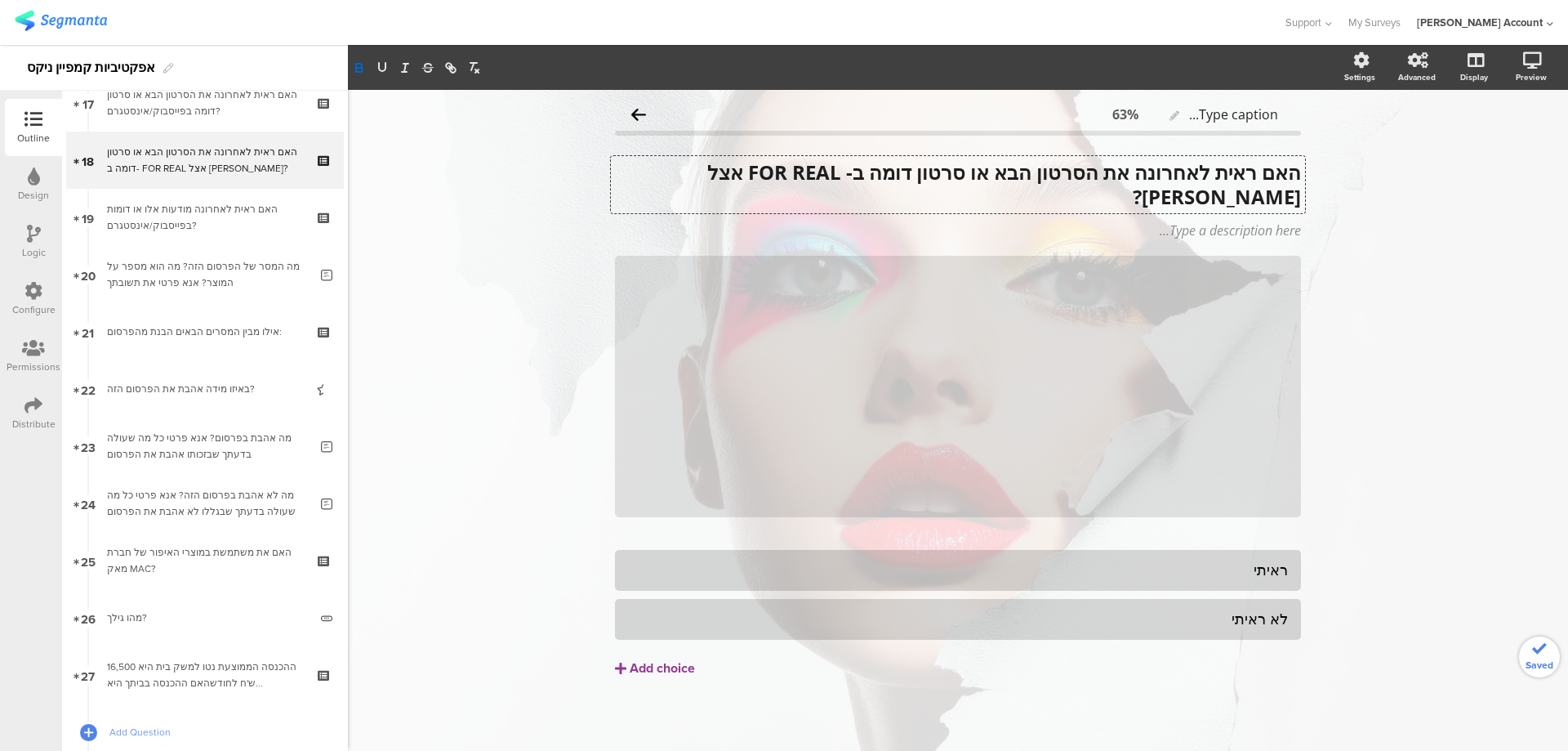
click at [1271, 195] on strong "האם ראית לאחרונה את הסרטון הבא או סרטון דומה ב- FOR REAL אצל [PERSON_NAME]?" at bounding box center [1002, 184] width 599 height 52
click at [1380, 333] on div "Type caption... 63% האם ראית לאחרונה את הסרטון הבא או סרטון דומה ב- FOR REAL אצ…" at bounding box center [957, 421] width 1220 height 664
drag, startPoint x: 737, startPoint y: 172, endPoint x: 599, endPoint y: 169, distance: 138.0
click at [599, 169] on div "Type caption... 63% האם ראית לאחרונה את הסרטון הבא או סרטון דומה ב- FOR REAL אצ…" at bounding box center [958, 421] width 719 height 664
click at [377, 64] on icon "button" at bounding box center [381, 67] width 14 height 14
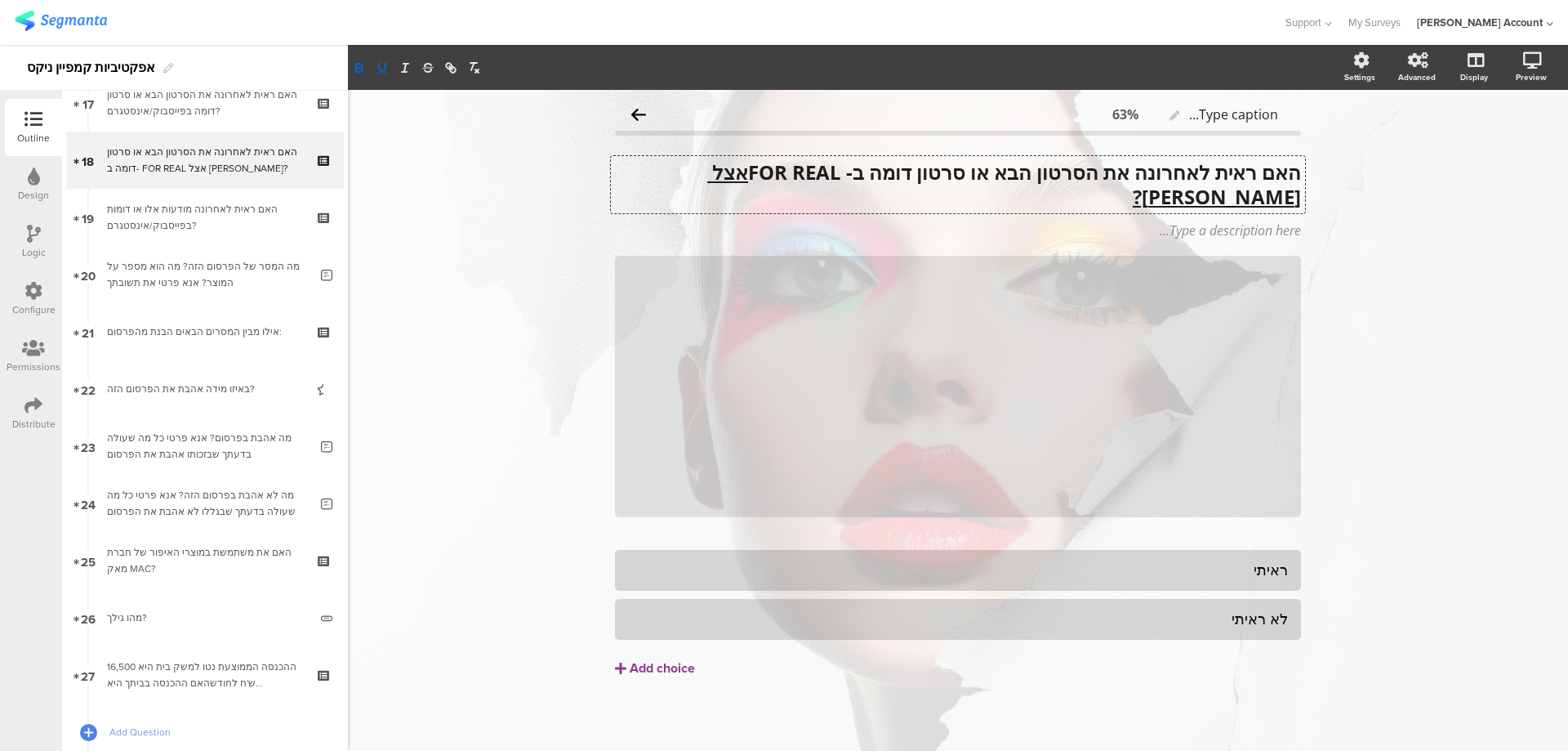
click at [503, 233] on div "Type caption... 63% האם ראית לאחרונה את הסרטון הבא או סרטון דומה ב- FOR REAL אצ…" at bounding box center [957, 421] width 1220 height 664
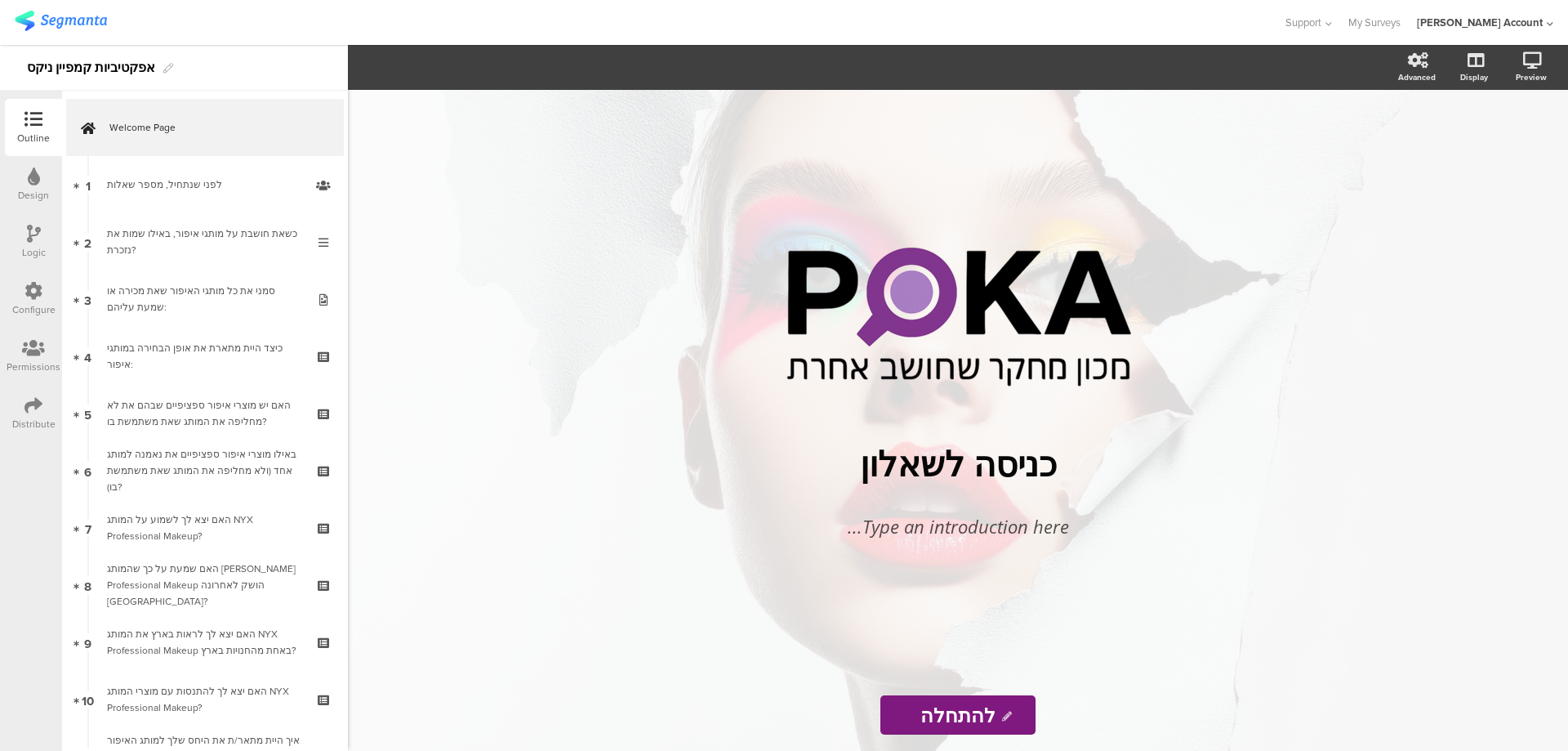
click at [36, 244] on div at bounding box center [34, 235] width 14 height 20
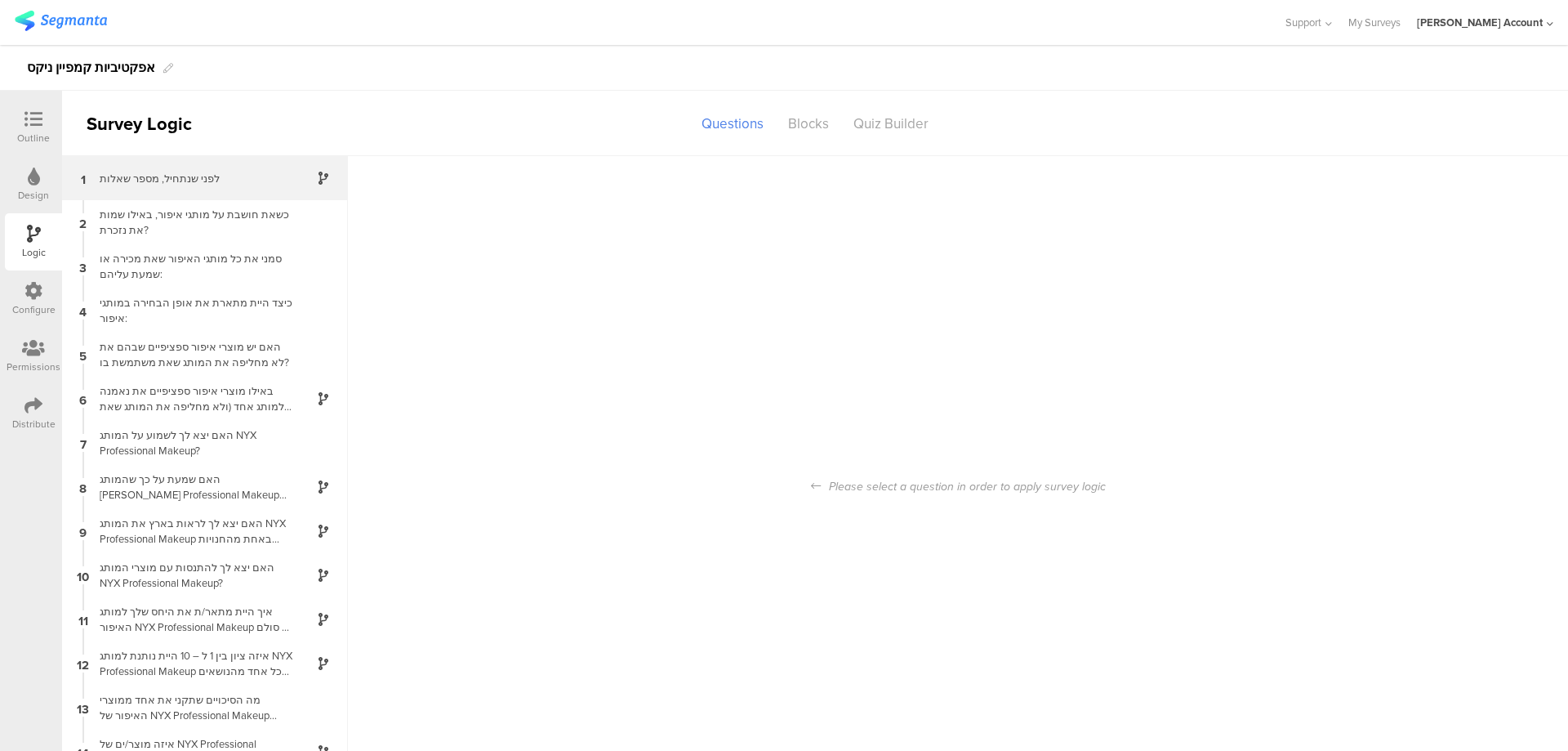
click at [206, 184] on div "לפני שנתחיל, מספר שאלות" at bounding box center [191, 178] width 204 height 15
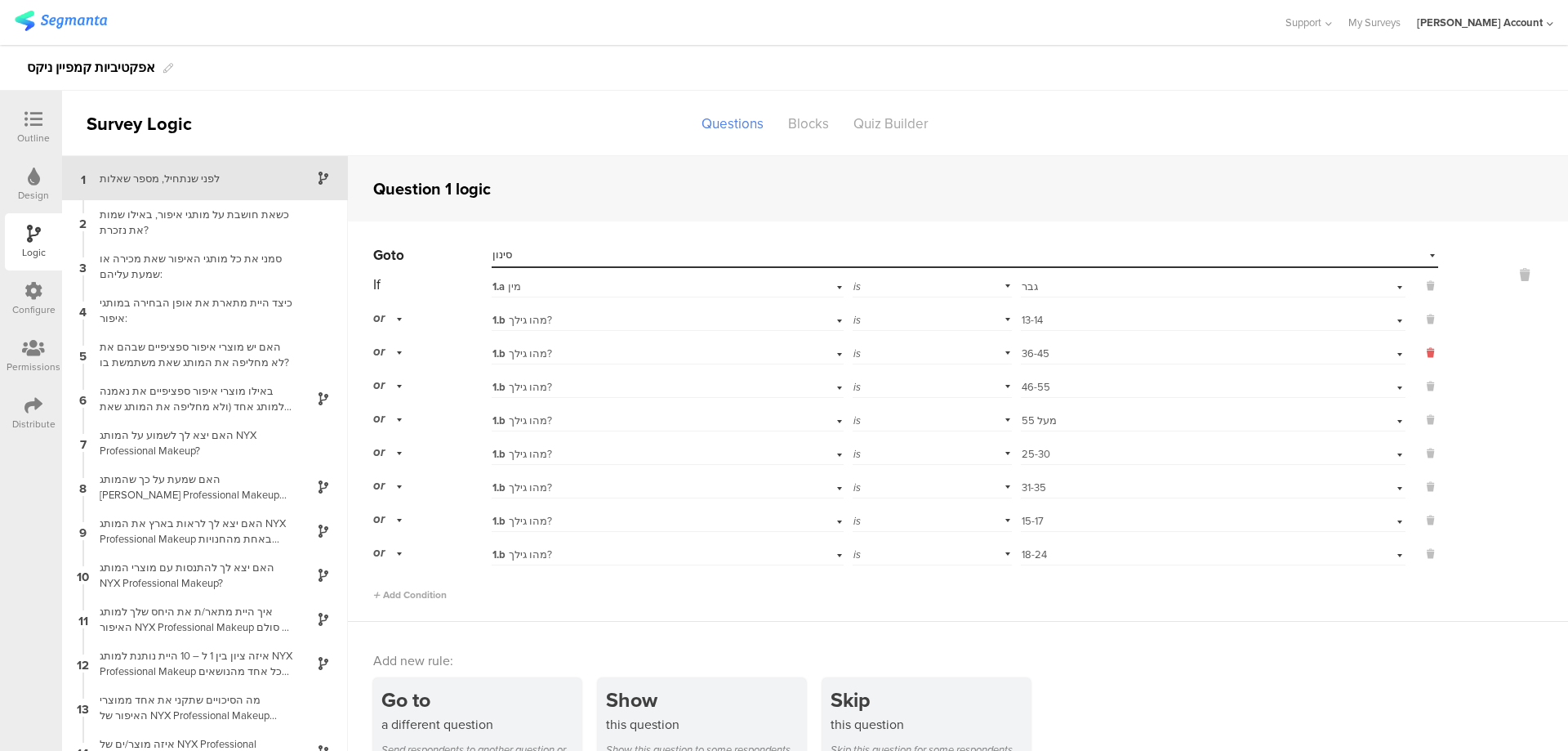
click at [1427, 350] on icon at bounding box center [1430, 353] width 8 height 14
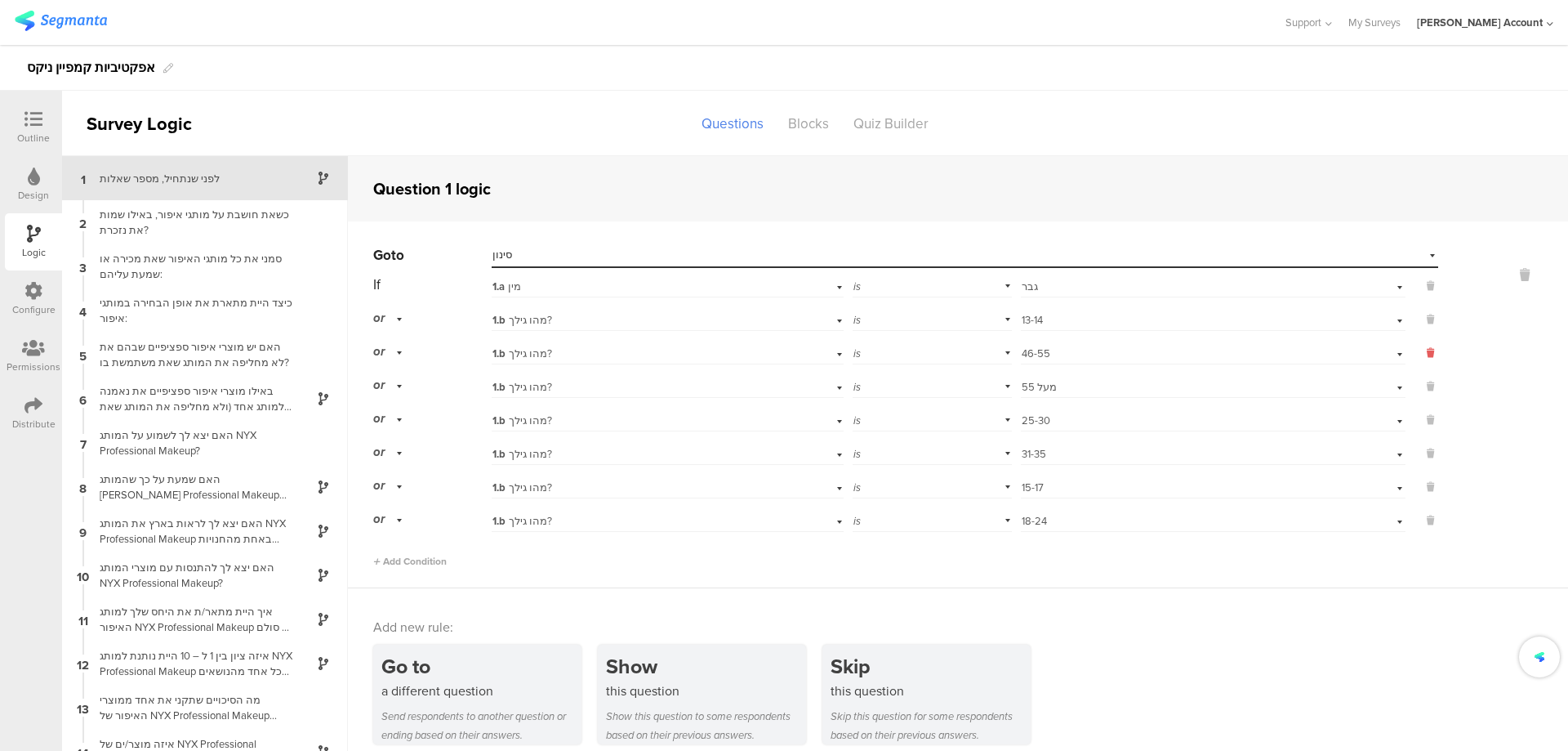
click at [1427, 350] on icon at bounding box center [1430, 353] width 8 height 14
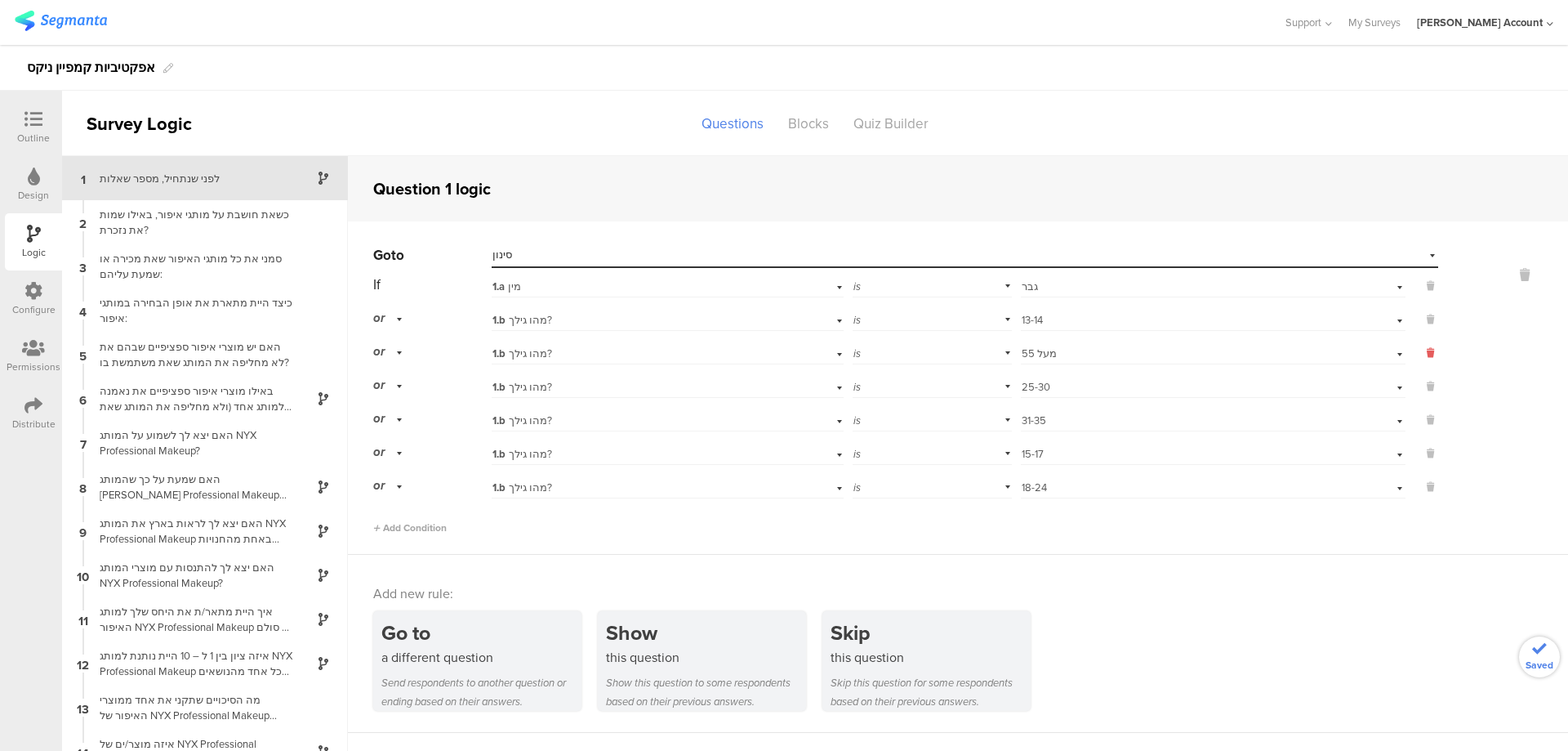
click at [1427, 350] on icon at bounding box center [1430, 353] width 8 height 14
click at [1427, 358] on icon at bounding box center [1430, 353] width 8 height 14
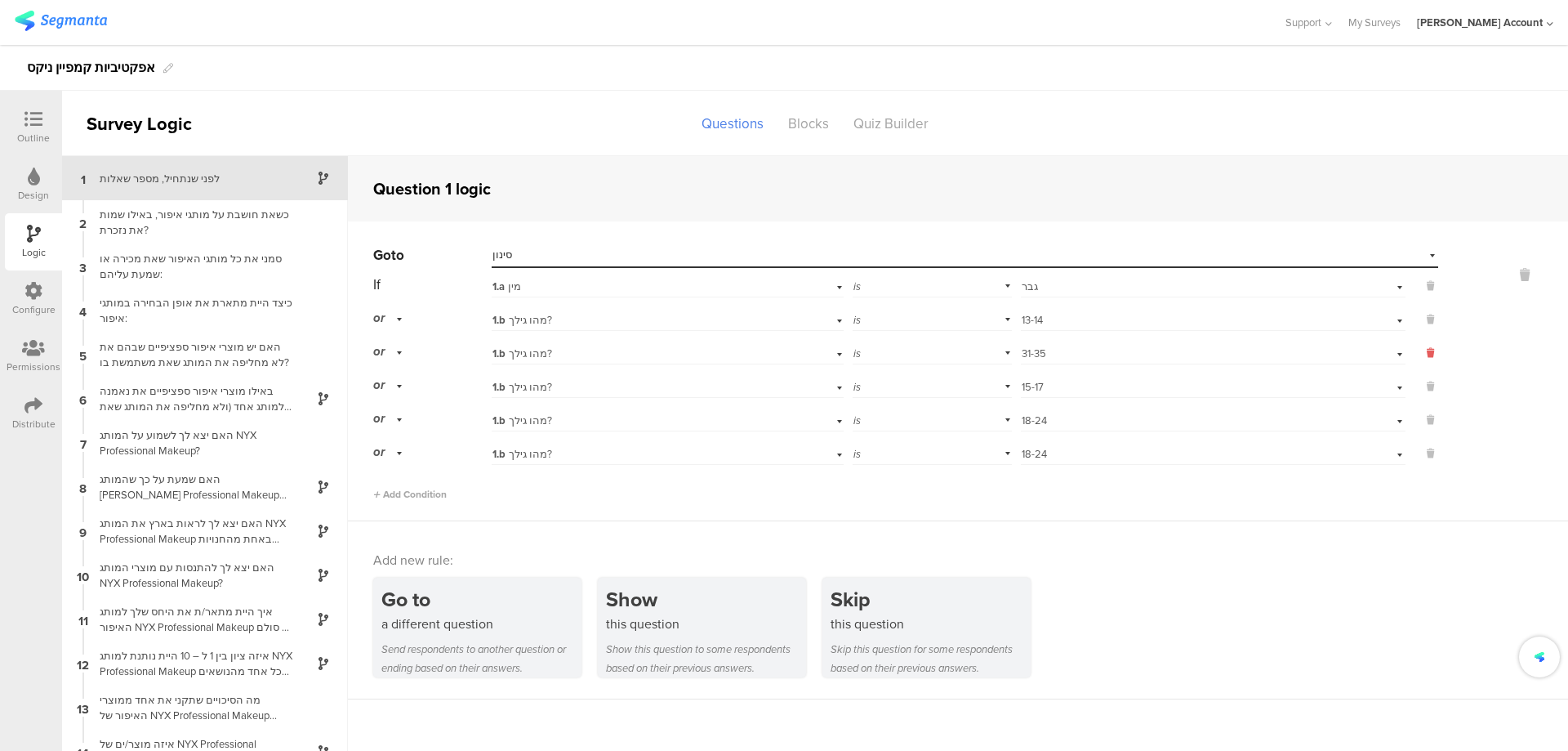
click at [1423, 354] on button at bounding box center [1422, 353] width 33 height 14
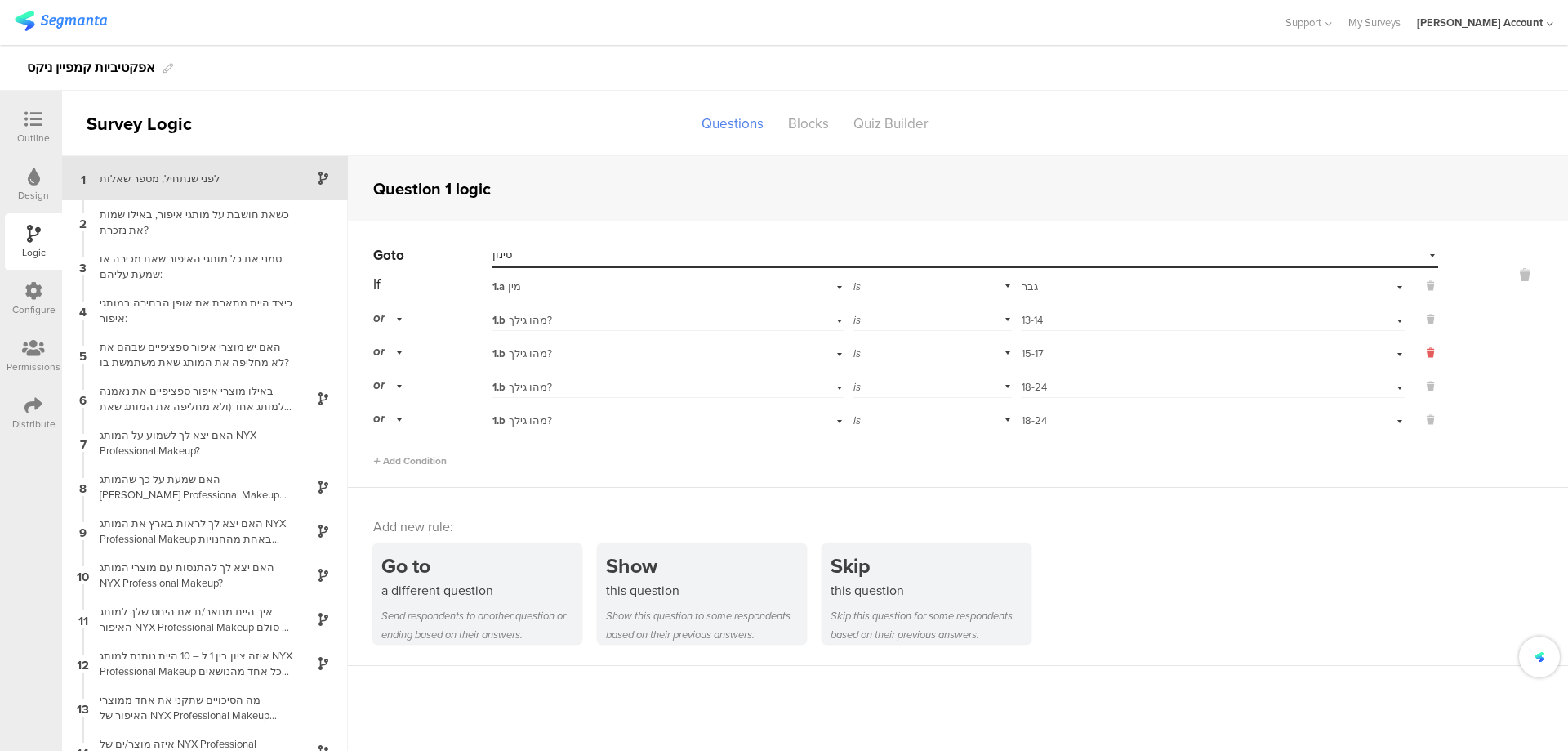
click at [1423, 354] on button at bounding box center [1422, 353] width 33 height 14
click at [1423, 358] on button at bounding box center [1422, 353] width 33 height 14
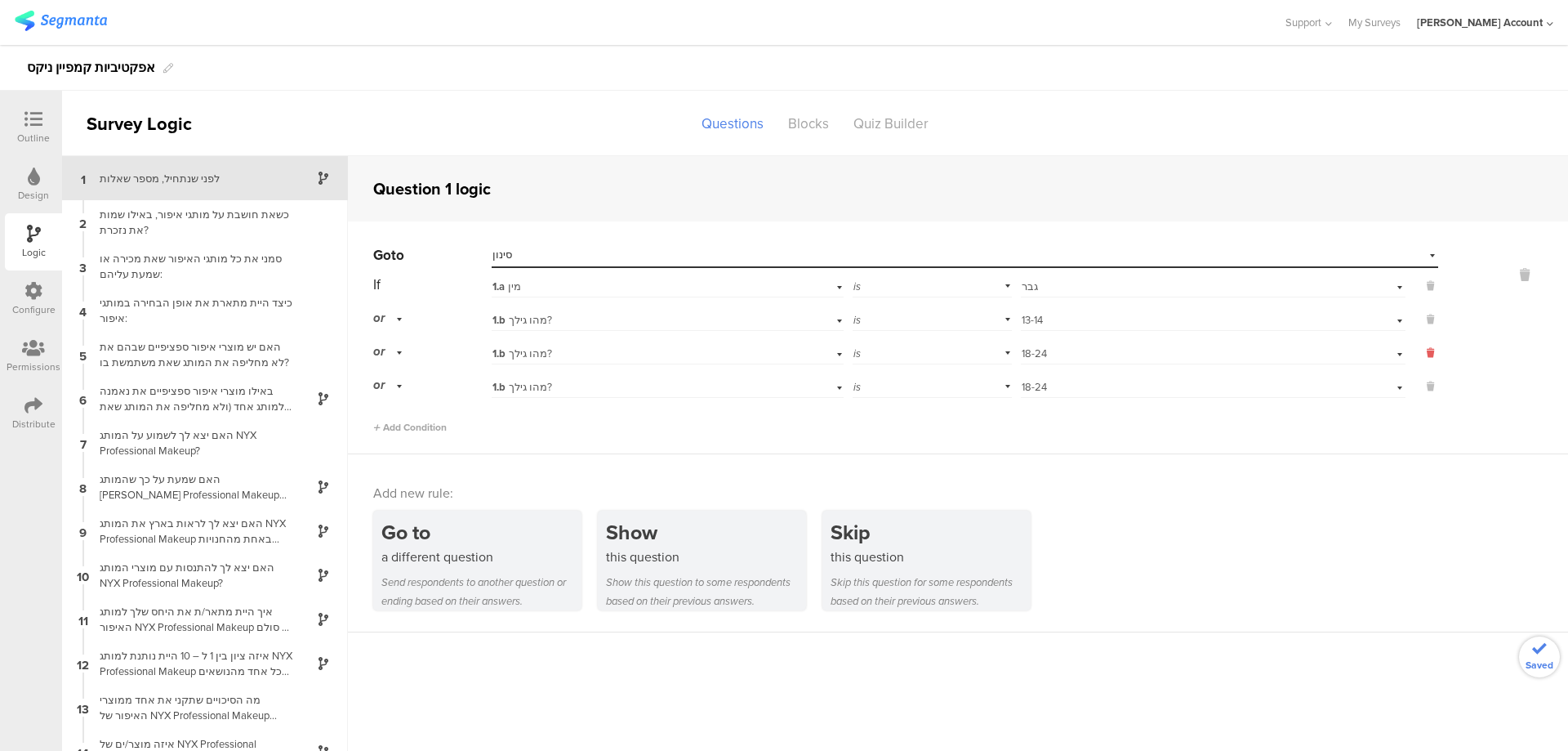
click at [1423, 358] on button at bounding box center [1422, 353] width 33 height 14
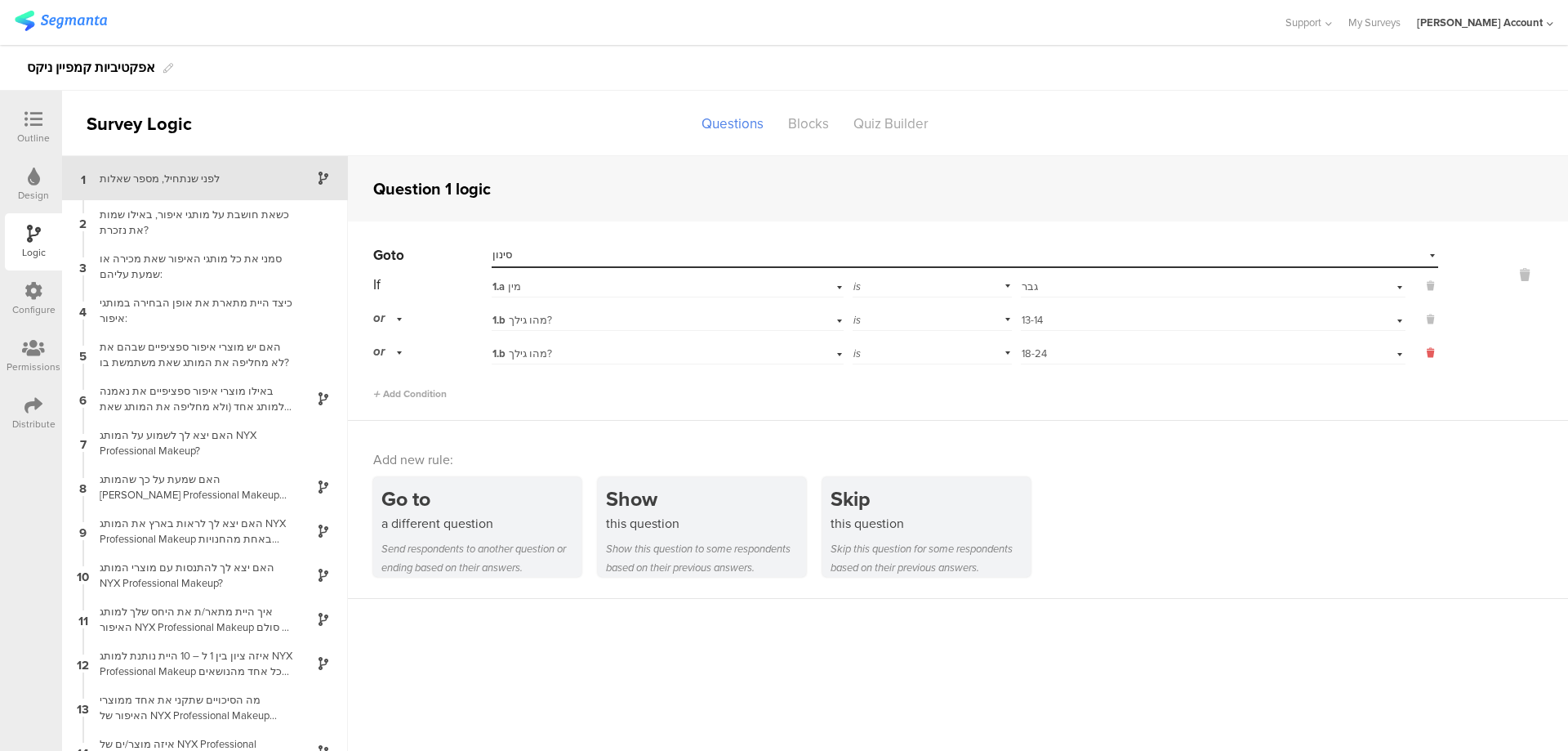
click at [1423, 358] on button at bounding box center [1422, 353] width 33 height 14
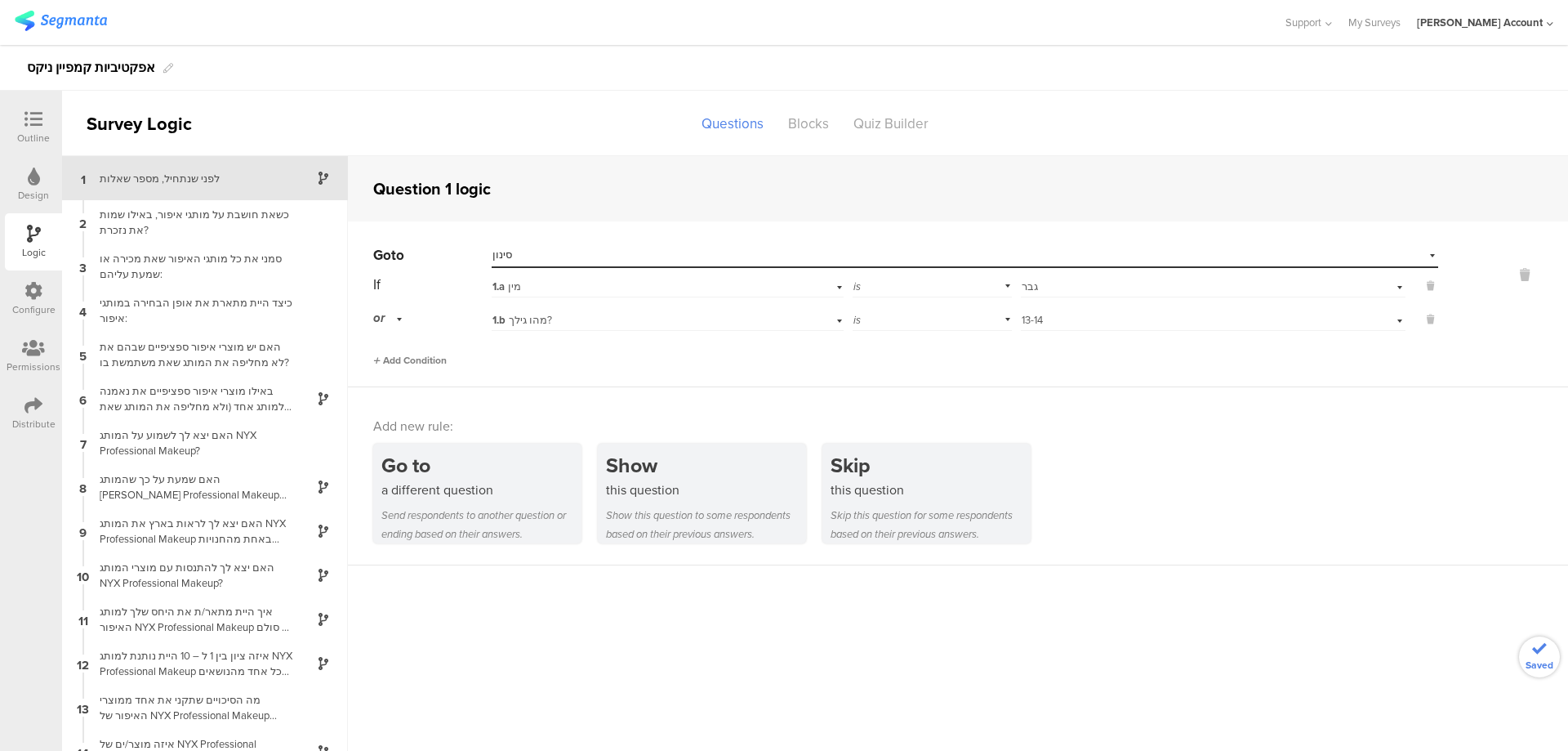
click at [432, 358] on span "Add Condition" at bounding box center [409, 359] width 74 height 14
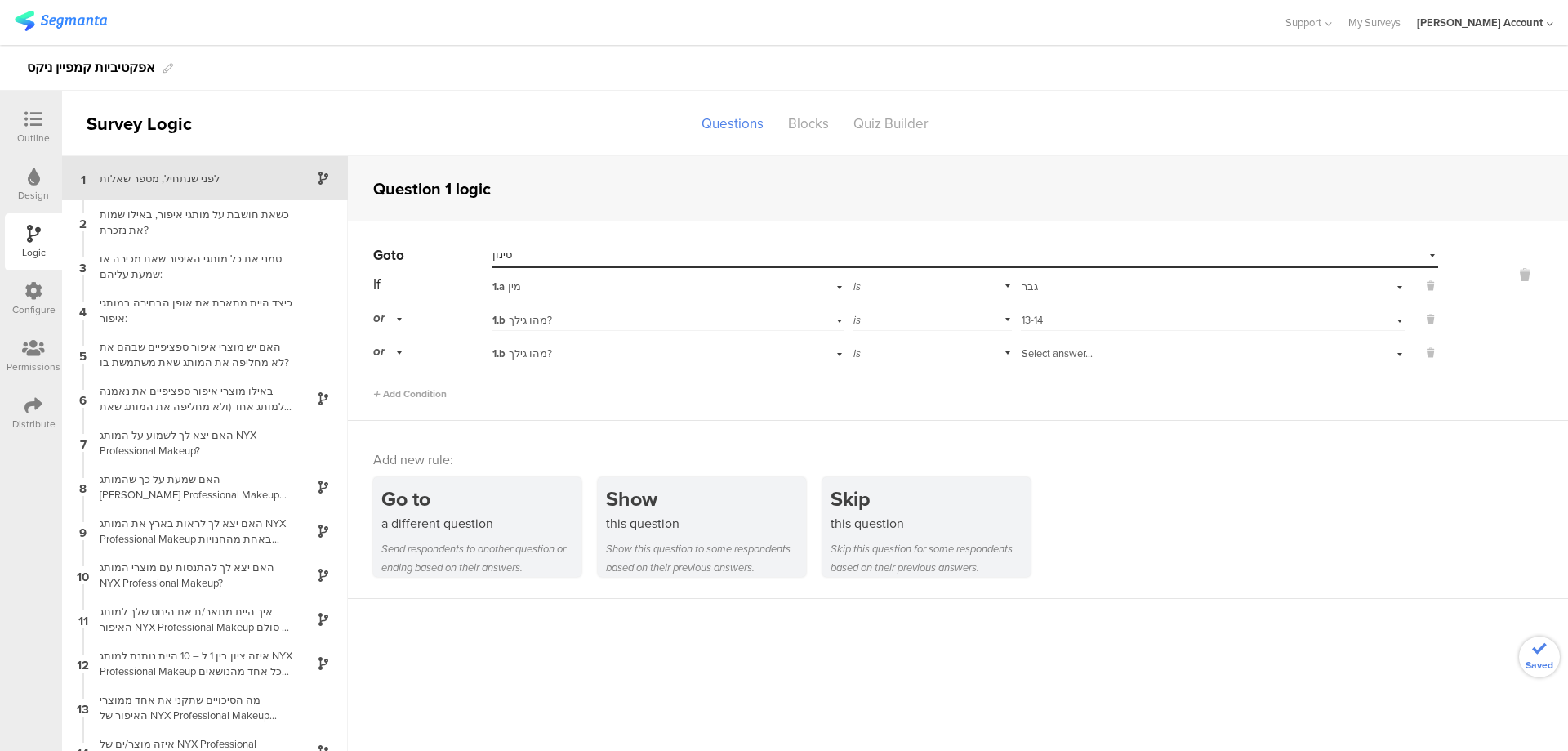
click at [1089, 365] on div "If 1.a מין is Select answer... גבר or 1.b מהו גילך? is Select answer... 13-14 o…" at bounding box center [905, 337] width 1065 height 129
click at [1086, 360] on span "Select answer..." at bounding box center [1057, 354] width 71 height 15
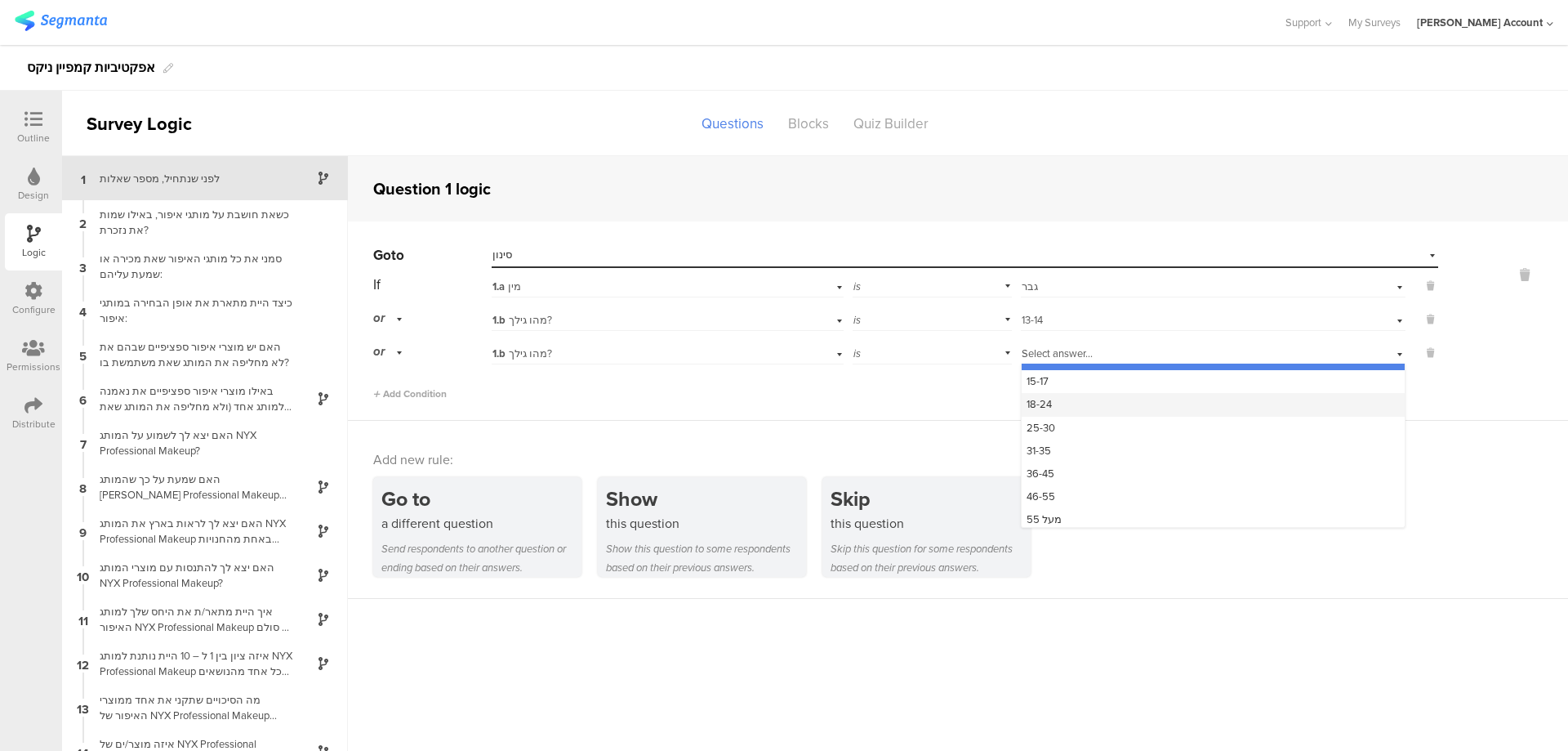
scroll to position [21, 0]
click at [1103, 463] on div "36-45" at bounding box center [1213, 469] width 383 height 23
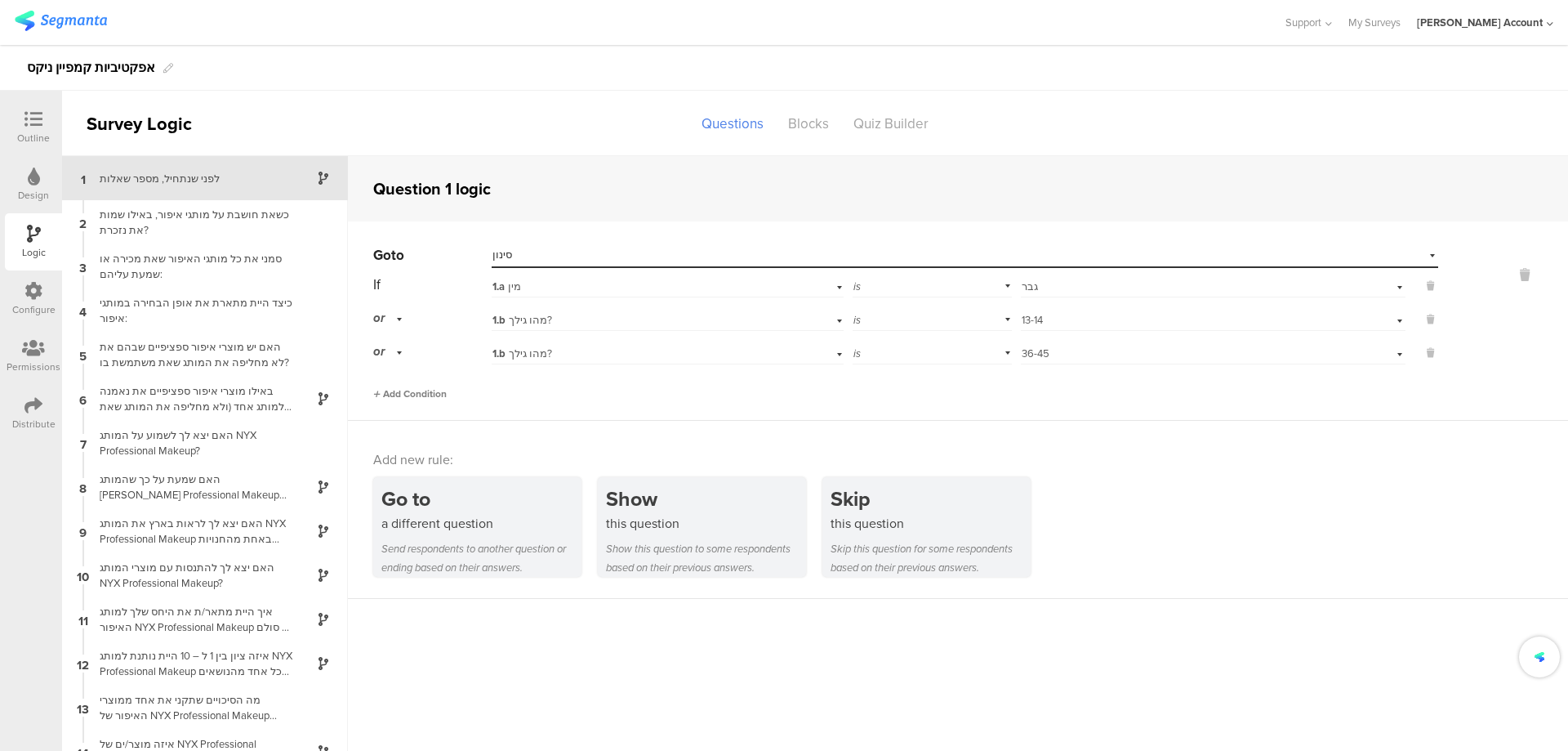
click at [436, 393] on span "Add Condition" at bounding box center [409, 393] width 74 height 14
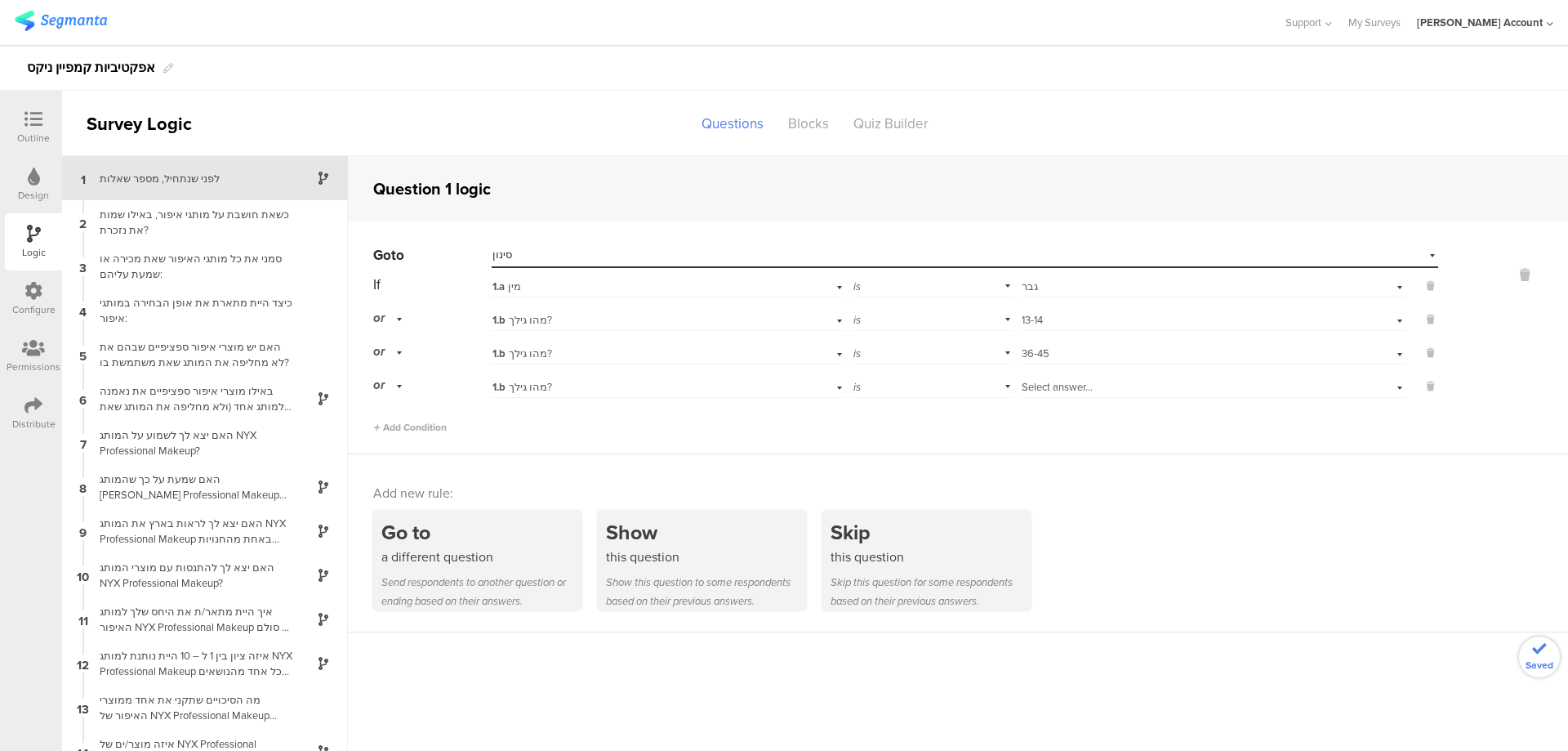
click at [1029, 393] on span "Select answer..." at bounding box center [1057, 386] width 71 height 15
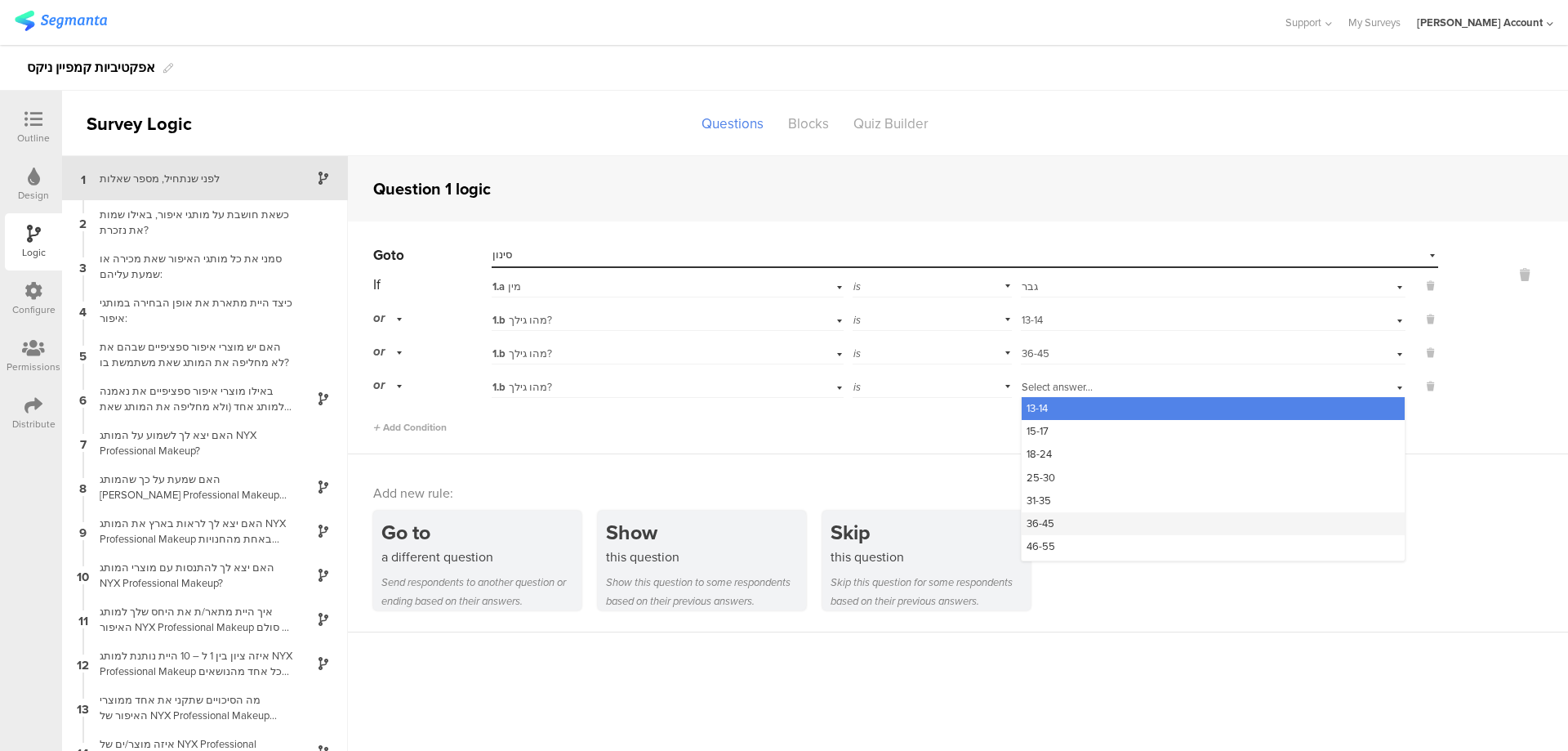
click at [1101, 524] on div "36-45" at bounding box center [1213, 524] width 383 height 23
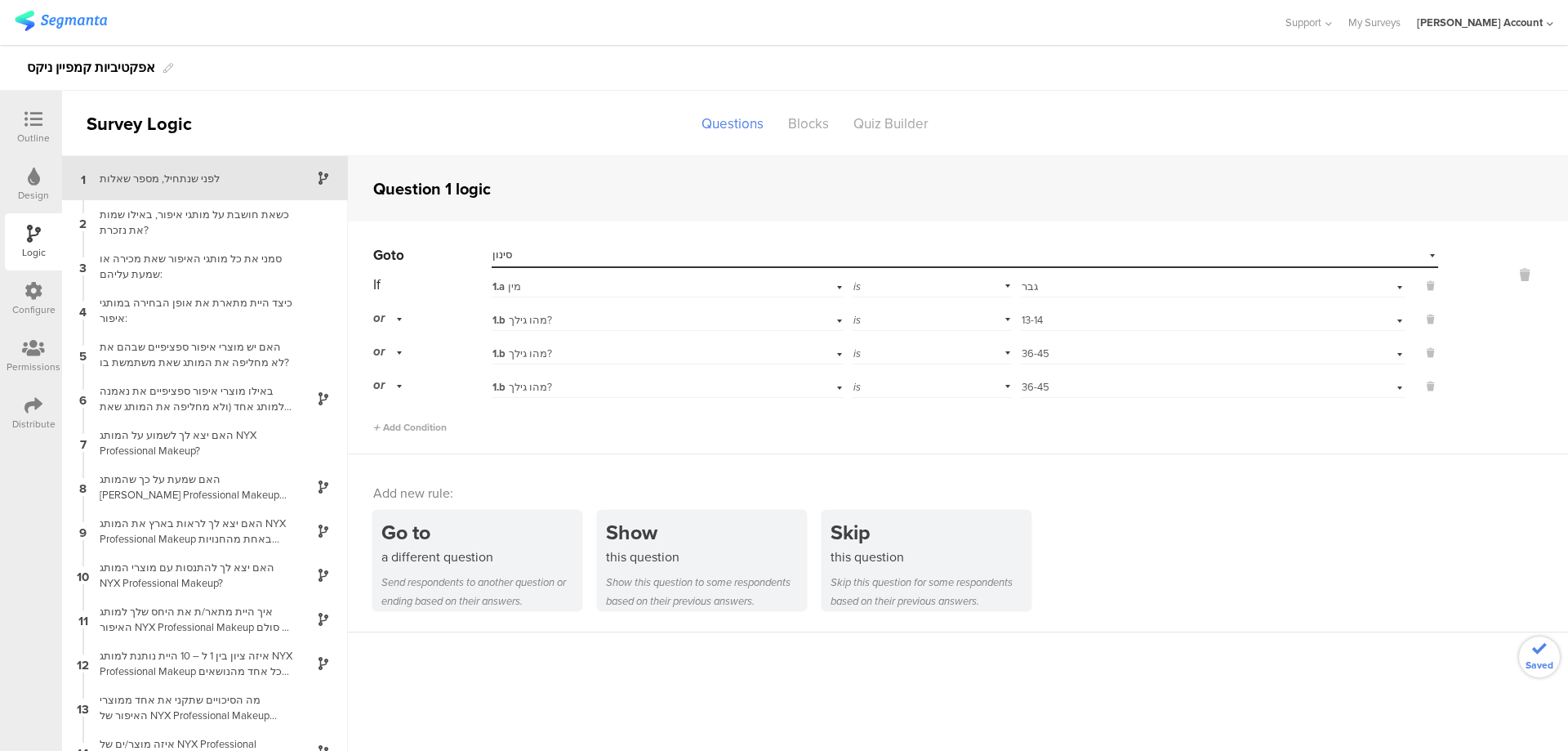
click at [1034, 383] on span "36-45" at bounding box center [1035, 386] width 28 height 15
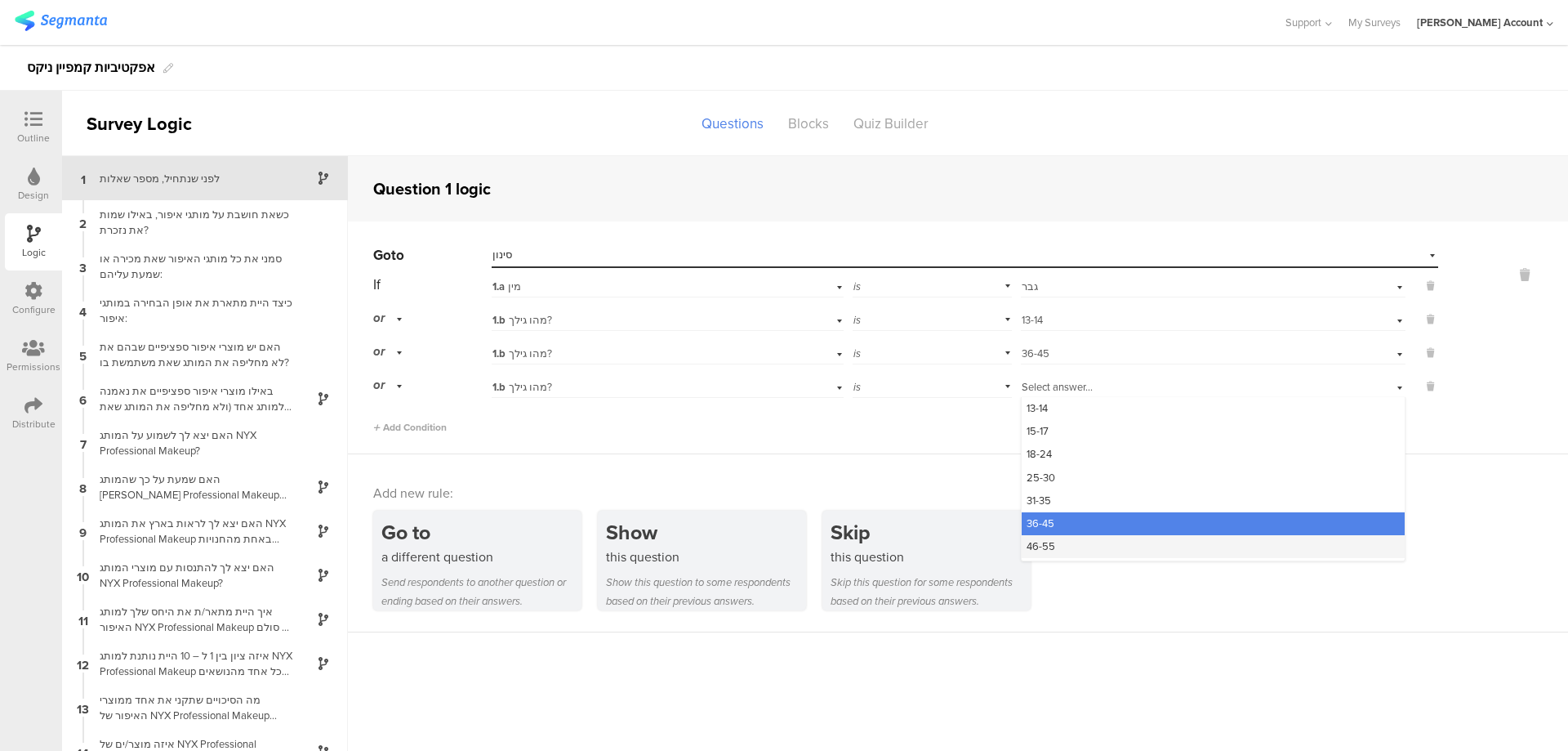
click at [1079, 541] on div "46-55" at bounding box center [1213, 546] width 383 height 23
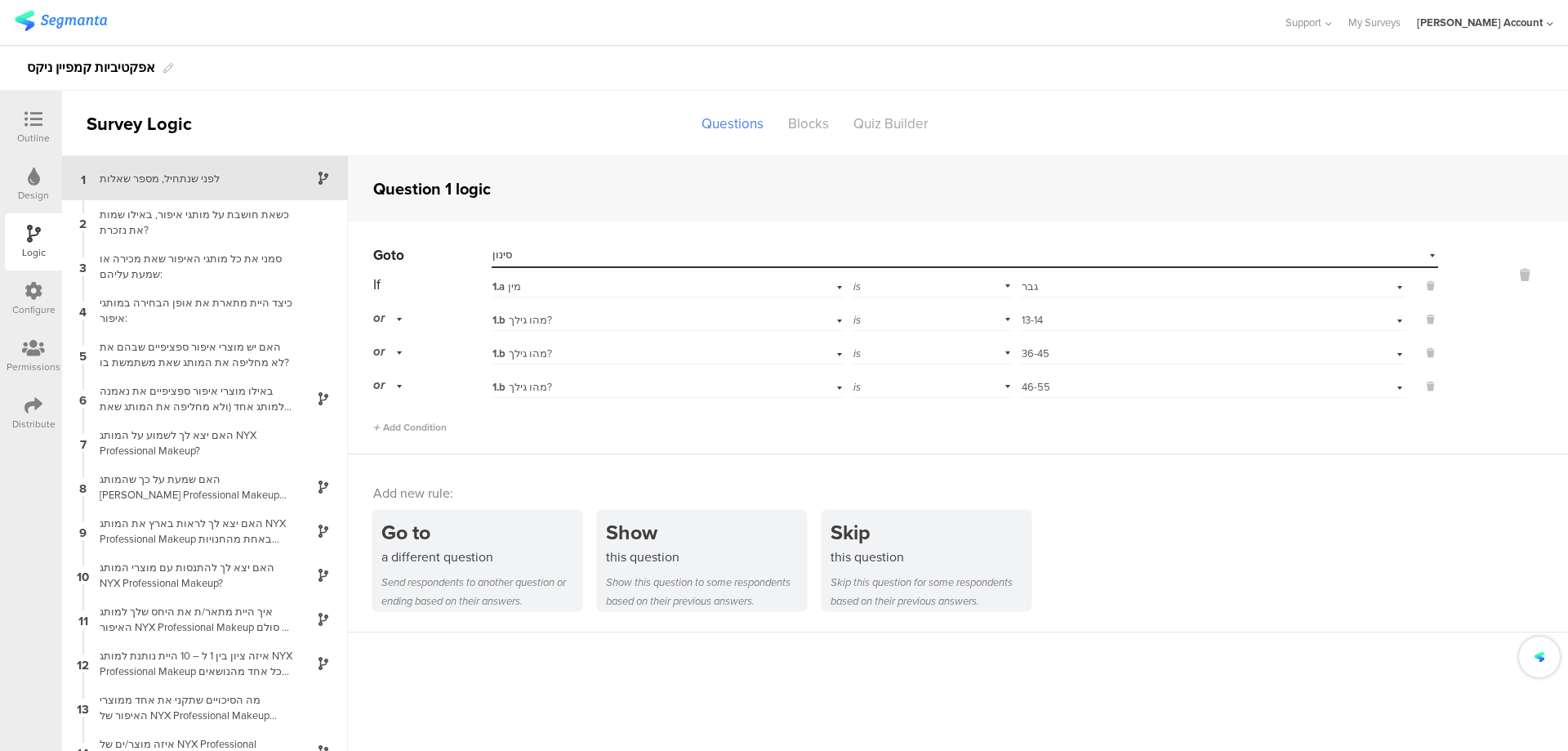
click at [348, 403] on div "Go to Select destination... סינון If 1.a מין is Select answer... גבר or 1.b מהו…" at bounding box center [957, 337] width 1220 height 233
click at [411, 424] on span "Add Condition" at bounding box center [409, 426] width 74 height 14
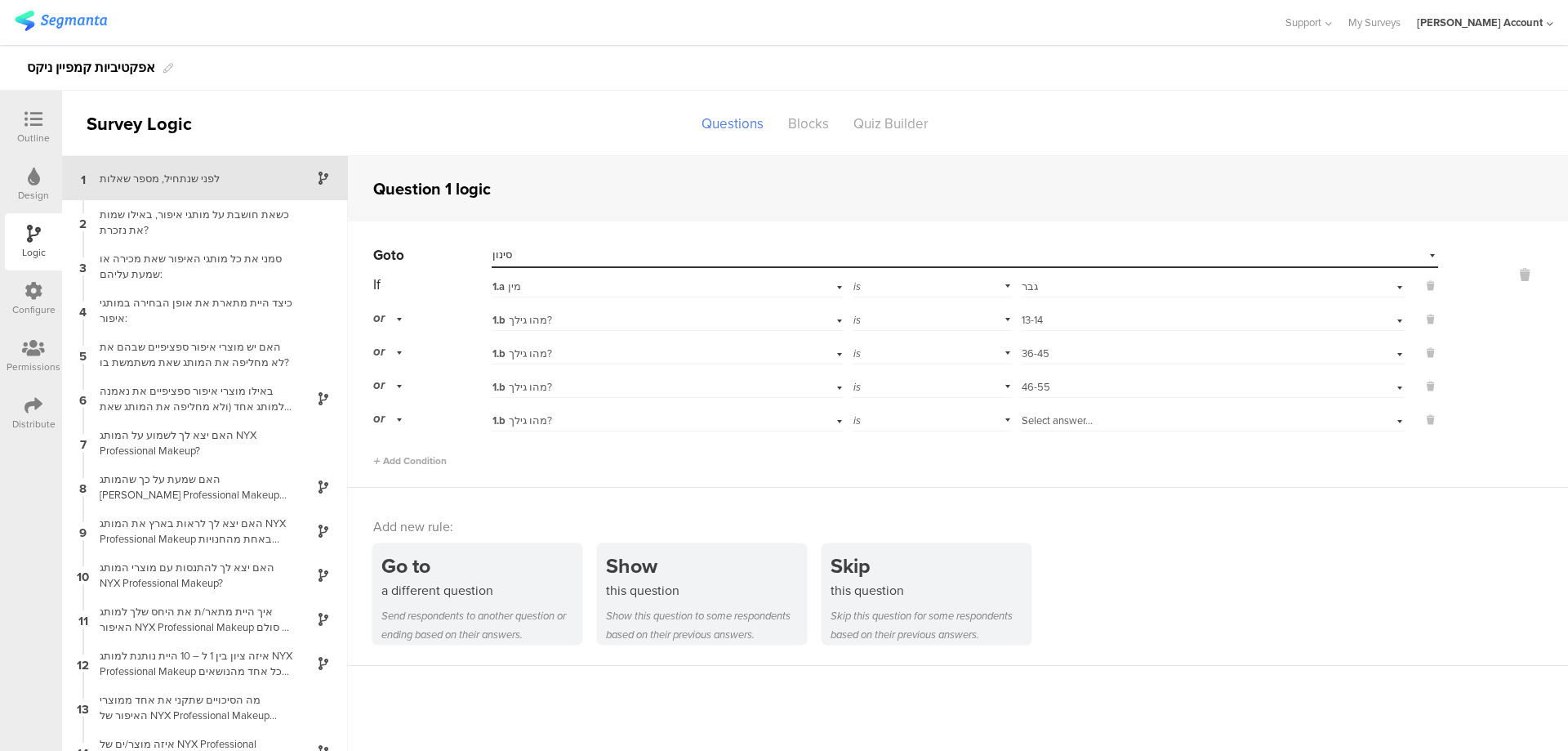
click at [1036, 419] on span "Select answer..." at bounding box center [1057, 420] width 71 height 15
click at [1087, 585] on div "מעל 55" at bounding box center [1213, 581] width 383 height 23
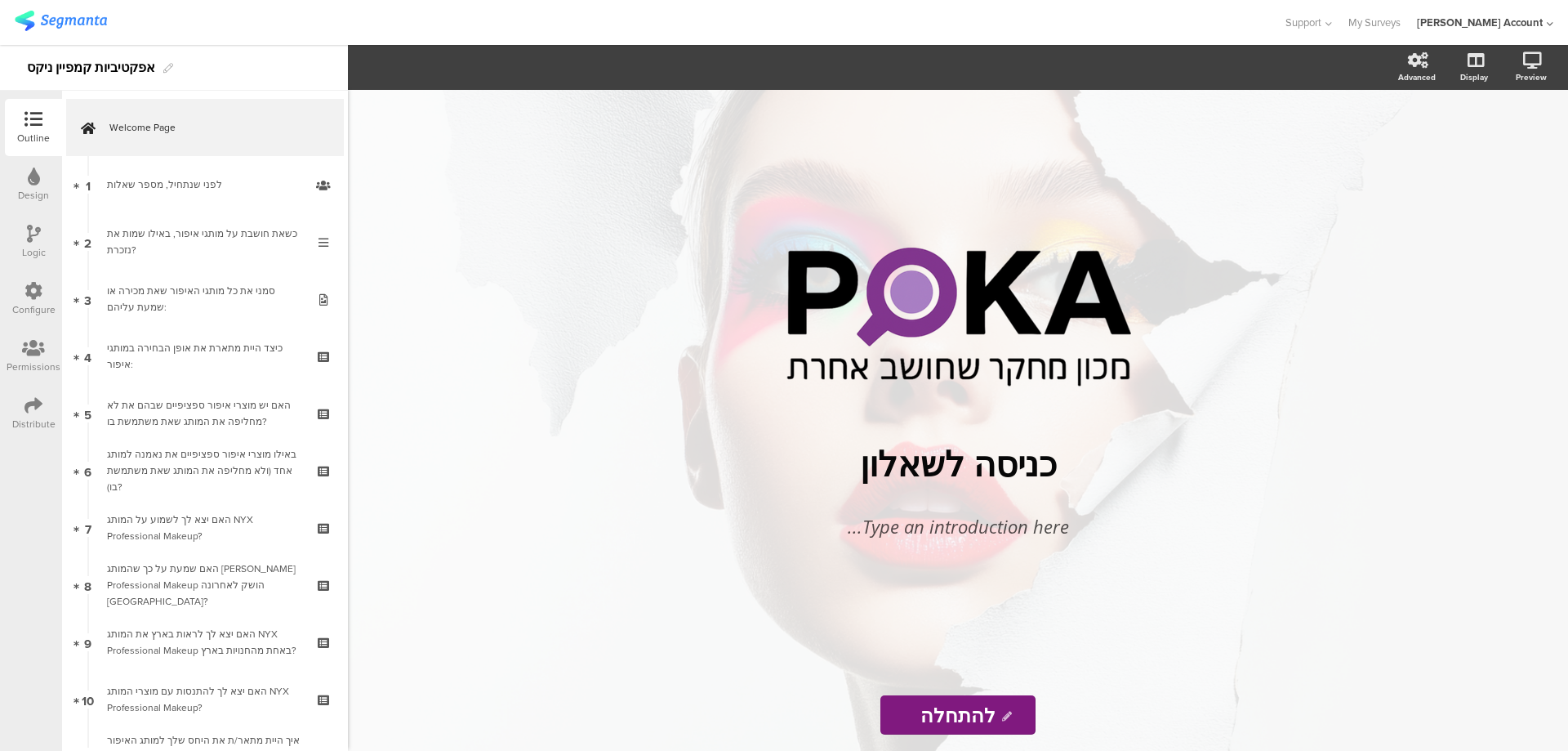
click at [30, 62] on div "אפקטיביות קמפיין ניקס" at bounding box center [91, 68] width 129 height 26
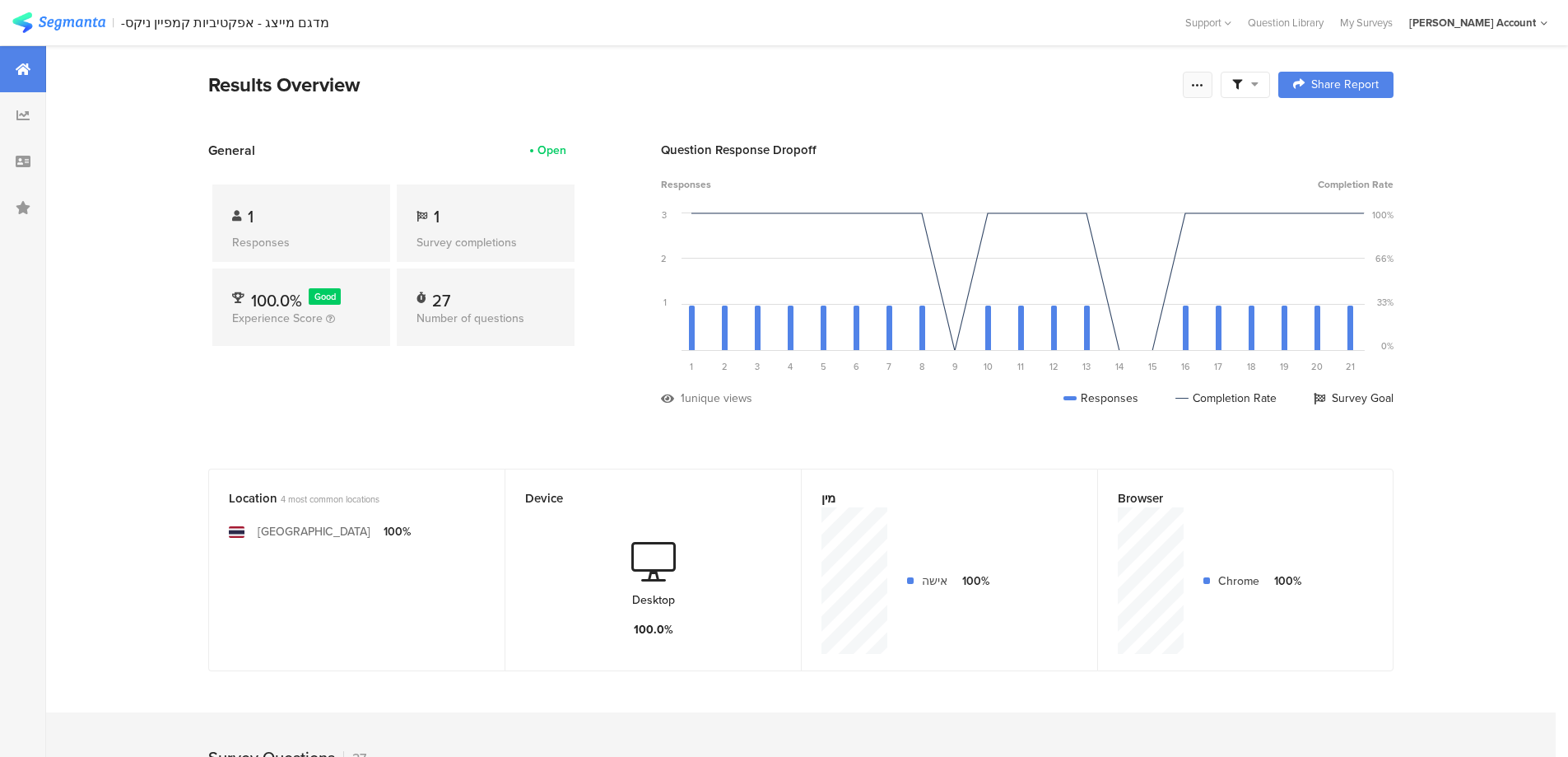
click at [1200, 84] on icon at bounding box center [1197, 84] width 13 height 13
click at [1059, 284] on div "Purge results" at bounding box center [1086, 287] width 263 height 36
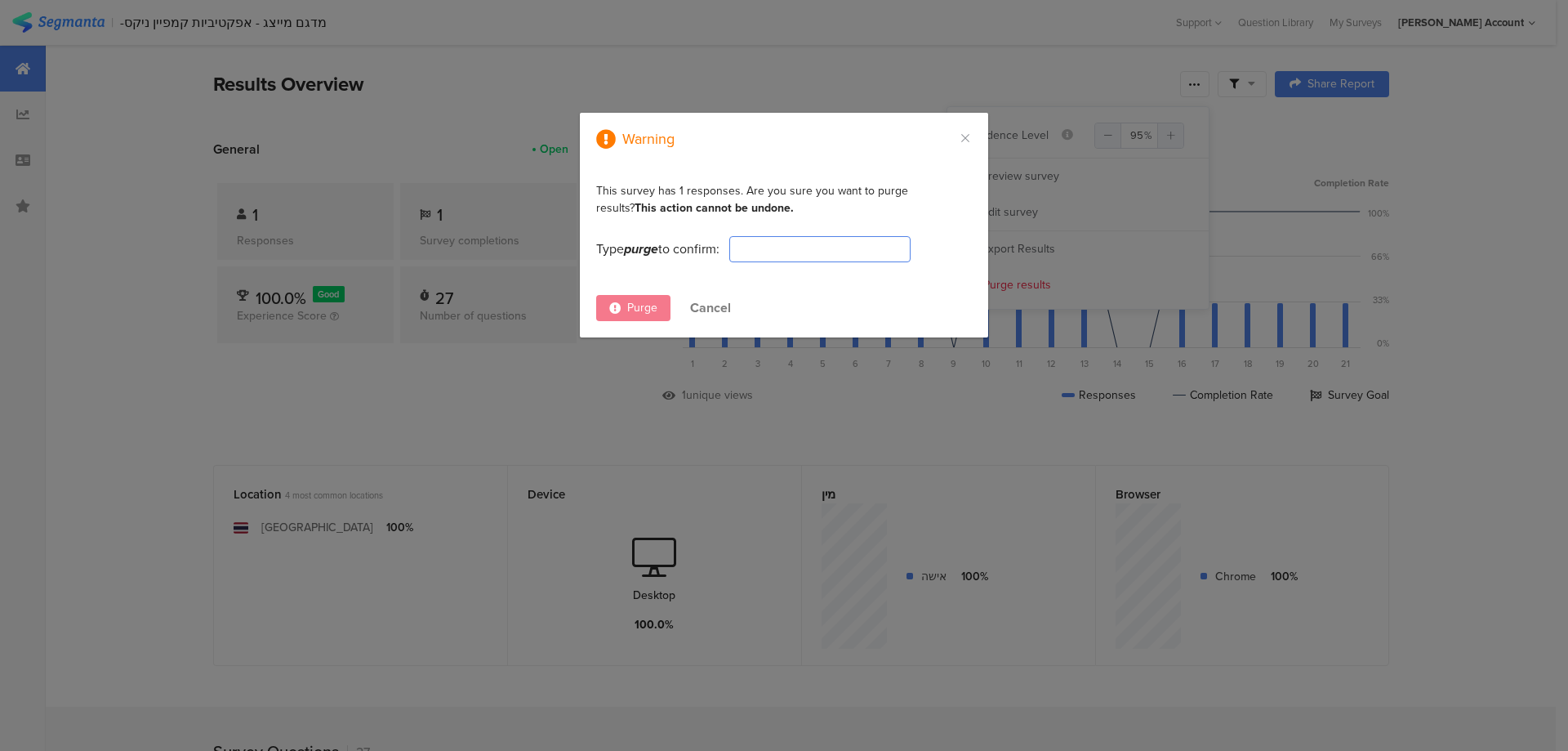
click at [810, 250] on input "dialog" at bounding box center [820, 249] width 181 height 26
type input "PURGE"
click at [639, 307] on span "Purge" at bounding box center [643, 307] width 30 height 17
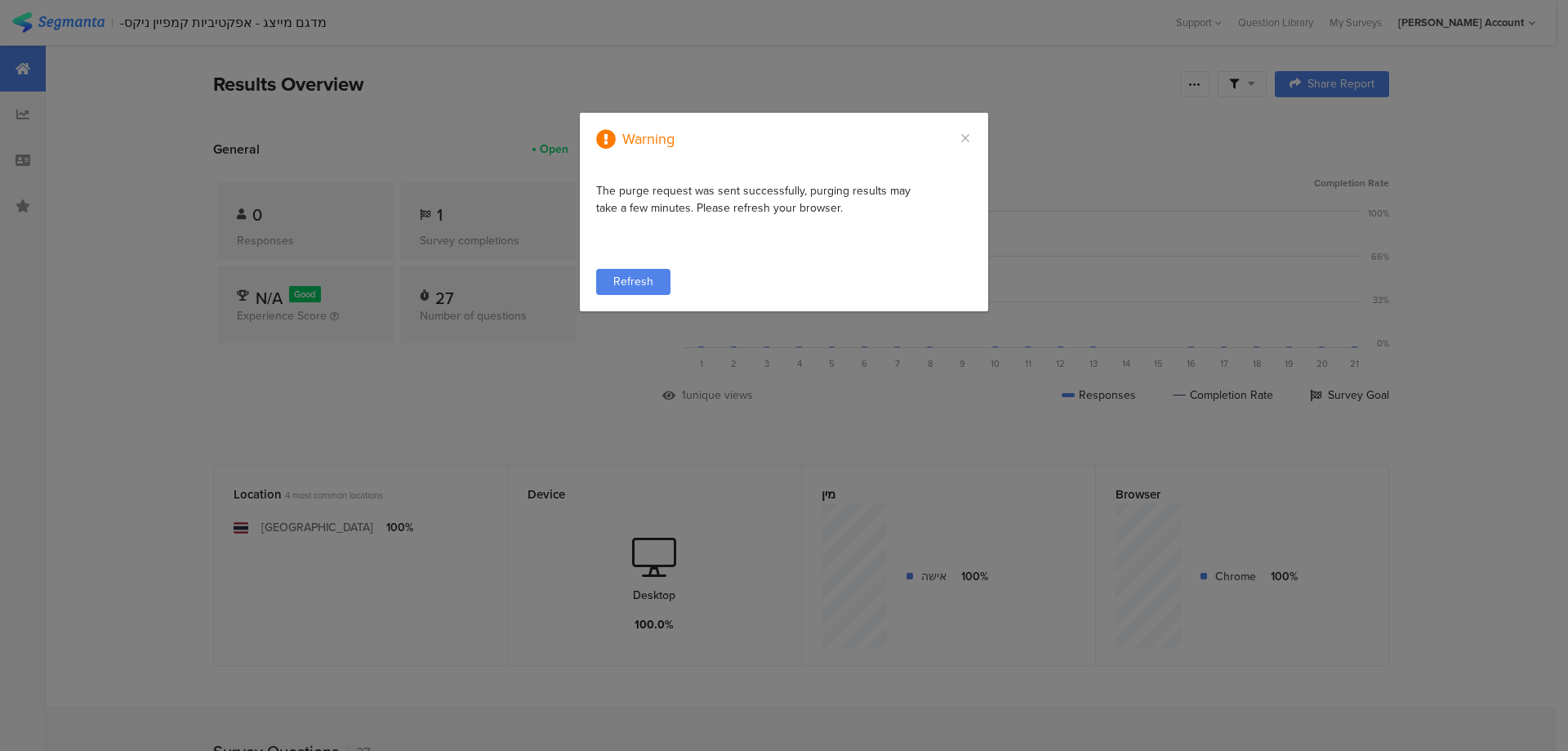
click at [637, 277] on span "Refresh" at bounding box center [633, 282] width 40 height 17
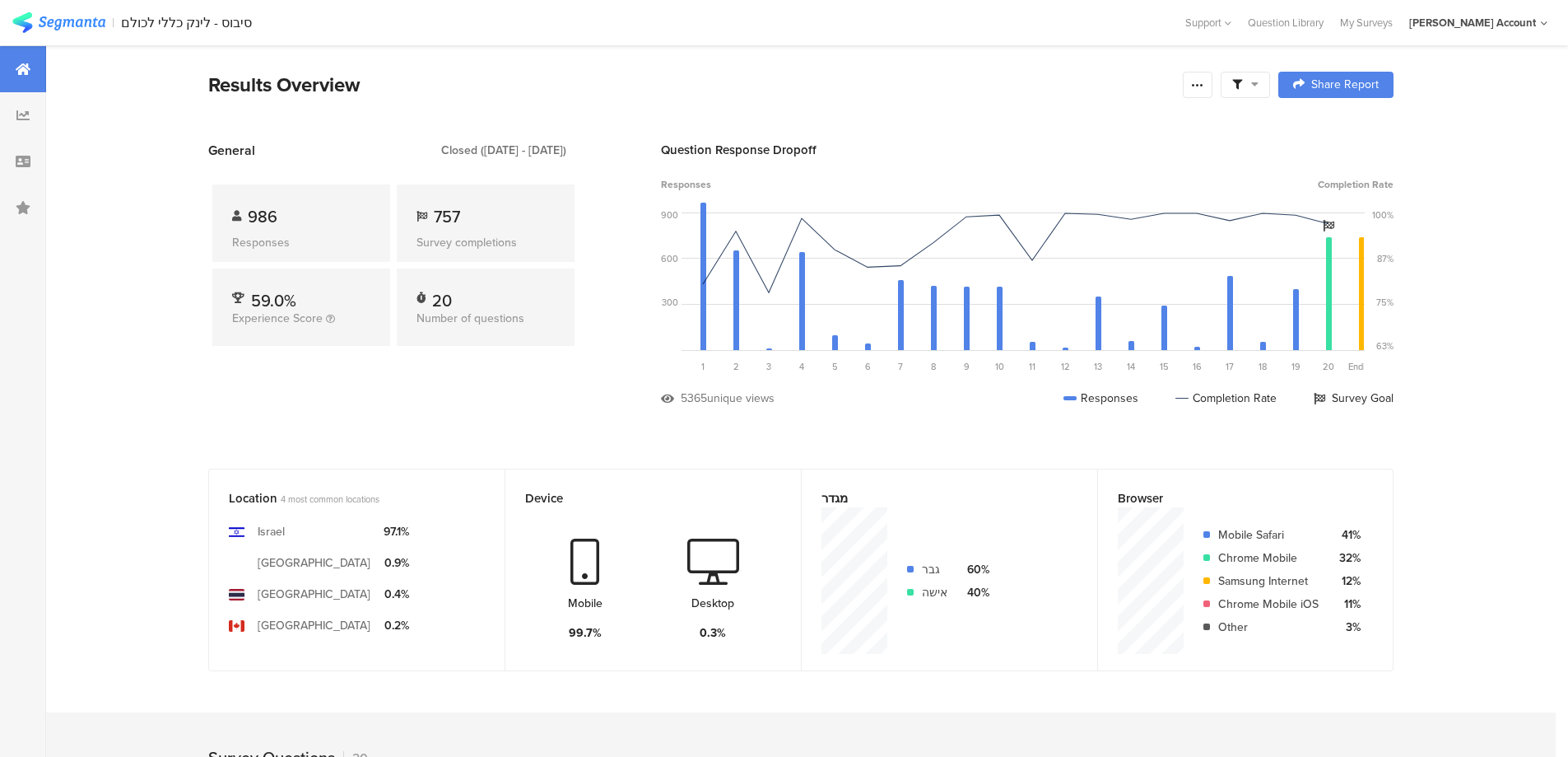
click at [1249, 86] on span at bounding box center [1245, 84] width 26 height 14
click at [1335, 131] on span at bounding box center [1329, 130] width 25 height 13
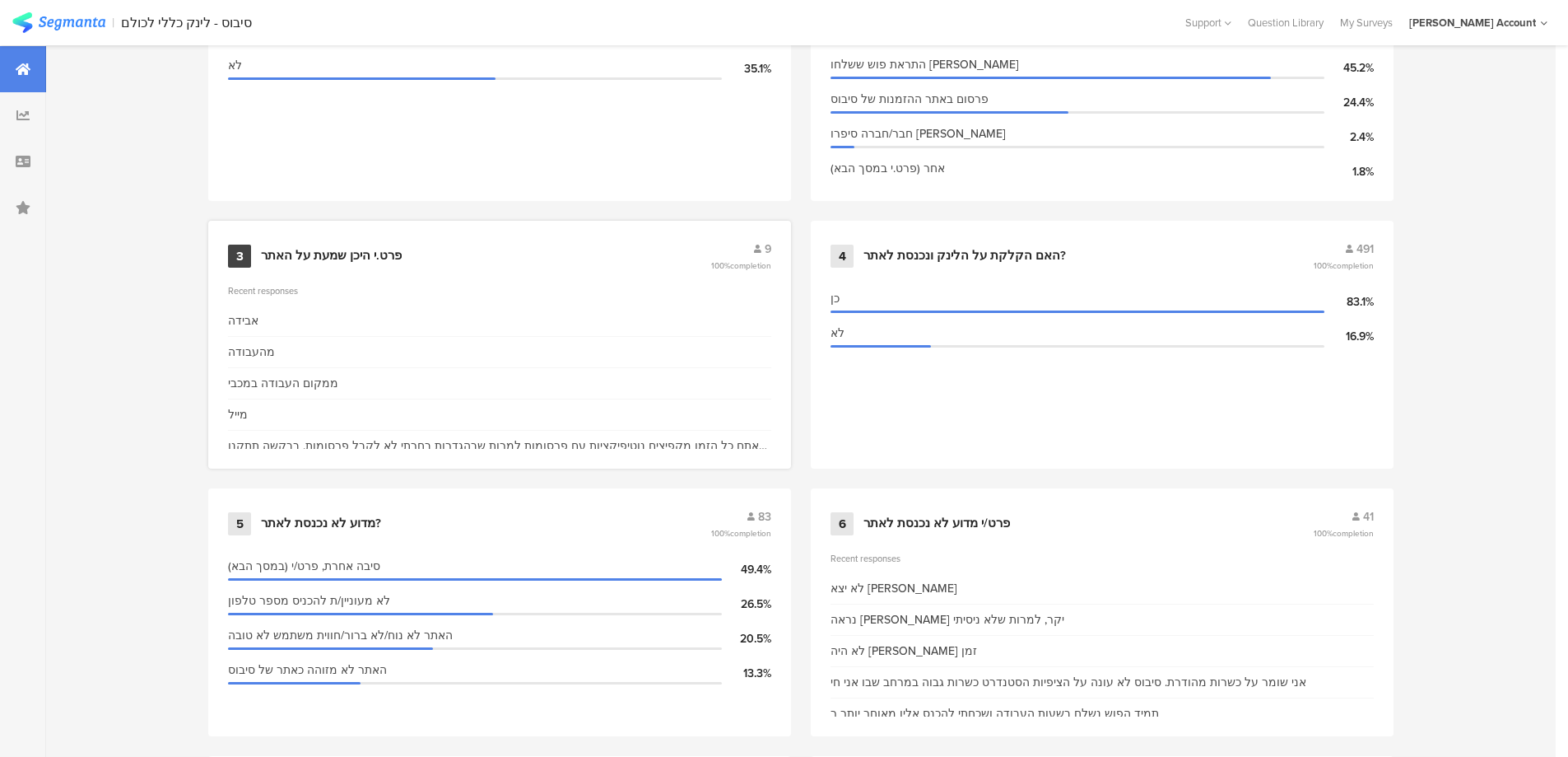
scroll to position [879, 0]
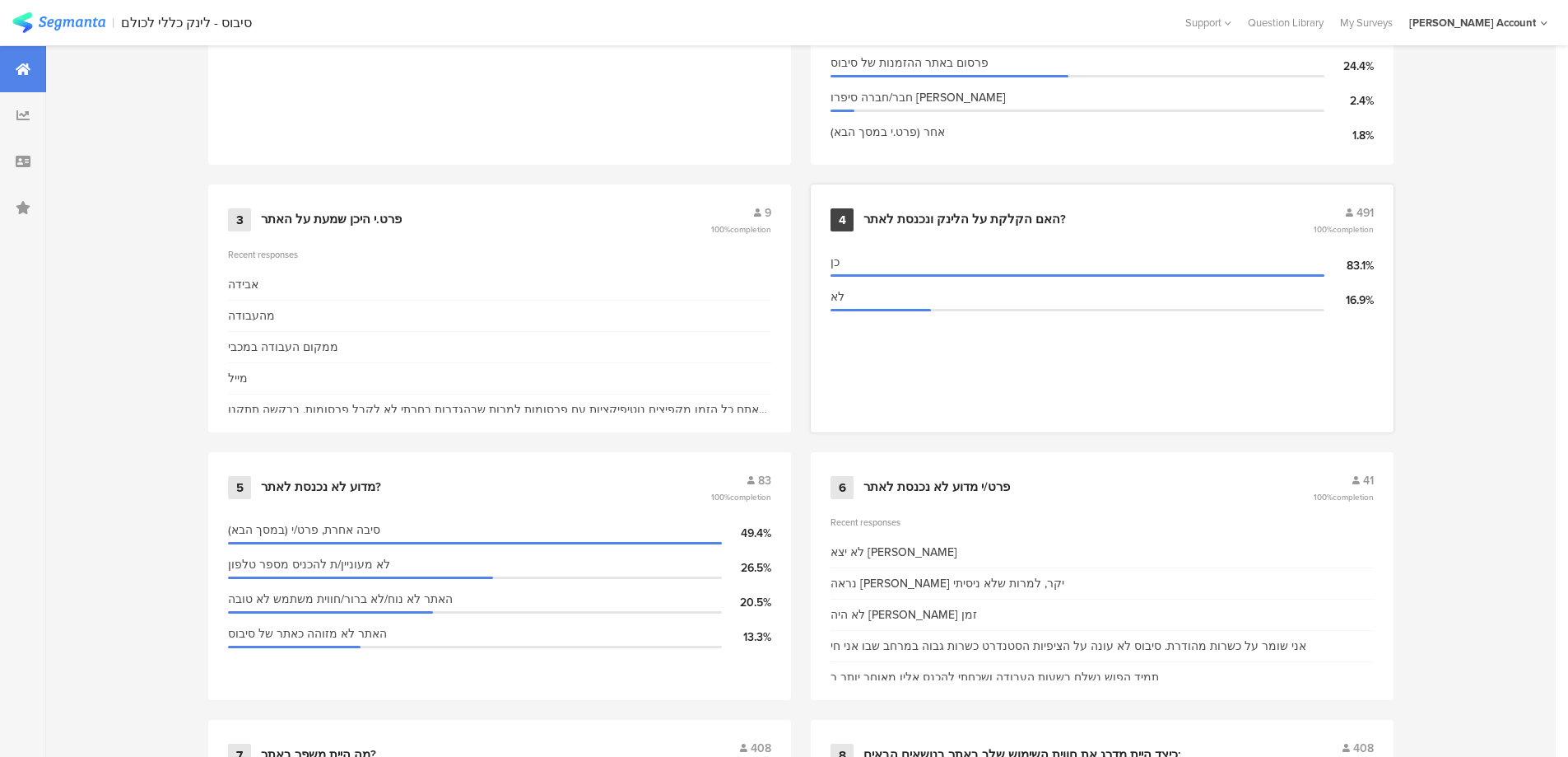
click at [908, 219] on div "האם הקלקת על הלינק ונכנסת לאתר?" at bounding box center [965, 219] width 203 height 16
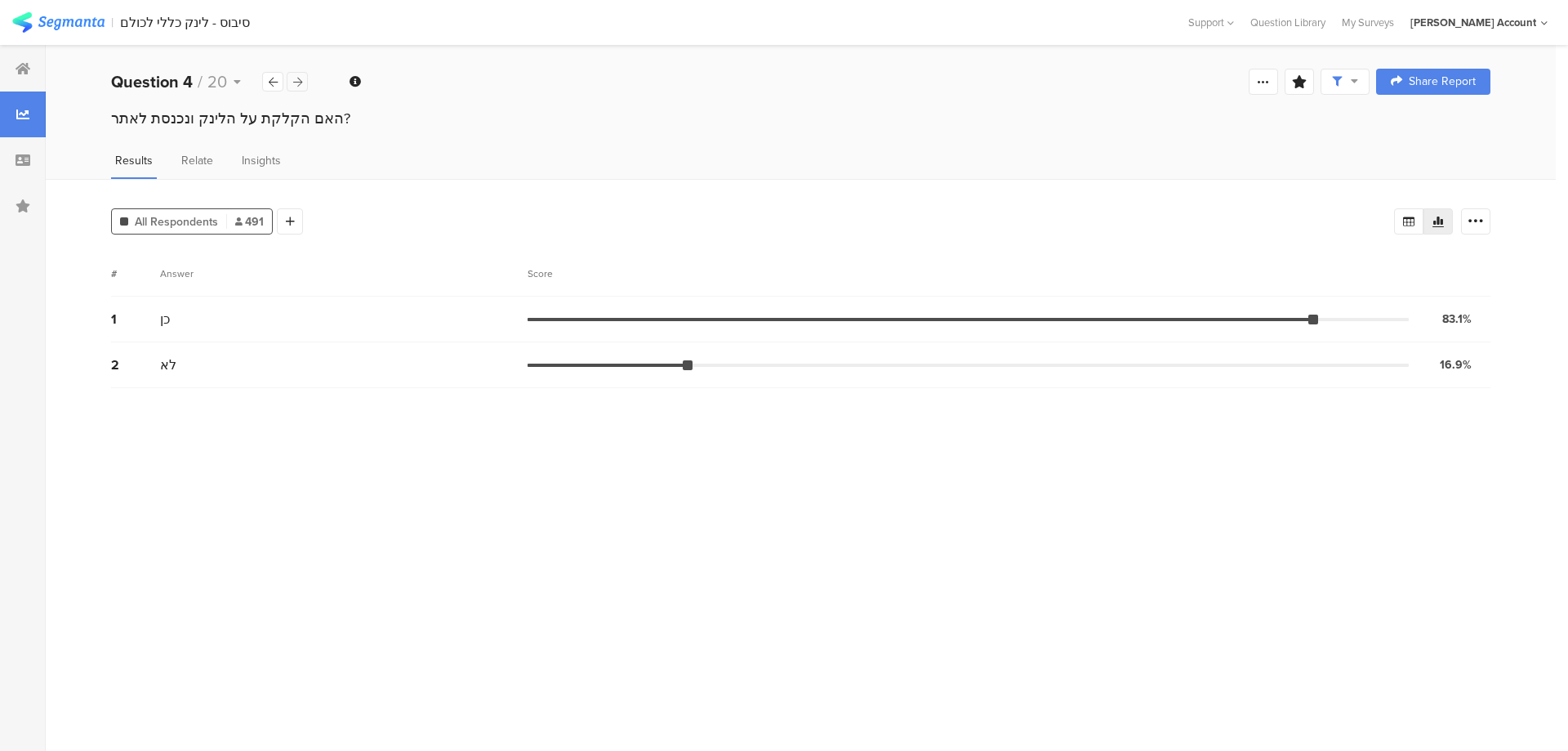
click at [303, 83] on div at bounding box center [297, 81] width 21 height 19
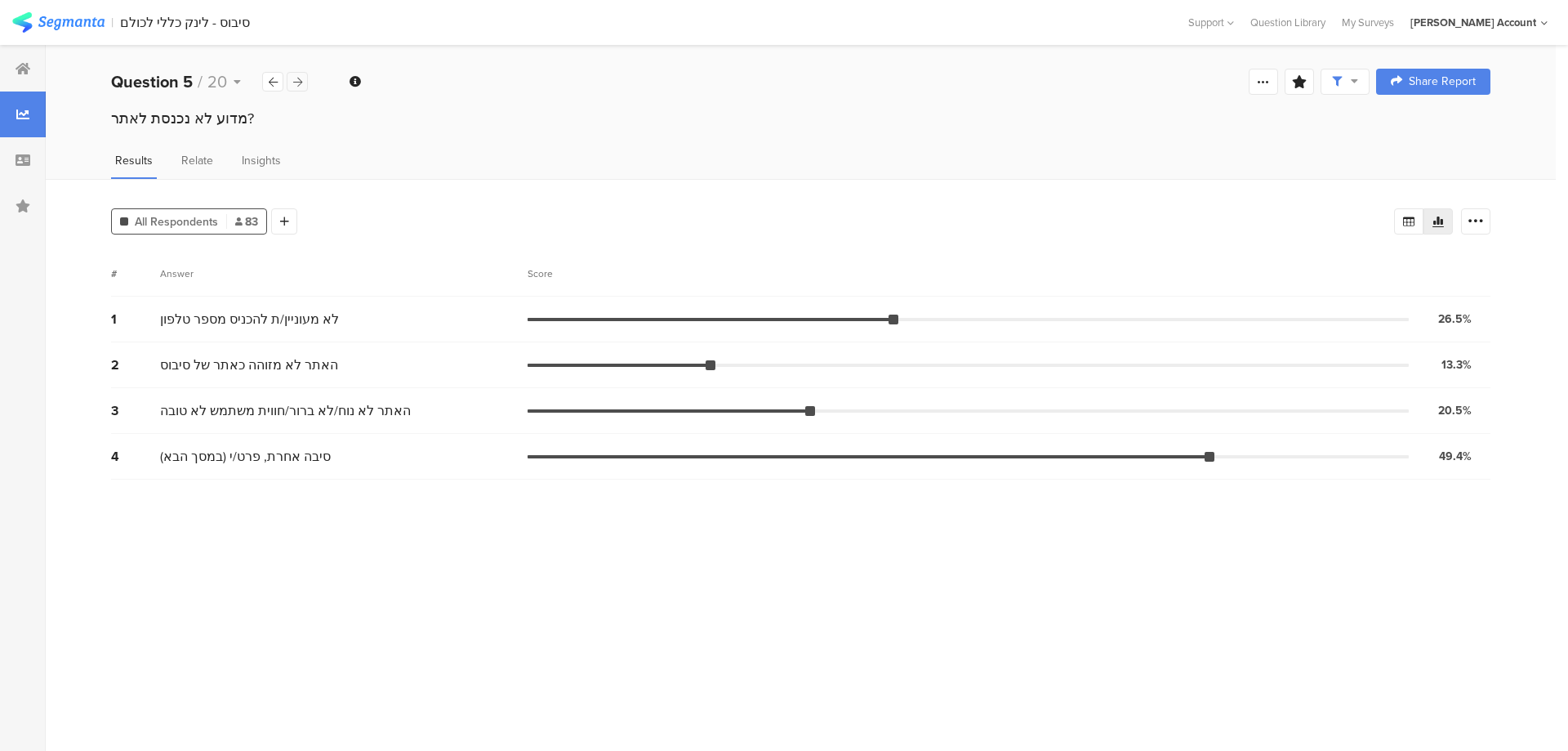
click at [303, 83] on div at bounding box center [297, 81] width 21 height 19
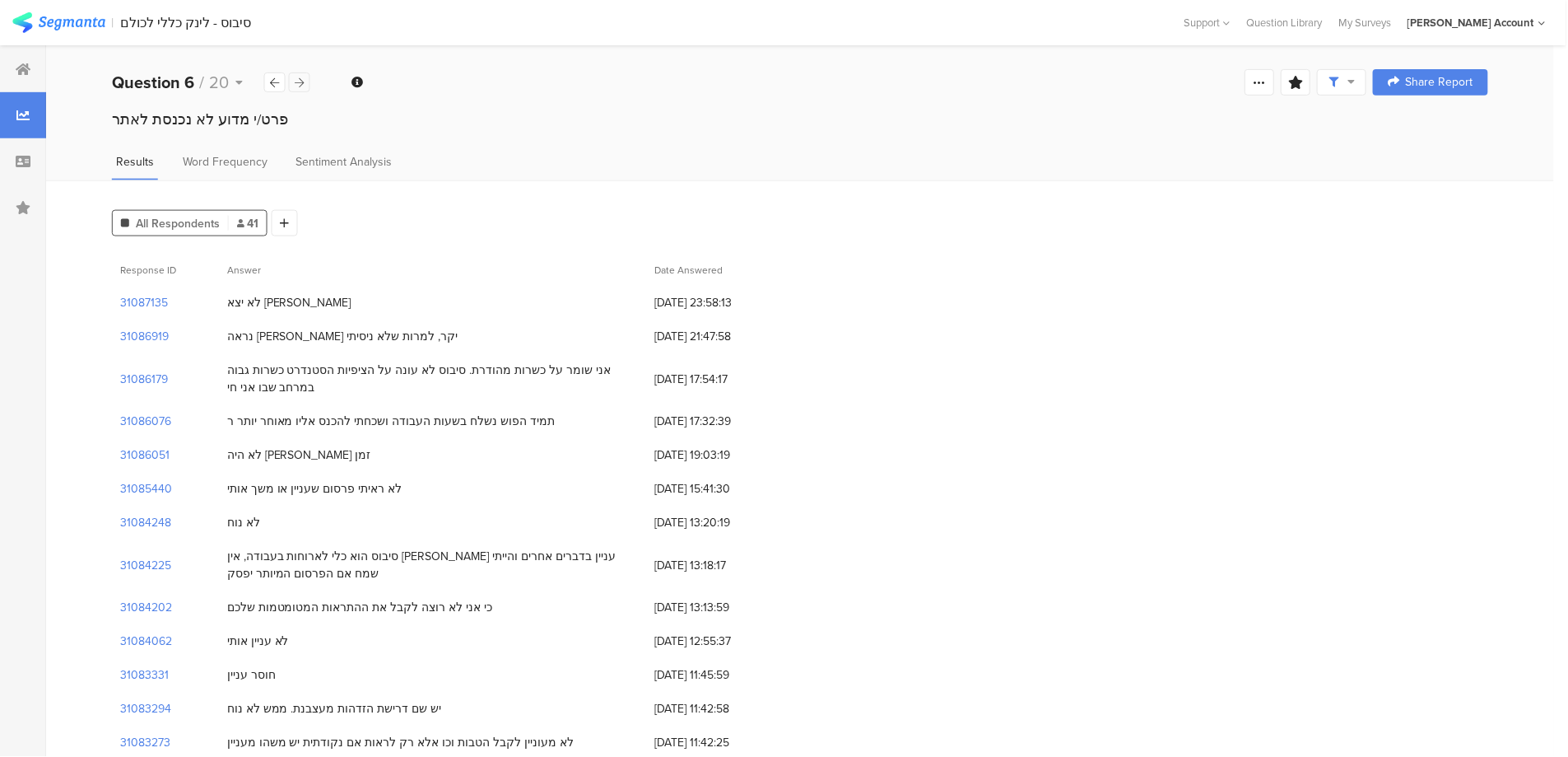
click at [305, 84] on div at bounding box center [299, 82] width 21 height 20
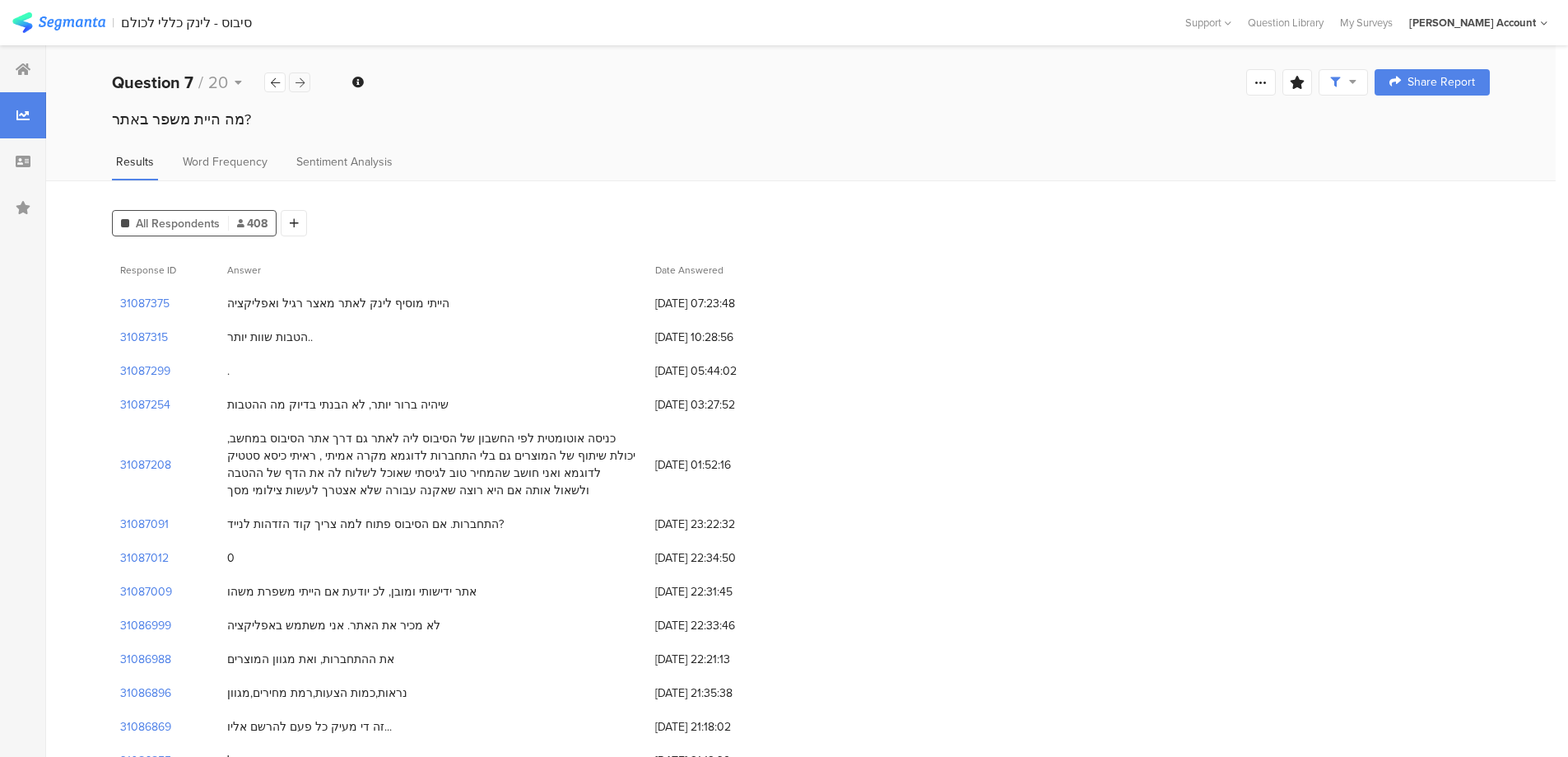
click at [305, 84] on div at bounding box center [299, 82] width 21 height 20
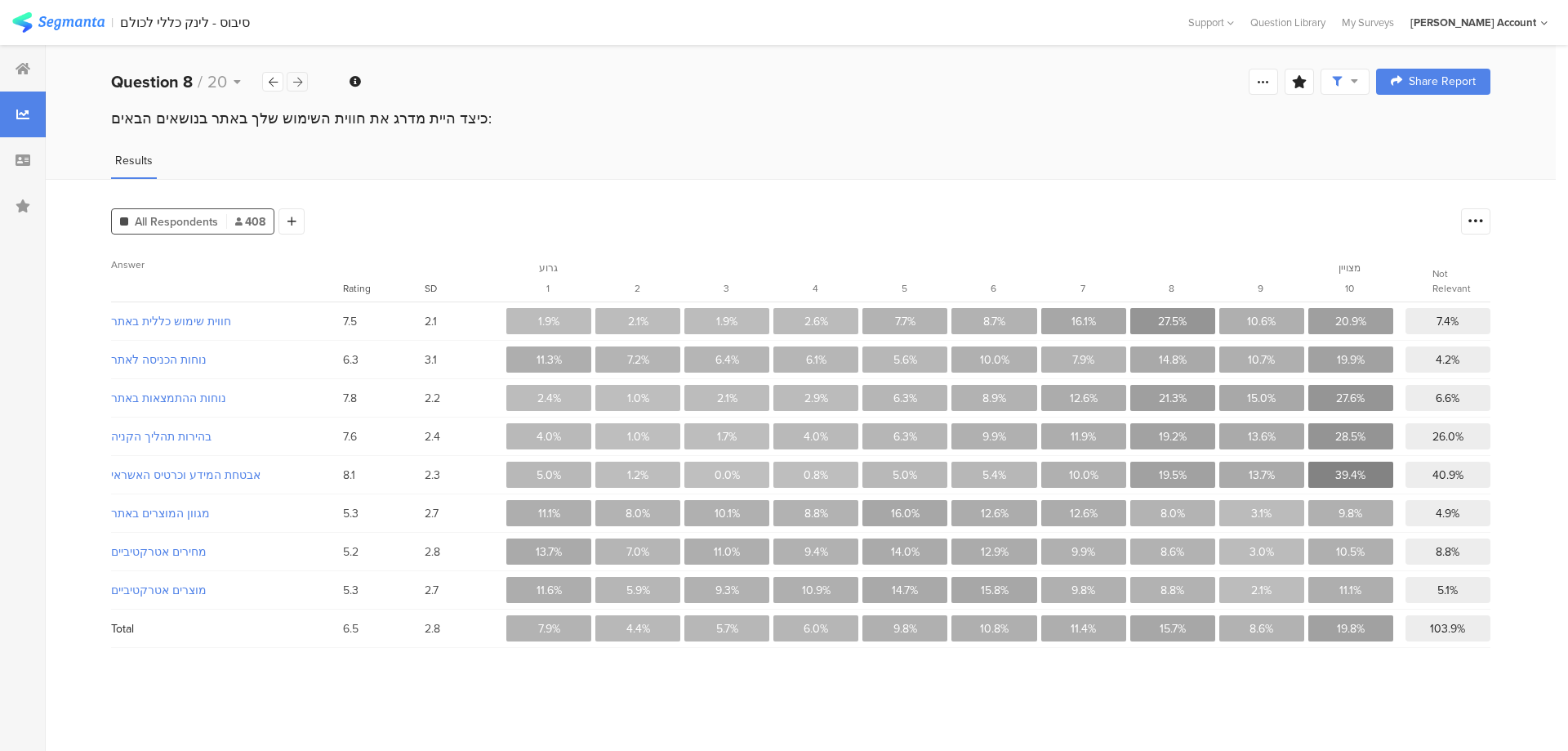
click at [303, 83] on div at bounding box center [297, 81] width 21 height 19
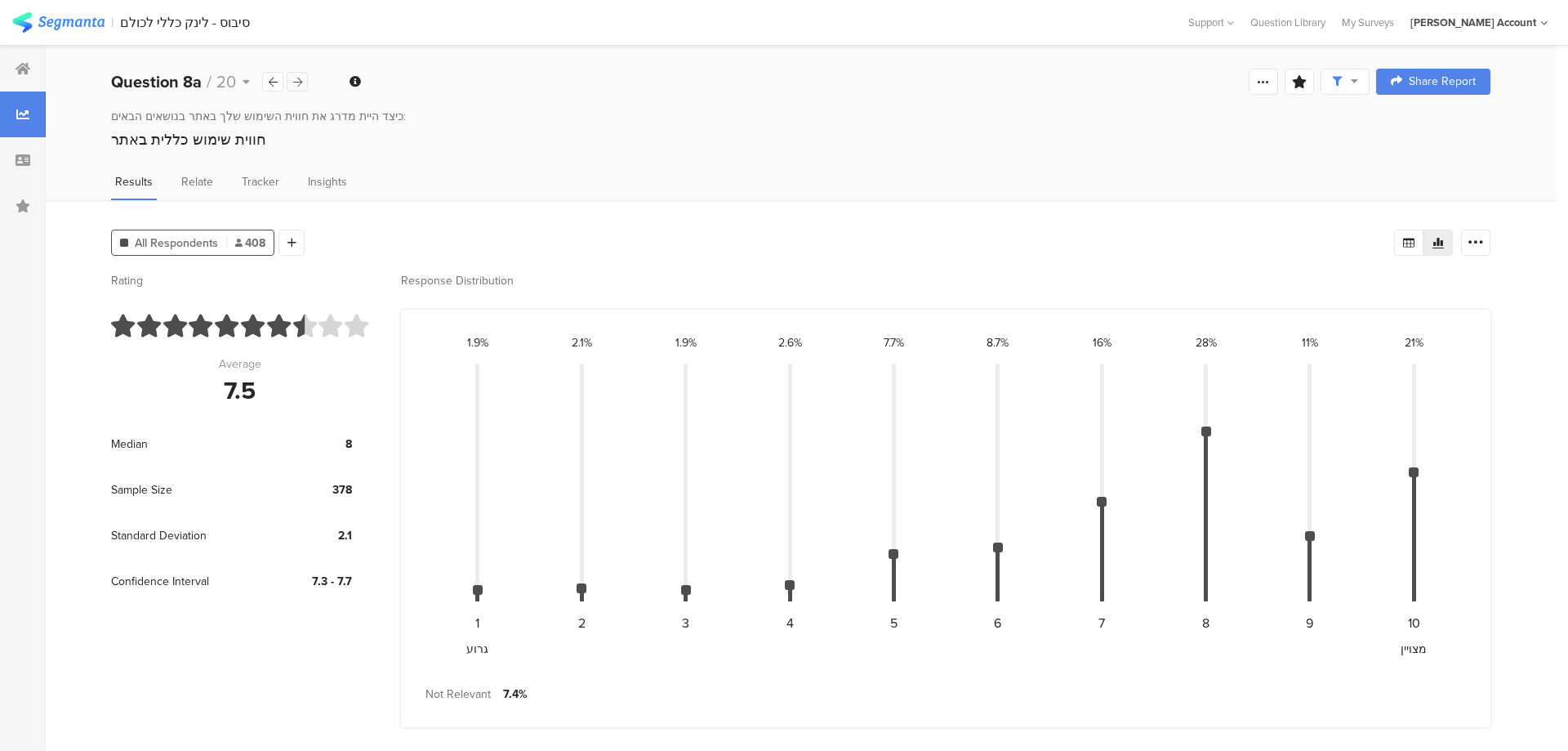
click at [303, 83] on div at bounding box center [297, 81] width 21 height 19
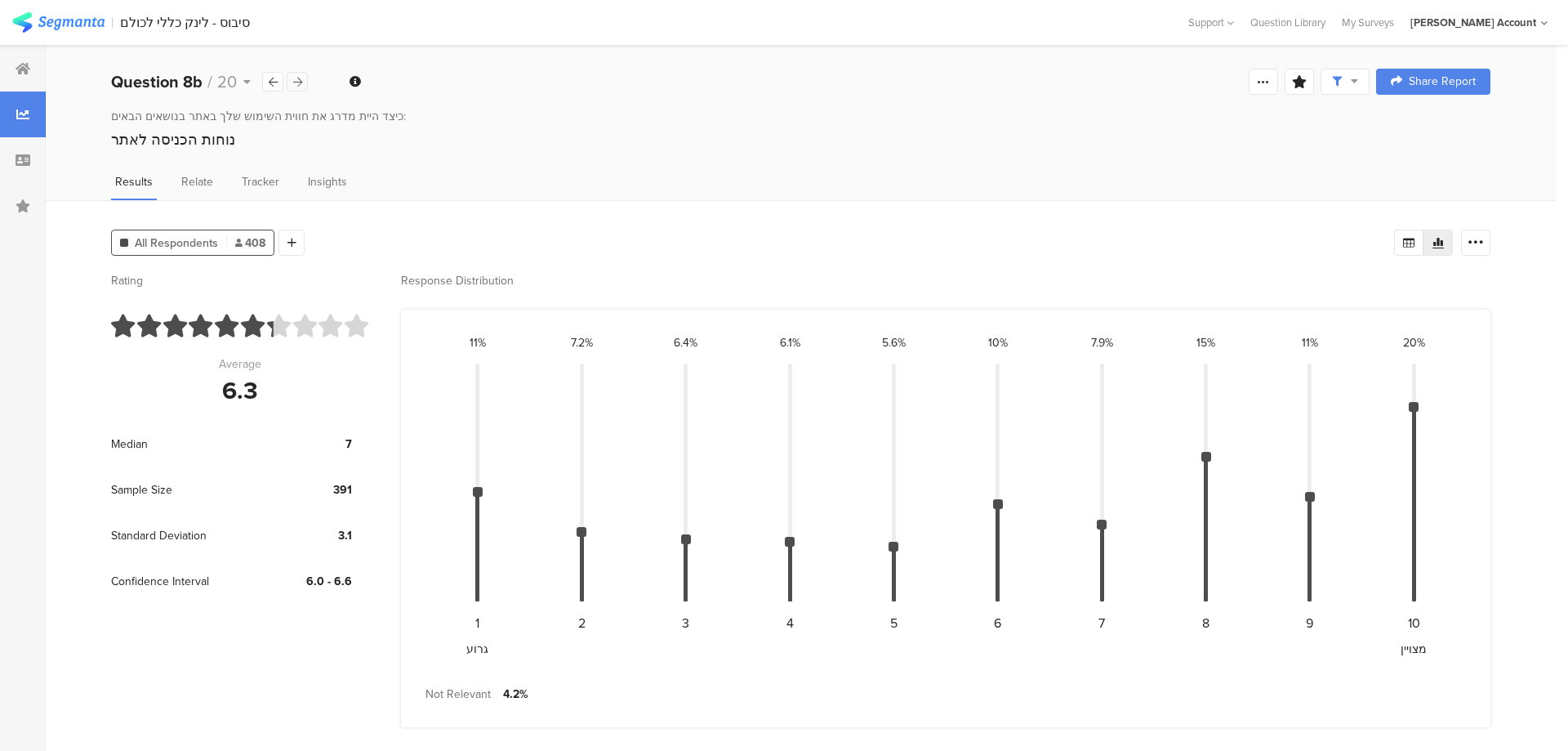
click at [303, 83] on div at bounding box center [297, 81] width 21 height 19
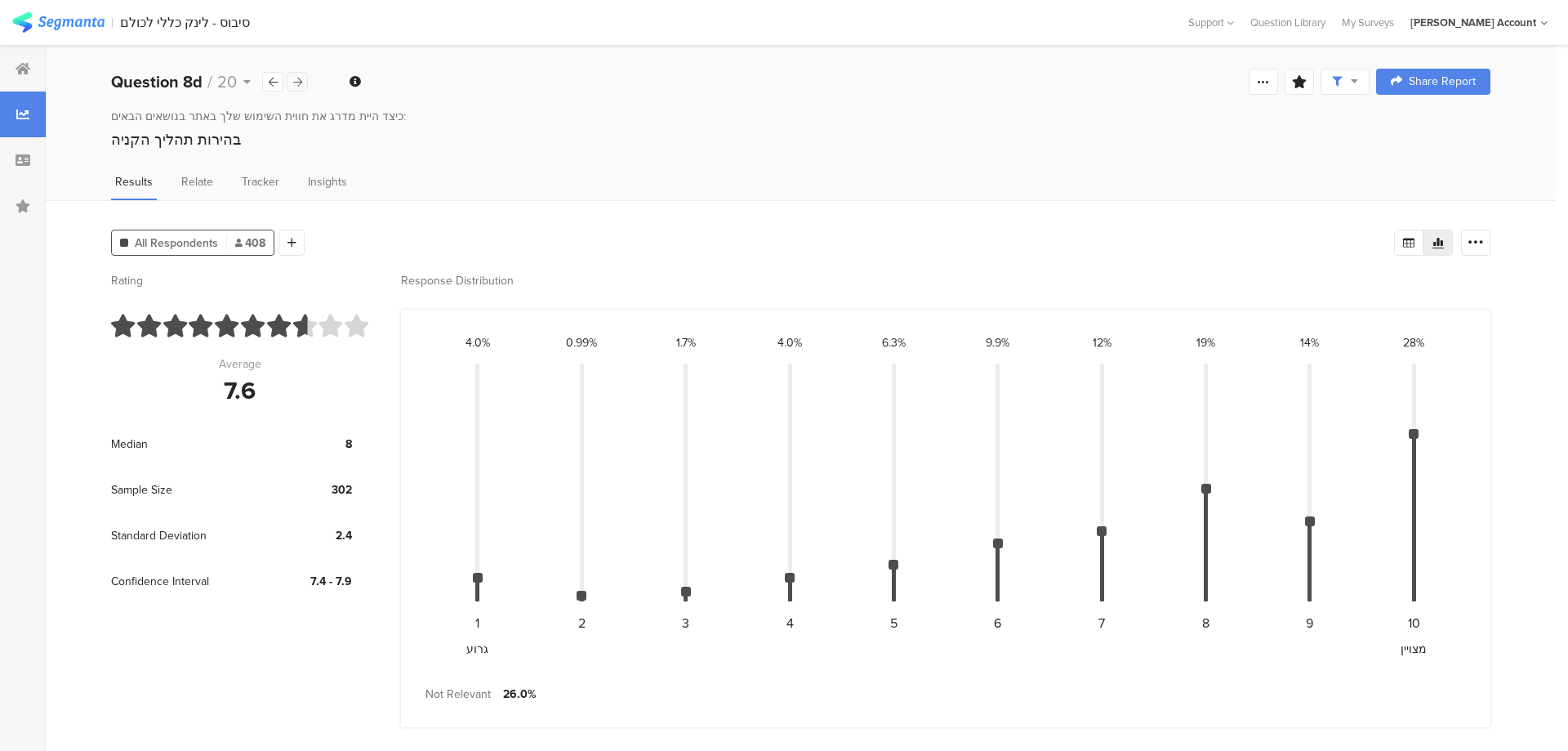
click at [303, 83] on div at bounding box center [297, 81] width 21 height 19
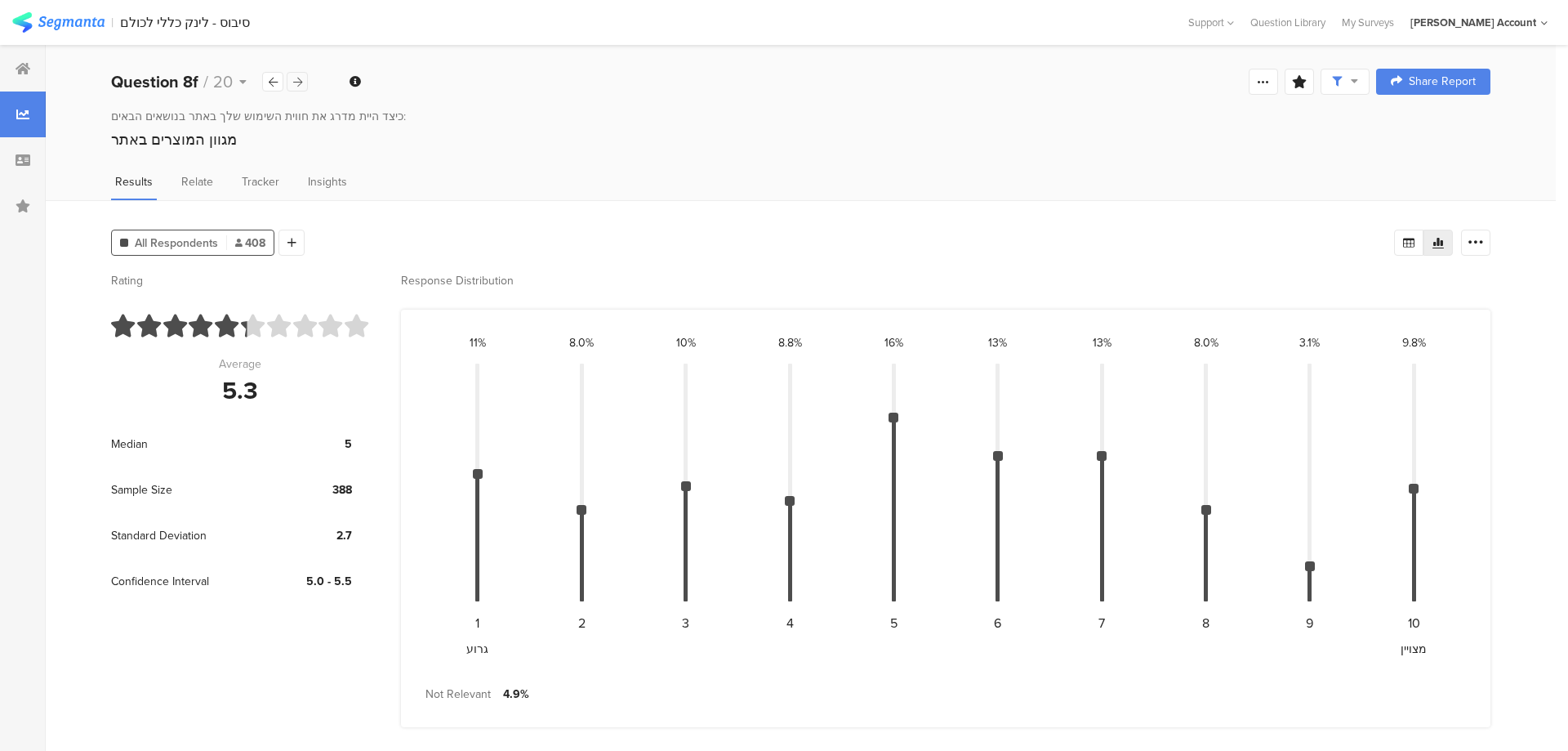
click at [303, 83] on div at bounding box center [297, 81] width 21 height 19
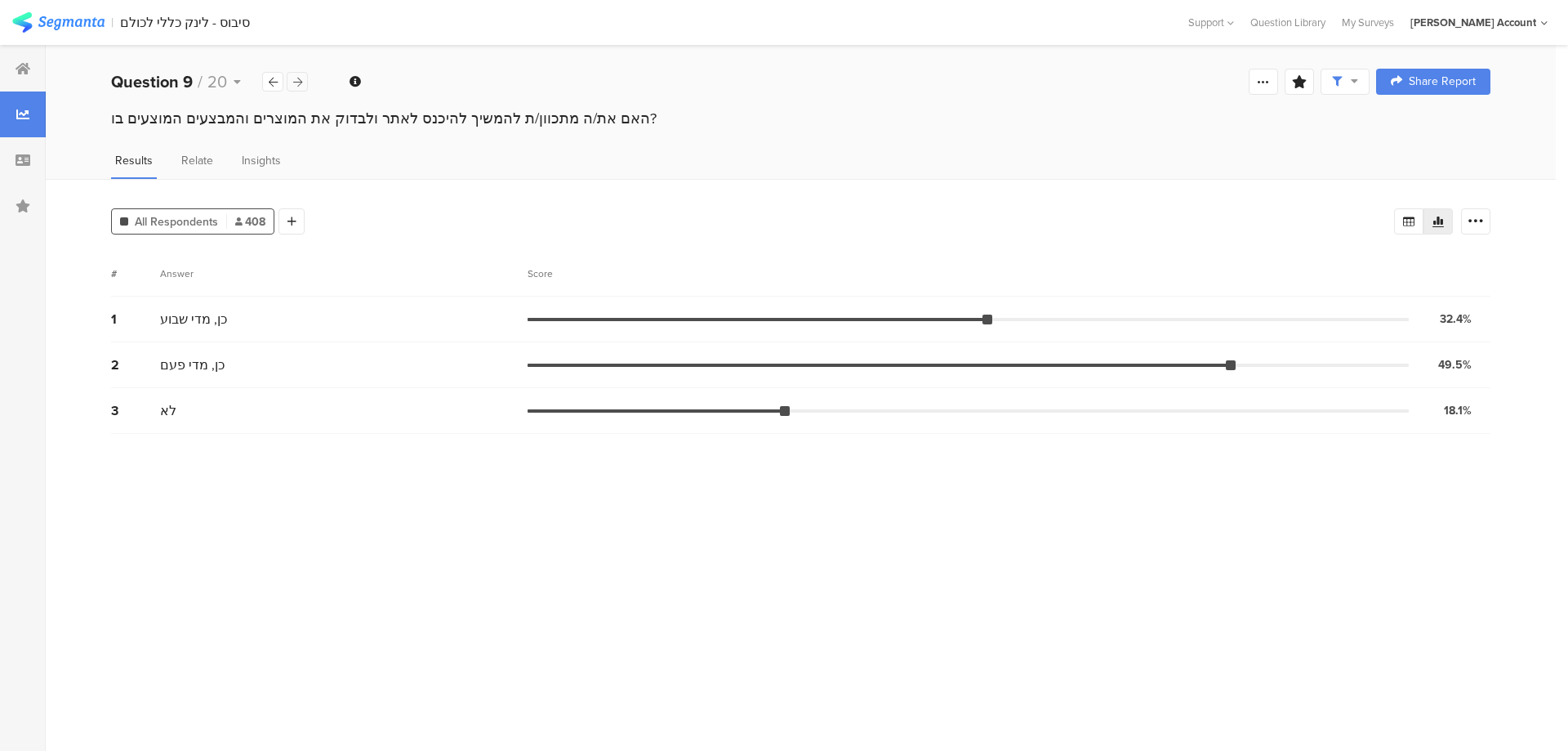
click at [303, 83] on div at bounding box center [297, 81] width 21 height 19
